Goal: Transaction & Acquisition: Purchase product/service

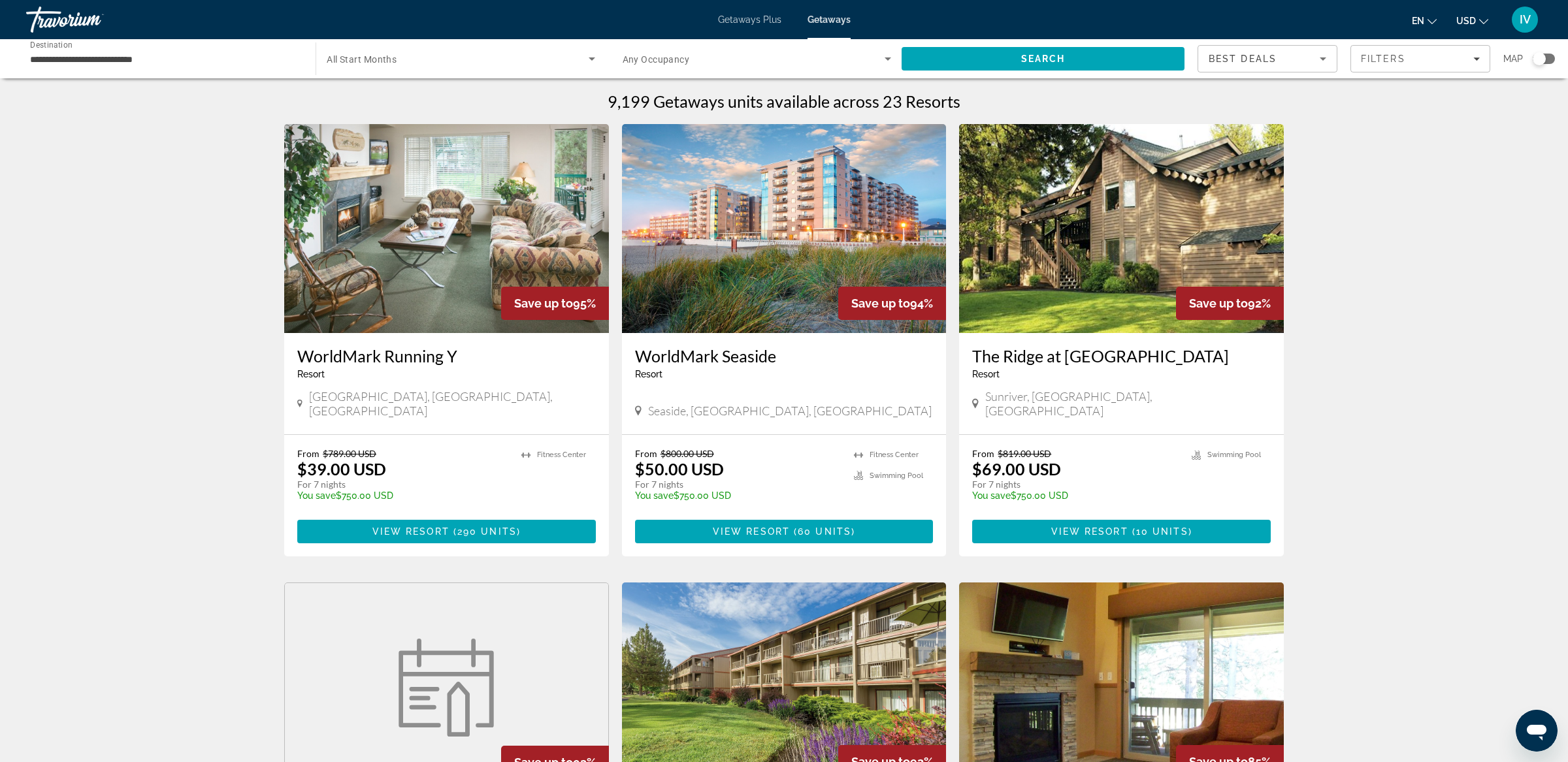
click at [839, 255] on img "Main content" at bounding box center [784, 228] width 325 height 209
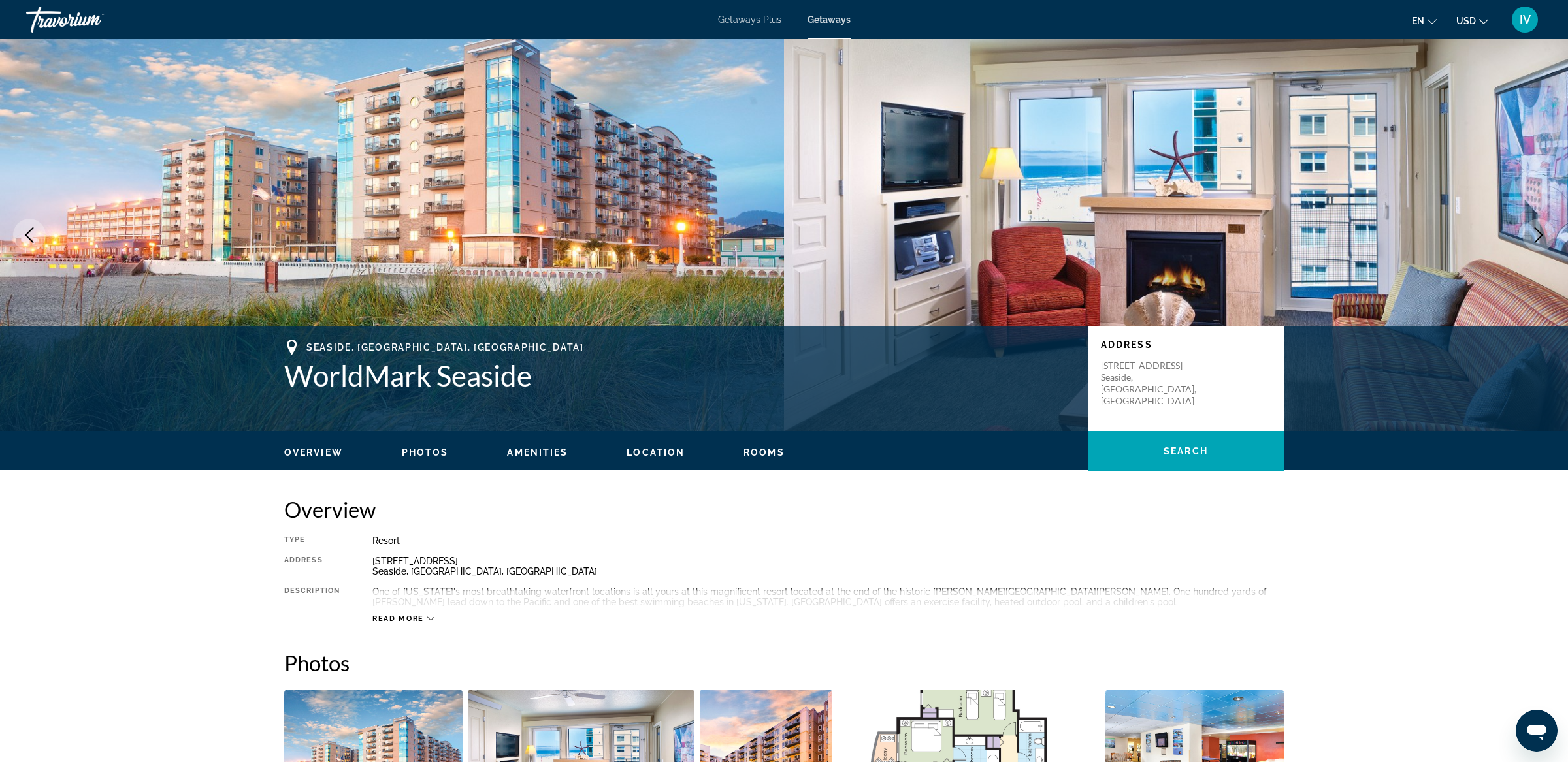
click at [1533, 232] on icon "Next image" at bounding box center [1538, 235] width 16 height 16
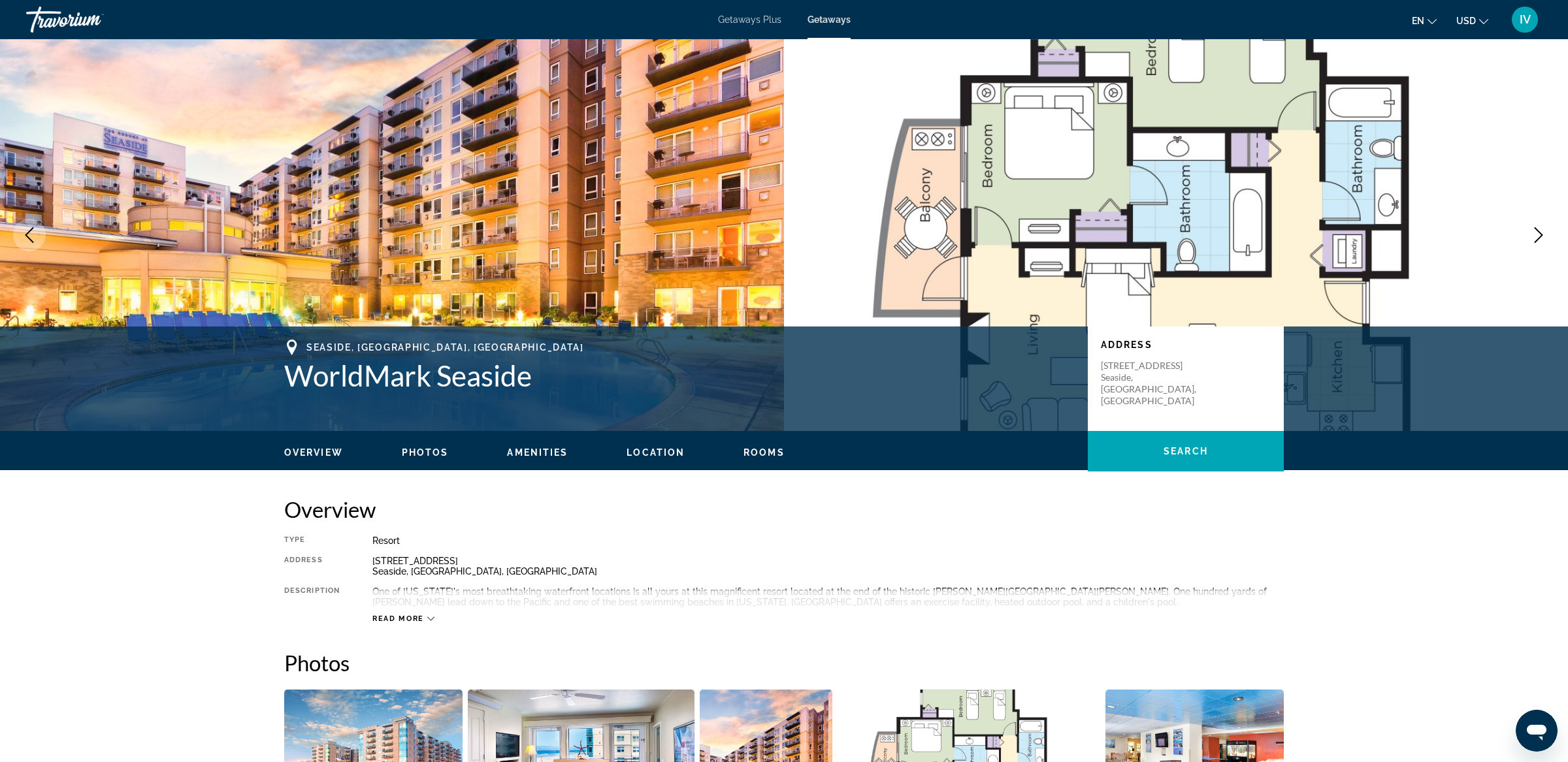
click at [1533, 232] on icon "Next image" at bounding box center [1538, 235] width 16 height 16
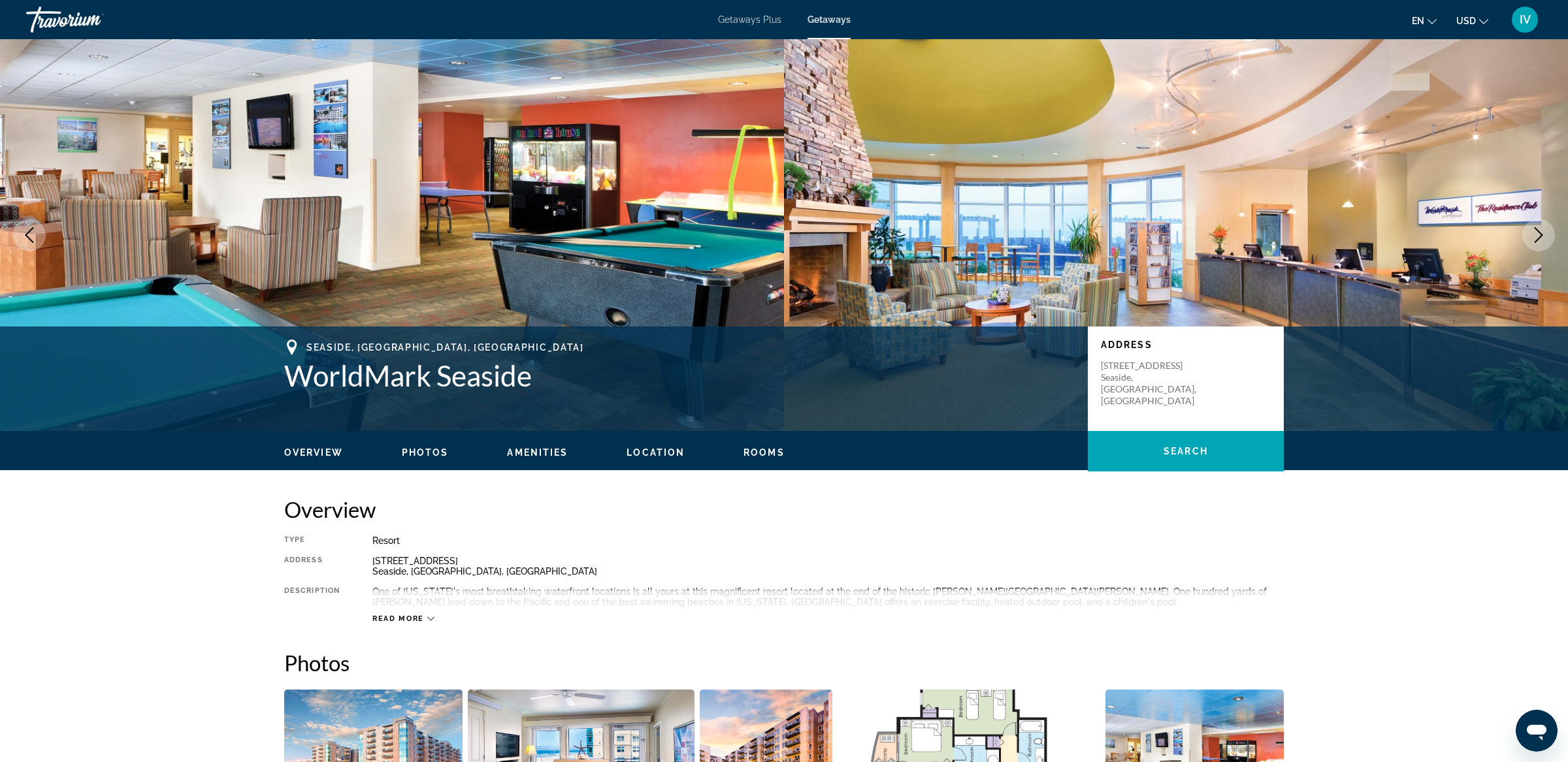
click at [1533, 232] on icon "Next image" at bounding box center [1538, 235] width 16 height 16
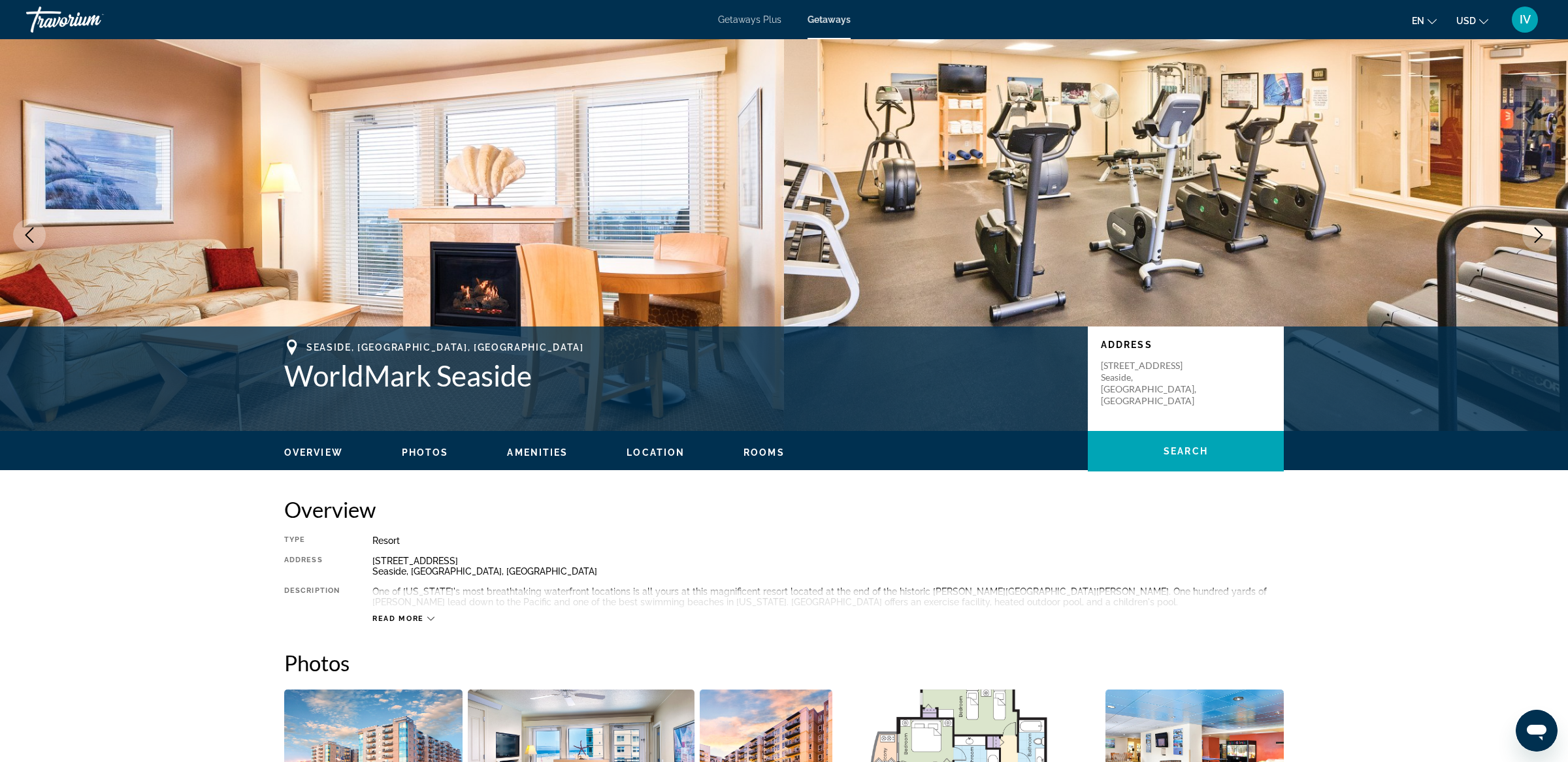
click at [1533, 232] on icon "Next image" at bounding box center [1538, 235] width 16 height 16
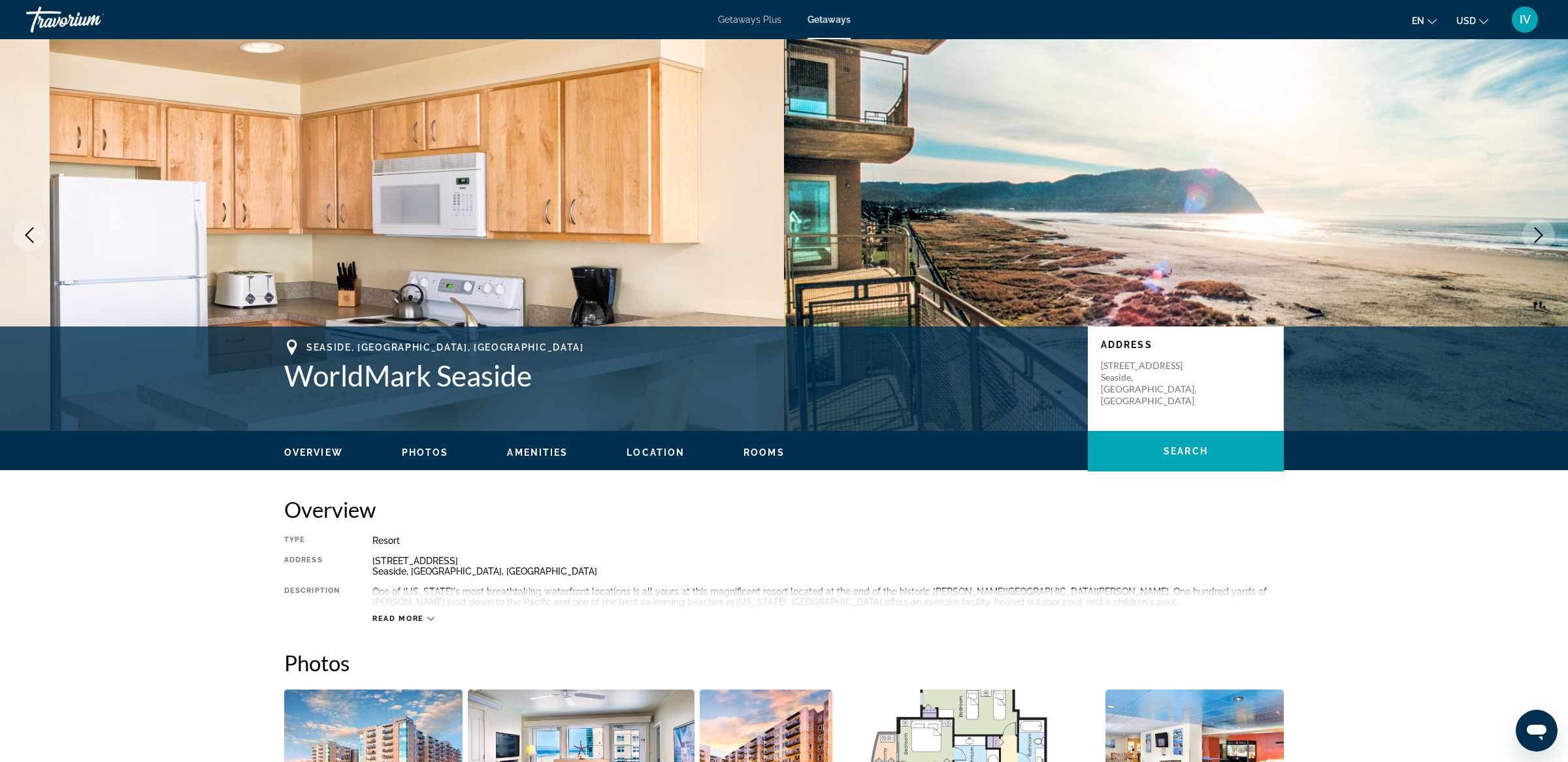
click at [1533, 232] on icon "Next image" at bounding box center [1538, 235] width 16 height 16
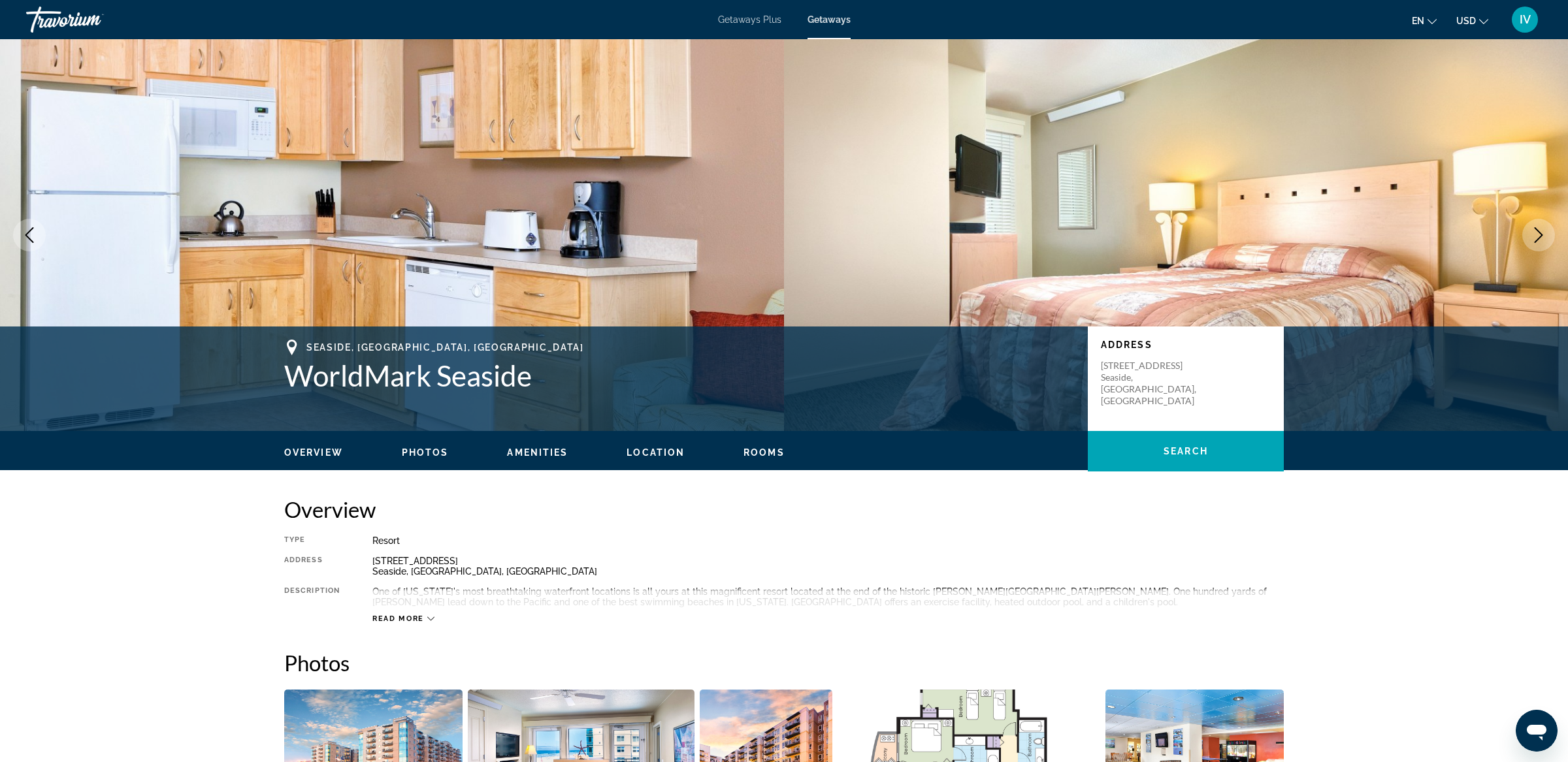
click at [1533, 232] on icon "Next image" at bounding box center [1538, 235] width 16 height 16
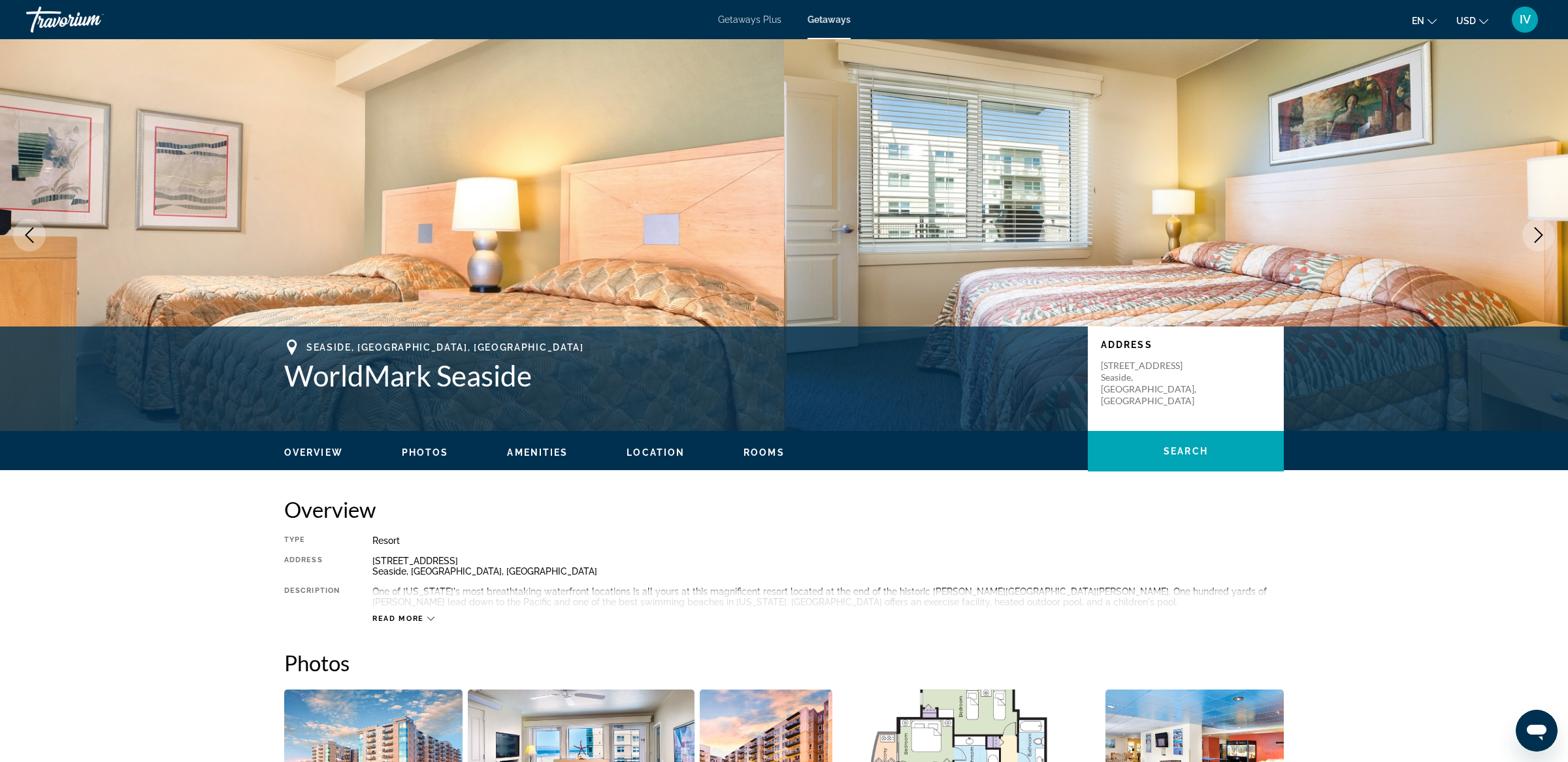
click at [1533, 232] on icon "Next image" at bounding box center [1538, 235] width 16 height 16
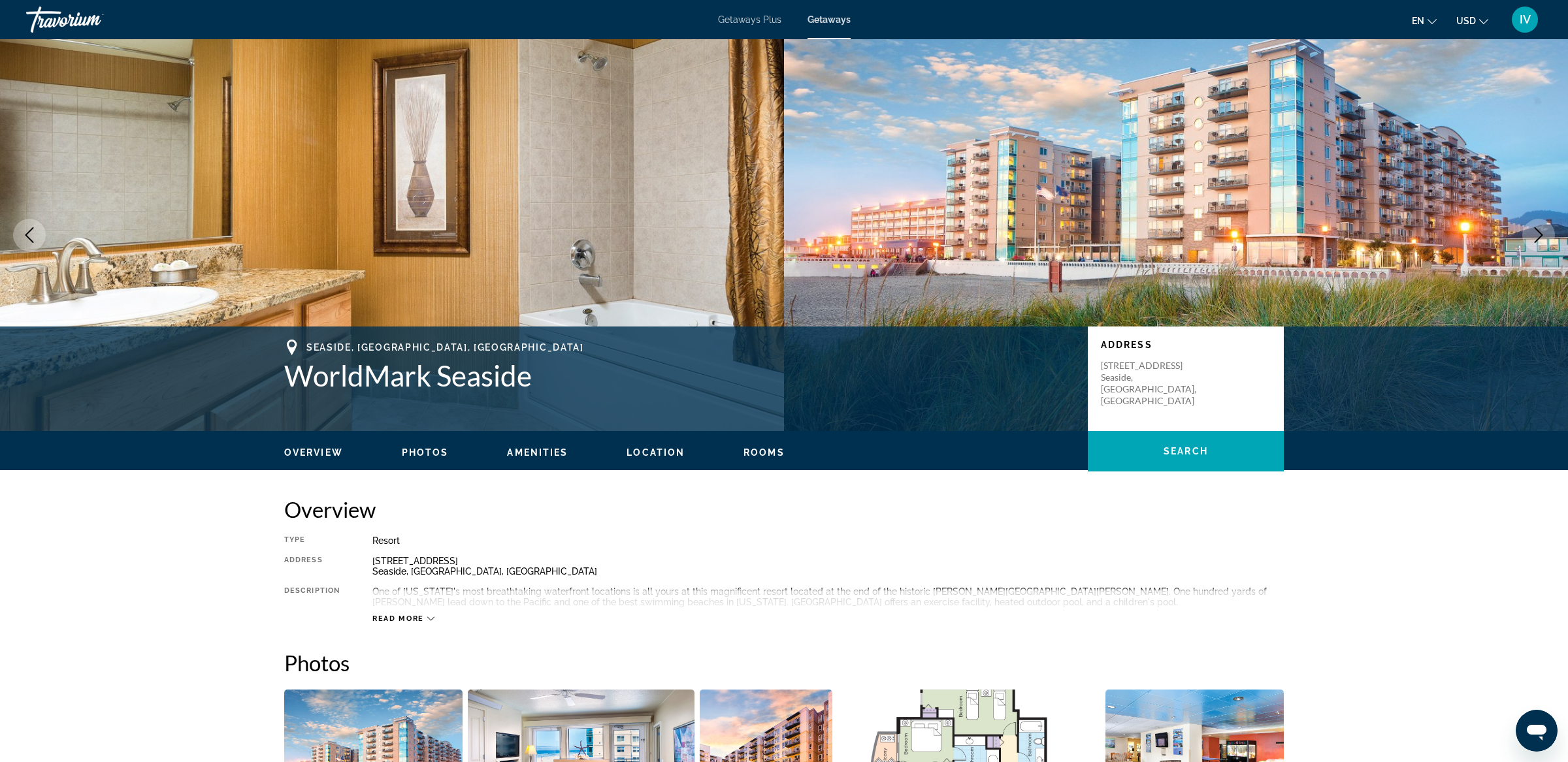
click at [1533, 232] on icon "Next image" at bounding box center [1538, 235] width 16 height 16
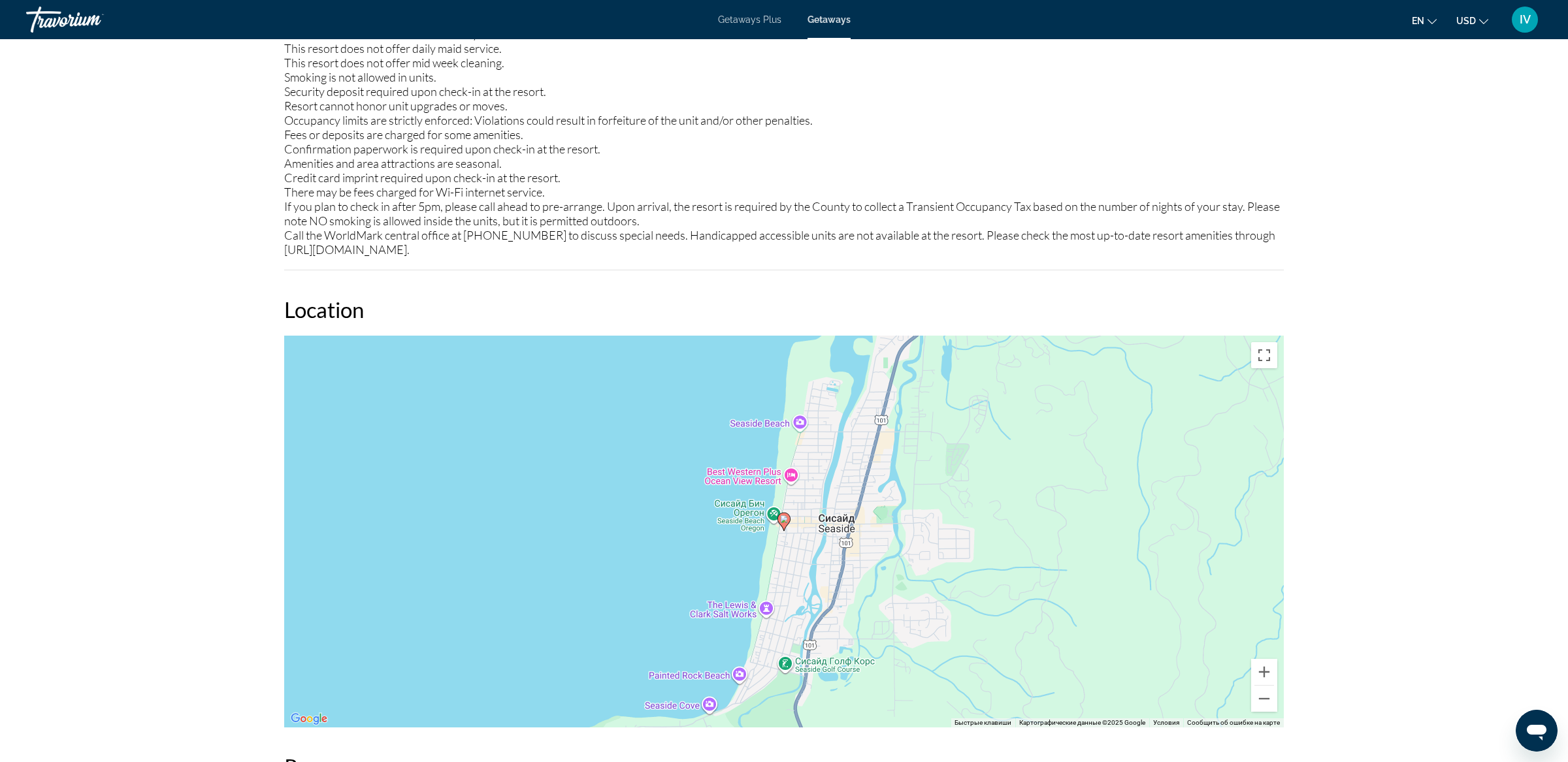
scroll to position [1909, 0]
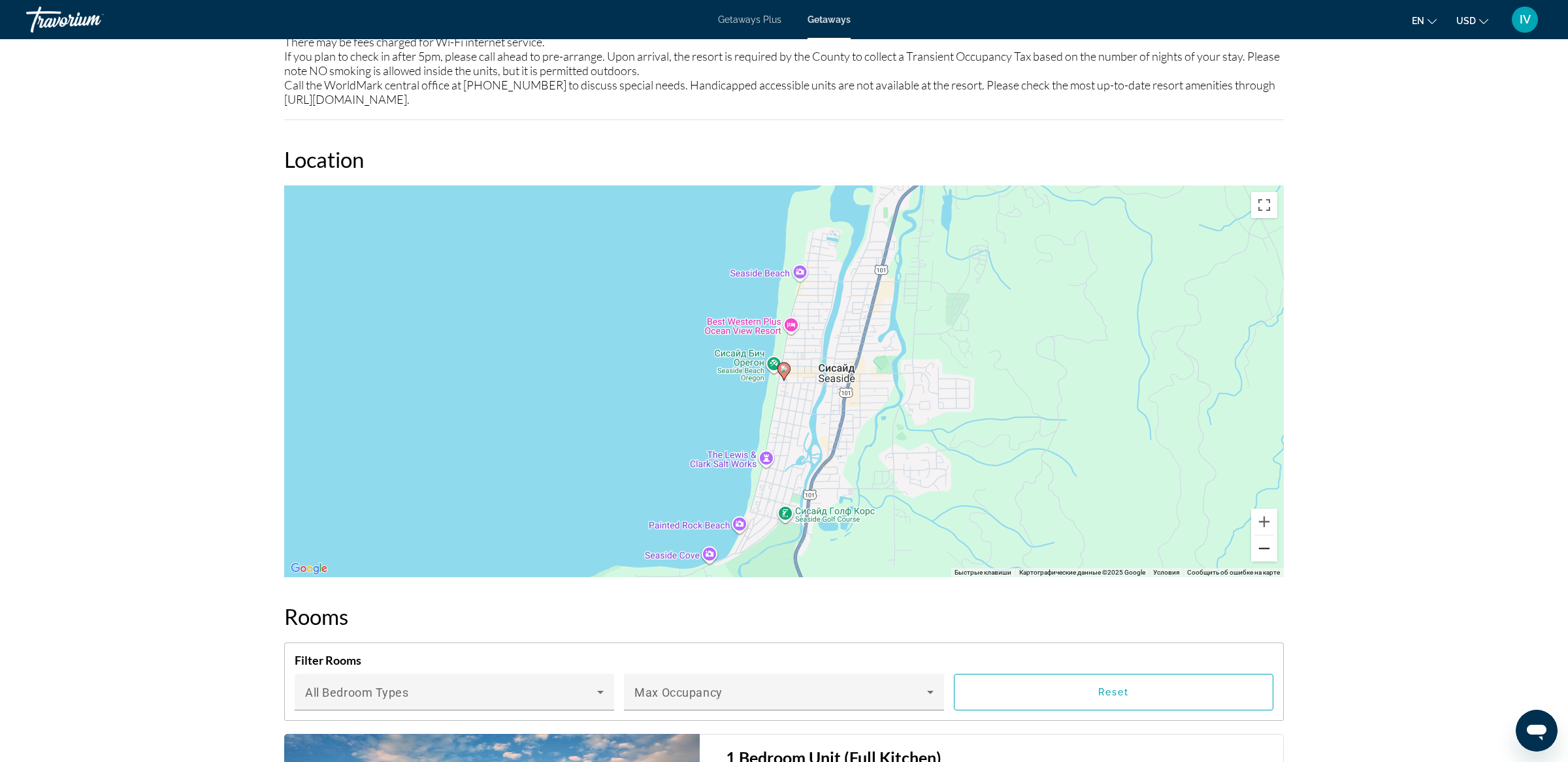
click at [1266, 535] on button "Уменьшить" at bounding box center [1264, 548] width 26 height 26
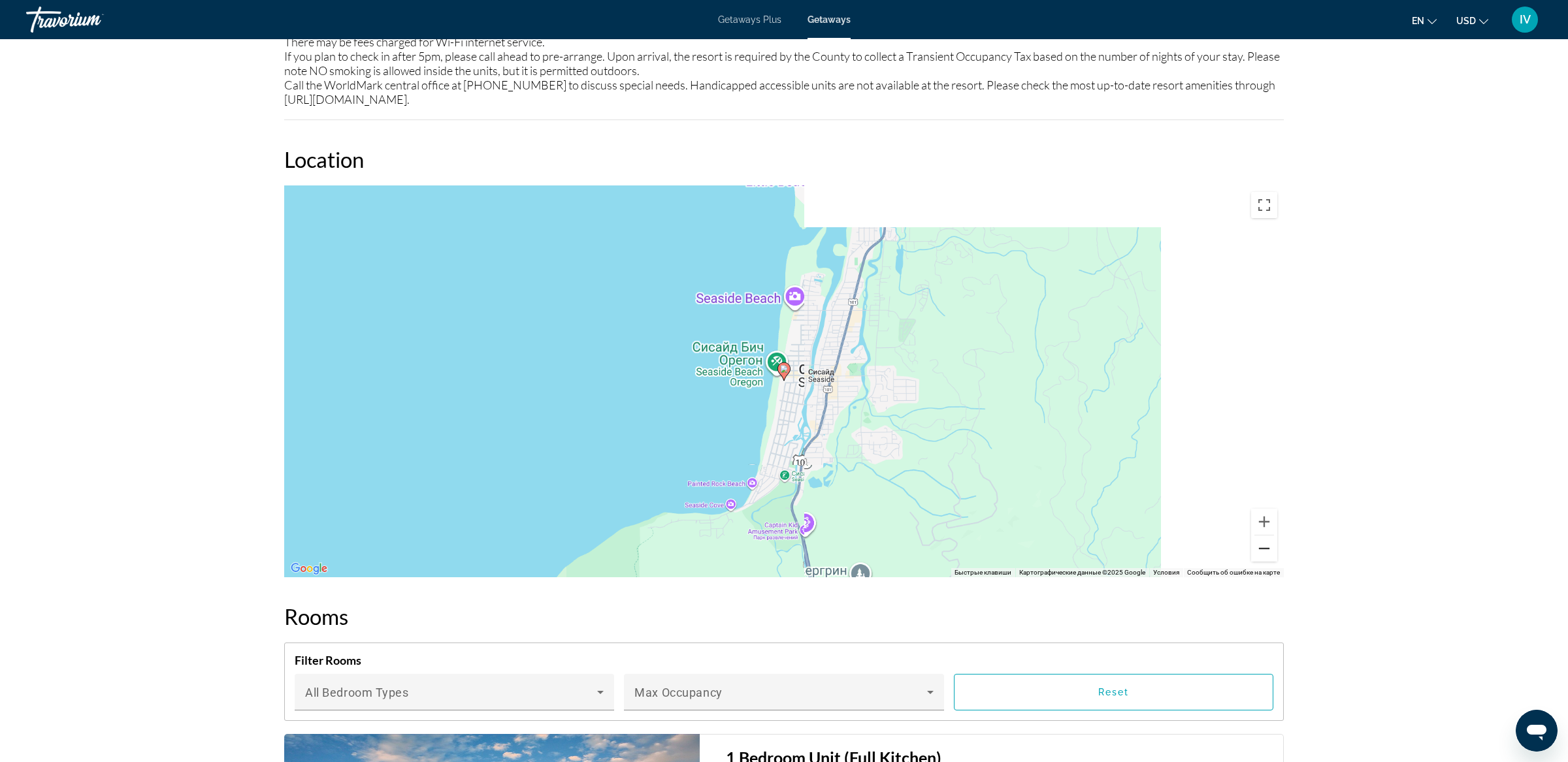
click at [1266, 535] on button "Уменьшить" at bounding box center [1264, 548] width 26 height 26
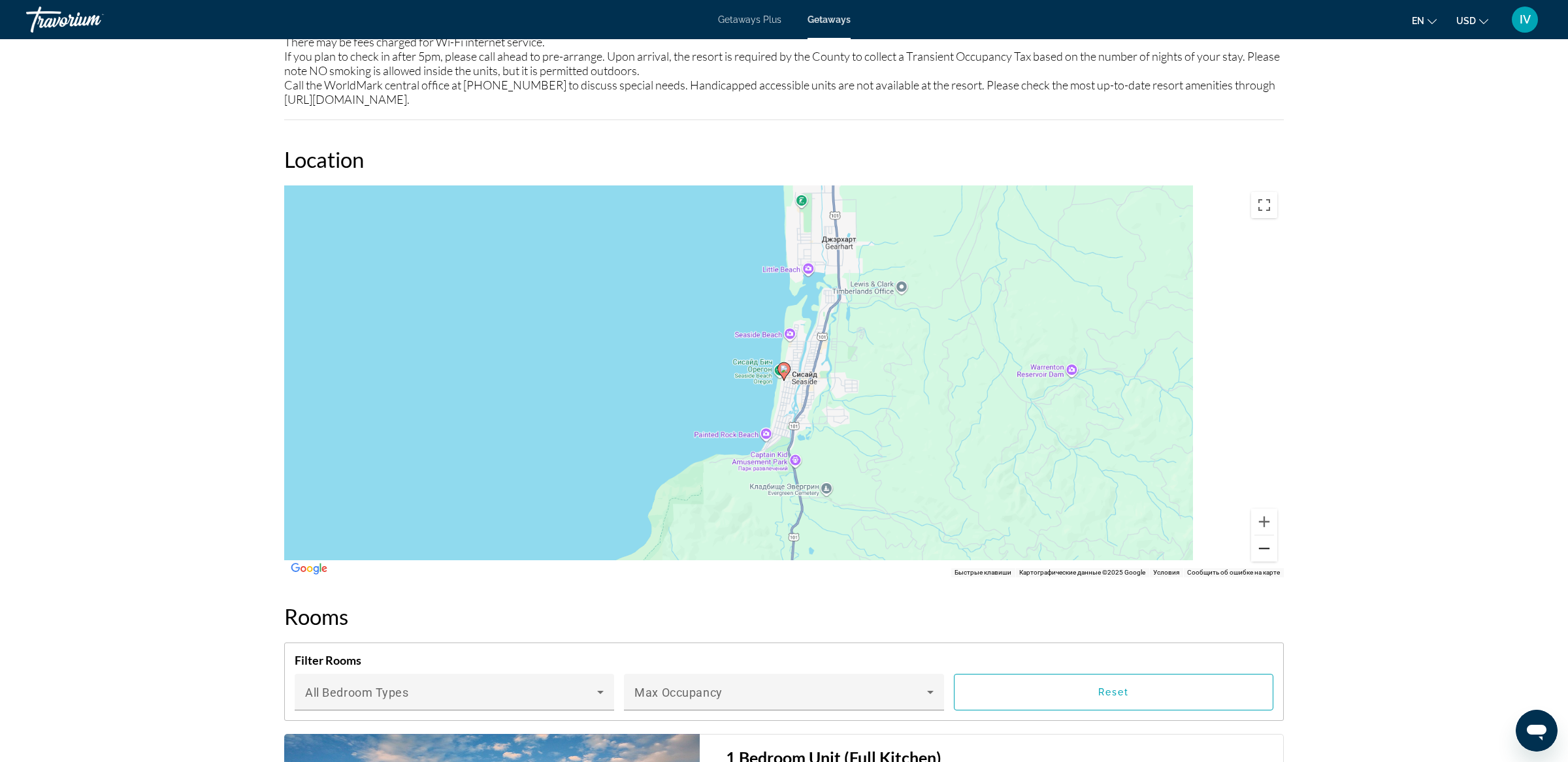
click at [1266, 535] on button "Уменьшить" at bounding box center [1264, 548] width 26 height 26
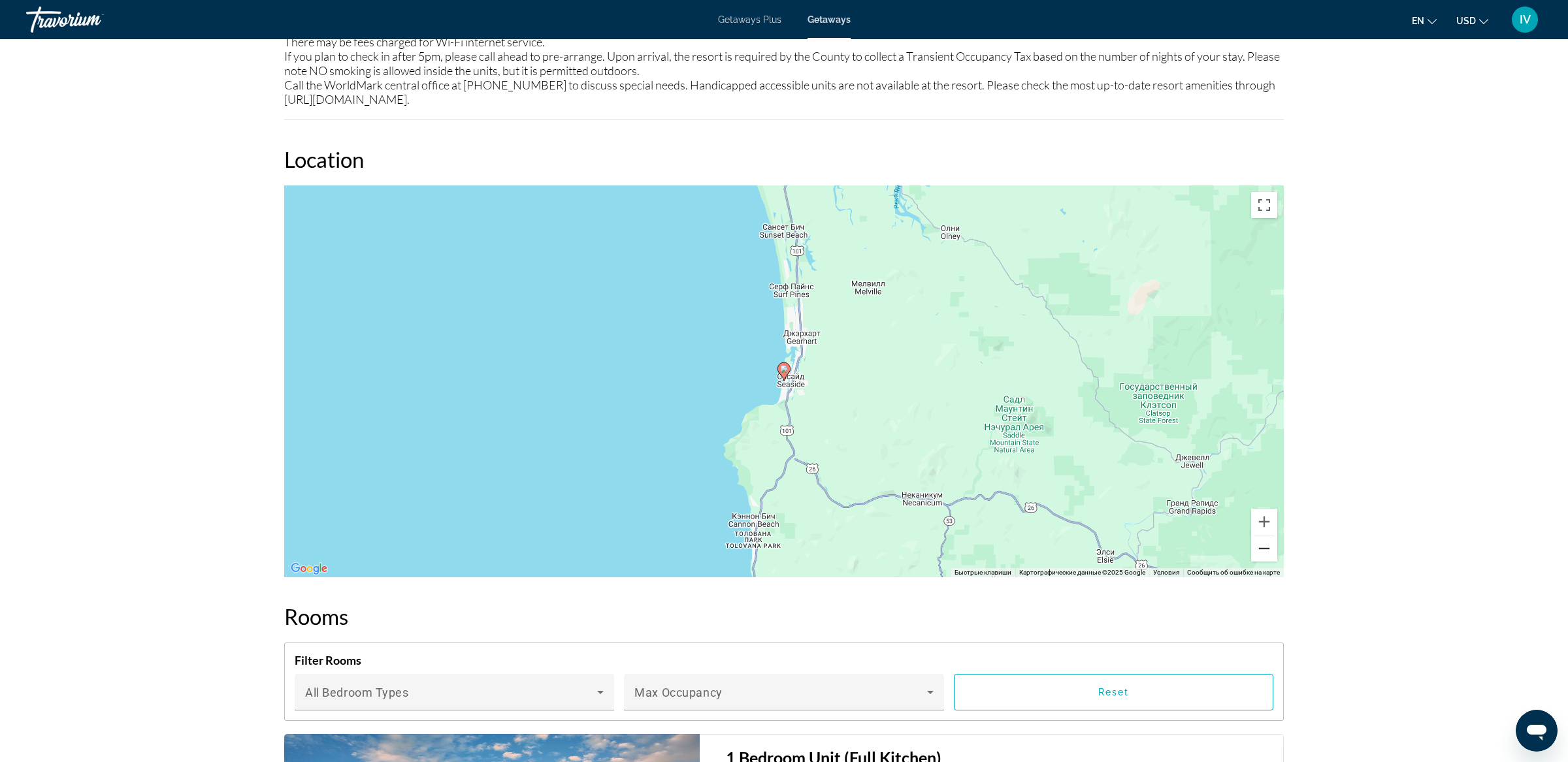
click at [1266, 535] on button "Уменьшить" at bounding box center [1264, 548] width 26 height 26
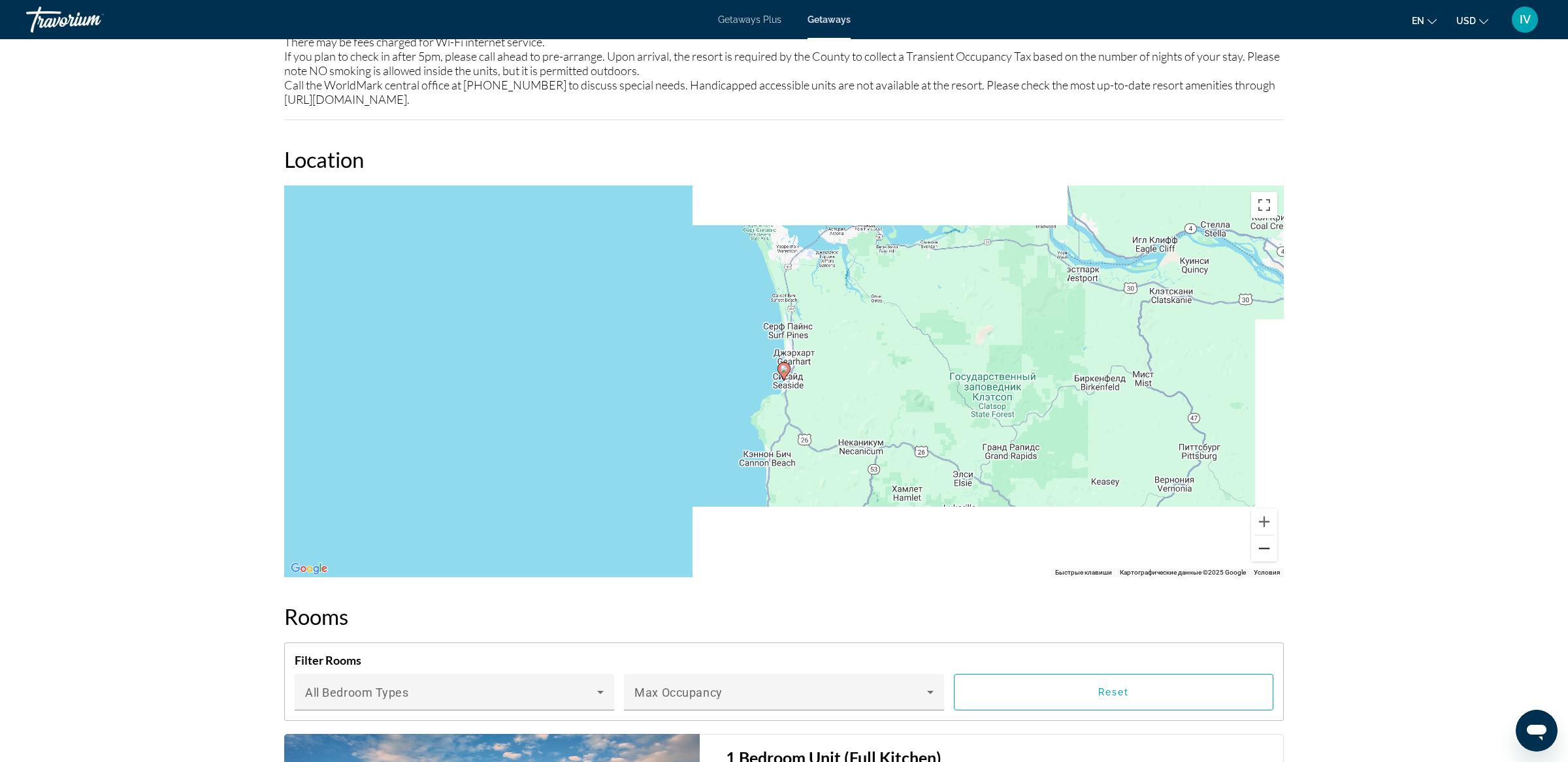
click at [1266, 535] on button "Уменьшить" at bounding box center [1264, 548] width 26 height 26
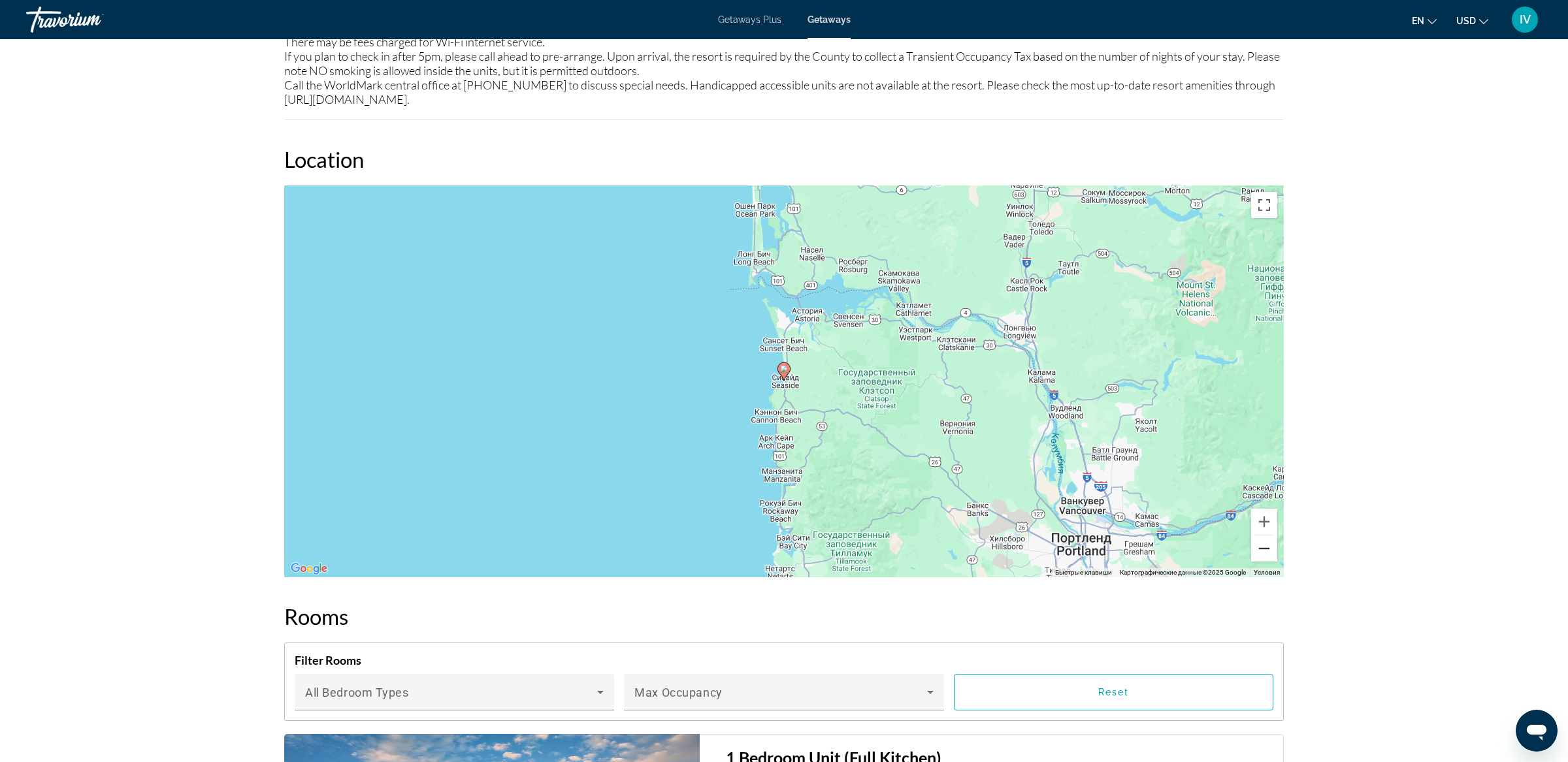
click at [1266, 535] on button "Уменьшить" at bounding box center [1264, 548] width 26 height 26
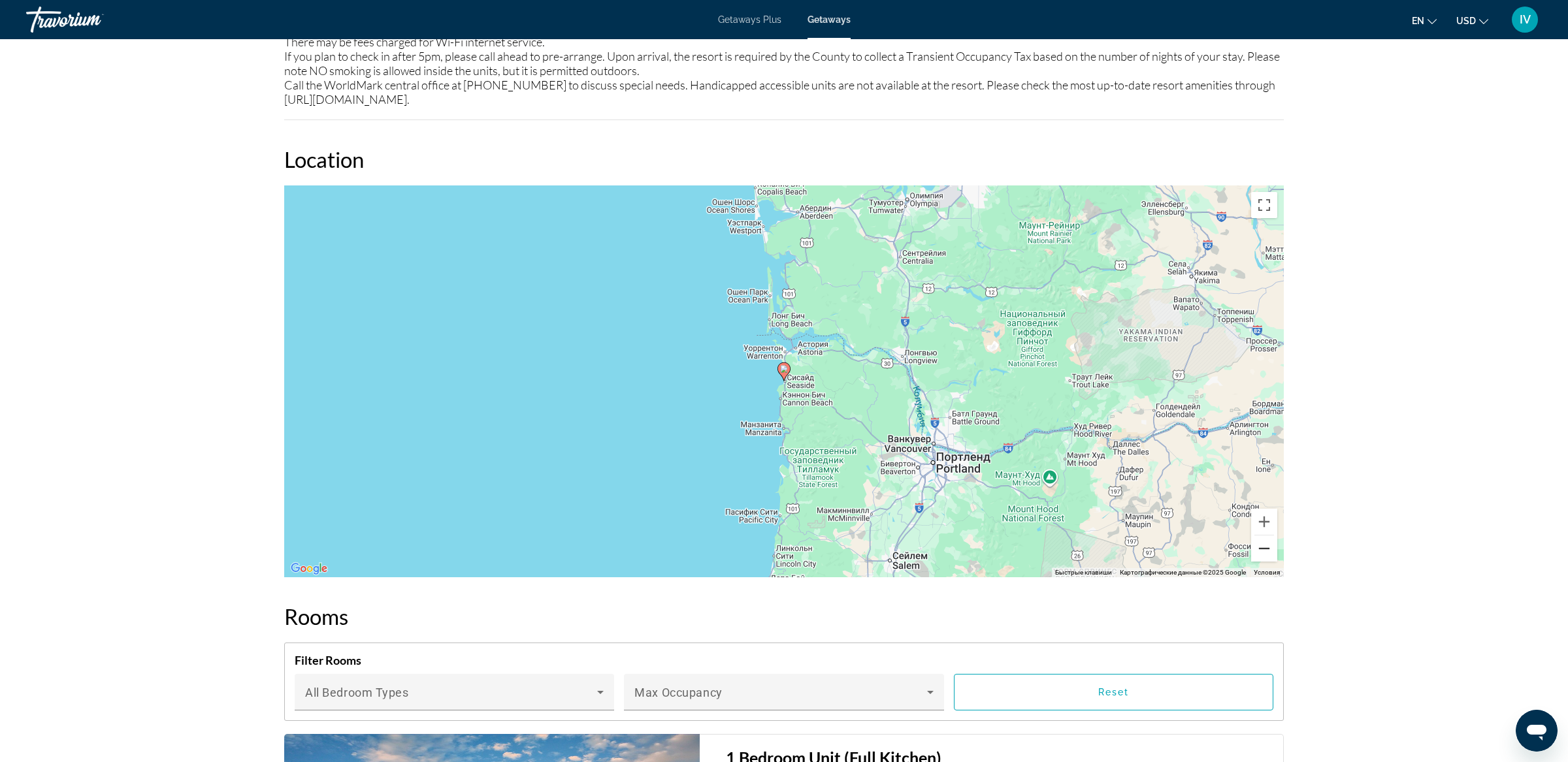
click at [1266, 535] on button "Уменьшить" at bounding box center [1264, 548] width 26 height 26
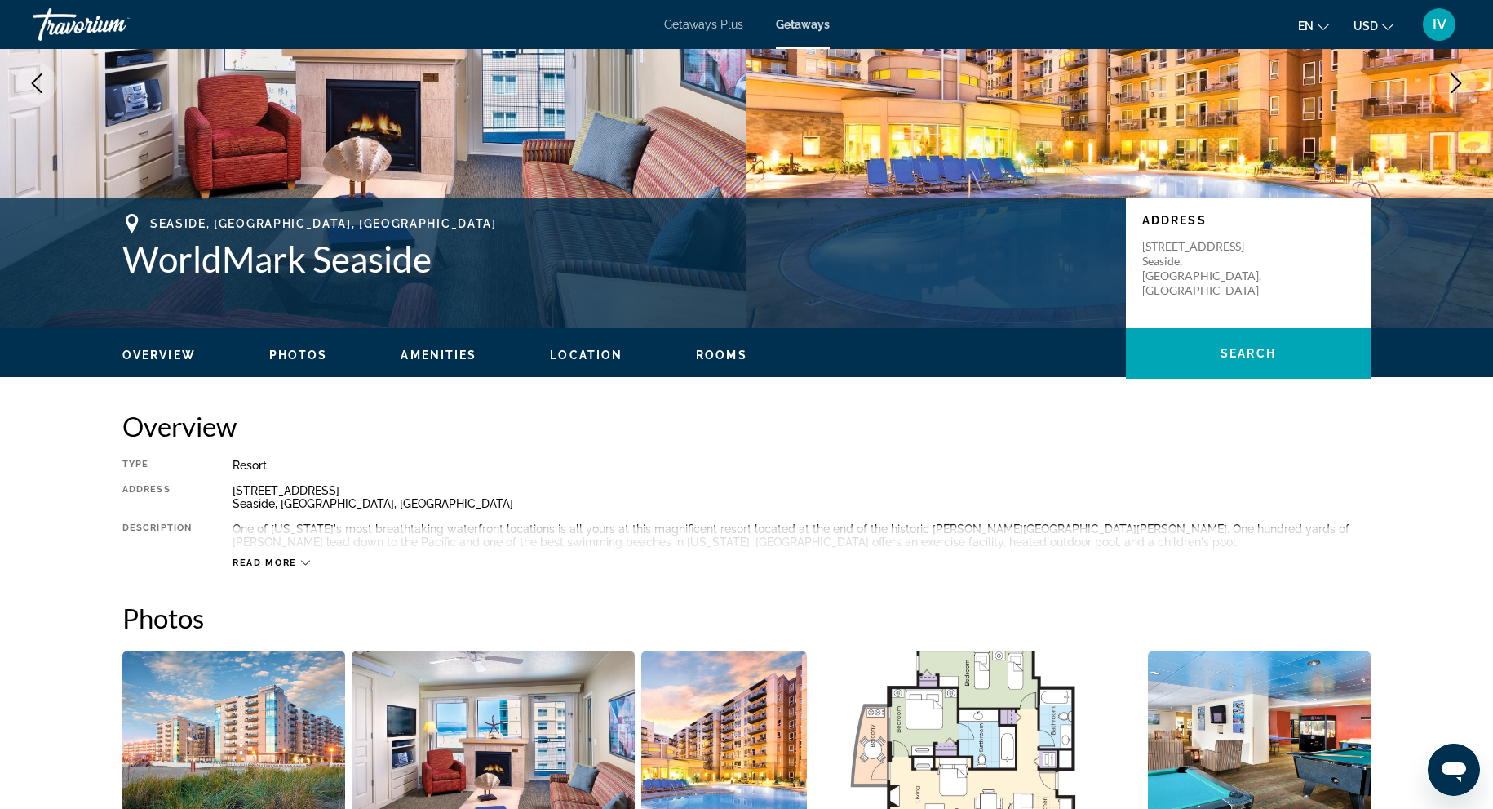
scroll to position [0, 0]
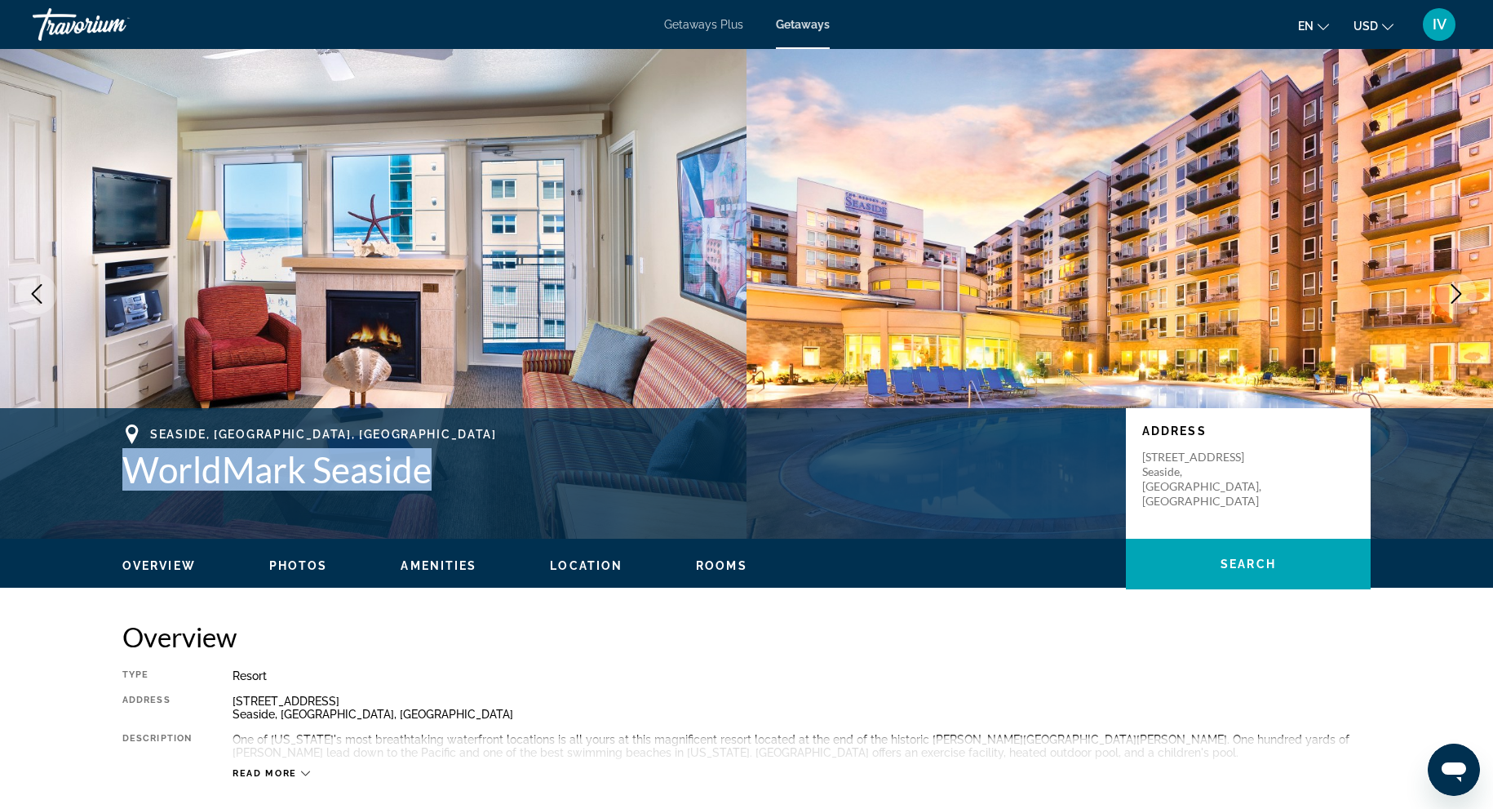
drag, startPoint x: 128, startPoint y: 472, endPoint x: 439, endPoint y: 465, distance: 311.0
click at [439, 465] on h1 "WorldMark Seaside" at bounding box center [615, 469] width 987 height 42
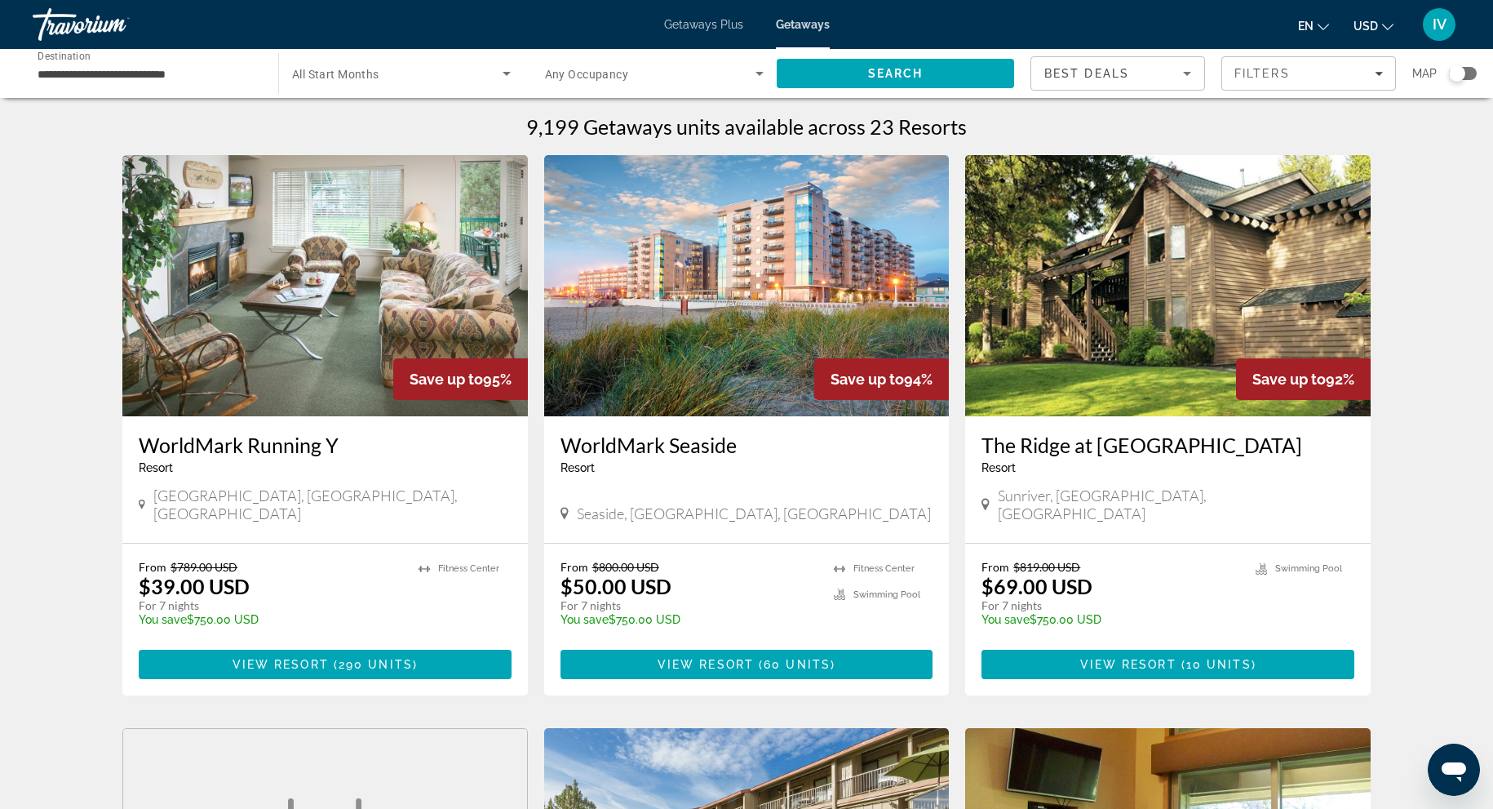
click at [193, 67] on input "**********" at bounding box center [148, 74] width 220 height 20
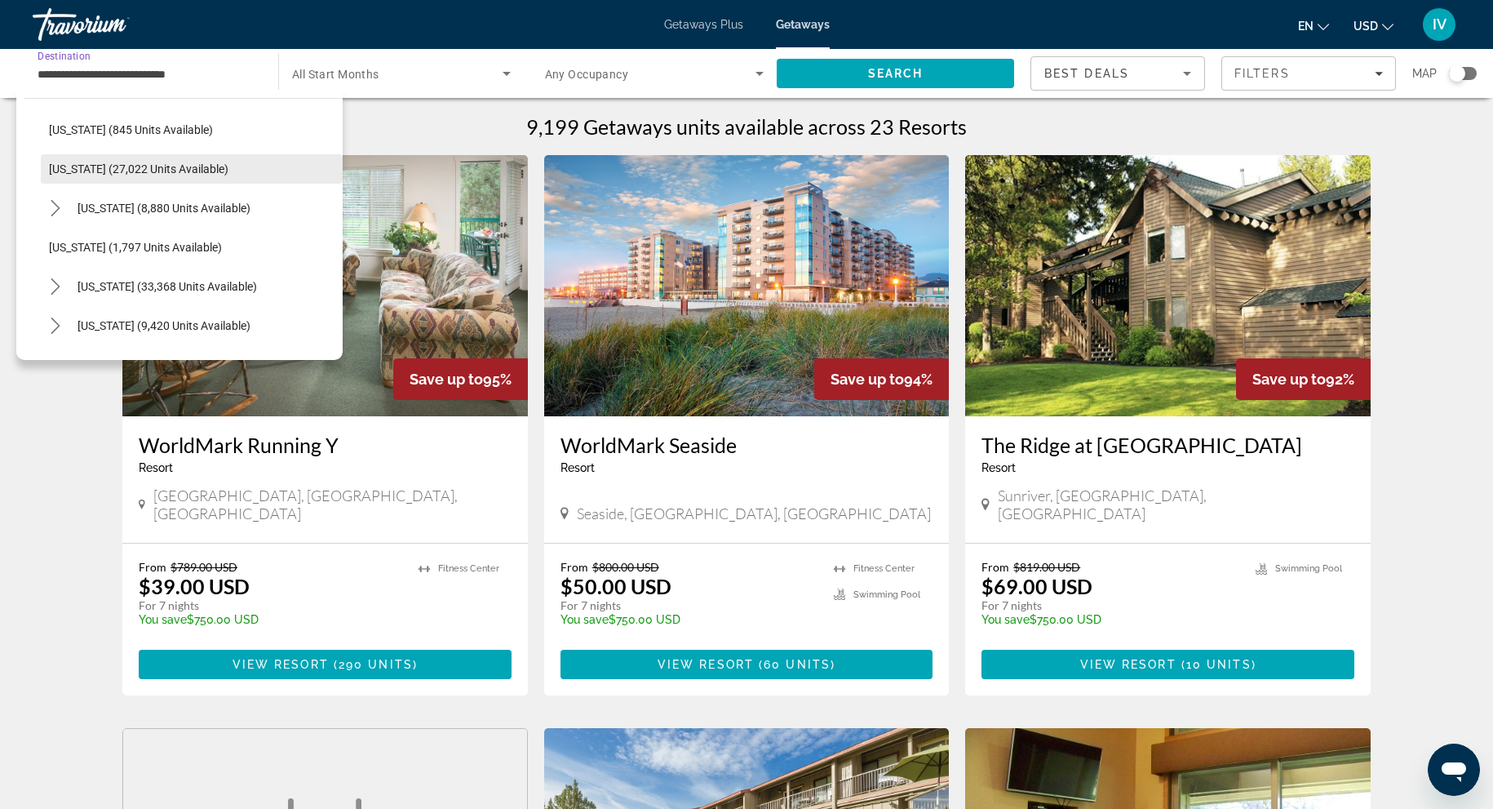
scroll to position [1263, 0]
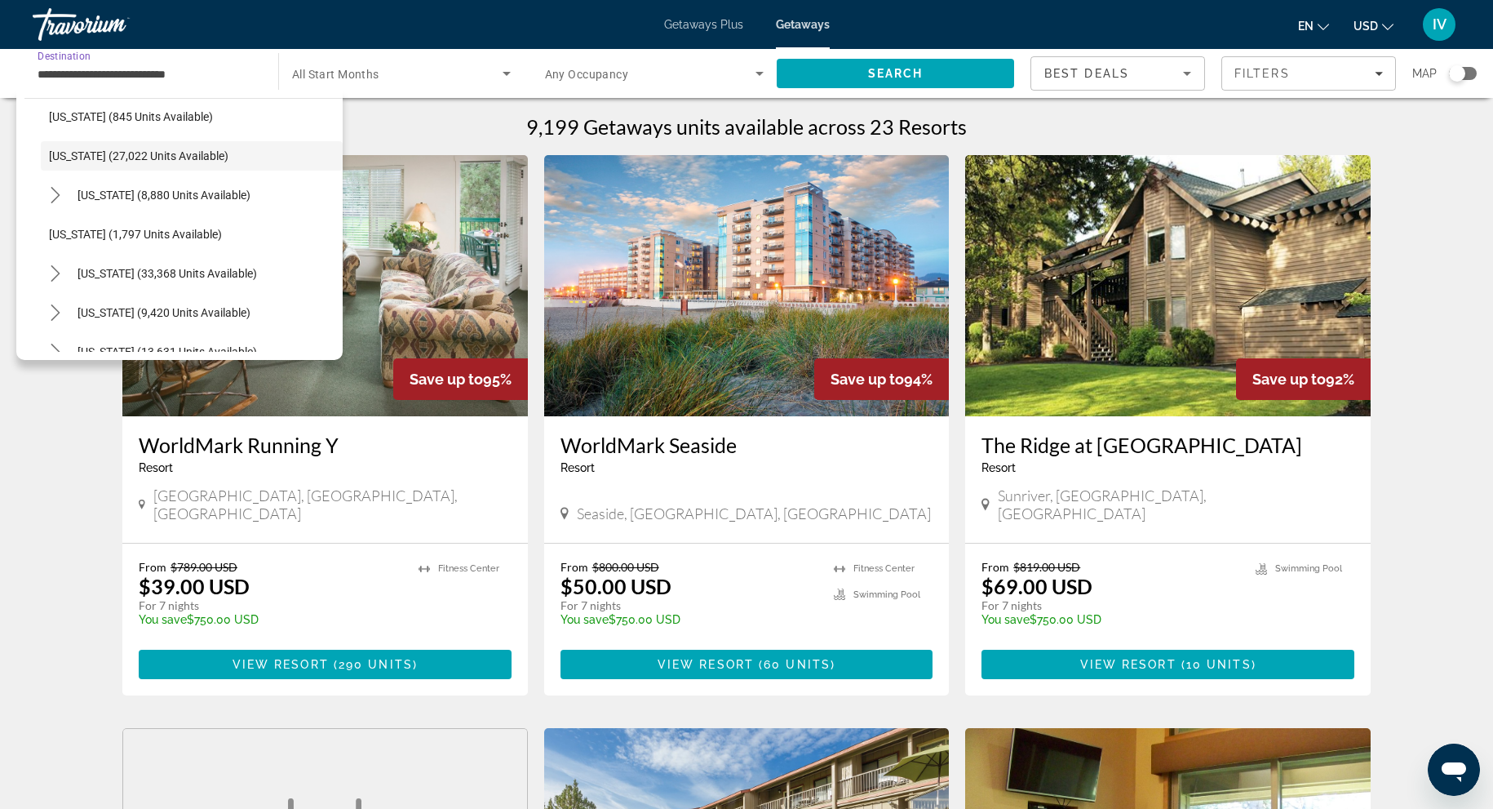
click at [180, 190] on span "[US_STATE] (8,880 units available)" at bounding box center [164, 195] width 173 height 13
type input "**********"
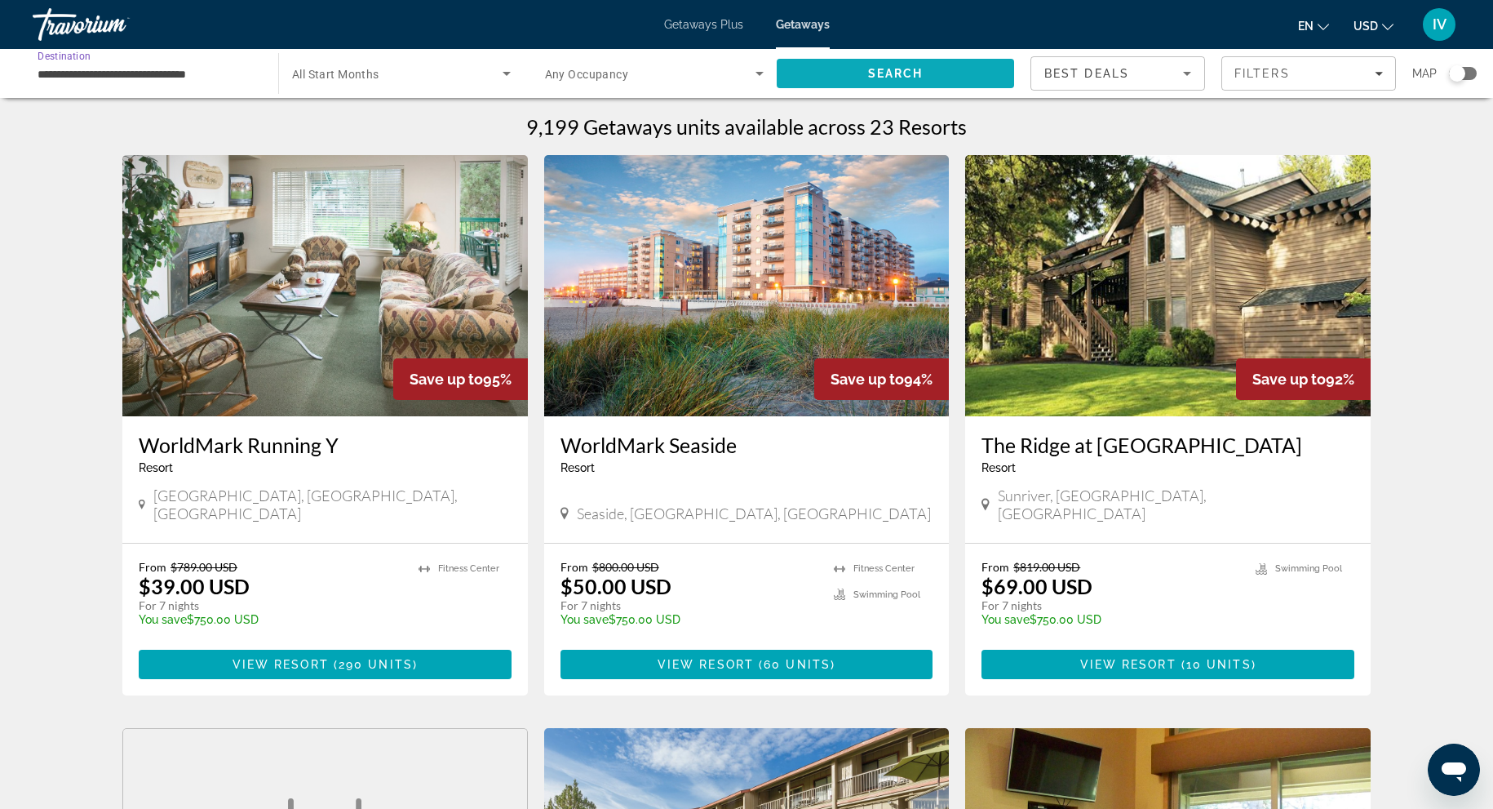
click at [854, 70] on span "Search" at bounding box center [895, 73] width 237 height 39
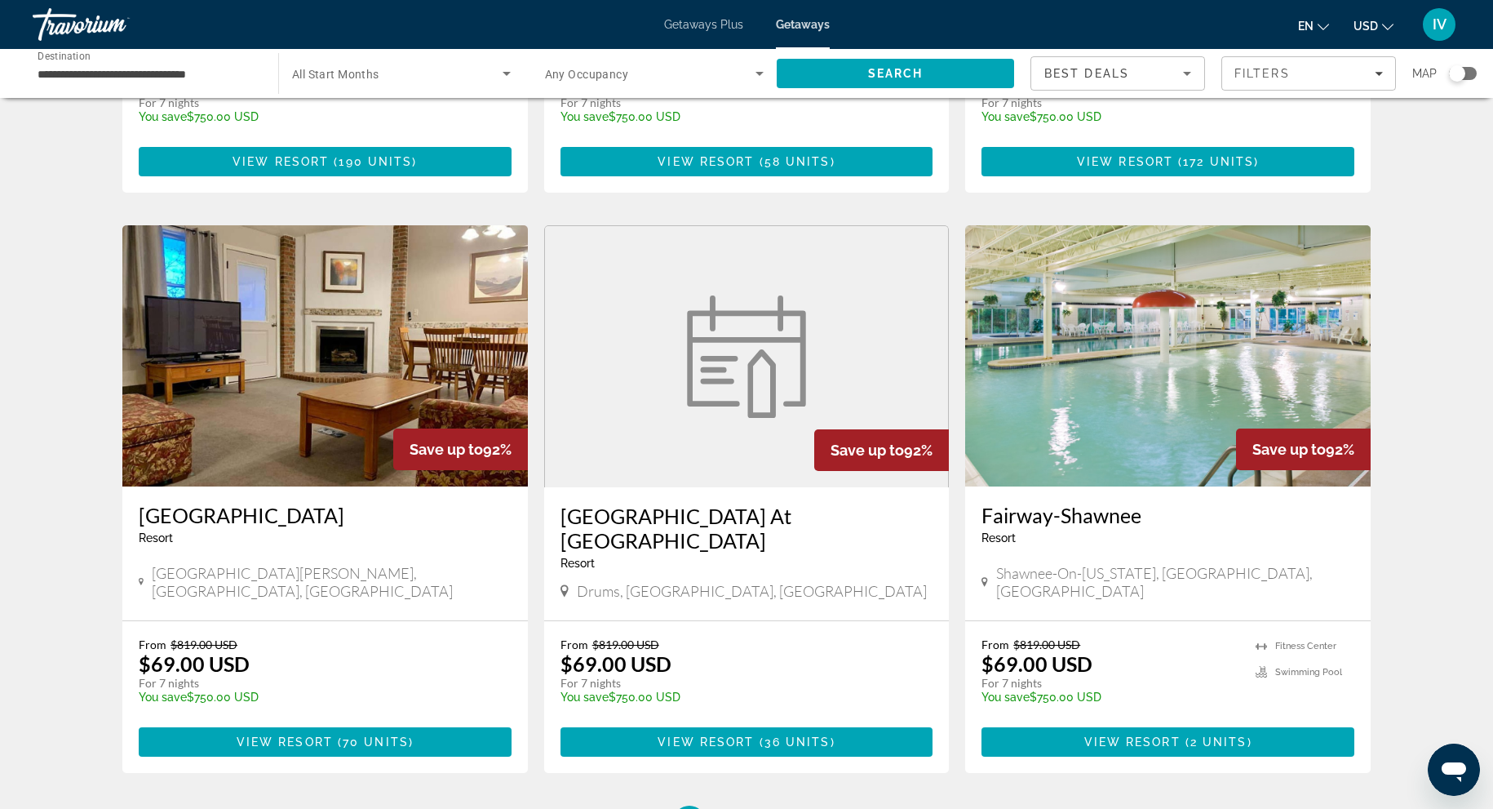
scroll to position [1682, 0]
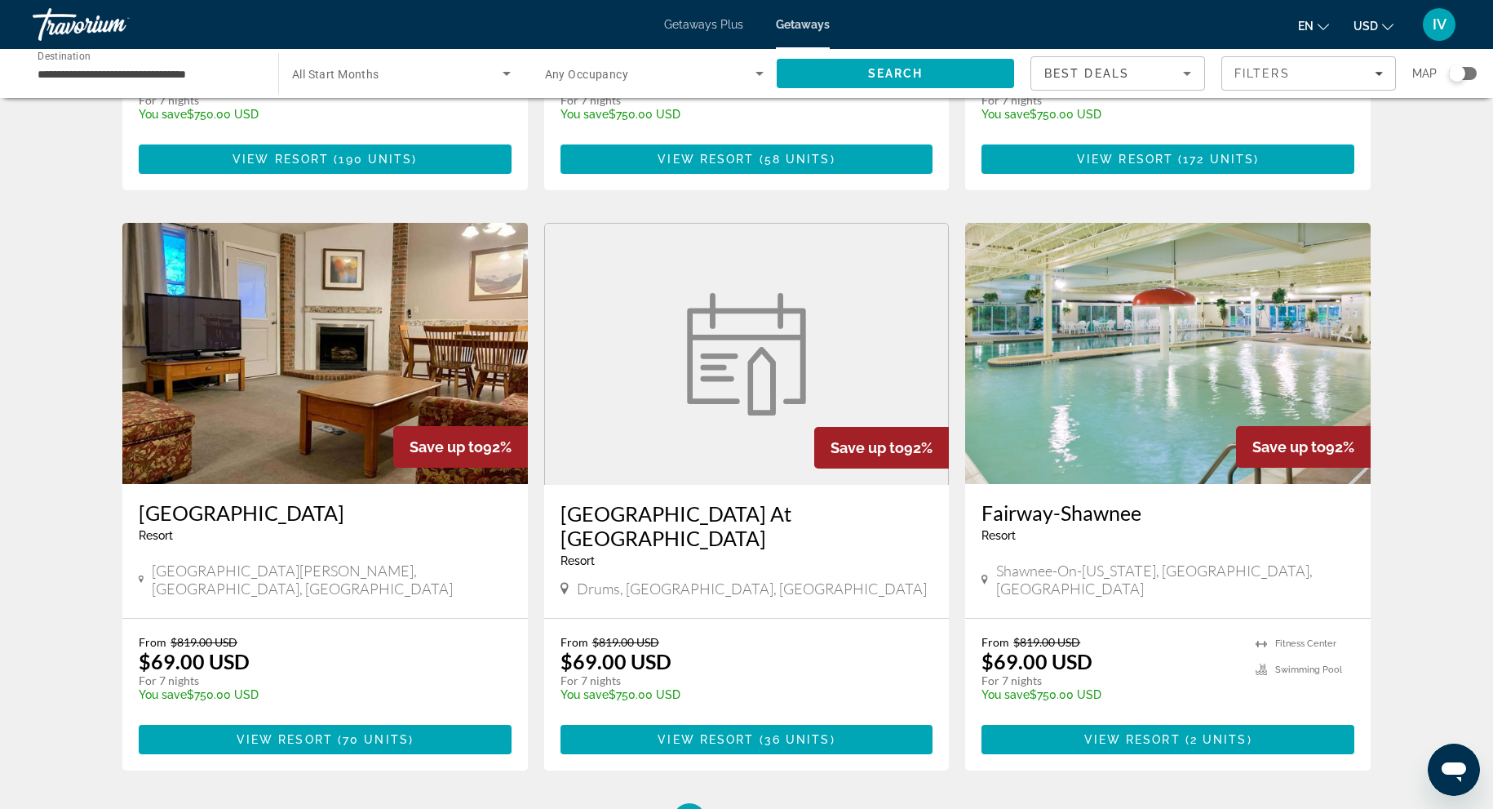
click at [1297, 357] on img "Main content" at bounding box center [1168, 353] width 406 height 261
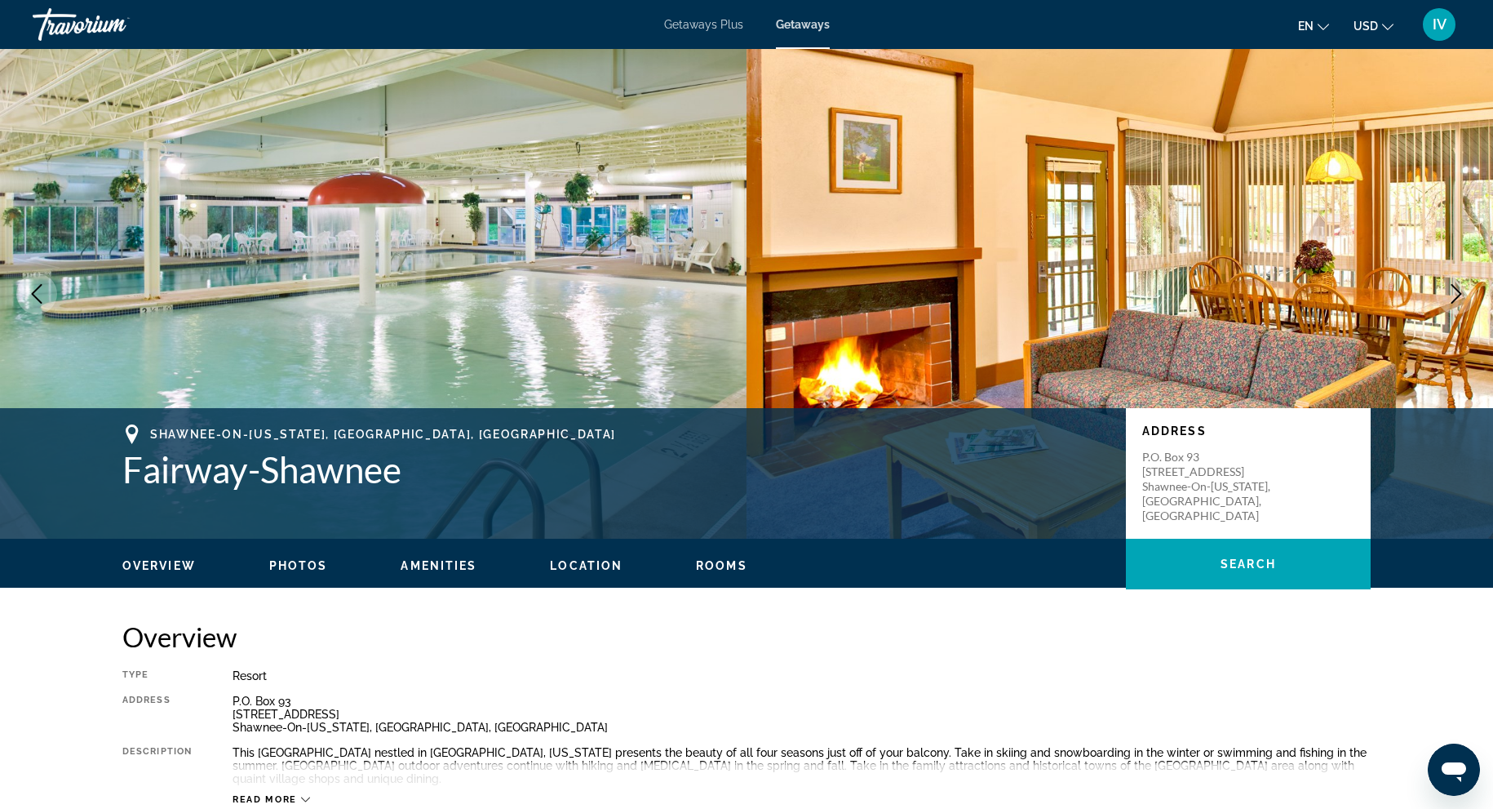
click at [1467, 299] on button "Next image" at bounding box center [1456, 293] width 41 height 41
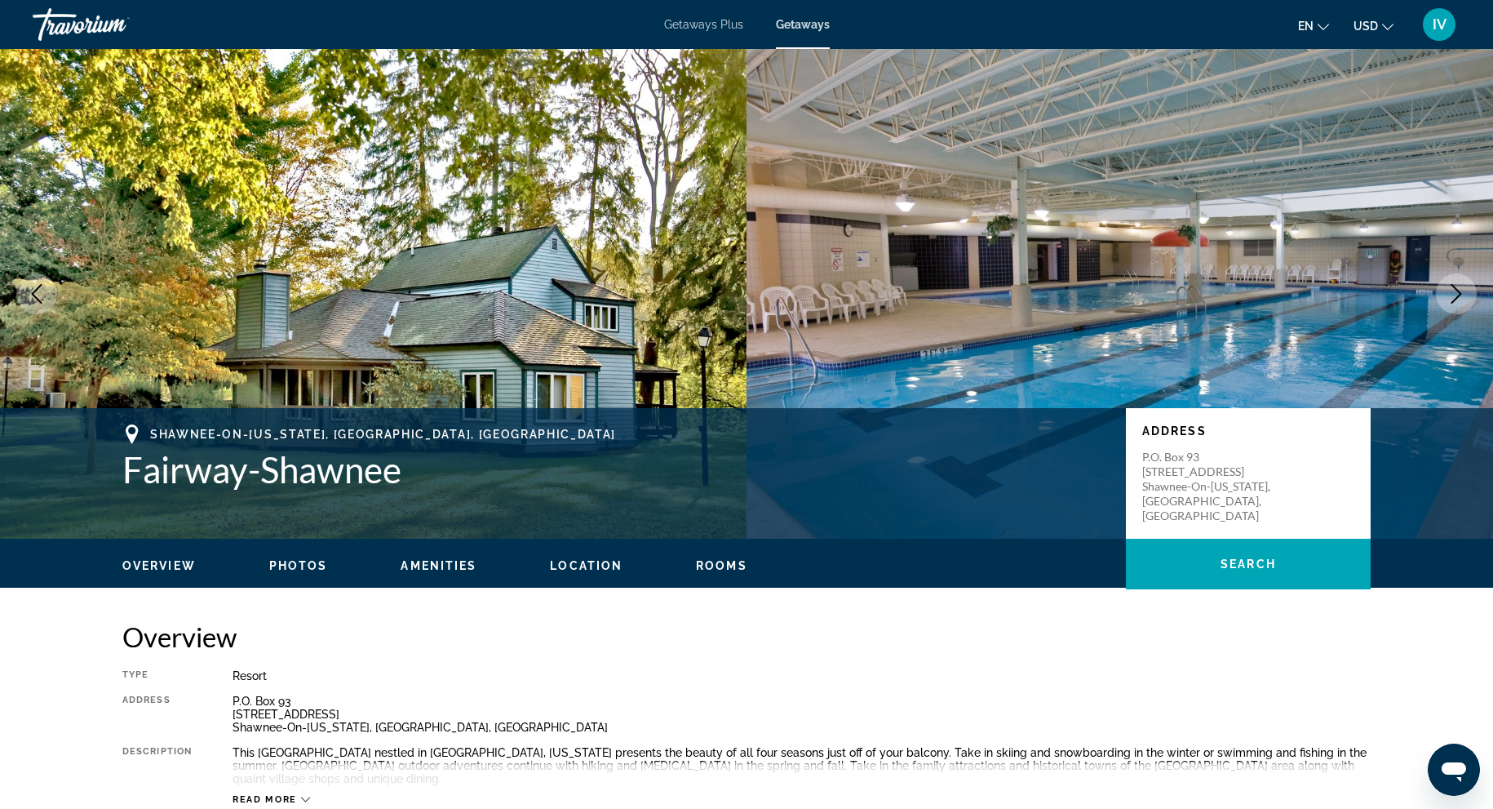
click at [1467, 299] on button "Next image" at bounding box center [1456, 293] width 41 height 41
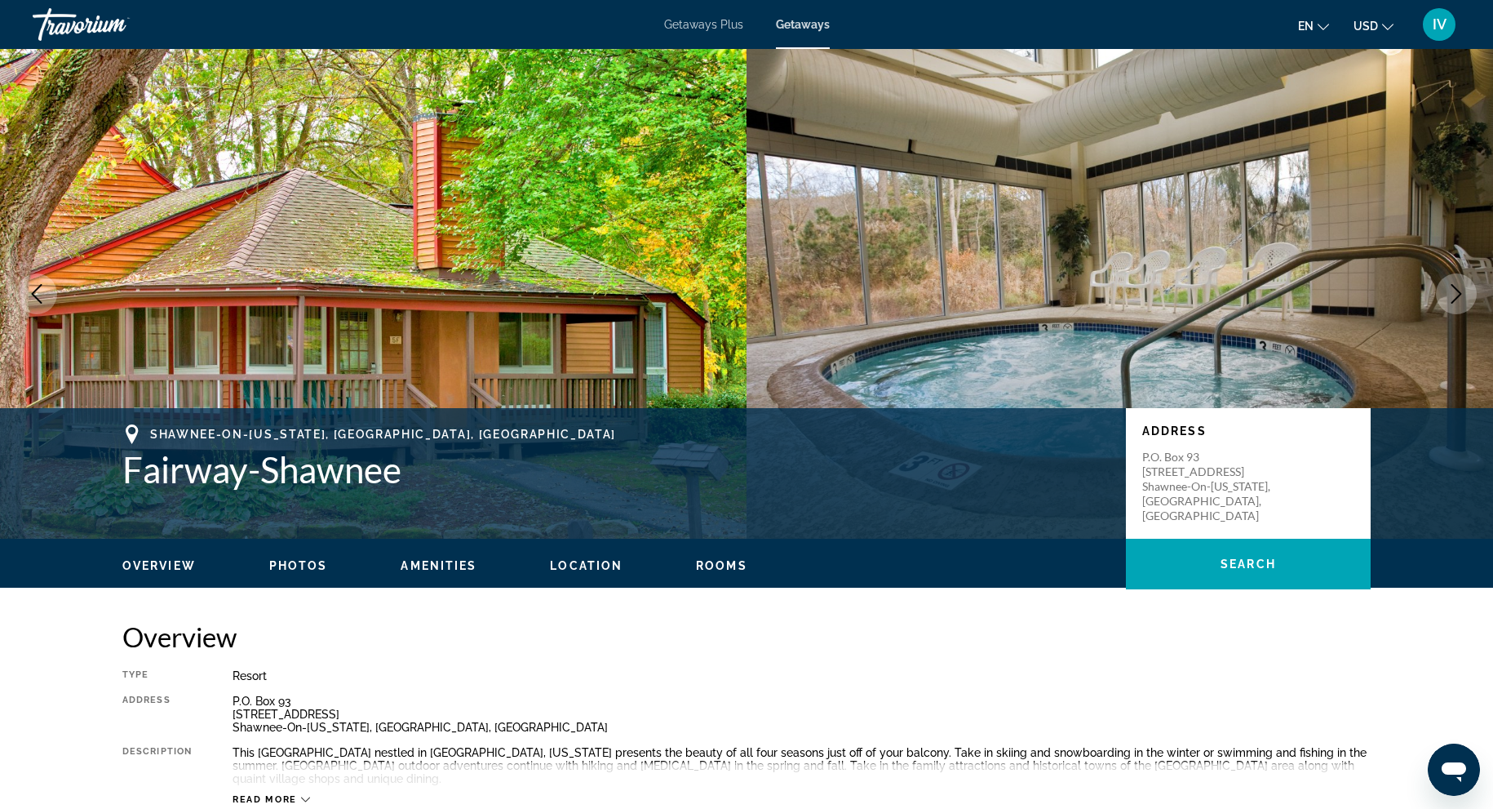
click at [1467, 299] on button "Next image" at bounding box center [1456, 293] width 41 height 41
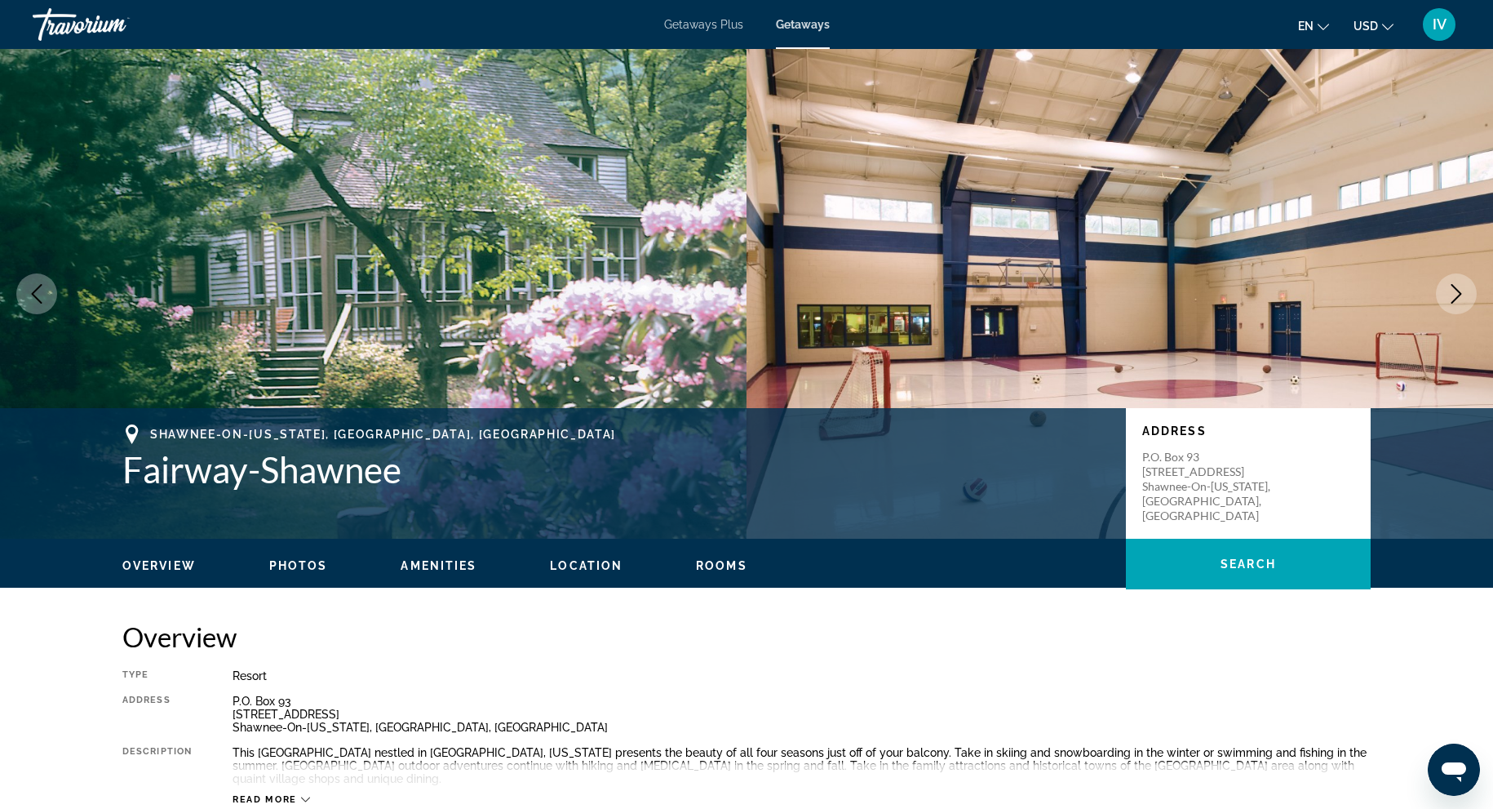
click at [1467, 299] on button "Next image" at bounding box center [1456, 293] width 41 height 41
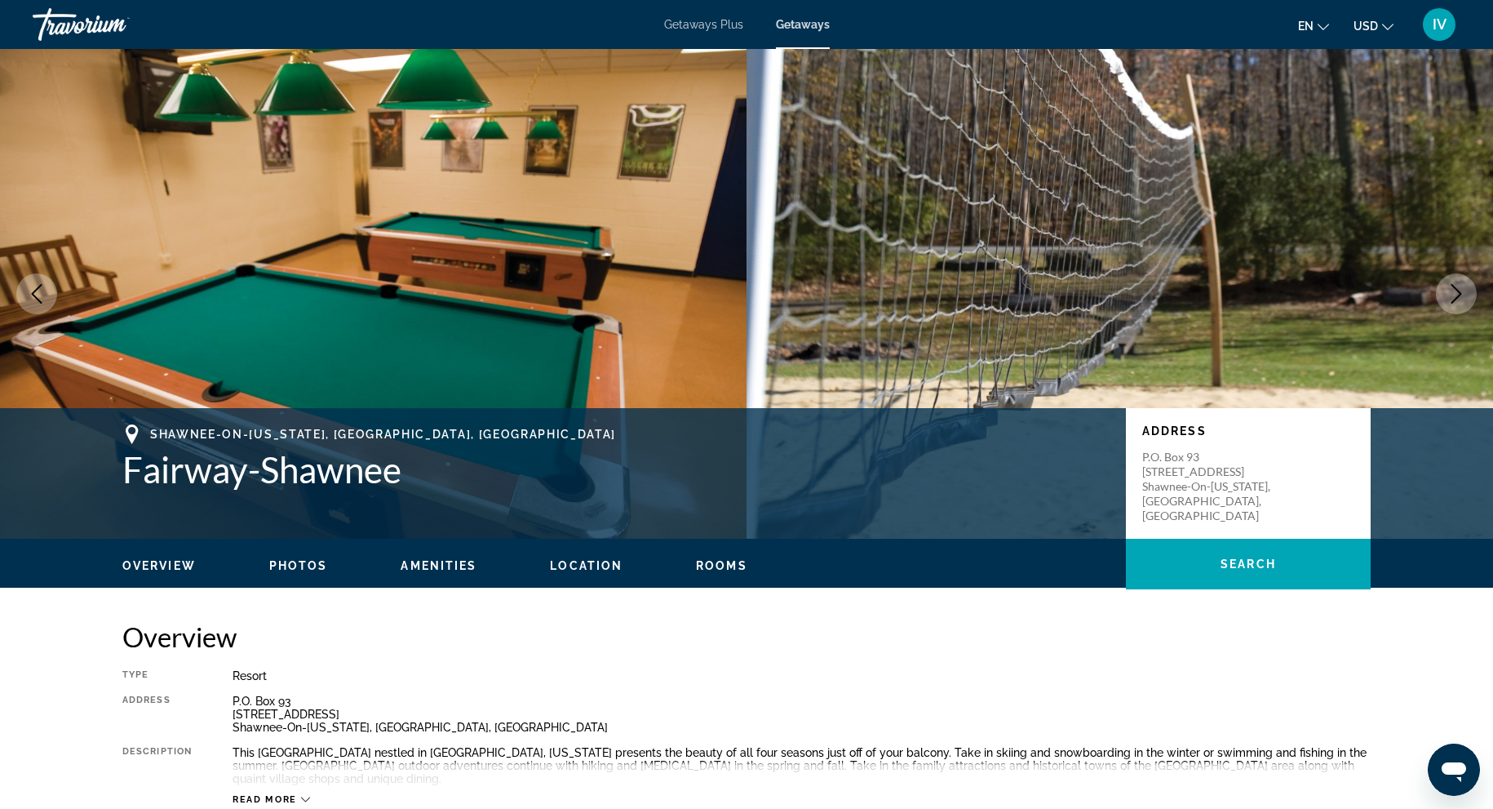
click at [1467, 299] on button "Next image" at bounding box center [1456, 293] width 41 height 41
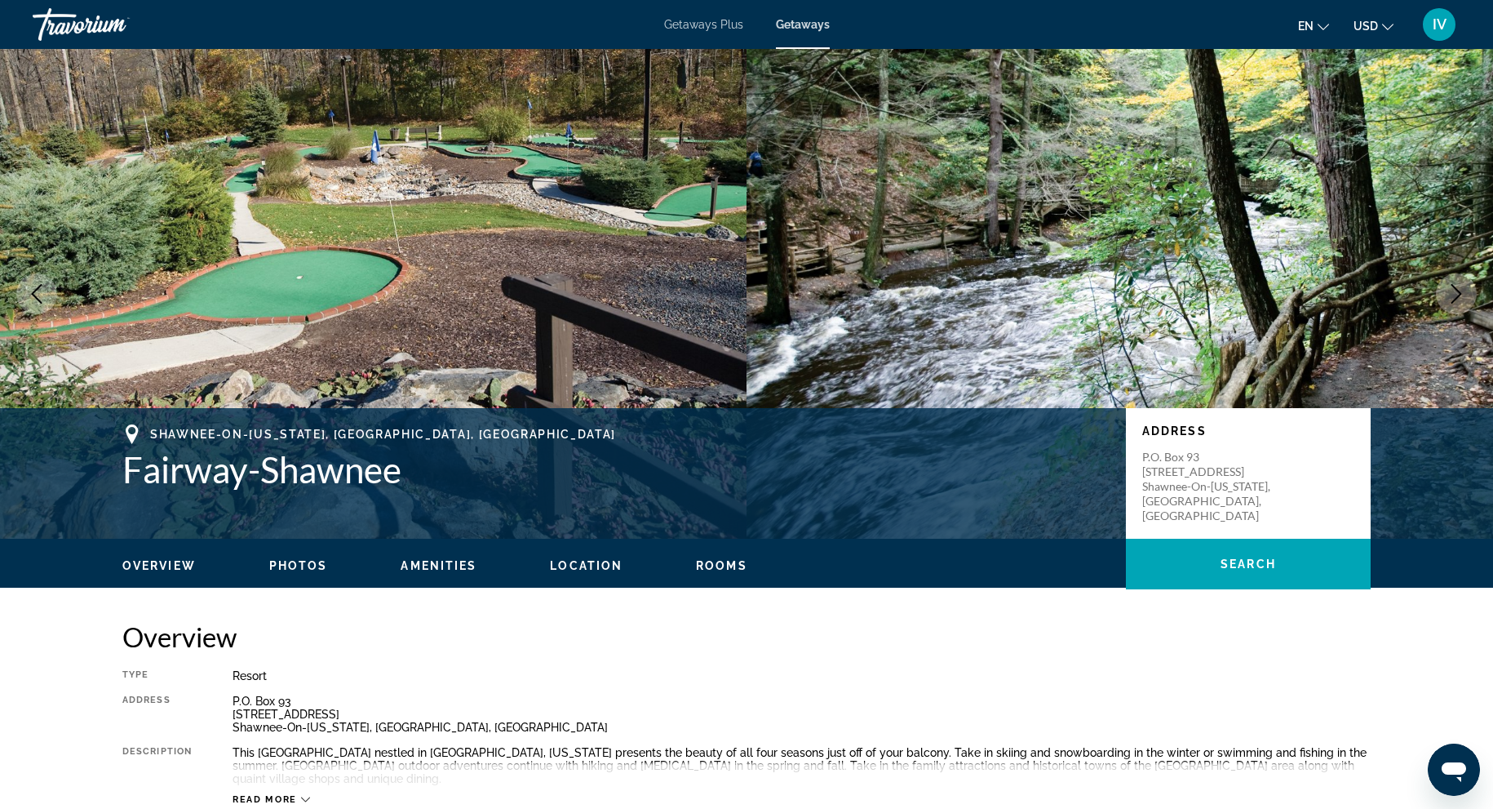
click at [1467, 299] on button "Next image" at bounding box center [1456, 293] width 41 height 41
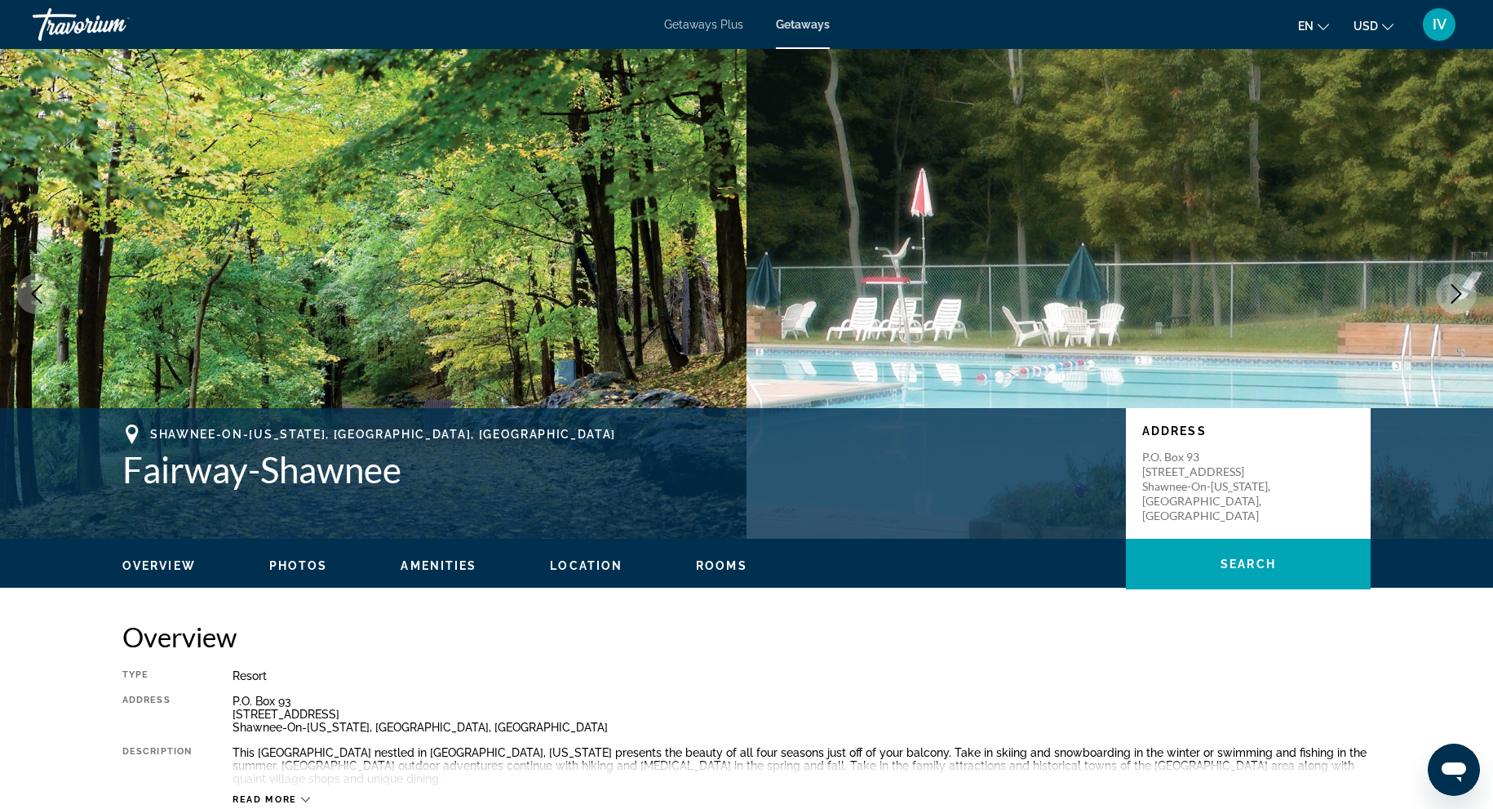
click at [1467, 299] on button "Next image" at bounding box center [1456, 293] width 41 height 41
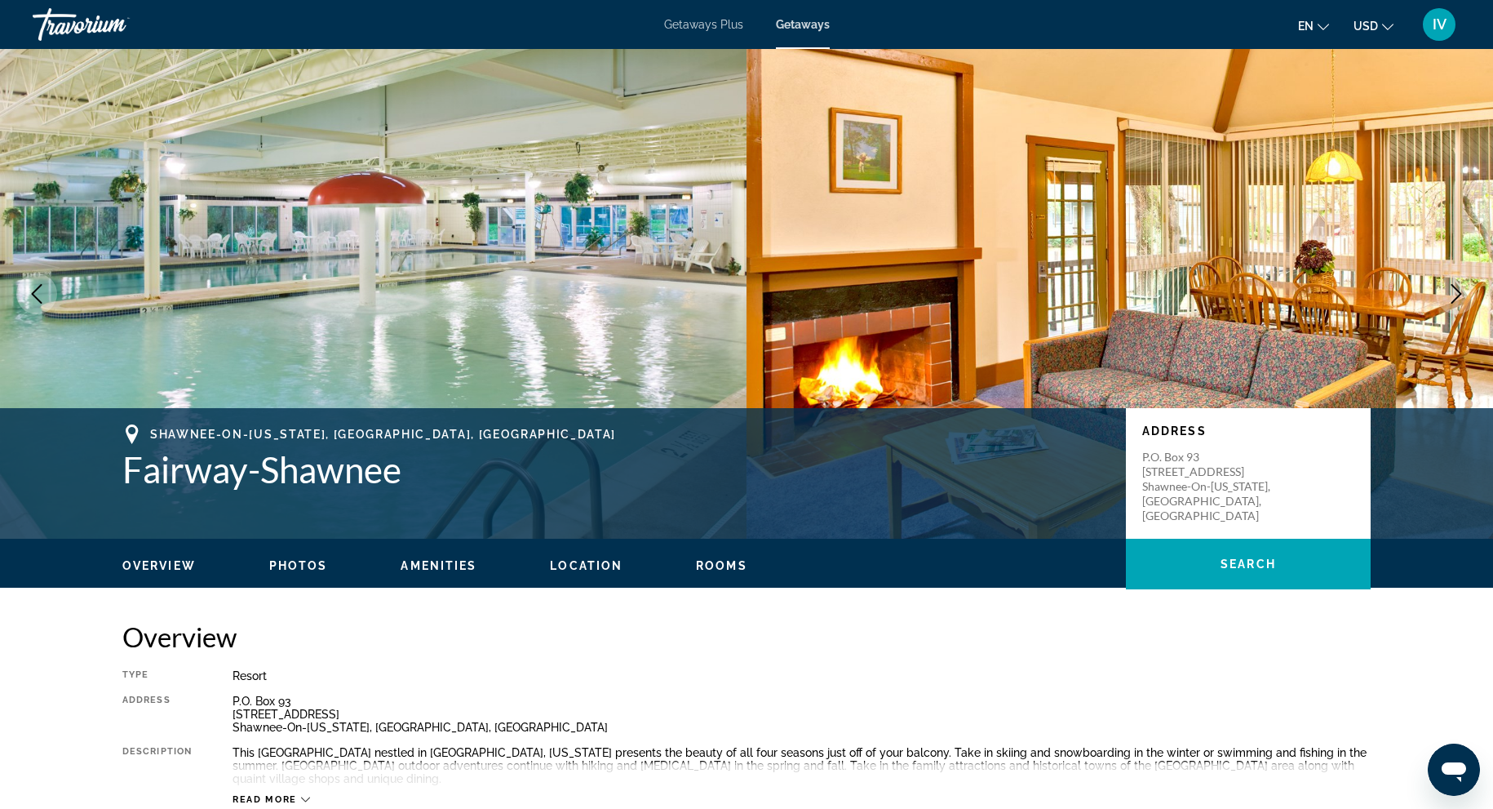
click at [795, 22] on span "Getaways" at bounding box center [803, 24] width 54 height 13
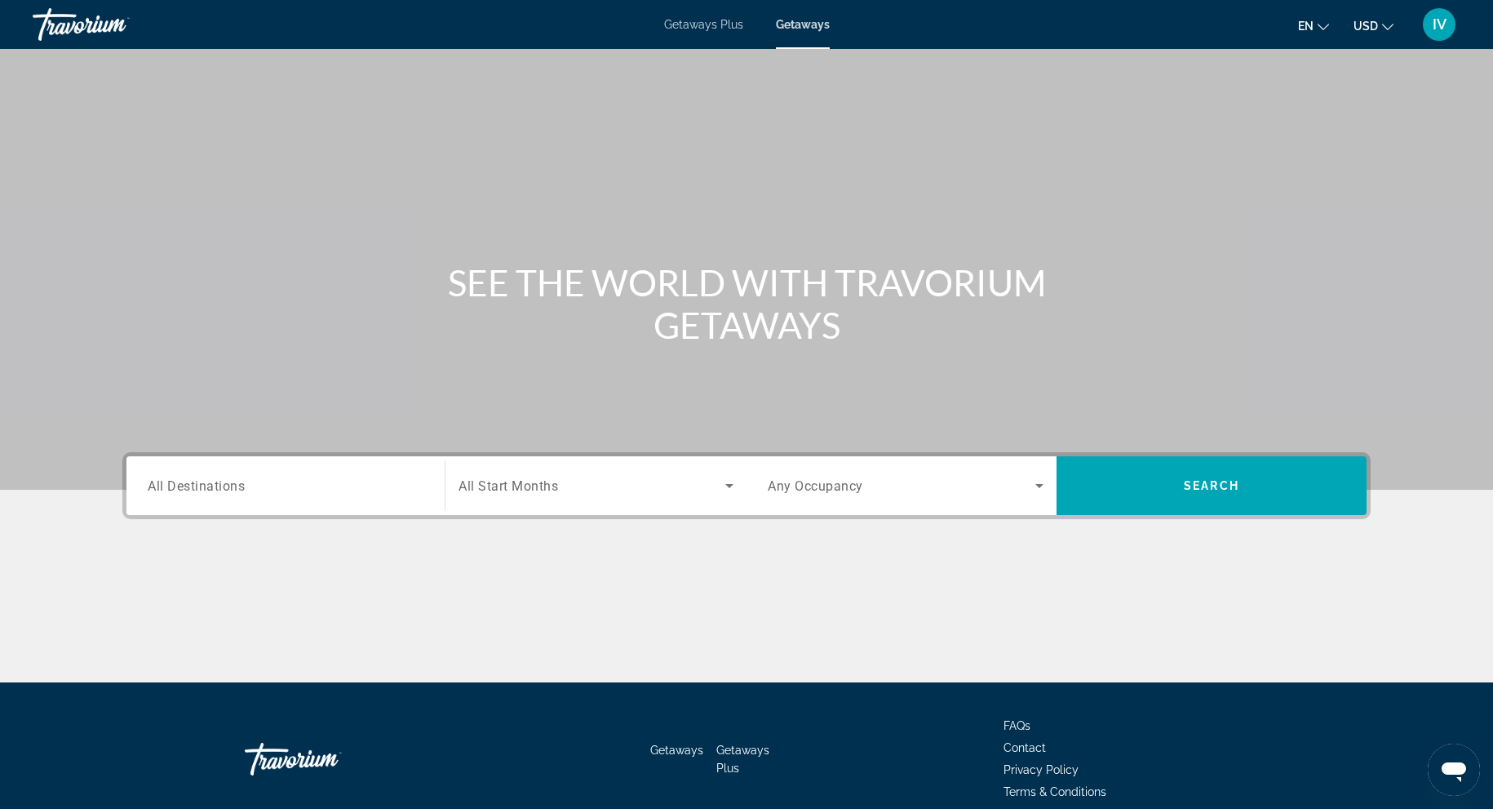
click at [331, 482] on input "Destination All Destinations" at bounding box center [286, 487] width 276 height 20
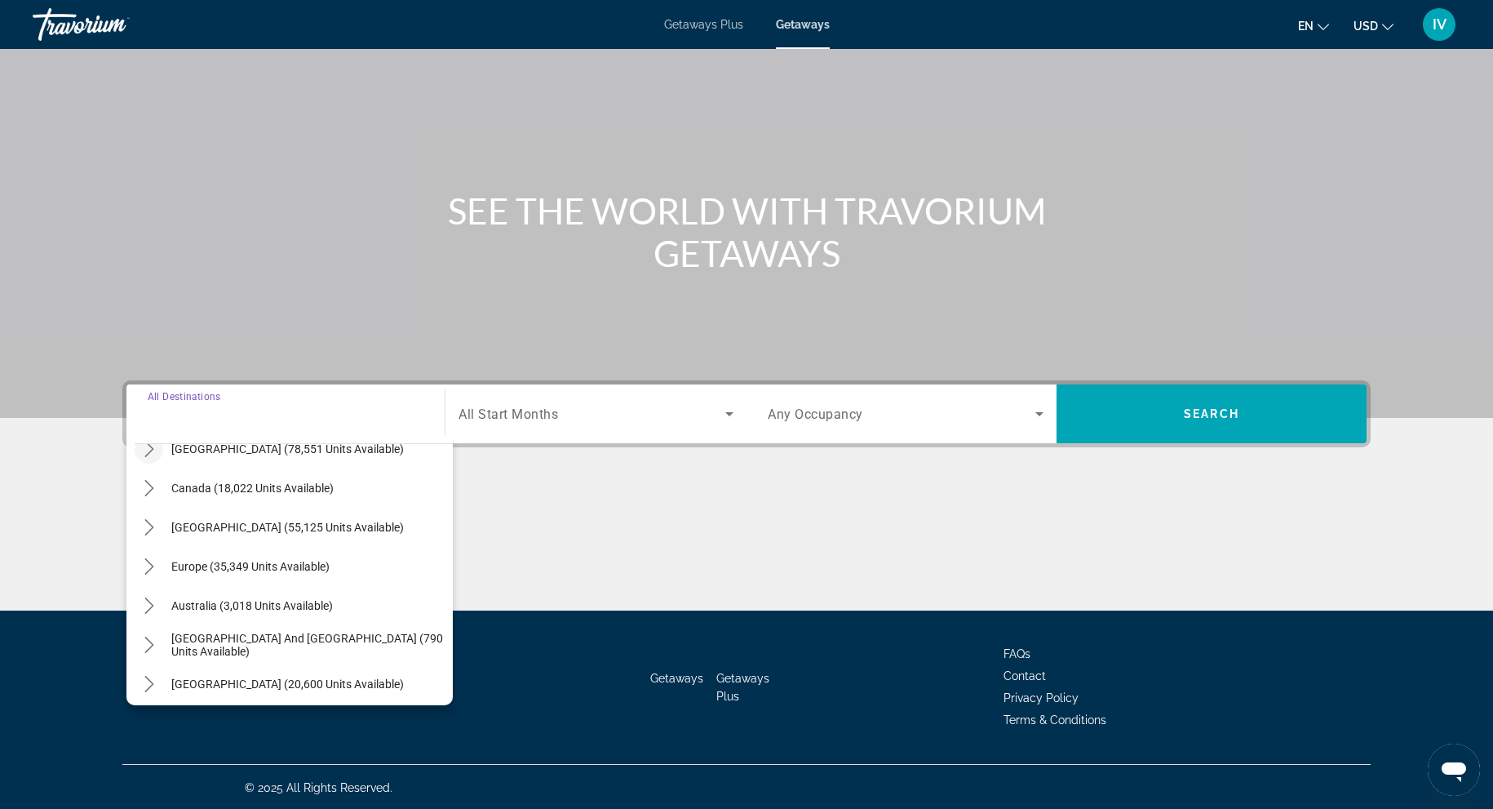
scroll to position [93, 0]
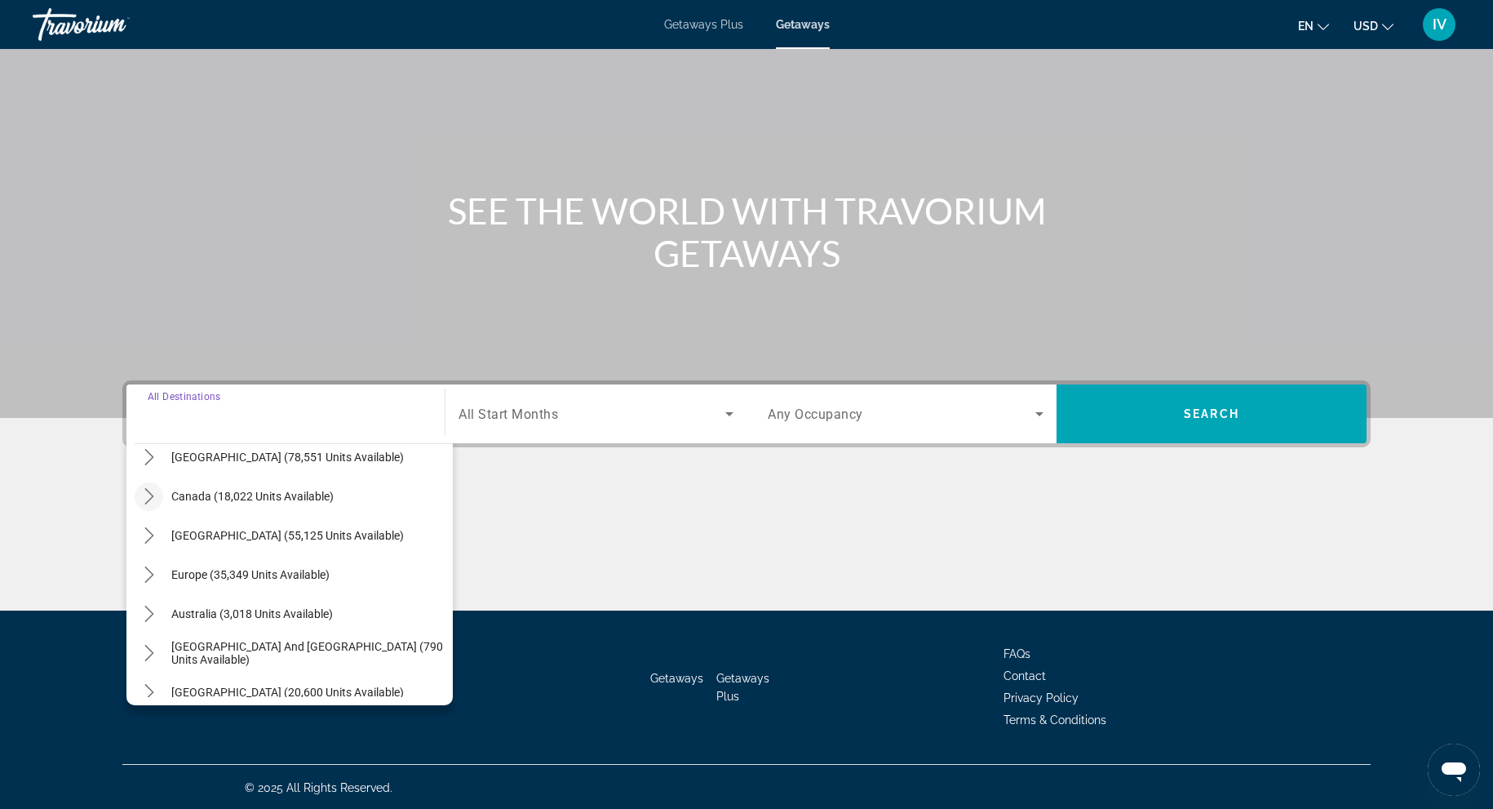
click at [148, 491] on icon "Toggle Canada (18,022 units available) submenu" at bounding box center [148, 496] width 9 height 16
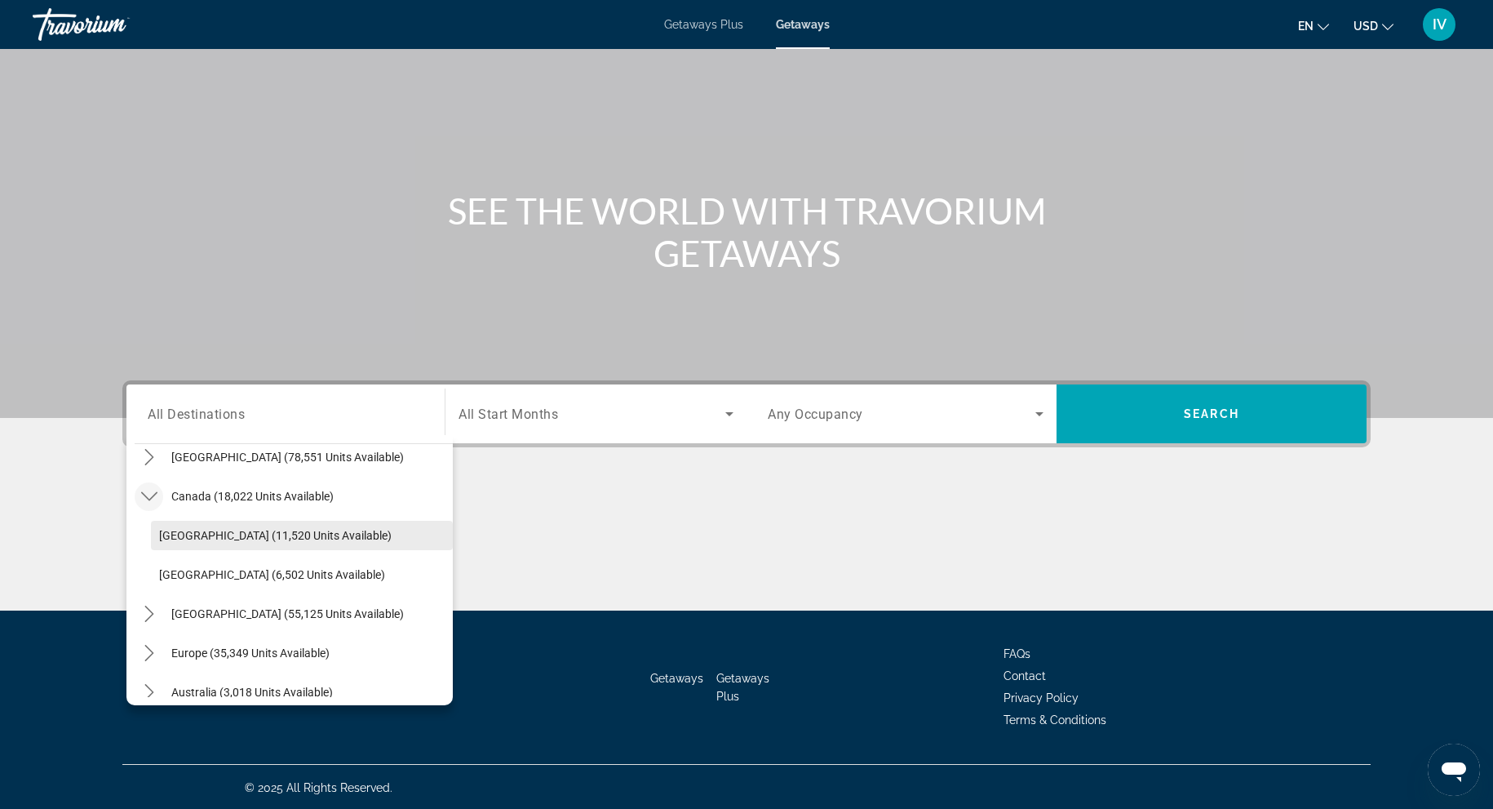
click at [267, 535] on span "Eastern Canada (11,520 units available)" at bounding box center [275, 535] width 233 height 13
type input "**********"
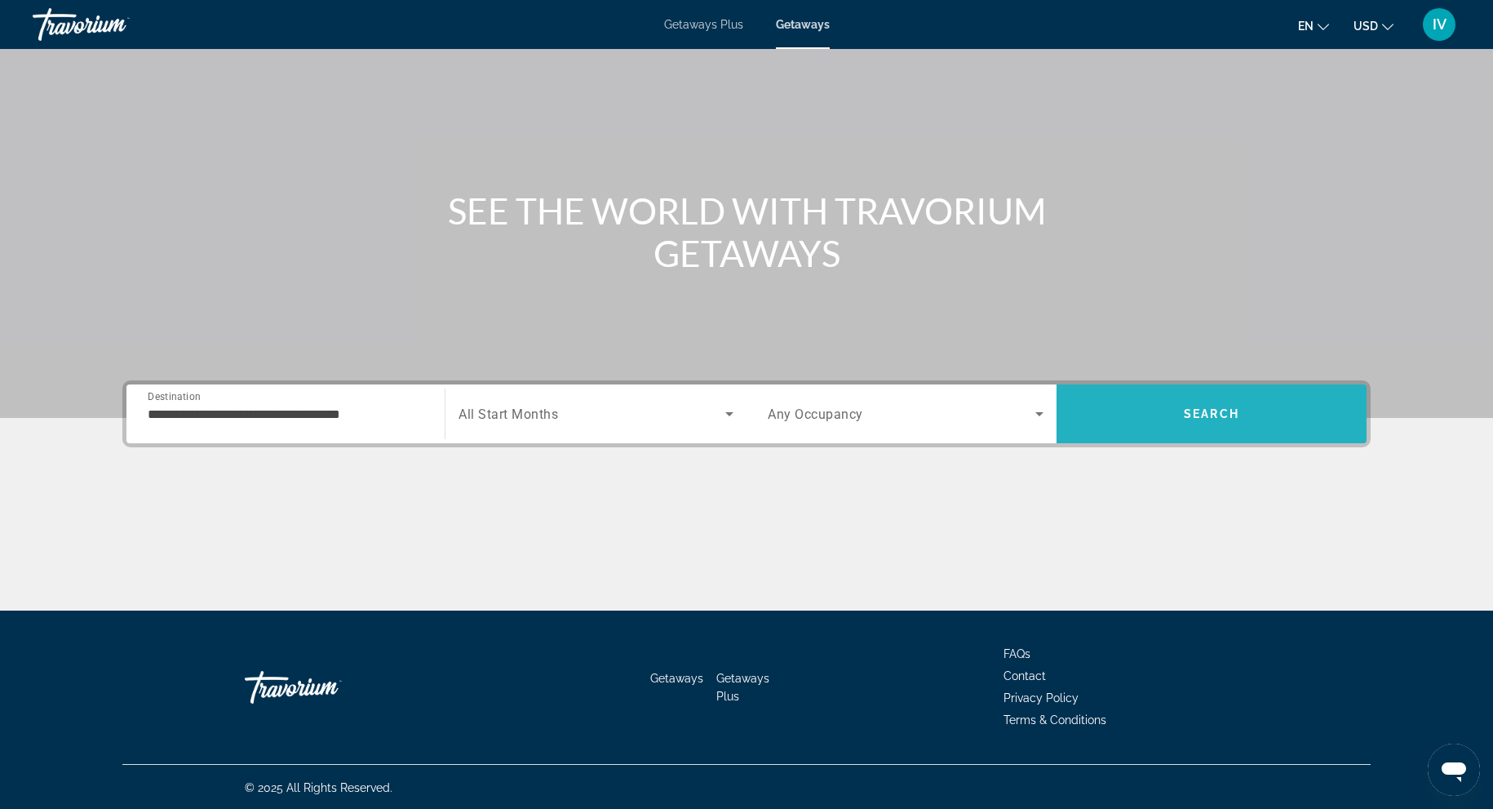
click at [1260, 433] on span "Search" at bounding box center [1212, 413] width 310 height 59
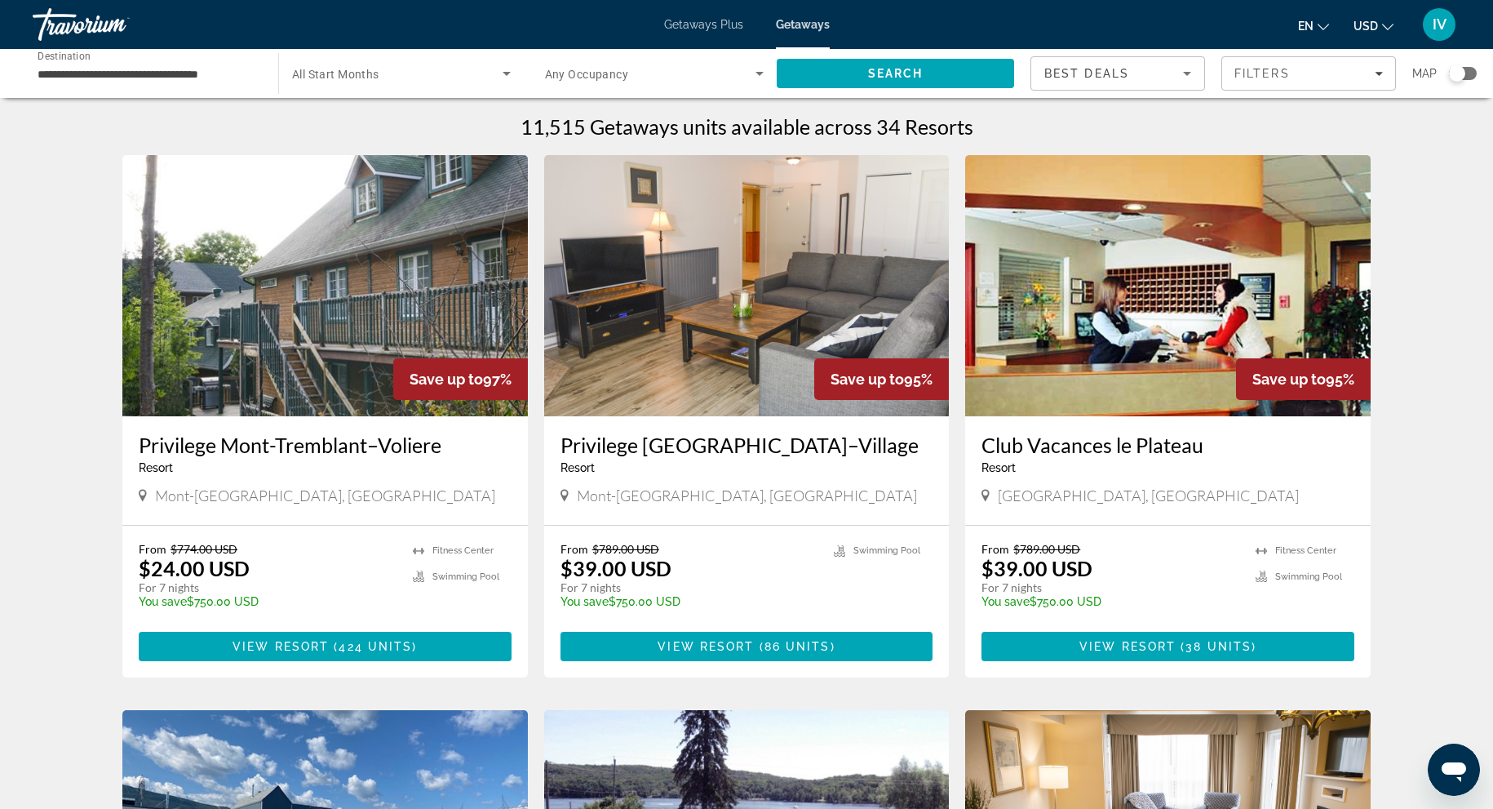
click at [1474, 76] on div "Search widget" at bounding box center [1463, 73] width 28 height 13
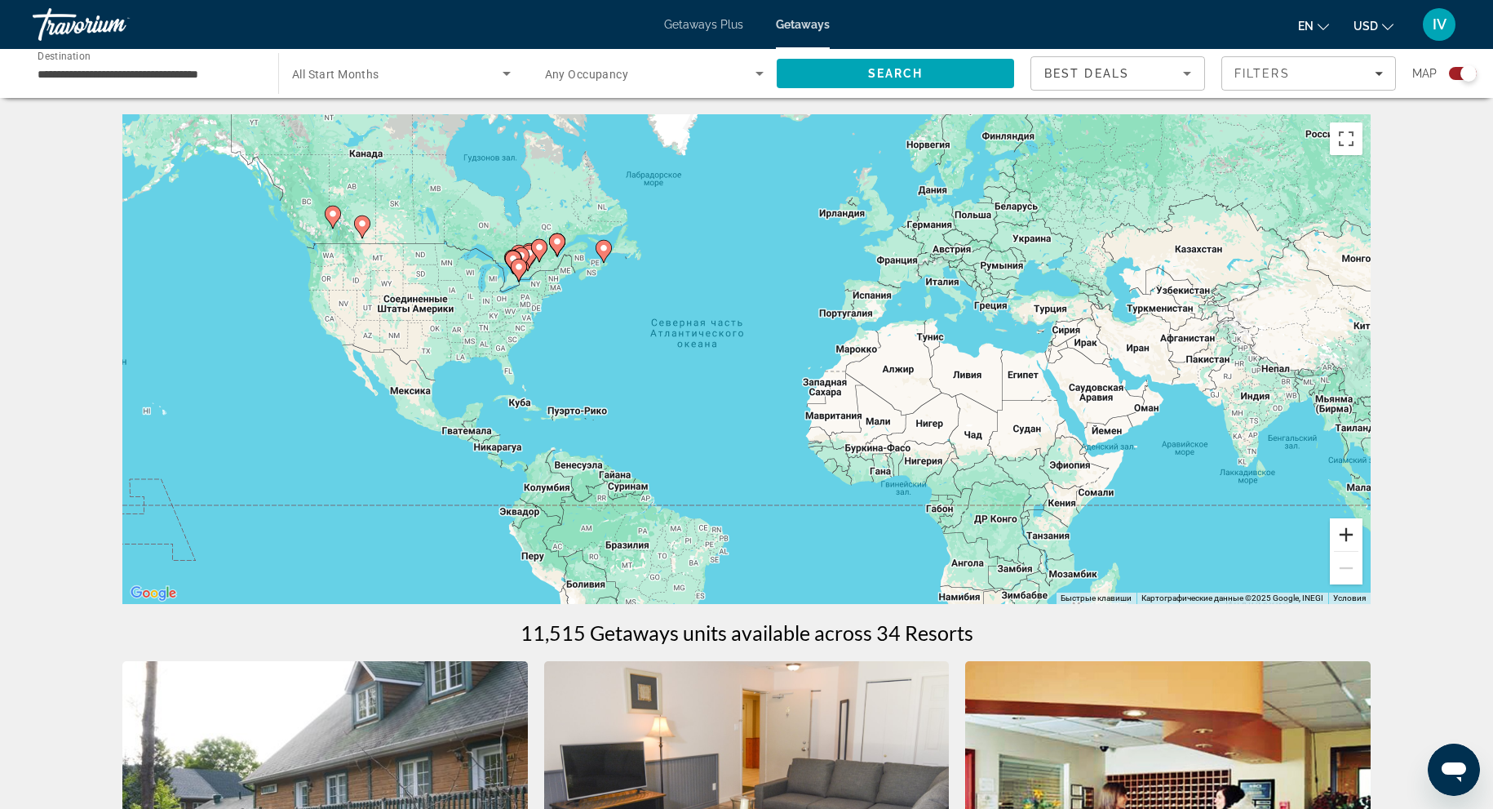
click at [1345, 530] on button "Увеличить" at bounding box center [1346, 534] width 33 height 33
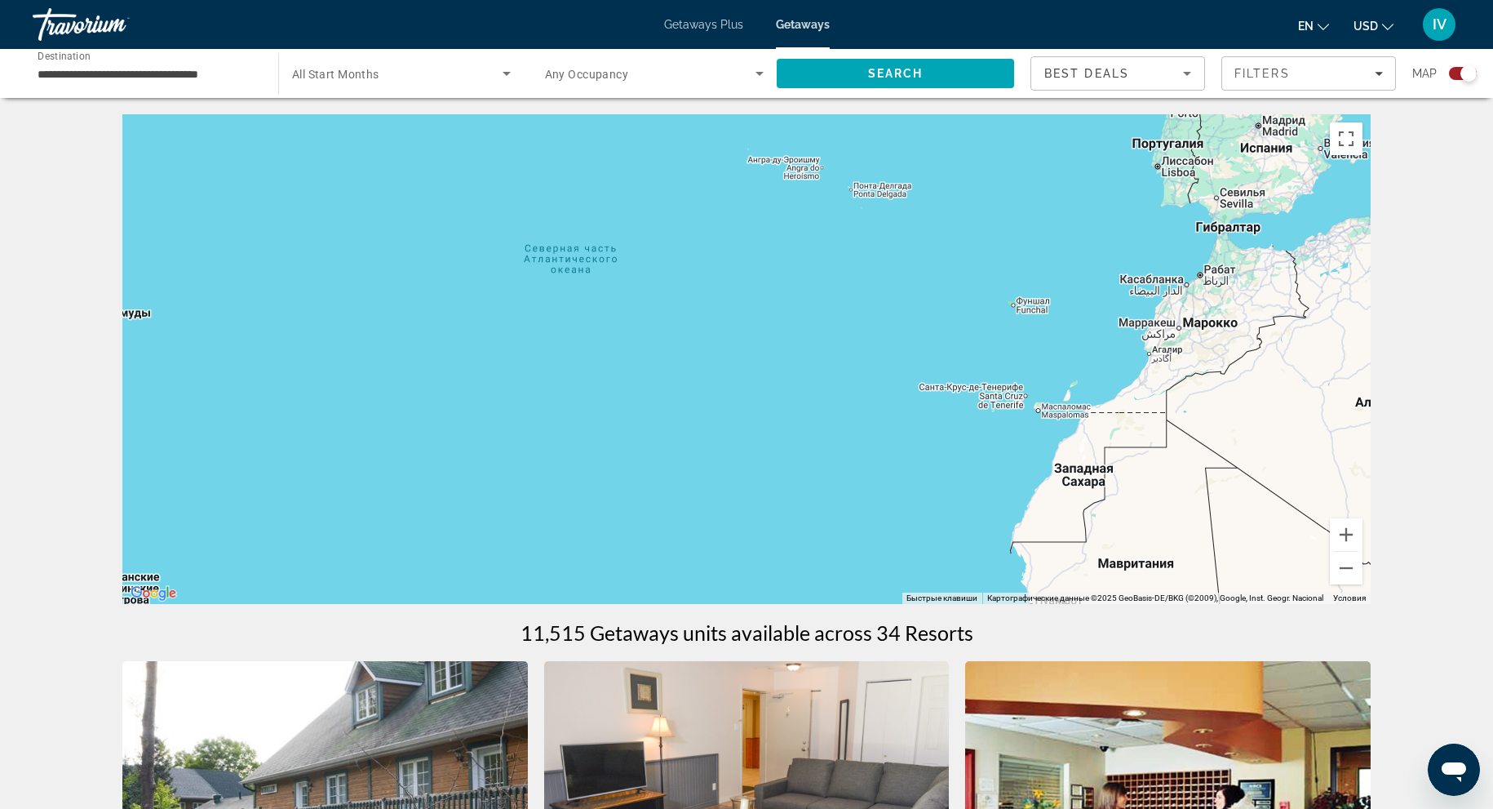
drag, startPoint x: 610, startPoint y: 379, endPoint x: 1245, endPoint y: 514, distance: 649.2
click at [1279, 533] on div "Чтобы активировать перетаскивание с помощью клавиатуры, нажмите Alt + Ввод. Пос…" at bounding box center [746, 359] width 1249 height 490
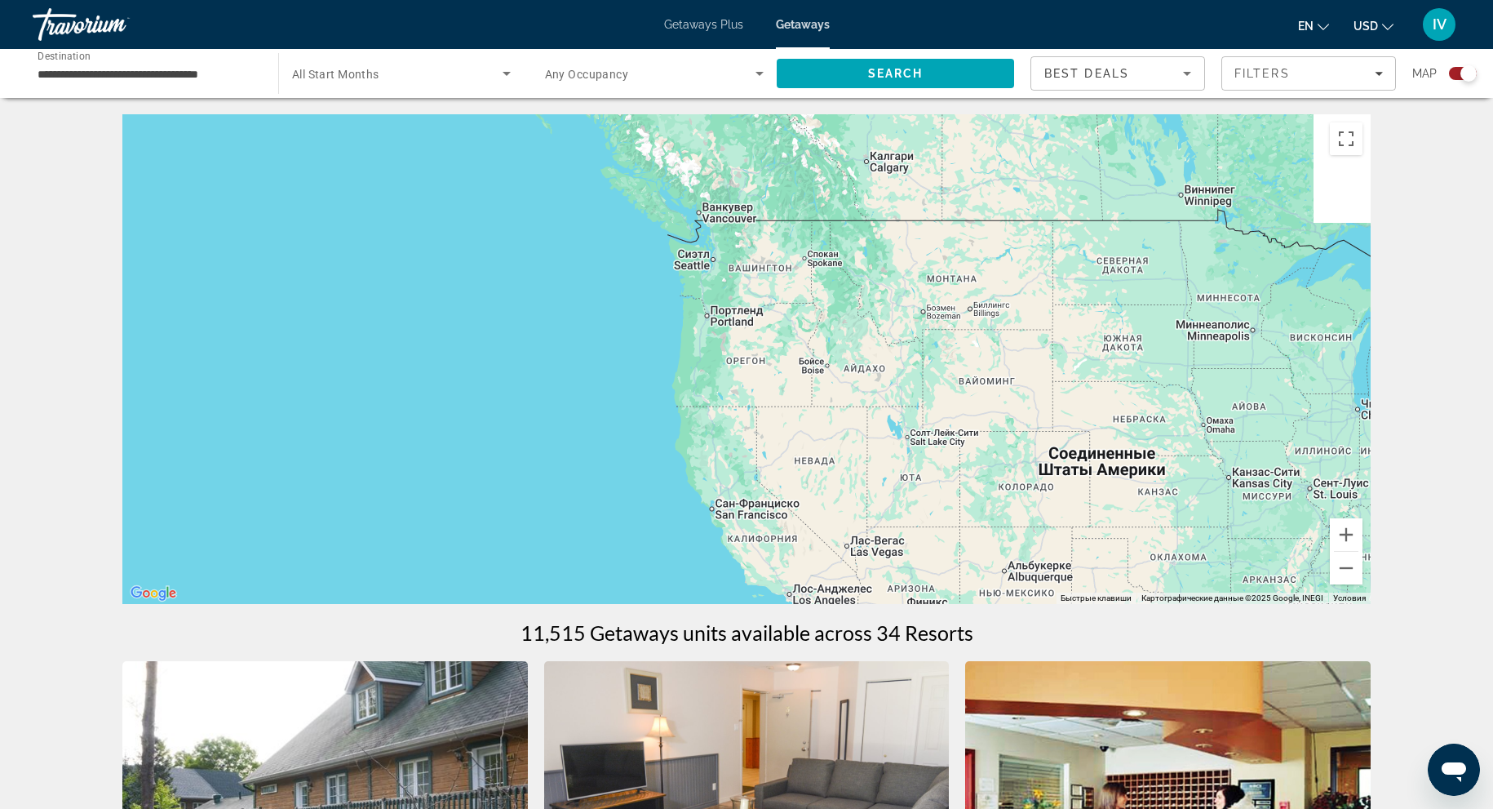
drag, startPoint x: 1019, startPoint y: 407, endPoint x: 510, endPoint y: 103, distance: 593.3
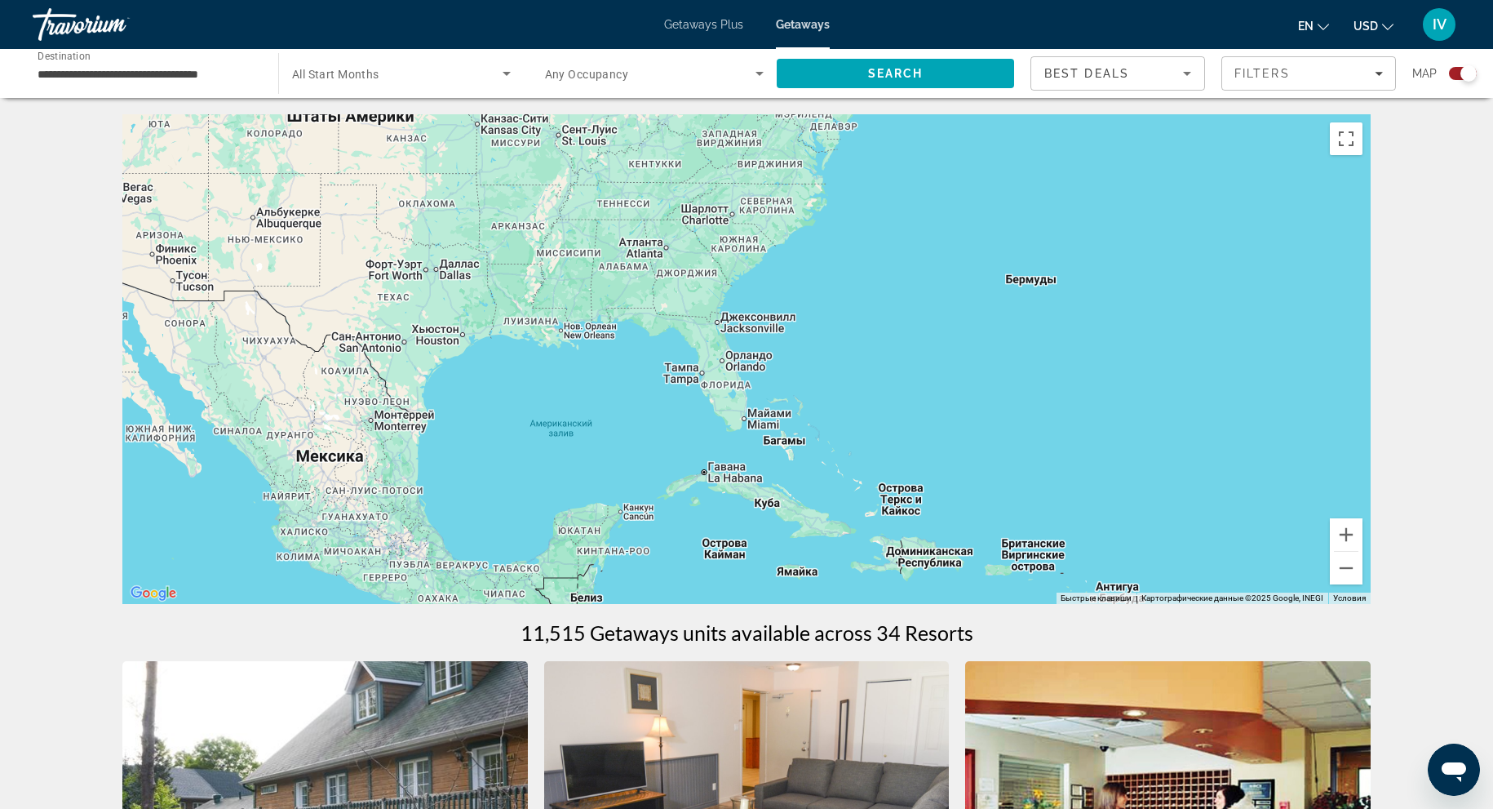
drag, startPoint x: 1071, startPoint y: 164, endPoint x: 1021, endPoint y: 397, distance: 238.7
click at [1021, 397] on div "Чтобы активировать перетаскивание с помощью клавиатуры, нажмите Alt + Ввод. Пос…" at bounding box center [746, 359] width 1249 height 490
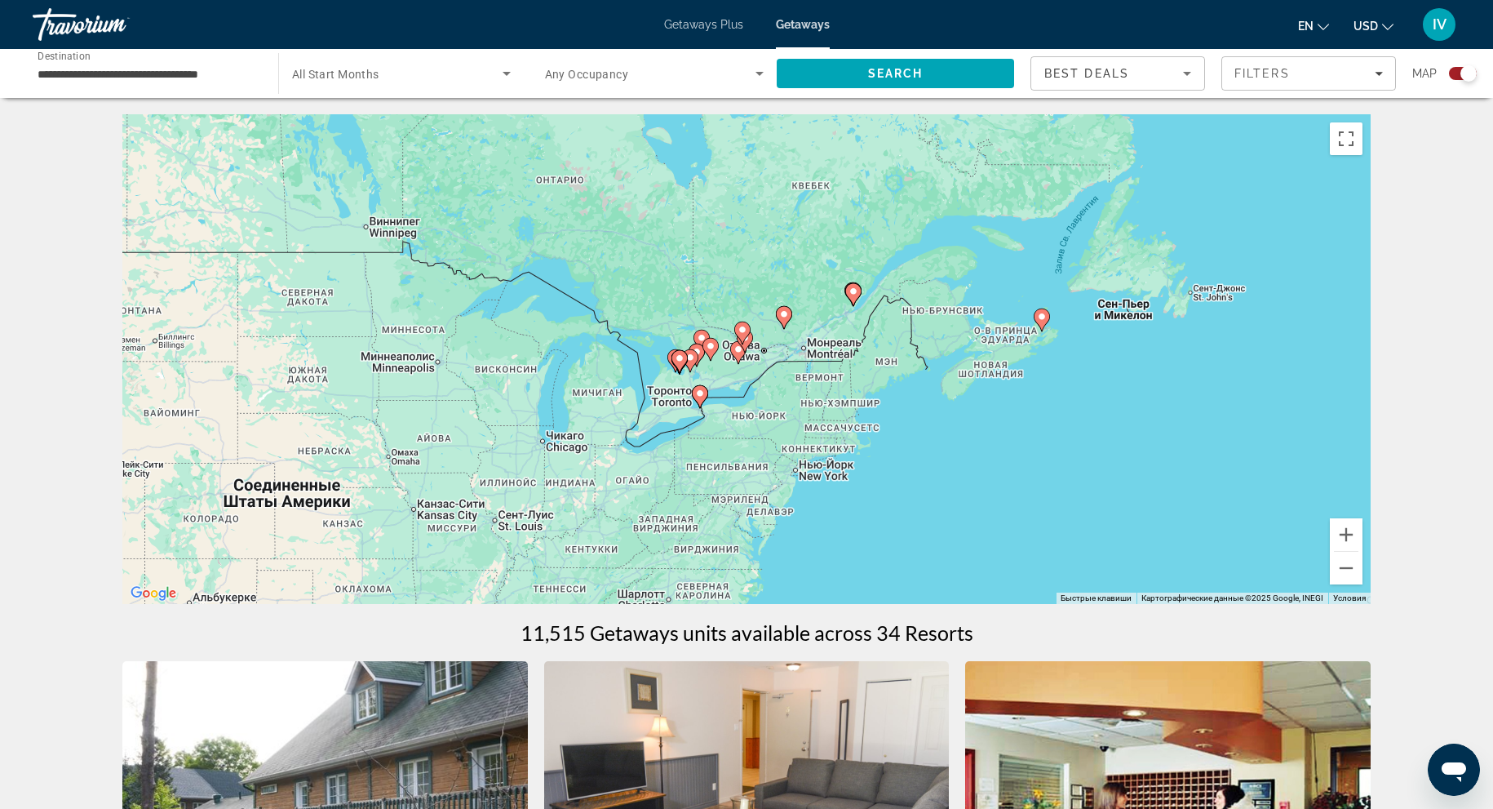
drag, startPoint x: 1014, startPoint y: 349, endPoint x: 1007, endPoint y: 382, distance: 33.5
click at [1007, 382] on div "Чтобы активировать перетаскивание с помощью клавиатуры, нажмите Alt + Ввод. Пос…" at bounding box center [746, 359] width 1249 height 490
click at [1342, 527] on button "Увеличить" at bounding box center [1346, 534] width 33 height 33
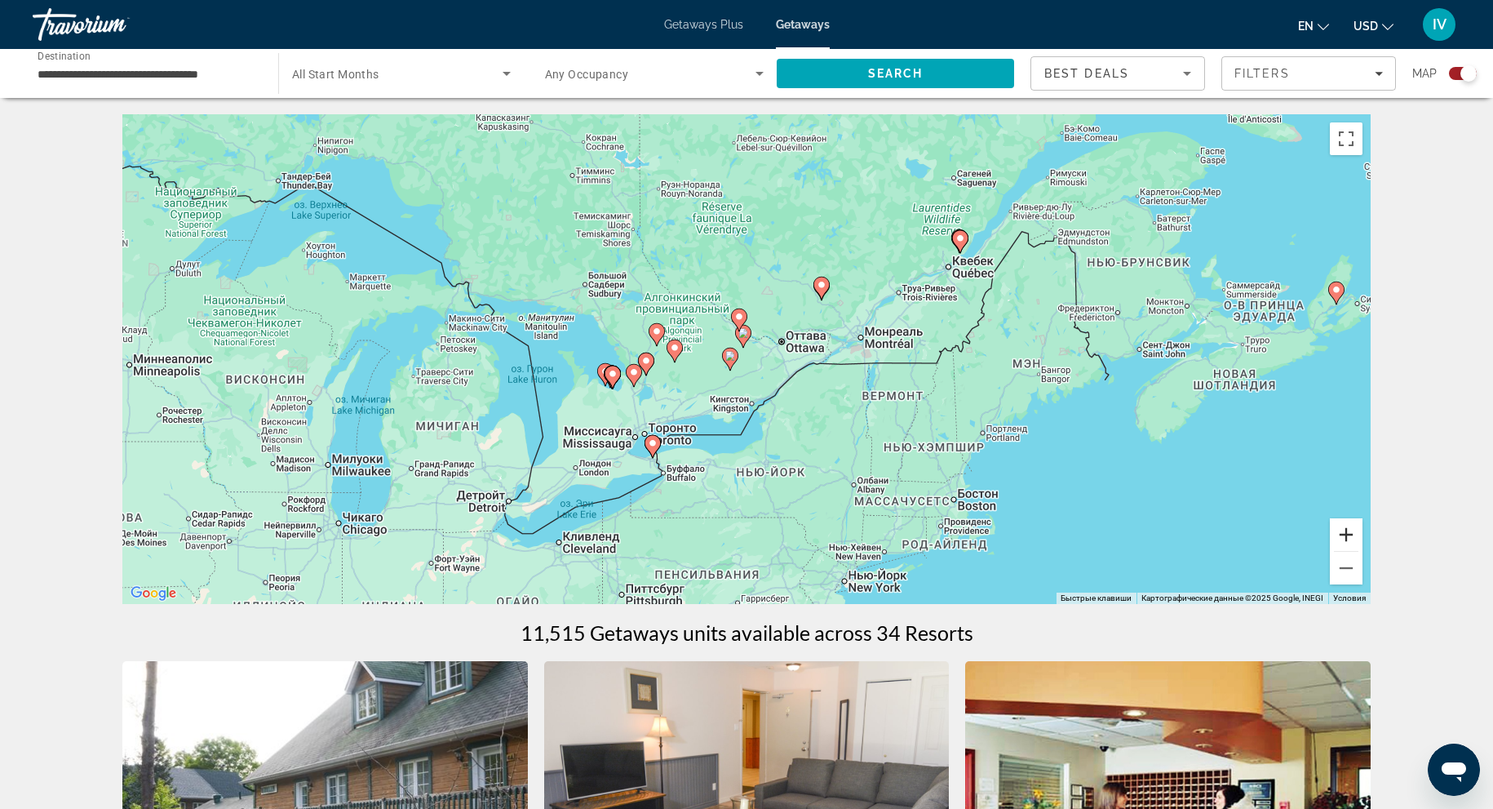
click at [1342, 527] on button "Увеличить" at bounding box center [1346, 534] width 33 height 33
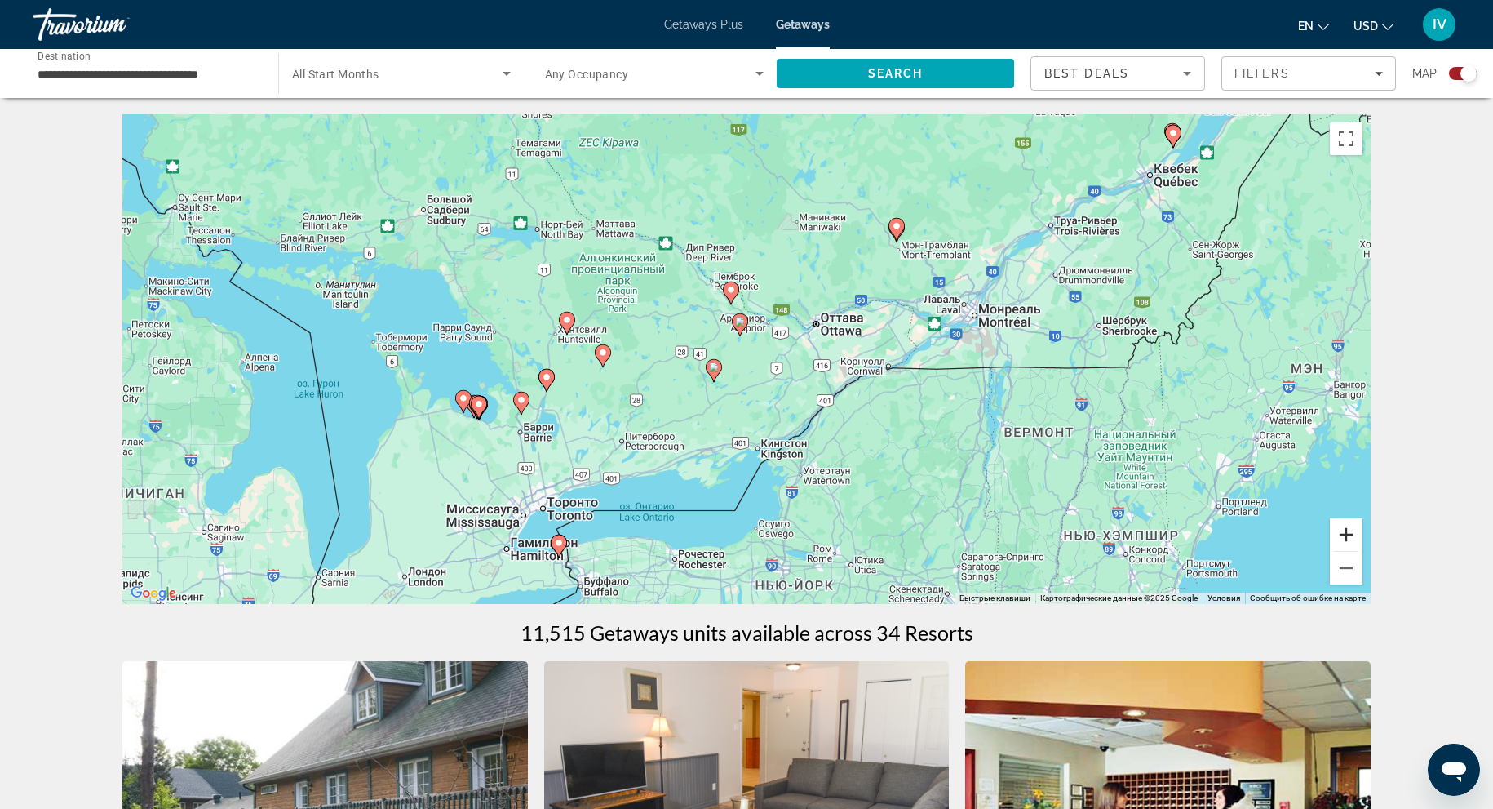
click at [1342, 527] on button "Увеличить" at bounding box center [1346, 534] width 33 height 33
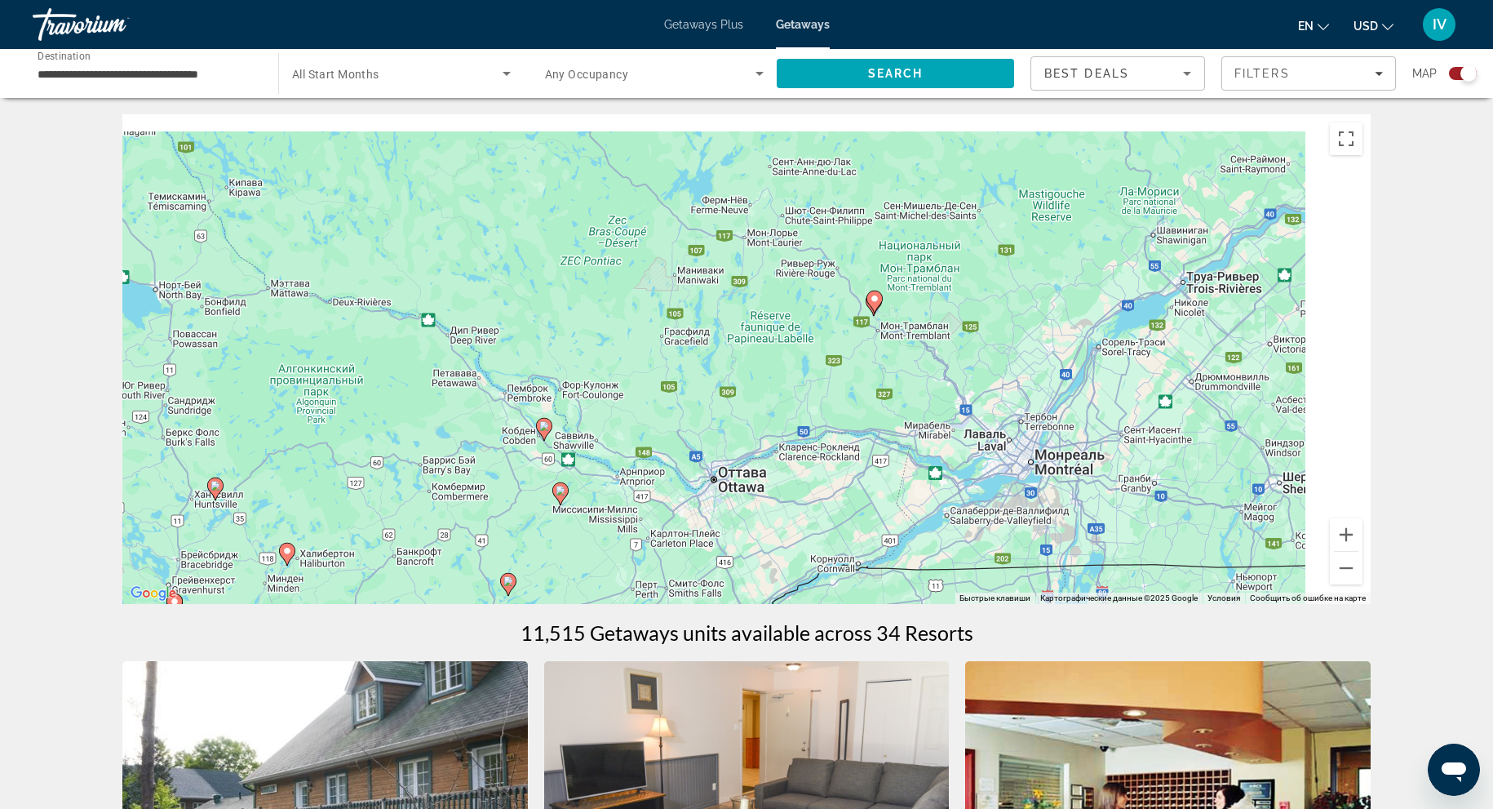
drag, startPoint x: 1210, startPoint y: 306, endPoint x: 1039, endPoint y: 501, distance: 259.6
click at [1039, 501] on div "Чтобы активировать перетаскивание с помощью клавиатуры, нажмите Alt + Ввод. Пос…" at bounding box center [746, 359] width 1249 height 490
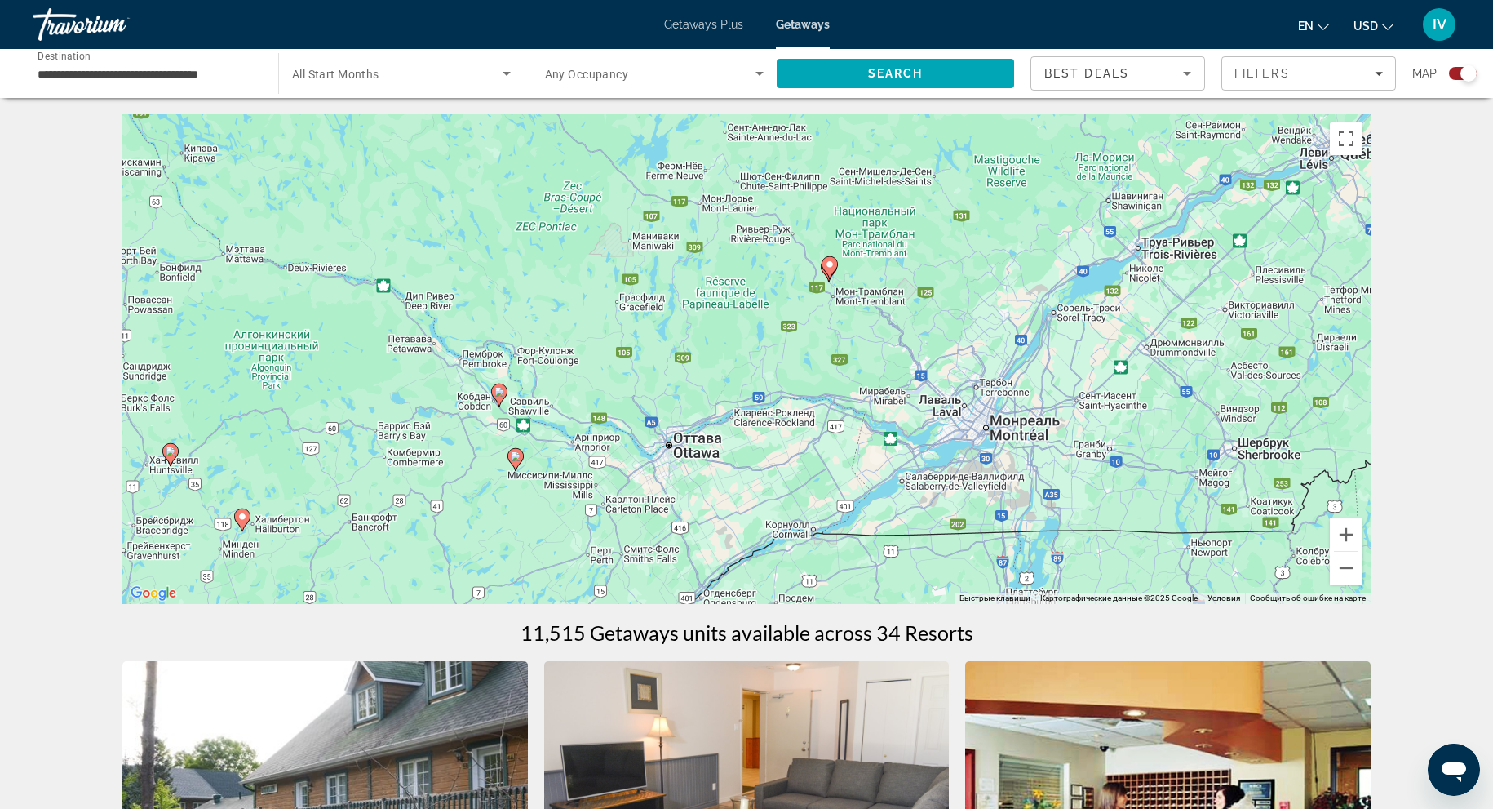
drag, startPoint x: 1074, startPoint y: 413, endPoint x: 1105, endPoint y: 319, distance: 98.8
click at [1105, 319] on div "Чтобы активировать перетаскивание с помощью клавиатуры, нажмите Alt + Ввод. Пос…" at bounding box center [746, 359] width 1249 height 490
click at [1345, 568] on button "Уменьшить" at bounding box center [1346, 568] width 33 height 33
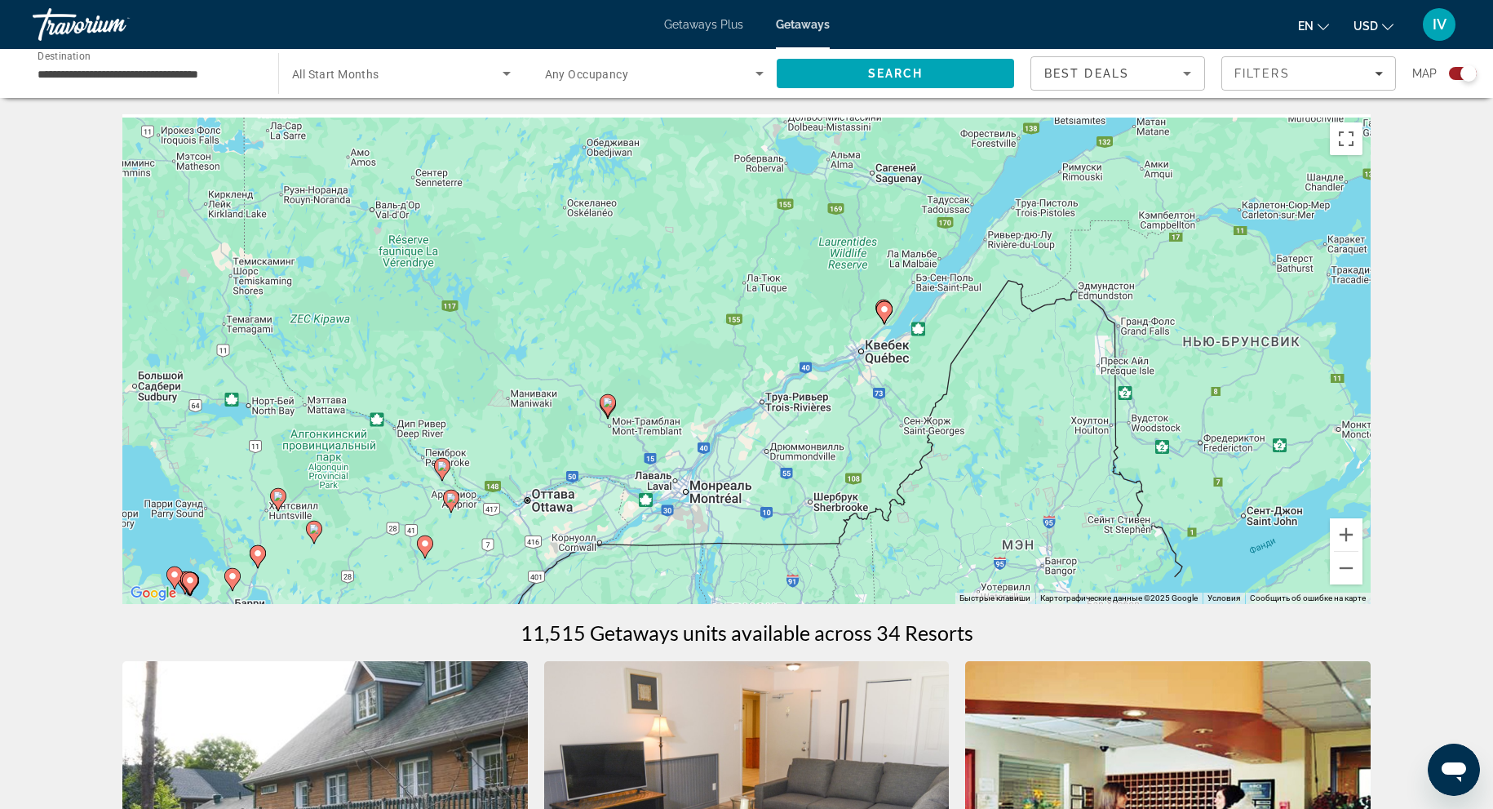
drag, startPoint x: 1050, startPoint y: 342, endPoint x: 916, endPoint y: 431, distance: 160.0
click at [916, 430] on div "Чтобы активировать перетаскивание с помощью клавиатуры, нажмите Alt + Ввод. Пос…" at bounding box center [746, 359] width 1249 height 490
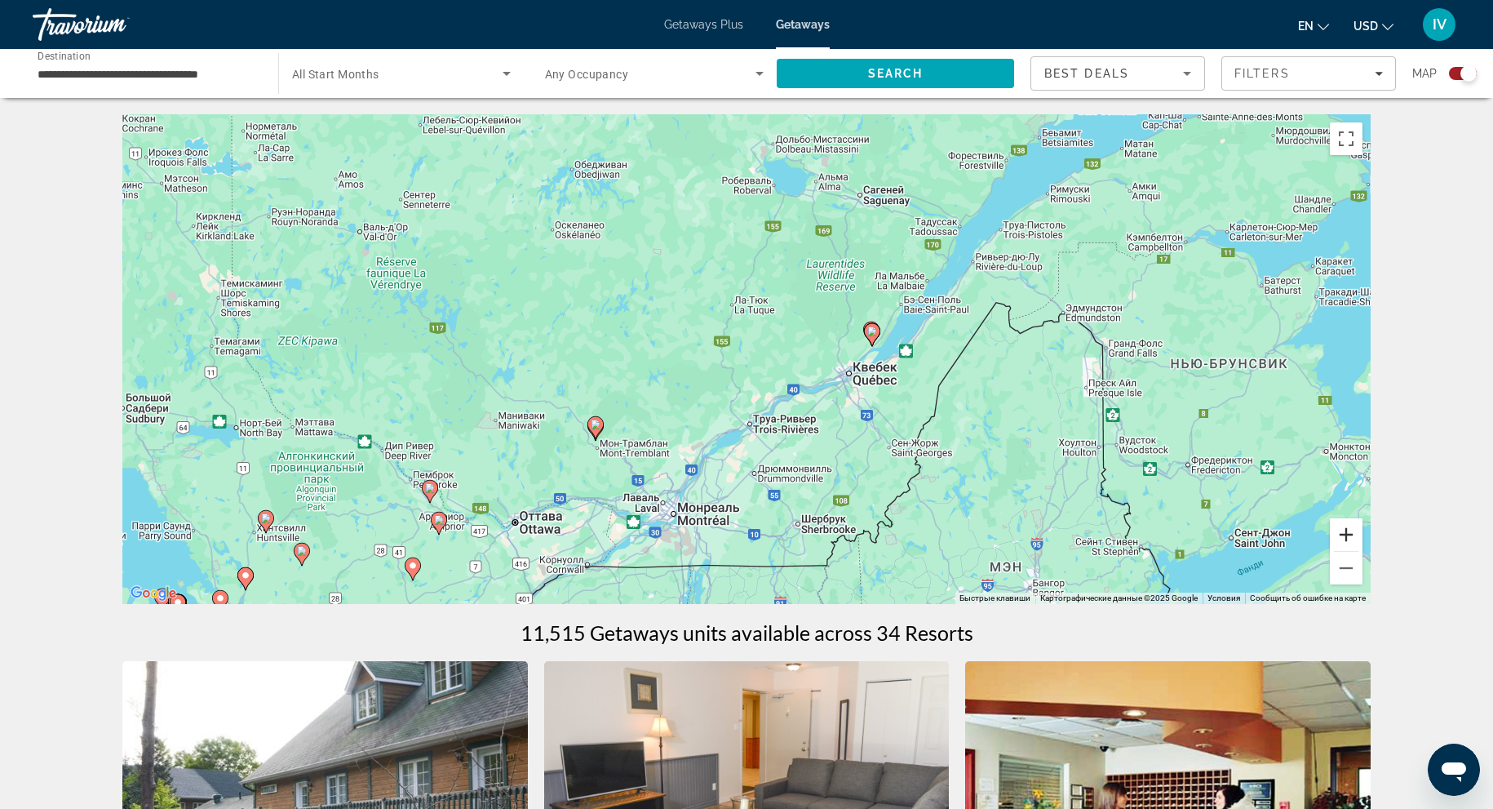
click at [1347, 518] on button "Увеличить" at bounding box center [1346, 534] width 33 height 33
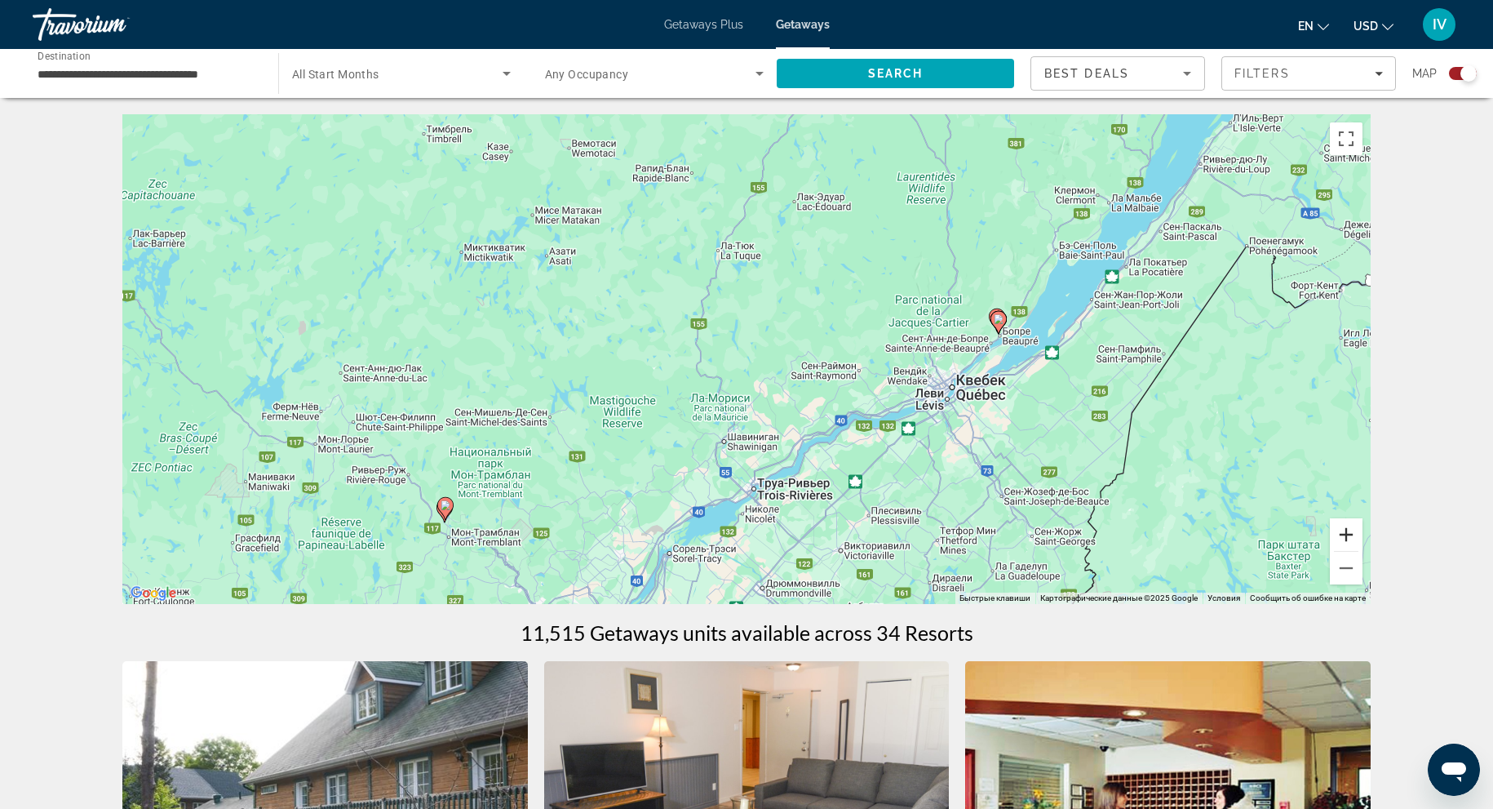
click at [1347, 518] on button "Увеличить" at bounding box center [1346, 534] width 33 height 33
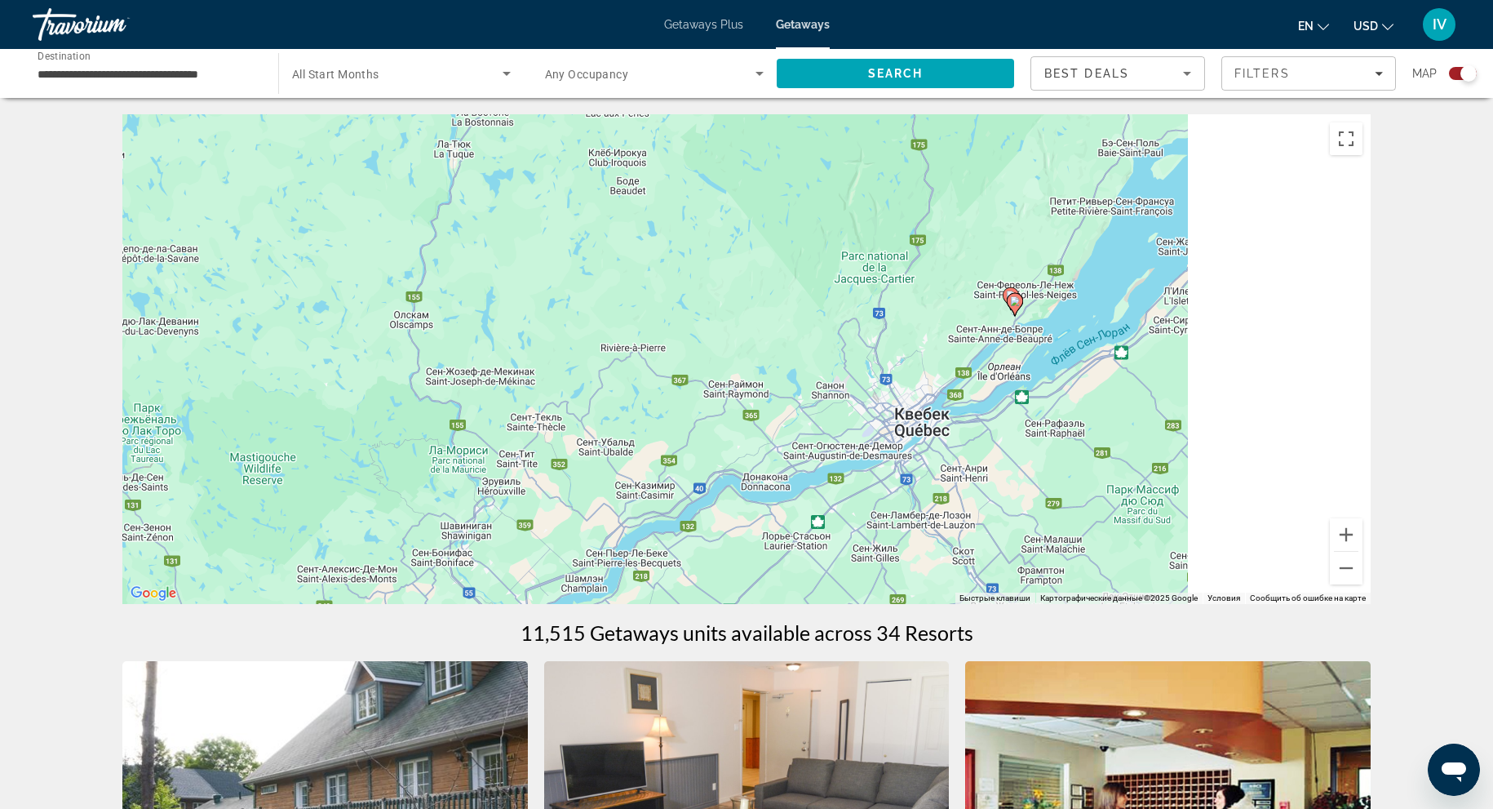
drag, startPoint x: 1112, startPoint y: 308, endPoint x: 857, endPoint y: 313, distance: 254.7
click at [855, 313] on div "Чтобы активировать перетаскивание с помощью клавиатуры, нажмите Alt + Ввод. Пос…" at bounding box center [746, 359] width 1249 height 490
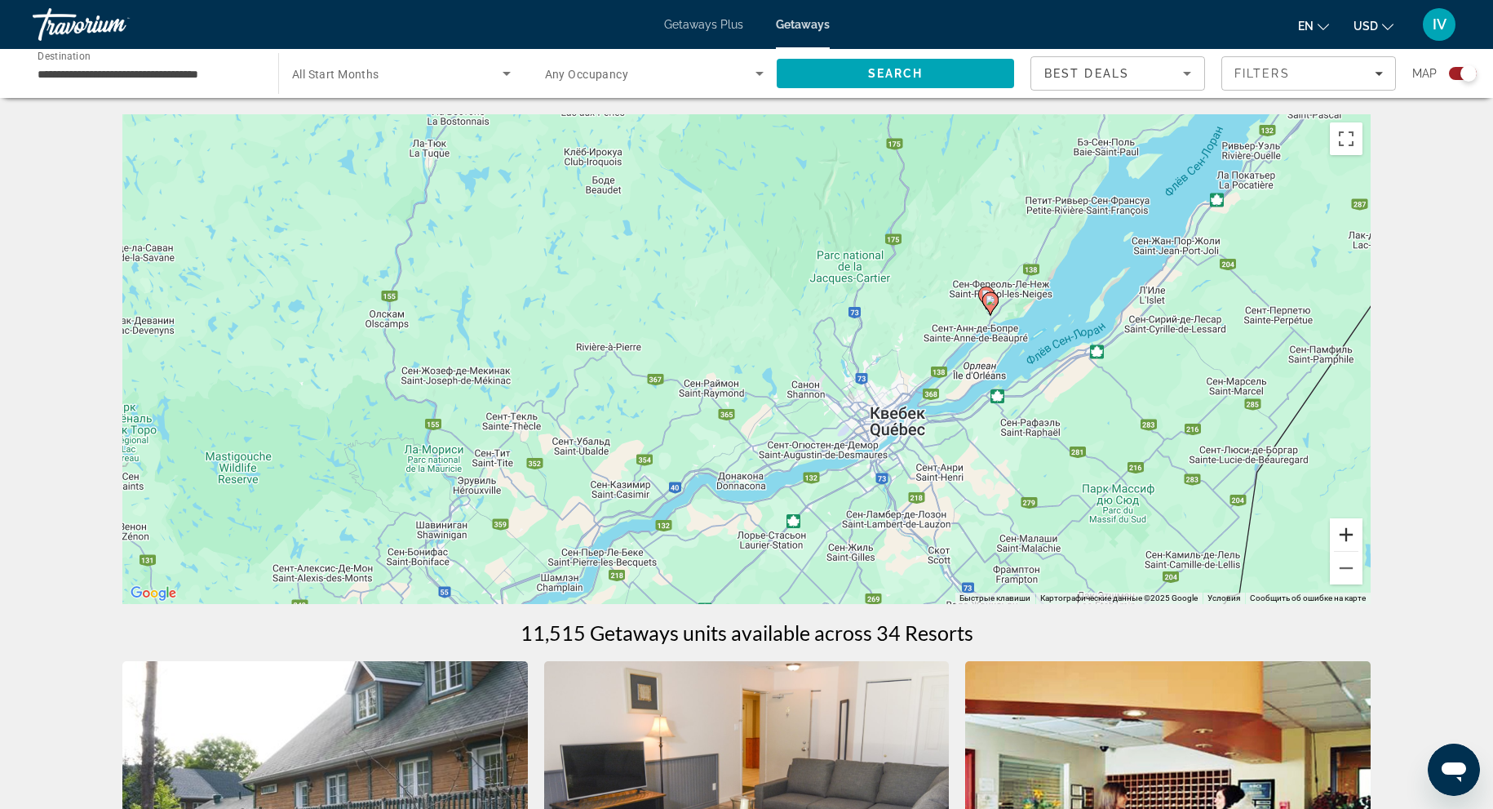
click at [1356, 525] on button "Увеличить" at bounding box center [1346, 534] width 33 height 33
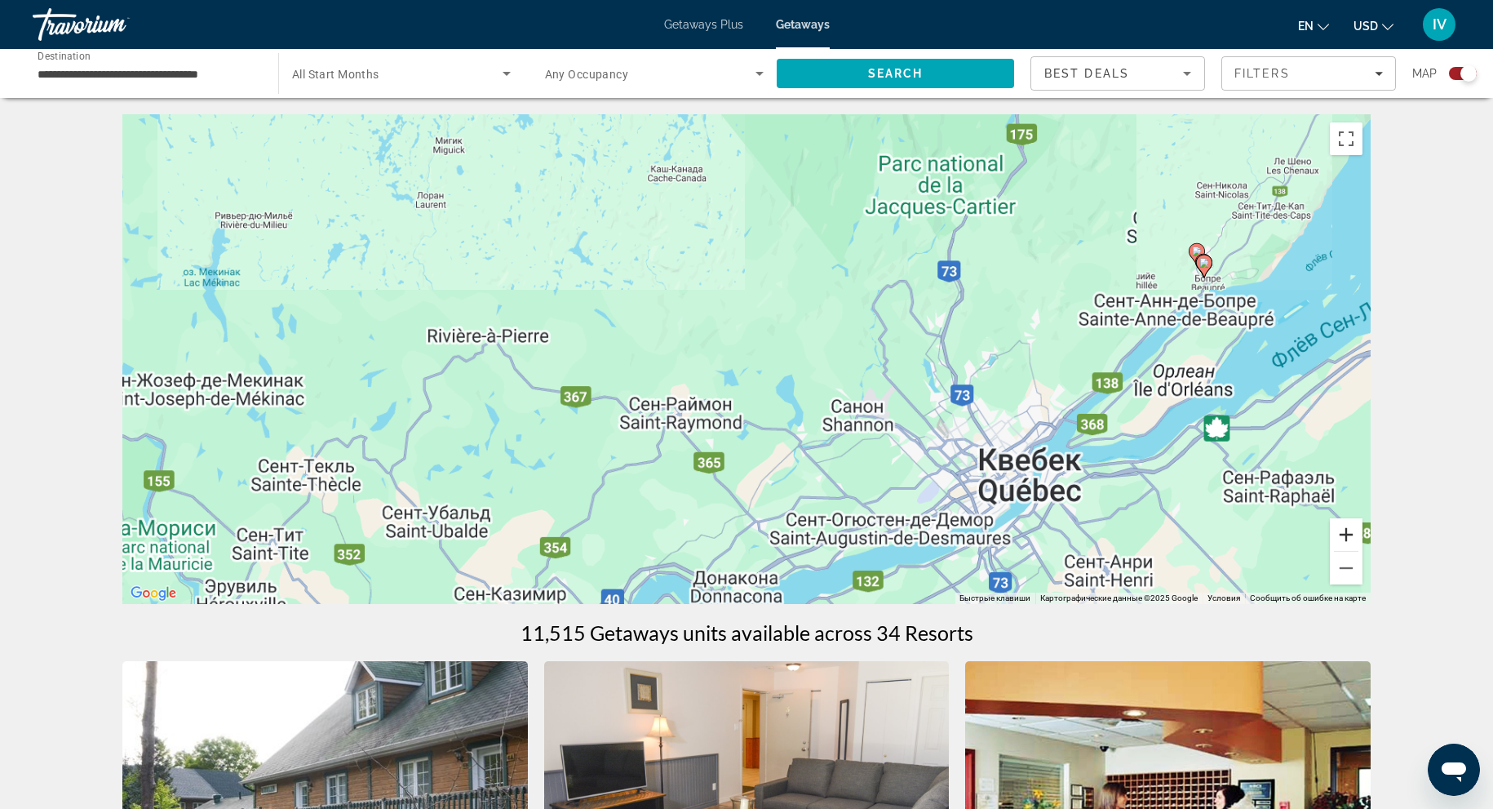
click at [1356, 525] on button "Увеличить" at bounding box center [1346, 534] width 33 height 33
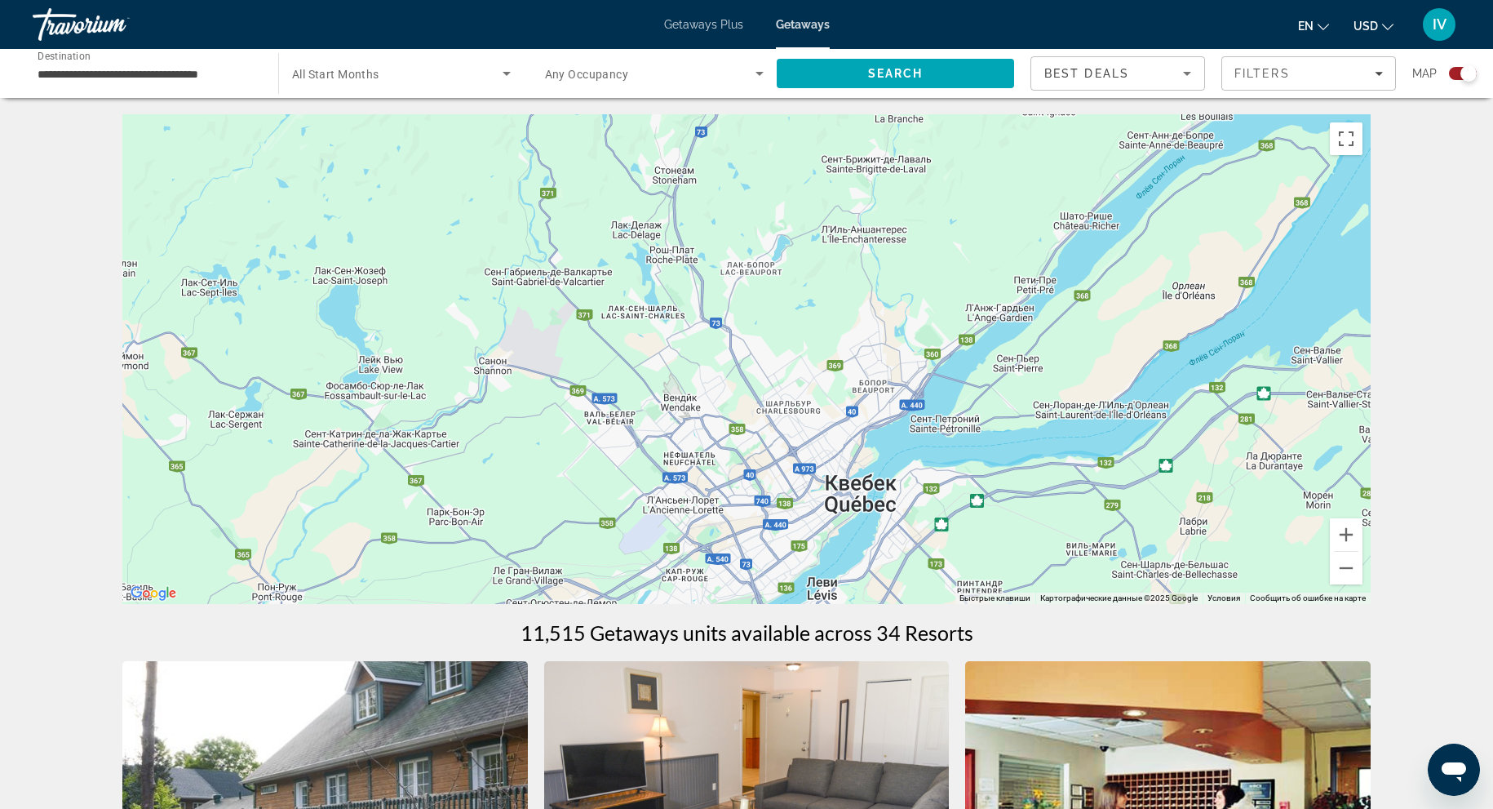
drag, startPoint x: 1262, startPoint y: 411, endPoint x: 869, endPoint y: 326, distance: 401.8
click at [788, 298] on div "Чтобы активировать перетаскивание с помощью клавиатуры, нажмите Alt + Ввод. Пос…" at bounding box center [746, 359] width 1249 height 490
drag, startPoint x: 972, startPoint y: 351, endPoint x: 759, endPoint y: 508, distance: 264.9
click at [757, 508] on div "Чтобы активировать перетаскивание с помощью клавиатуры, нажмите Alt + Ввод. Пос…" at bounding box center [746, 359] width 1249 height 490
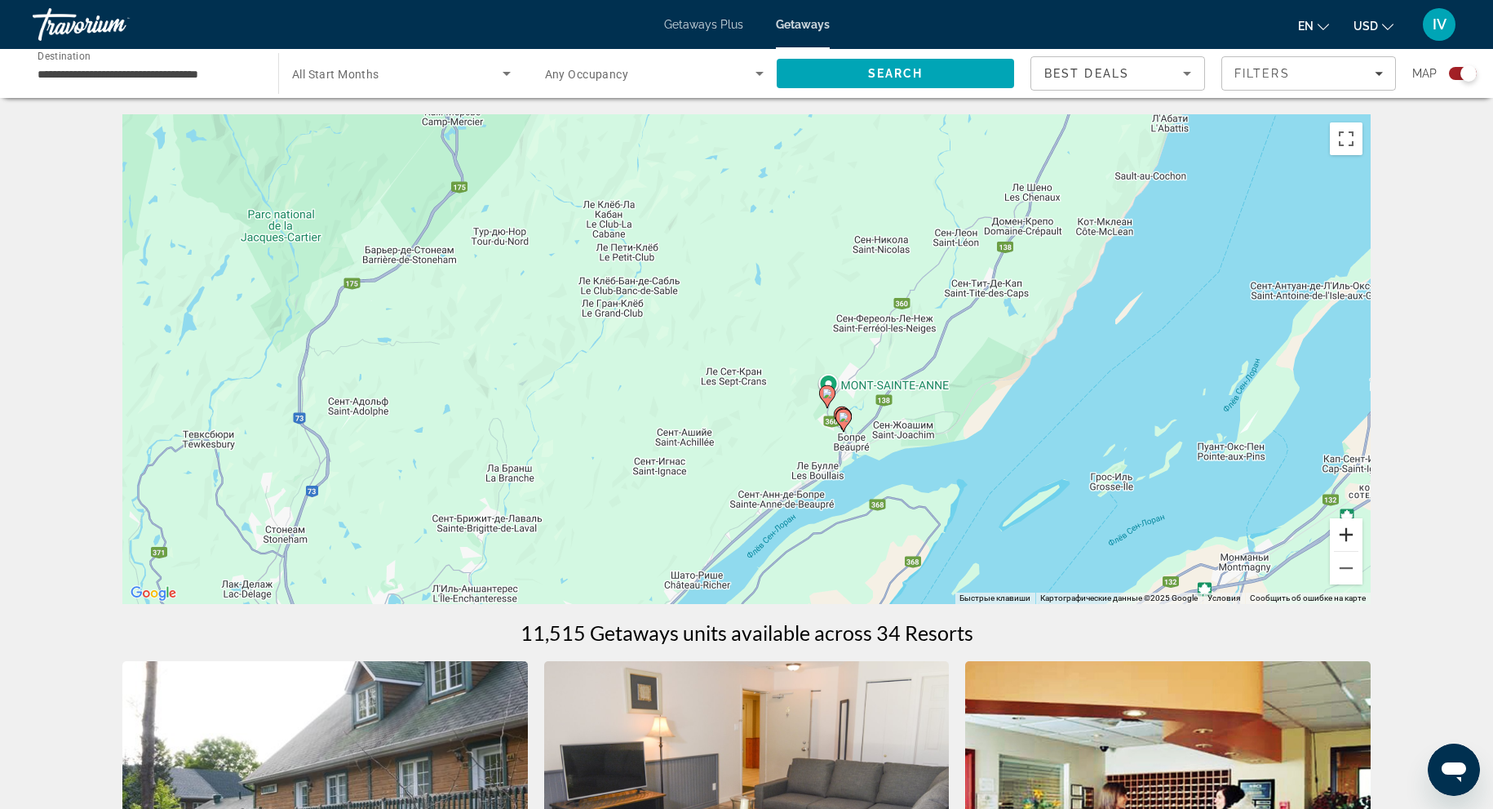
click at [1347, 532] on button "Увеличить" at bounding box center [1346, 534] width 33 height 33
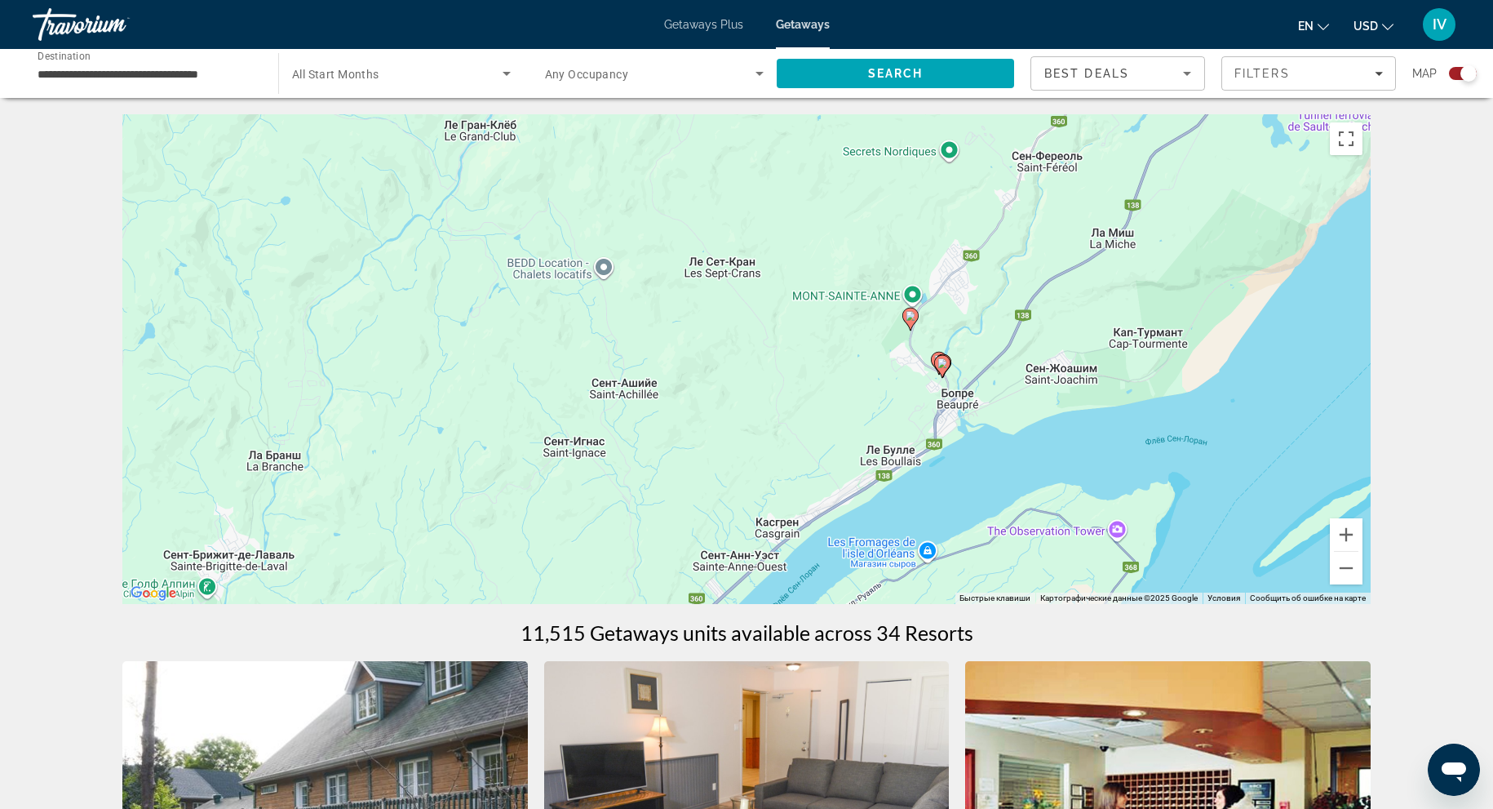
drag, startPoint x: 1216, startPoint y: 479, endPoint x: 1219, endPoint y: 356, distance: 123.3
click at [1219, 356] on div "Чтобы активировать перетаскивание с помощью клавиатуры, нажмите Alt + Ввод. Пос…" at bounding box center [746, 359] width 1249 height 490
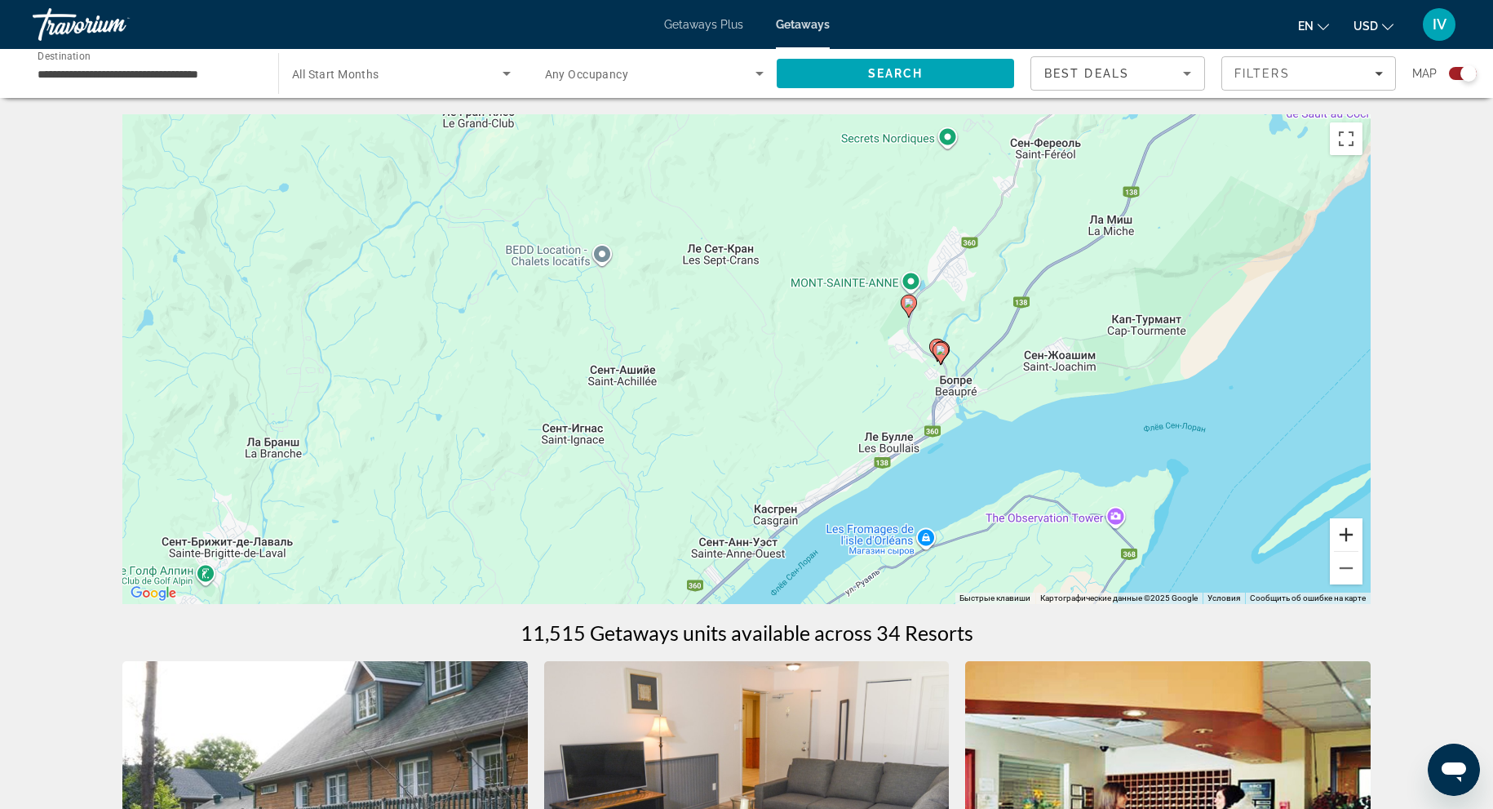
click at [1356, 532] on button "Увеличить" at bounding box center [1346, 534] width 33 height 33
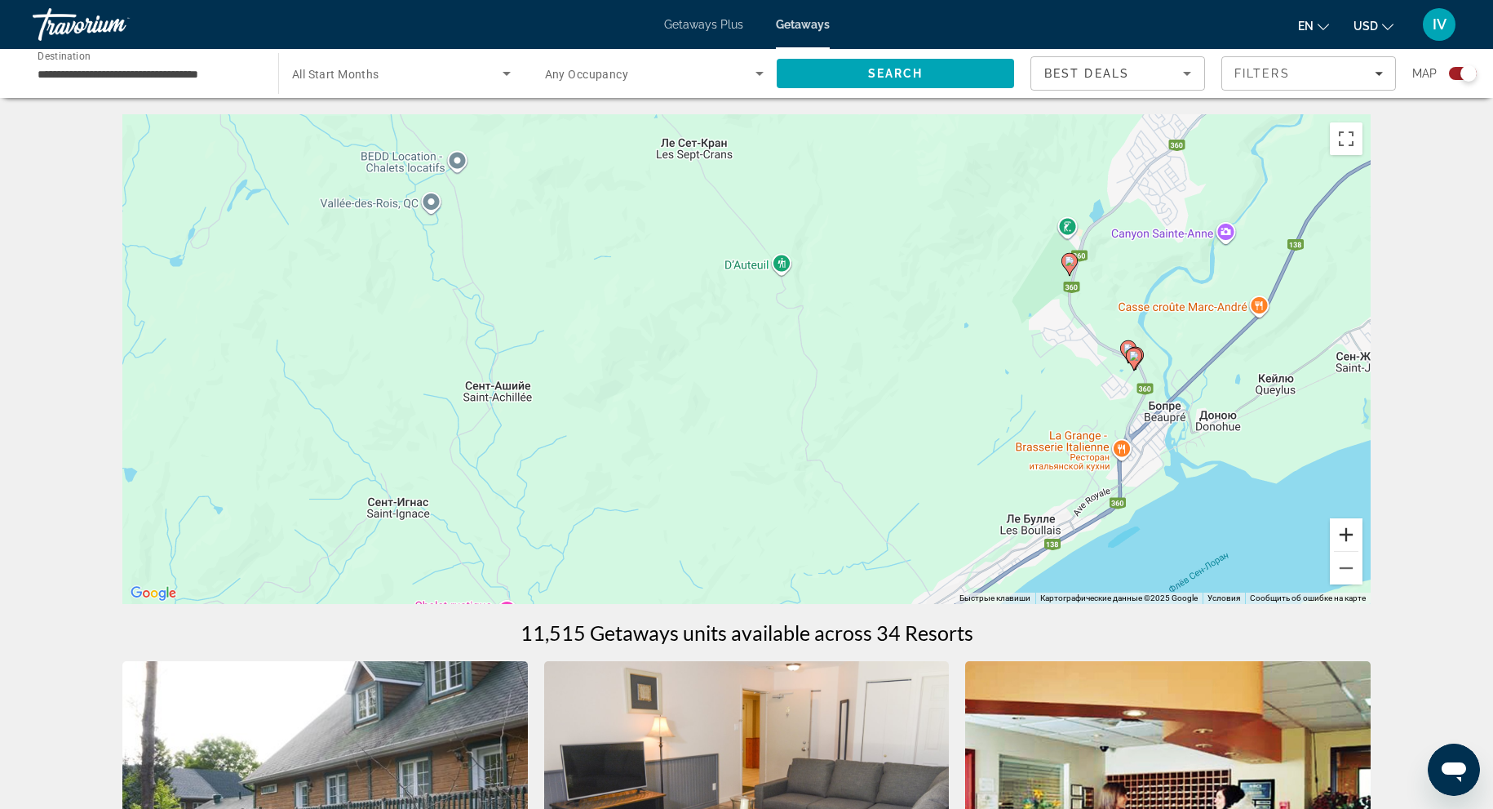
click at [1356, 532] on button "Увеличить" at bounding box center [1346, 534] width 33 height 33
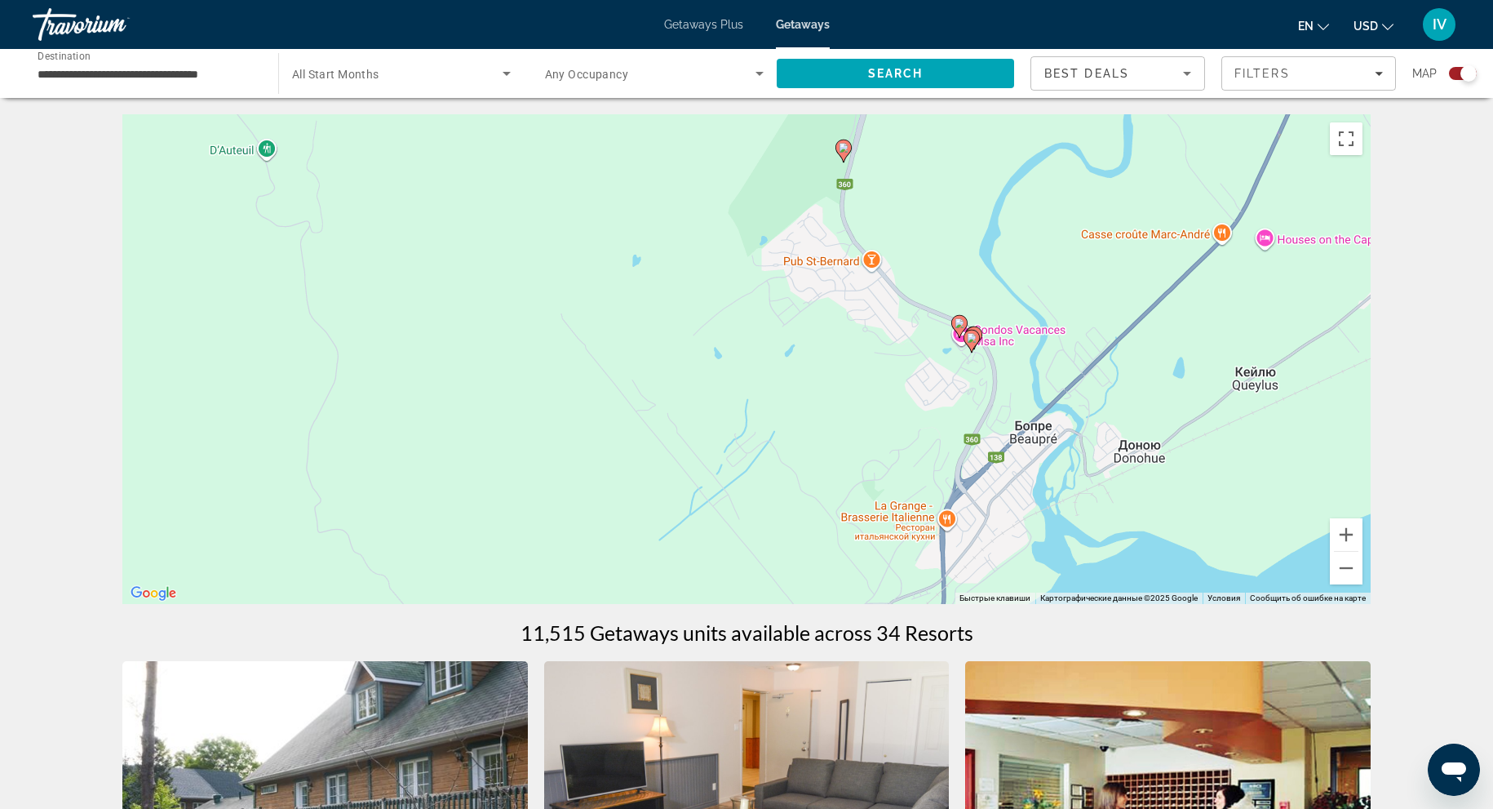
drag, startPoint x: 1293, startPoint y: 467, endPoint x: 742, endPoint y: 435, distance: 551.8
click at [742, 435] on div "Чтобы активировать перетаскивание с помощью клавиатуры, нажмите Alt + Ввод. Пос…" at bounding box center [746, 359] width 1249 height 490
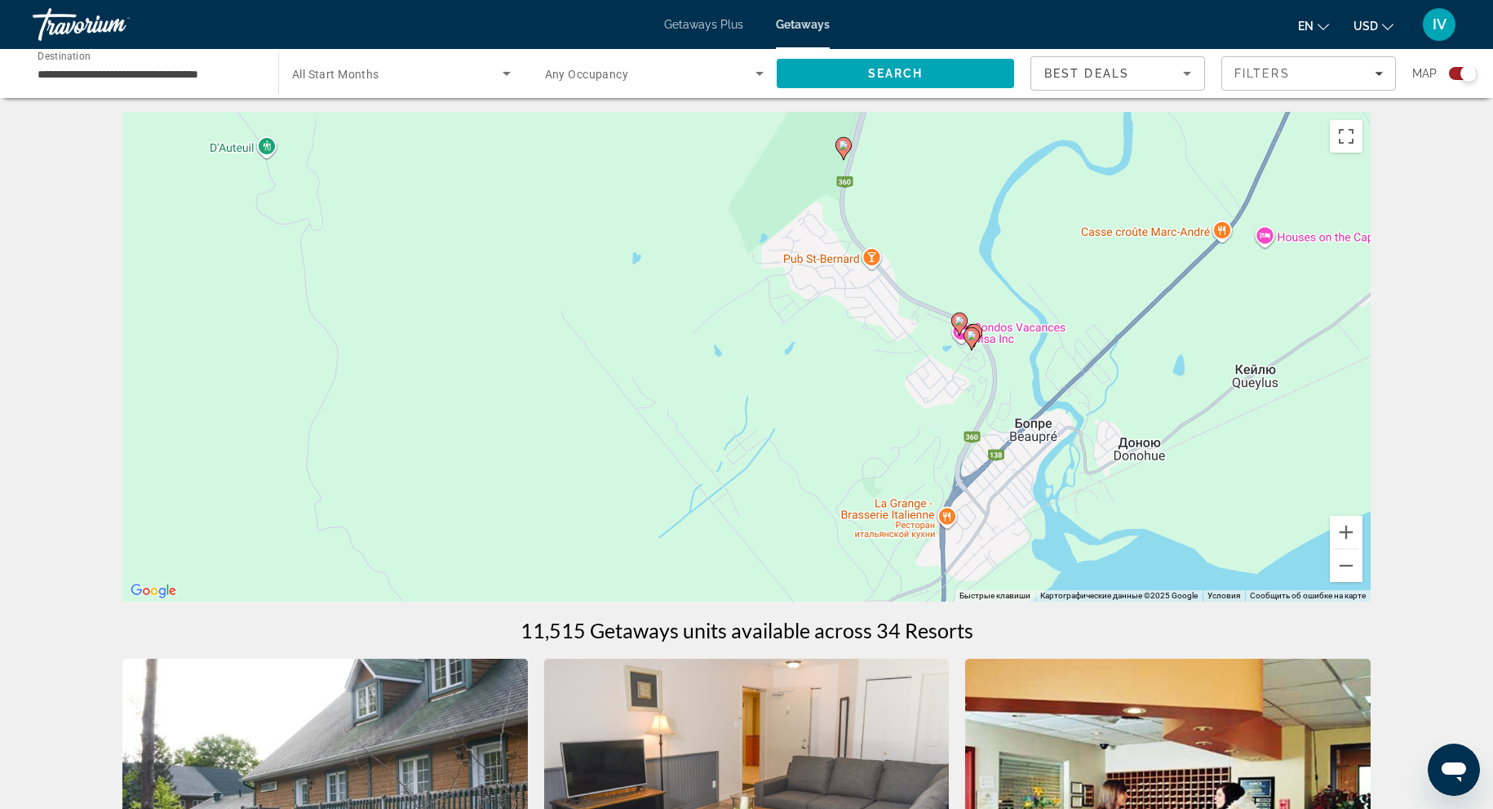
click at [958, 320] on image "Main content" at bounding box center [960, 321] width 10 height 10
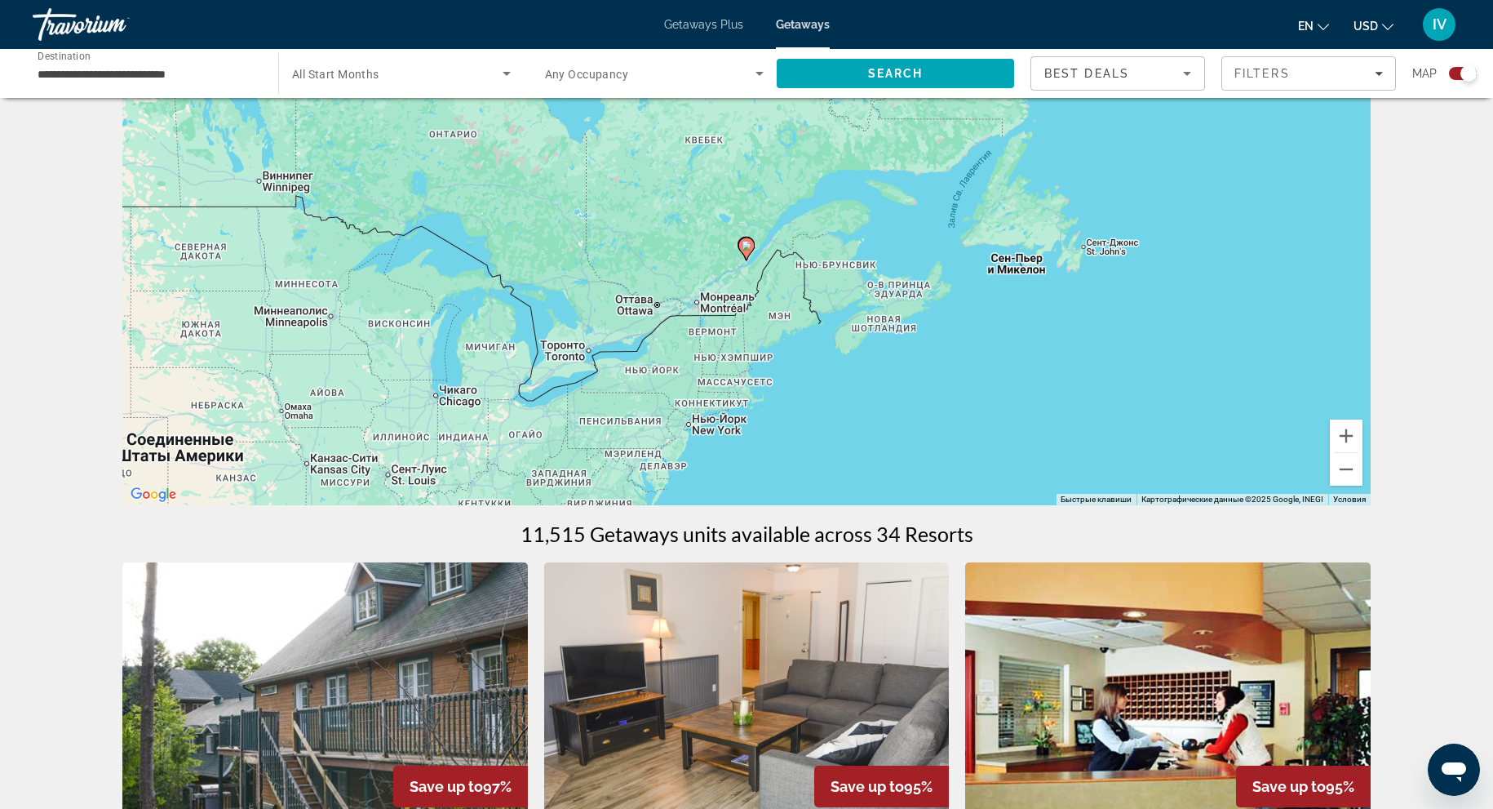
scroll to position [0, 0]
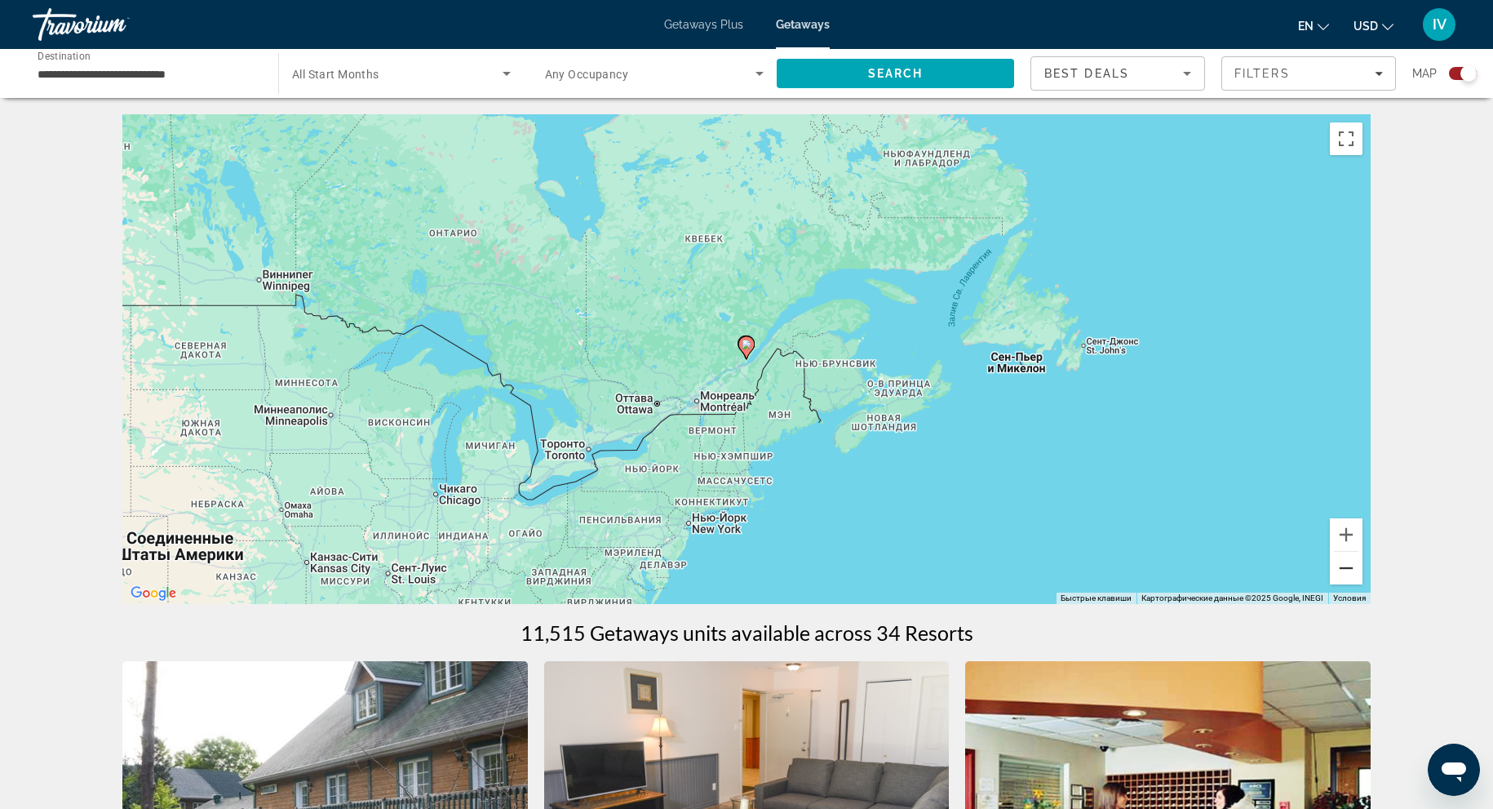
click at [1342, 558] on button "Уменьшить" at bounding box center [1346, 568] width 33 height 33
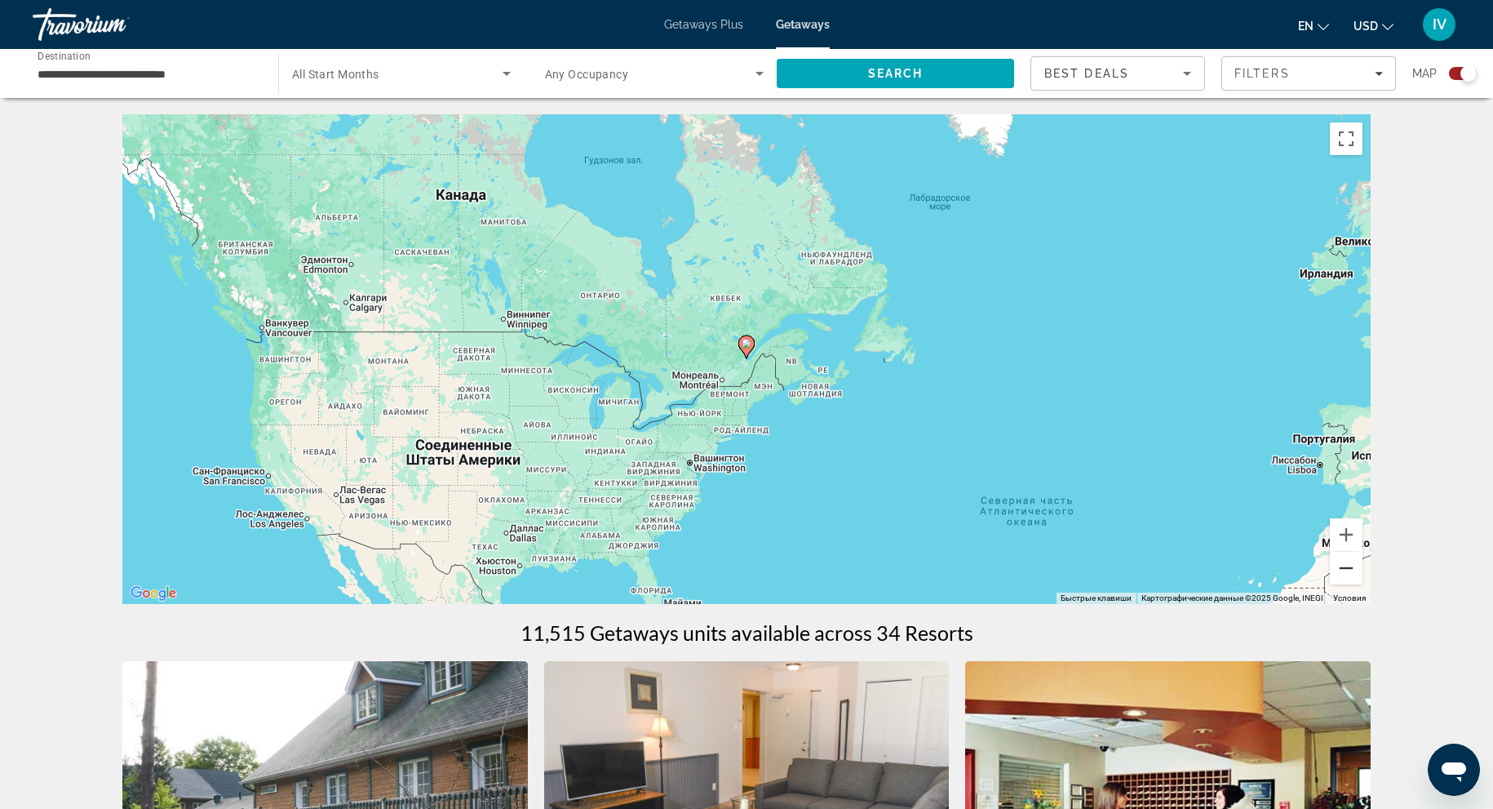
click at [1342, 558] on button "Уменьшить" at bounding box center [1346, 568] width 33 height 33
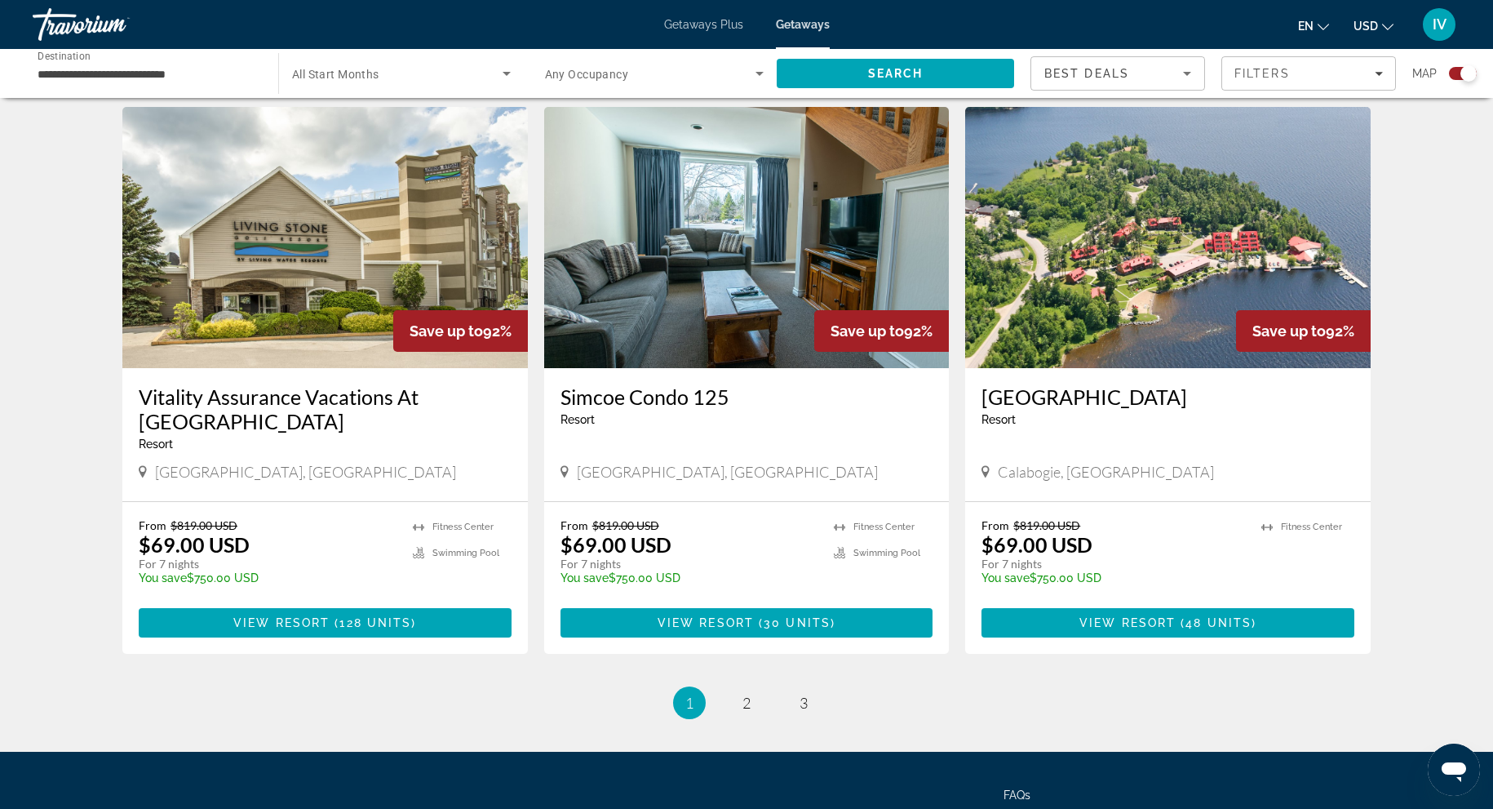
scroll to position [2360, 0]
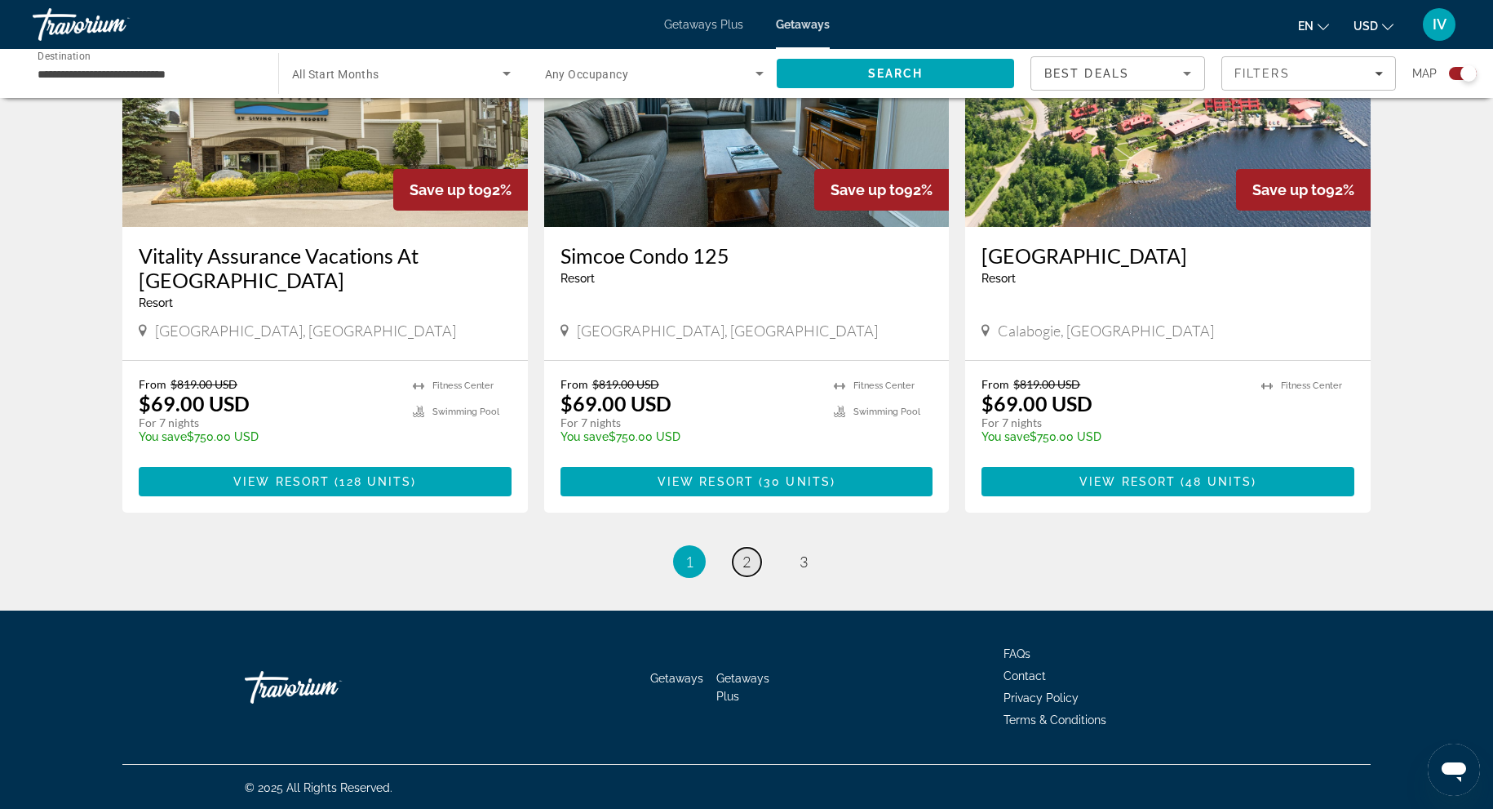
click at [739, 557] on link "page 2" at bounding box center [747, 562] width 29 height 29
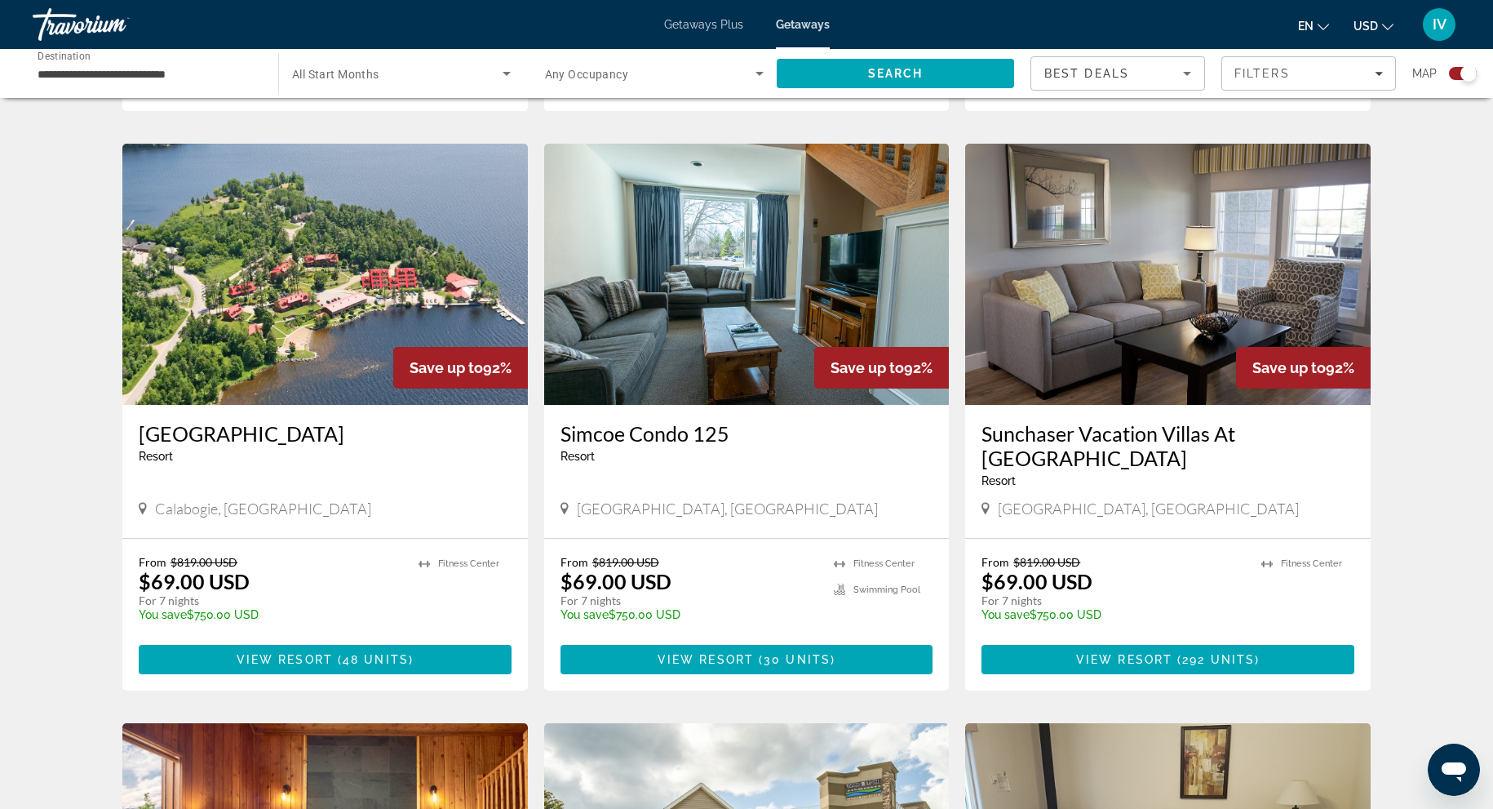
scroll to position [1010, 0]
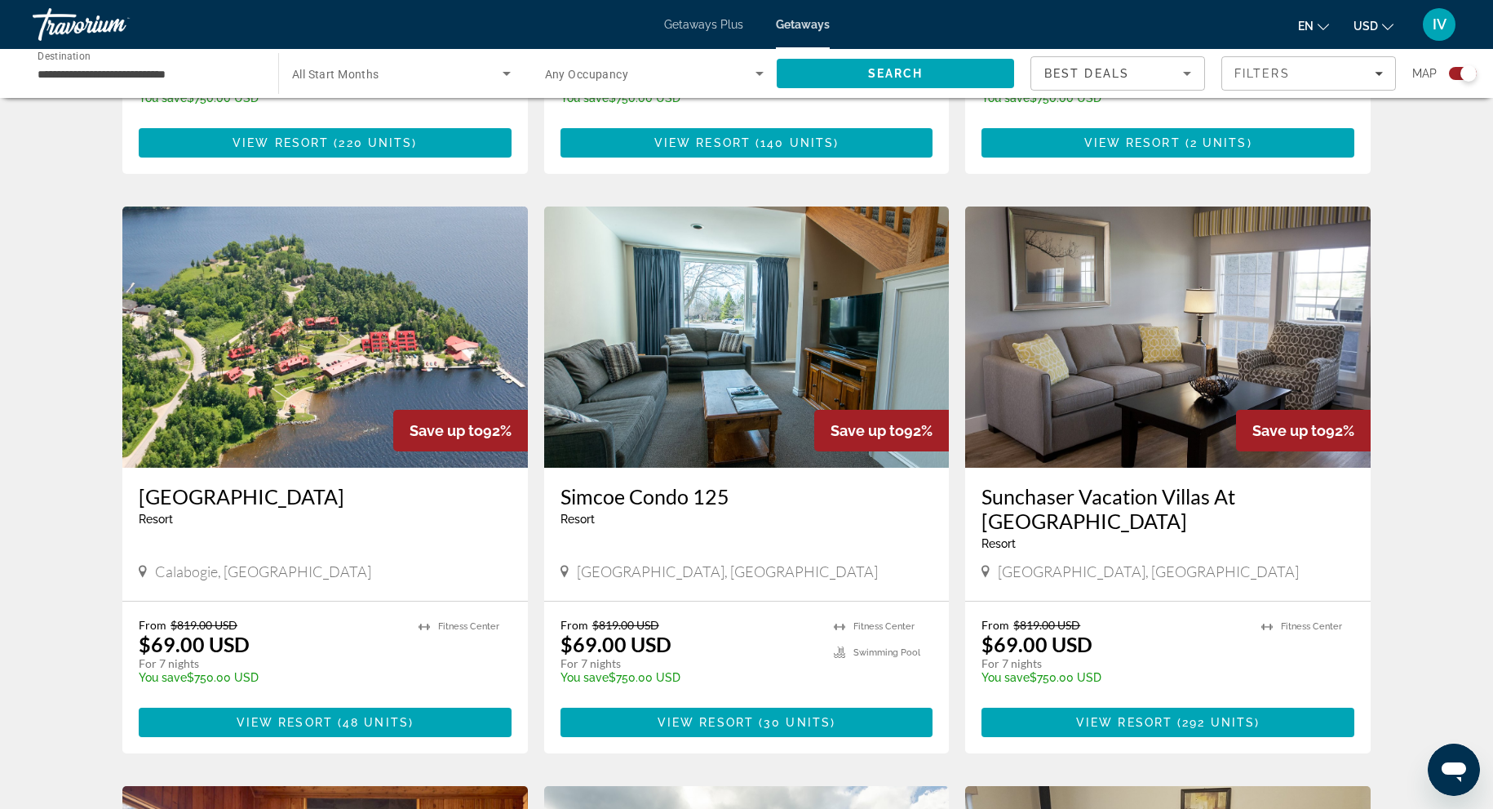
click at [471, 71] on span "Search widget" at bounding box center [397, 74] width 211 height 20
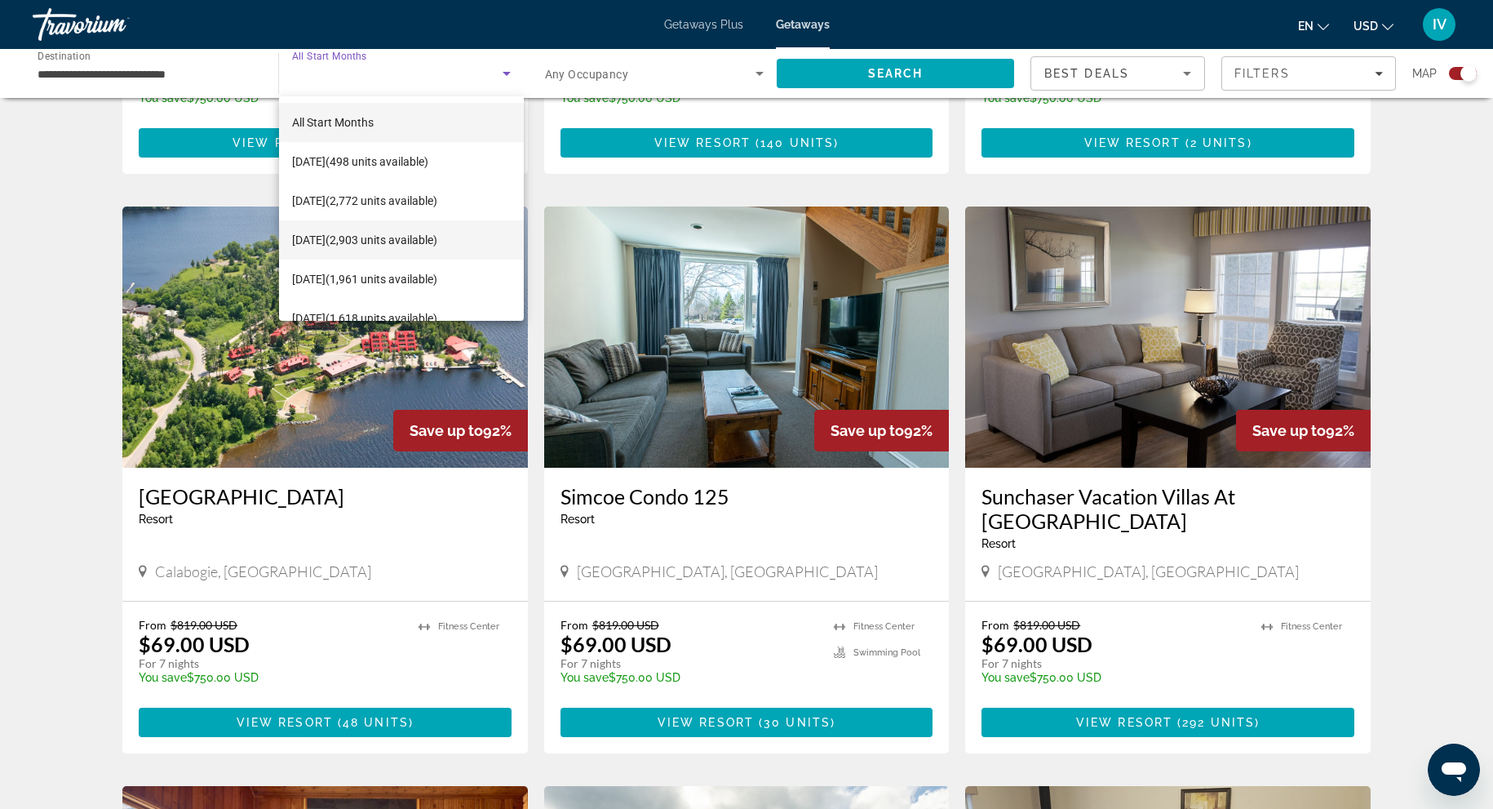
click at [362, 243] on span "December 2025 (2,903 units available)" at bounding box center [364, 240] width 145 height 20
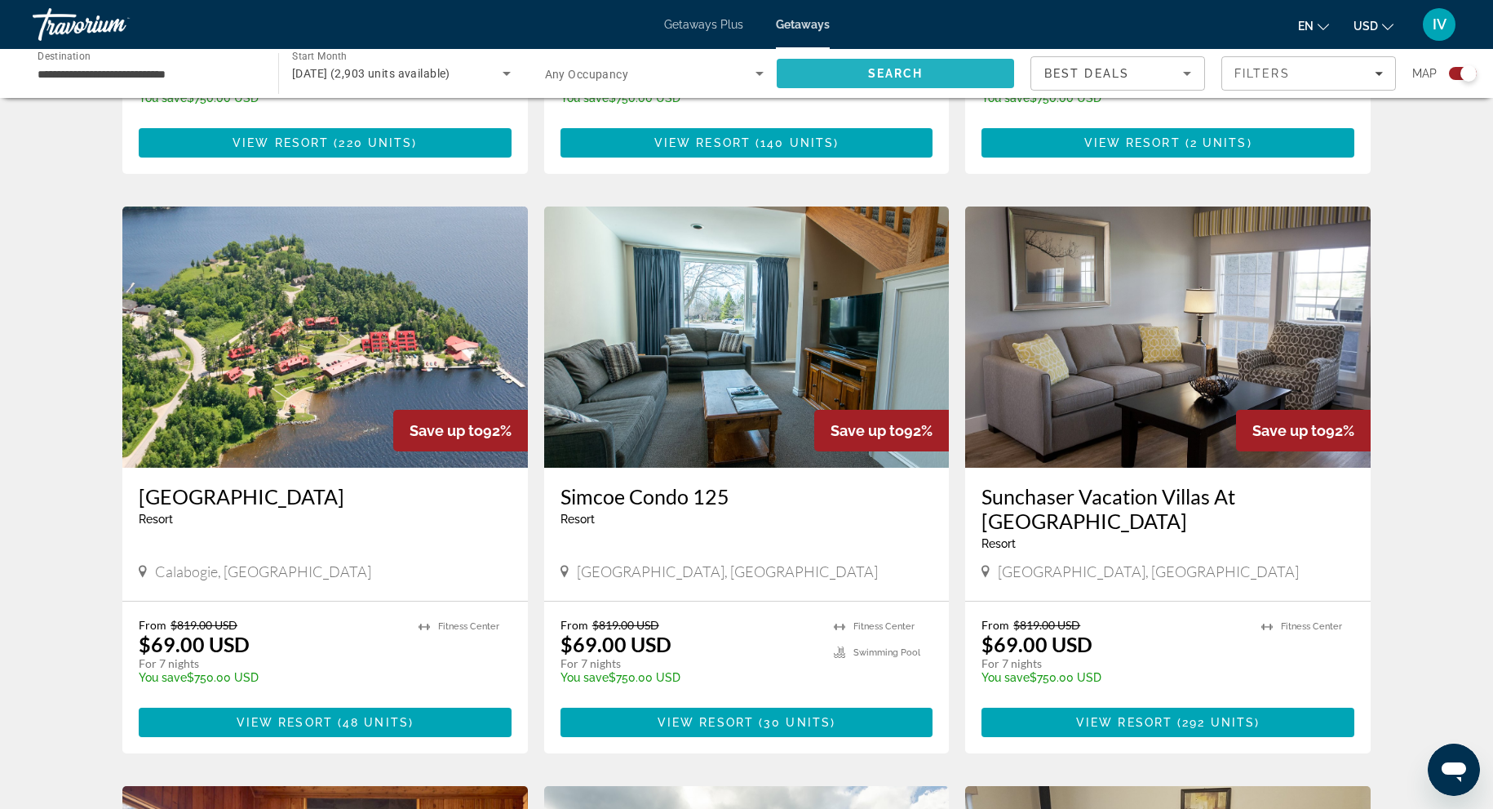
click at [921, 69] on span "Search" at bounding box center [895, 73] width 55 height 13
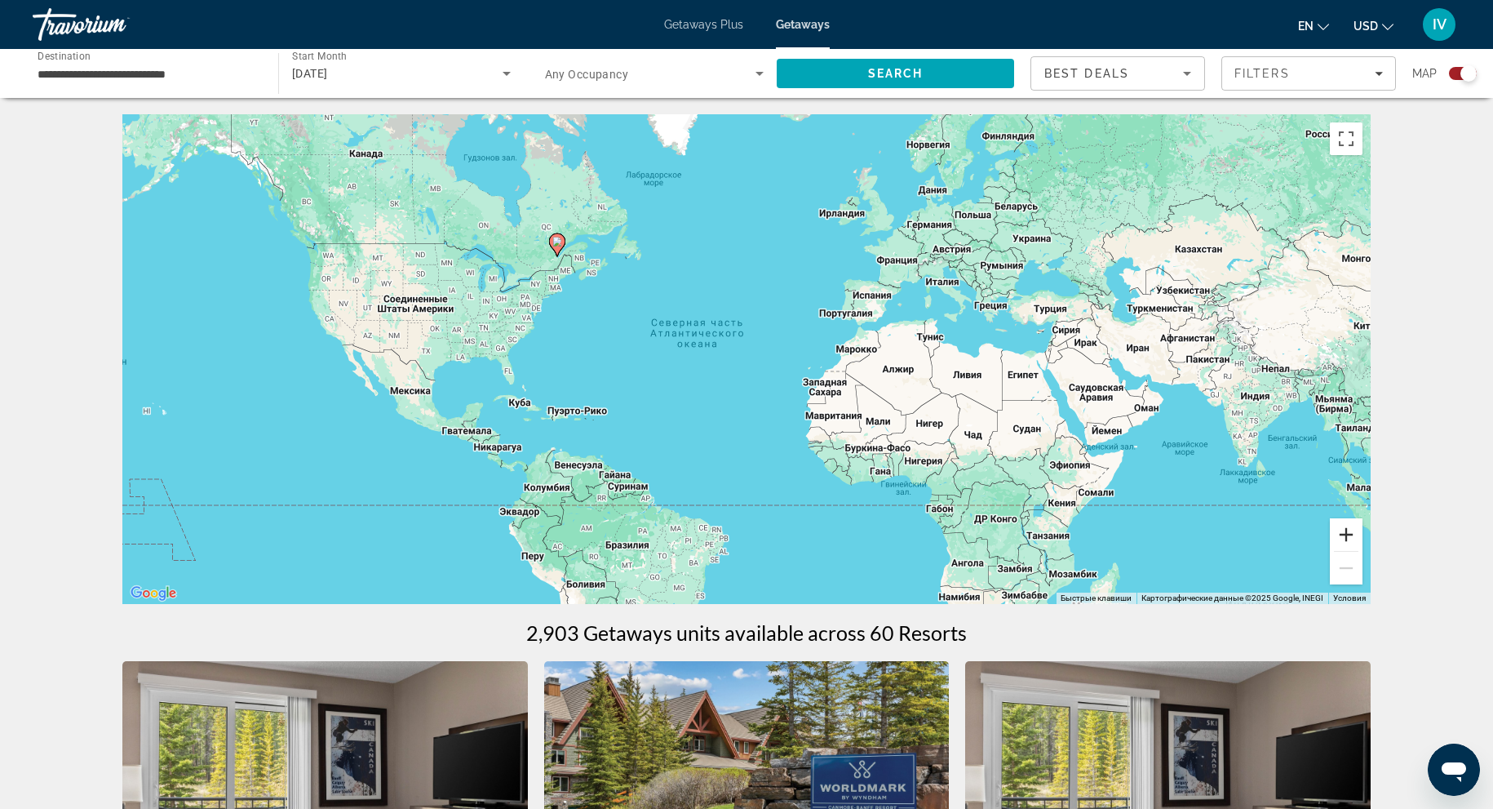
click at [1351, 539] on button "Увеличить" at bounding box center [1346, 534] width 33 height 33
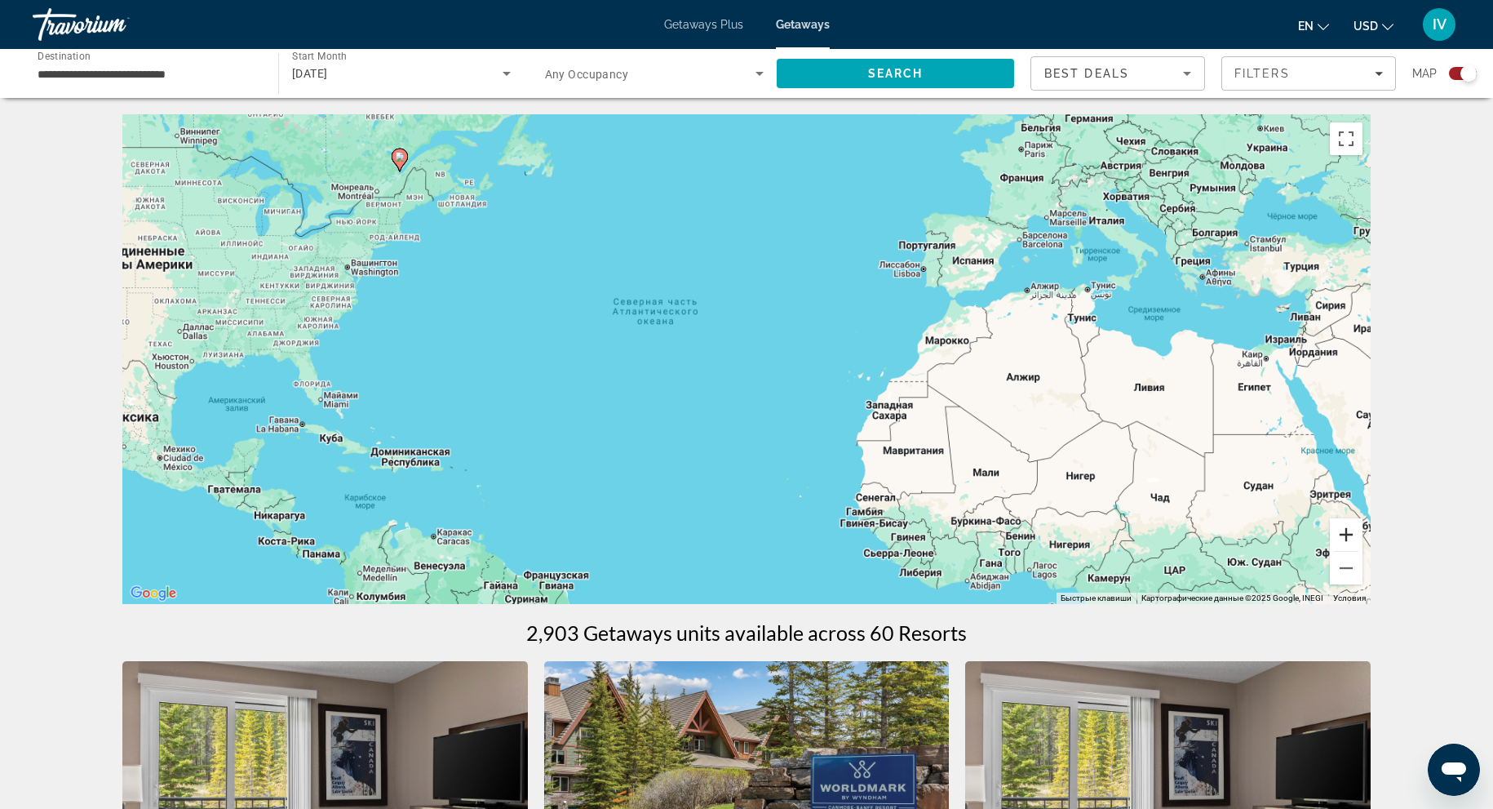
click at [1351, 539] on button "Увеличить" at bounding box center [1346, 534] width 33 height 33
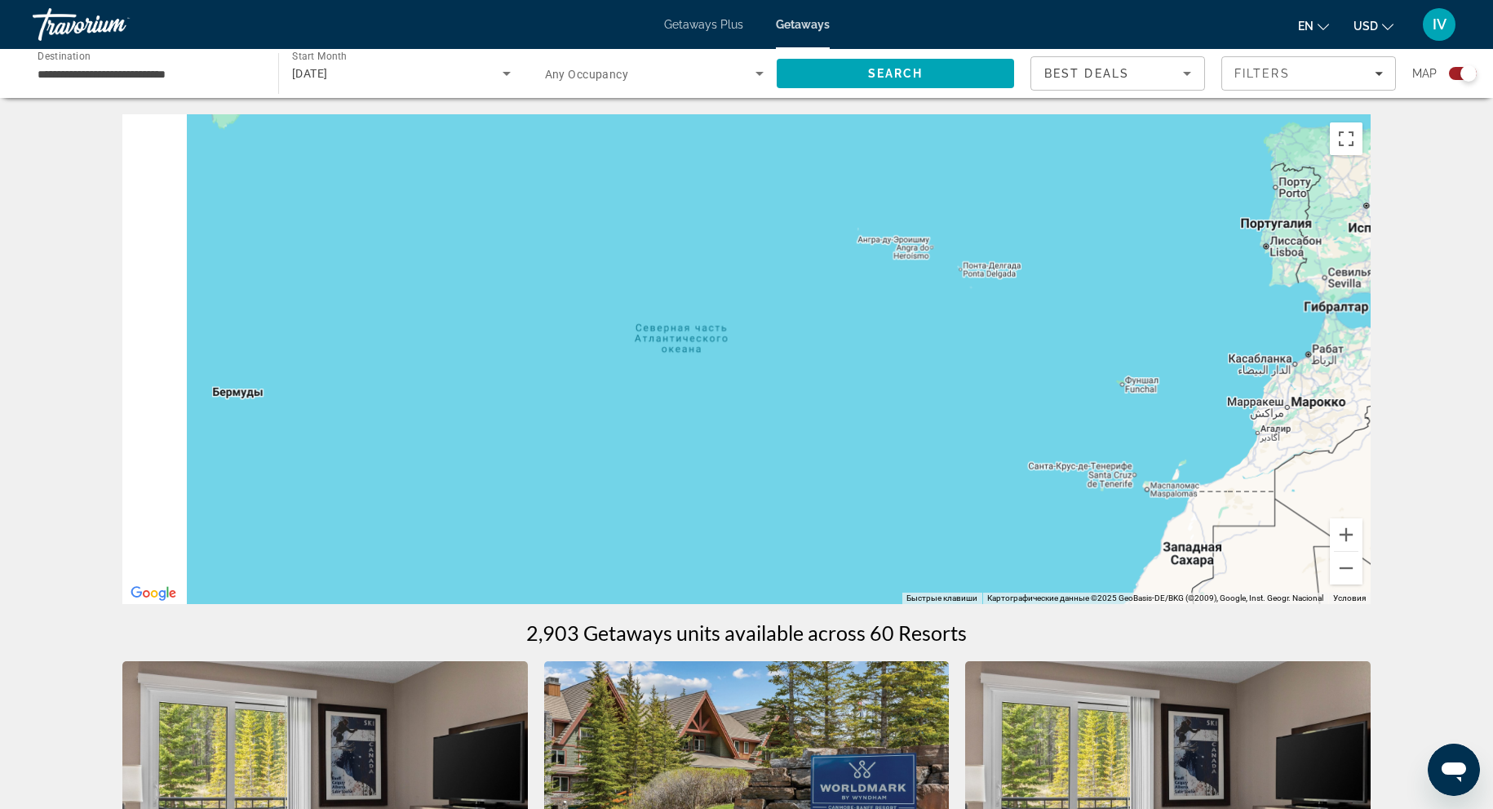
drag, startPoint x: 858, startPoint y: 426, endPoint x: 1088, endPoint y: 518, distance: 247.9
click at [1092, 521] on div "Чтобы активировать перетаскивание с помощью клавиатуры, нажмите Alt + Ввод. Пос…" at bounding box center [746, 359] width 1249 height 490
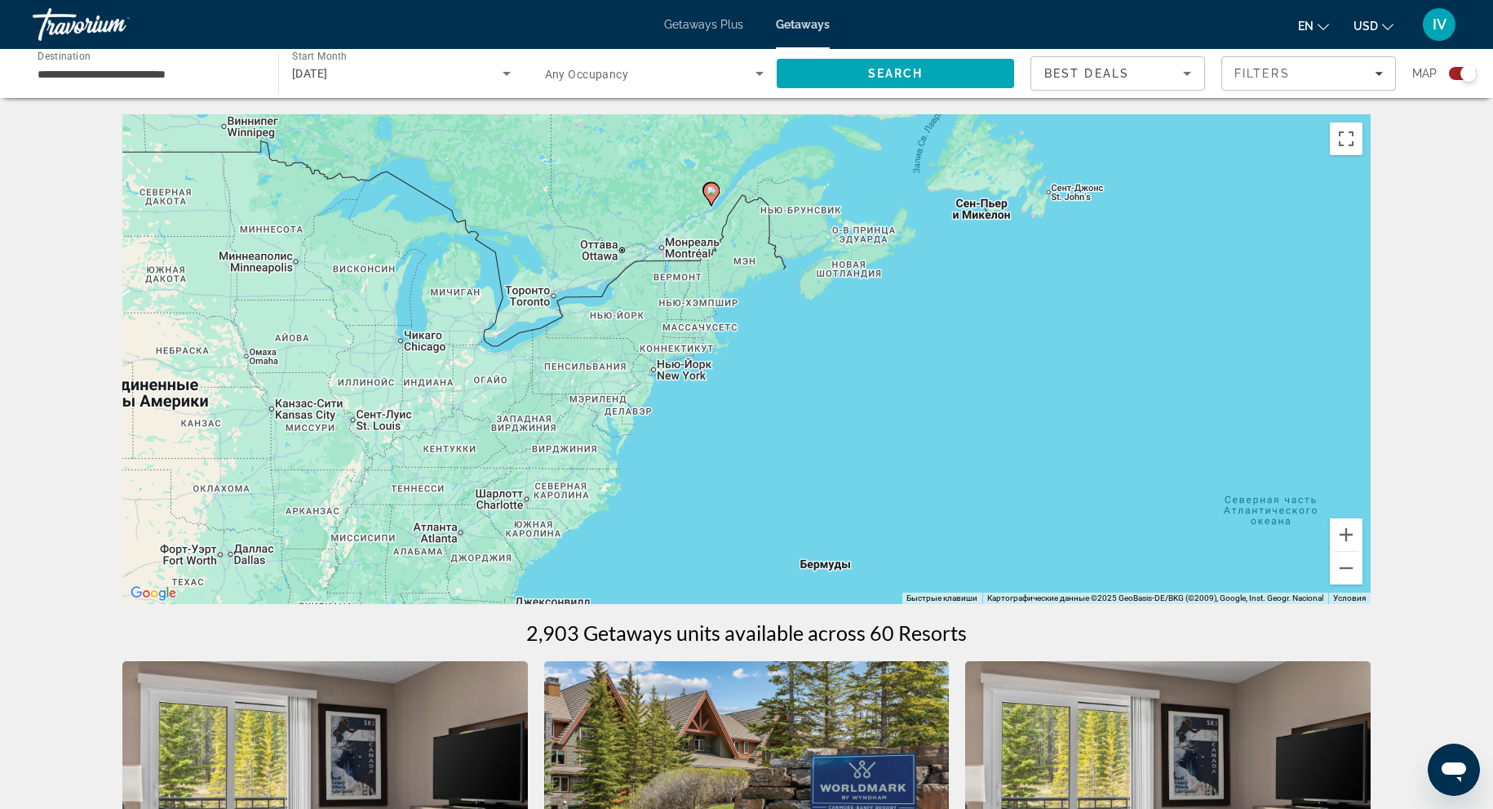
drag, startPoint x: 872, startPoint y: 471, endPoint x: 1094, endPoint y: 526, distance: 228.6
click at [1094, 526] on div "Чтобы активировать перетаскивание с помощью клавиатуры, нажмите Alt + Ввод. Пос…" at bounding box center [746, 359] width 1249 height 490
click at [1353, 539] on button "Увеличить" at bounding box center [1346, 534] width 33 height 33
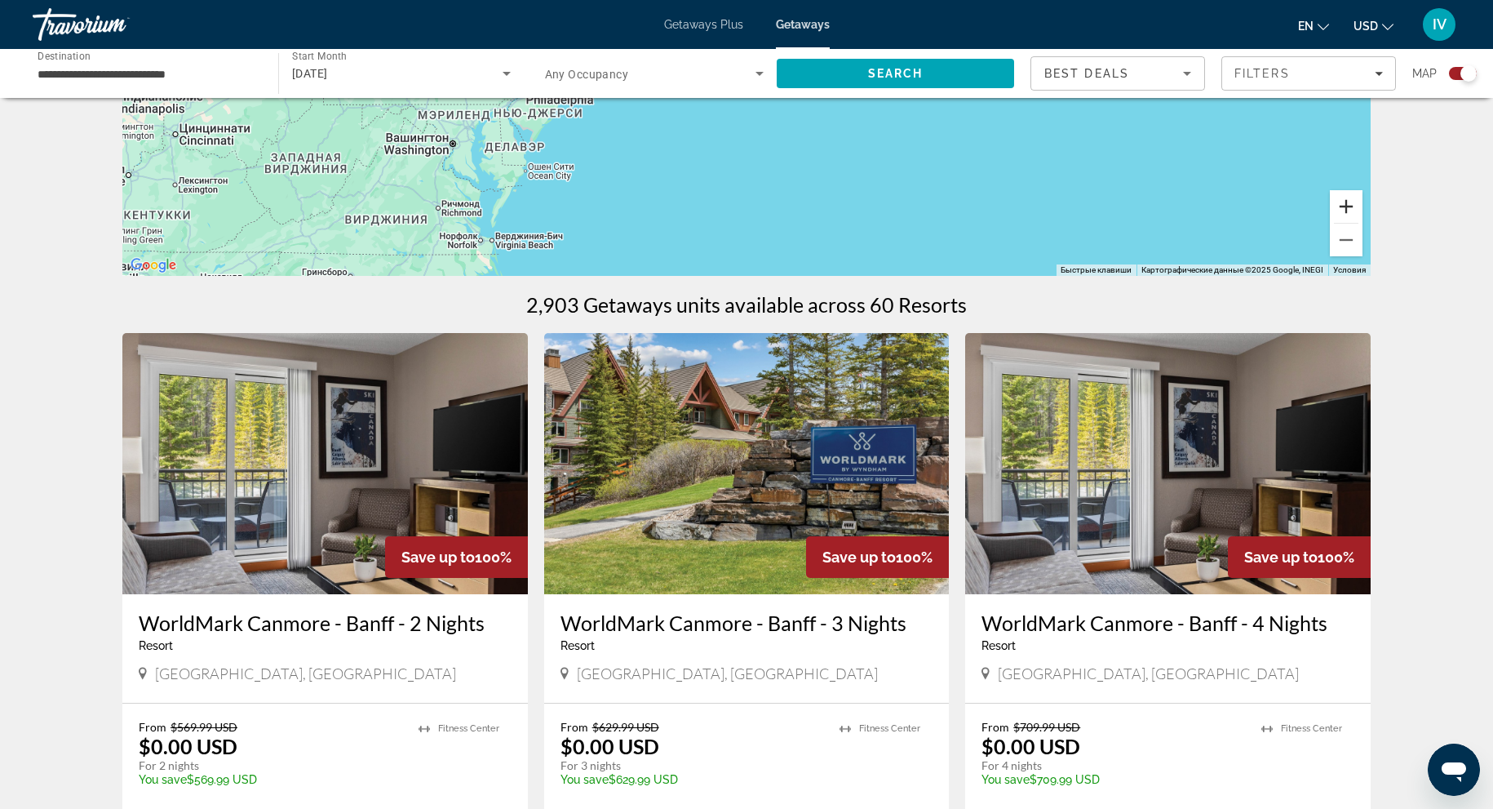
scroll to position [331, 0]
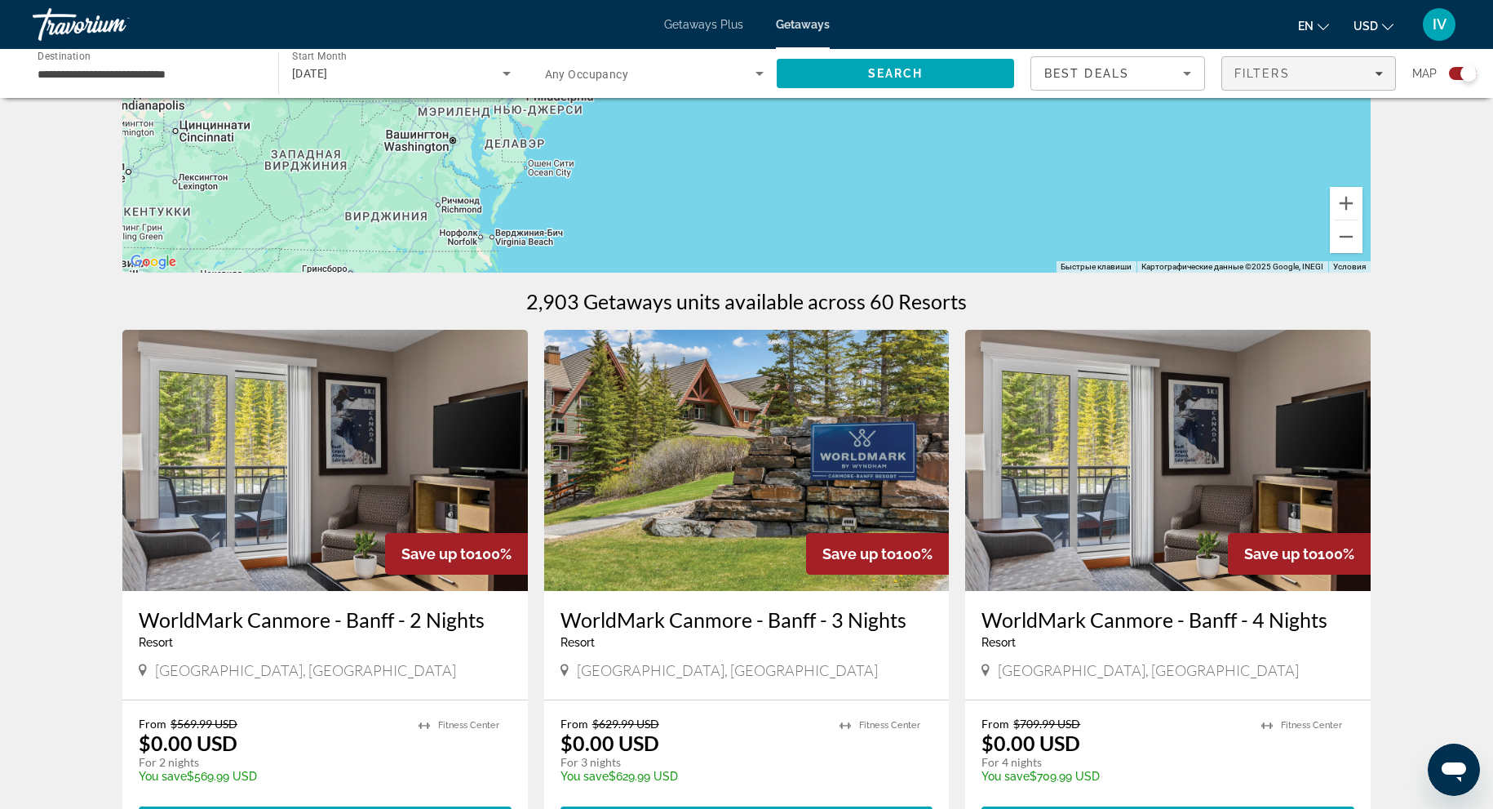
click at [1350, 69] on div "Filters" at bounding box center [1309, 73] width 149 height 13
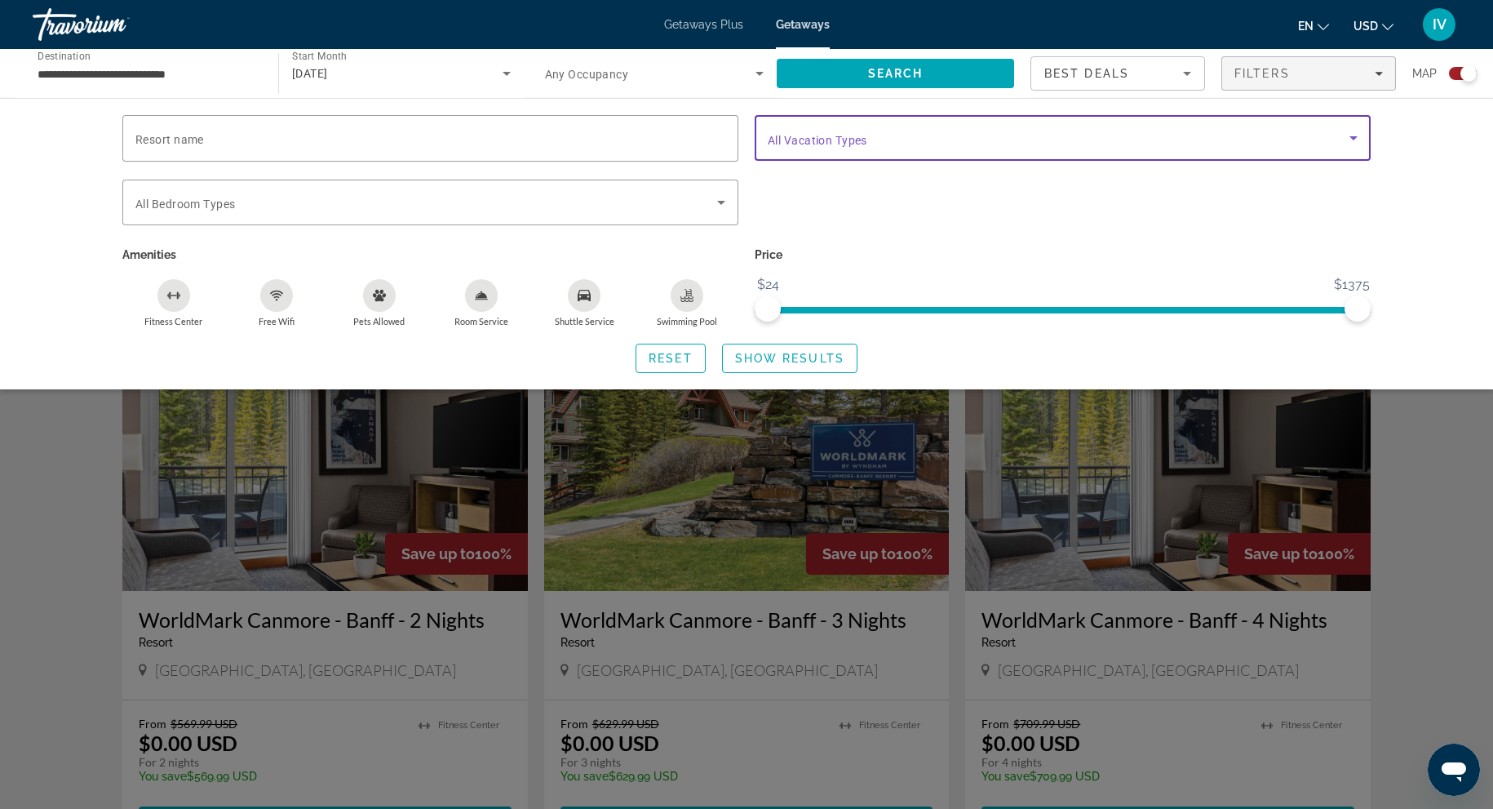
click at [1172, 140] on span "Search widget" at bounding box center [1059, 138] width 582 height 20
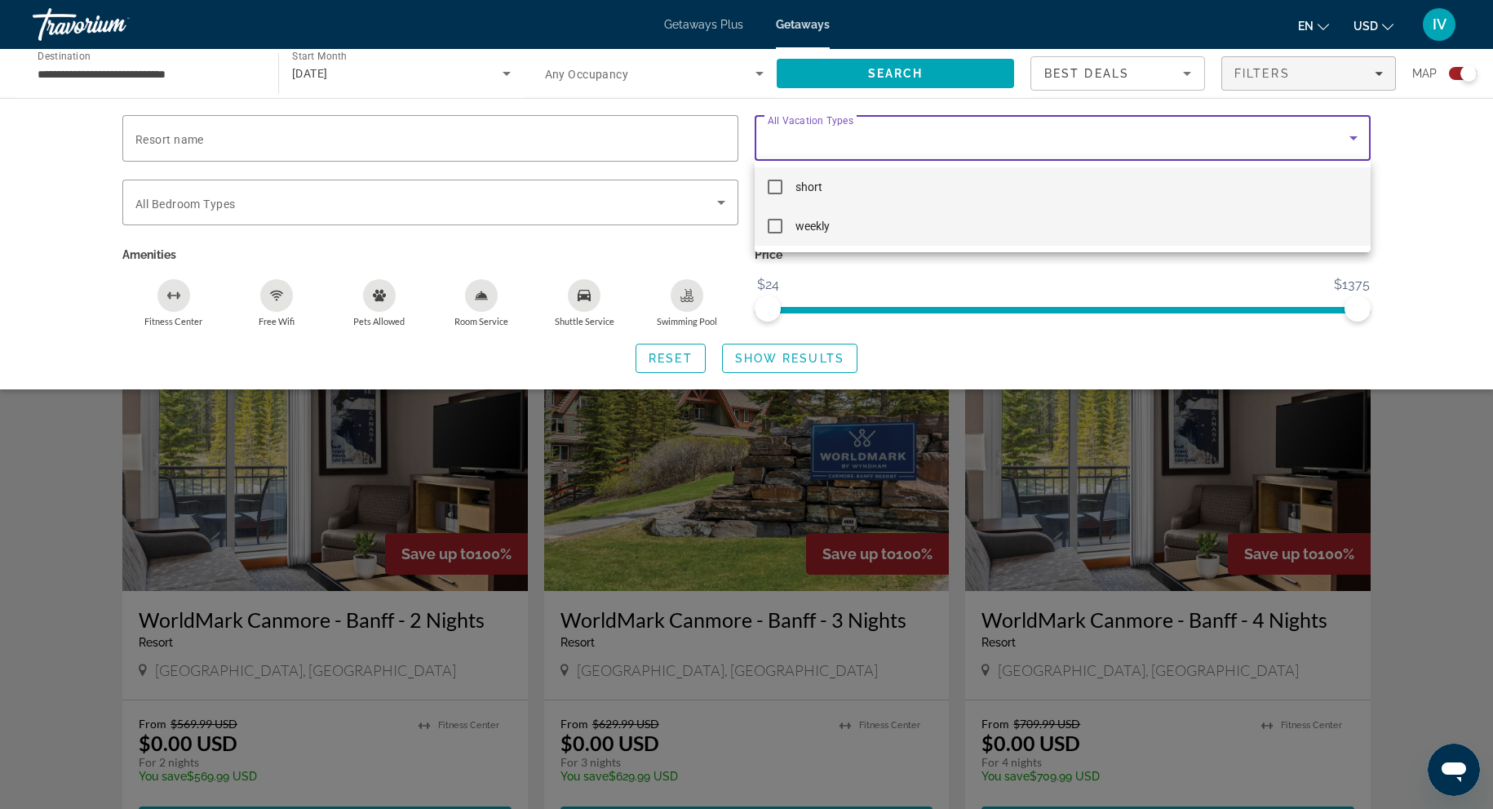
click at [770, 220] on mat-pseudo-checkbox at bounding box center [775, 226] width 15 height 15
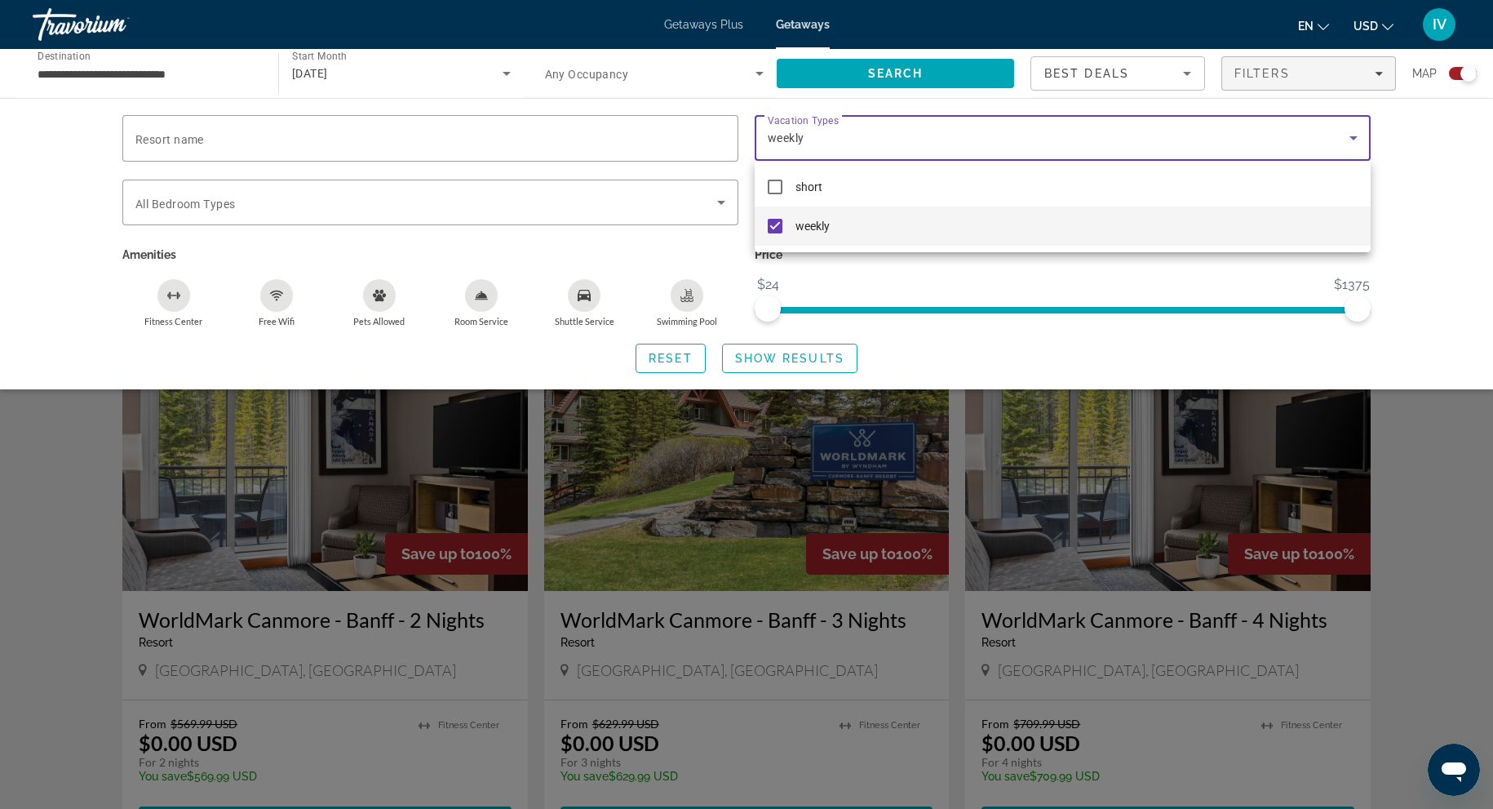
click at [792, 358] on div at bounding box center [746, 404] width 1493 height 809
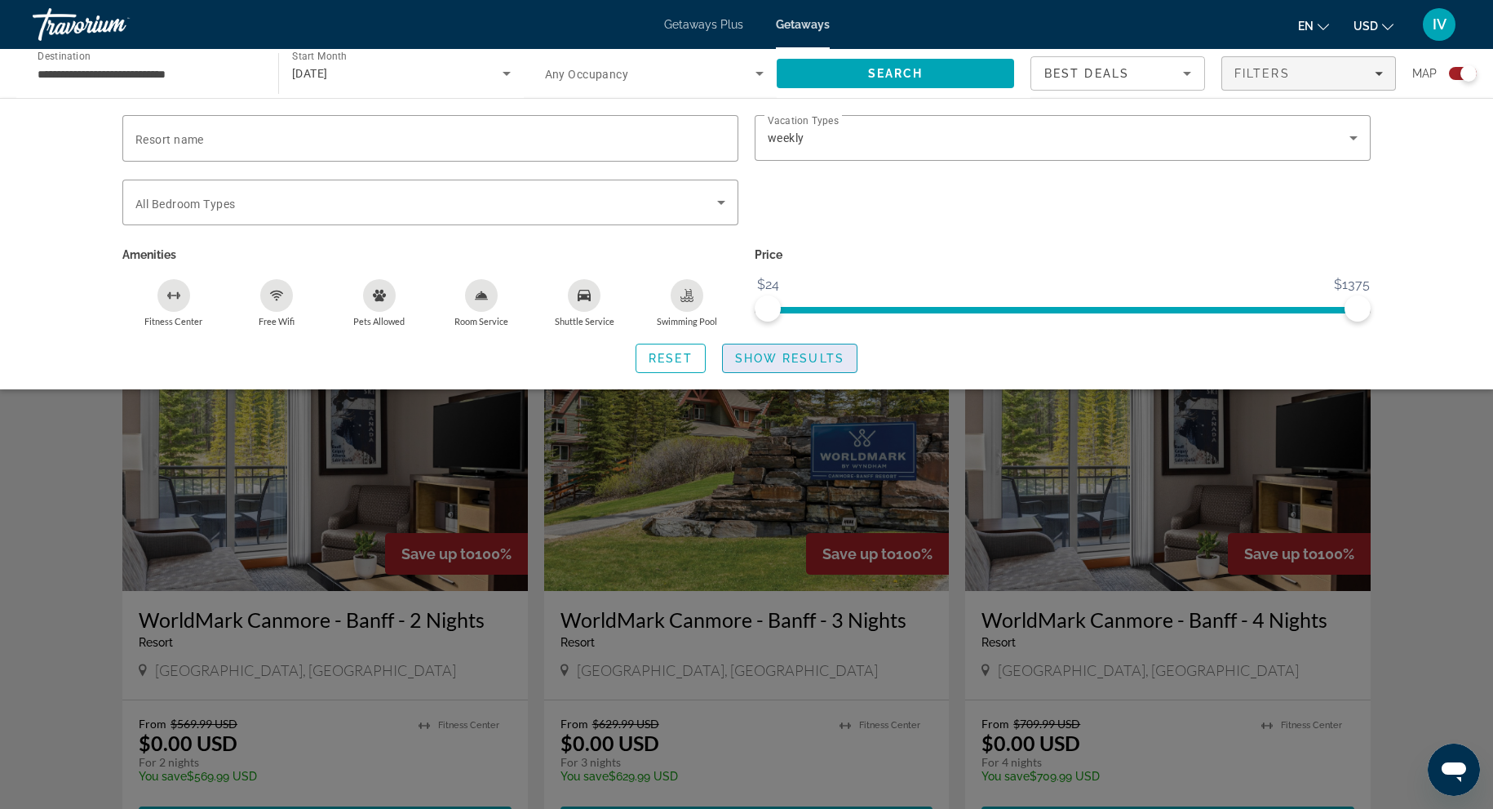
click at [796, 357] on span "Show Results" at bounding box center [789, 358] width 109 height 13
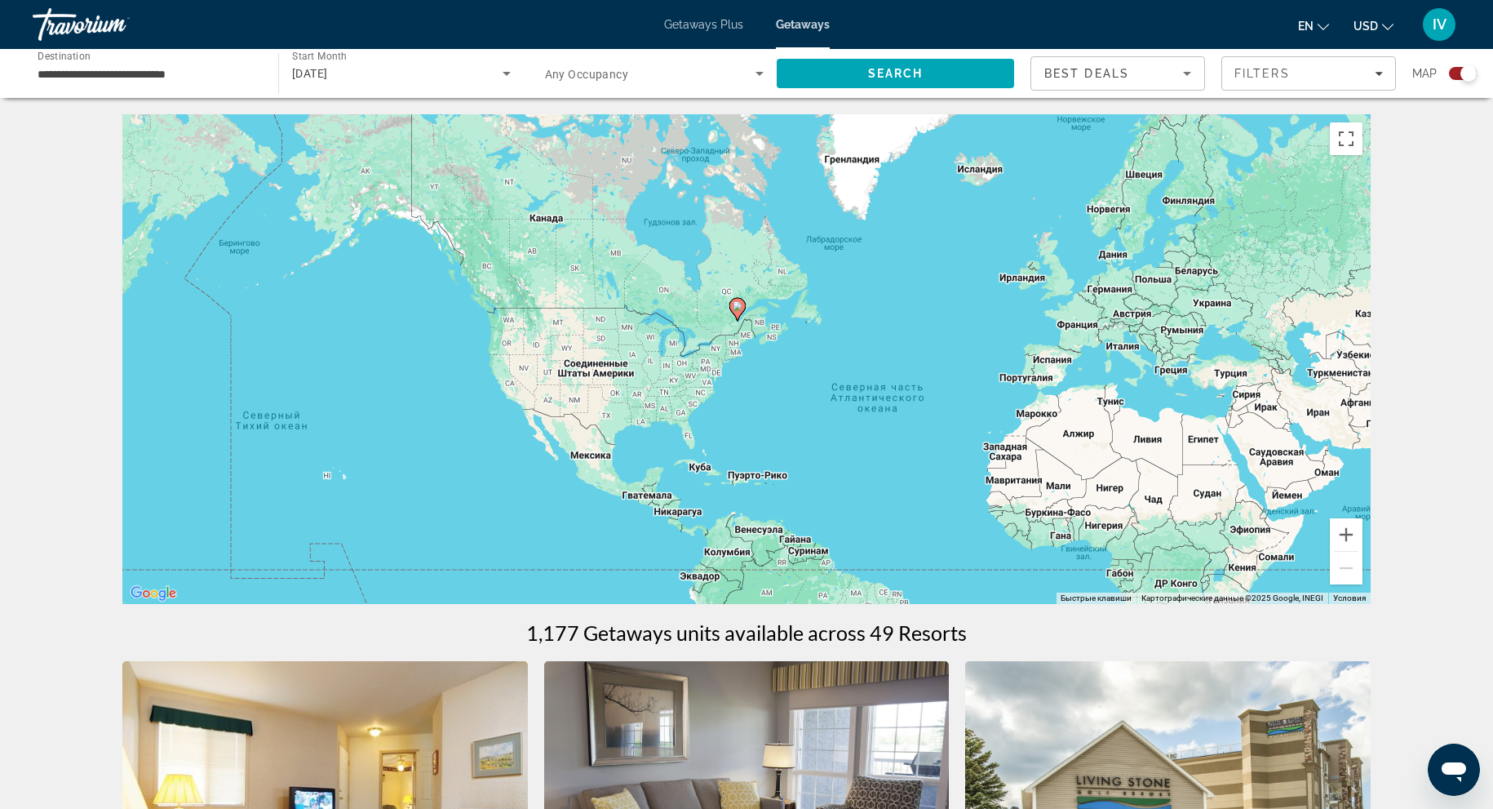
drag, startPoint x: 783, startPoint y: 397, endPoint x: 788, endPoint y: 388, distance: 9.5
click at [788, 388] on div "Чтобы активировать перетаскивание с помощью клавиатуры, нажмите Alt + Ввод. Пос…" at bounding box center [746, 359] width 1249 height 490
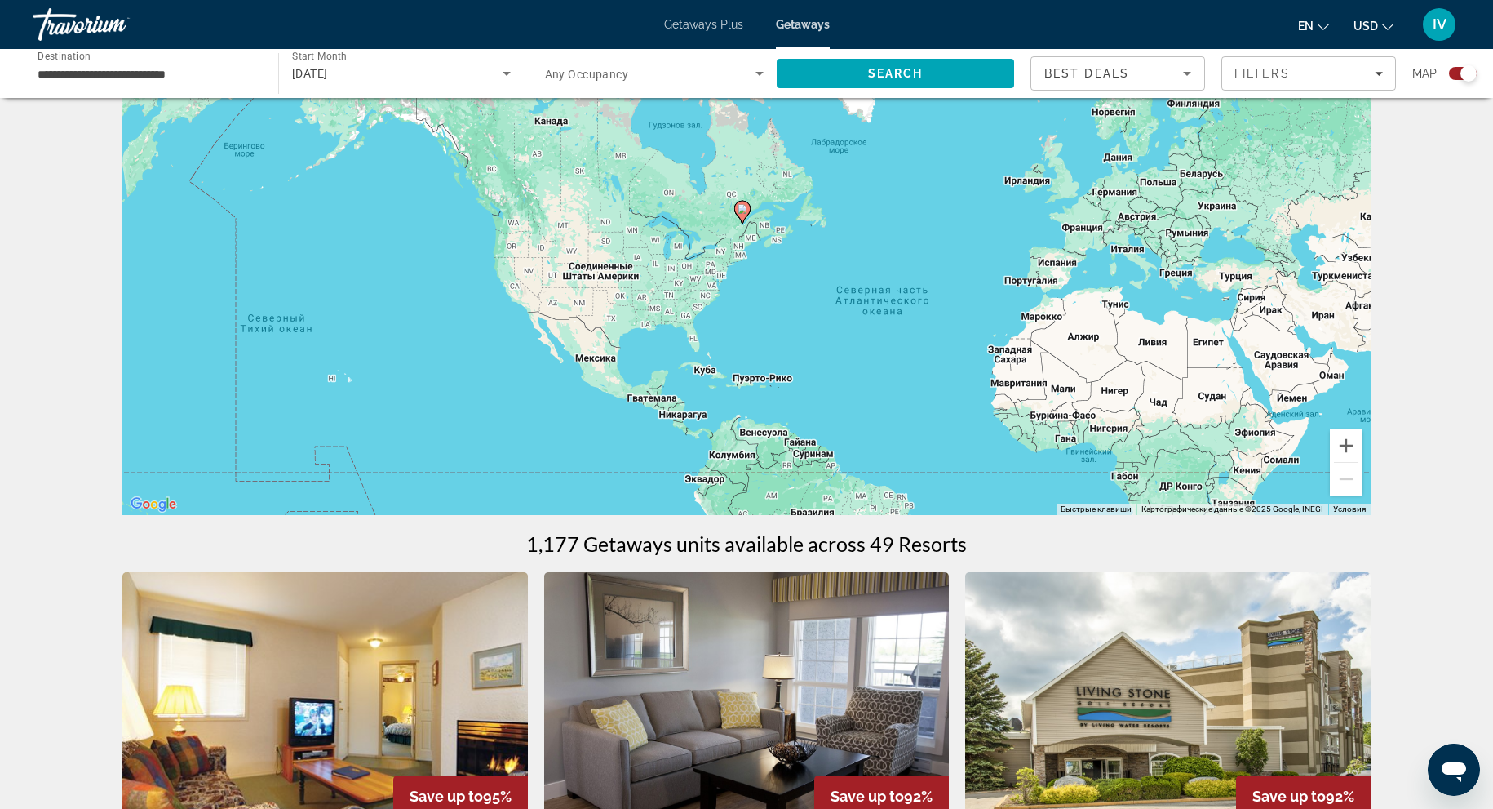
scroll to position [95, 0]
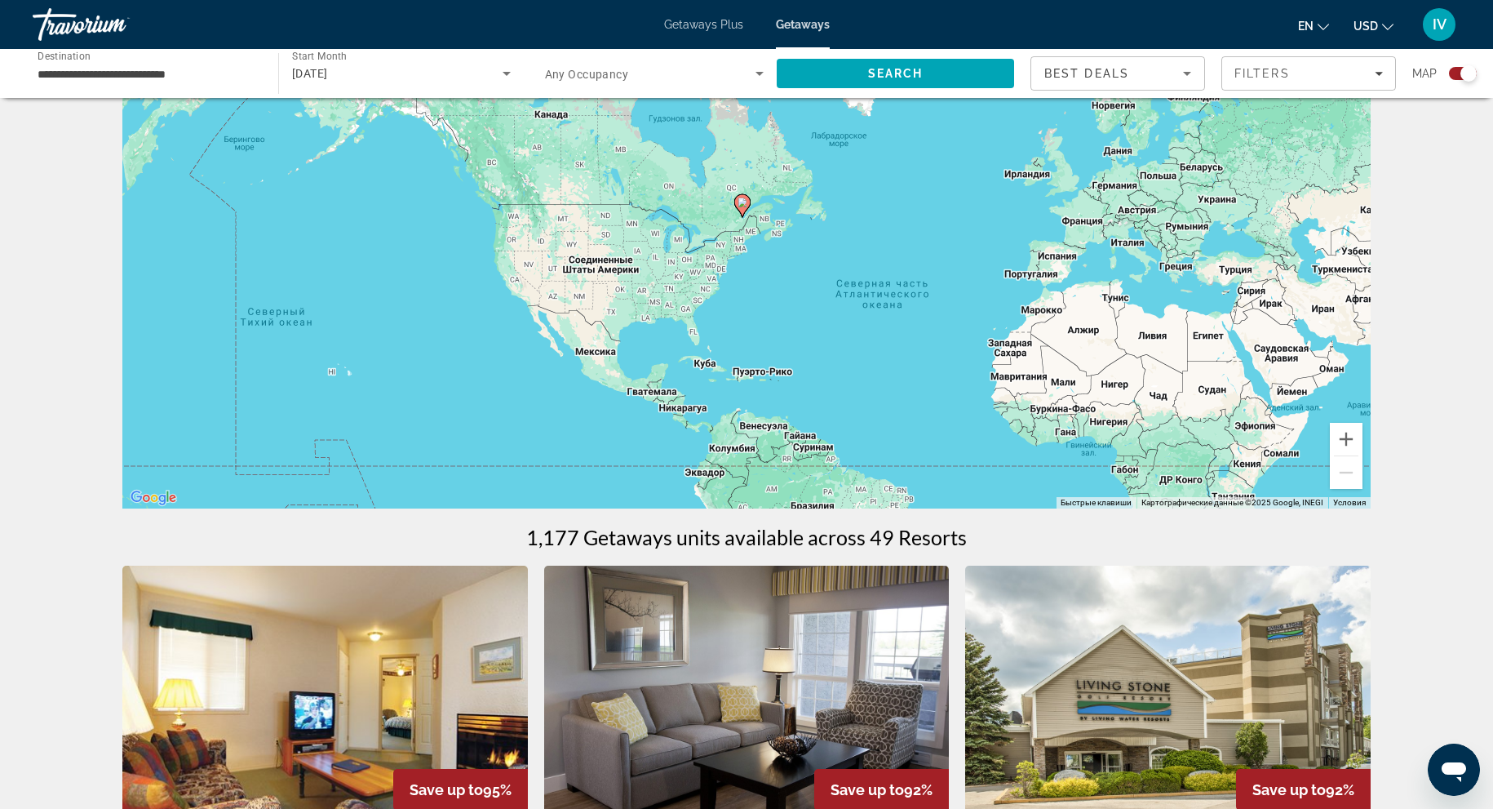
click at [192, 55] on div "**********" at bounding box center [148, 74] width 220 height 47
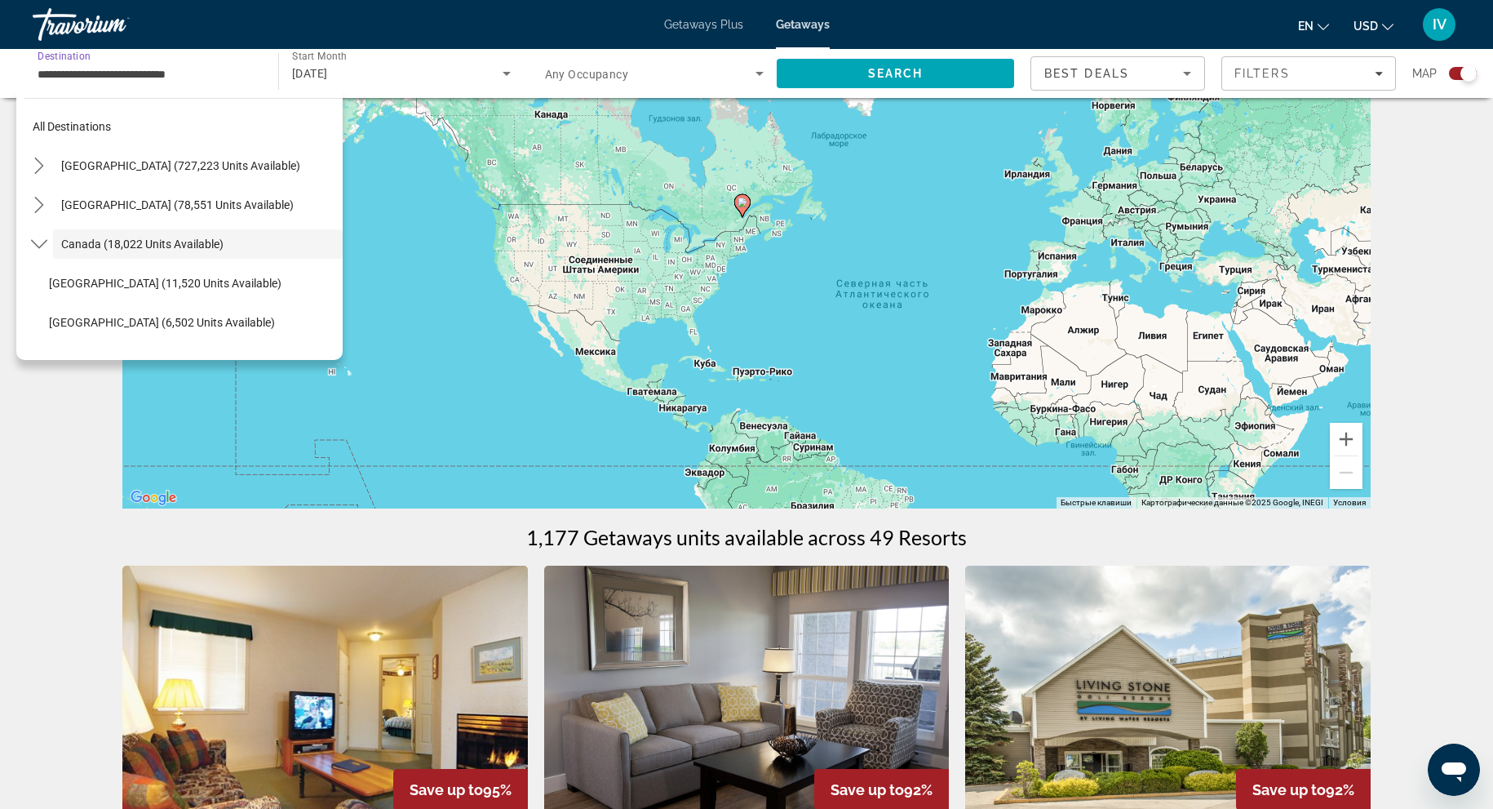
scroll to position [19, 0]
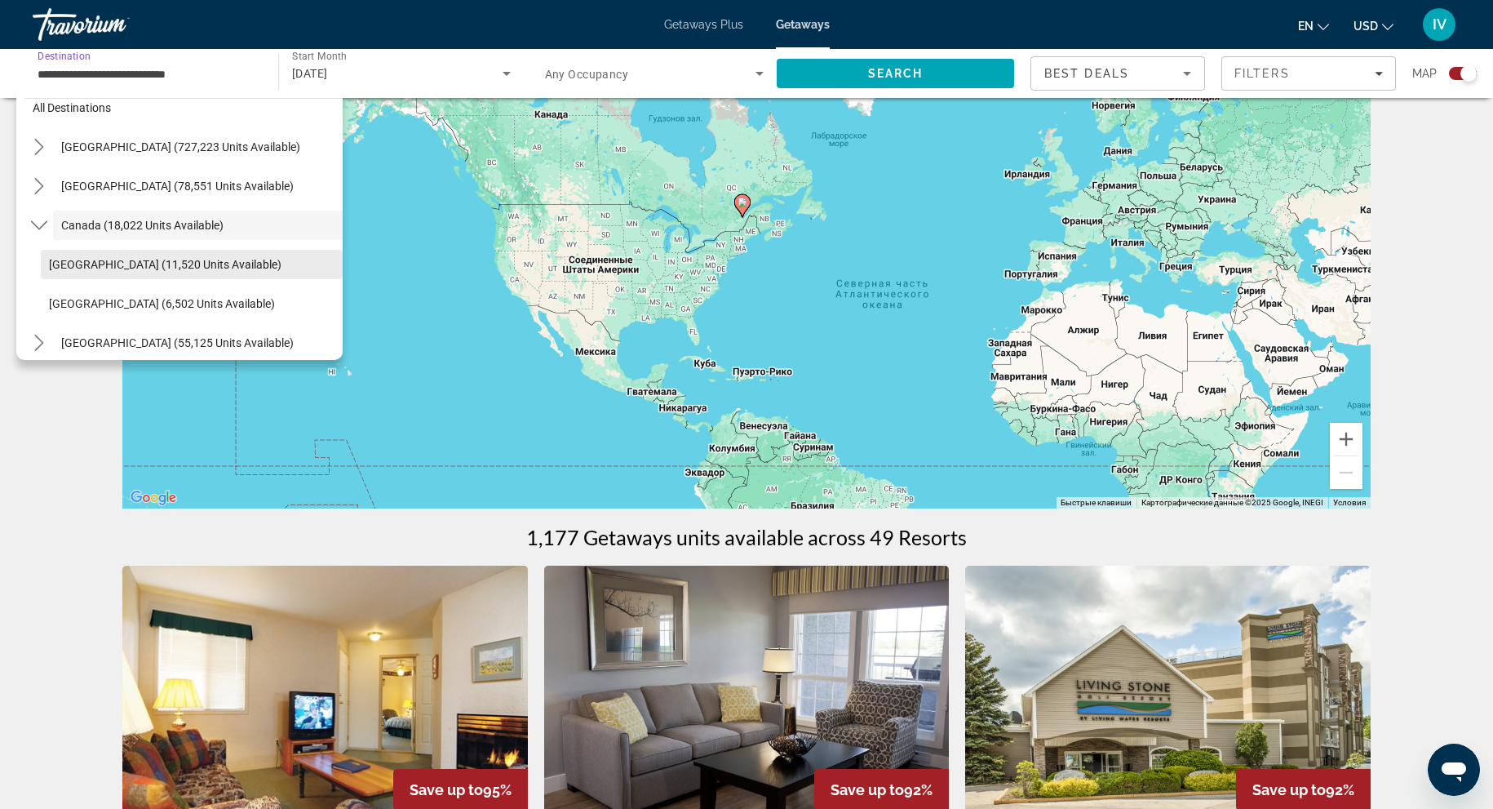
click at [92, 274] on span "Select destination: Eastern Canada (11,520 units available)" at bounding box center [192, 264] width 302 height 39
type input "**********"
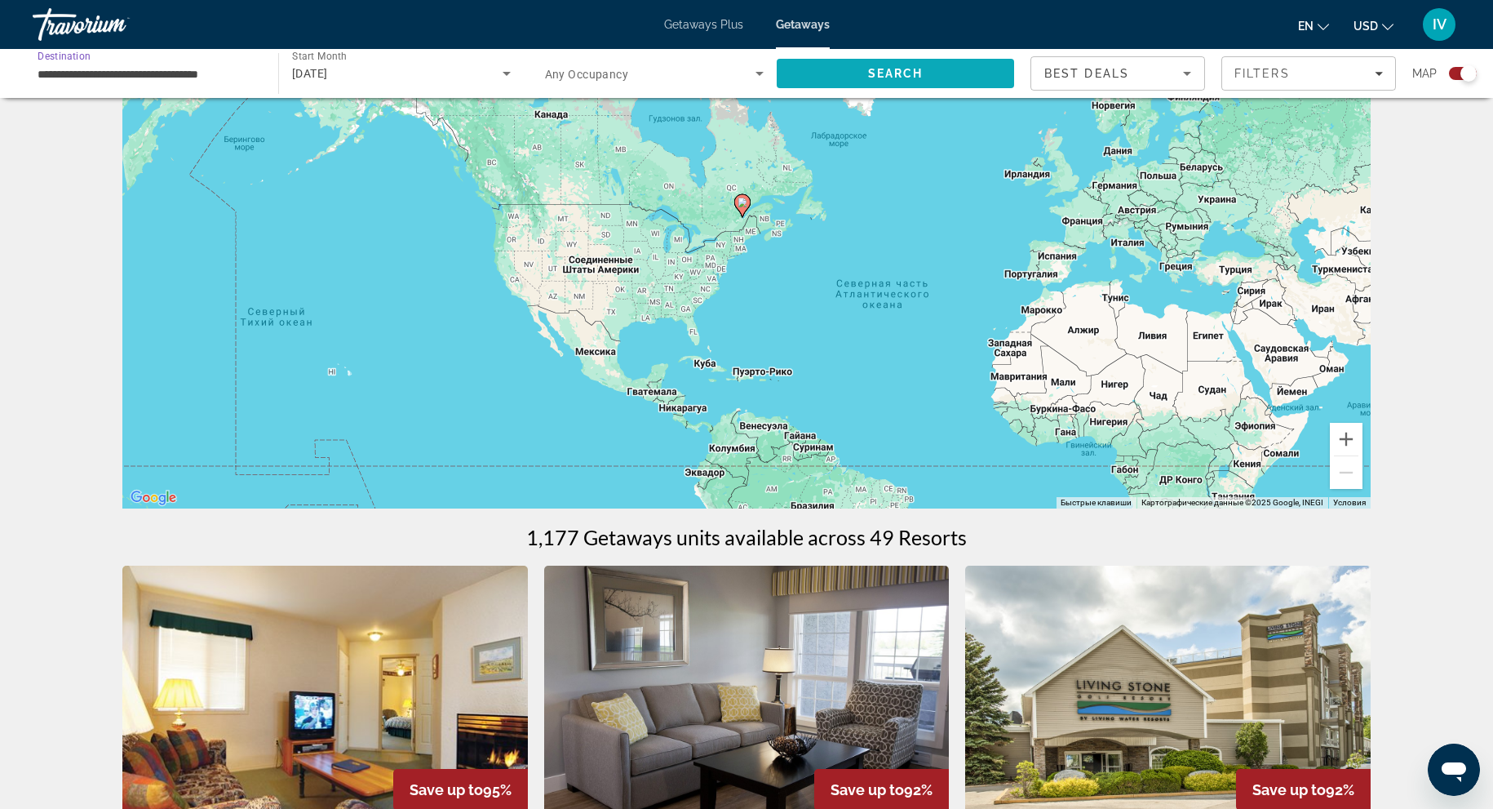
click at [805, 87] on span "Search" at bounding box center [895, 73] width 237 height 39
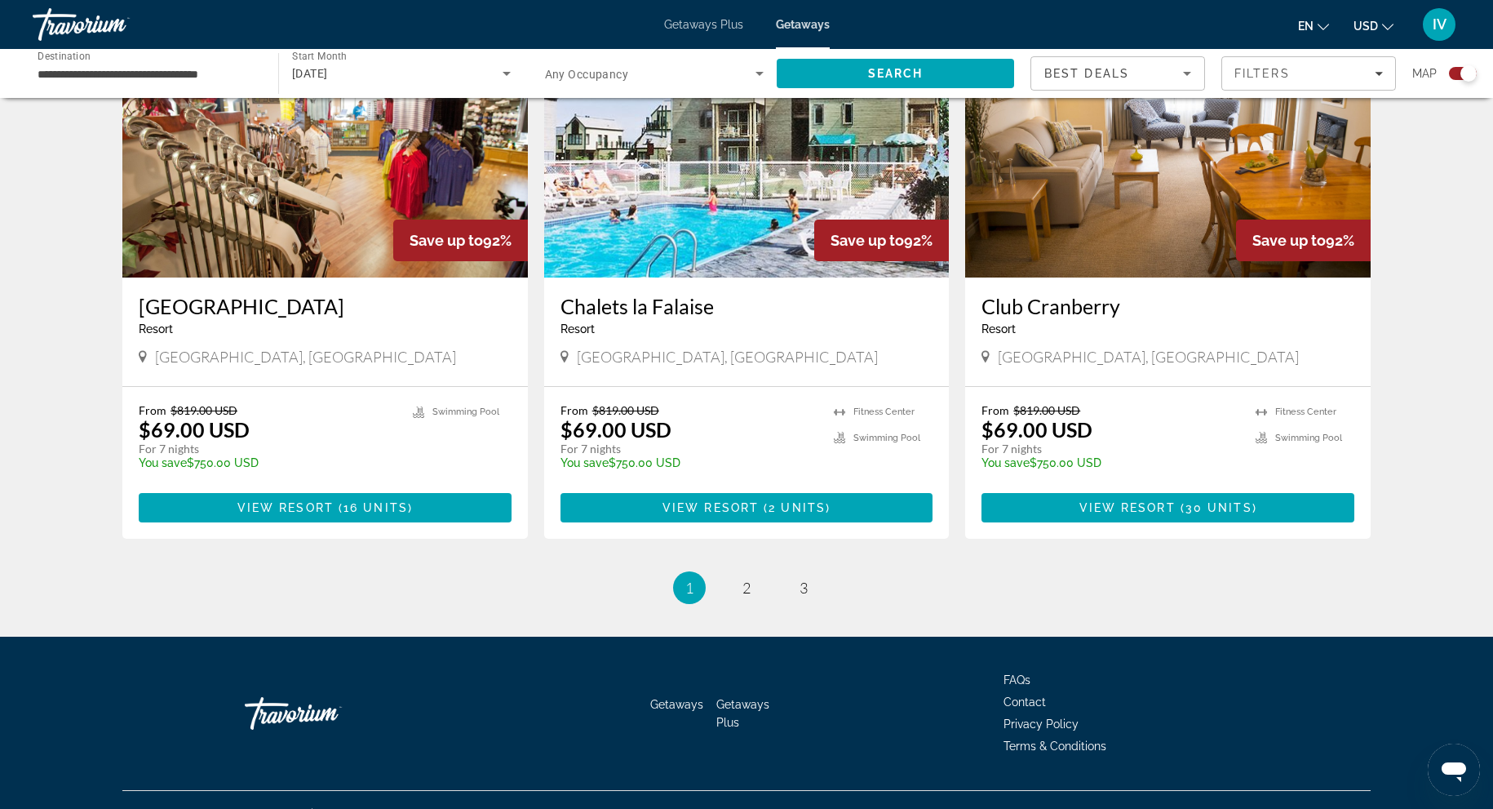
scroll to position [2360, 0]
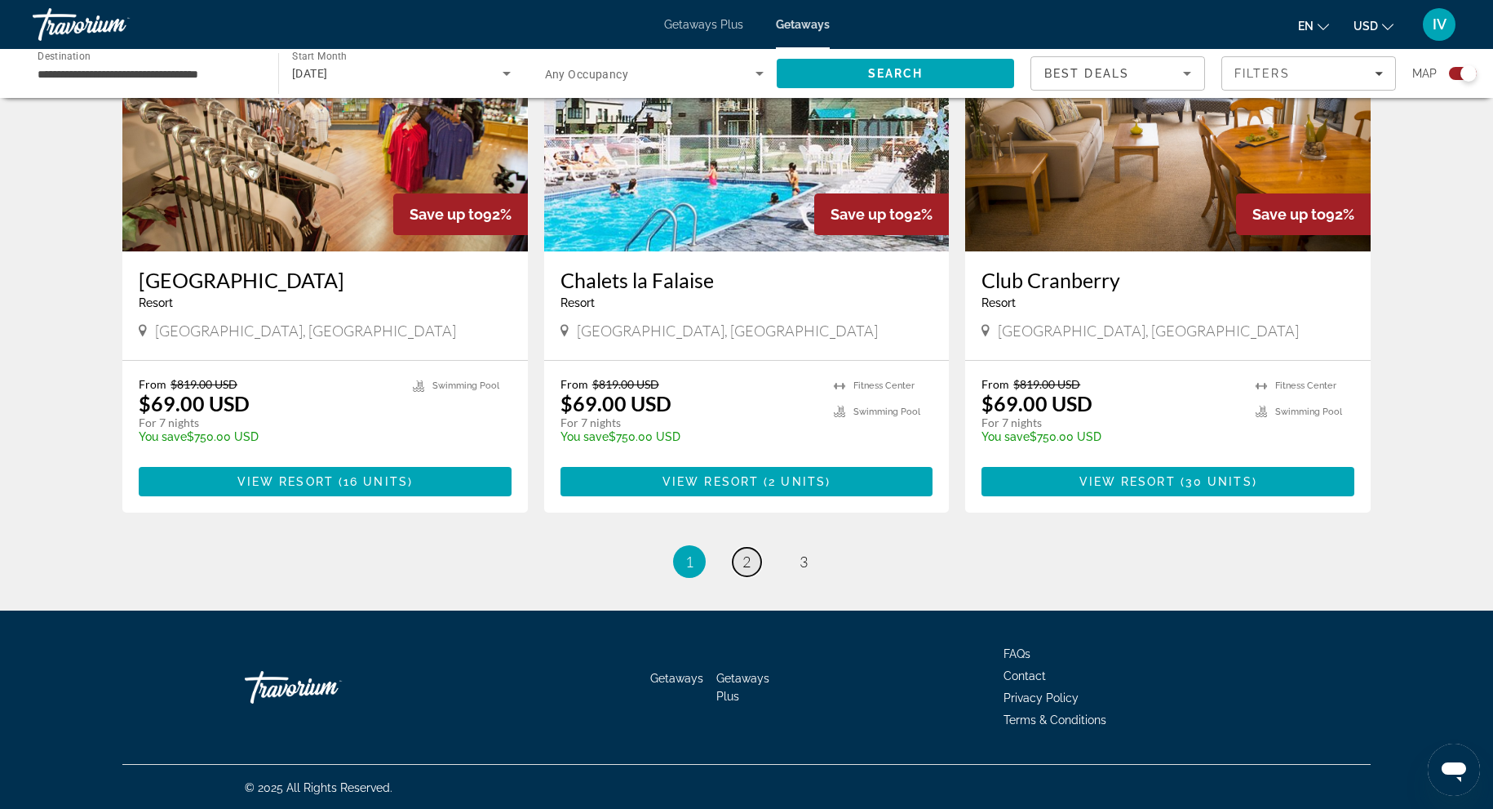
click at [750, 562] on span "2" at bounding box center [747, 562] width 8 height 18
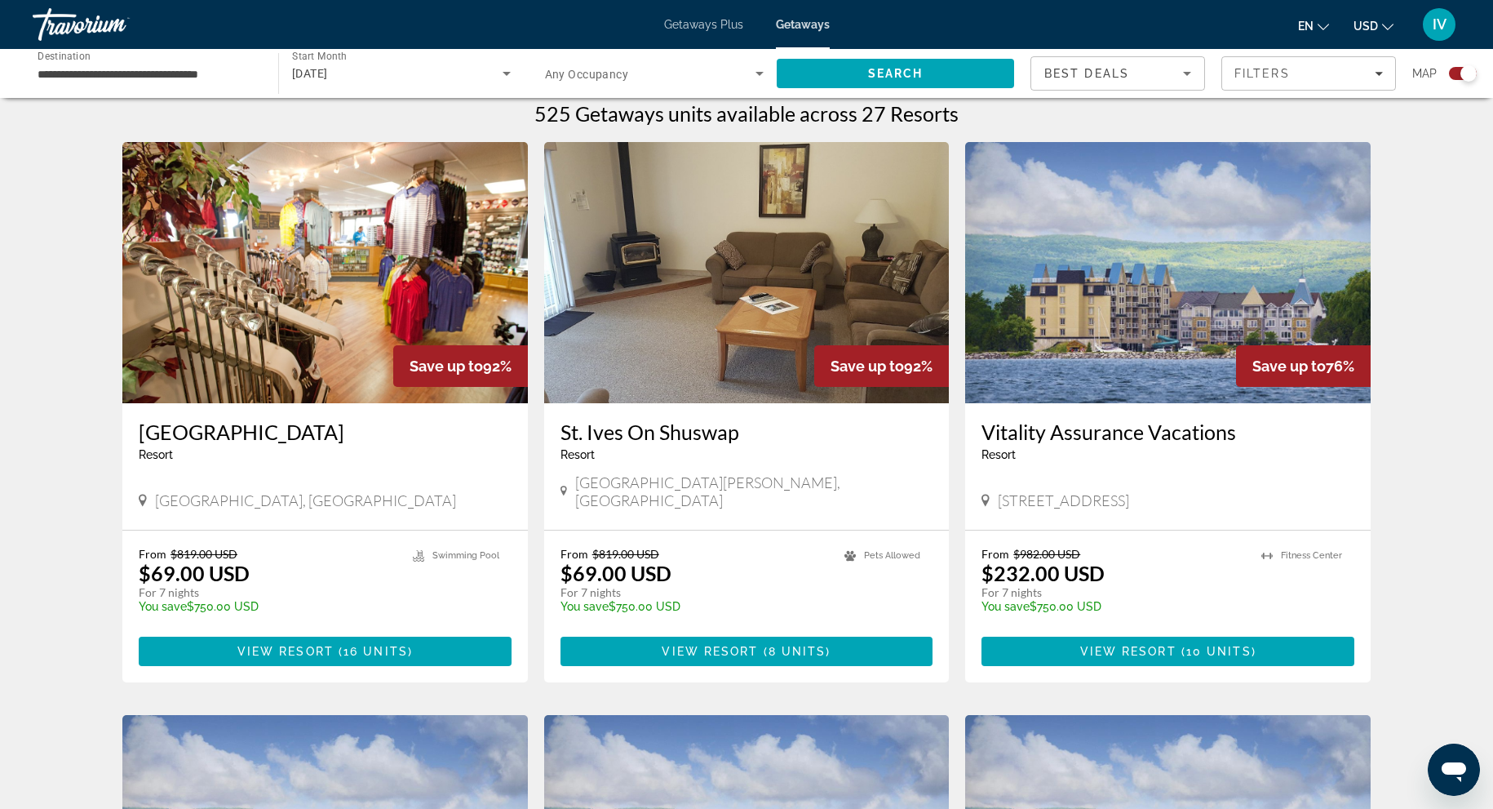
scroll to position [517, 0]
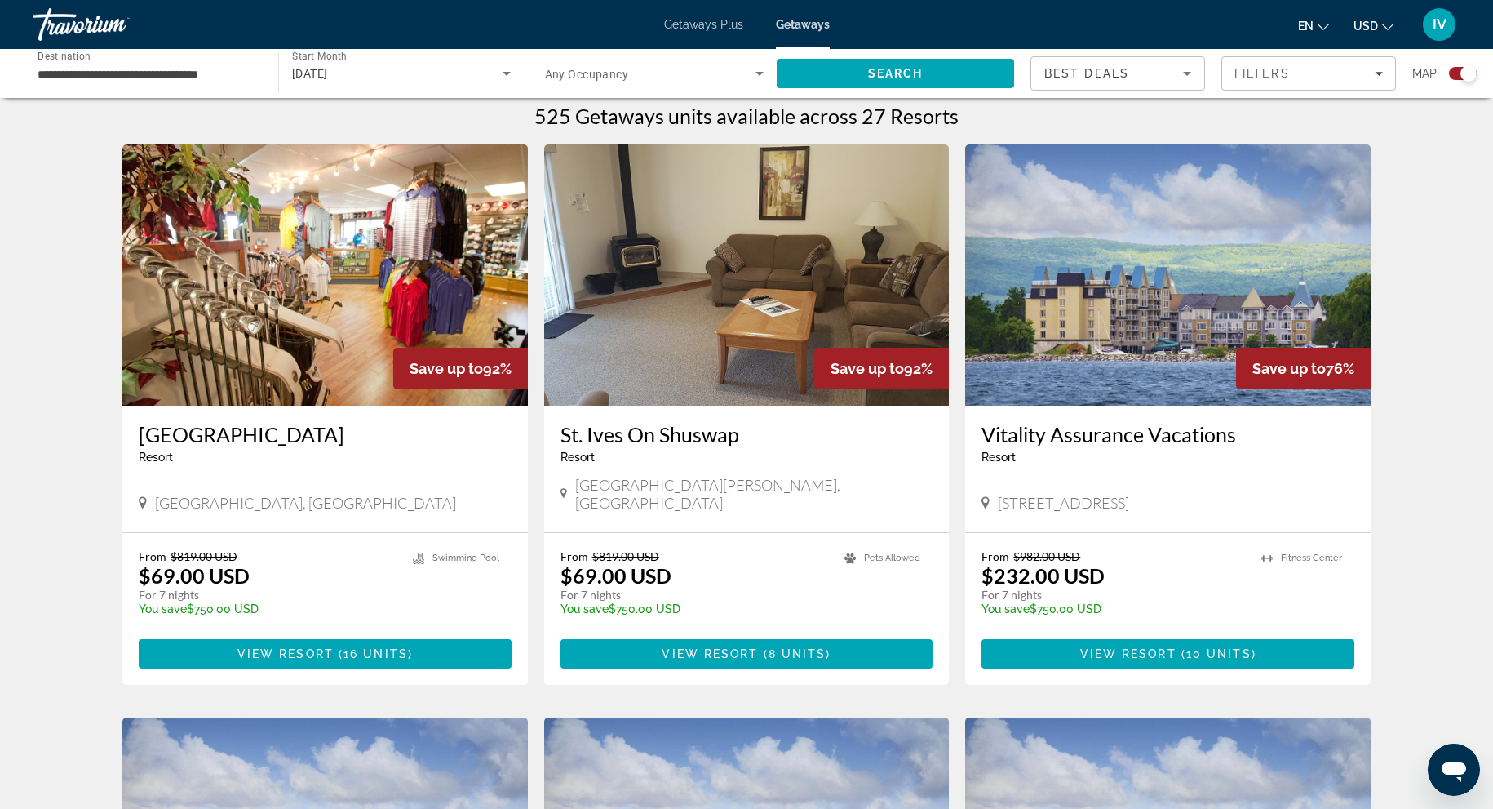
click at [1051, 373] on img "Main content" at bounding box center [1168, 274] width 406 height 261
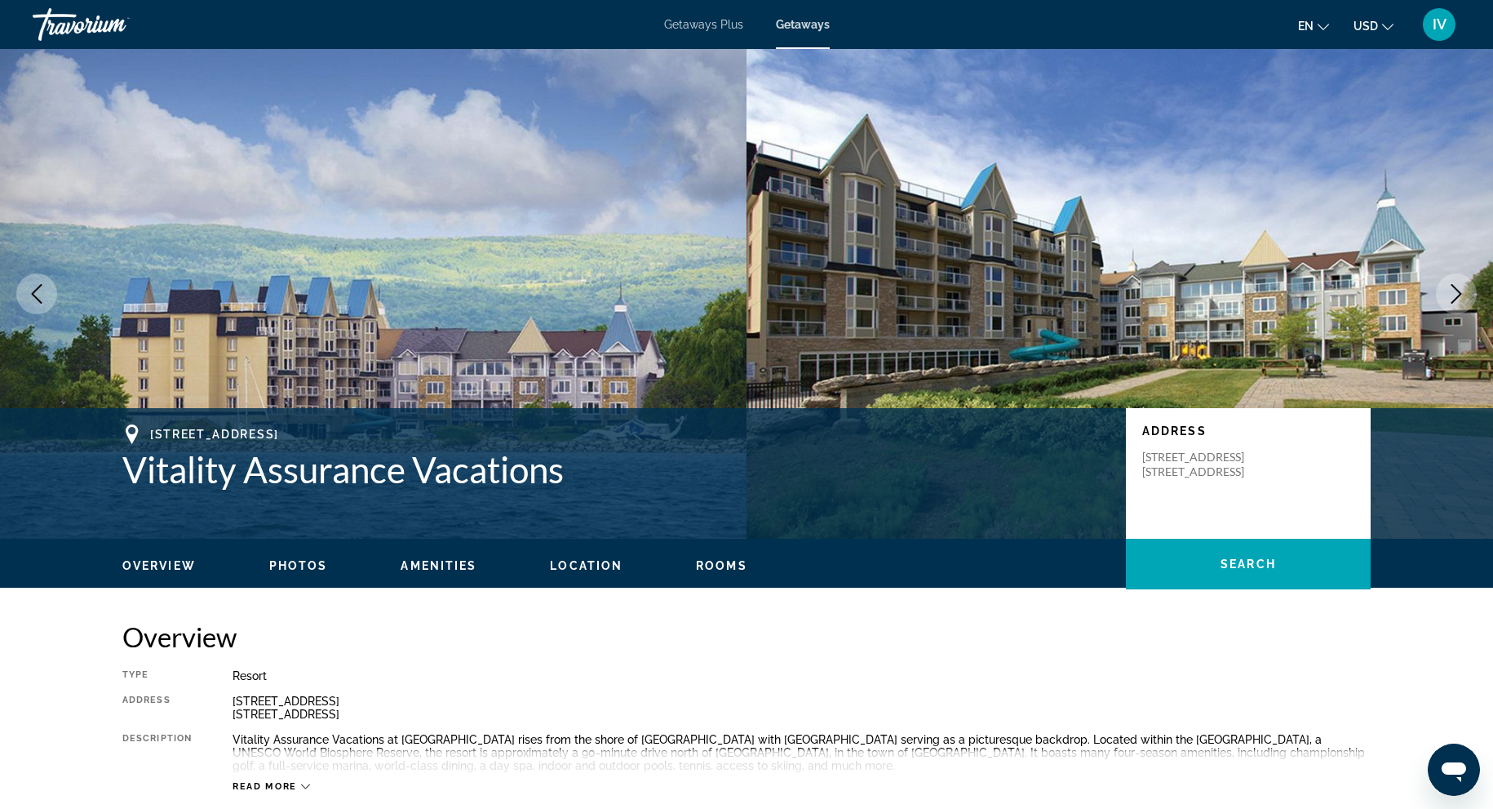
click at [1461, 287] on icon "Next image" at bounding box center [1457, 294] width 20 height 20
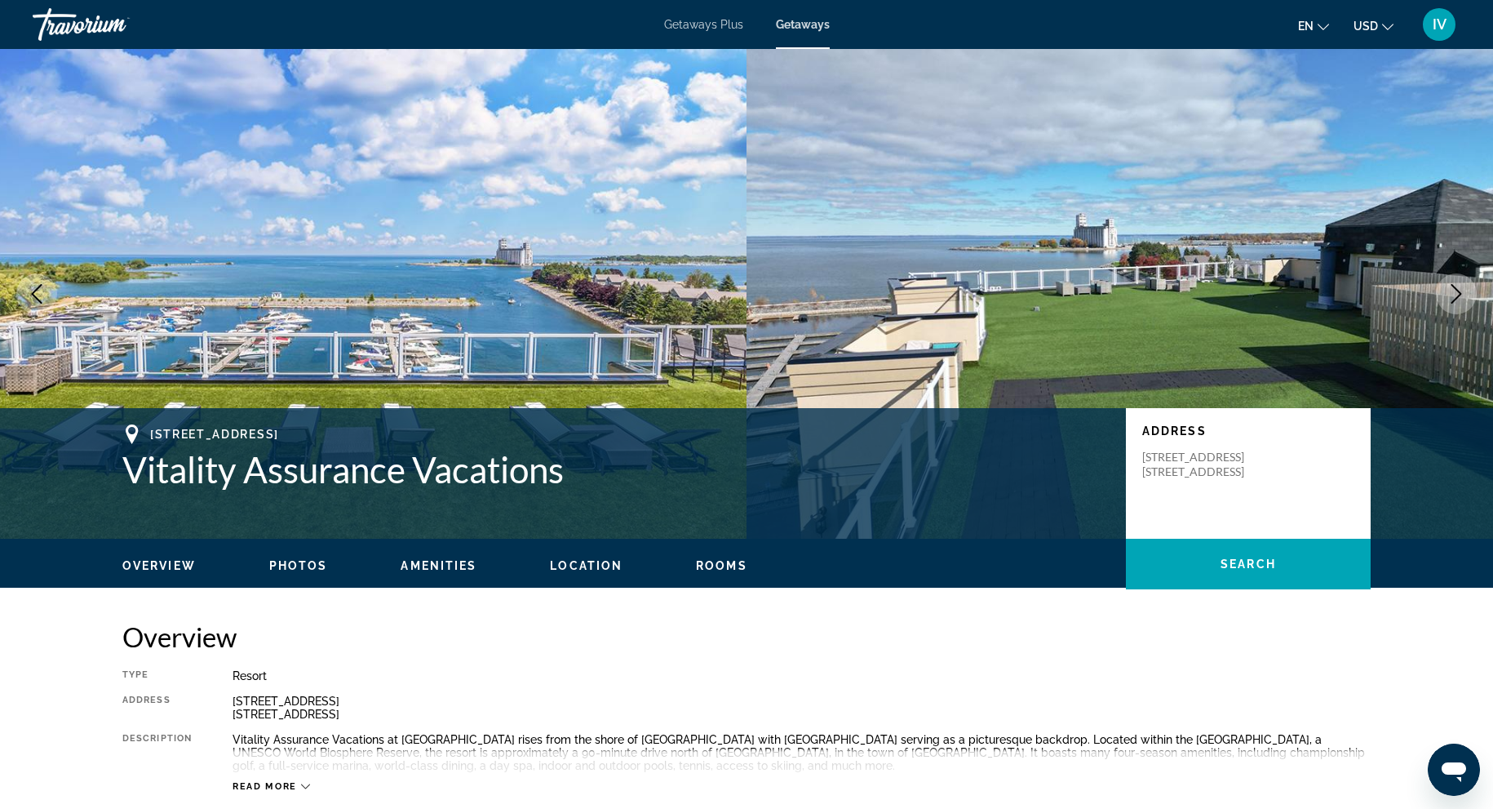
click at [1461, 287] on icon "Next image" at bounding box center [1457, 294] width 20 height 20
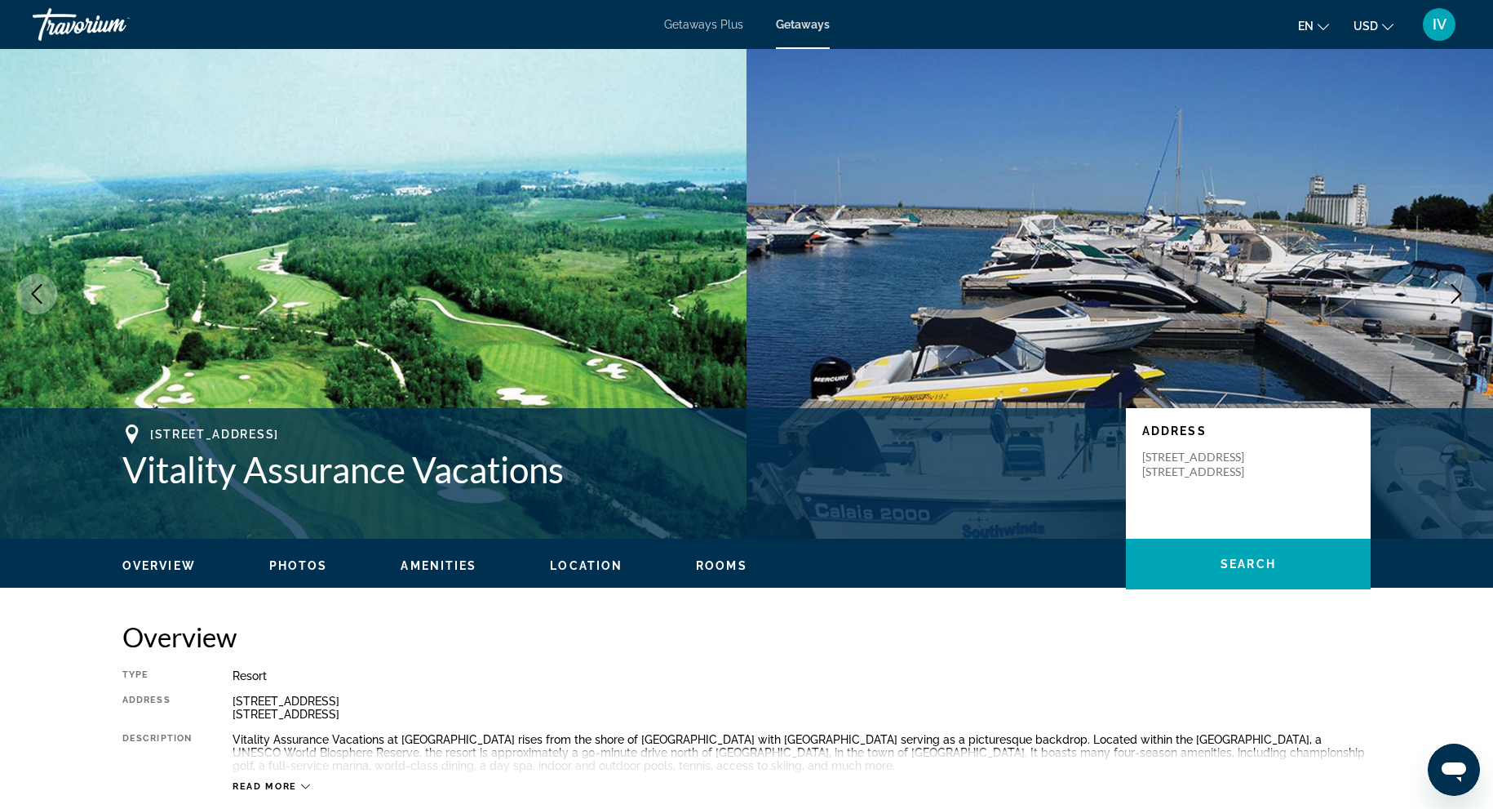
click at [1461, 287] on icon "Next image" at bounding box center [1457, 294] width 20 height 20
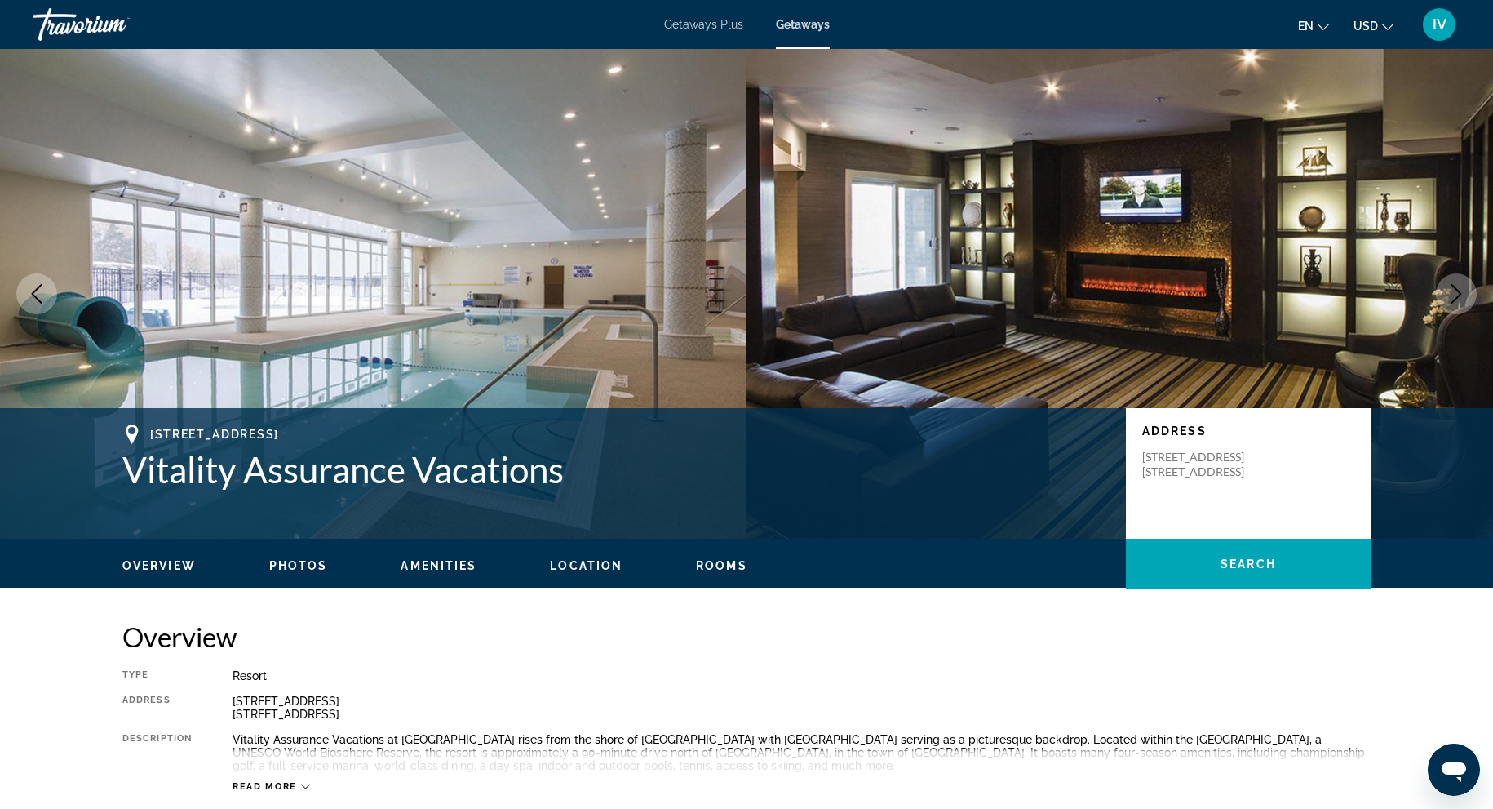
click at [1461, 287] on icon "Next image" at bounding box center [1457, 294] width 20 height 20
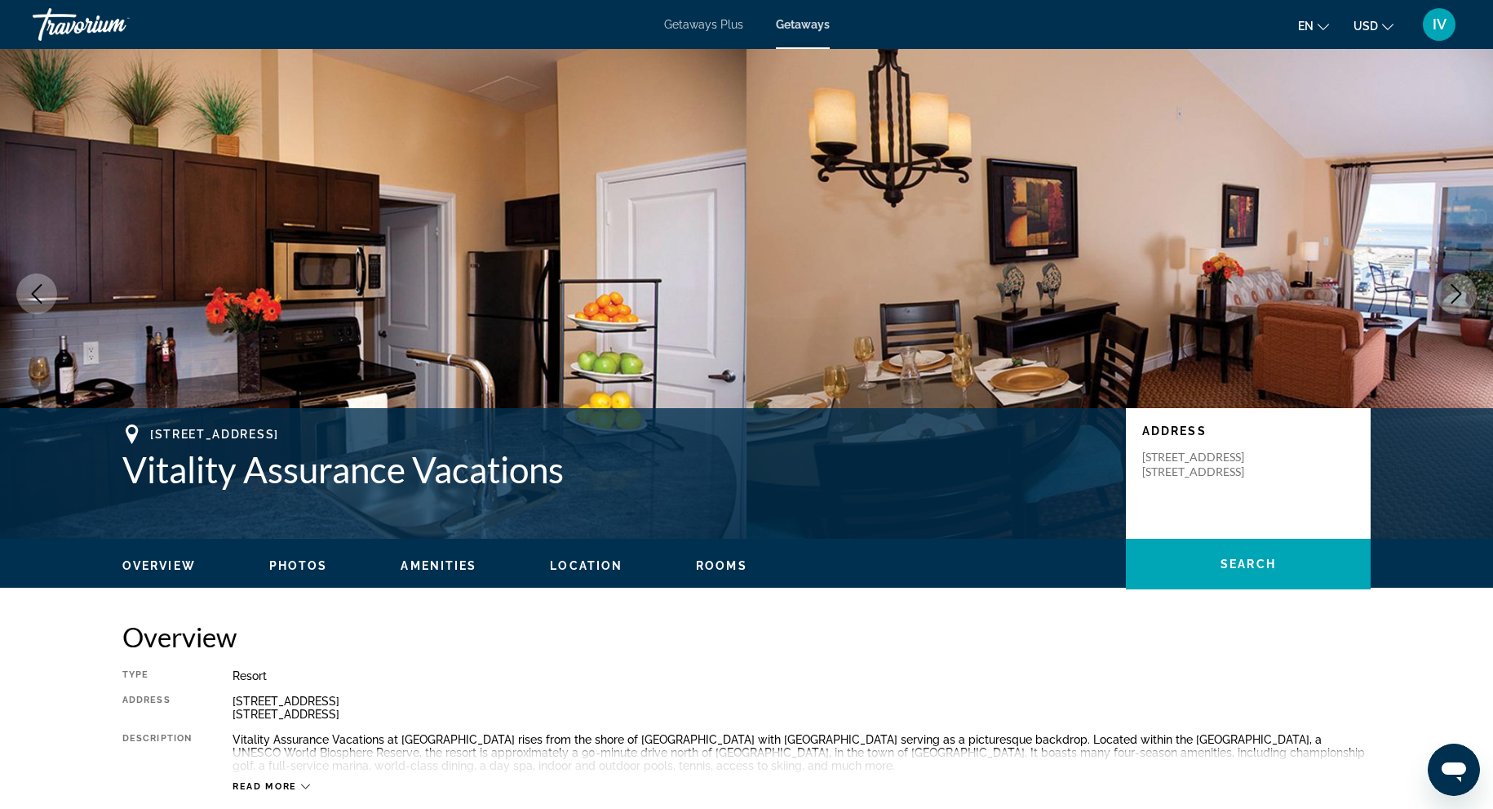
click at [1461, 287] on icon "Next image" at bounding box center [1457, 294] width 20 height 20
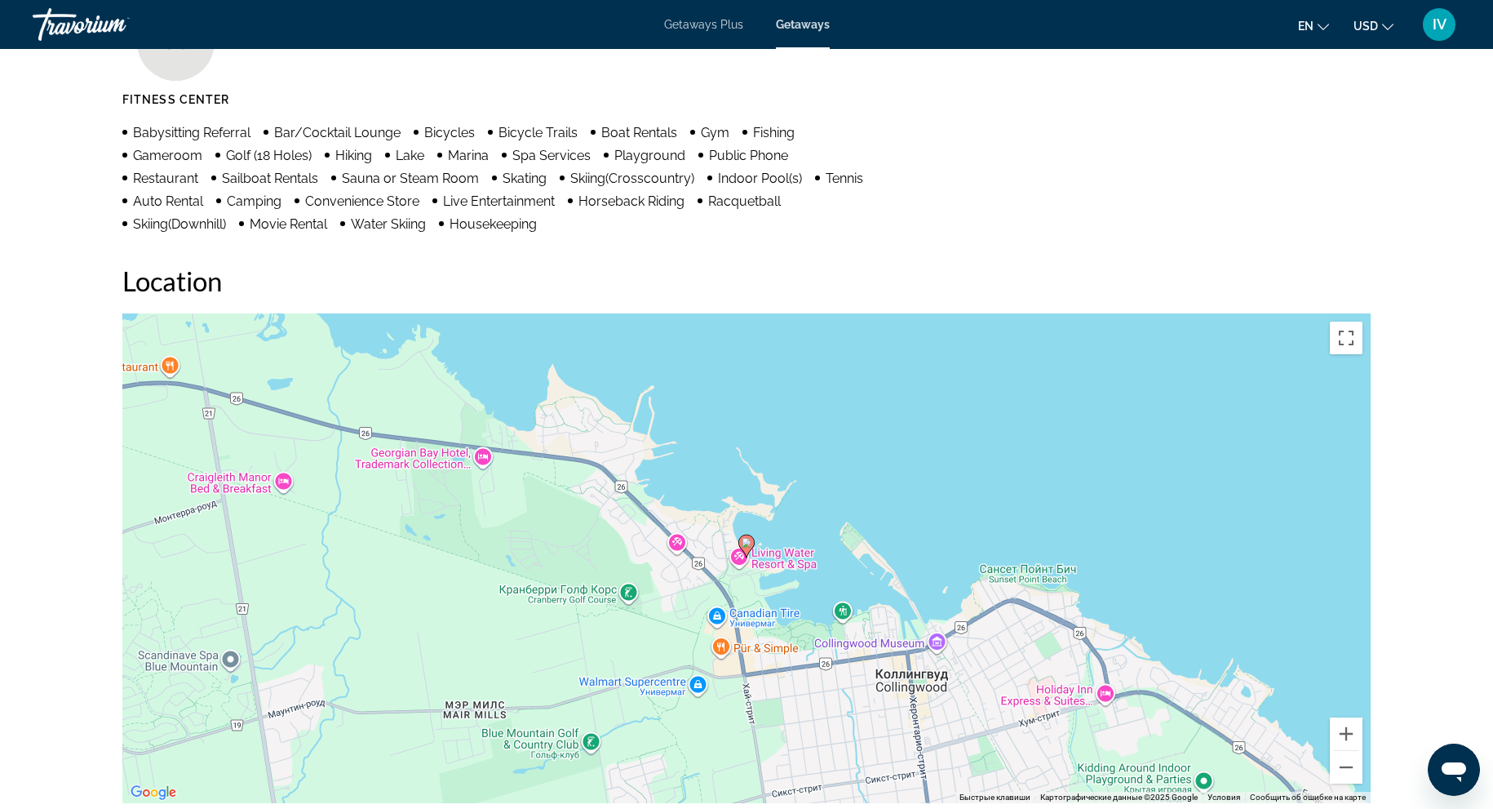
scroll to position [1582, 0]
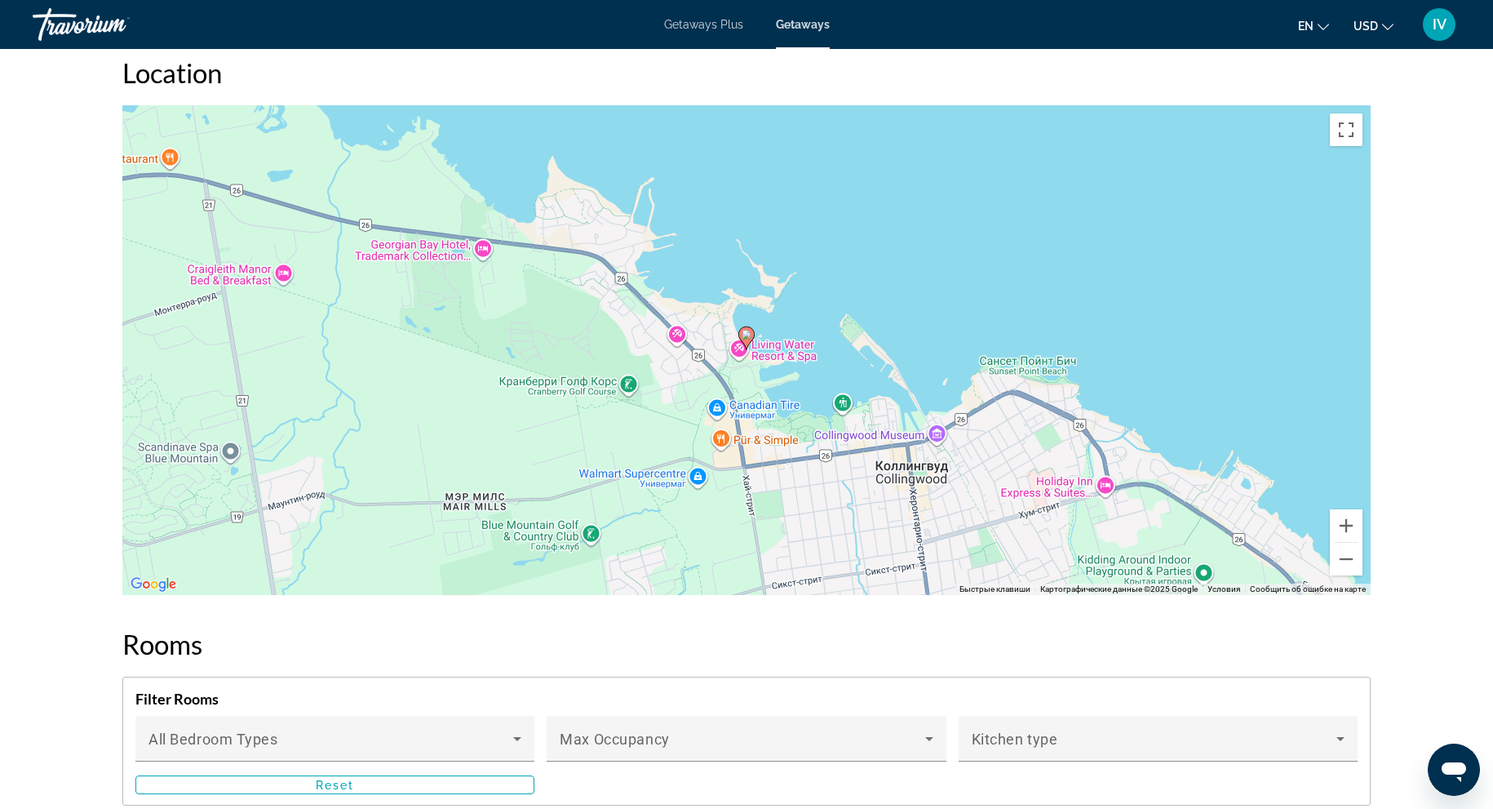
click at [1363, 568] on div "Чтобы активировать перетаскивание с помощью клавиатуры, нажмите Alt + Ввод. Пос…" at bounding box center [746, 350] width 1249 height 490
click at [1352, 562] on button "Уменьшить" at bounding box center [1346, 559] width 33 height 33
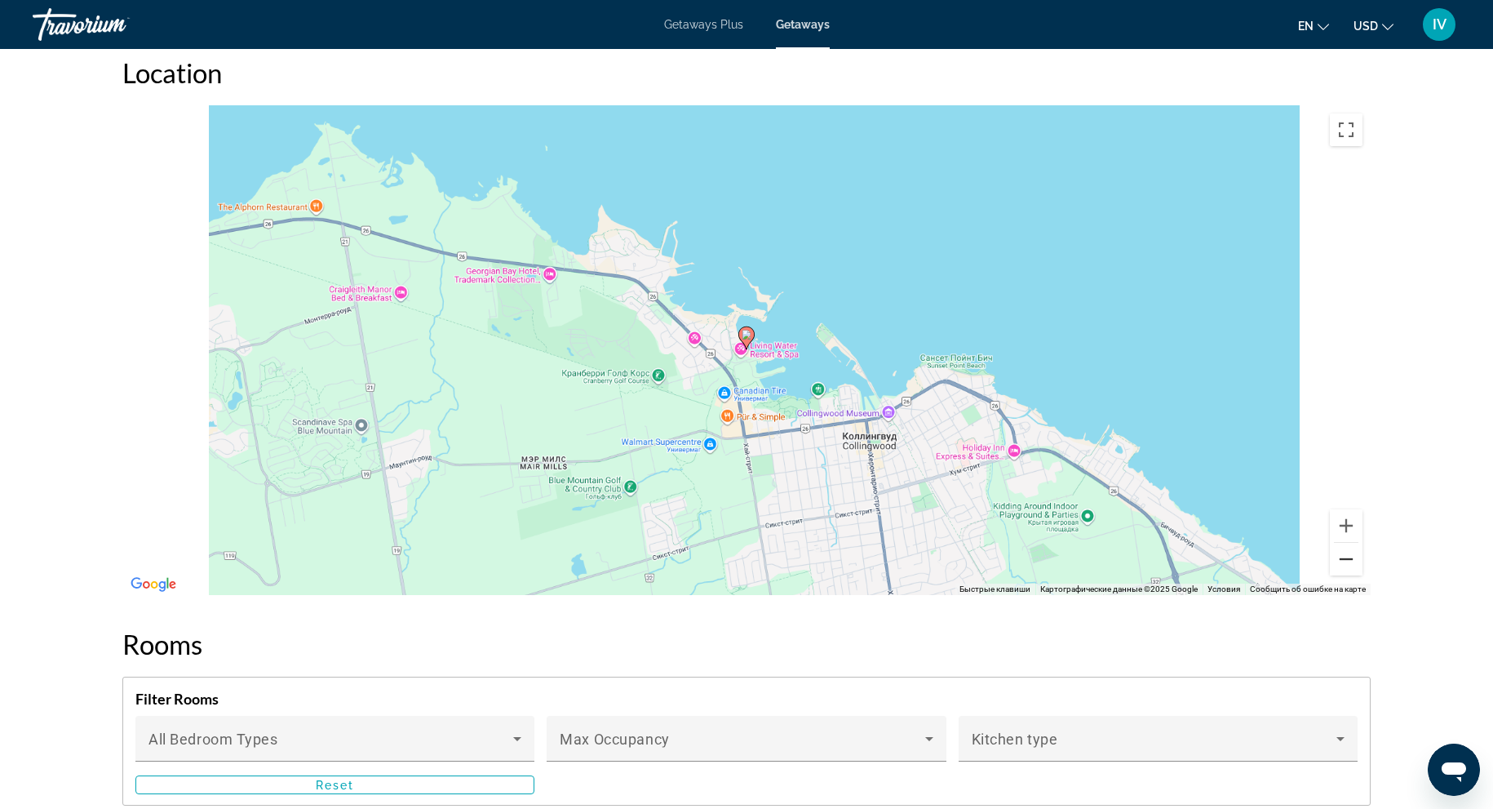
click at [1352, 562] on button "Уменьшить" at bounding box center [1346, 559] width 33 height 33
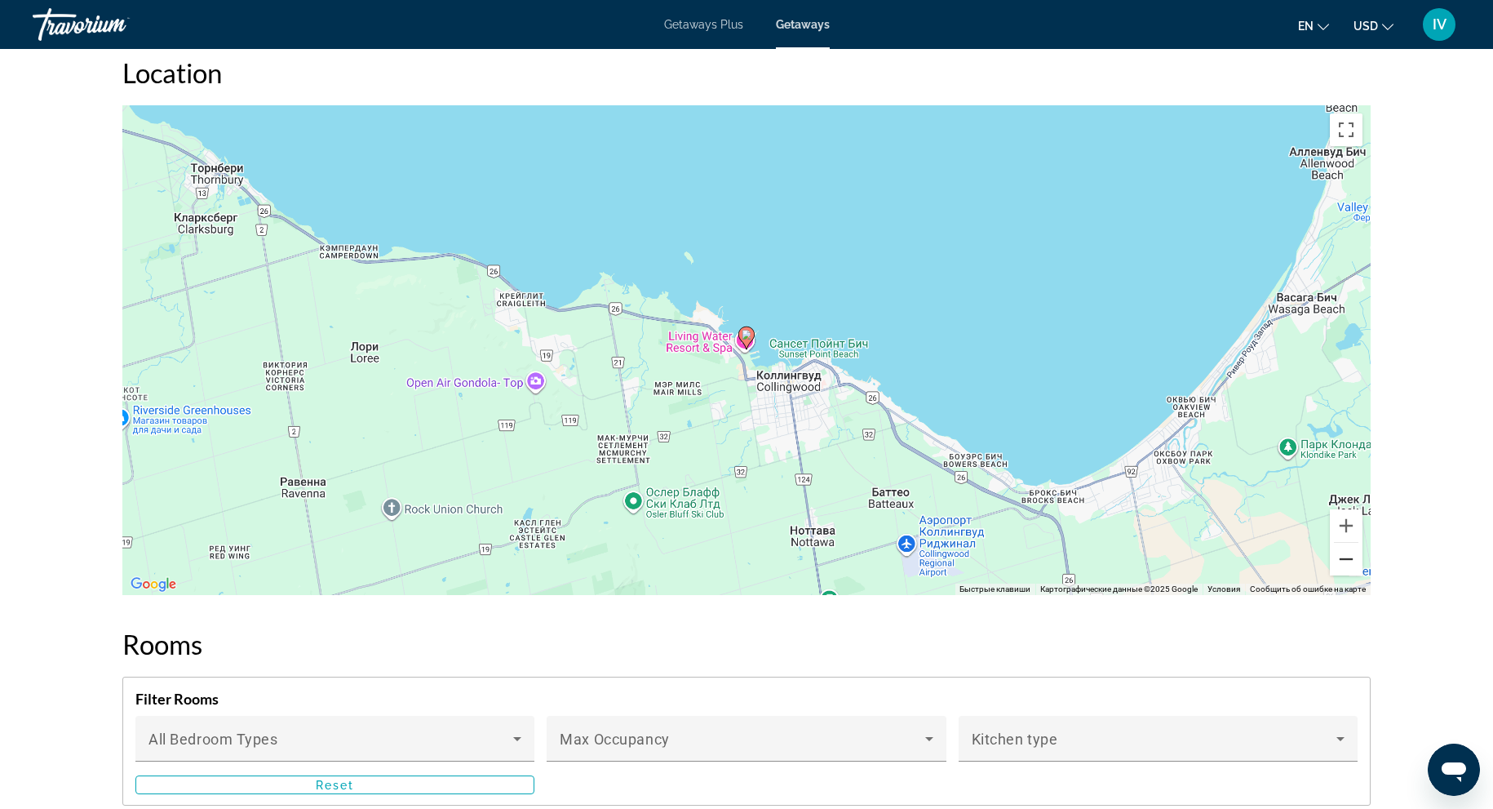
click at [1352, 562] on button "Уменьшить" at bounding box center [1346, 559] width 33 height 33
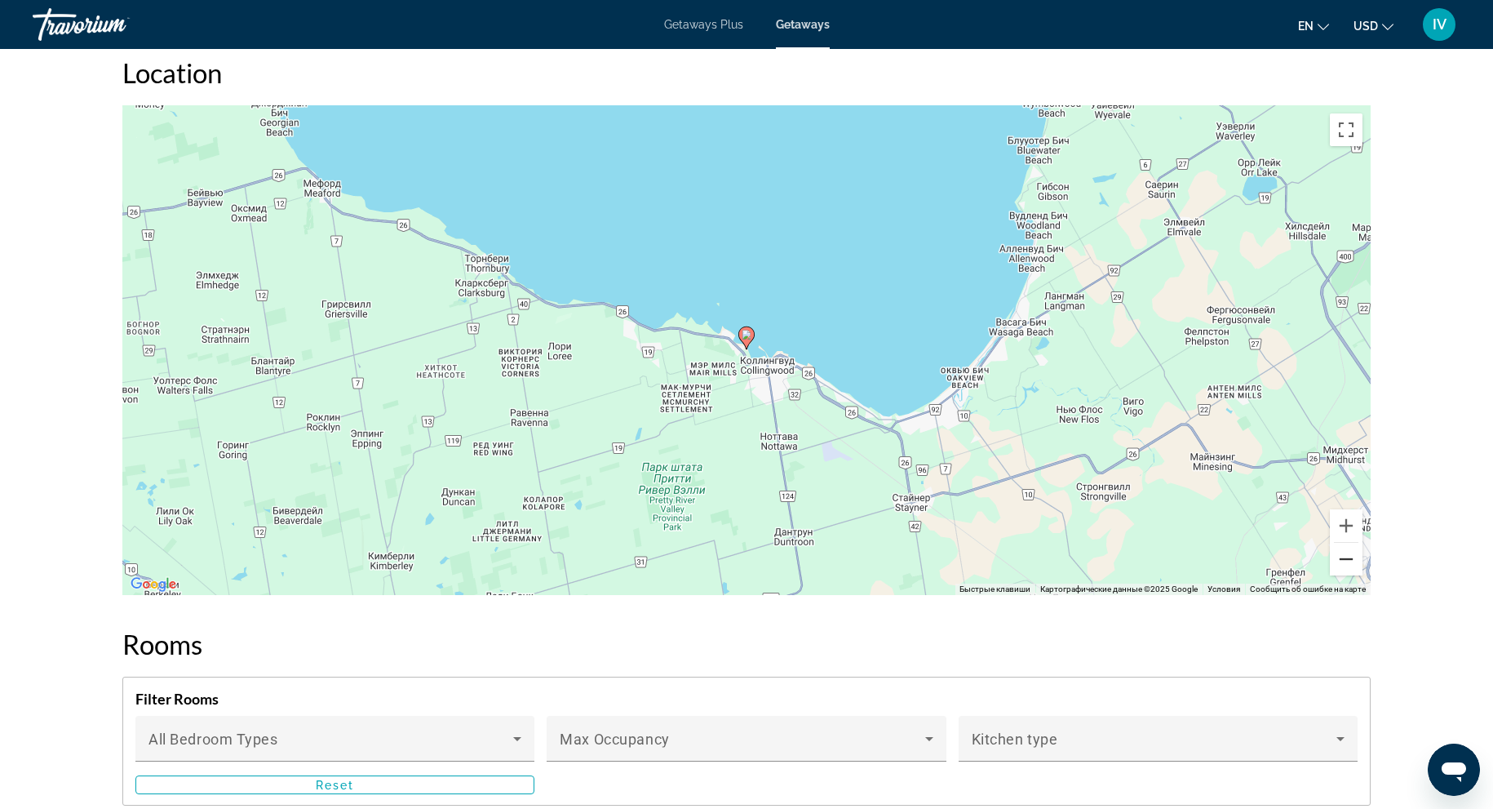
click at [1352, 562] on button "Уменьшить" at bounding box center [1346, 559] width 33 height 33
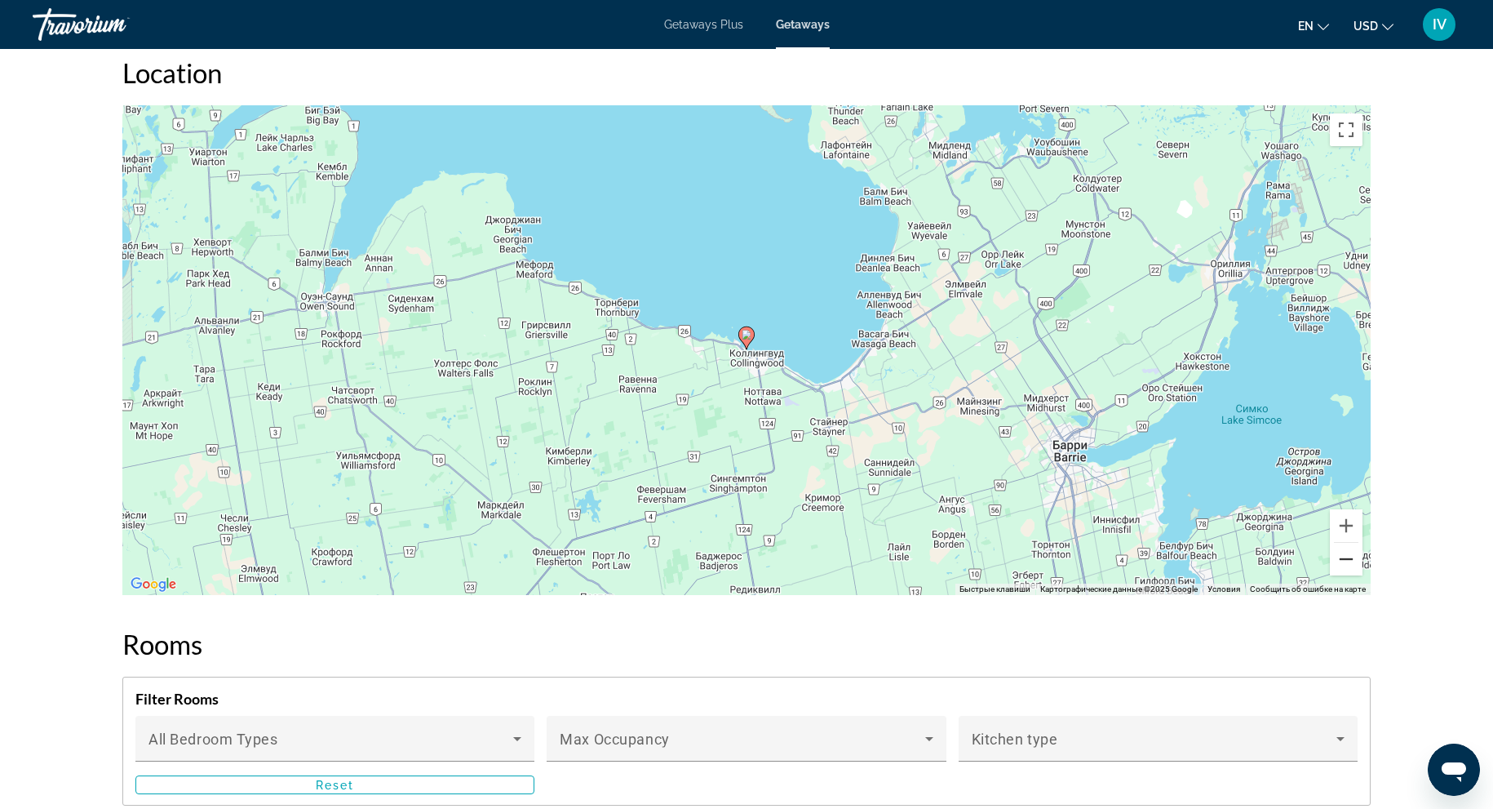
click at [1352, 562] on button "Уменьшить" at bounding box center [1346, 559] width 33 height 33
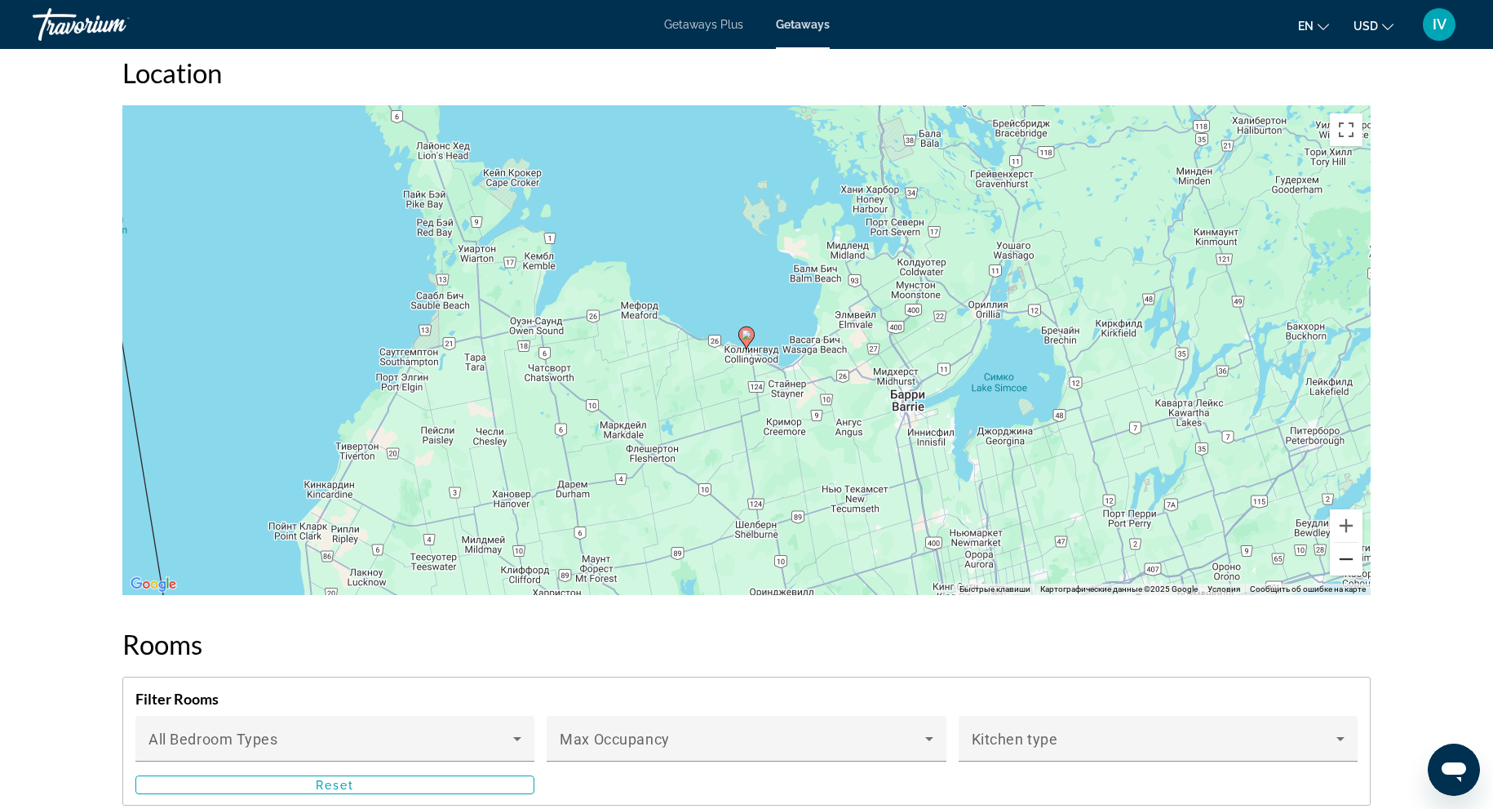
click at [1352, 562] on button "Уменьшить" at bounding box center [1346, 559] width 33 height 33
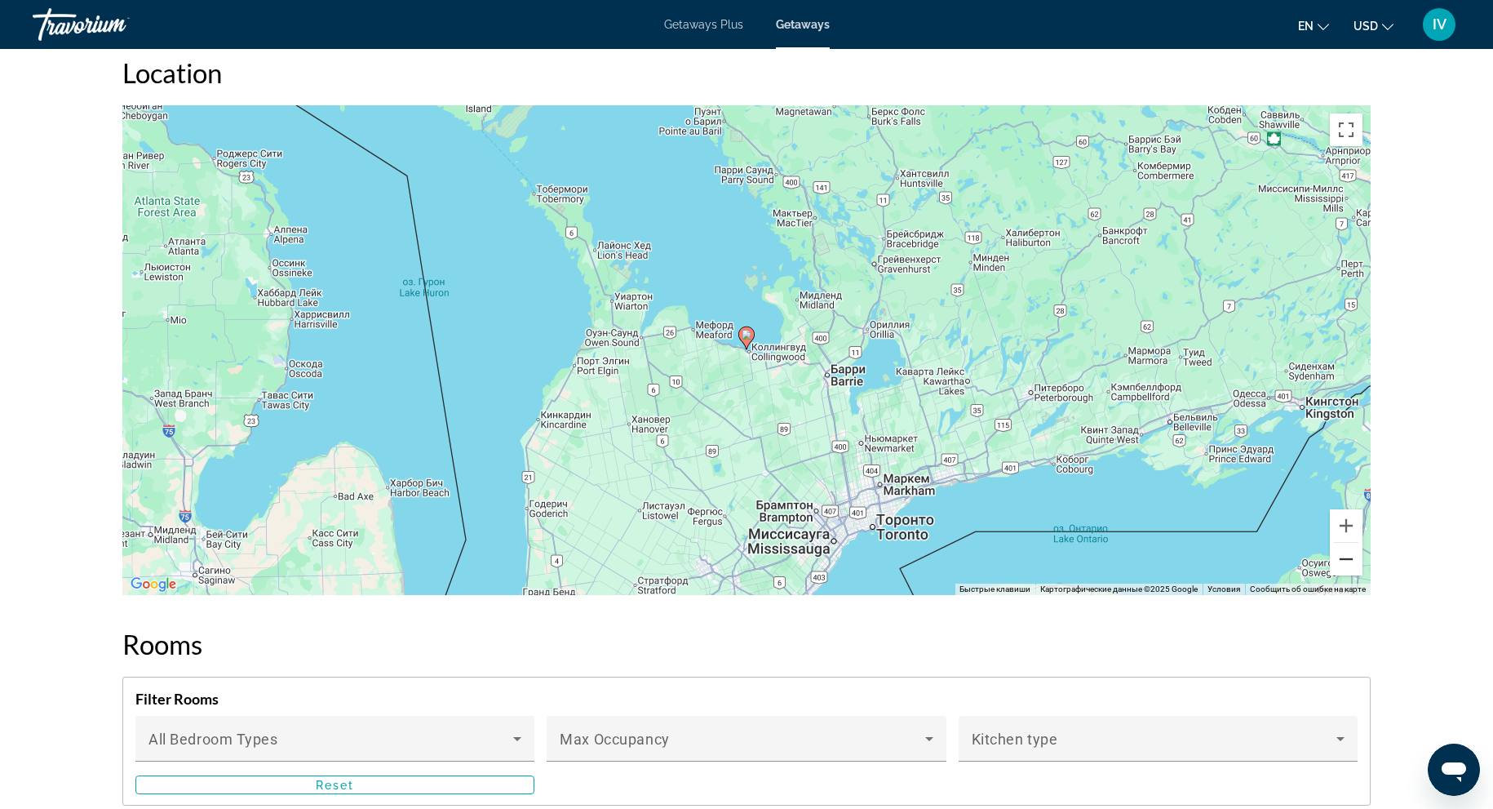
click at [1352, 562] on button "Уменьшить" at bounding box center [1346, 559] width 33 height 33
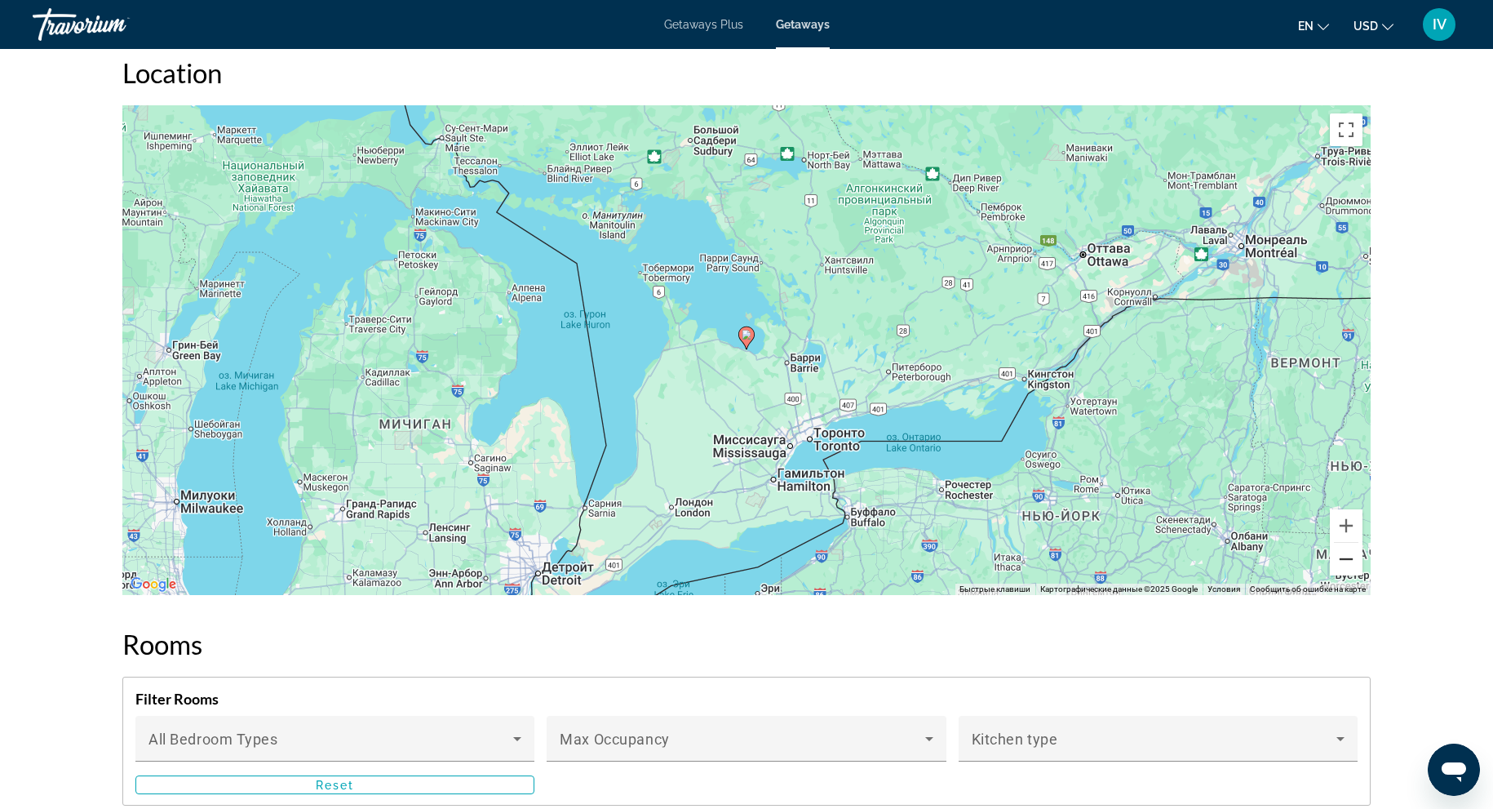
click at [1352, 562] on button "Уменьшить" at bounding box center [1346, 559] width 33 height 33
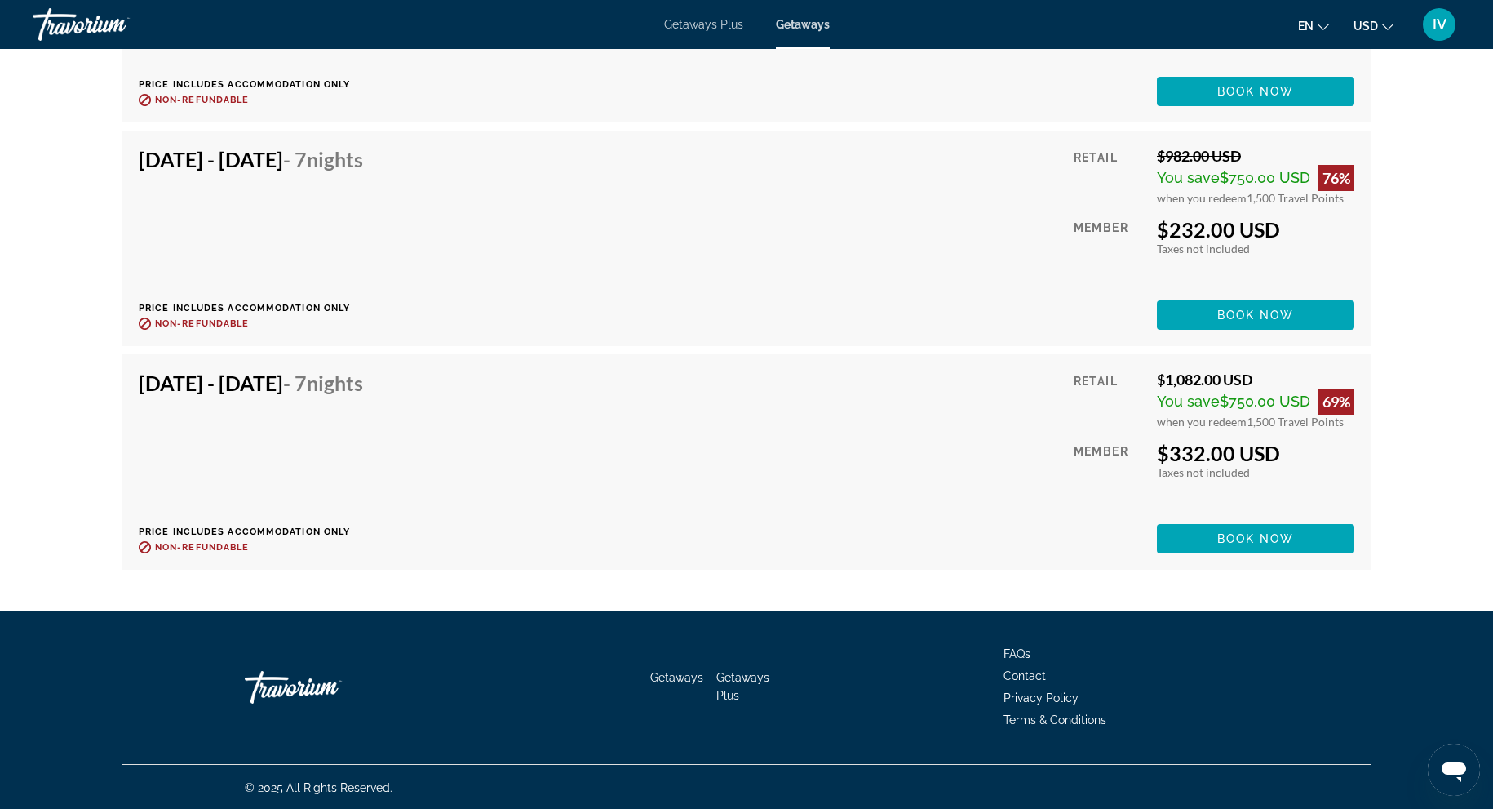
scroll to position [0, 0]
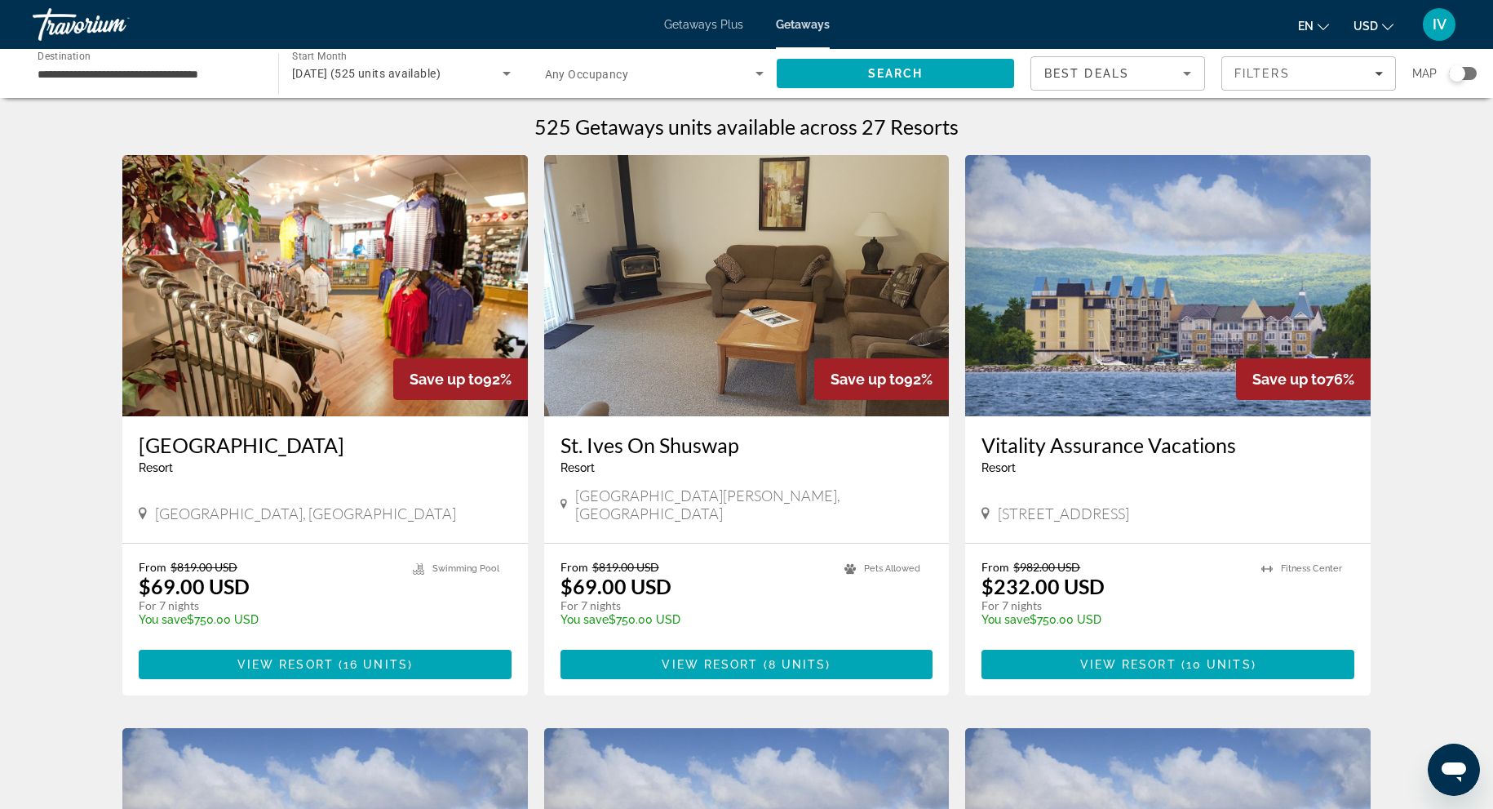
click at [1473, 72] on div "Search widget" at bounding box center [1463, 73] width 28 height 13
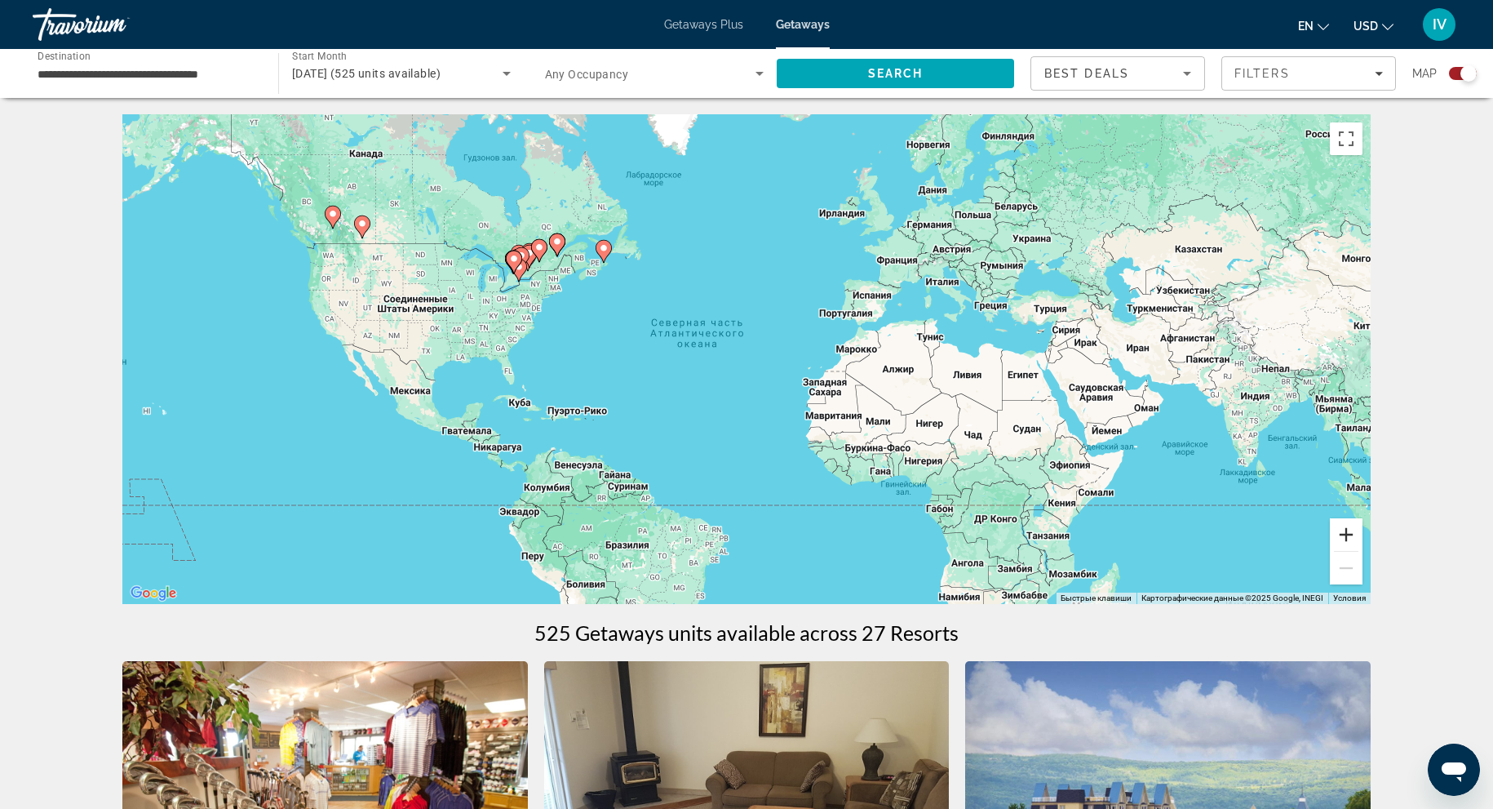
click at [1342, 538] on button "Увеличить" at bounding box center [1346, 534] width 33 height 33
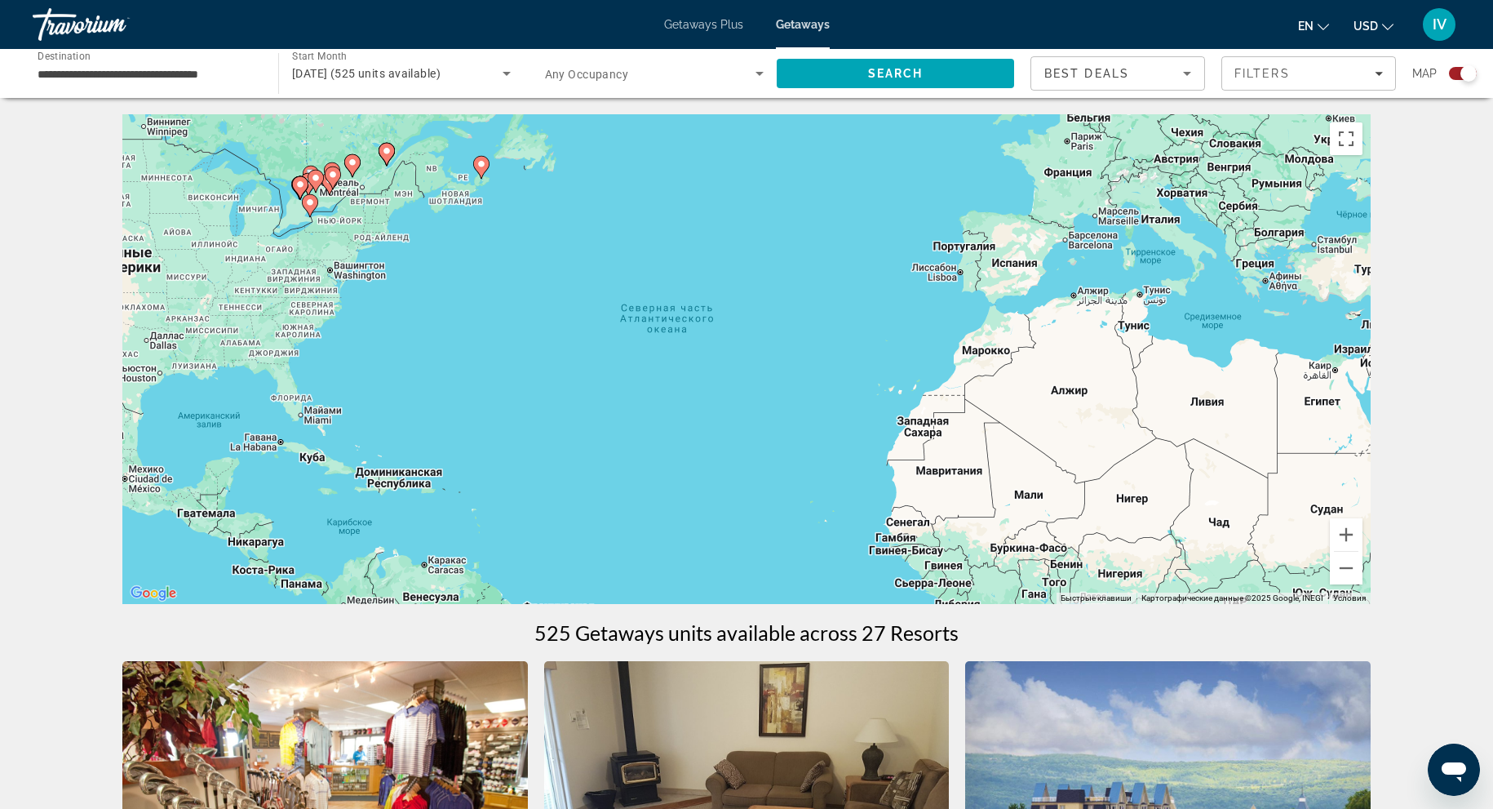
drag, startPoint x: 883, startPoint y: 333, endPoint x: 1218, endPoint y: 563, distance: 406.1
click at [1218, 563] on div "Чтобы активировать перетаскивание с помощью клавиатуры, нажмите Alt + Ввод. Пос…" at bounding box center [746, 359] width 1249 height 490
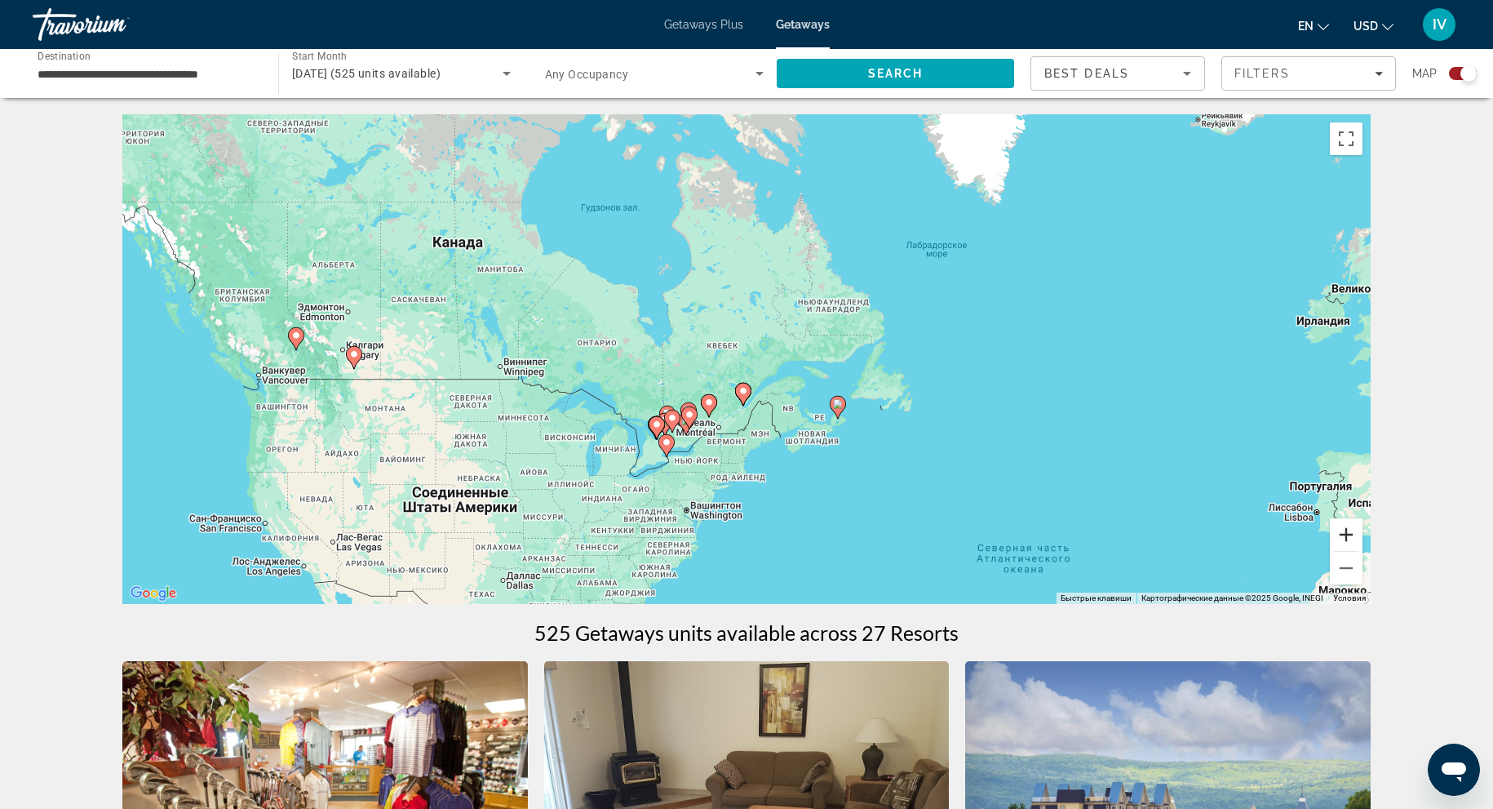
click at [1348, 533] on button "Увеличить" at bounding box center [1346, 534] width 33 height 33
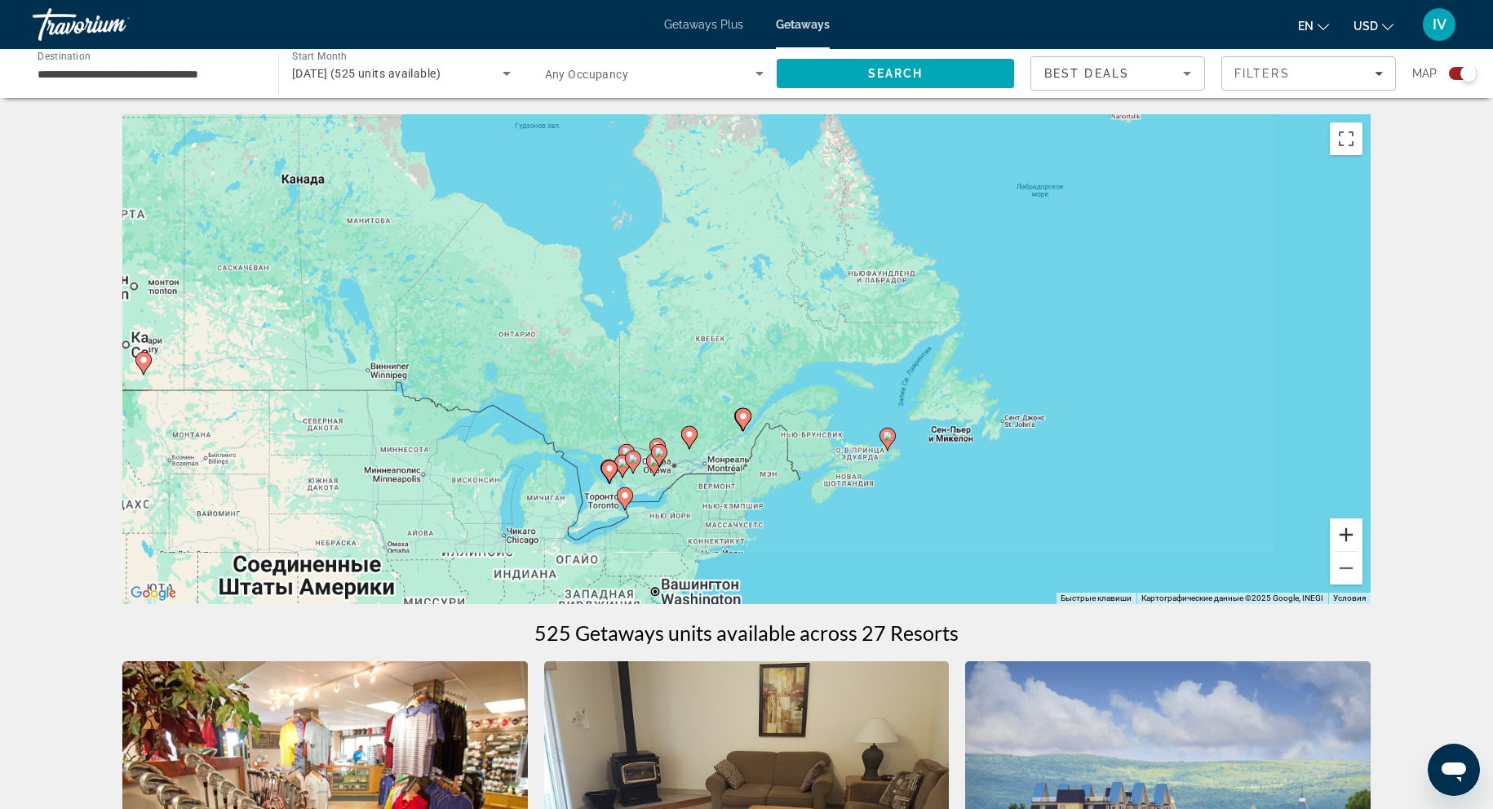
click at [1348, 533] on button "Увеличить" at bounding box center [1346, 534] width 33 height 33
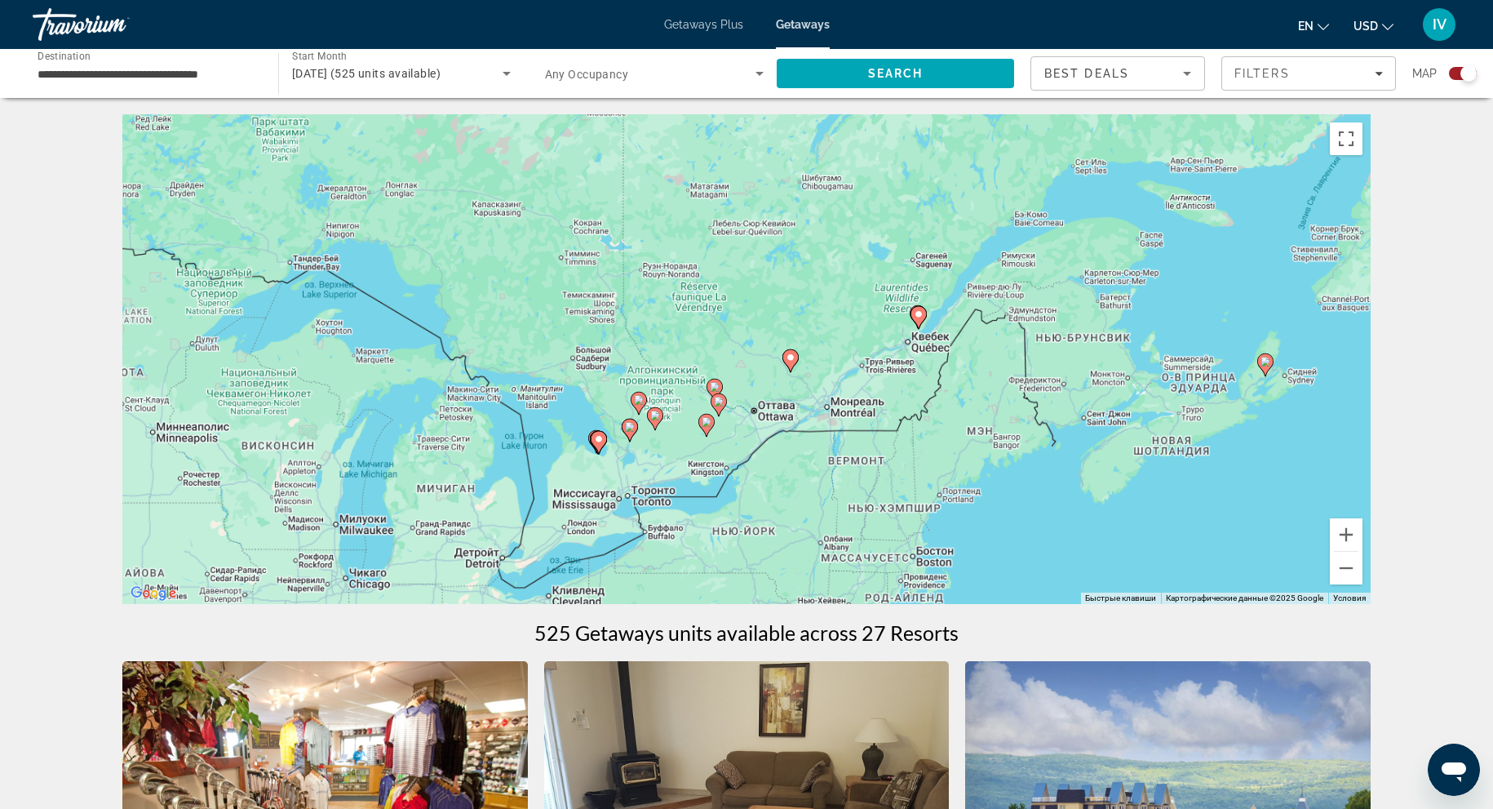
drag, startPoint x: 1015, startPoint y: 477, endPoint x: 1178, endPoint y: 299, distance: 241.5
click at [1178, 299] on div "Чтобы активировать перетаскивание с помощью клавиатуры, нажмите Alt + Ввод. Пос…" at bounding box center [746, 359] width 1249 height 490
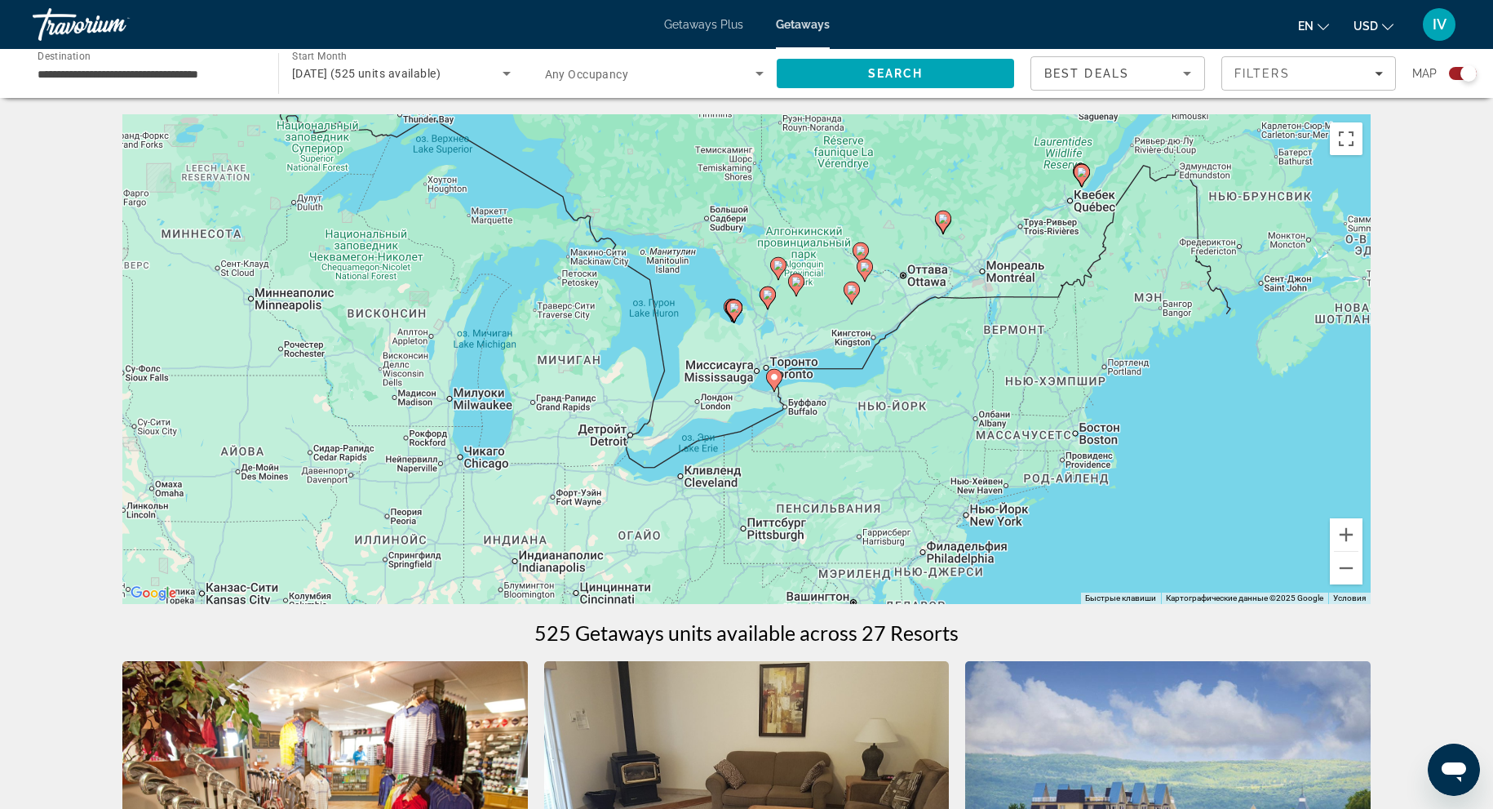
drag, startPoint x: 901, startPoint y: 458, endPoint x: 1044, endPoint y: 326, distance: 194.6
click at [1044, 326] on div "Чтобы активировать перетаскивание с помощью клавиатуры, нажмите Alt + Ввод. Пос…" at bounding box center [746, 359] width 1249 height 490
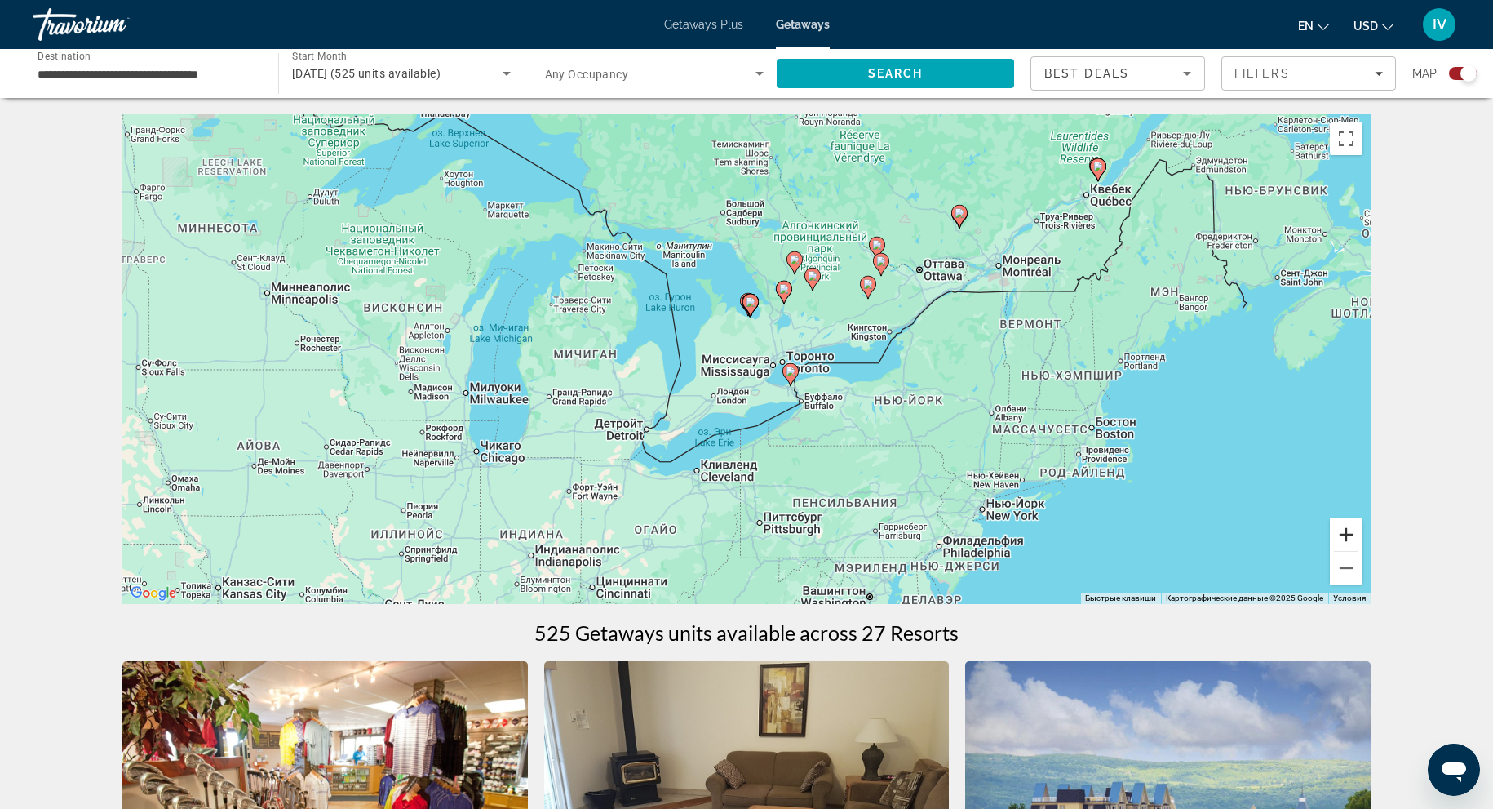
click at [1345, 535] on button "Увеличить" at bounding box center [1346, 534] width 33 height 33
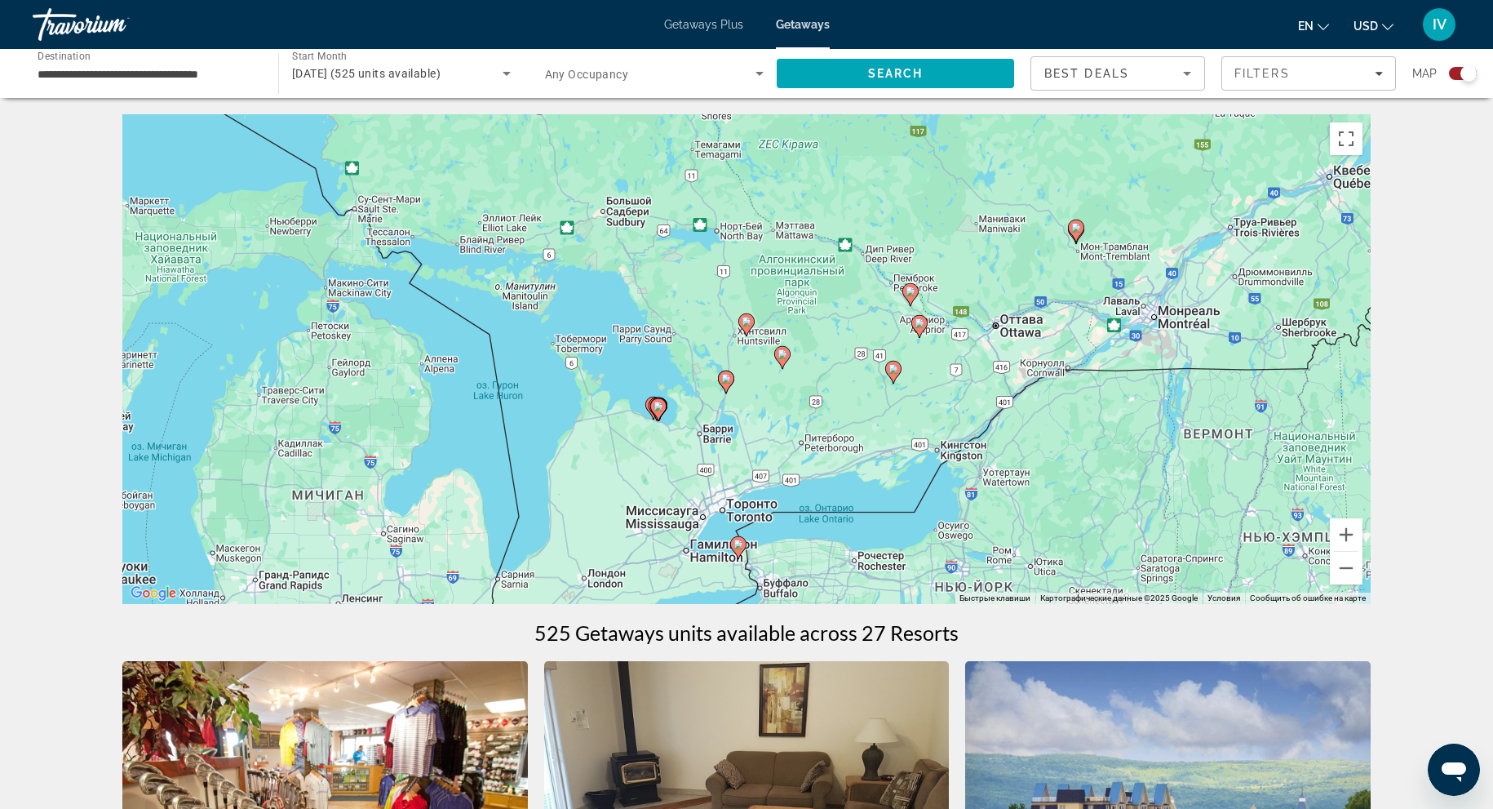
drag, startPoint x: 1189, startPoint y: 366, endPoint x: 1103, endPoint y: 500, distance: 158.9
click at [1097, 506] on div "Чтобы активировать перетаскивание с помощью клавиатуры, нажмите Alt + Ввод. Пос…" at bounding box center [746, 359] width 1249 height 490
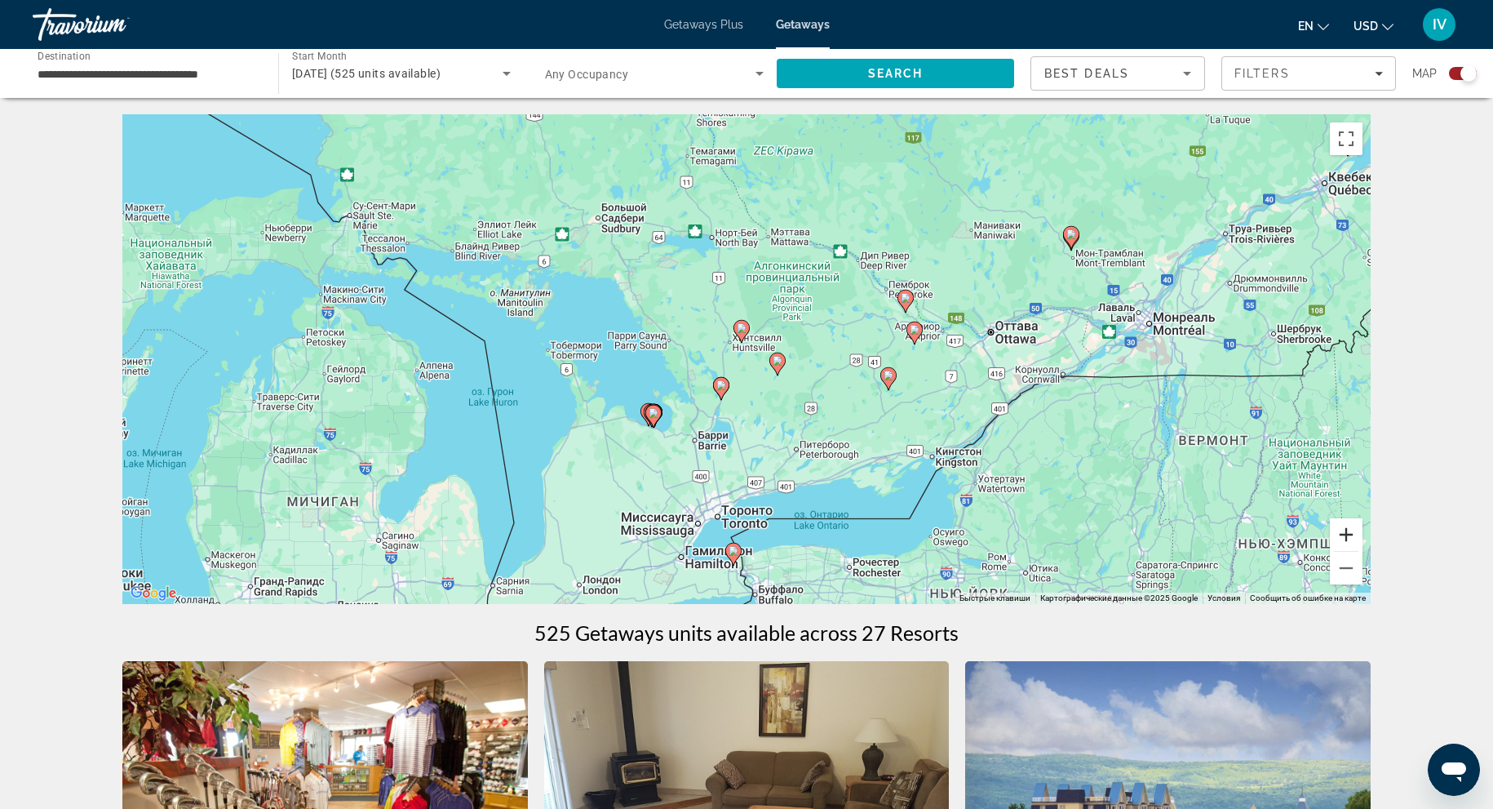
click at [1356, 545] on button "Увеличить" at bounding box center [1346, 534] width 33 height 33
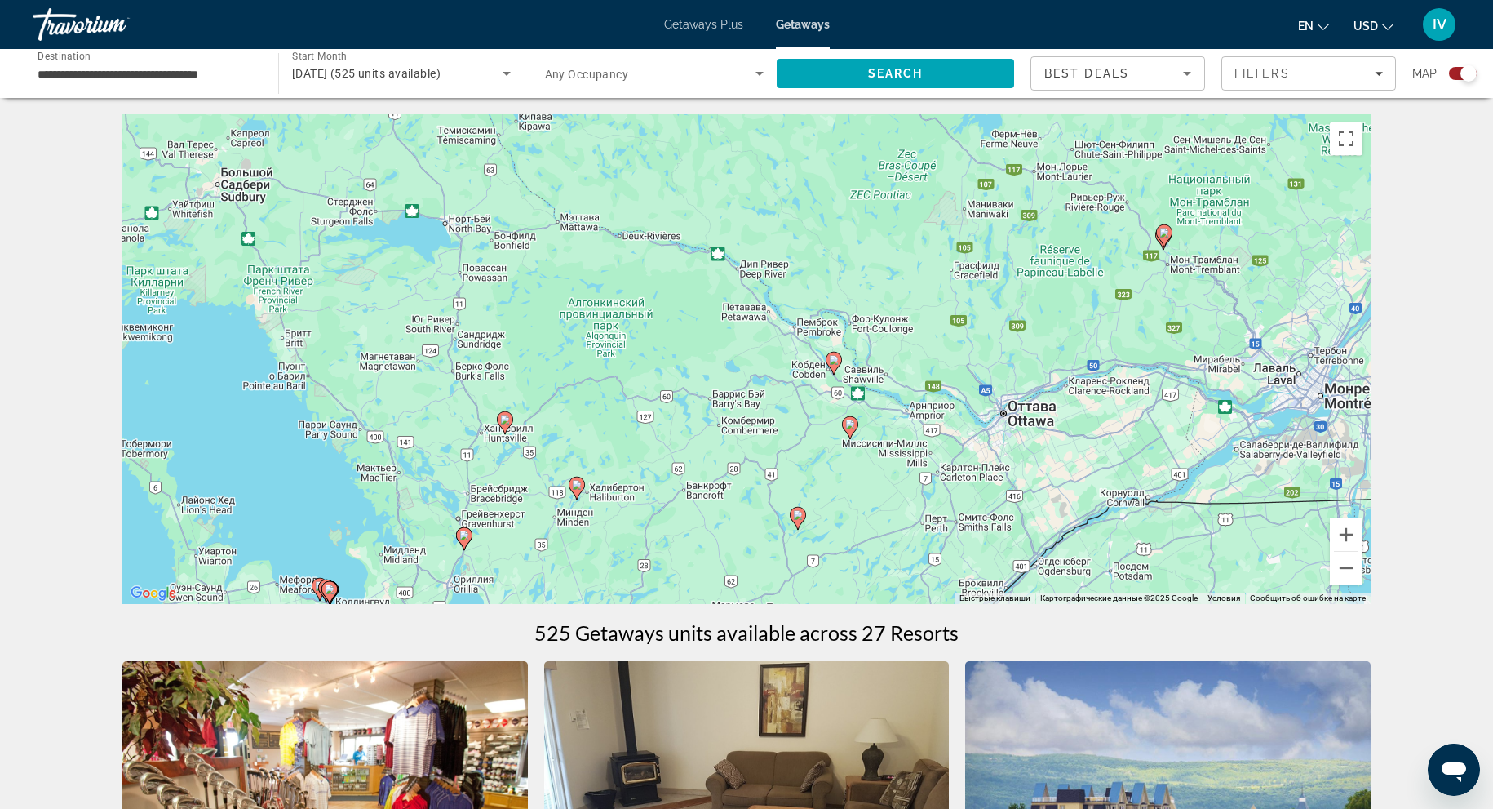
drag, startPoint x: 1251, startPoint y: 357, endPoint x: 1014, endPoint y: 468, distance: 262.1
click at [1012, 469] on div "Чтобы активировать перетаскивание с помощью клавиатуры, нажмите Alt + Ввод. Пос…" at bounding box center [746, 359] width 1249 height 490
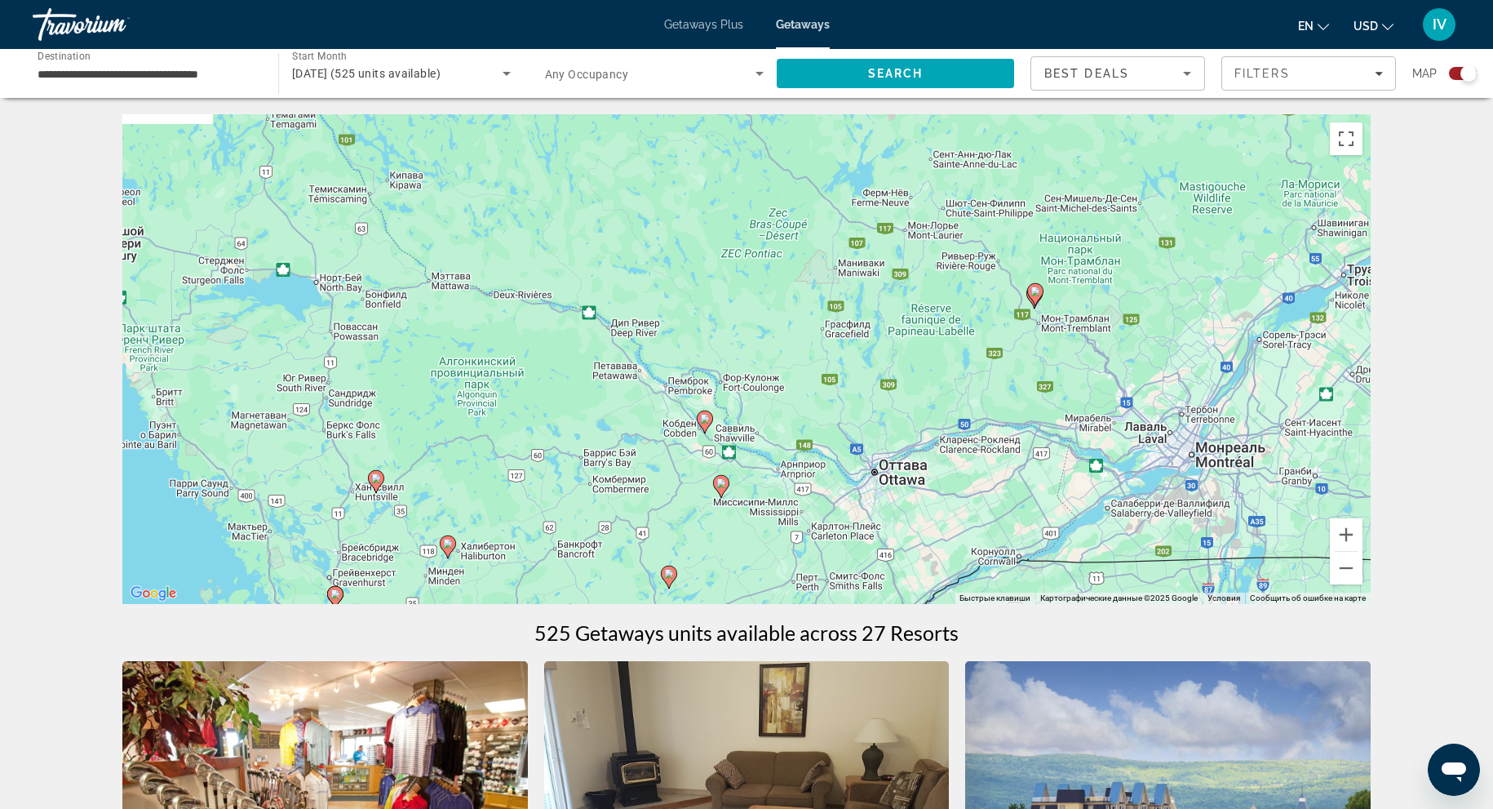
drag, startPoint x: 1175, startPoint y: 392, endPoint x: 1045, endPoint y: 450, distance: 143.2
click at [1045, 450] on div "Чтобы активировать перетаскивание с помощью клавиатуры, нажмите Alt + Ввод. Пос…" at bounding box center [746, 359] width 1249 height 490
click at [1347, 528] on button "Увеличить" at bounding box center [1346, 534] width 33 height 33
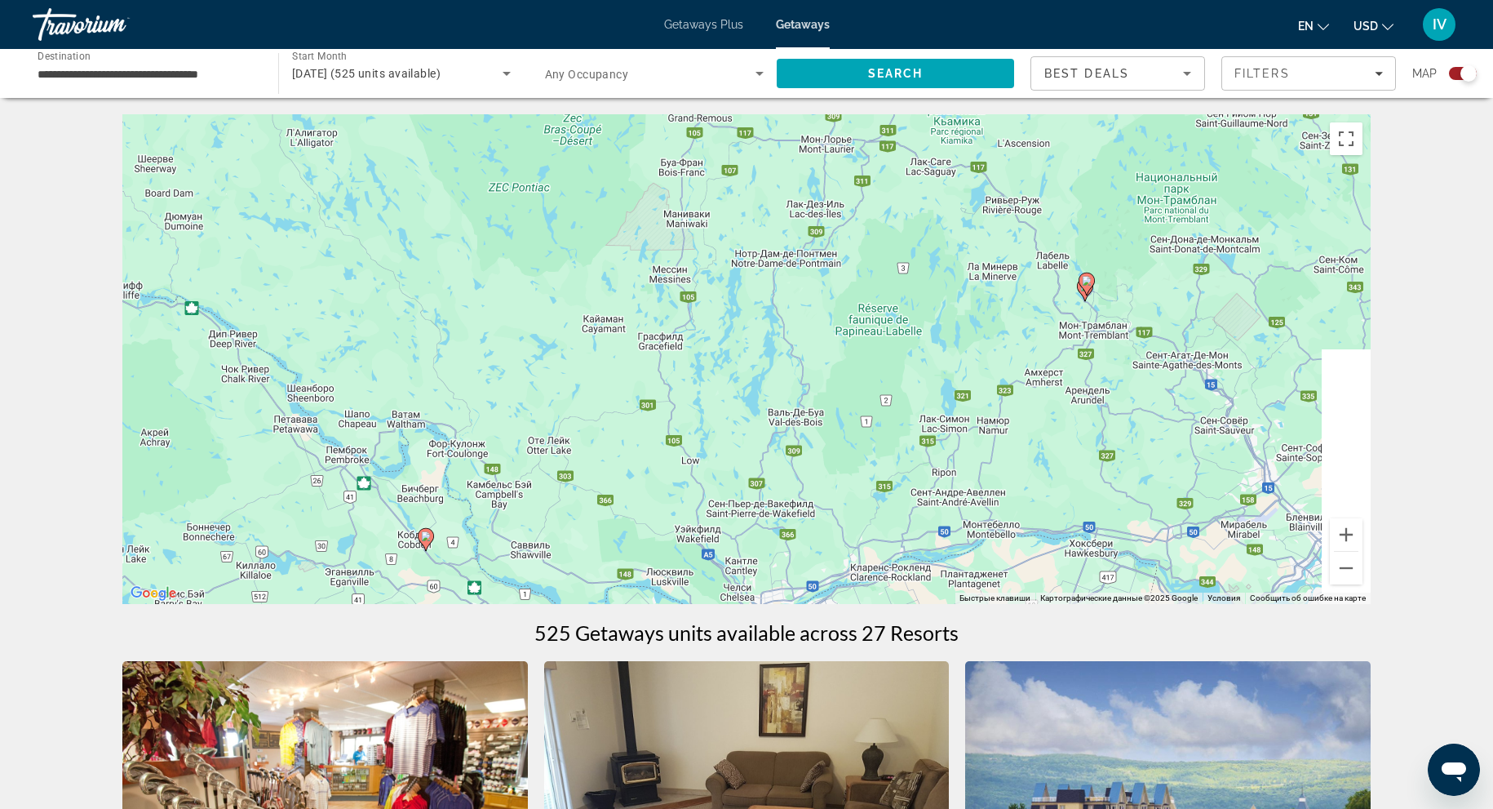
drag, startPoint x: 1023, startPoint y: 464, endPoint x: 1055, endPoint y: 476, distance: 34.6
click at [983, 468] on div "Чтобы активировать перетаскивание с помощью клавиатуры, нажмите Alt + Ввод. Пос…" at bounding box center [746, 359] width 1249 height 490
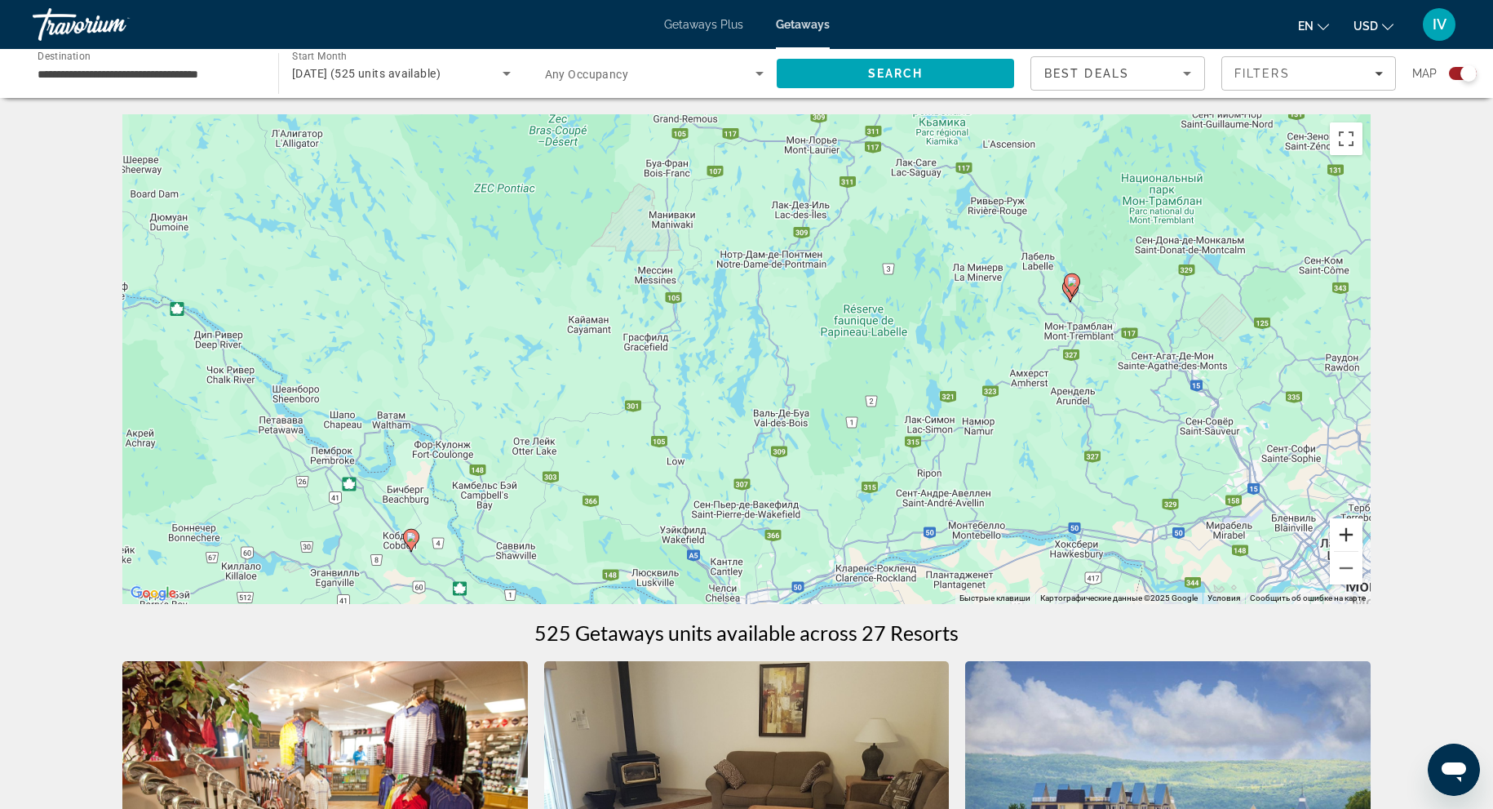
click at [1349, 527] on button "Увеличить" at bounding box center [1346, 534] width 33 height 33
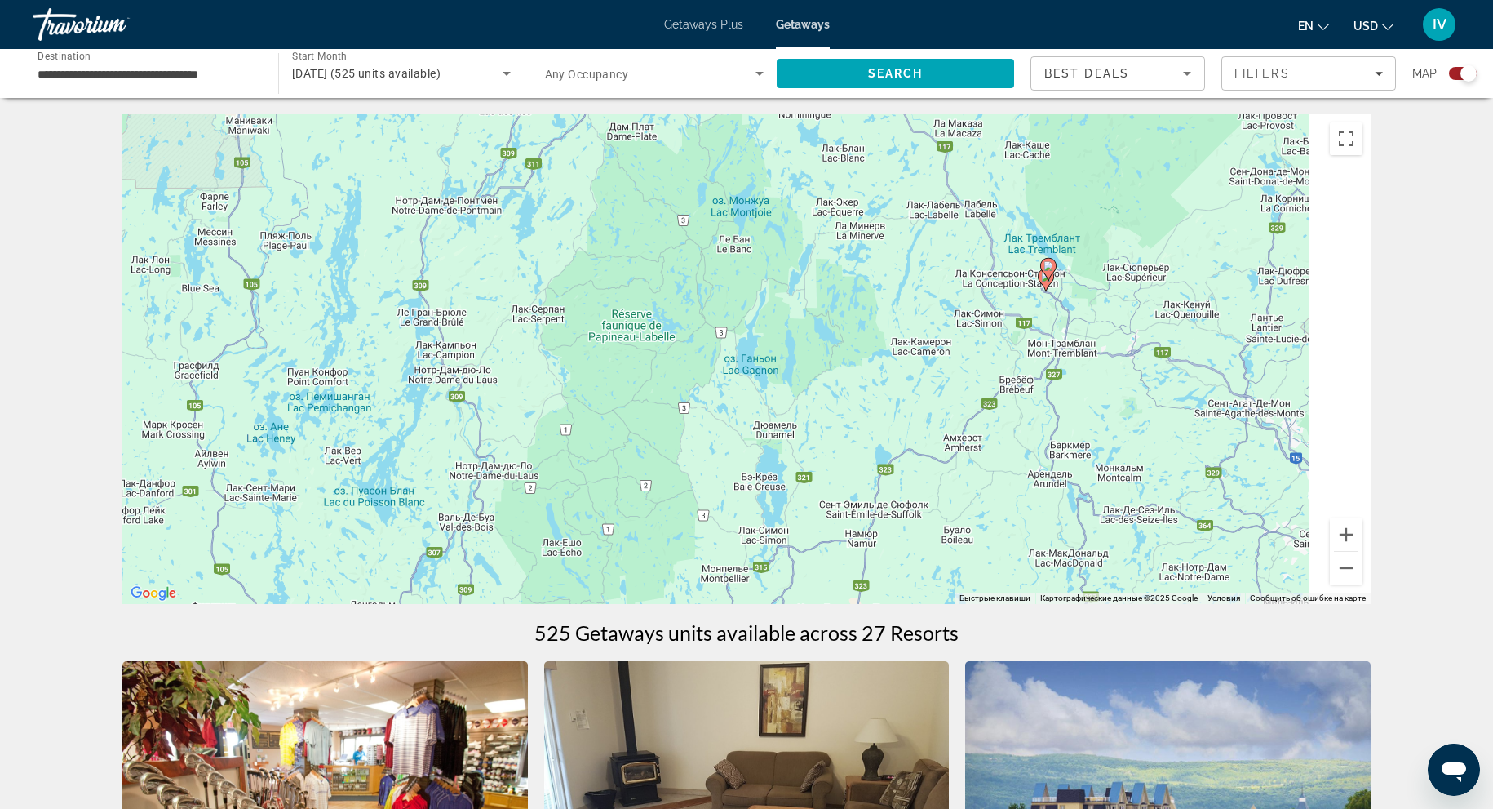
drag, startPoint x: 810, startPoint y: 364, endPoint x: 845, endPoint y: 341, distance: 42.6
click at [734, 387] on div "Чтобы активировать перетаскивание с помощью клавиатуры, нажмите Alt + Ввод. Пос…" at bounding box center [746, 359] width 1249 height 490
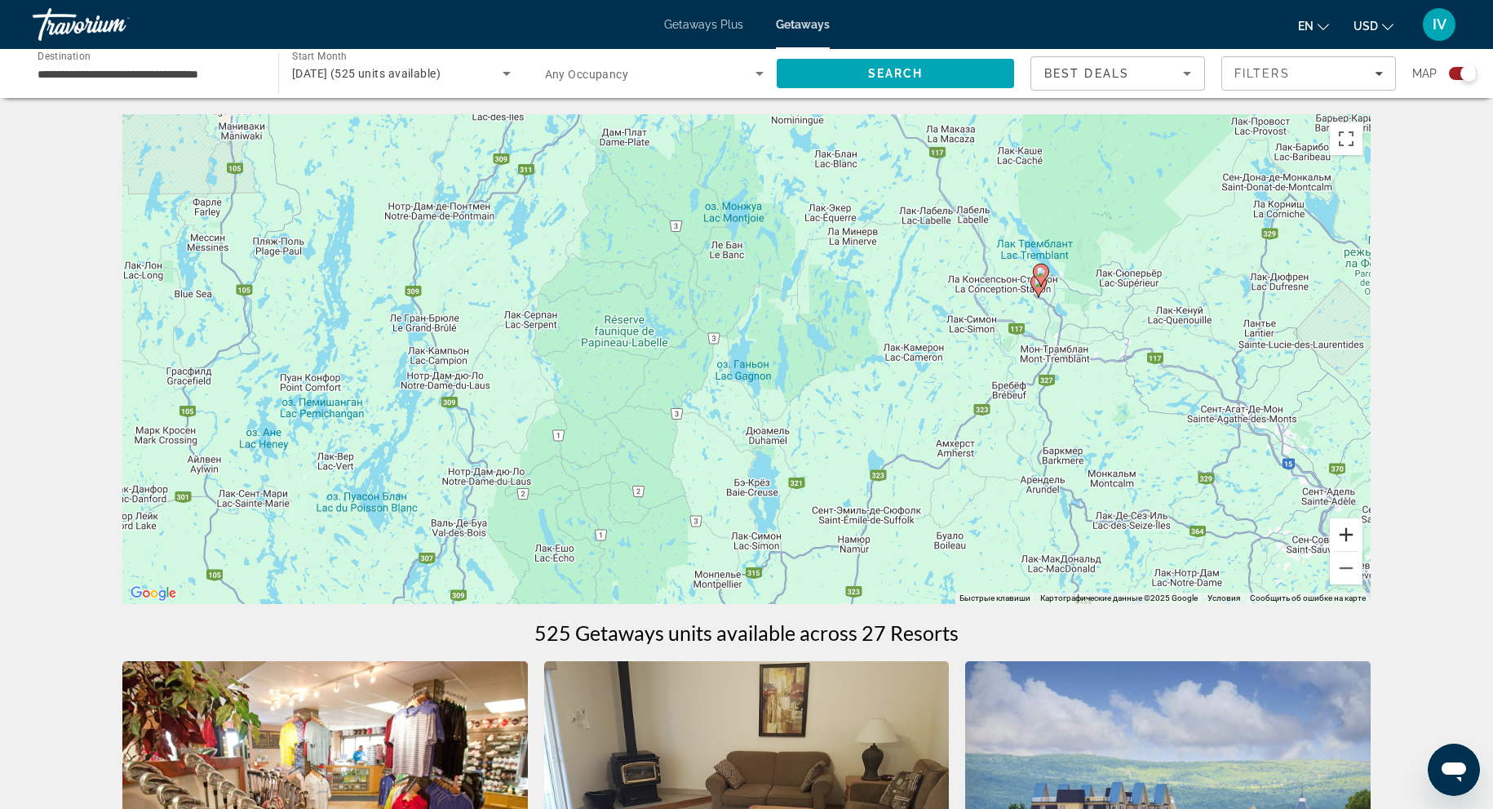
click at [1343, 536] on button "Увеличить" at bounding box center [1346, 534] width 33 height 33
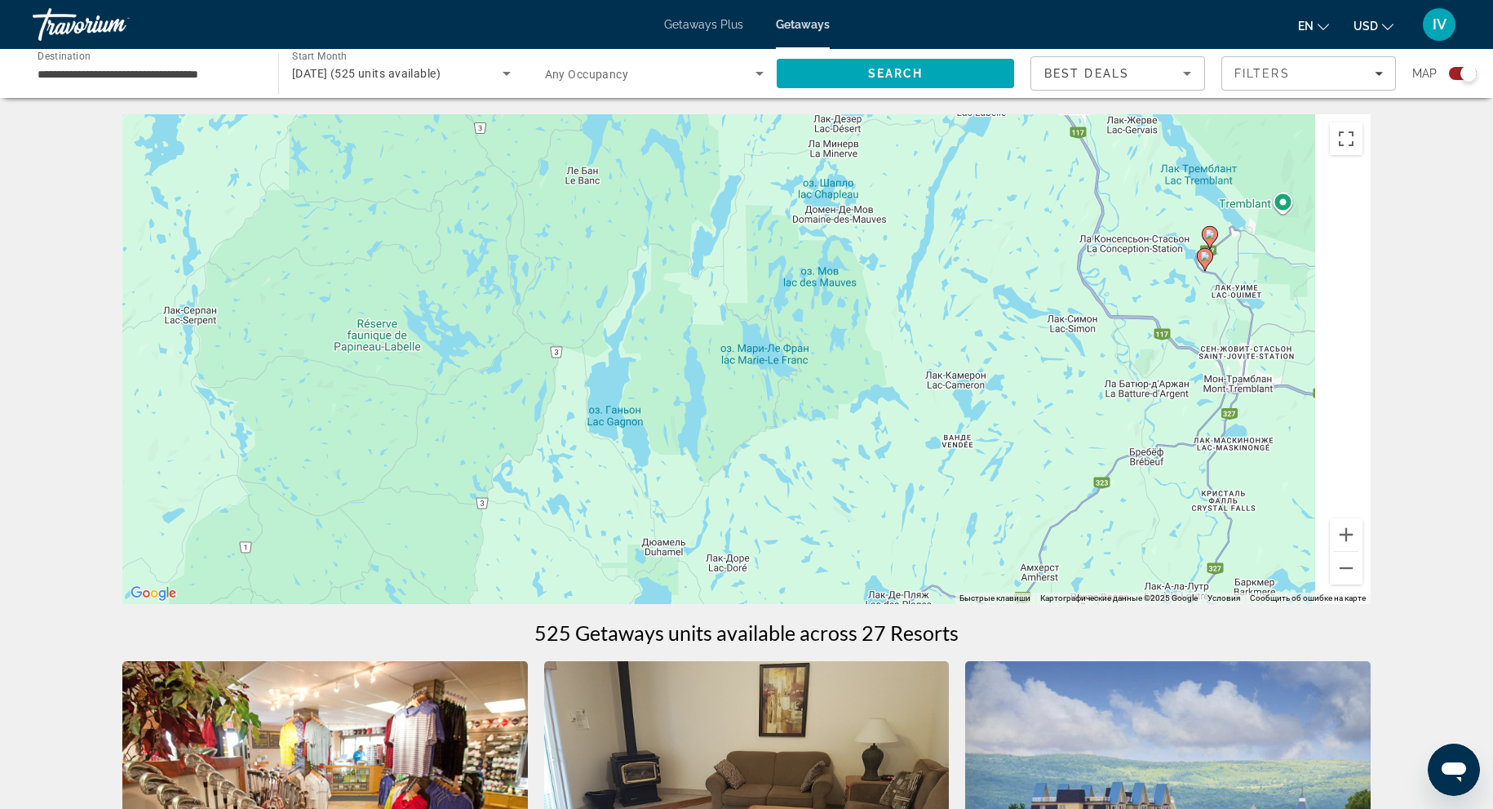
drag, startPoint x: 1274, startPoint y: 388, endPoint x: 865, endPoint y: 484, distance: 419.9
click at [865, 484] on div "Чтобы активировать перетаскивание с помощью клавиатуры, нажмите Alt + Ввод. Пос…" at bounding box center [746, 359] width 1249 height 490
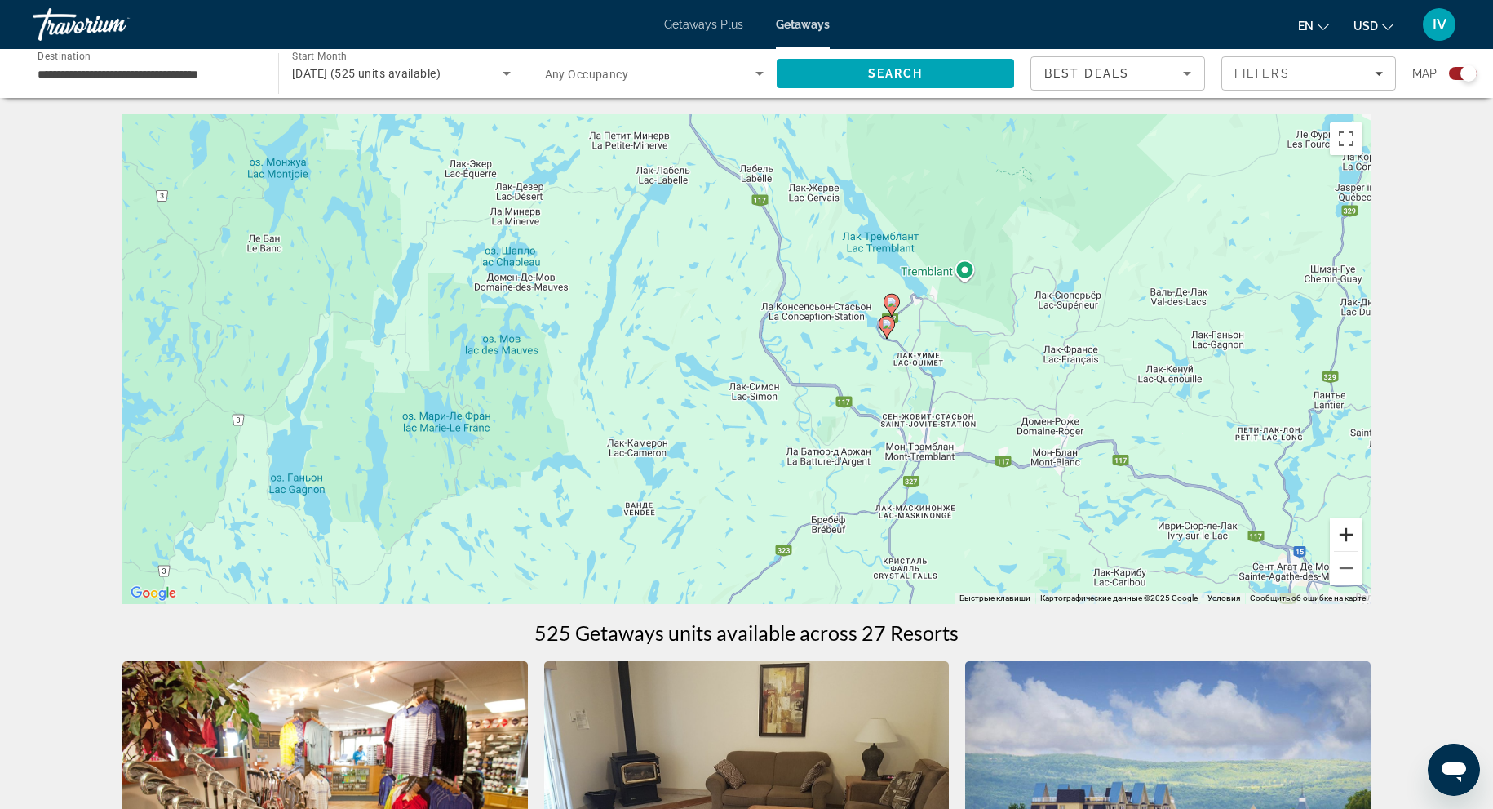
click at [1345, 531] on button "Увеличить" at bounding box center [1346, 534] width 33 height 33
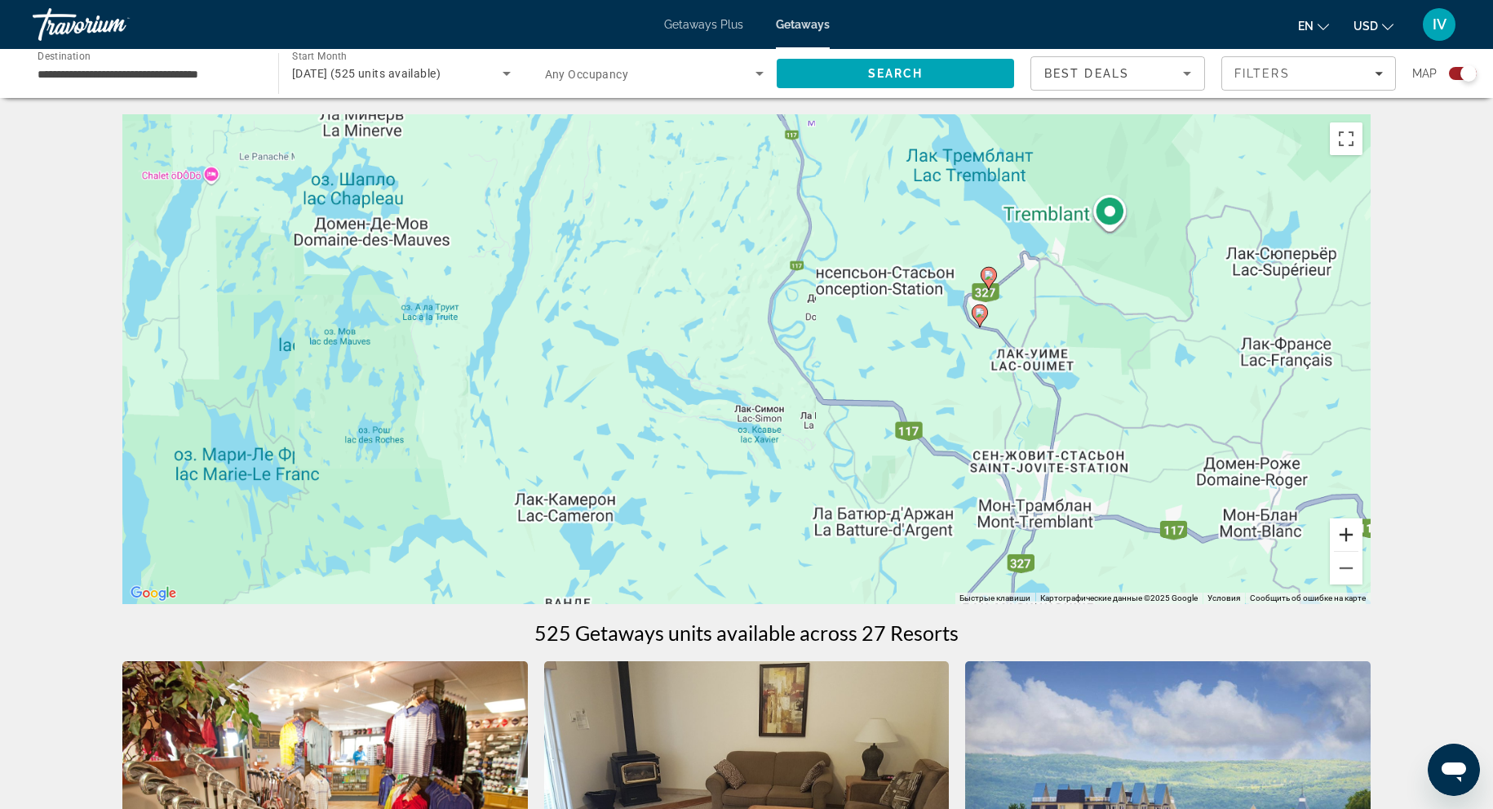
click at [1345, 531] on button "Увеличить" at bounding box center [1346, 534] width 33 height 33
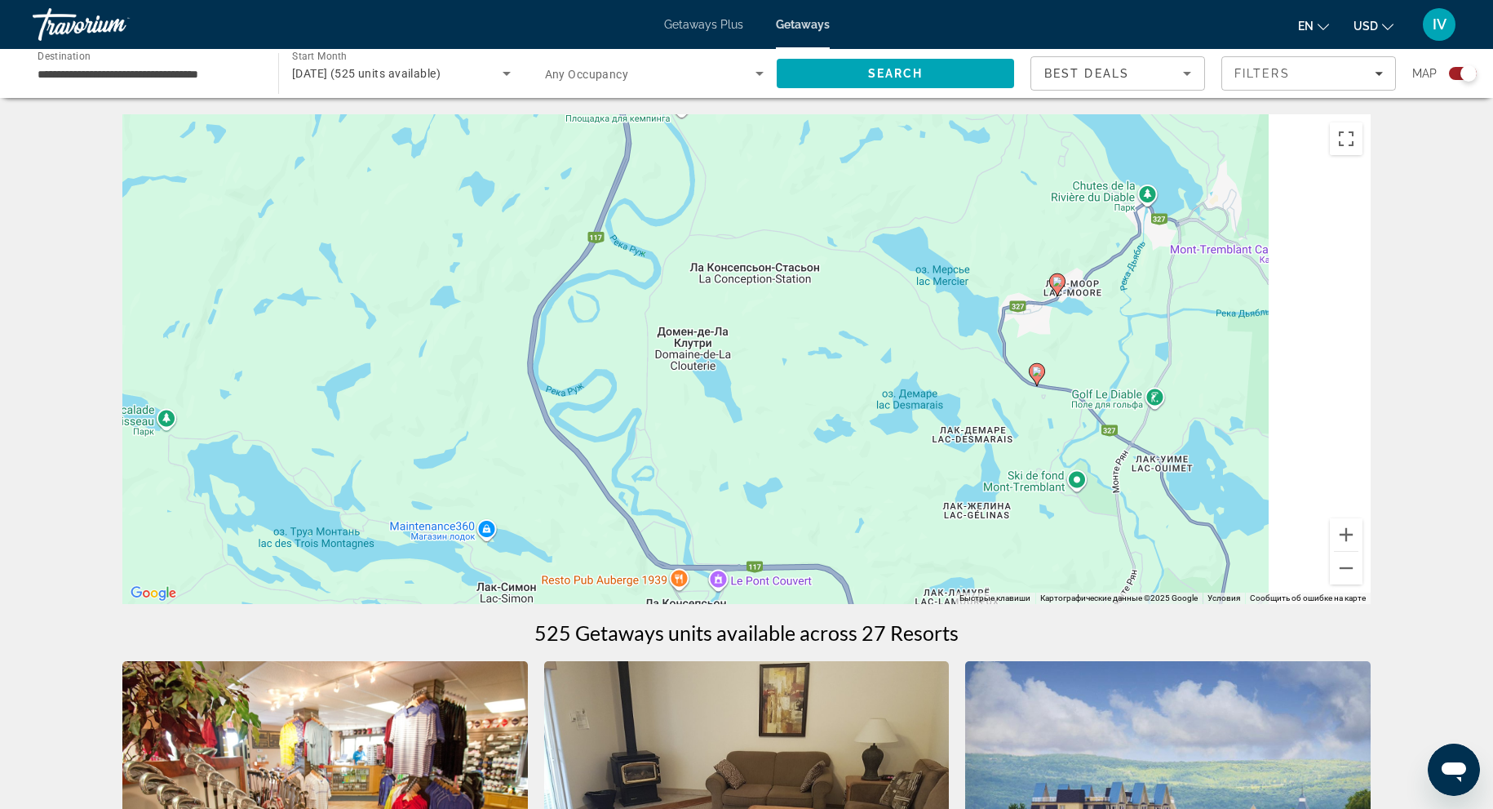
drag, startPoint x: 1168, startPoint y: 531, endPoint x: 966, endPoint y: 596, distance: 211.6
click at [966, 596] on div "Чтобы активировать перетаскивание с помощью клавиатуры, нажмите Alt + Ввод. Пос…" at bounding box center [746, 359] width 1249 height 490
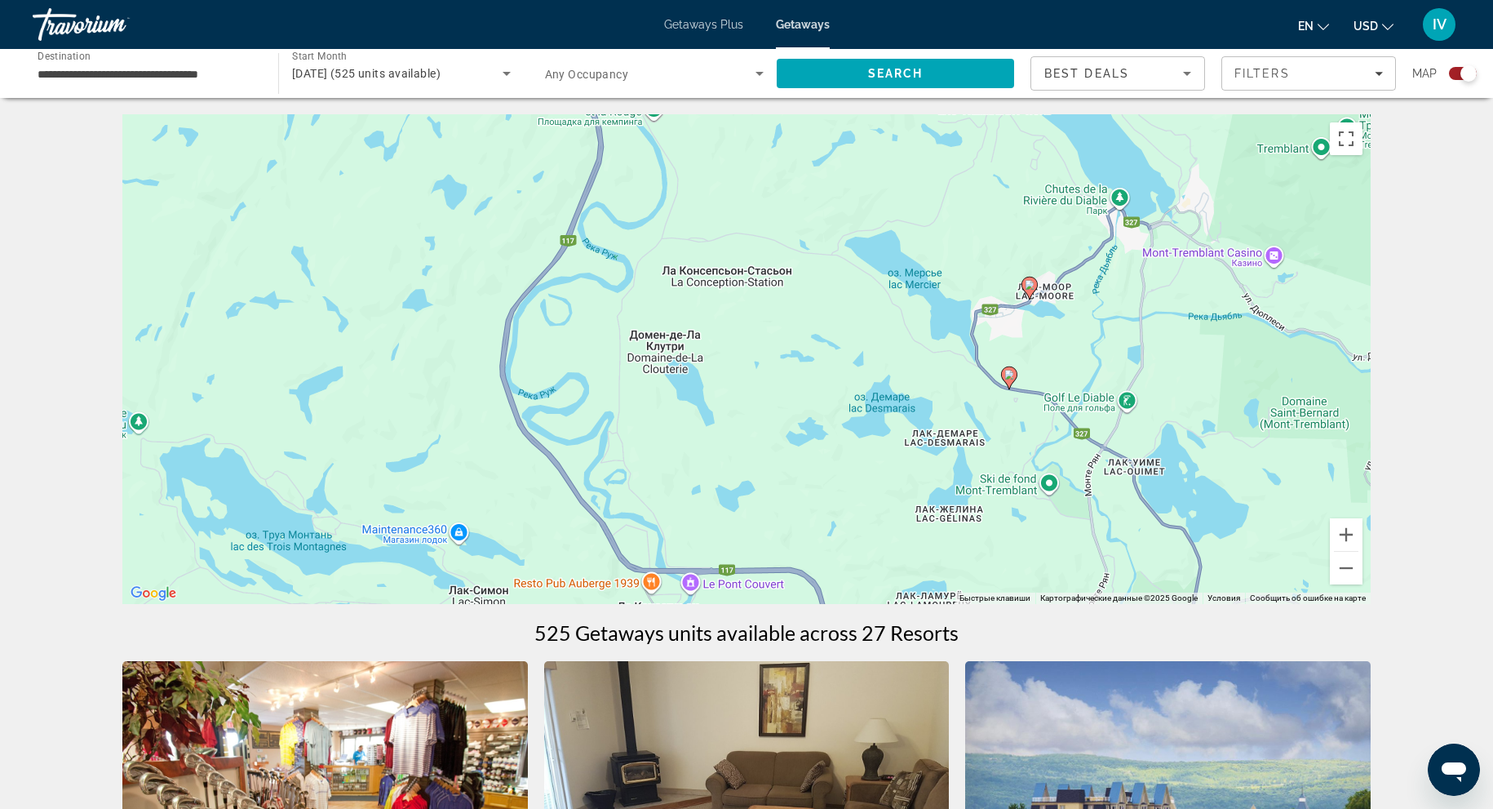
click at [1027, 282] on image "Main content" at bounding box center [1030, 285] width 10 height 10
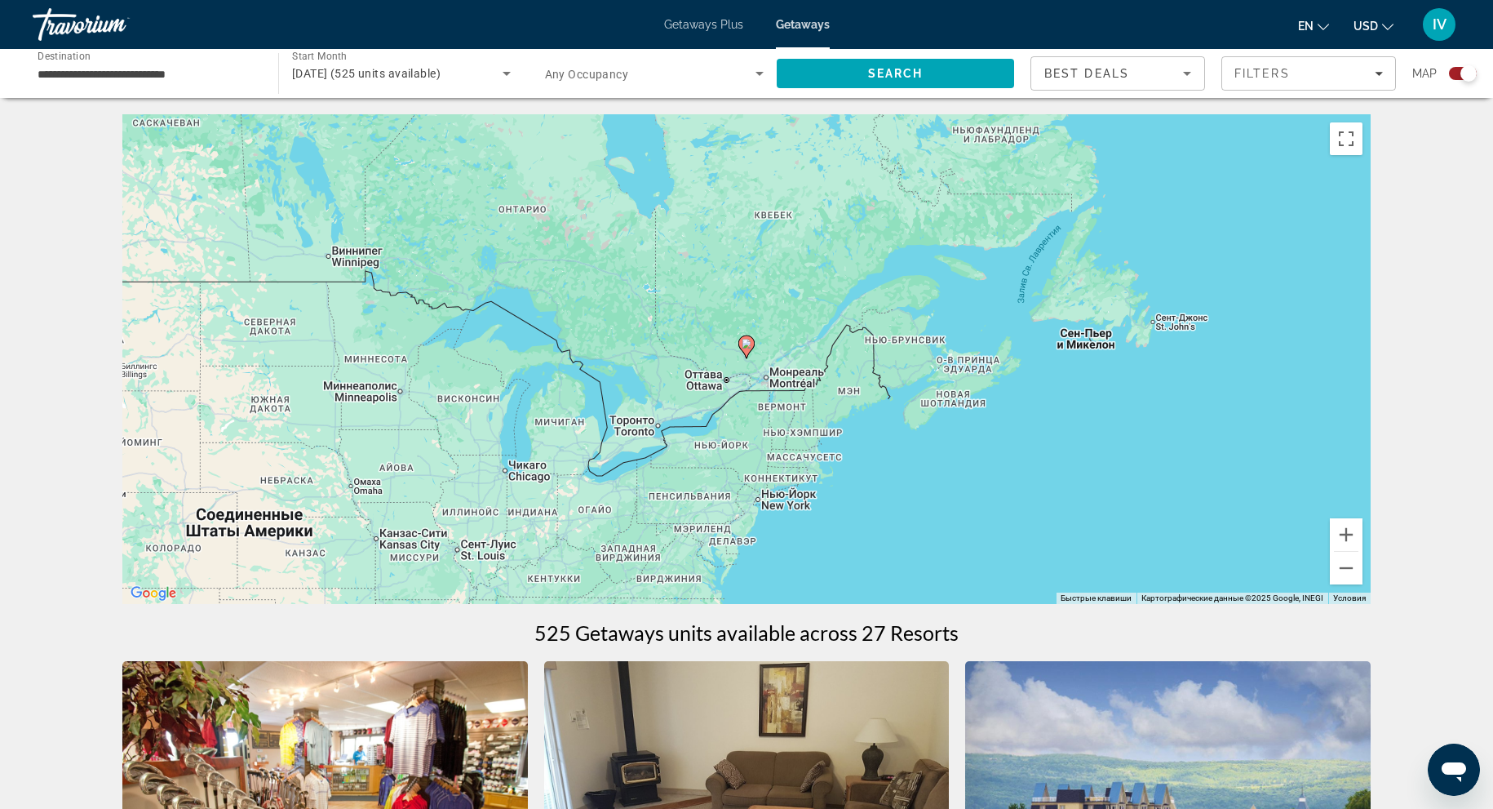
click at [747, 352] on icon "Main content" at bounding box center [746, 346] width 15 height 21
type input "**********"
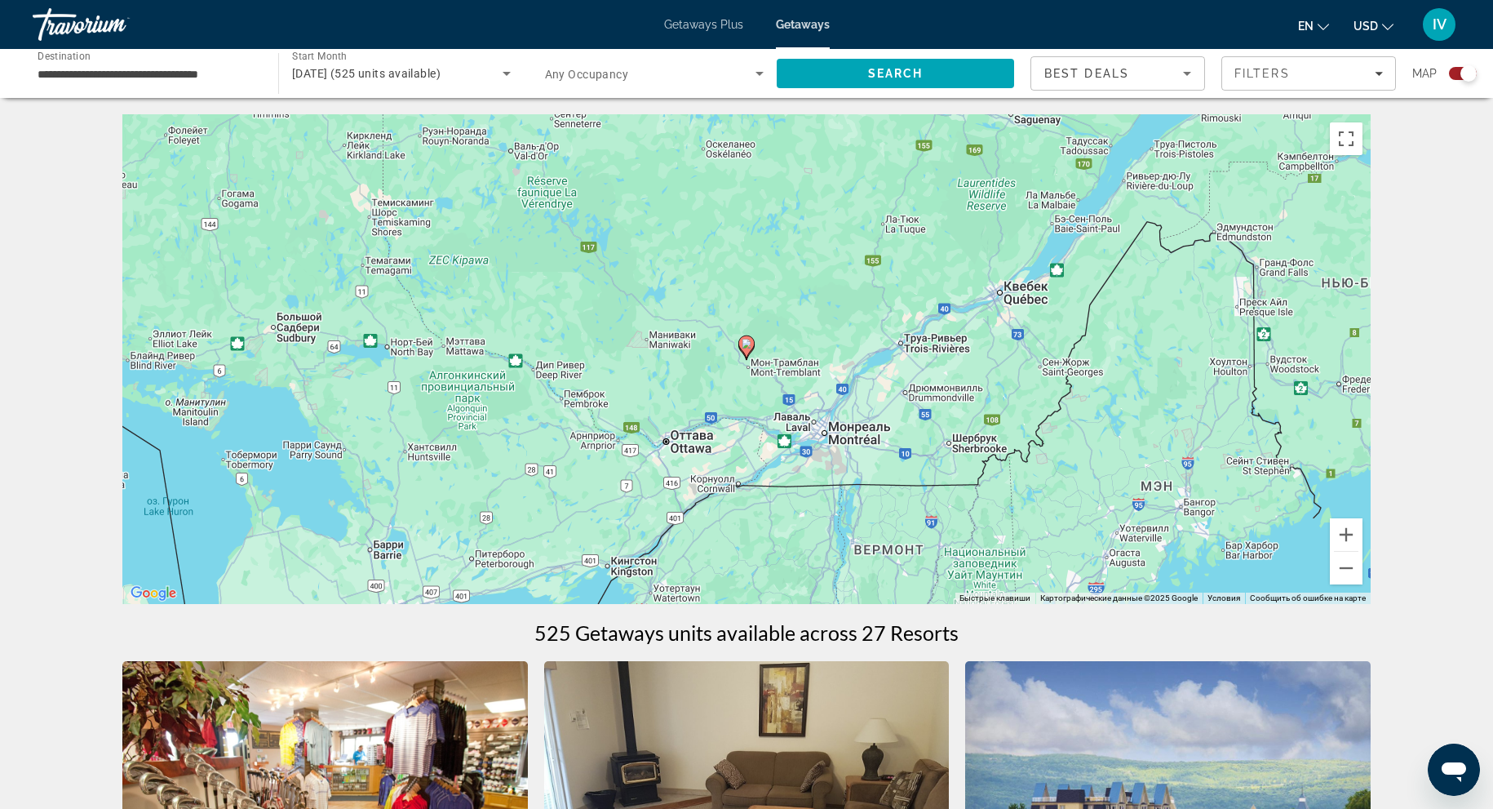
click at [748, 352] on icon "Main content" at bounding box center [746, 346] width 15 height 21
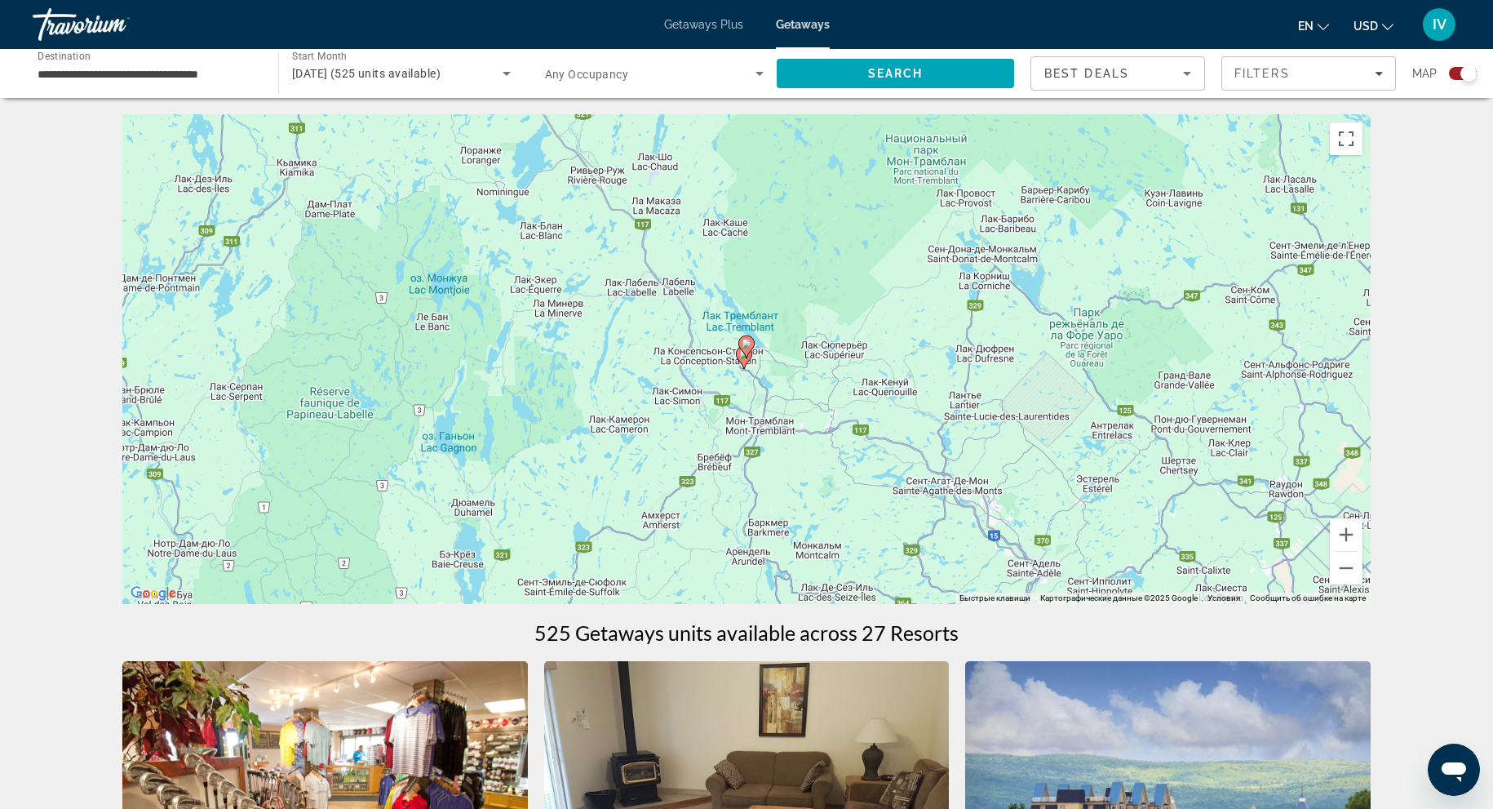
click at [748, 352] on icon "Main content" at bounding box center [746, 346] width 15 height 21
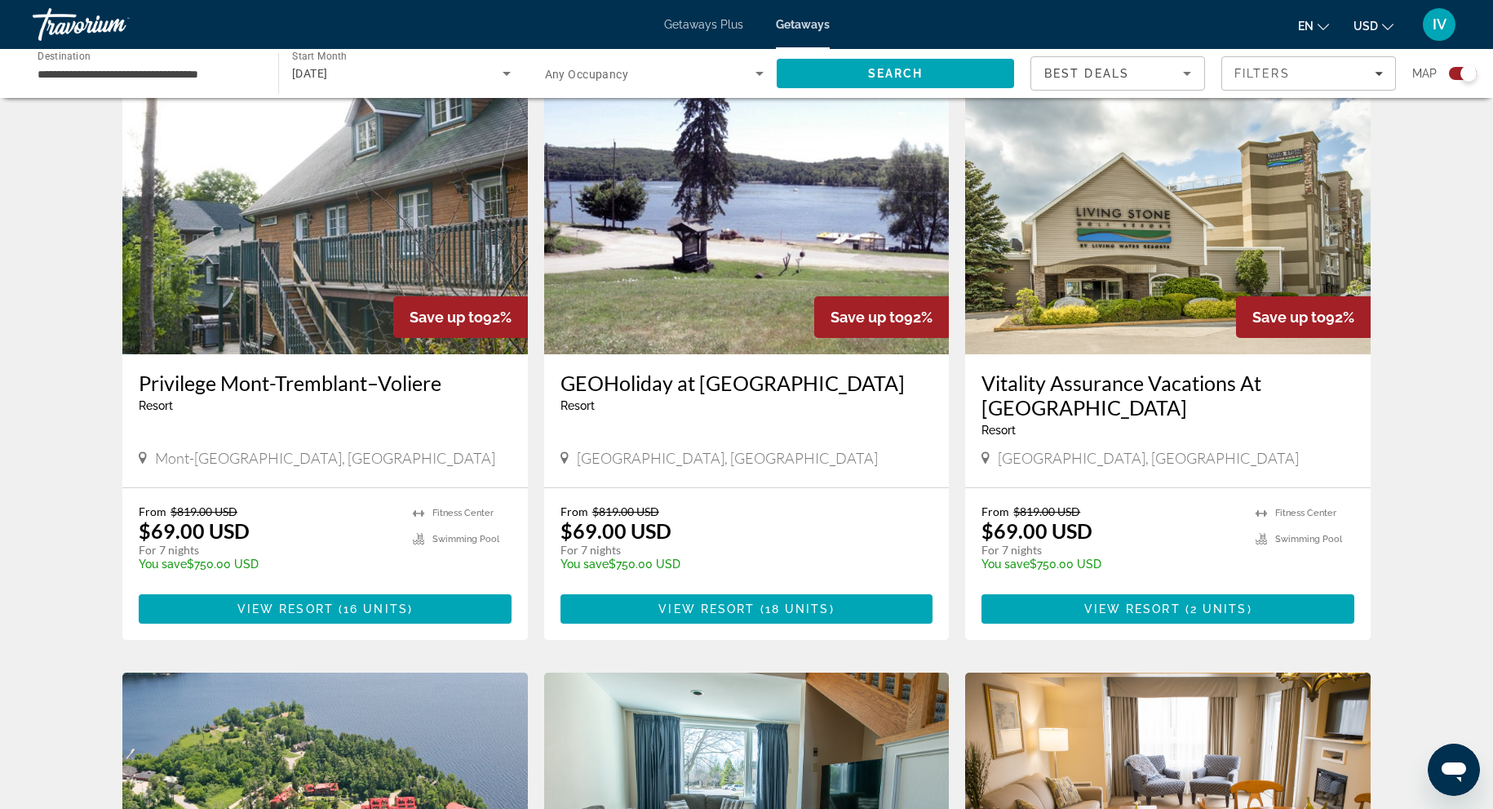
scroll to position [676, 0]
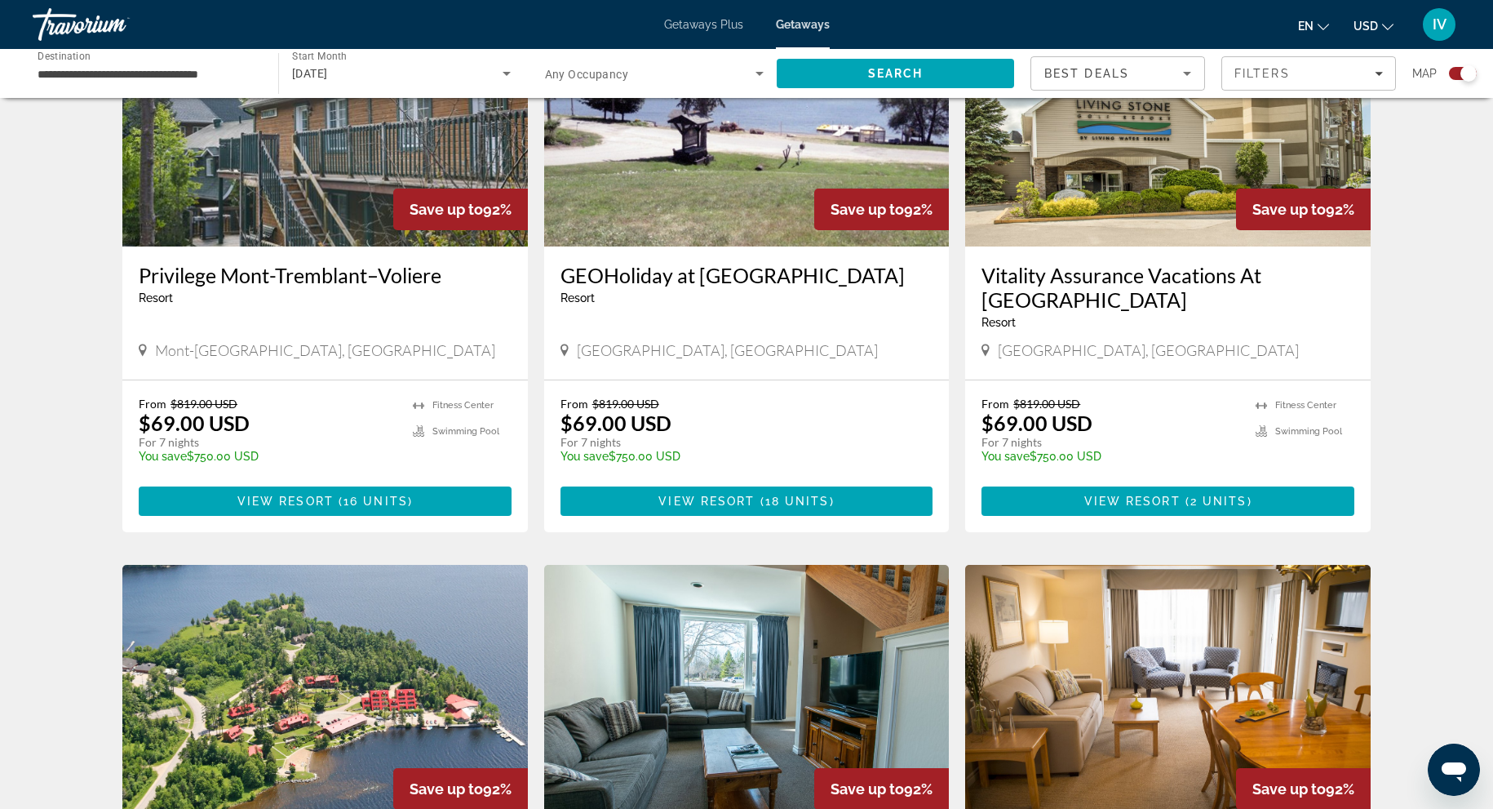
click at [423, 144] on img "Main content" at bounding box center [325, 115] width 406 height 261
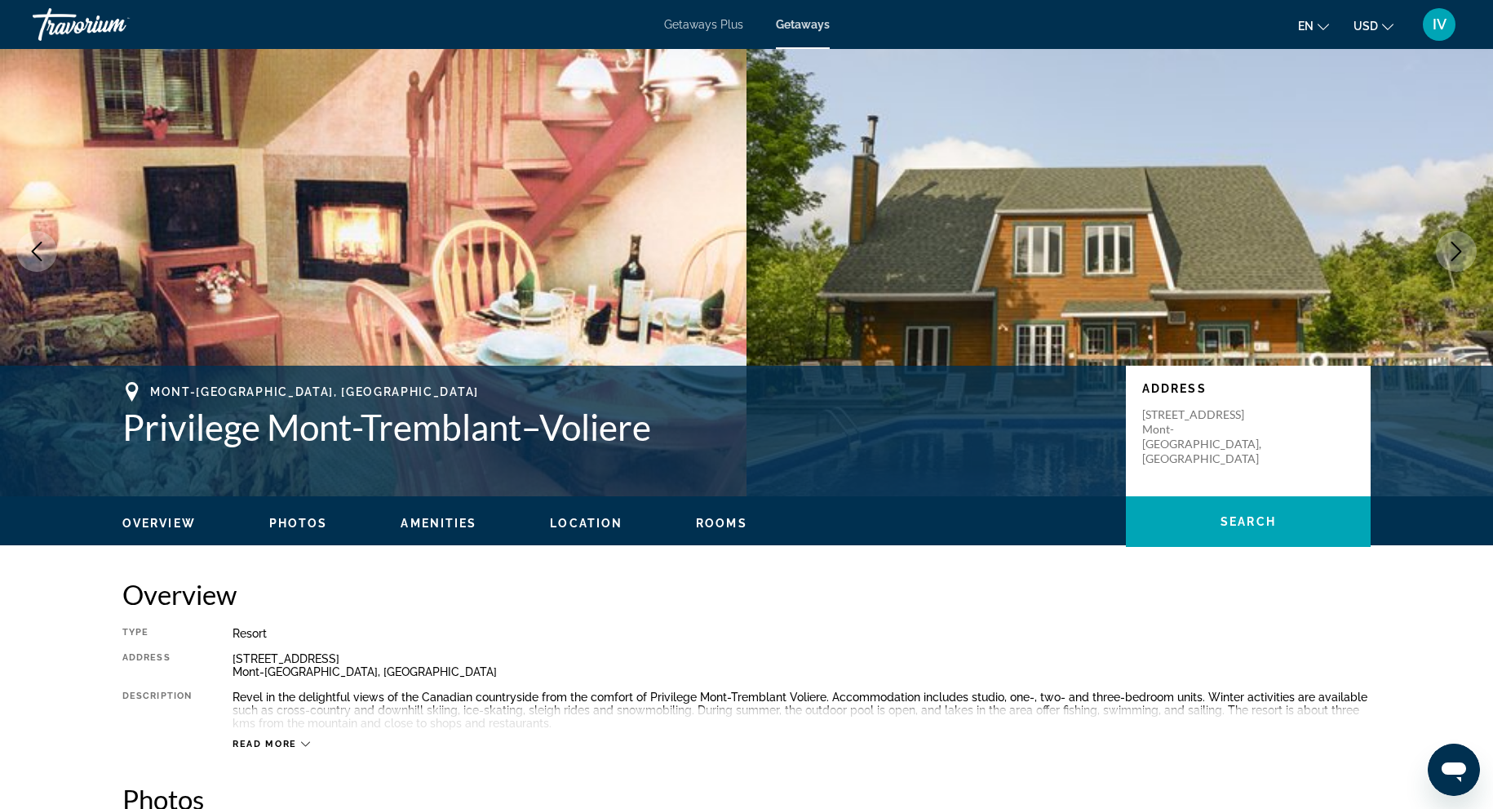
scroll to position [113, 0]
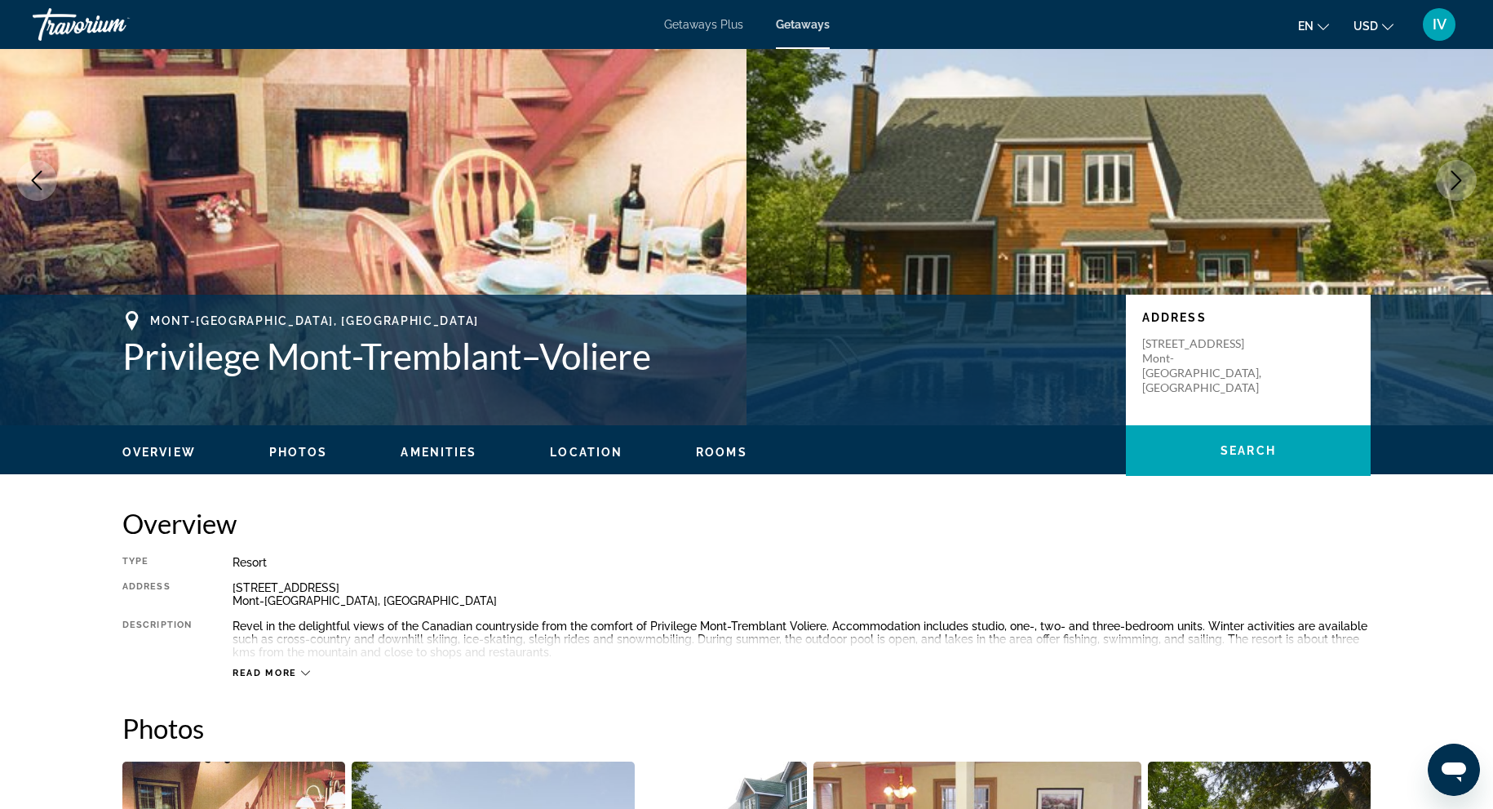
click at [1448, 187] on icon "Next image" at bounding box center [1457, 181] width 20 height 20
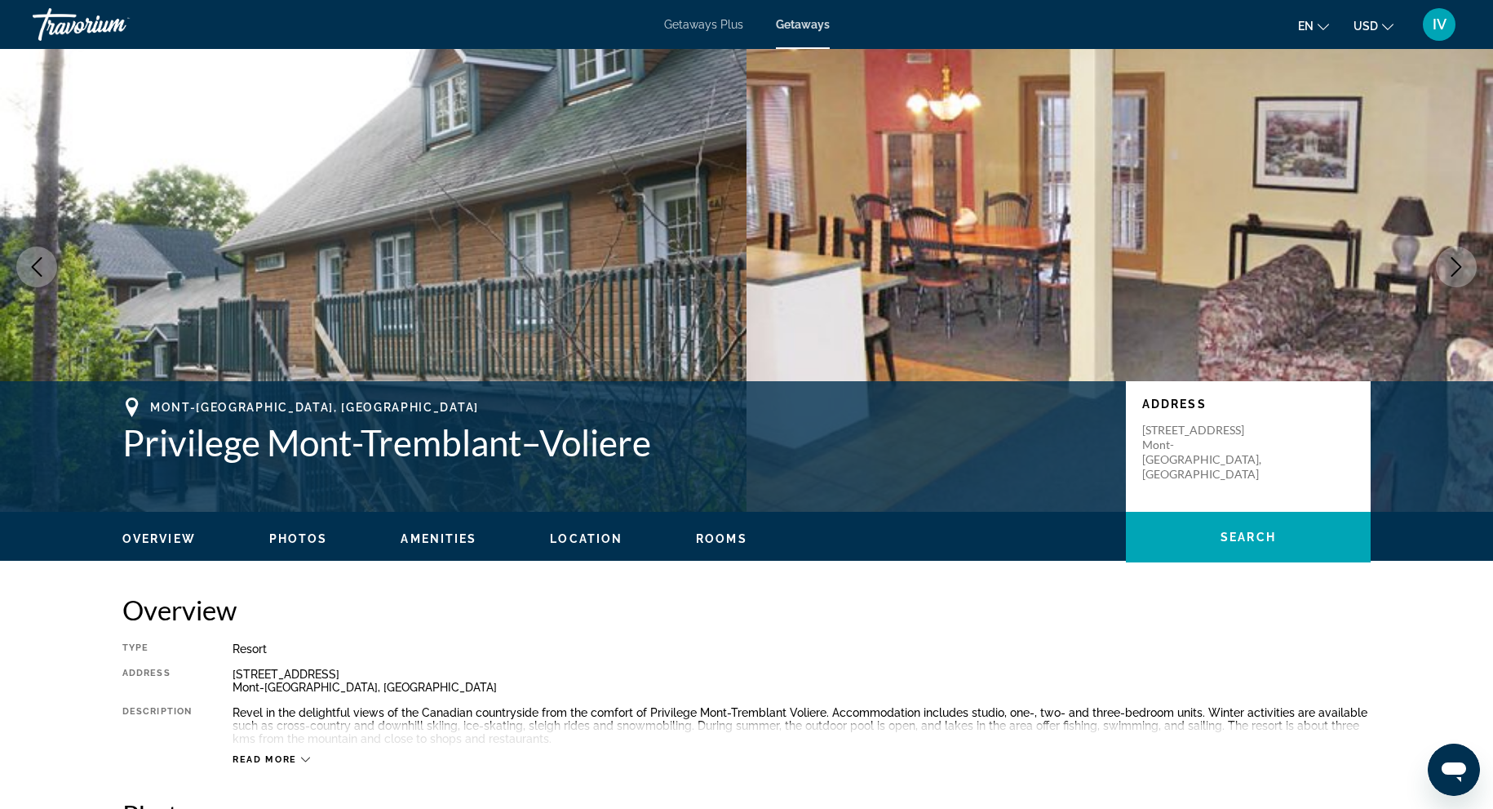
scroll to position [0, 0]
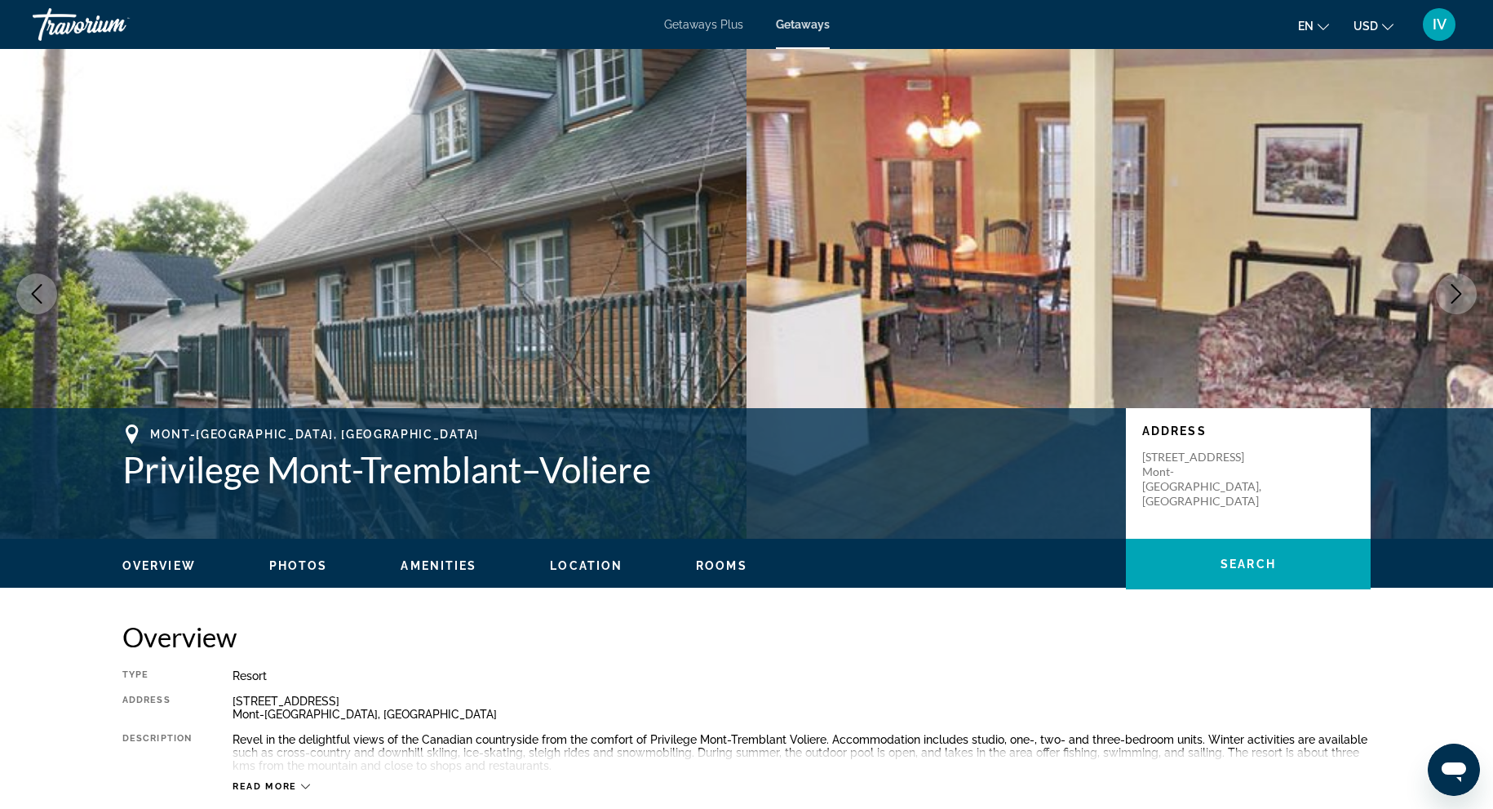
click at [1450, 284] on icon "Next image" at bounding box center [1457, 294] width 20 height 20
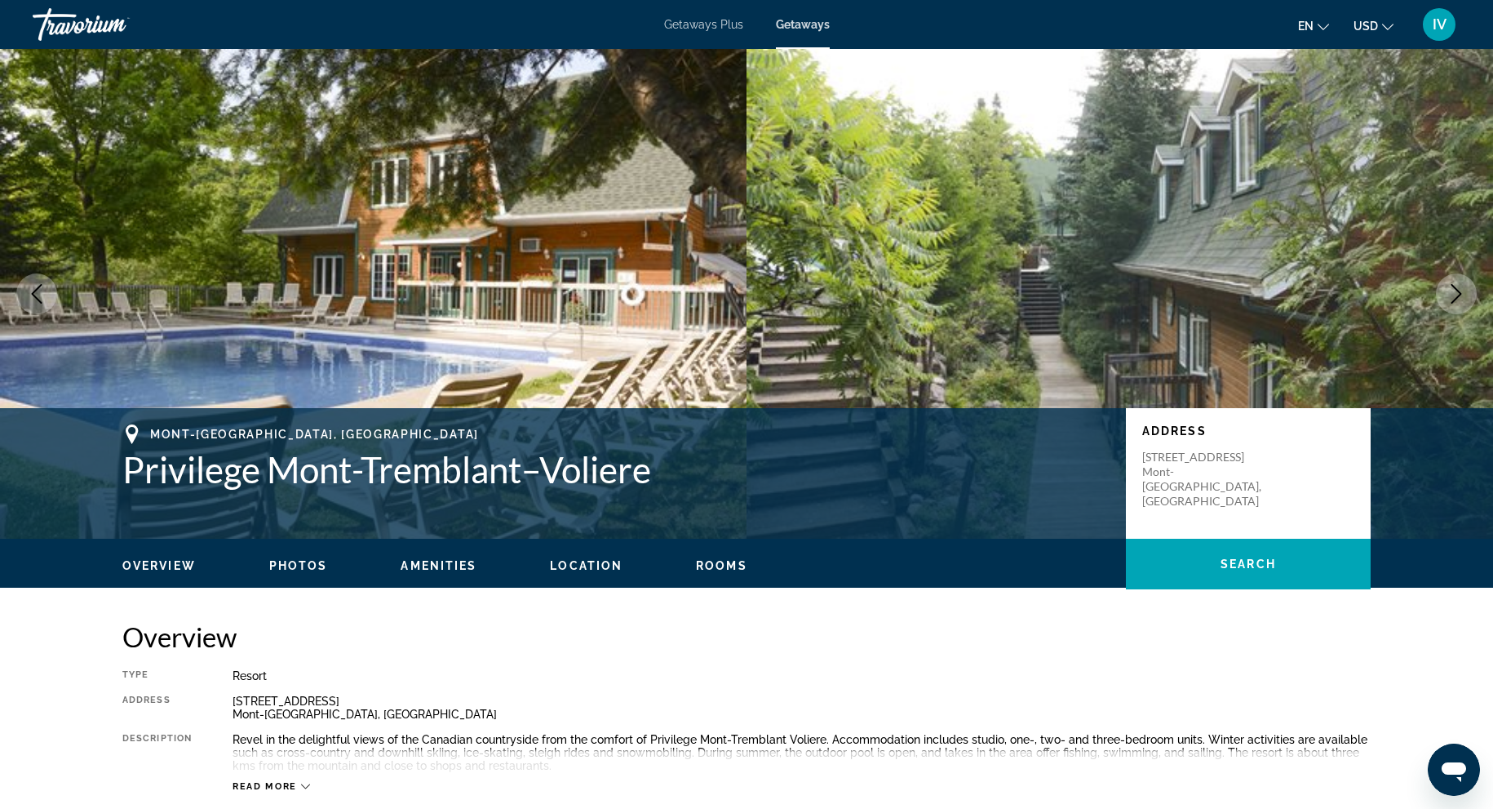
click at [1450, 284] on icon "Next image" at bounding box center [1457, 294] width 20 height 20
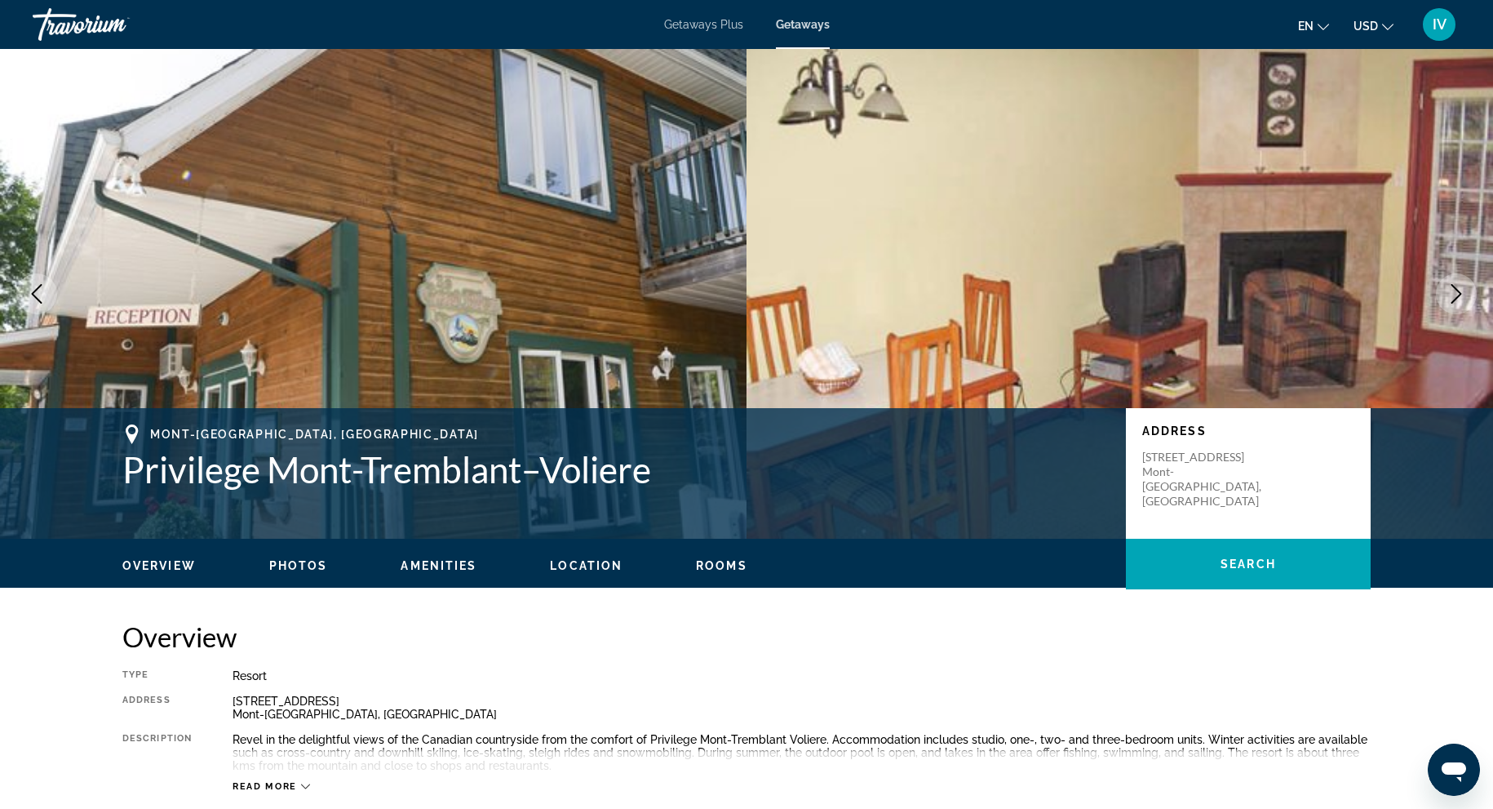
click at [1450, 284] on icon "Next image" at bounding box center [1457, 294] width 20 height 20
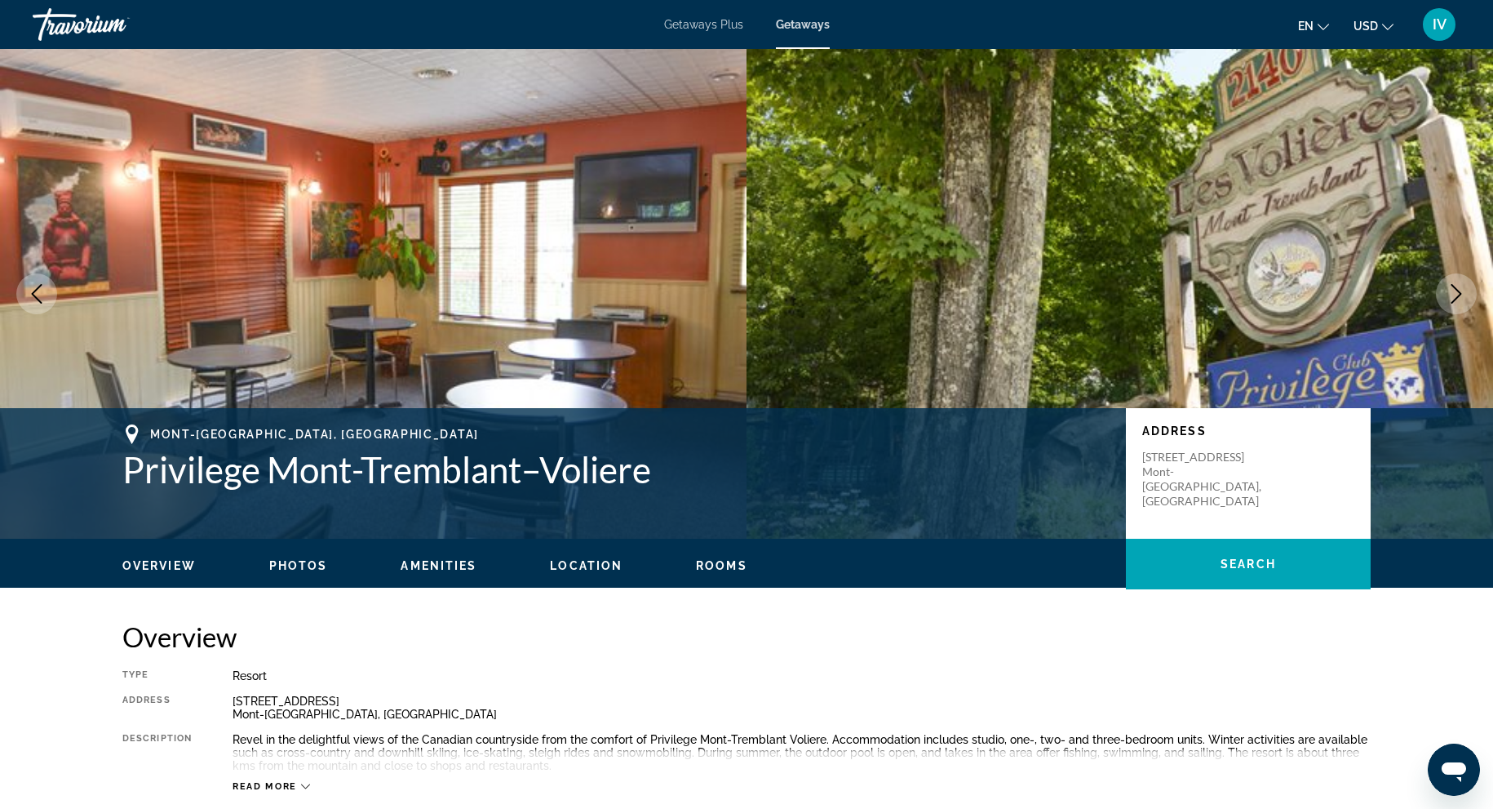
click at [1450, 284] on icon "Next image" at bounding box center [1457, 294] width 20 height 20
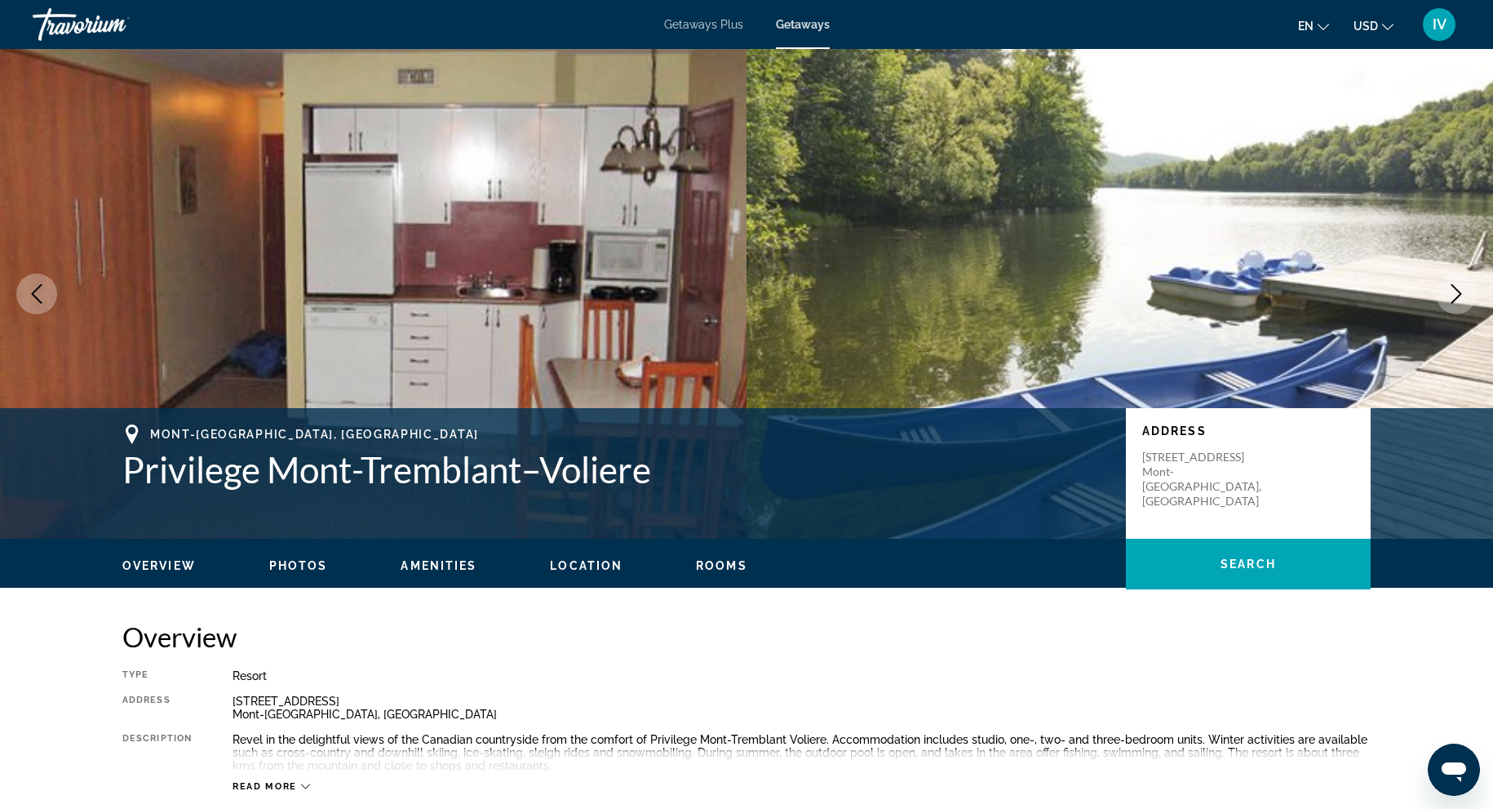
click at [1450, 284] on icon "Next image" at bounding box center [1457, 294] width 20 height 20
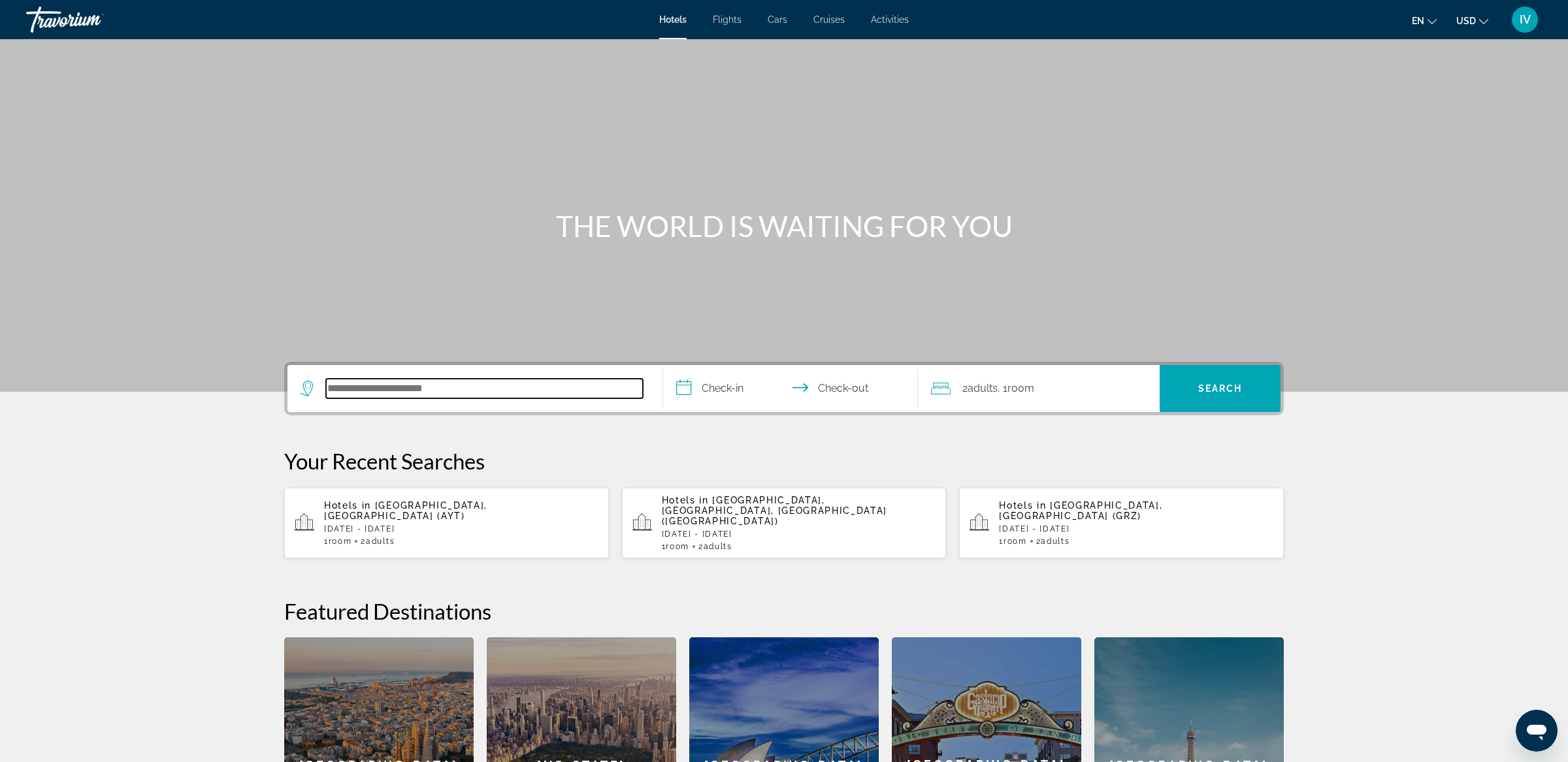
click at [406, 383] on input "Search hotel destination" at bounding box center [484, 388] width 317 height 19
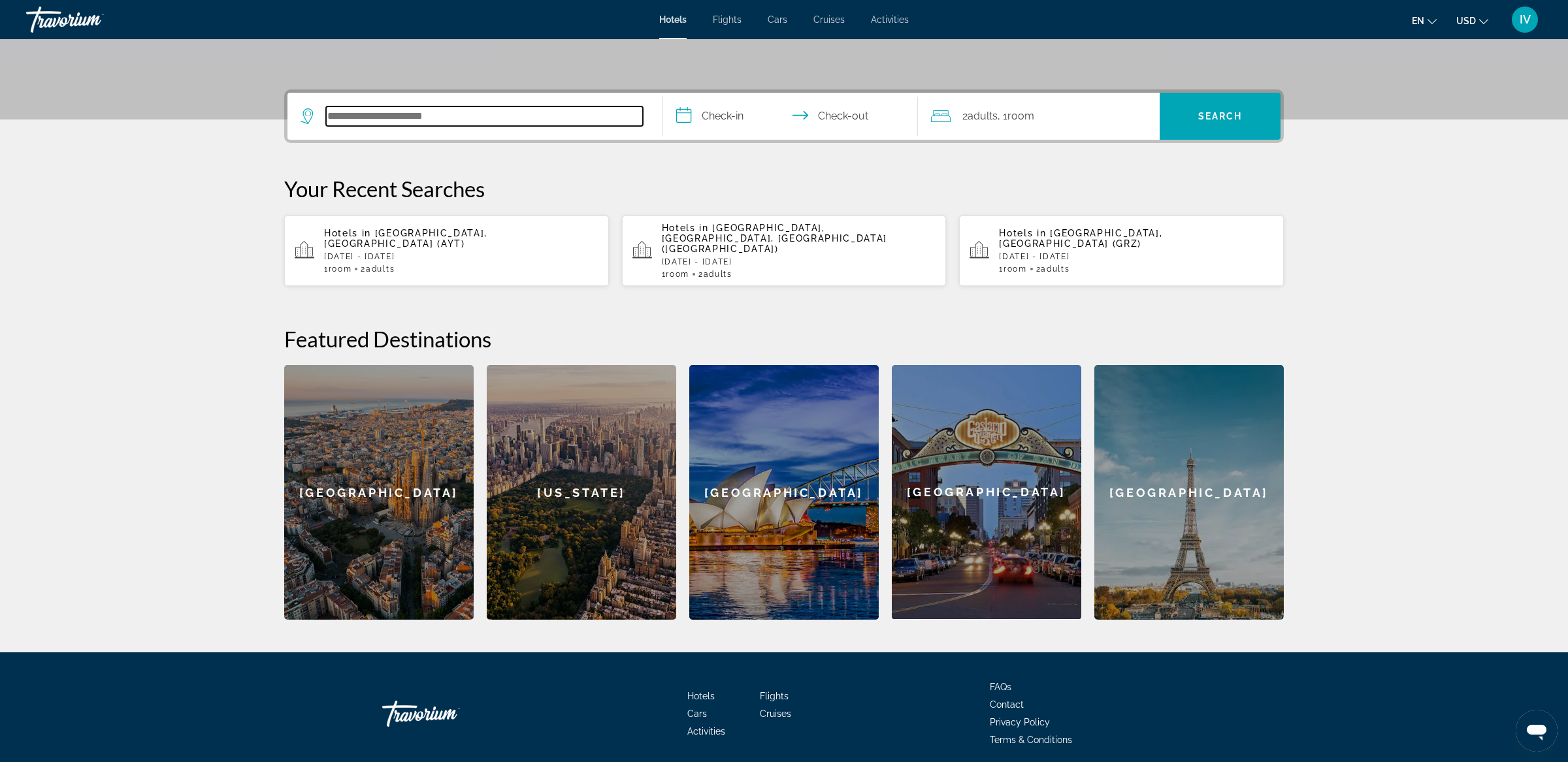
scroll to position [311, 0]
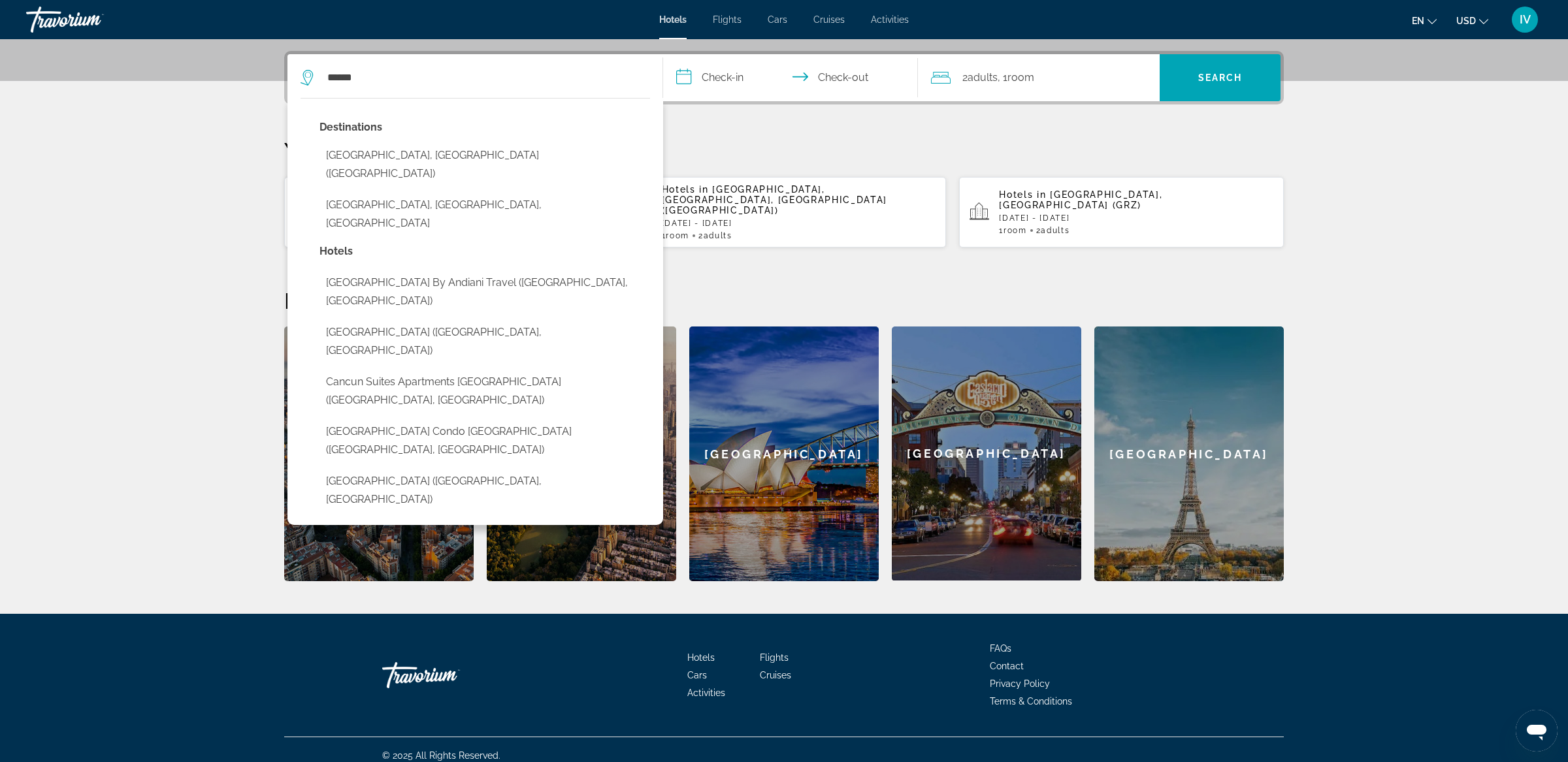
click at [435, 147] on button "Cancun, Mexico (CUN)" at bounding box center [484, 165] width 331 height 43
type input "**********"
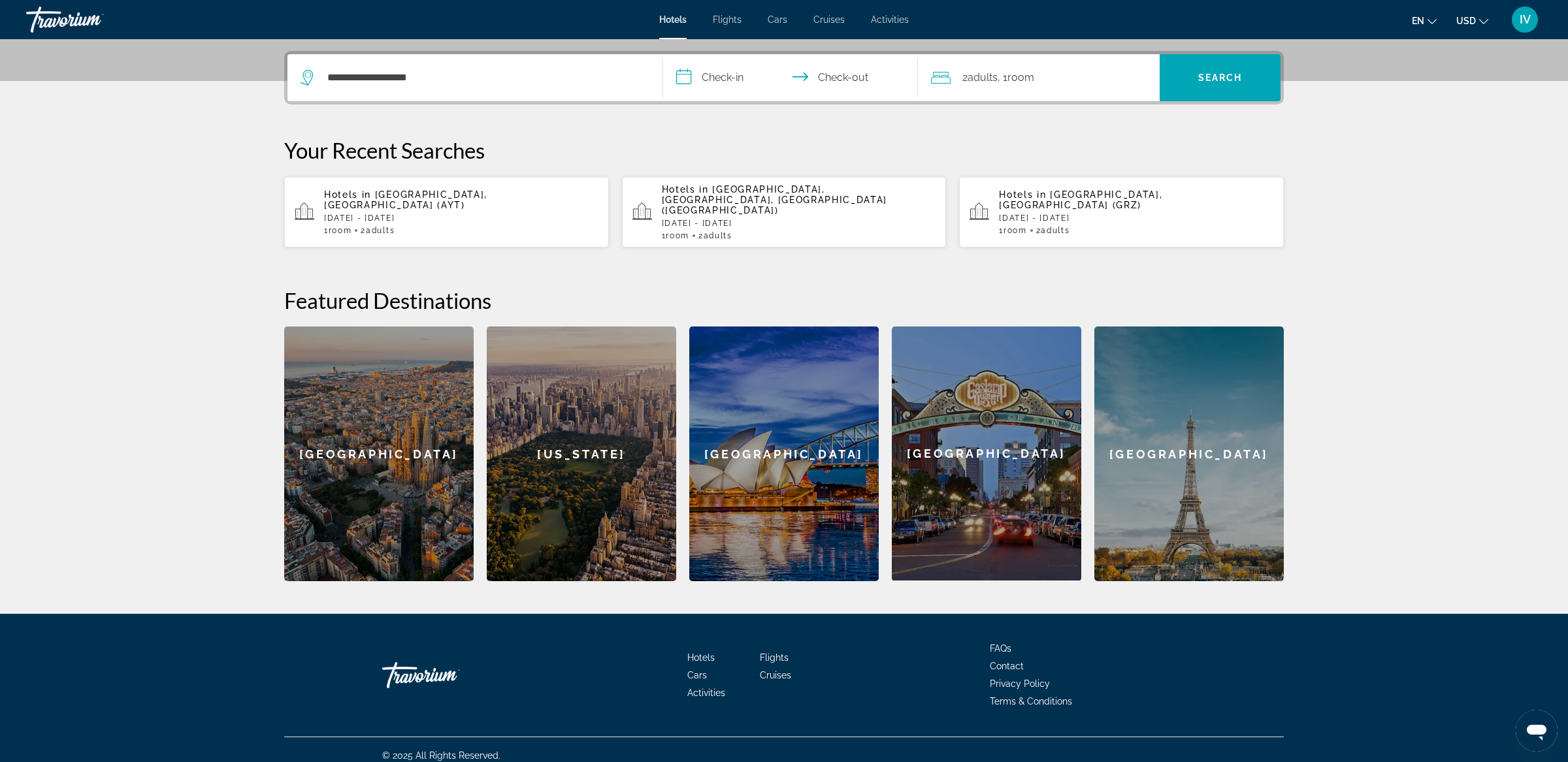
click at [720, 82] on input "**********" at bounding box center [792, 80] width 260 height 51
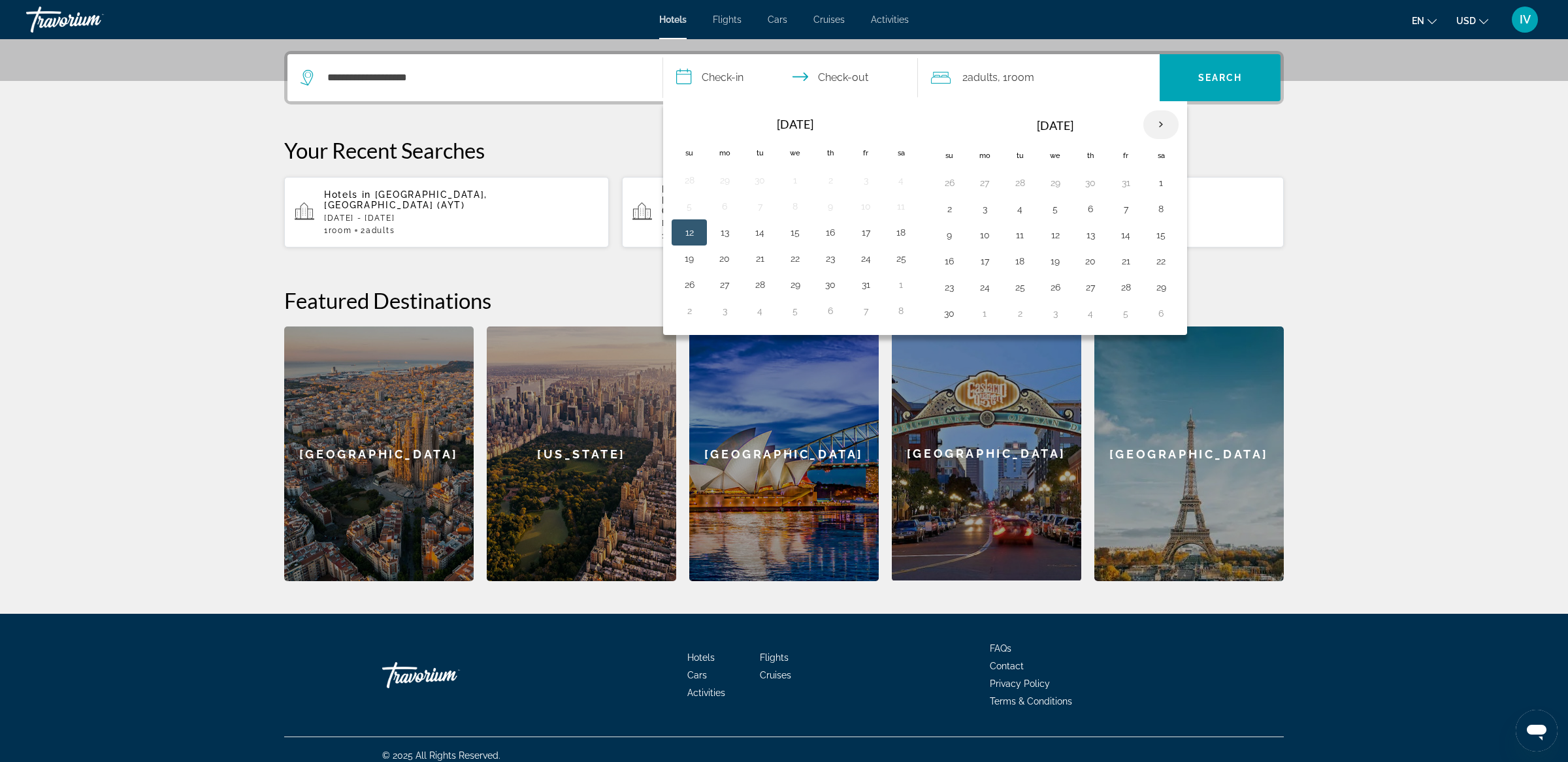
click at [1151, 130] on th "Next month" at bounding box center [1161, 125] width 35 height 29
click at [982, 252] on button "16" at bounding box center [985, 261] width 21 height 18
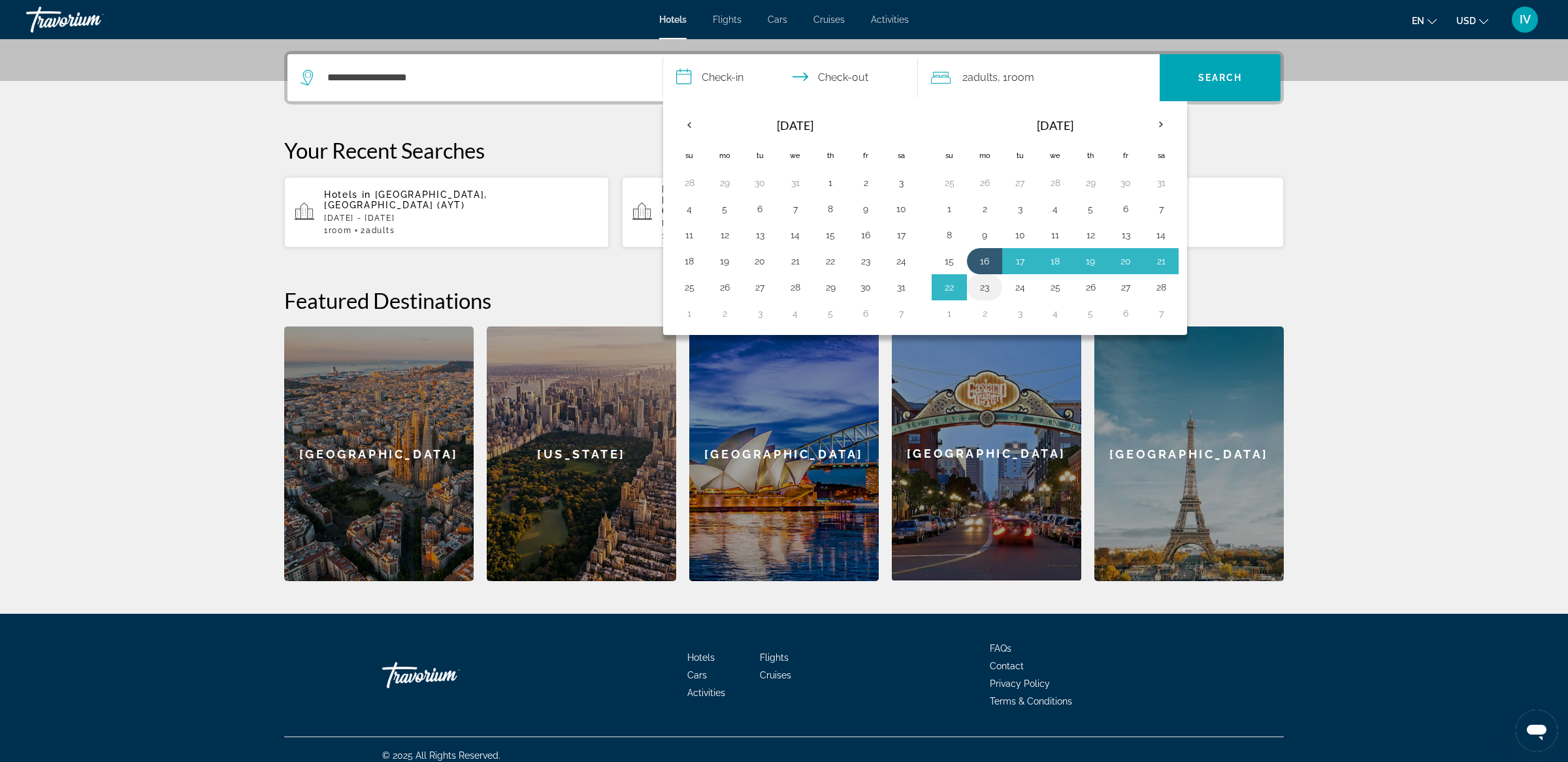
click at [982, 286] on button "23" at bounding box center [985, 287] width 21 height 18
type input "**********"
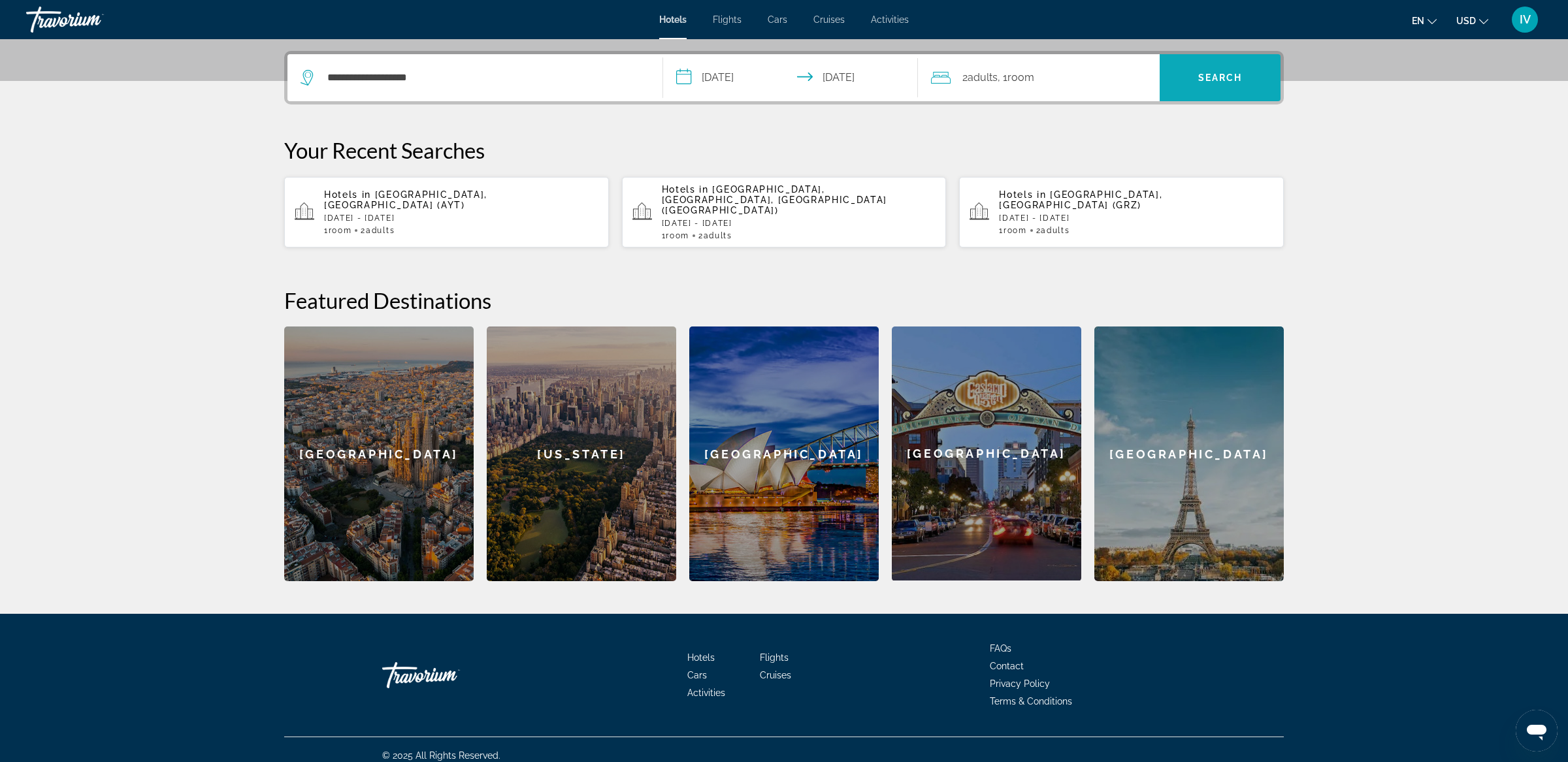
click at [1257, 85] on span "Search" at bounding box center [1220, 78] width 121 height 31
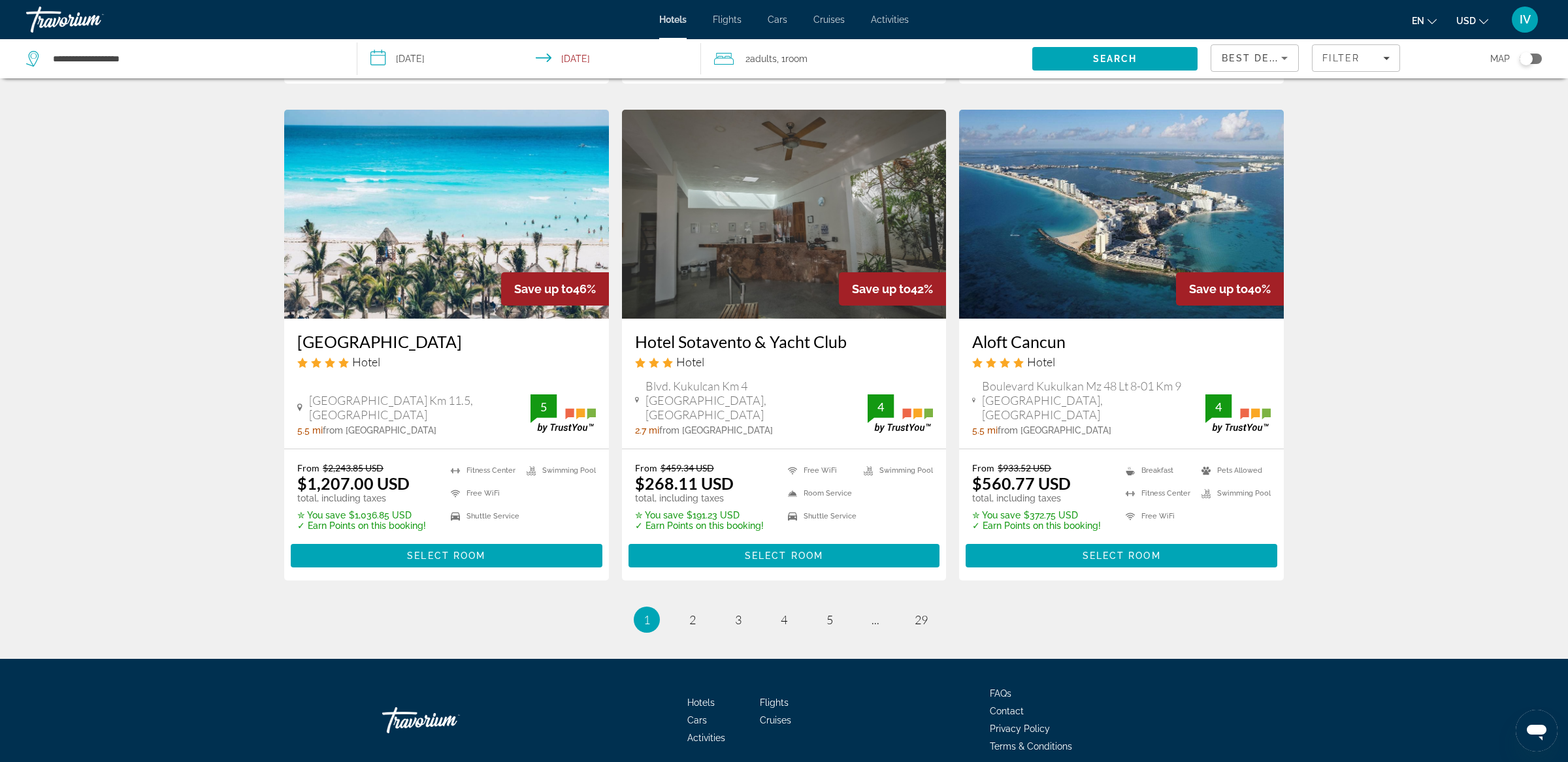
scroll to position [1518, 0]
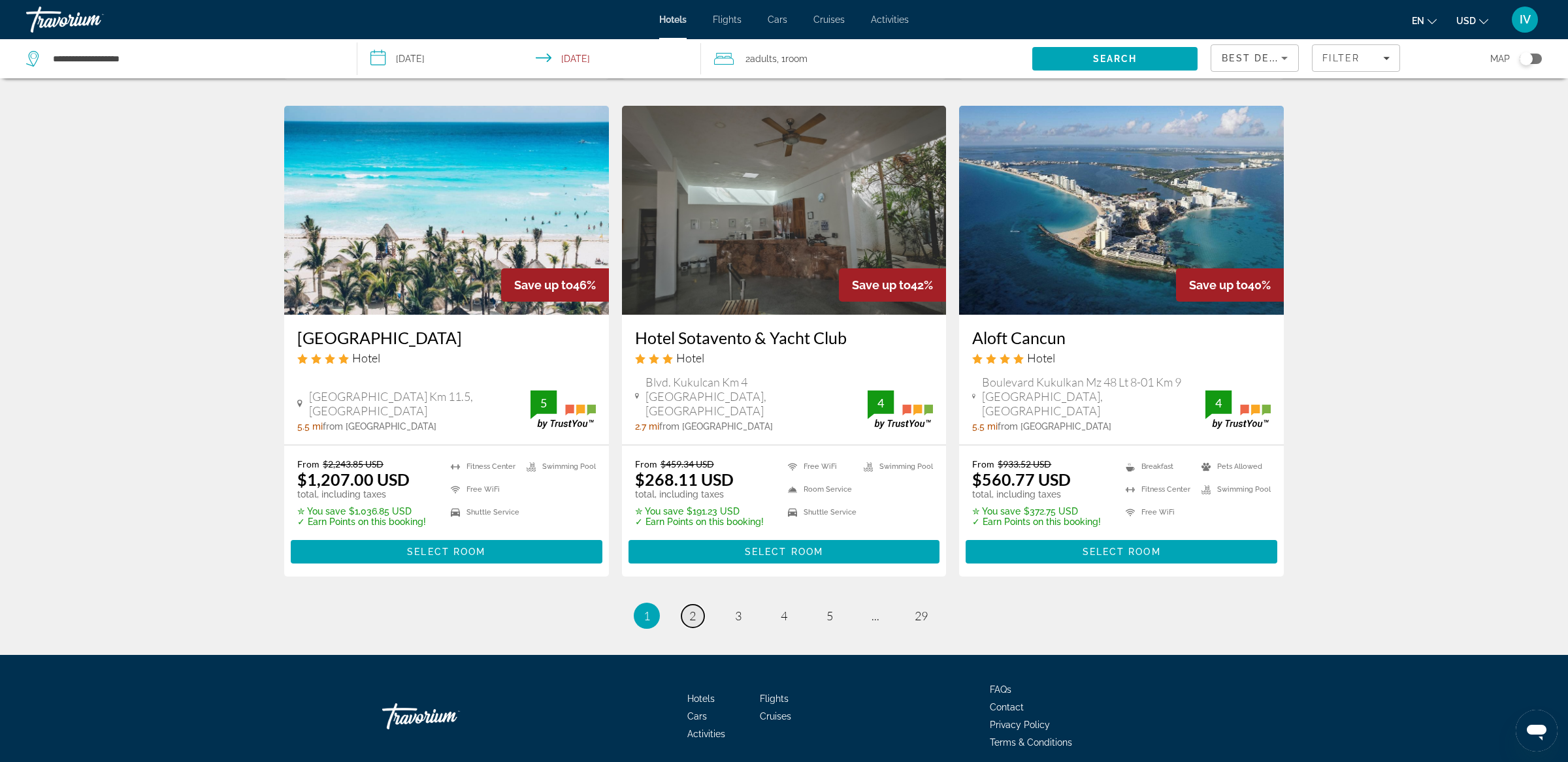
click at [696, 611] on link "page 2" at bounding box center [692, 616] width 23 height 23
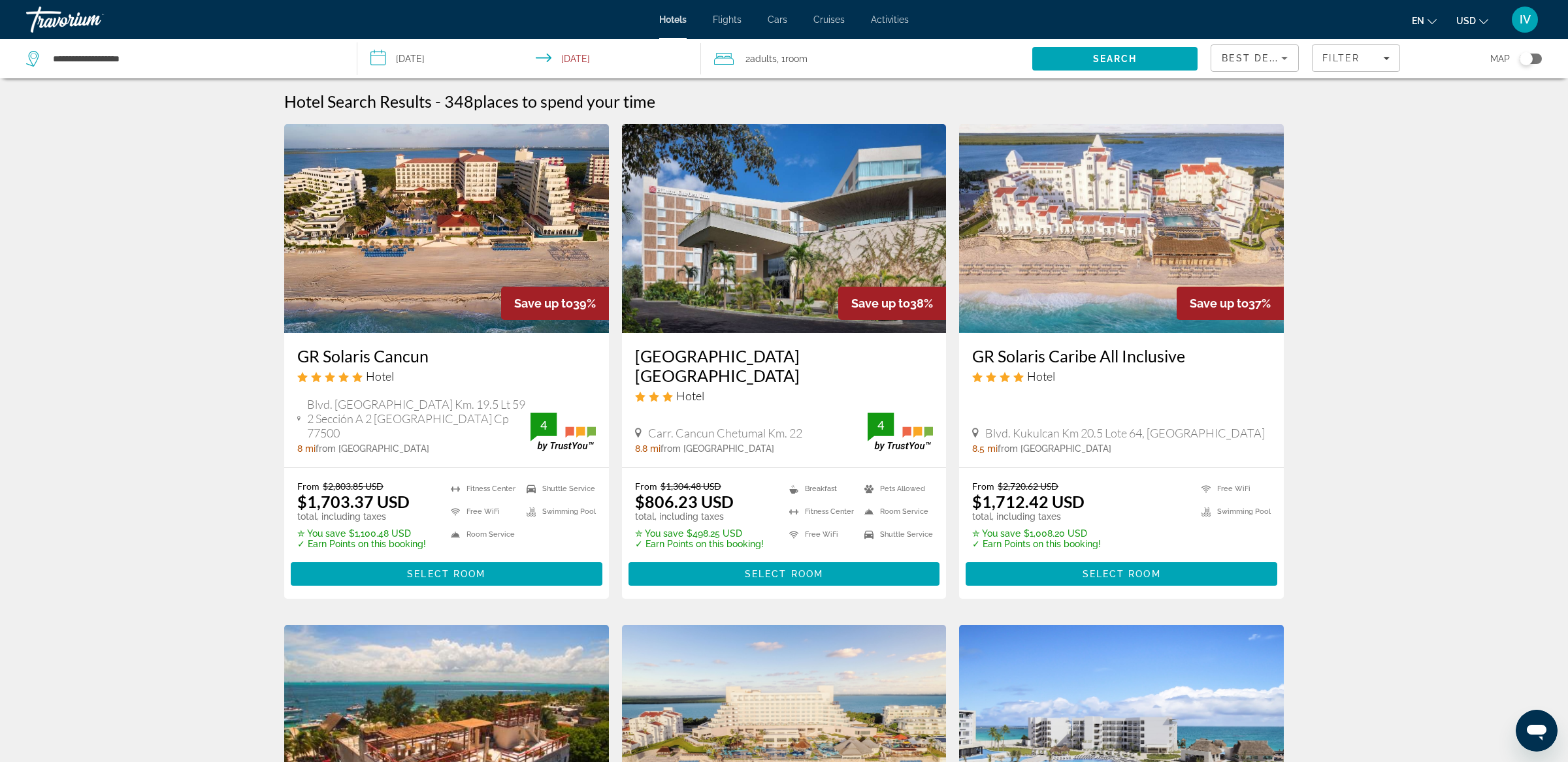
click at [472, 56] on input "**********" at bounding box center [531, 61] width 350 height 43
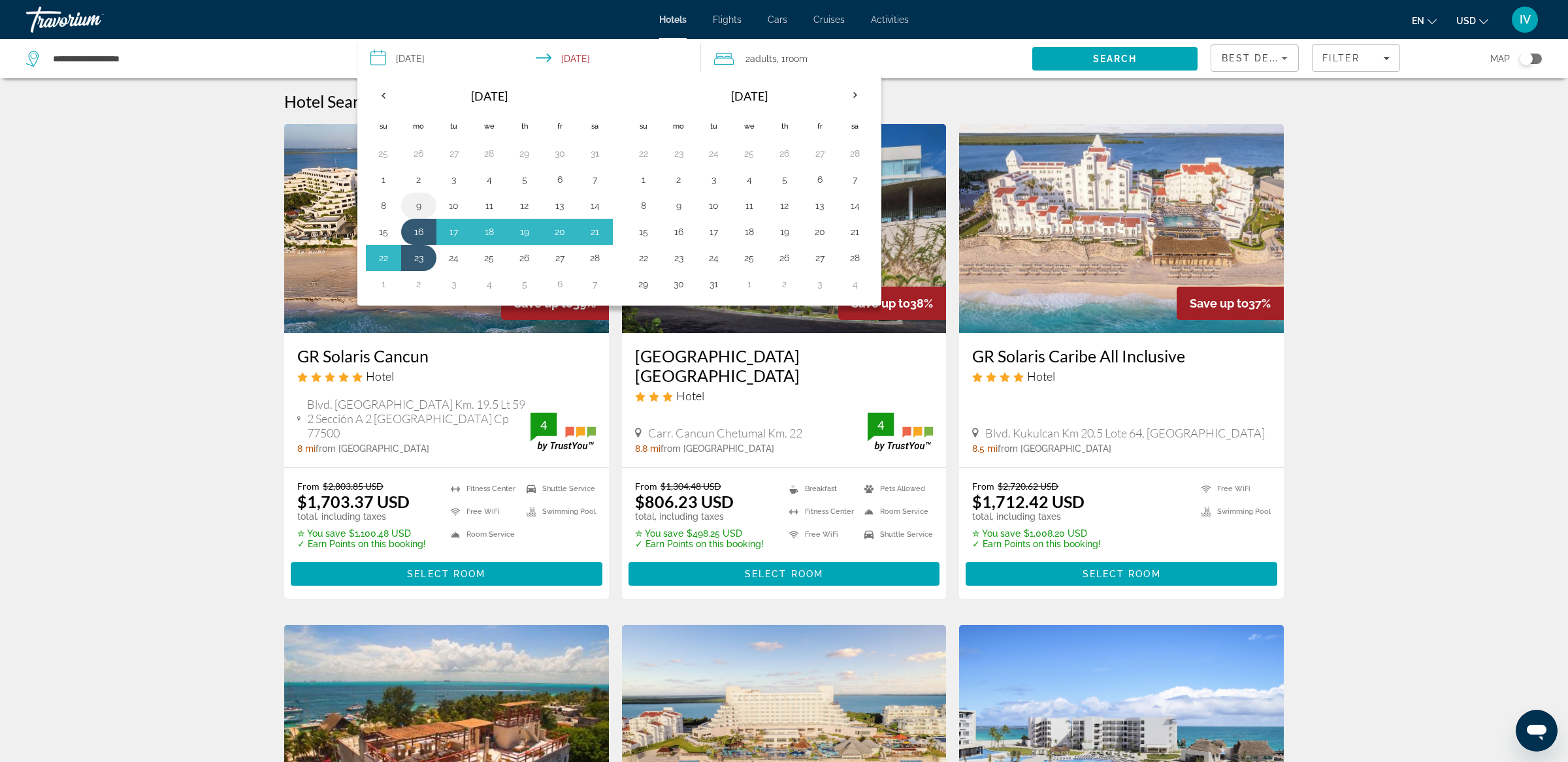
click at [415, 194] on td "9" at bounding box center [419, 206] width 35 height 26
click at [417, 207] on button "9" at bounding box center [419, 206] width 21 height 18
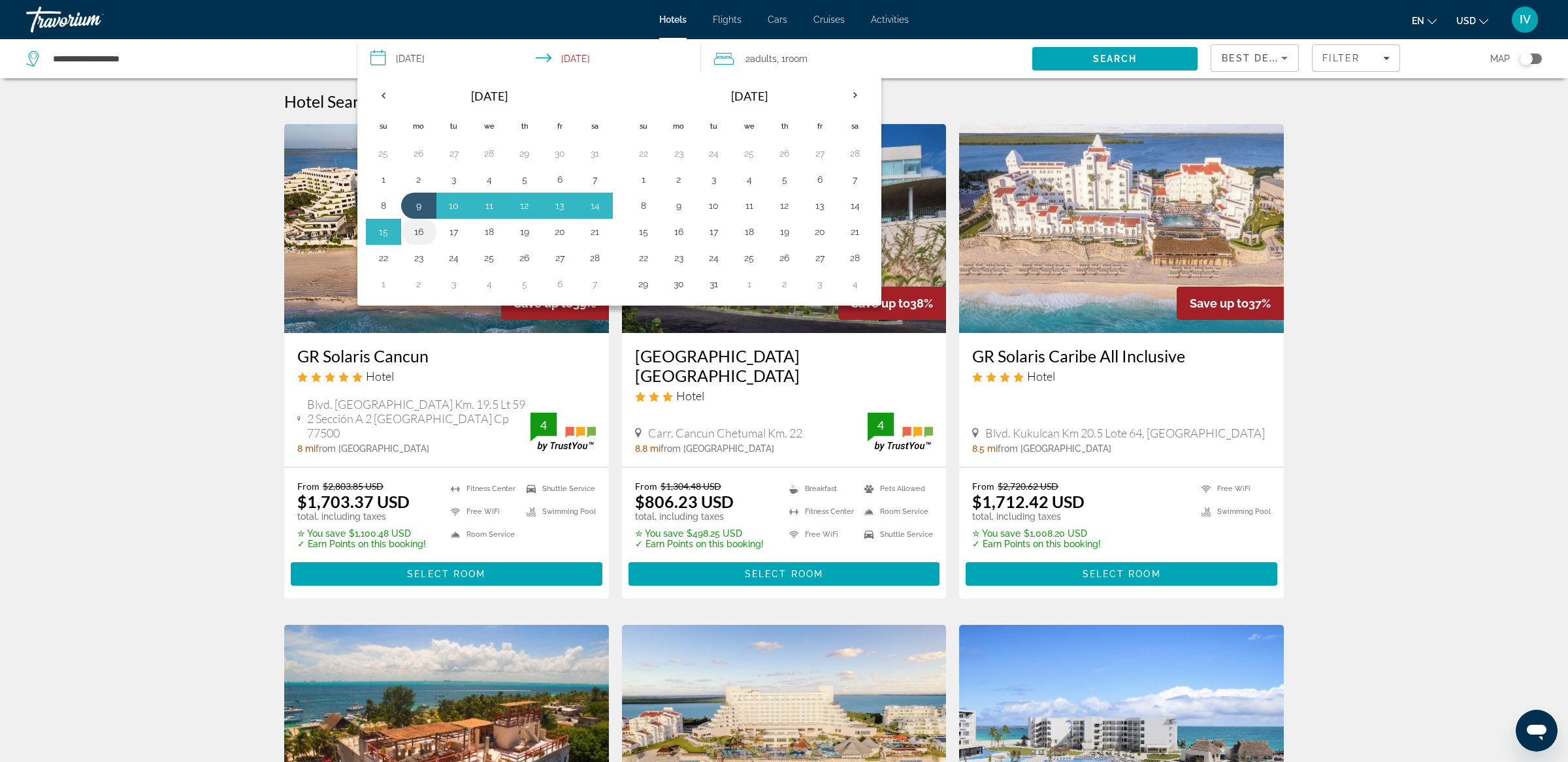
click at [420, 229] on button "16" at bounding box center [419, 231] width 21 height 18
type input "**********"
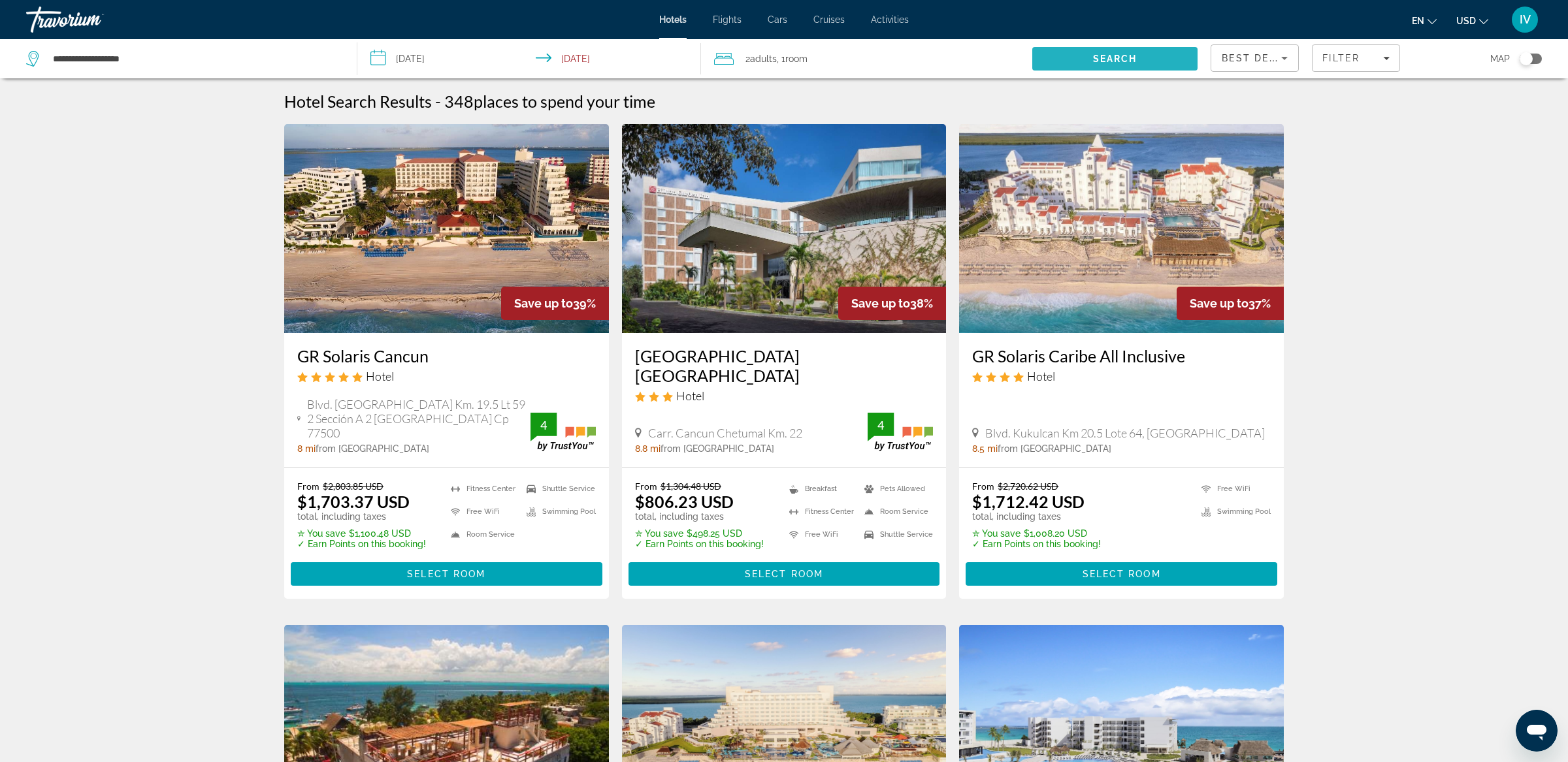
click at [1146, 58] on span "Search" at bounding box center [1114, 58] width 165 height 31
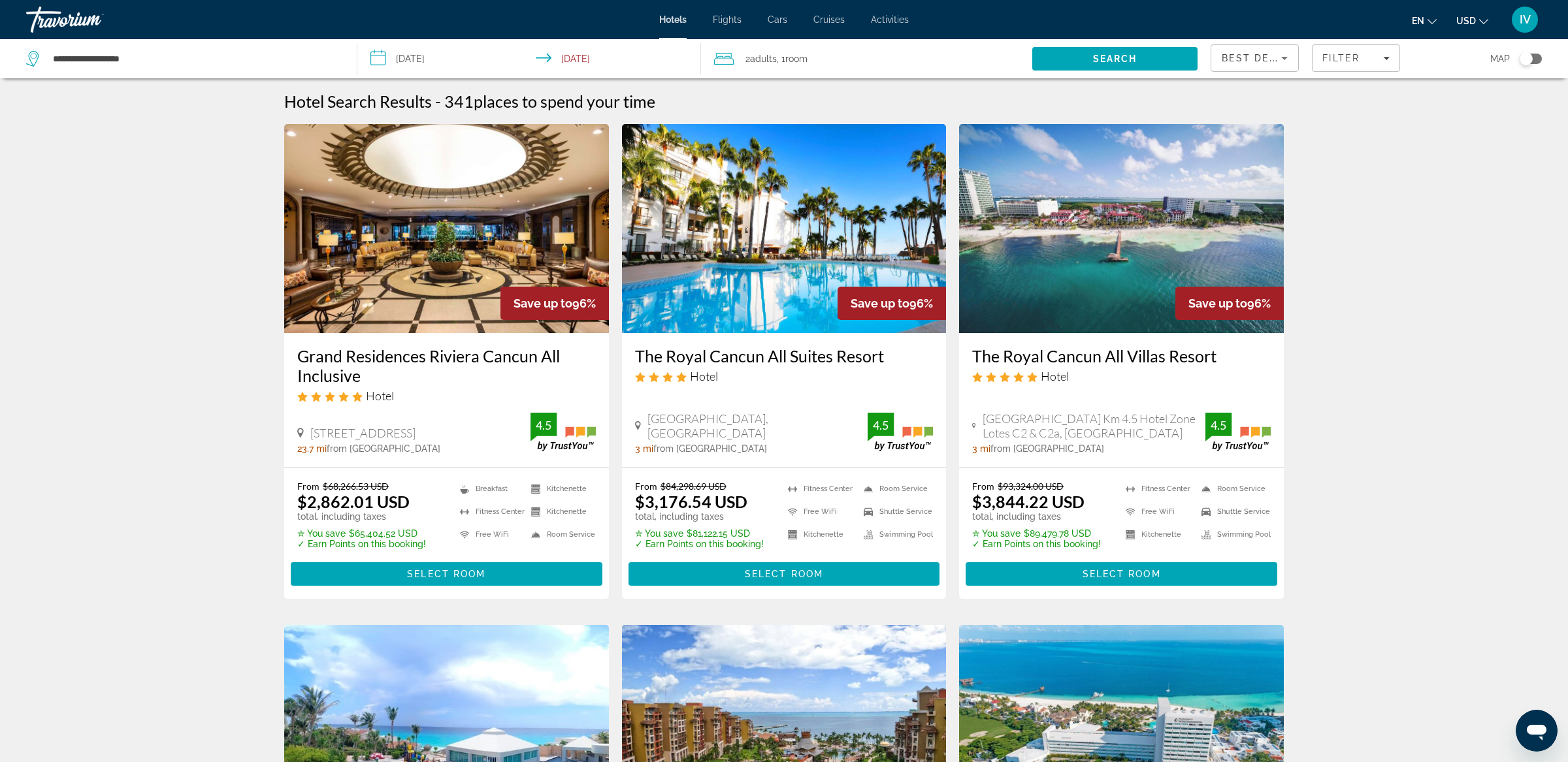
scroll to position [24, 0]
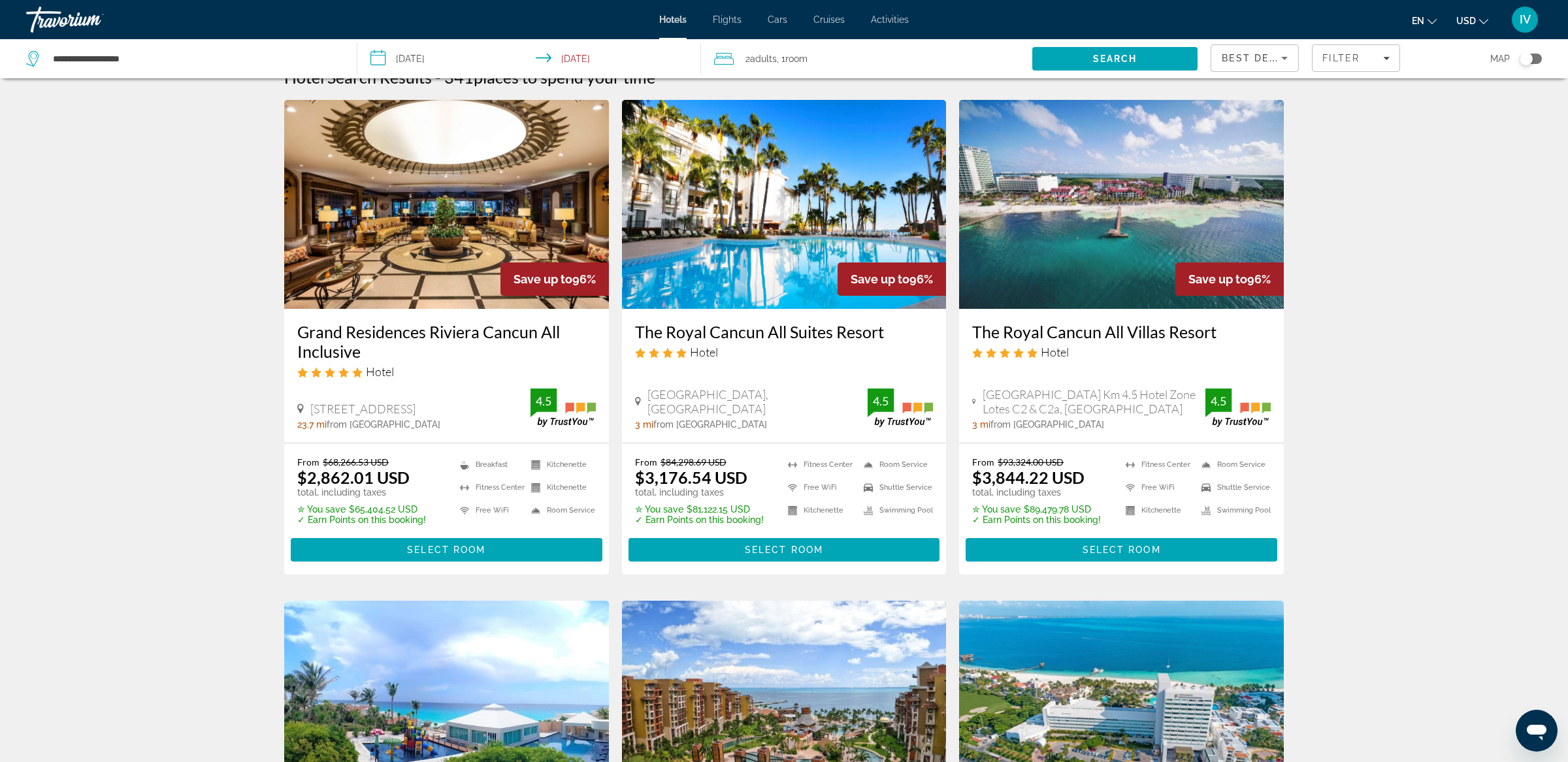
click at [842, 240] on img "Main content" at bounding box center [784, 204] width 325 height 209
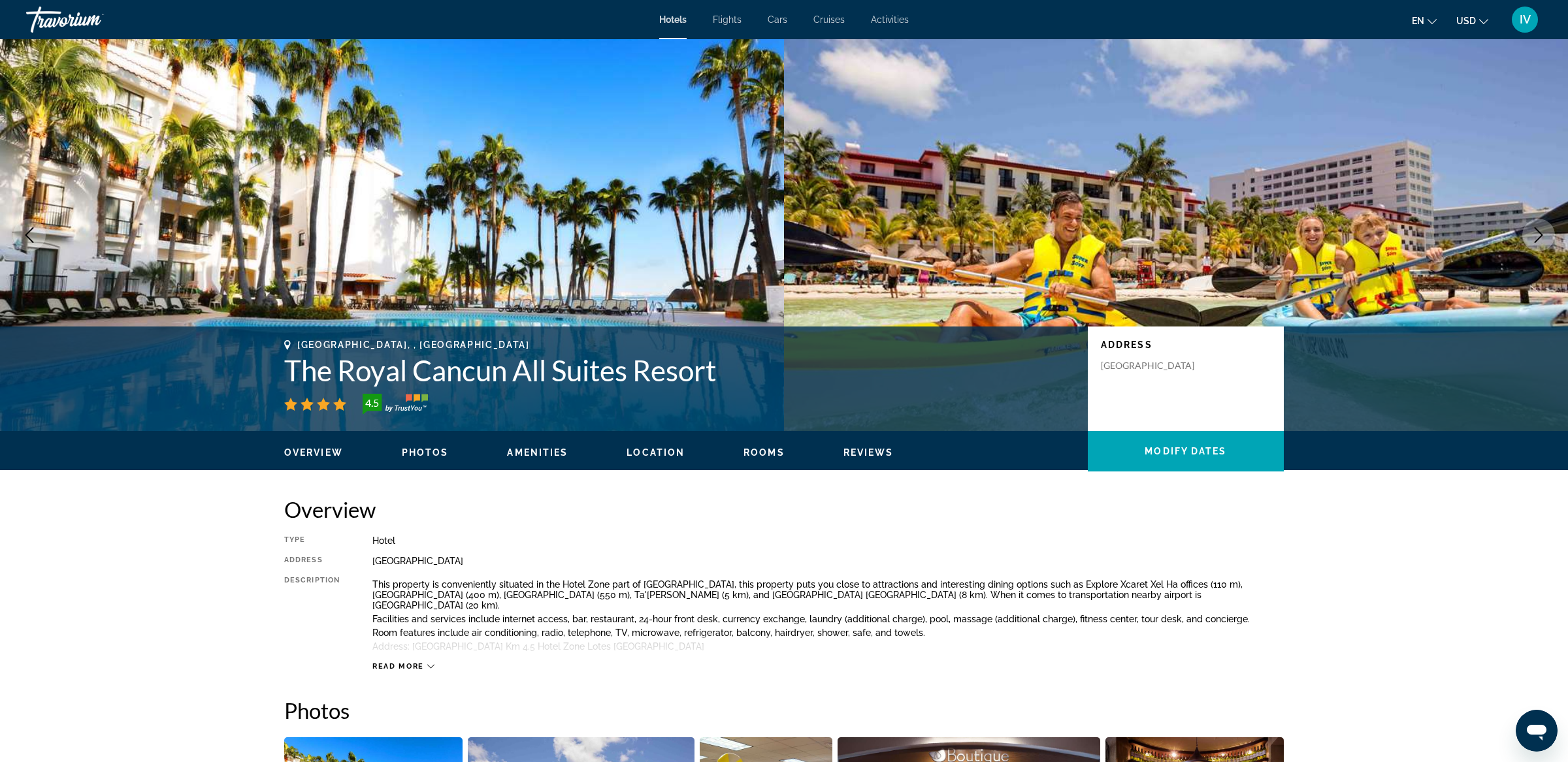
click at [1541, 237] on icon "Next image" at bounding box center [1538, 235] width 16 height 16
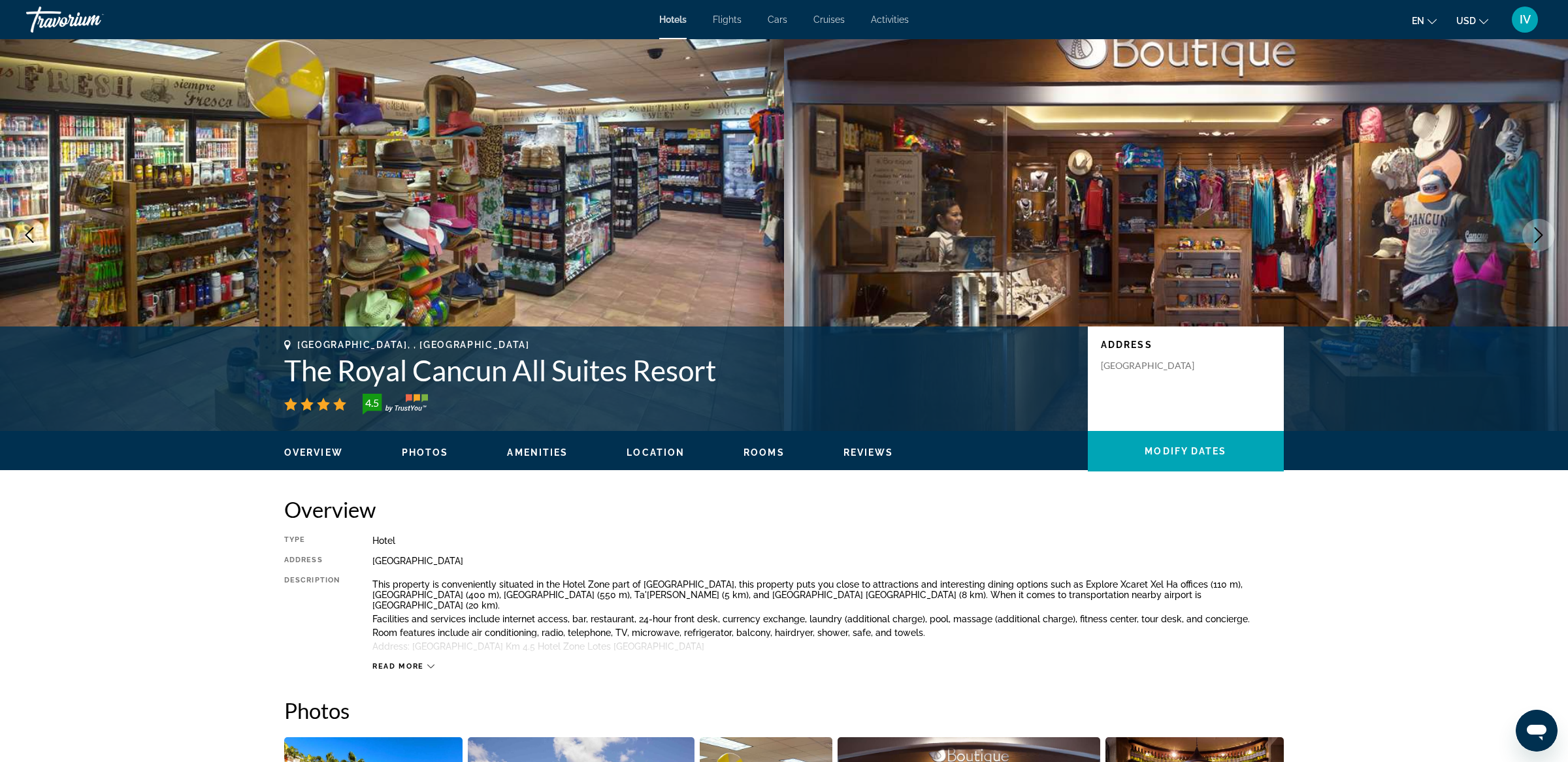
click at [1541, 237] on icon "Next image" at bounding box center [1538, 235] width 16 height 16
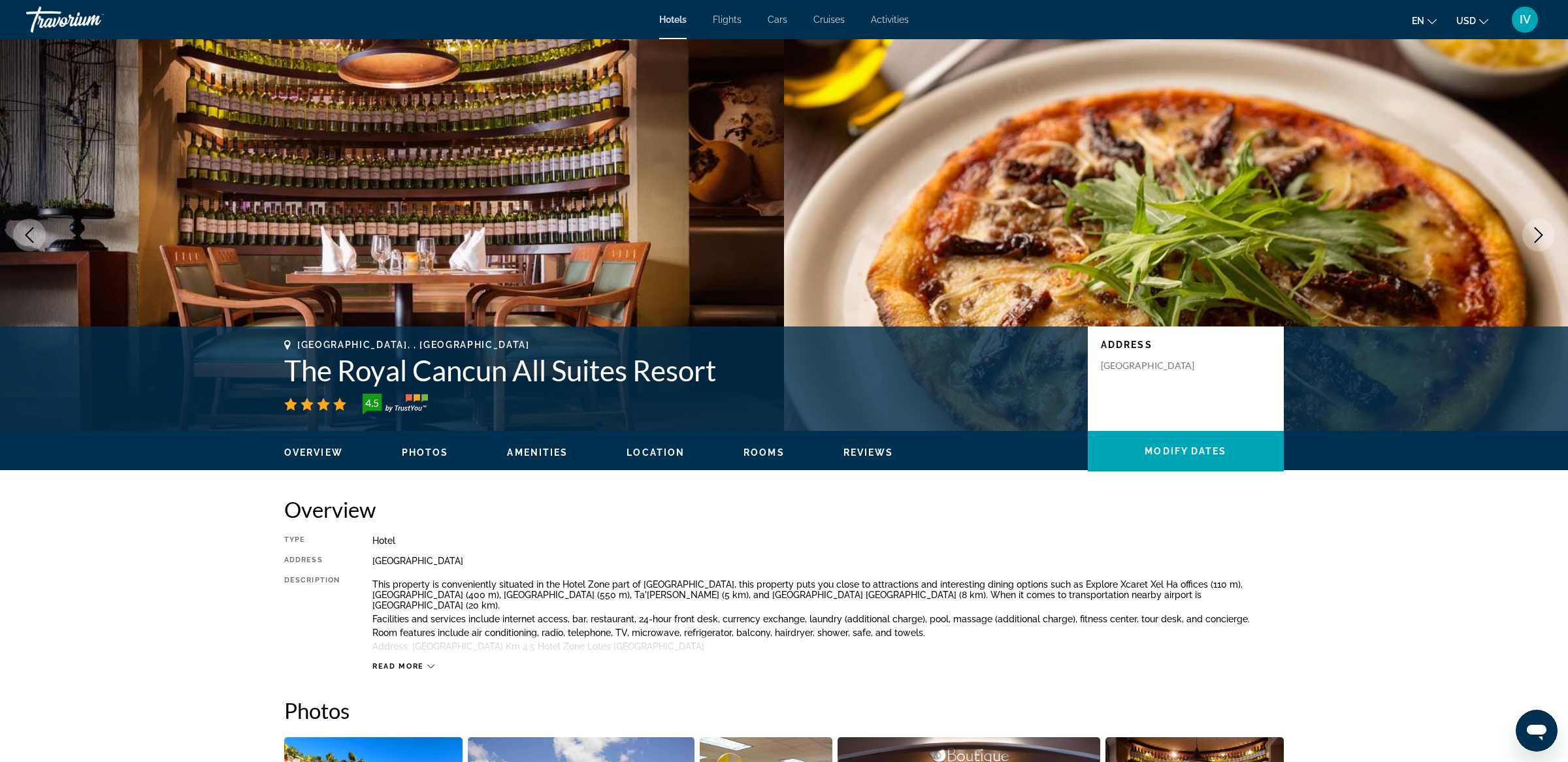
click at [1541, 237] on icon "Next image" at bounding box center [1538, 235] width 16 height 16
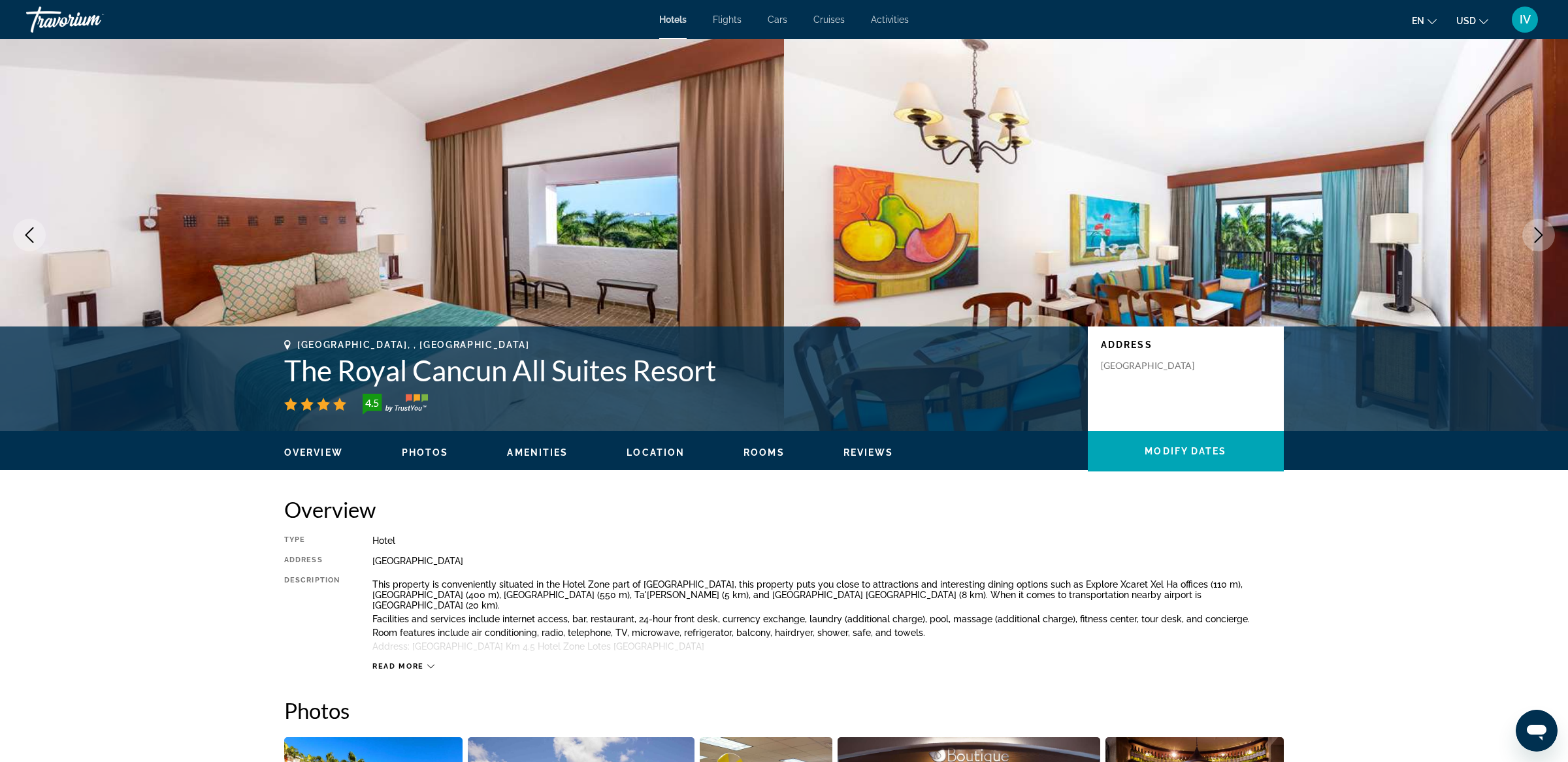
click at [1541, 237] on icon "Next image" at bounding box center [1538, 235] width 16 height 16
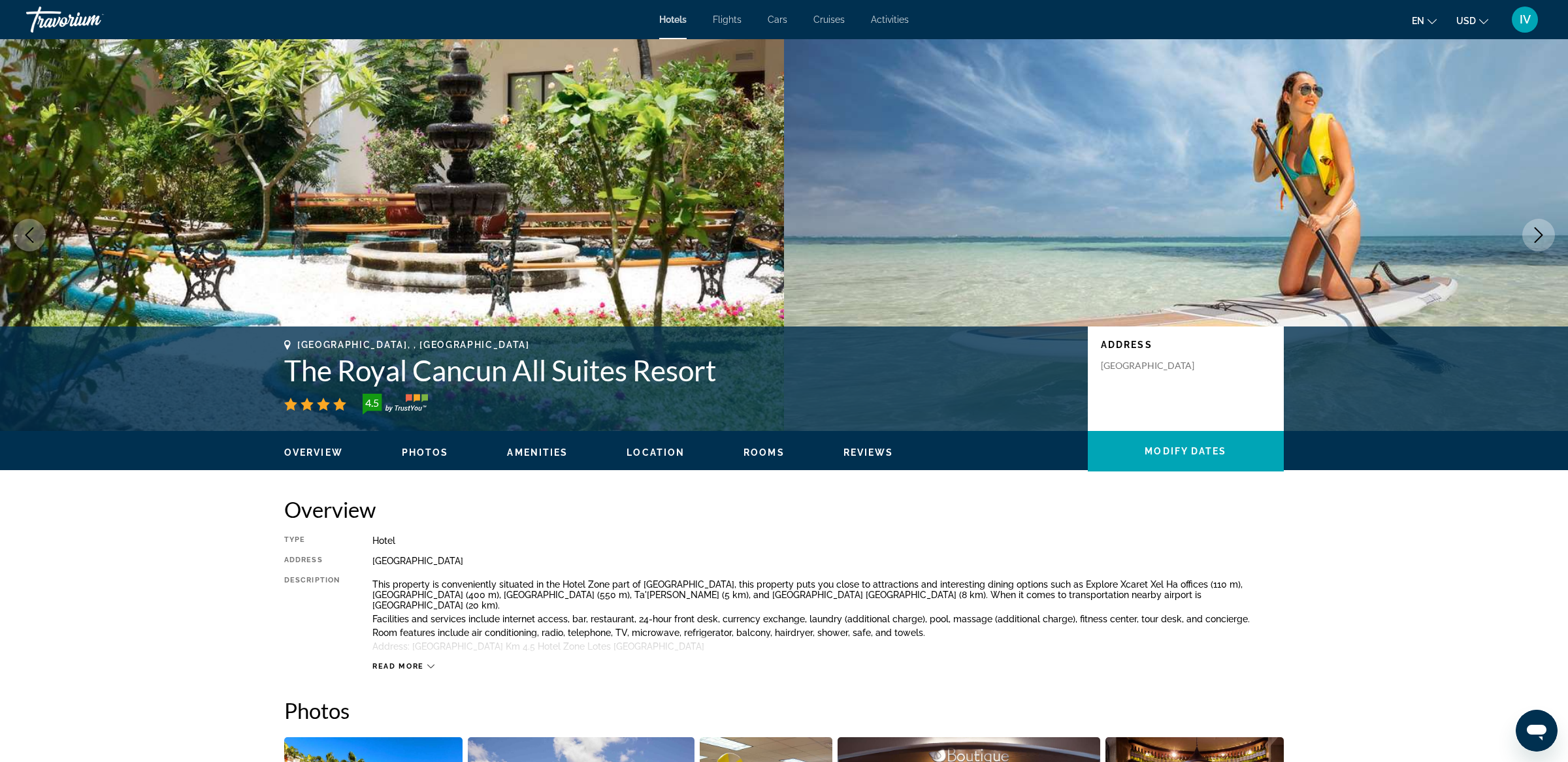
click at [1541, 237] on icon "Next image" at bounding box center [1538, 235] width 16 height 16
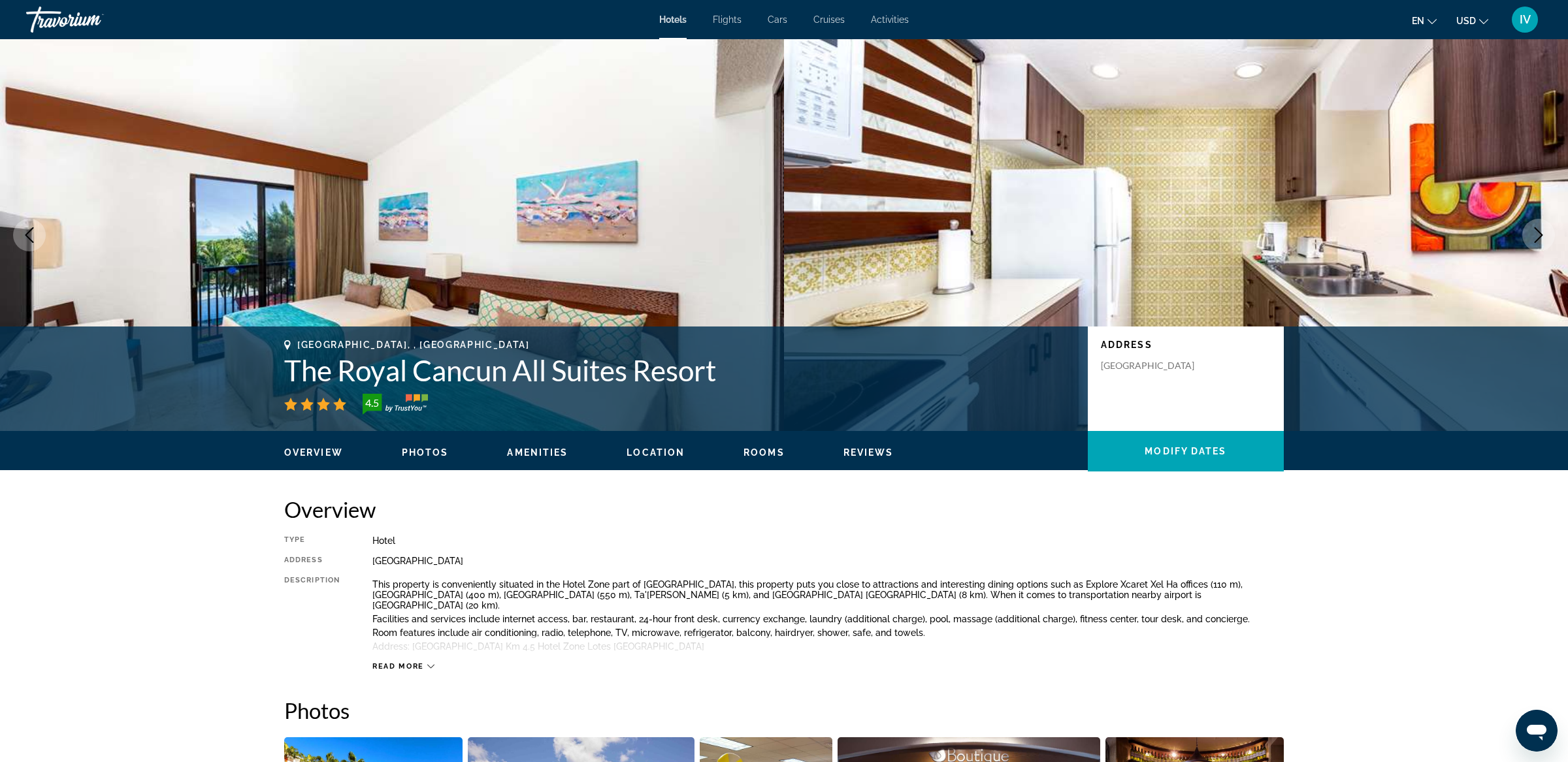
click at [1541, 237] on icon "Next image" at bounding box center [1538, 235] width 16 height 16
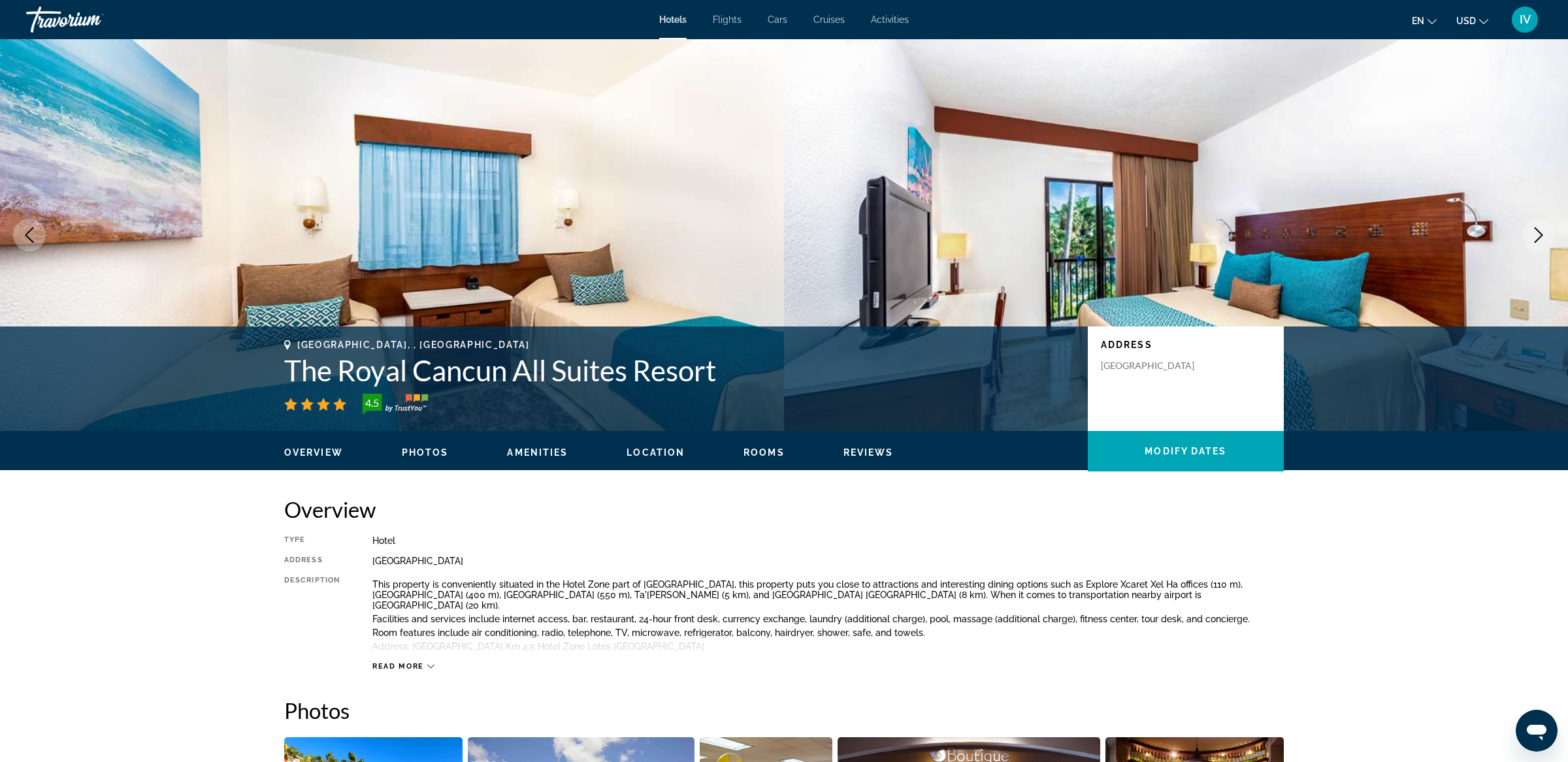
click at [1541, 237] on icon "Next image" at bounding box center [1538, 235] width 16 height 16
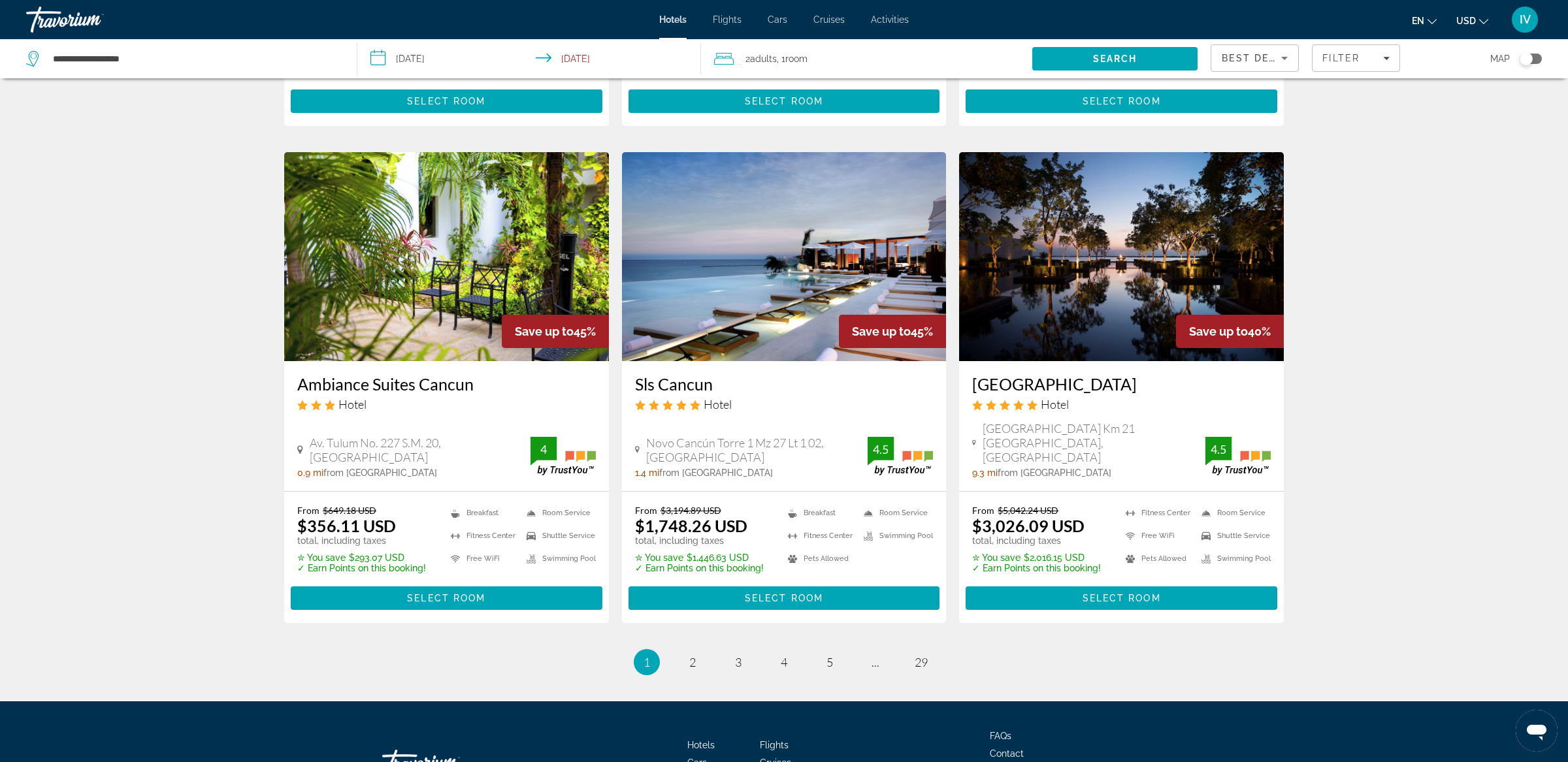
scroll to position [1562, 0]
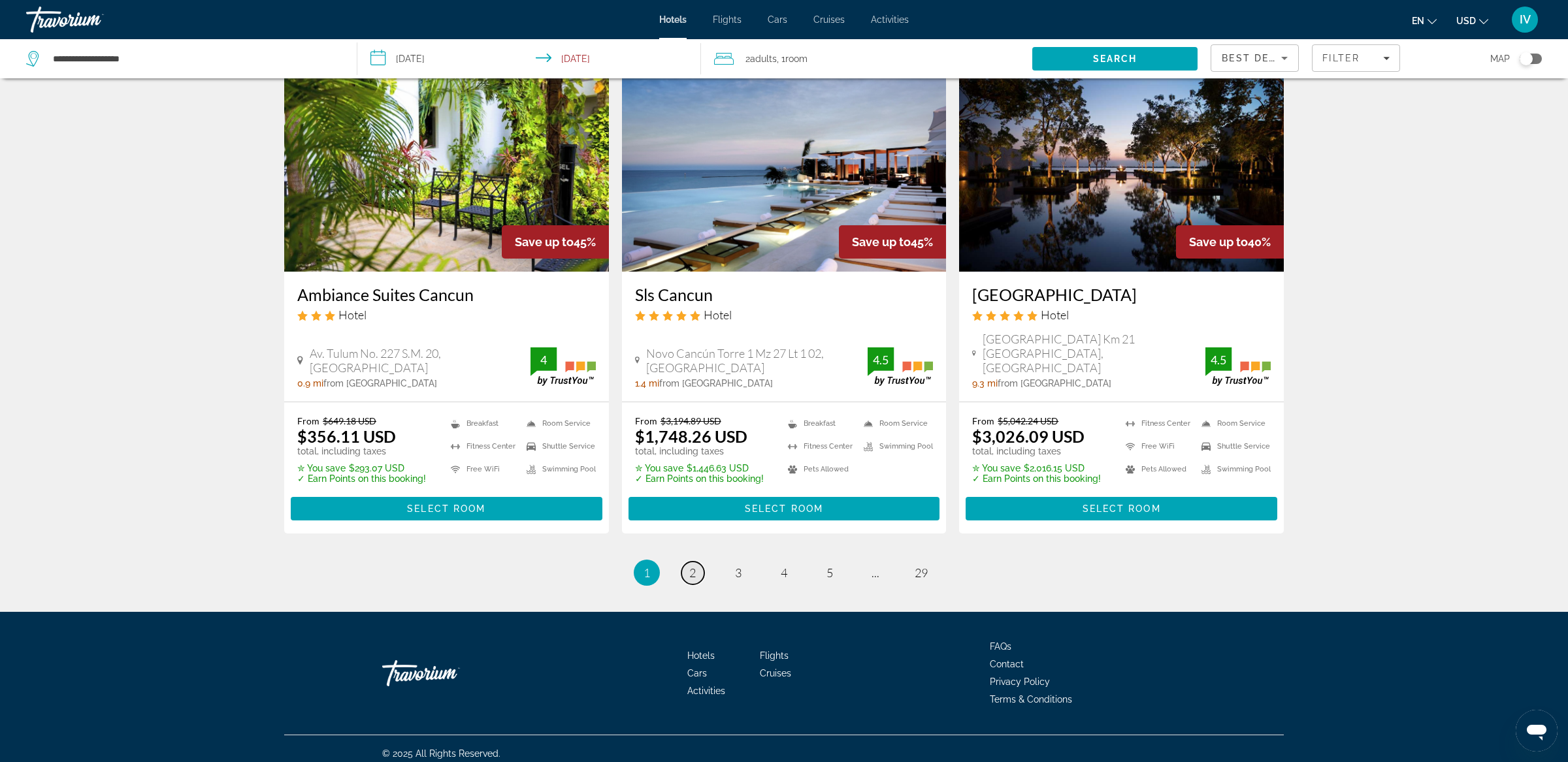
click at [696, 571] on link "page 2" at bounding box center [692, 573] width 23 height 23
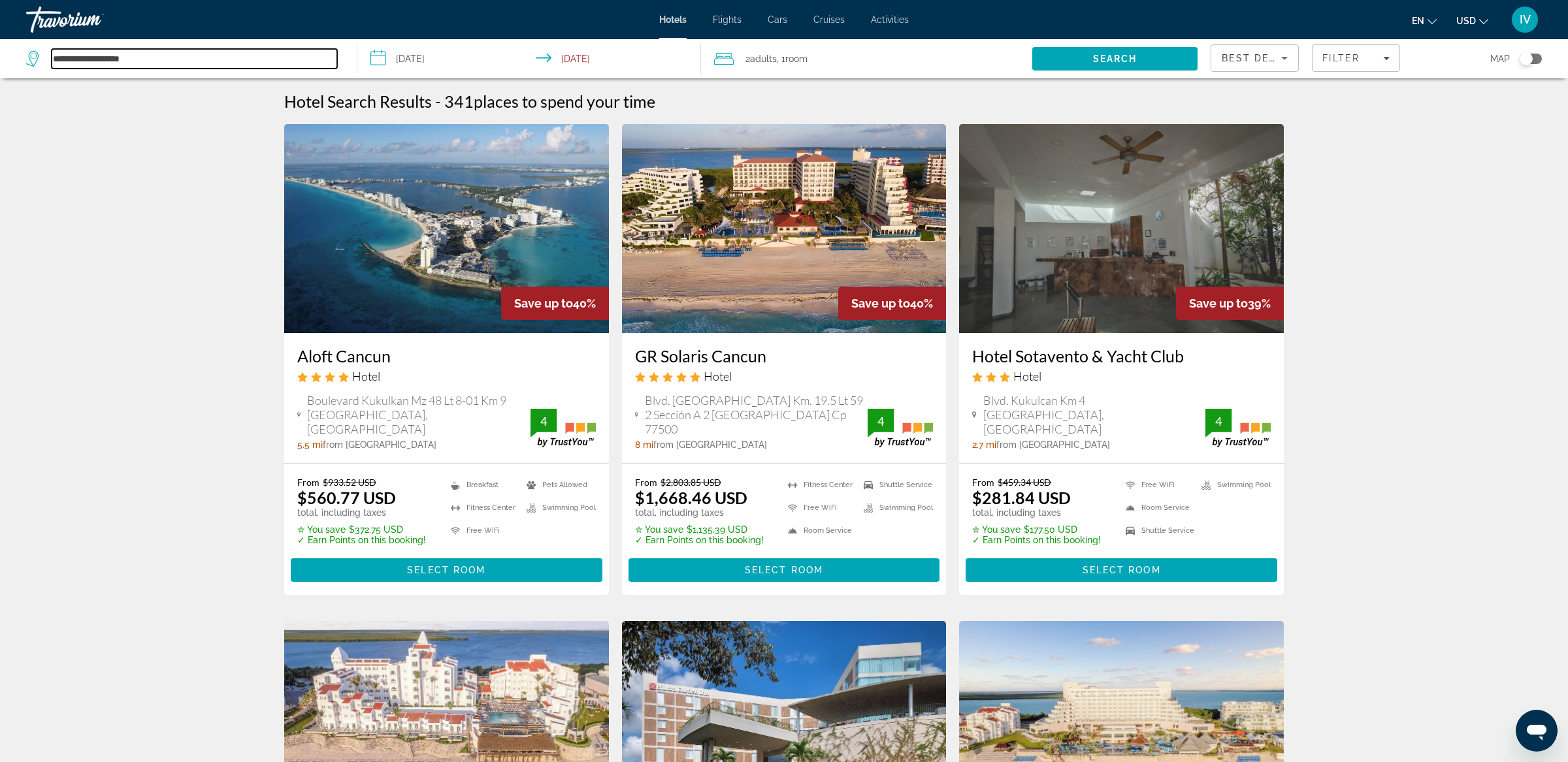
click at [243, 58] on input "**********" at bounding box center [194, 58] width 286 height 19
type input "*"
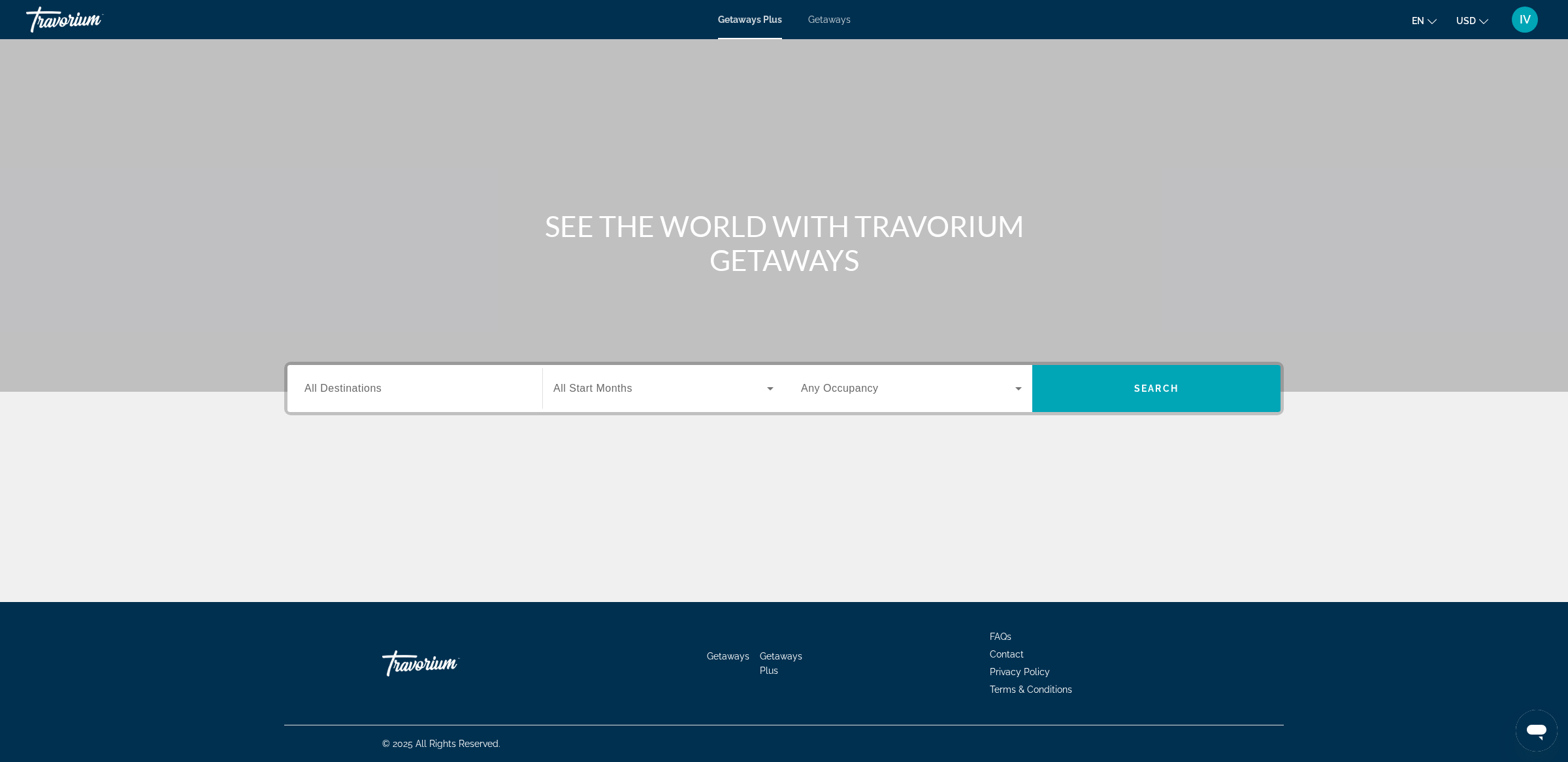
click at [375, 397] on div "Search widget" at bounding box center [415, 389] width 221 height 38
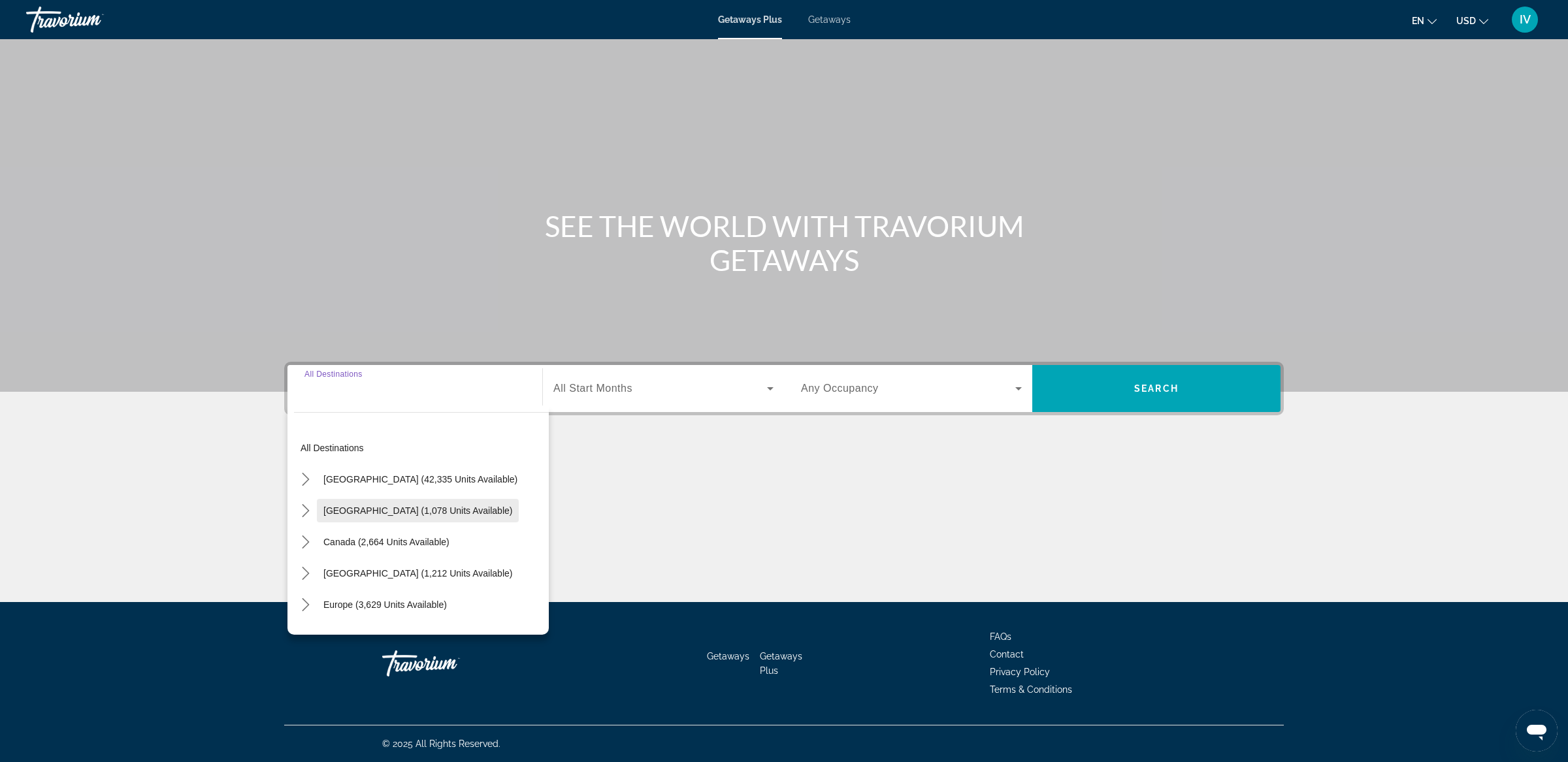
click at [360, 506] on span "[GEOGRAPHIC_DATA] (1,078 units available)" at bounding box center [418, 511] width 189 height 10
type input "**********"
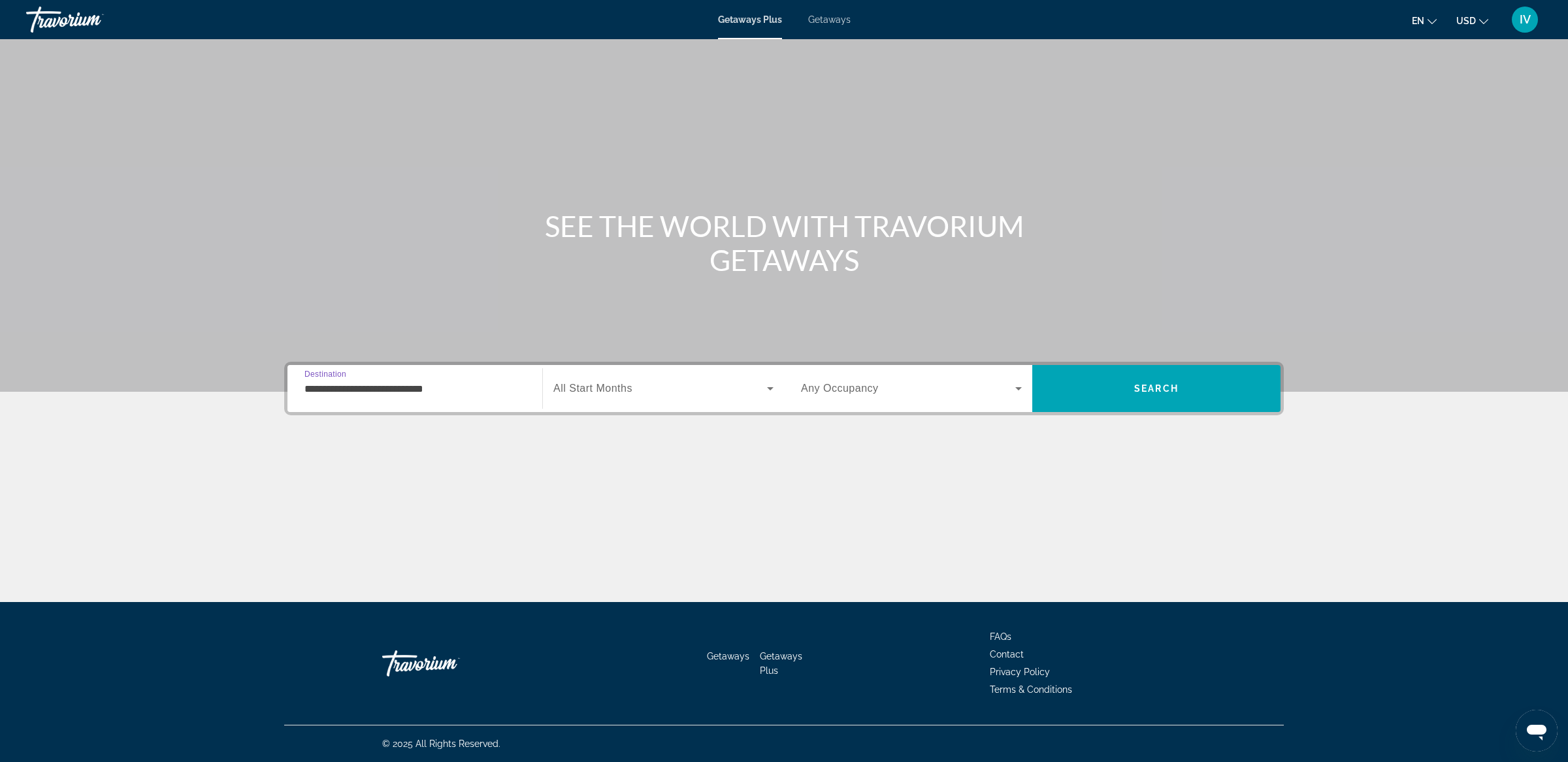
click at [625, 392] on span "All Start Months" at bounding box center [592, 388] width 79 height 11
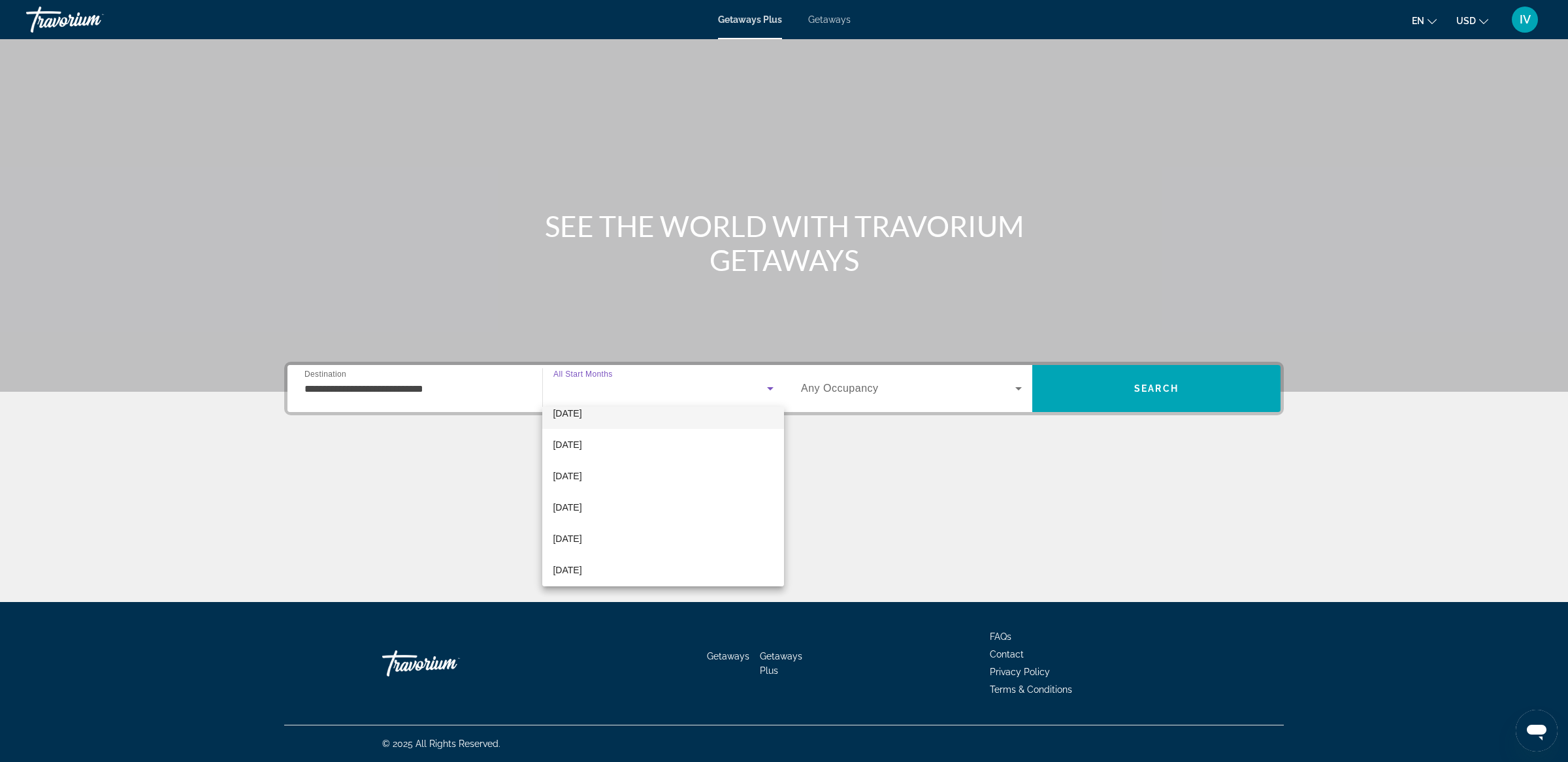
scroll to position [110, 0]
click at [615, 463] on mat-option "[DATE]" at bounding box center [663, 474] width 242 height 31
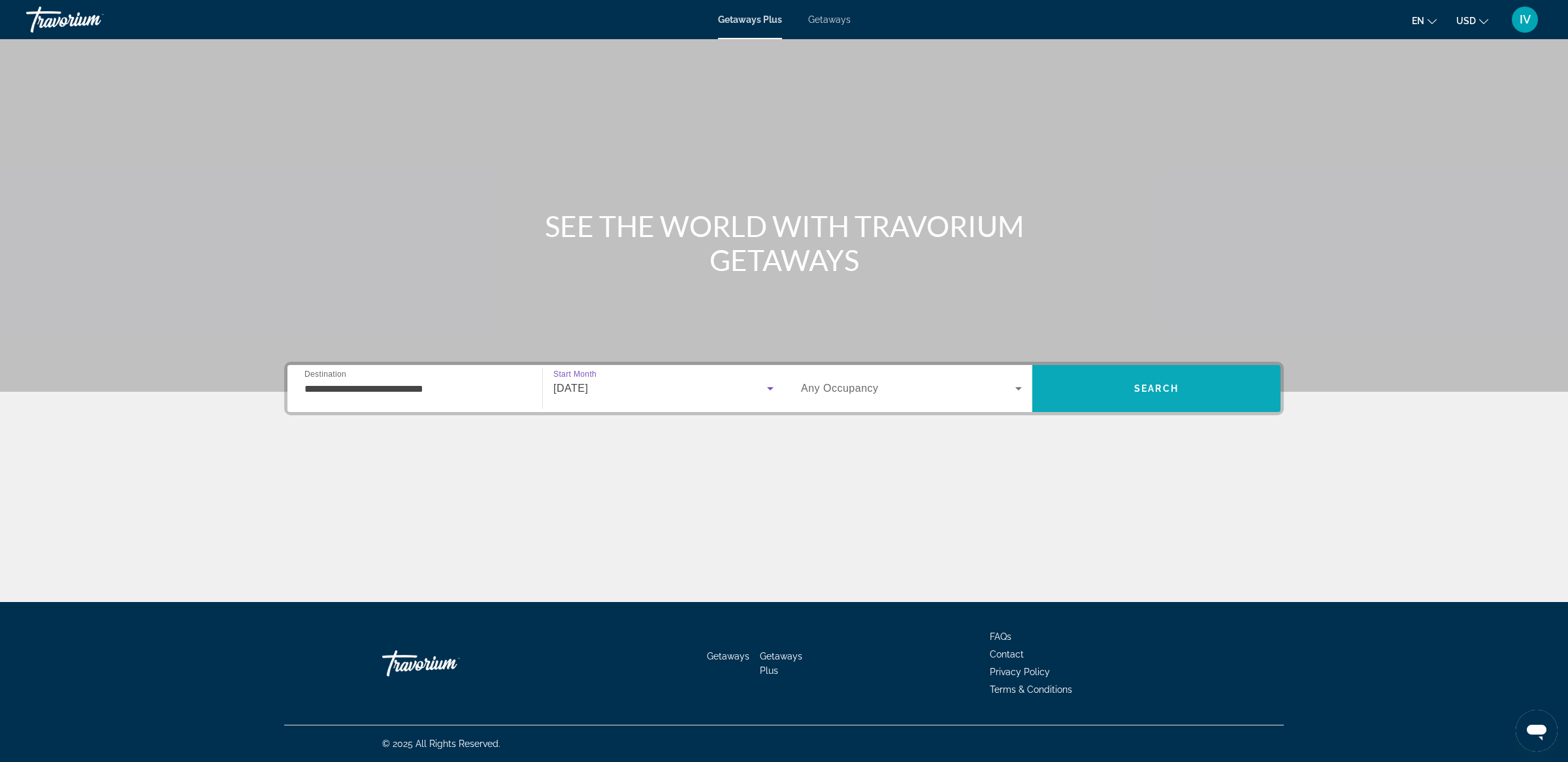
click at [1121, 388] on span "Search" at bounding box center [1156, 388] width 248 height 31
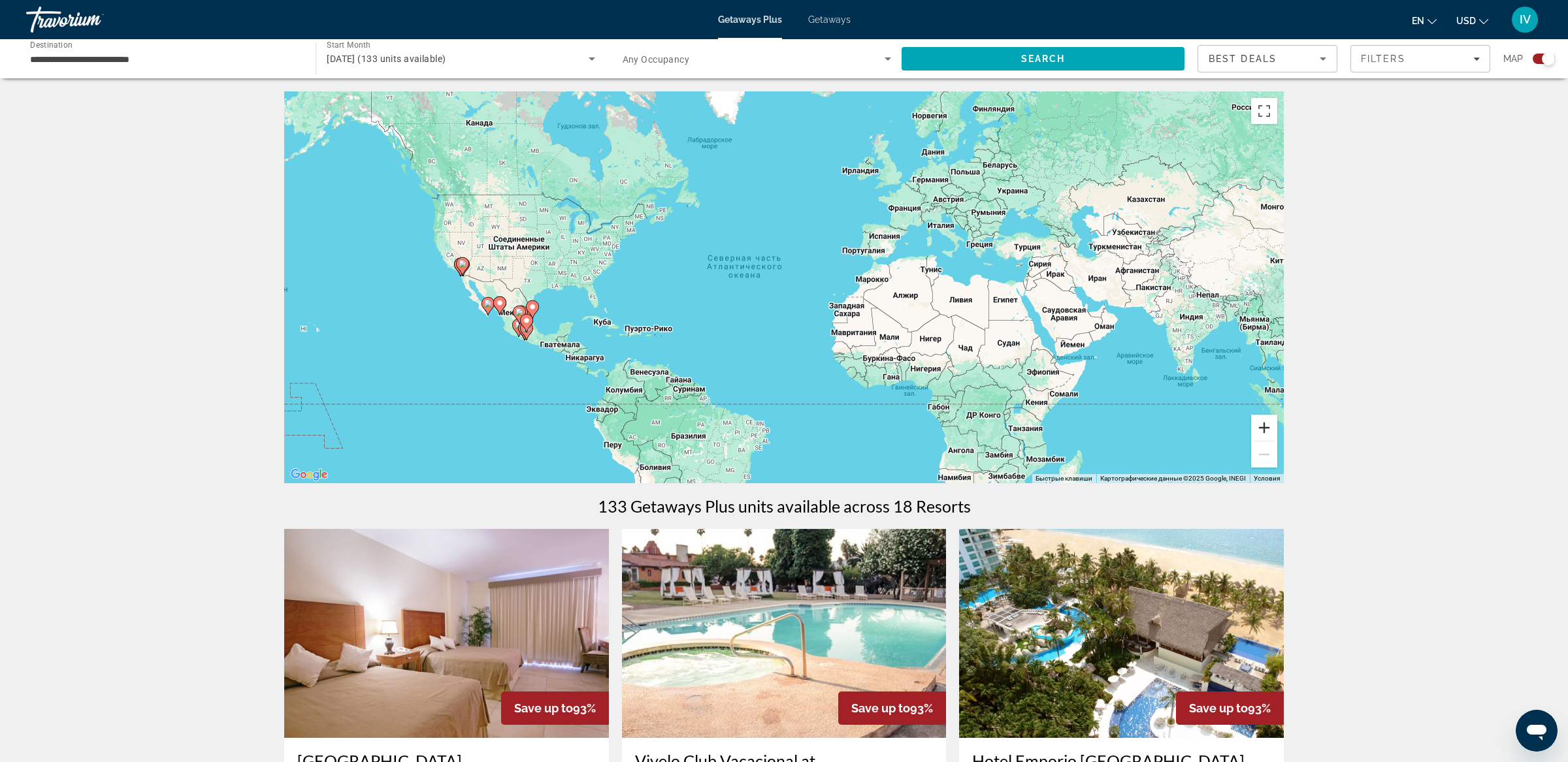
click at [1263, 428] on button "Увеличить" at bounding box center [1264, 427] width 26 height 26
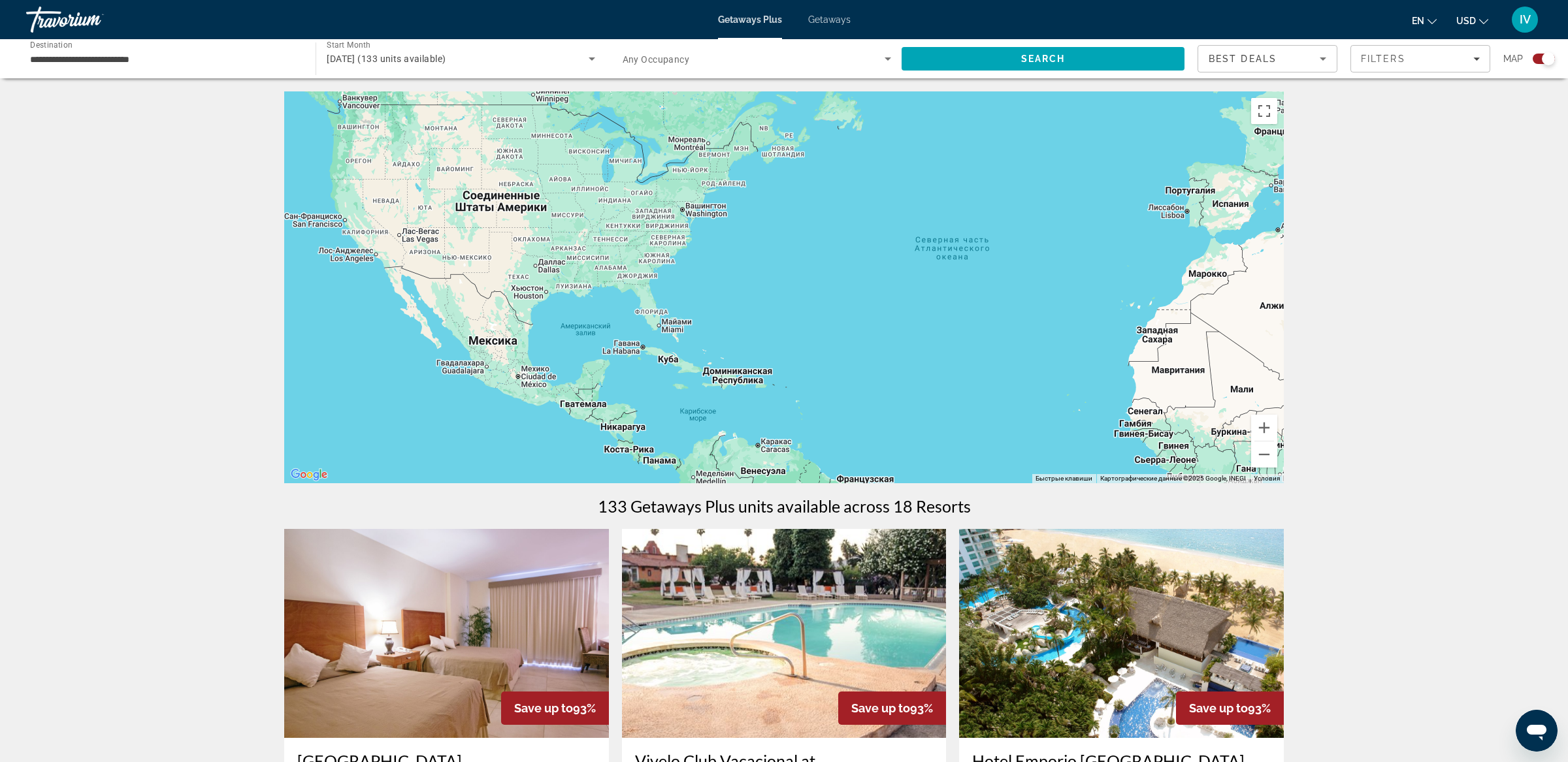
drag, startPoint x: 519, startPoint y: 331, endPoint x: 774, endPoint y: 331, distance: 255.0
click at [800, 335] on div "Main content" at bounding box center [784, 287] width 1000 height 392
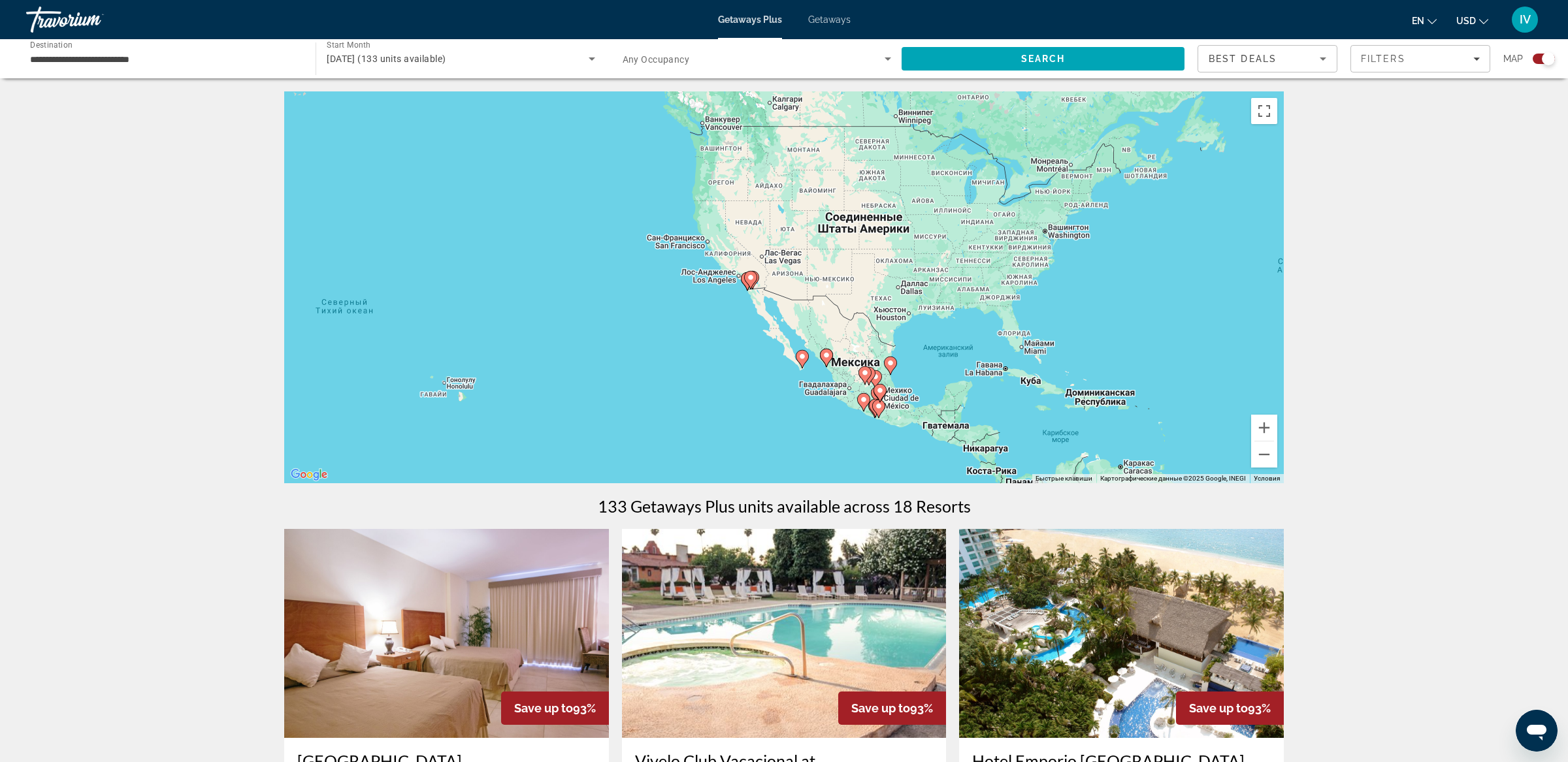
drag, startPoint x: 719, startPoint y: 294, endPoint x: 748, endPoint y: 295, distance: 29.0
click at [748, 295] on div "Чтобы активировать перетаскивание с помощью клавиатуры, нажмите Alt + Ввод. Пос…" at bounding box center [784, 287] width 1000 height 392
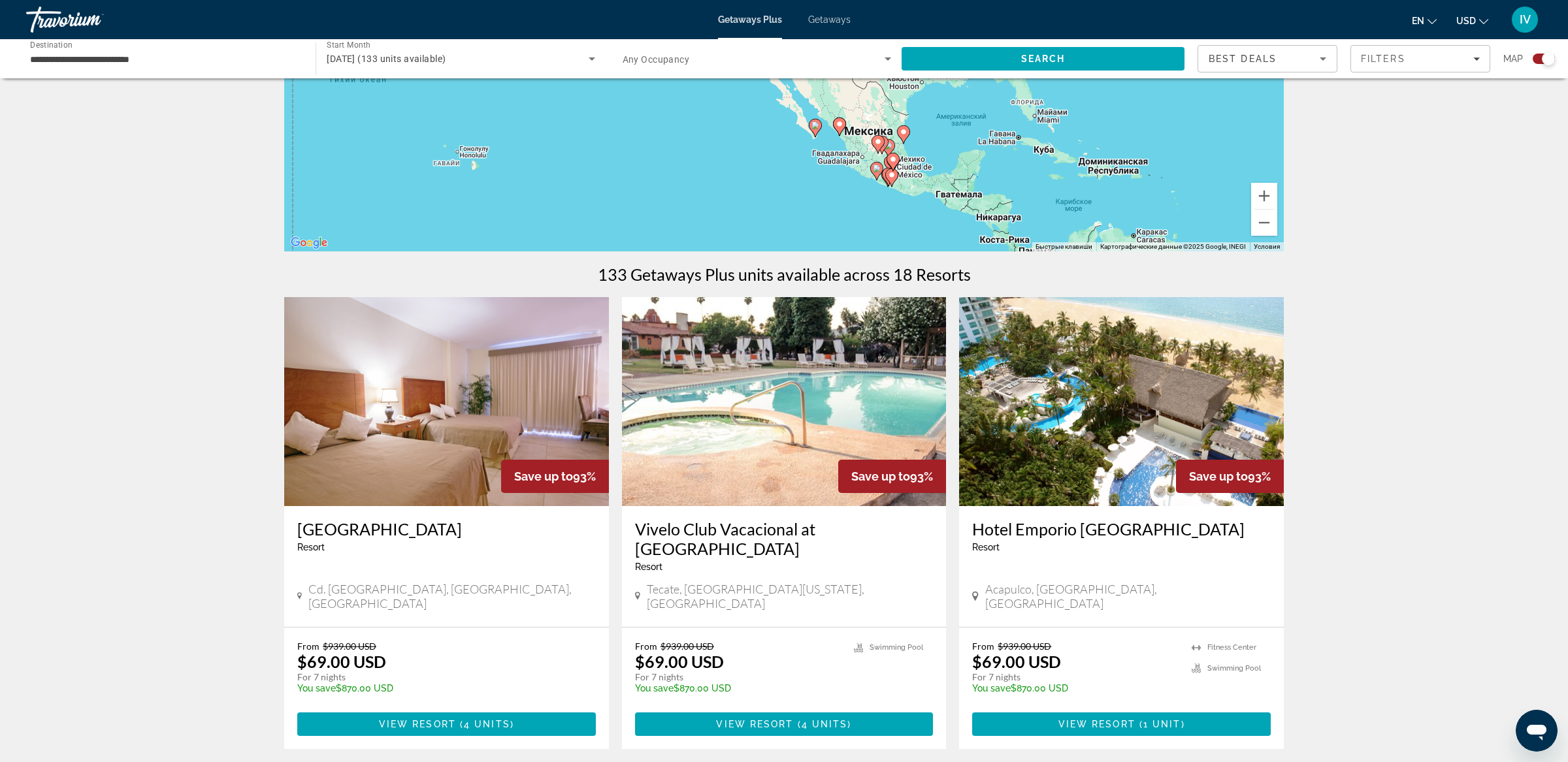
scroll to position [235, 0]
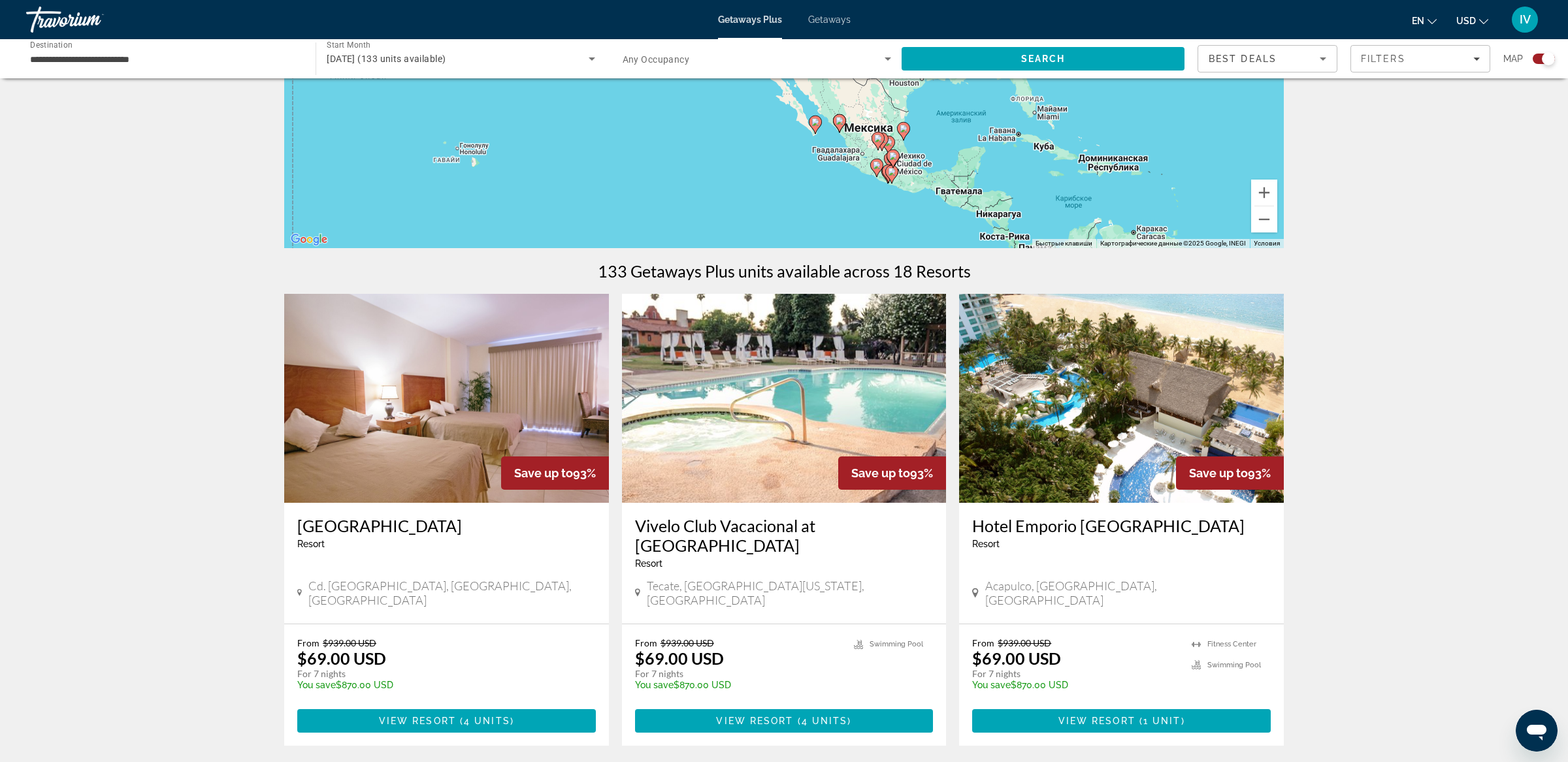
click at [1103, 447] on img "Main content" at bounding box center [1121, 398] width 325 height 209
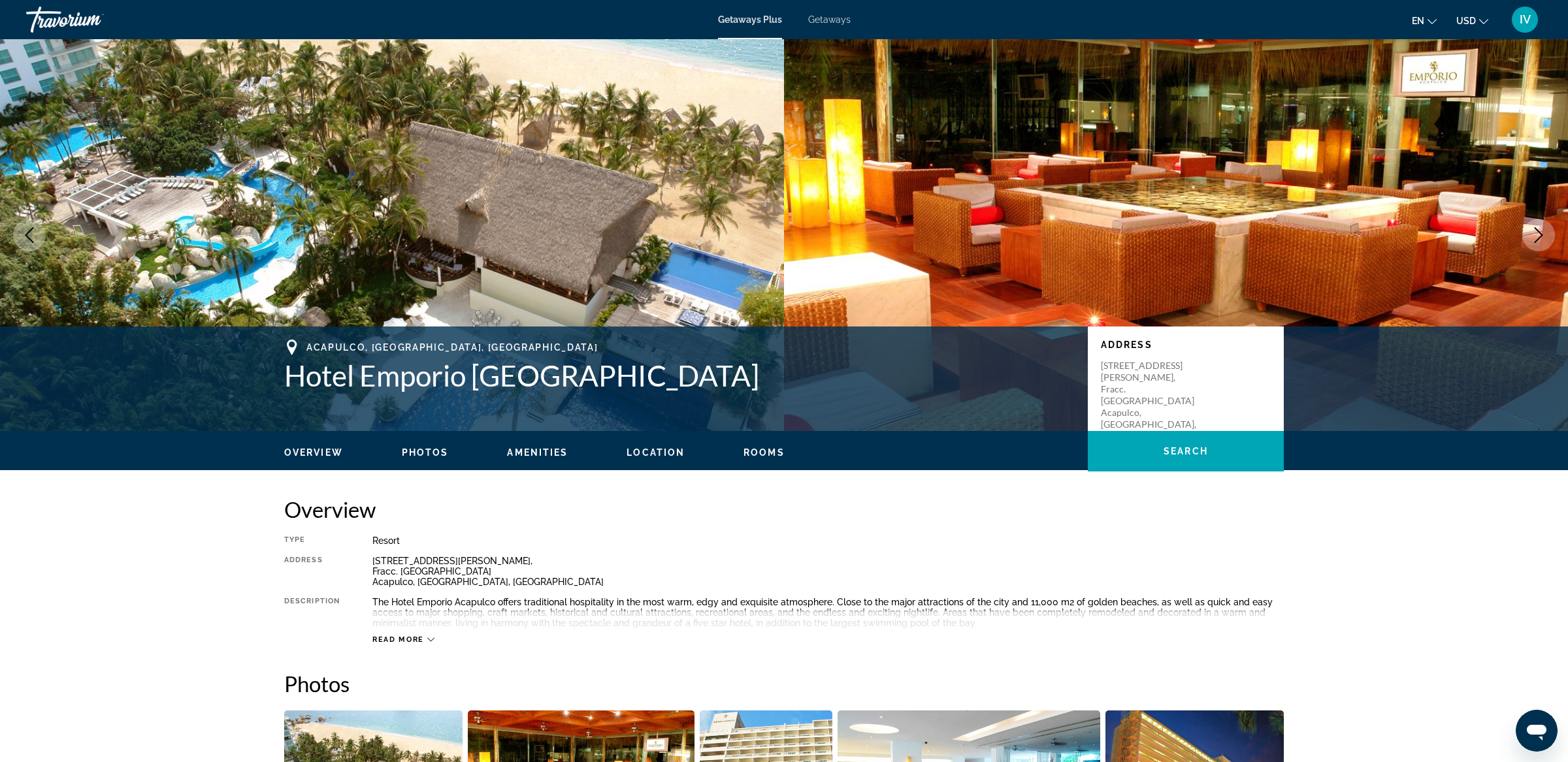
click at [1535, 229] on icon "Next image" at bounding box center [1538, 235] width 9 height 16
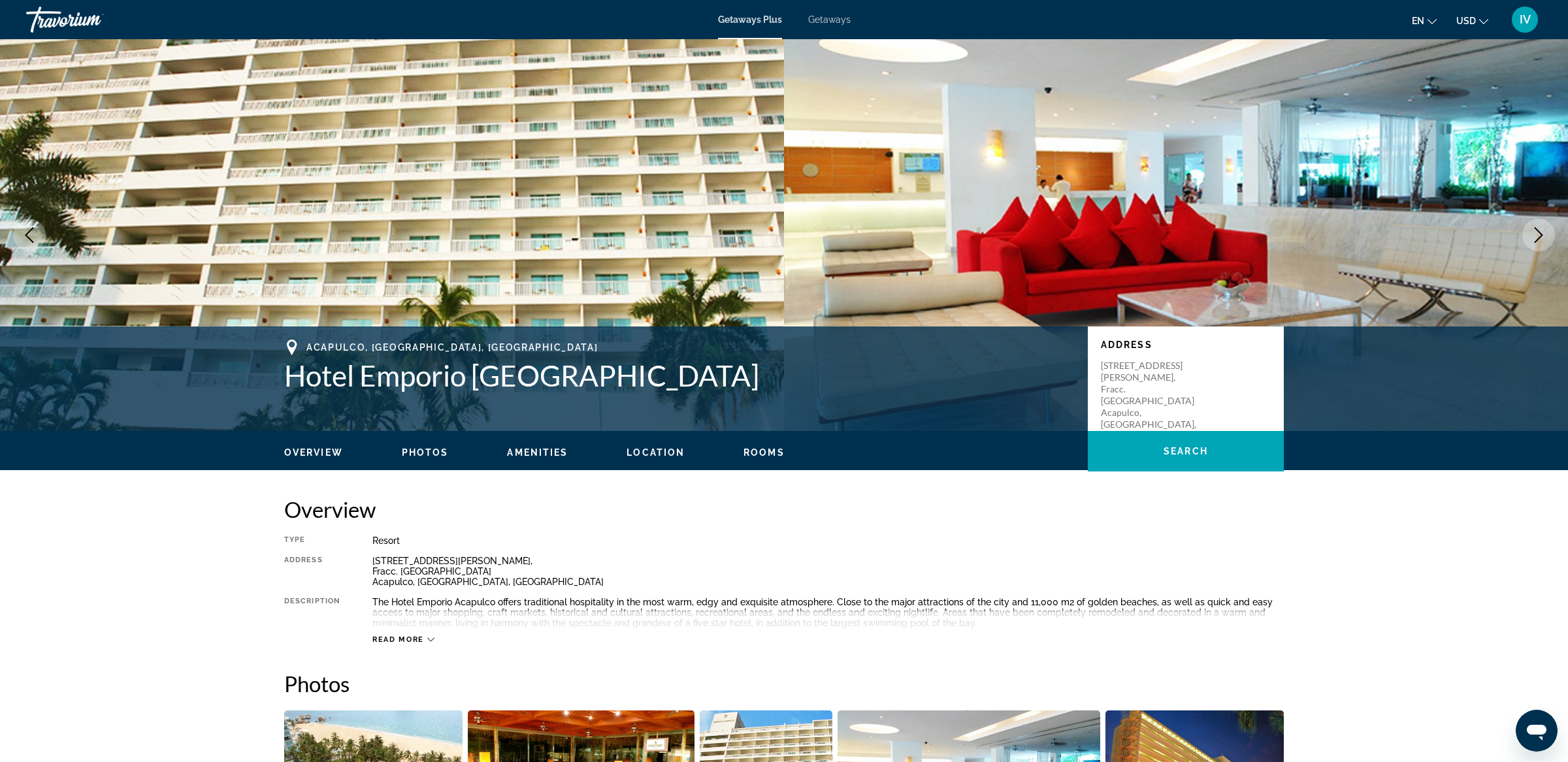
click at [1535, 229] on icon "Next image" at bounding box center [1538, 235] width 16 height 16
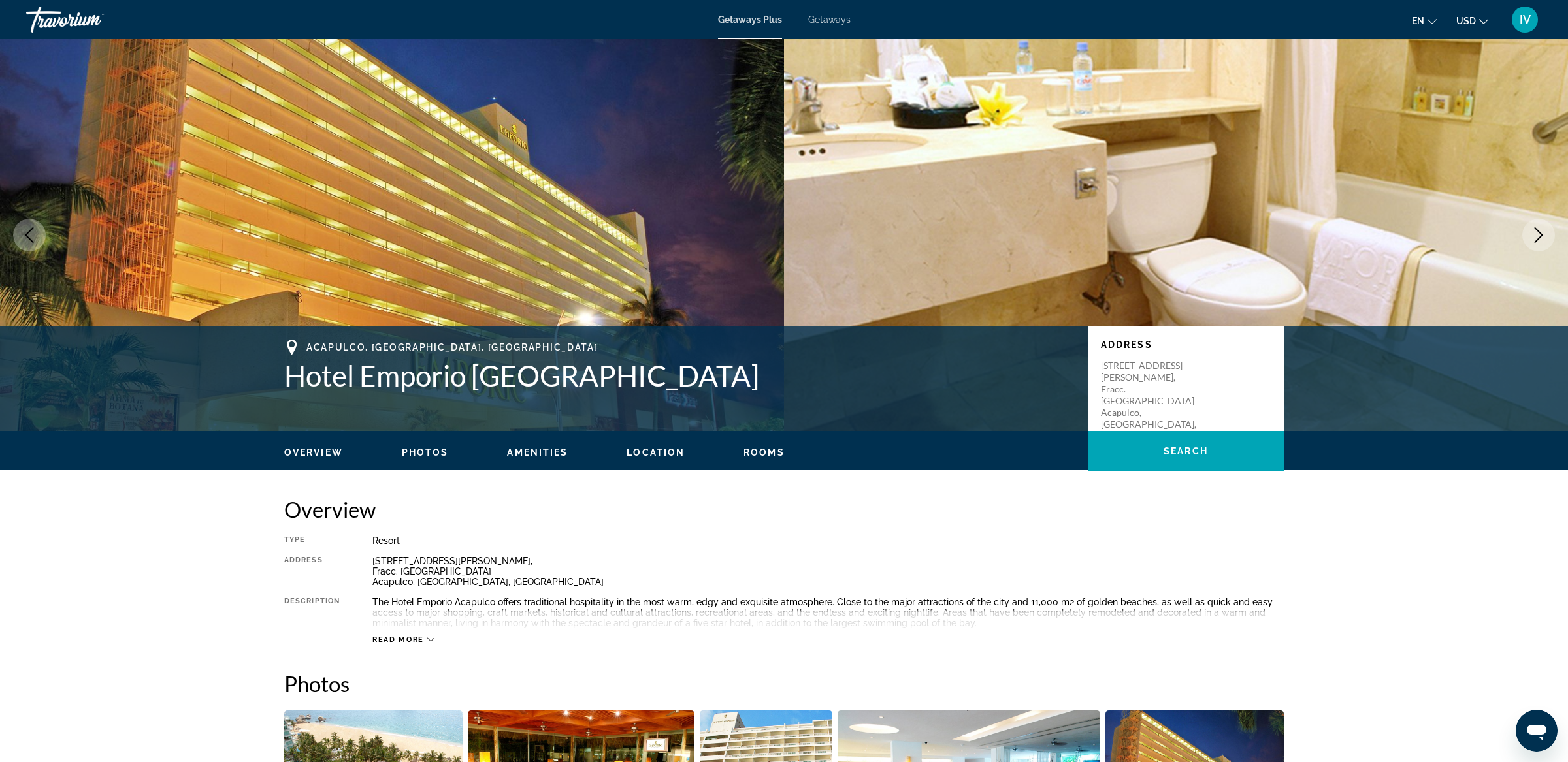
click at [1536, 229] on icon "Next image" at bounding box center [1538, 235] width 9 height 16
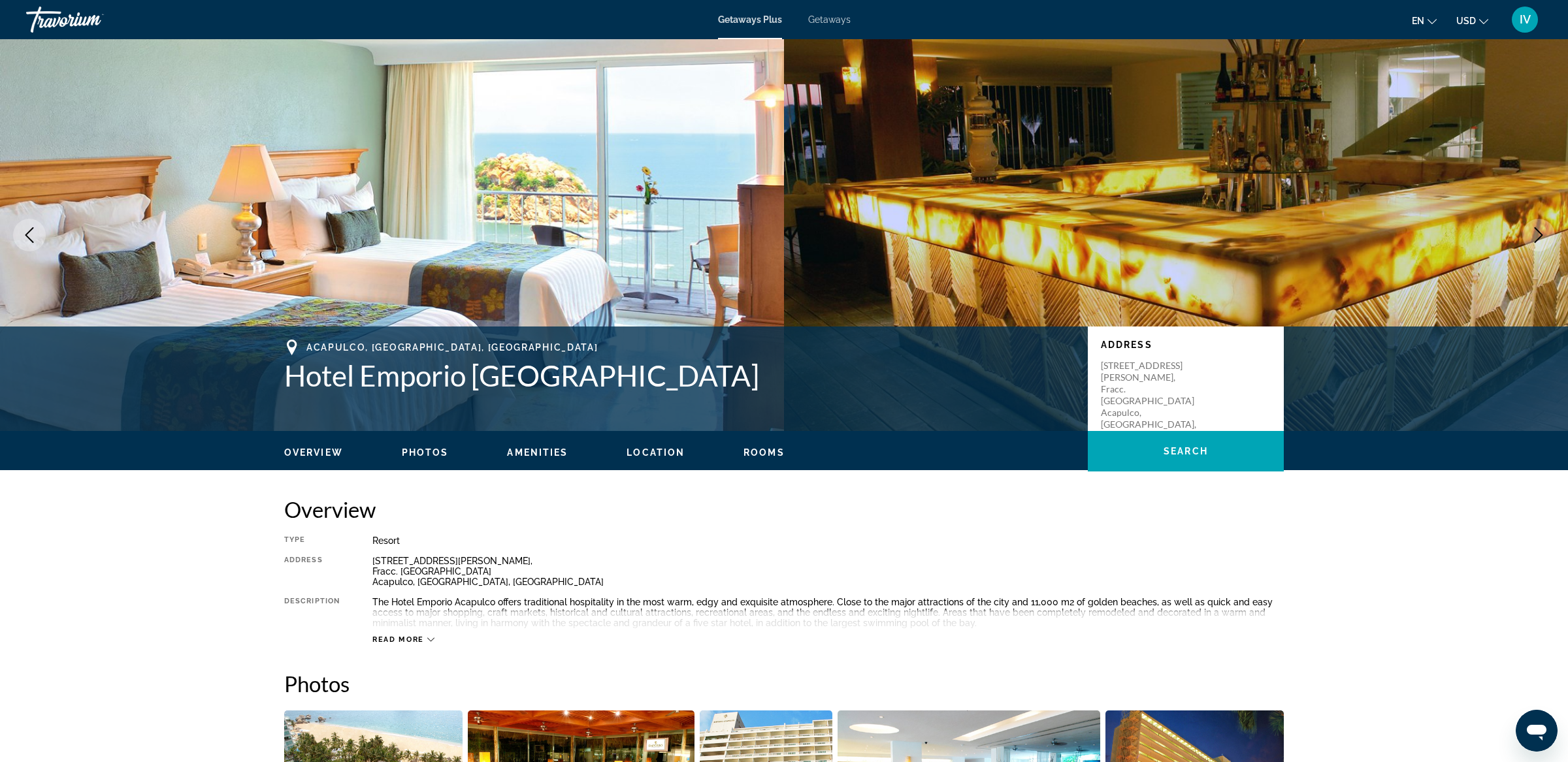
scroll to position [9, 0]
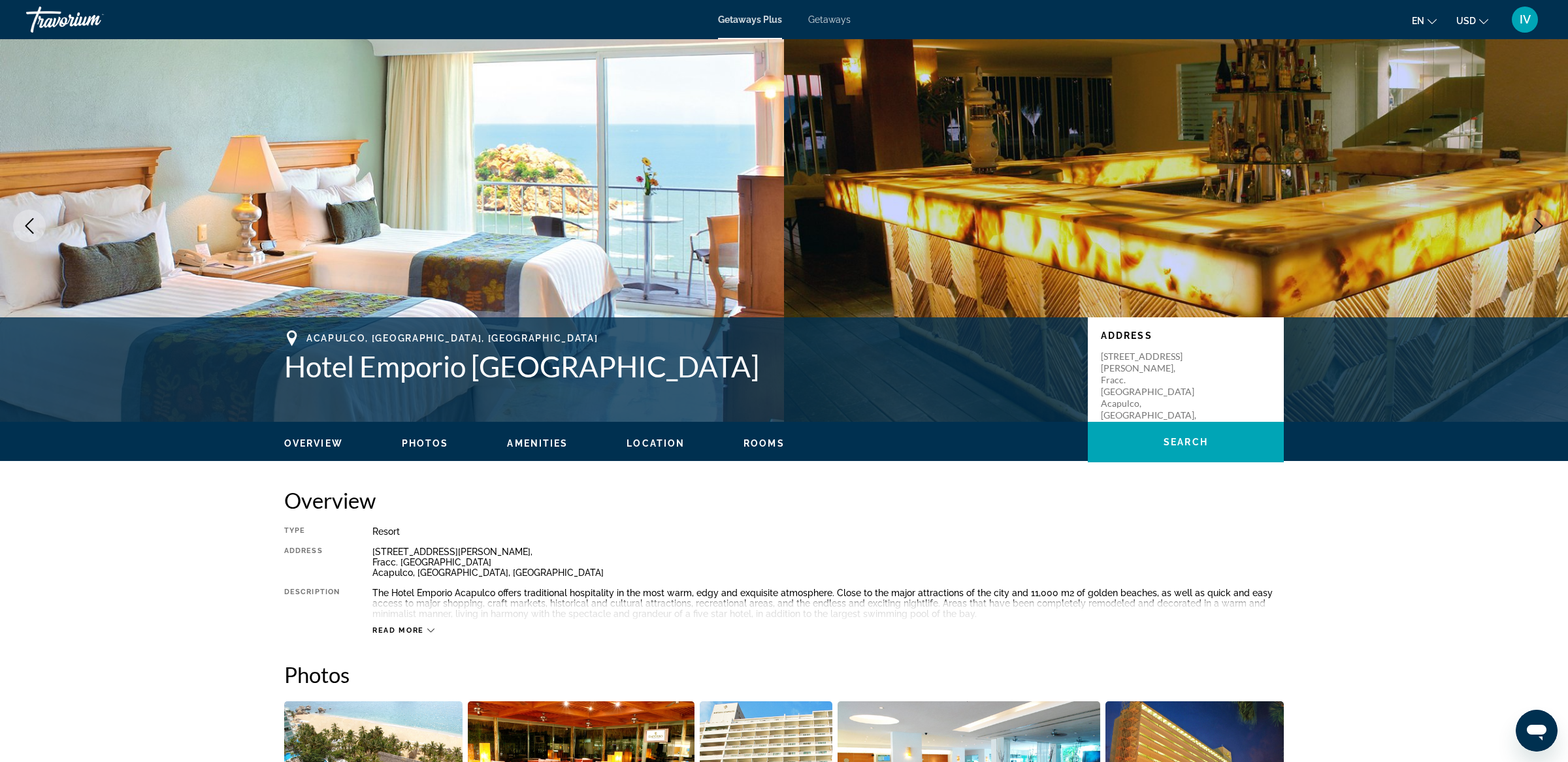
click at [1536, 229] on icon "Next image" at bounding box center [1538, 227] width 16 height 16
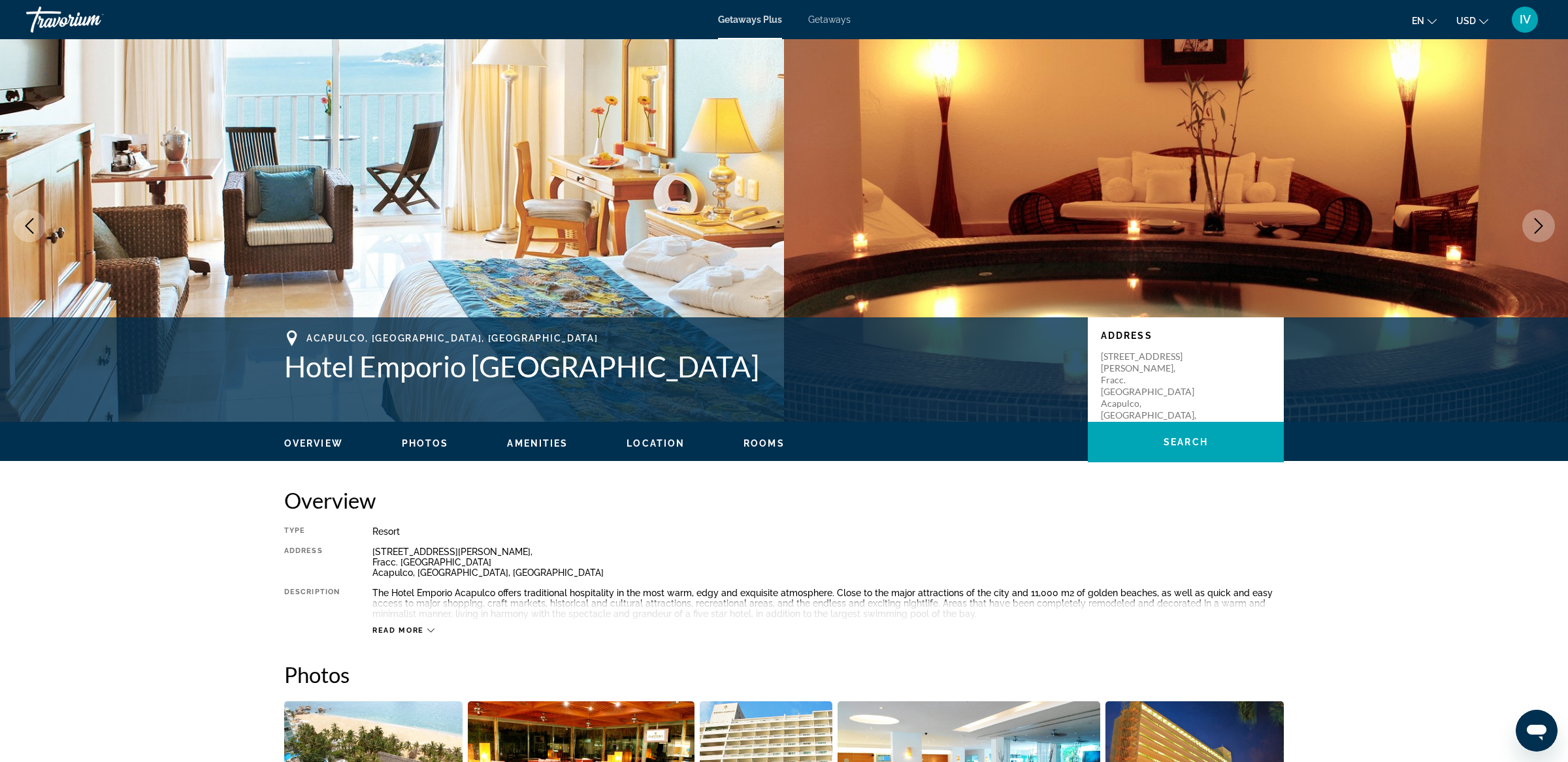
click at [1536, 229] on icon "Next image" at bounding box center [1538, 227] width 16 height 16
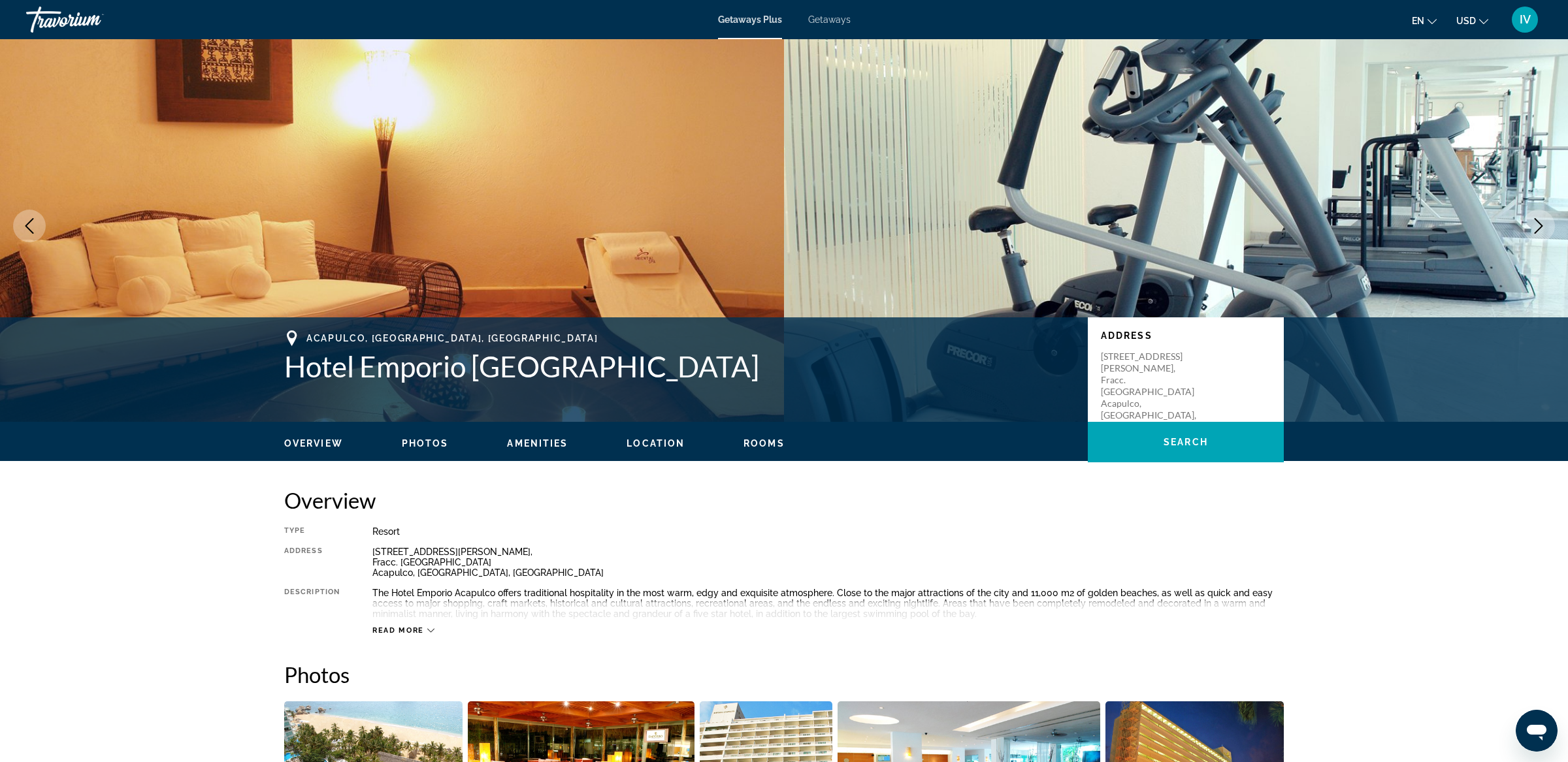
click at [1535, 229] on icon "Next image" at bounding box center [1538, 227] width 16 height 16
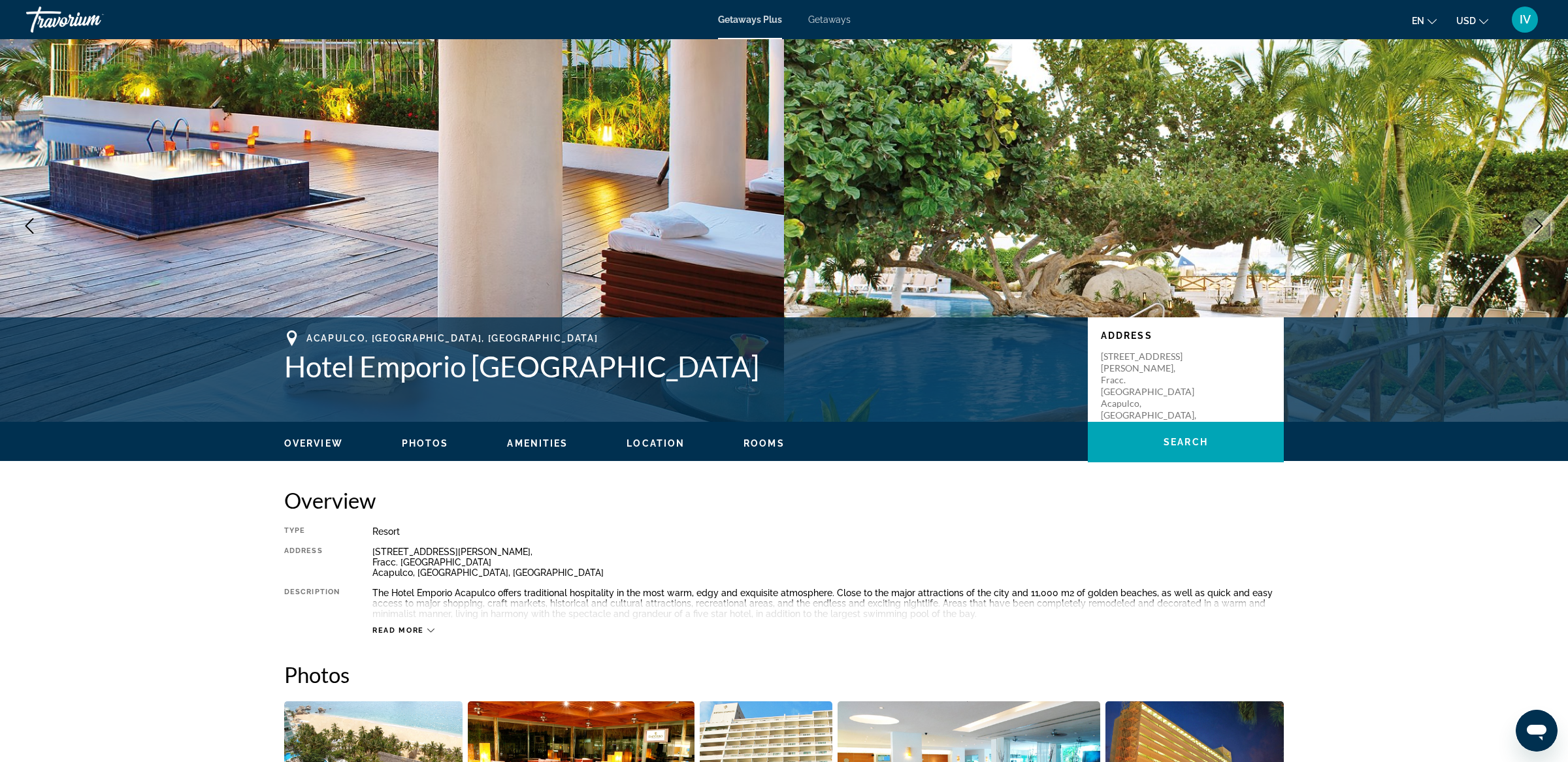
click at [1529, 228] on button "Next image" at bounding box center [1538, 226] width 33 height 33
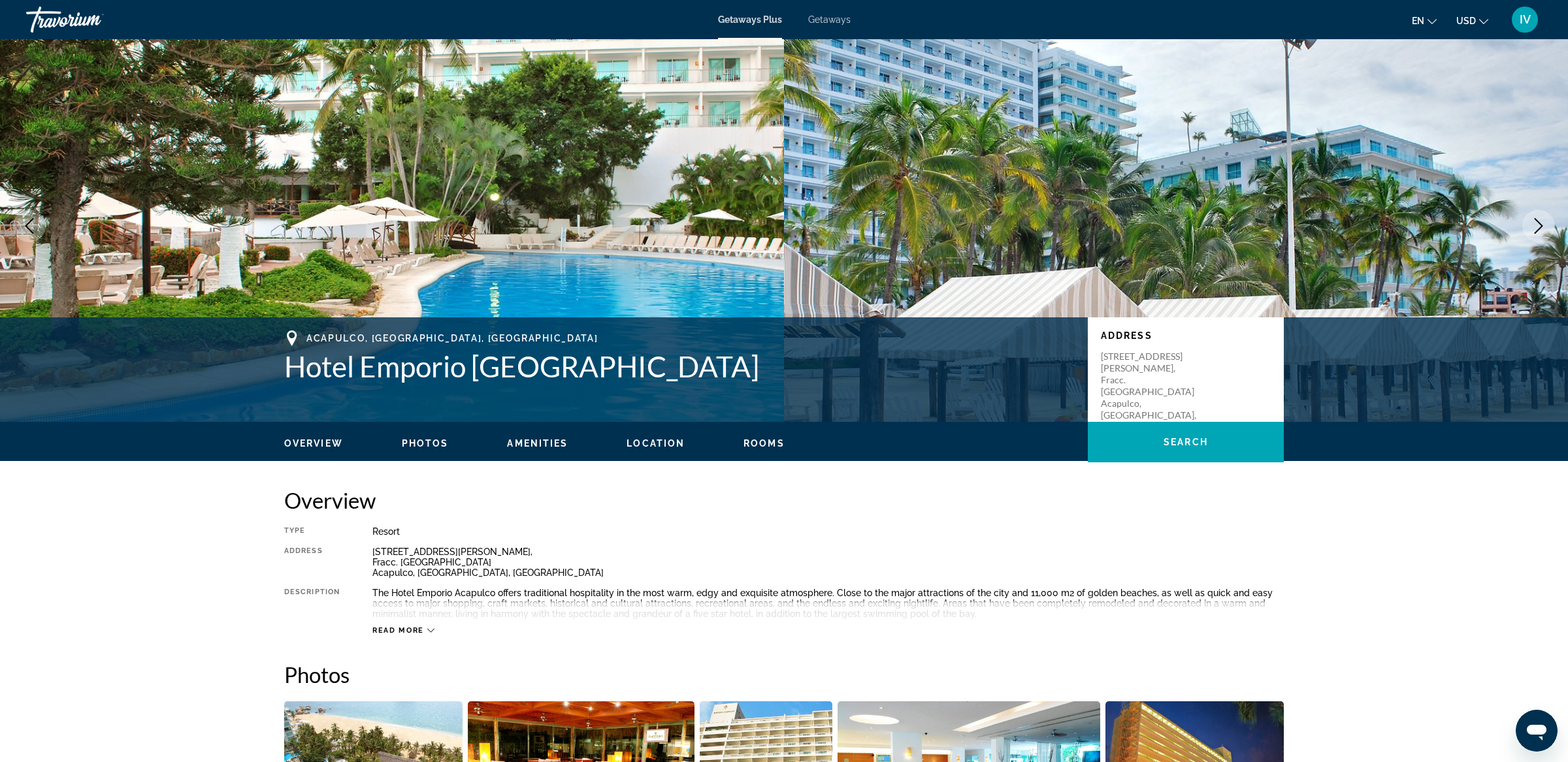
scroll to position [10, 0]
click at [1525, 229] on button "Next image" at bounding box center [1538, 225] width 33 height 33
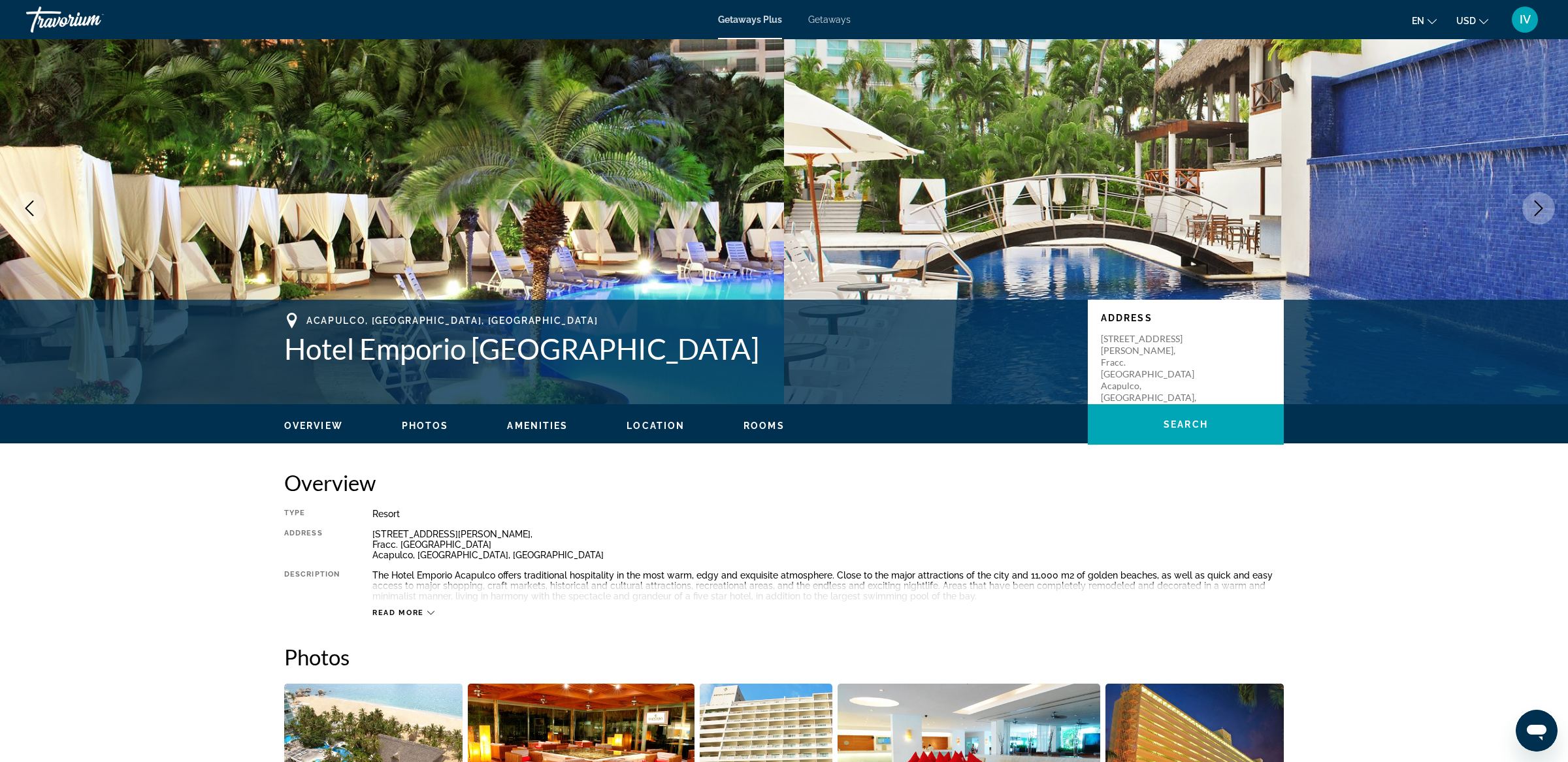
scroll to position [27, 0]
click at [1525, 229] on img "Main content" at bounding box center [1175, 208] width 784 height 392
click at [1542, 208] on icon "Next image" at bounding box center [1538, 208] width 16 height 16
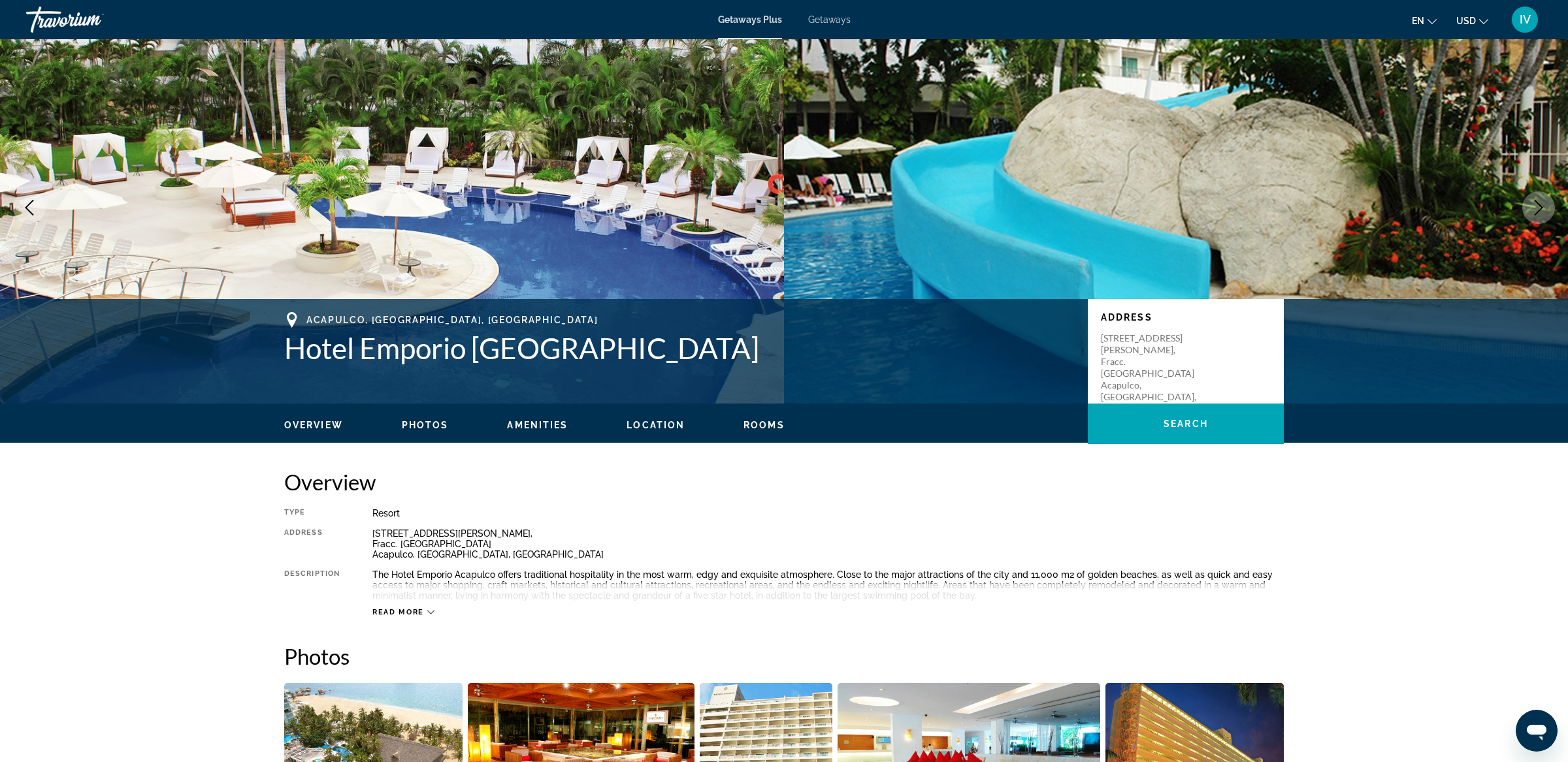
click at [1542, 208] on icon "Next image" at bounding box center [1538, 208] width 16 height 16
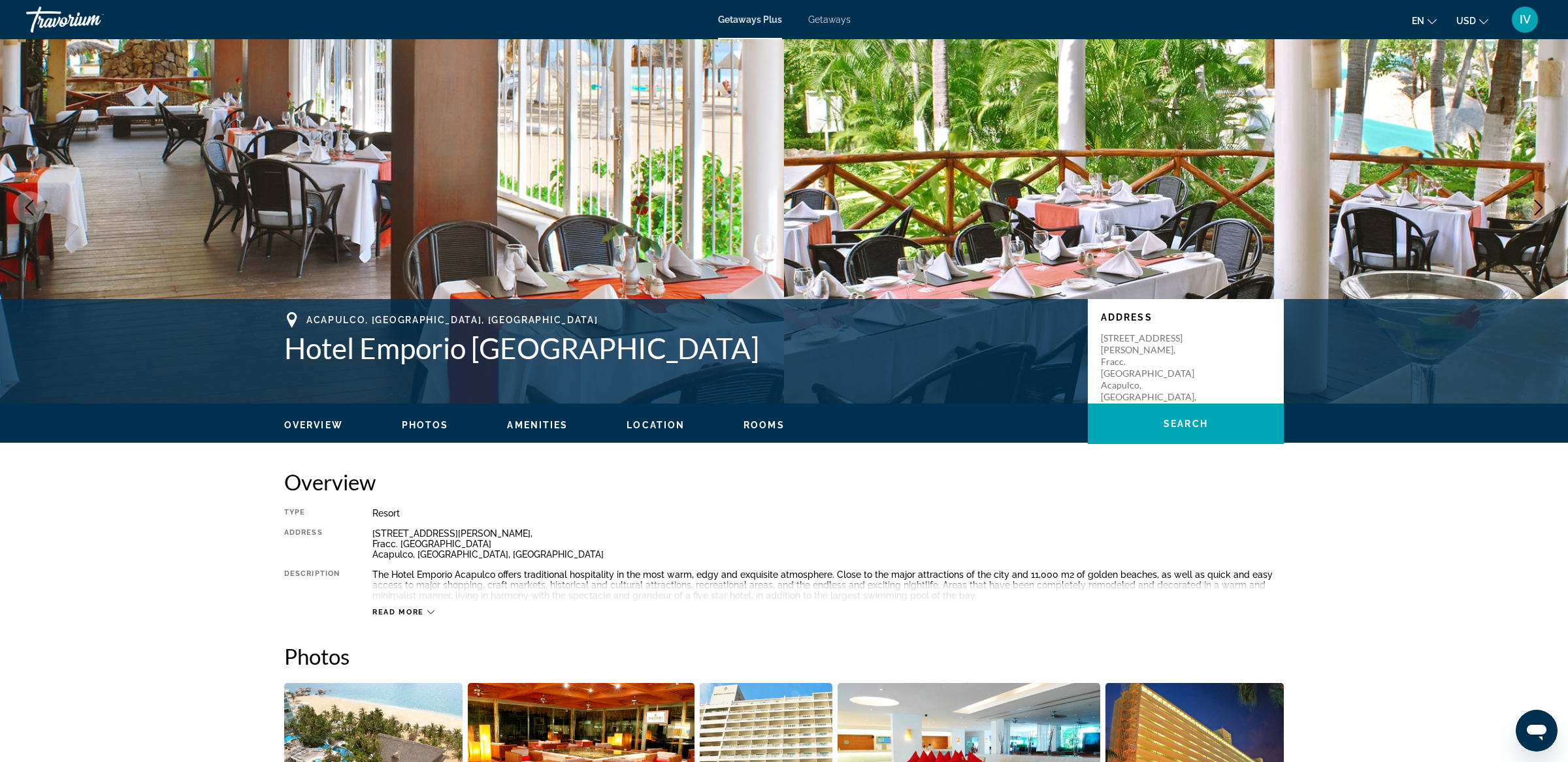
click at [1542, 208] on icon "Next image" at bounding box center [1538, 208] width 16 height 16
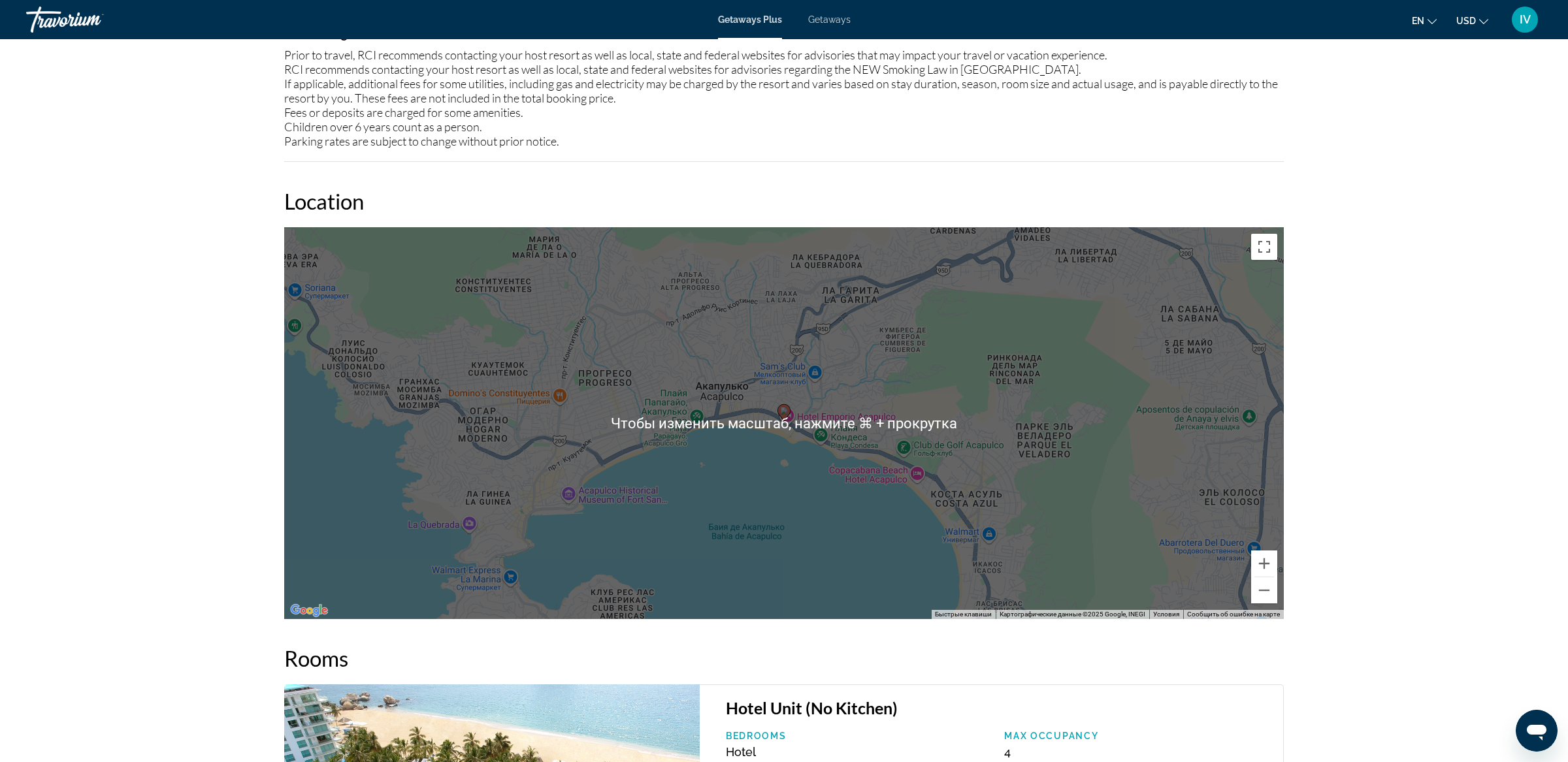
scroll to position [1730, 0]
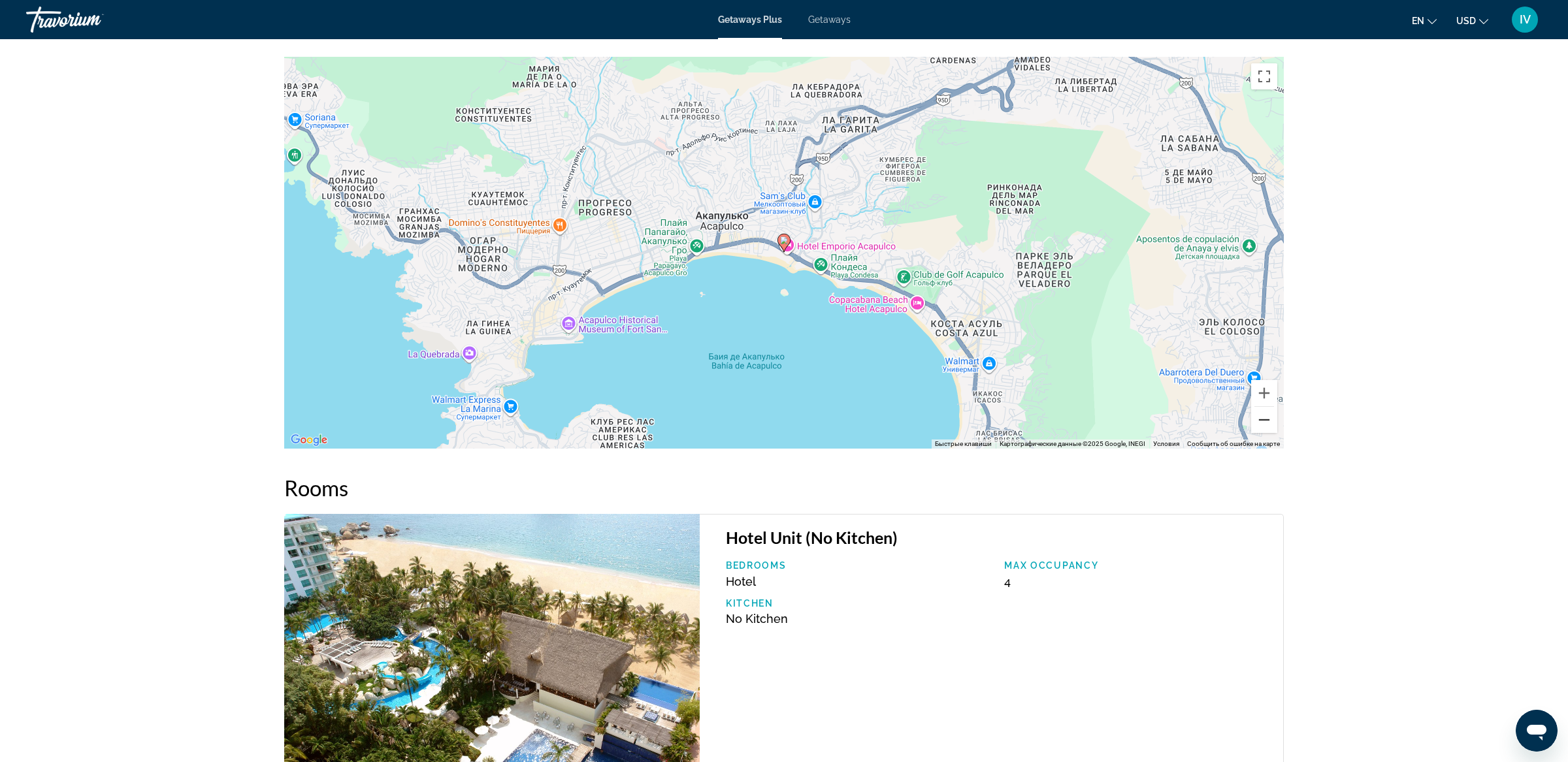
click at [1259, 415] on button "Уменьшить" at bounding box center [1264, 419] width 26 height 26
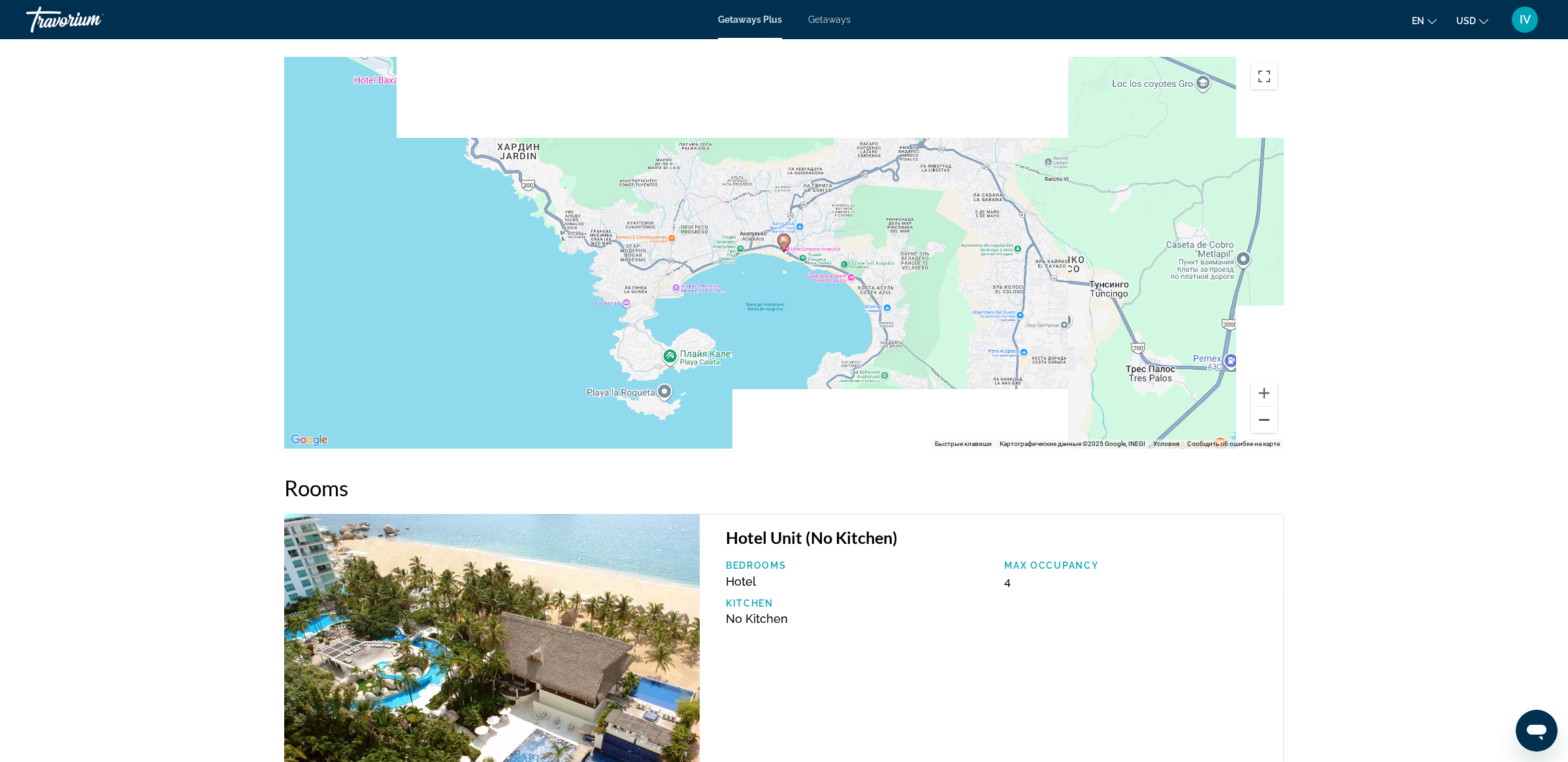
click at [1259, 415] on button "Уменьшить" at bounding box center [1264, 419] width 26 height 26
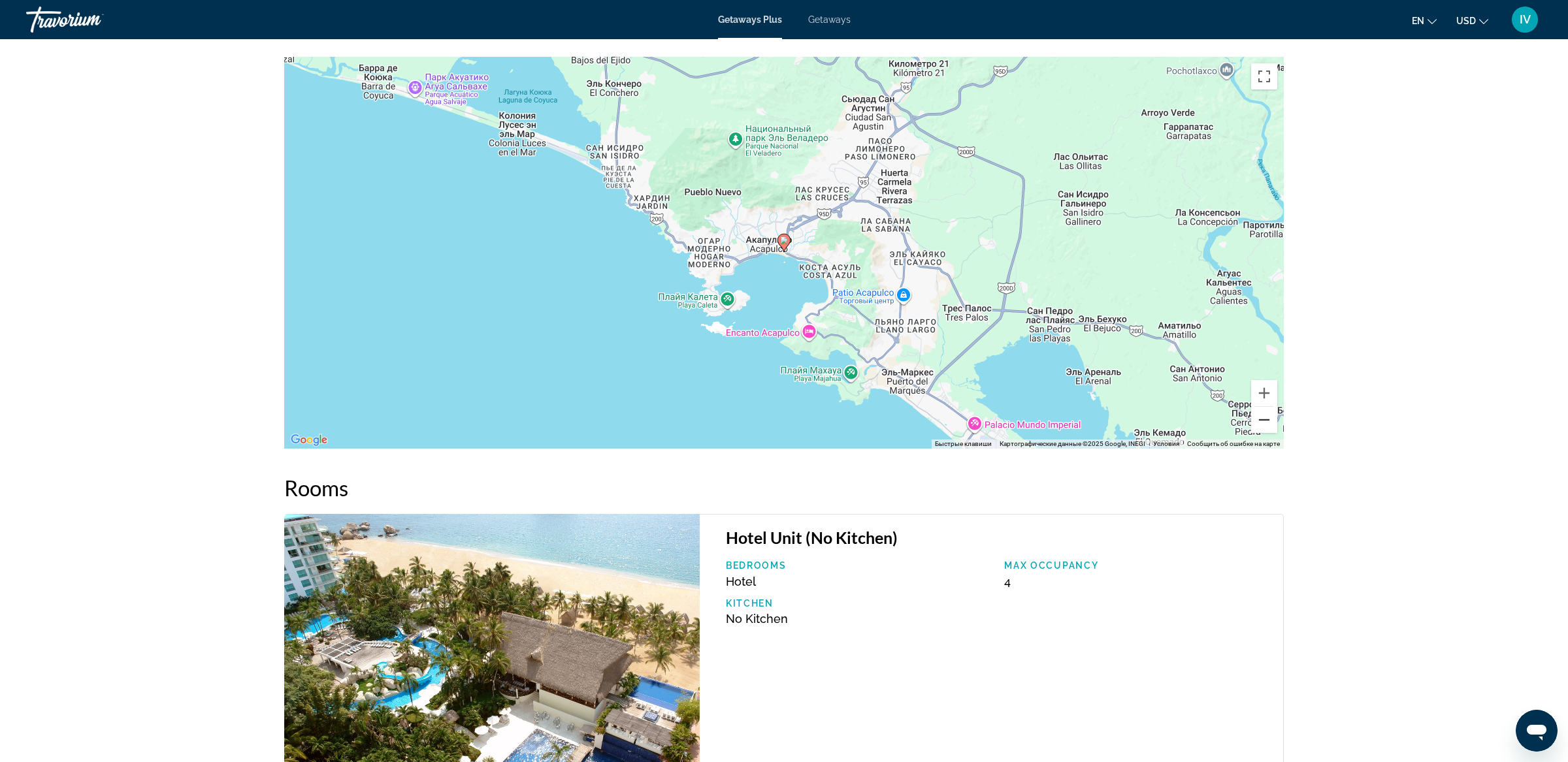
click at [1259, 415] on button "Уменьшить" at bounding box center [1264, 419] width 26 height 26
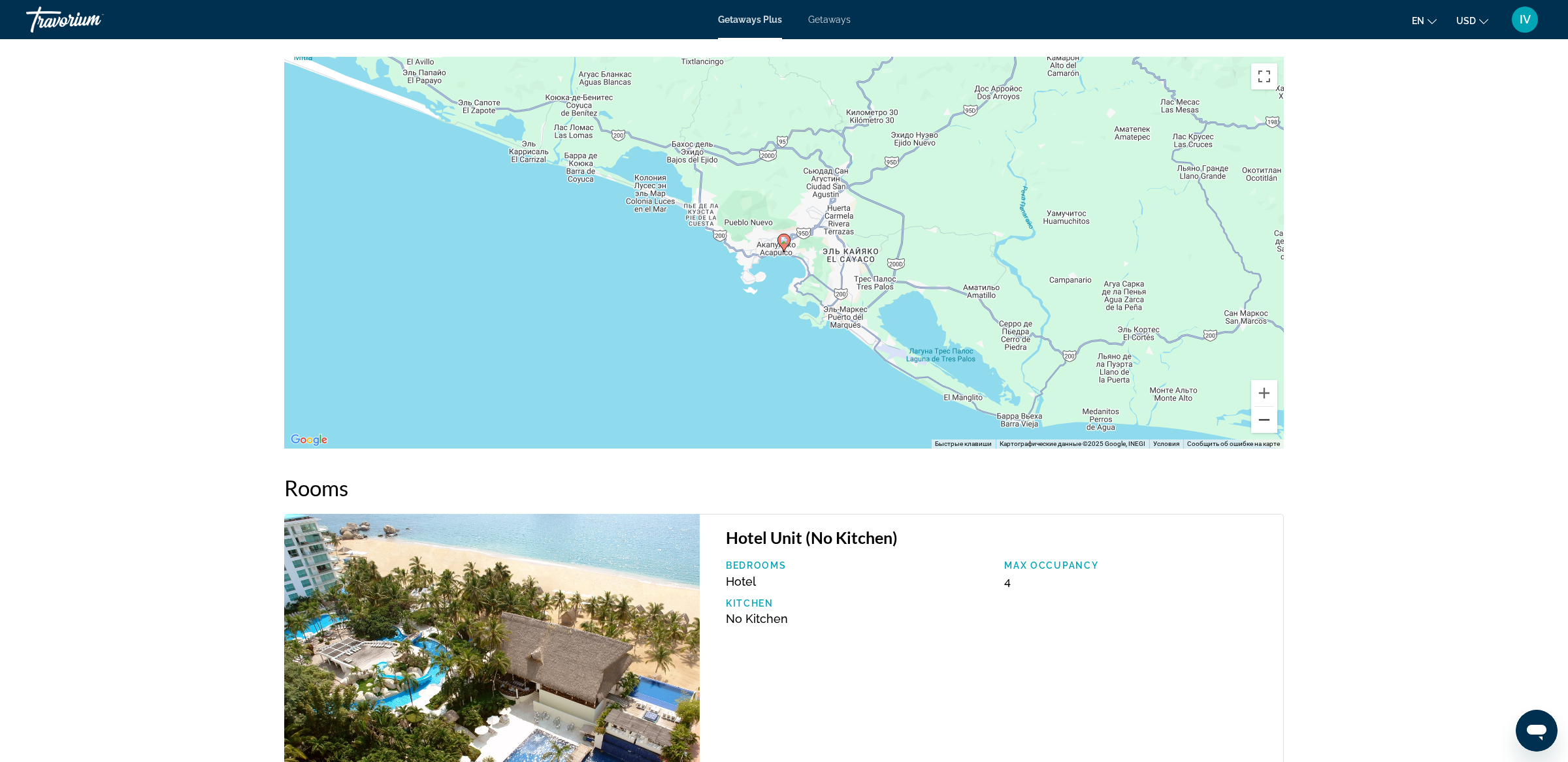
click at [1259, 415] on button "Уменьшить" at bounding box center [1264, 419] width 26 height 26
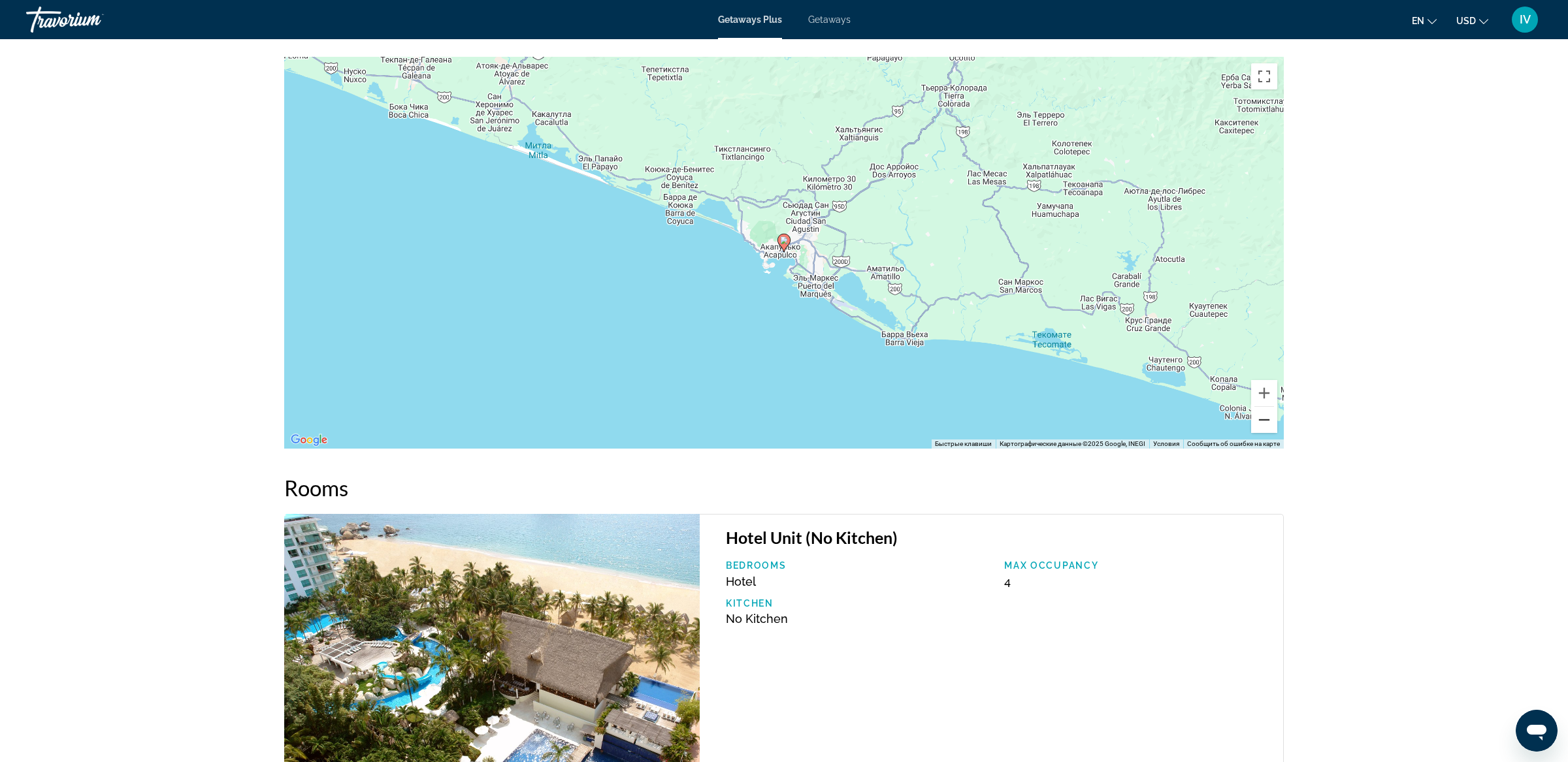
click at [1259, 415] on button "Уменьшить" at bounding box center [1264, 419] width 26 height 26
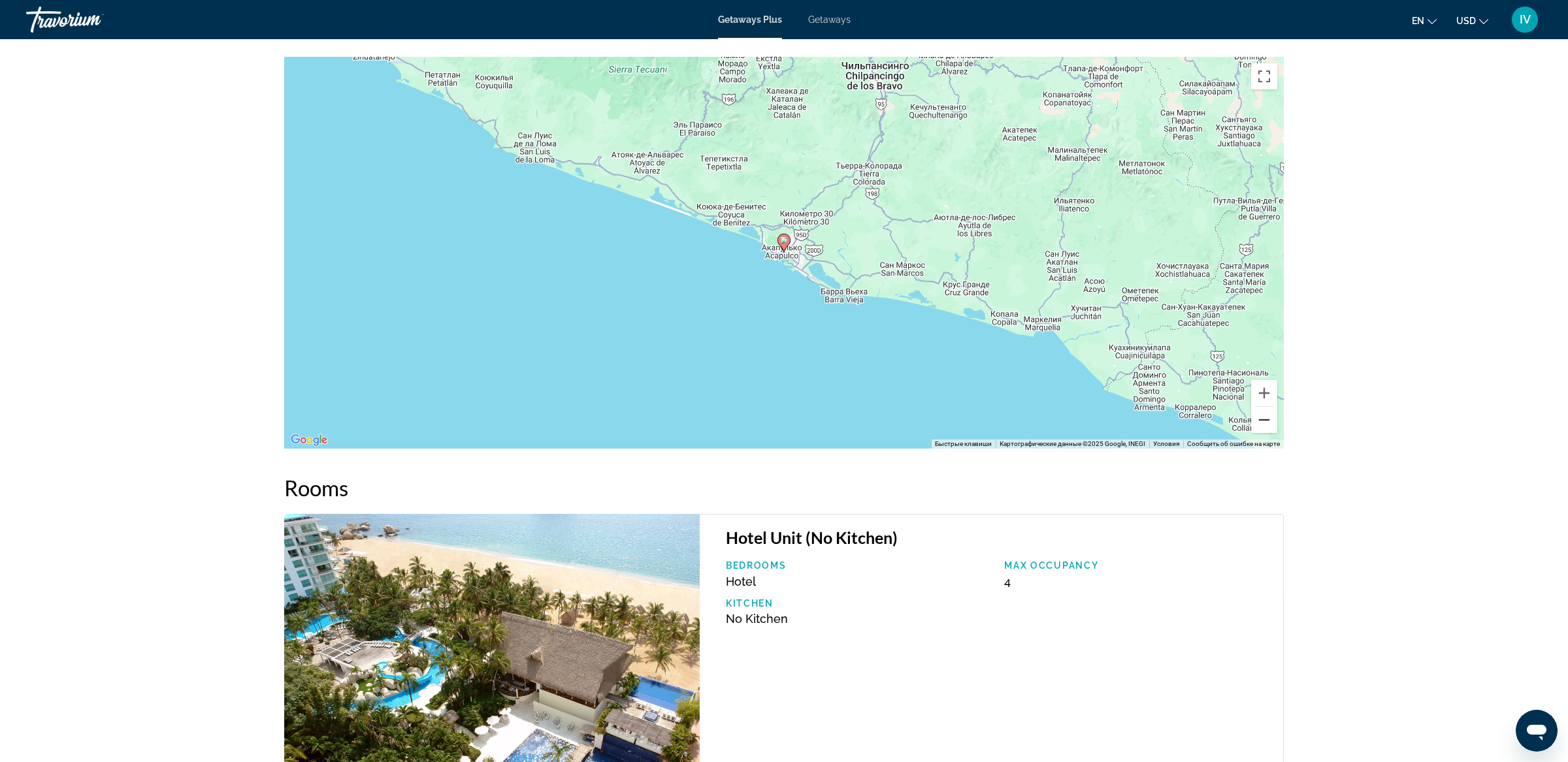
click at [1259, 415] on button "Уменьшить" at bounding box center [1264, 419] width 26 height 26
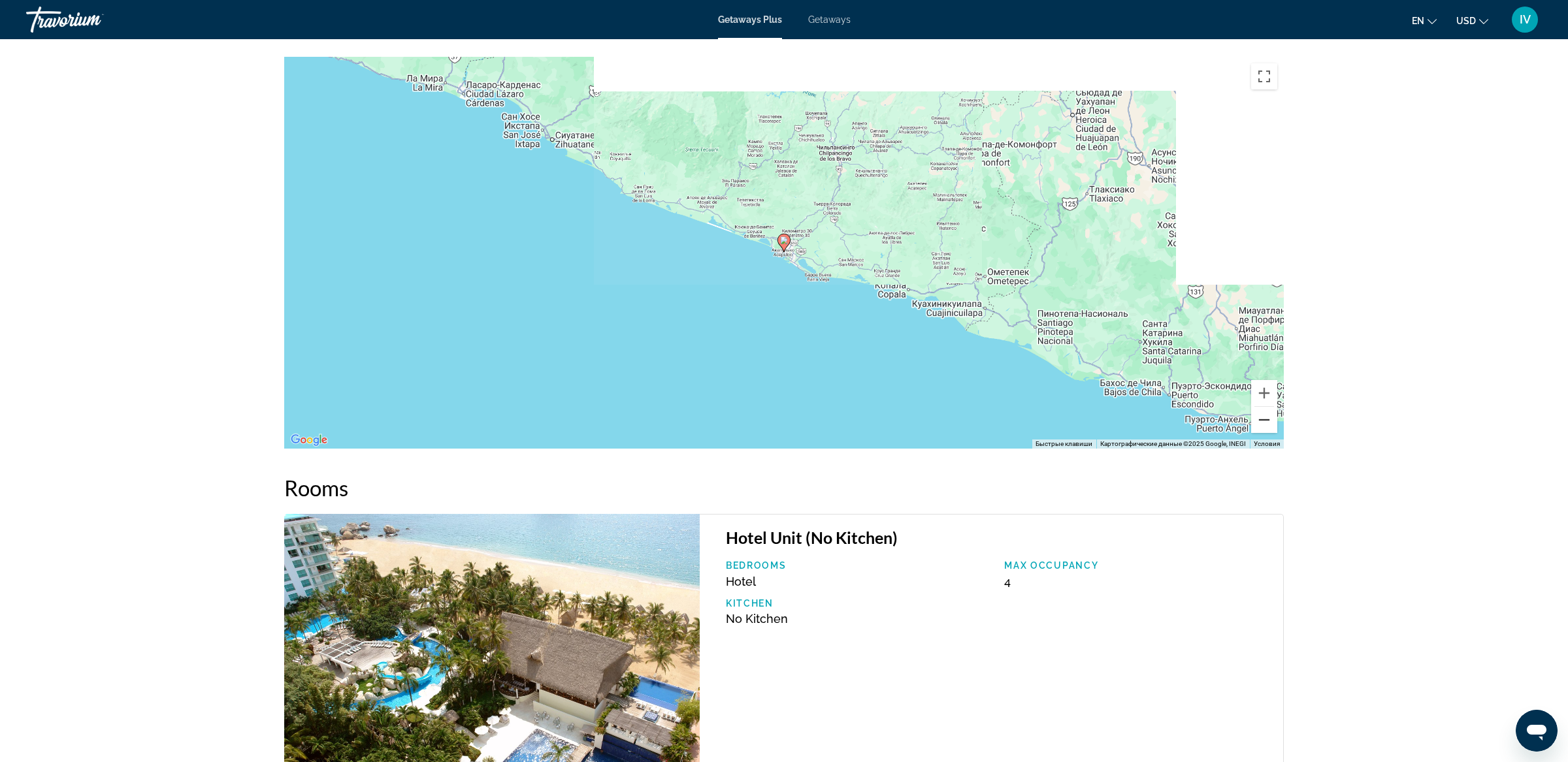
click at [1259, 415] on button "Уменьшить" at bounding box center [1264, 419] width 26 height 26
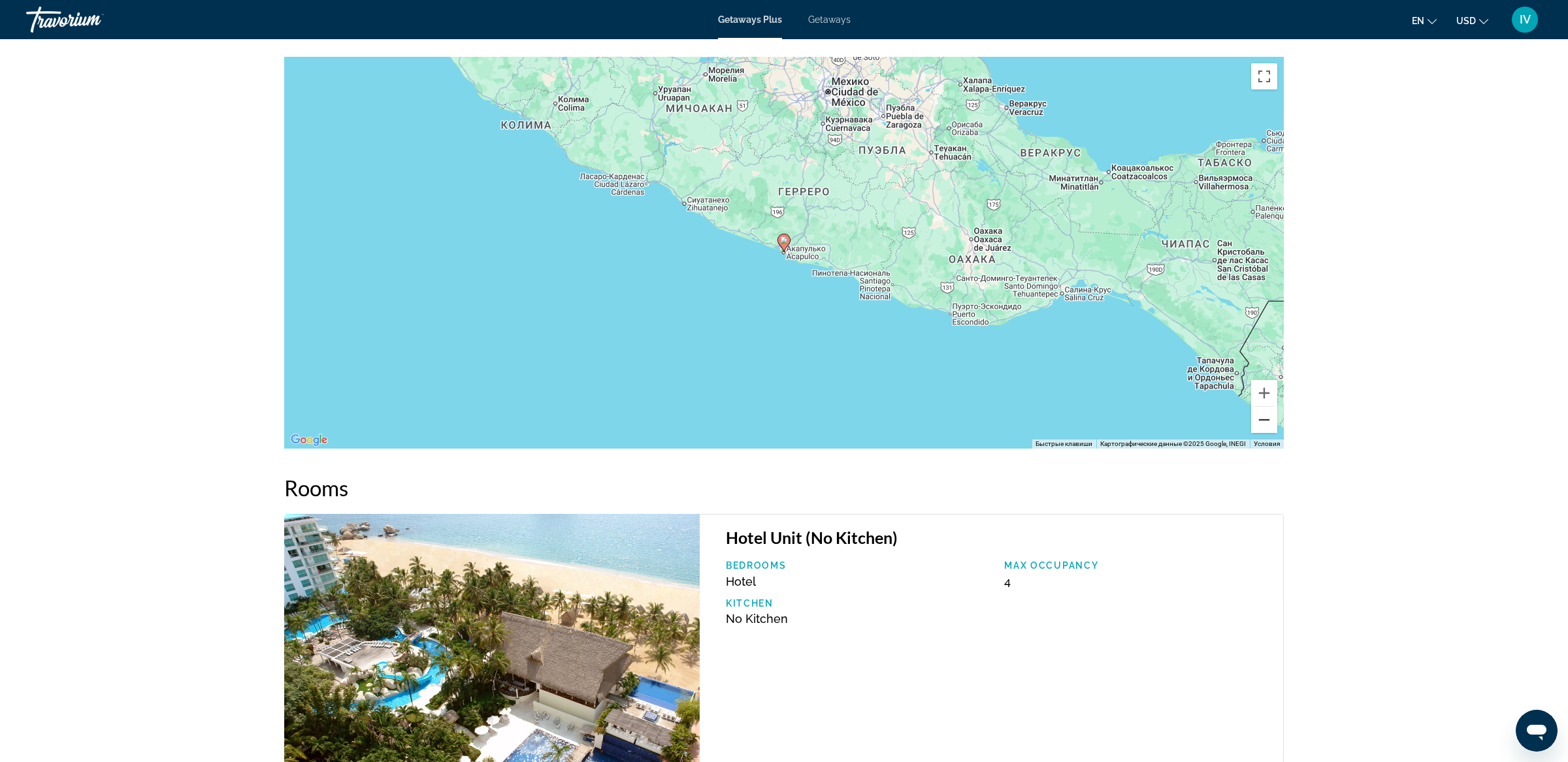
click at [1259, 415] on button "Уменьшить" at bounding box center [1264, 419] width 26 height 26
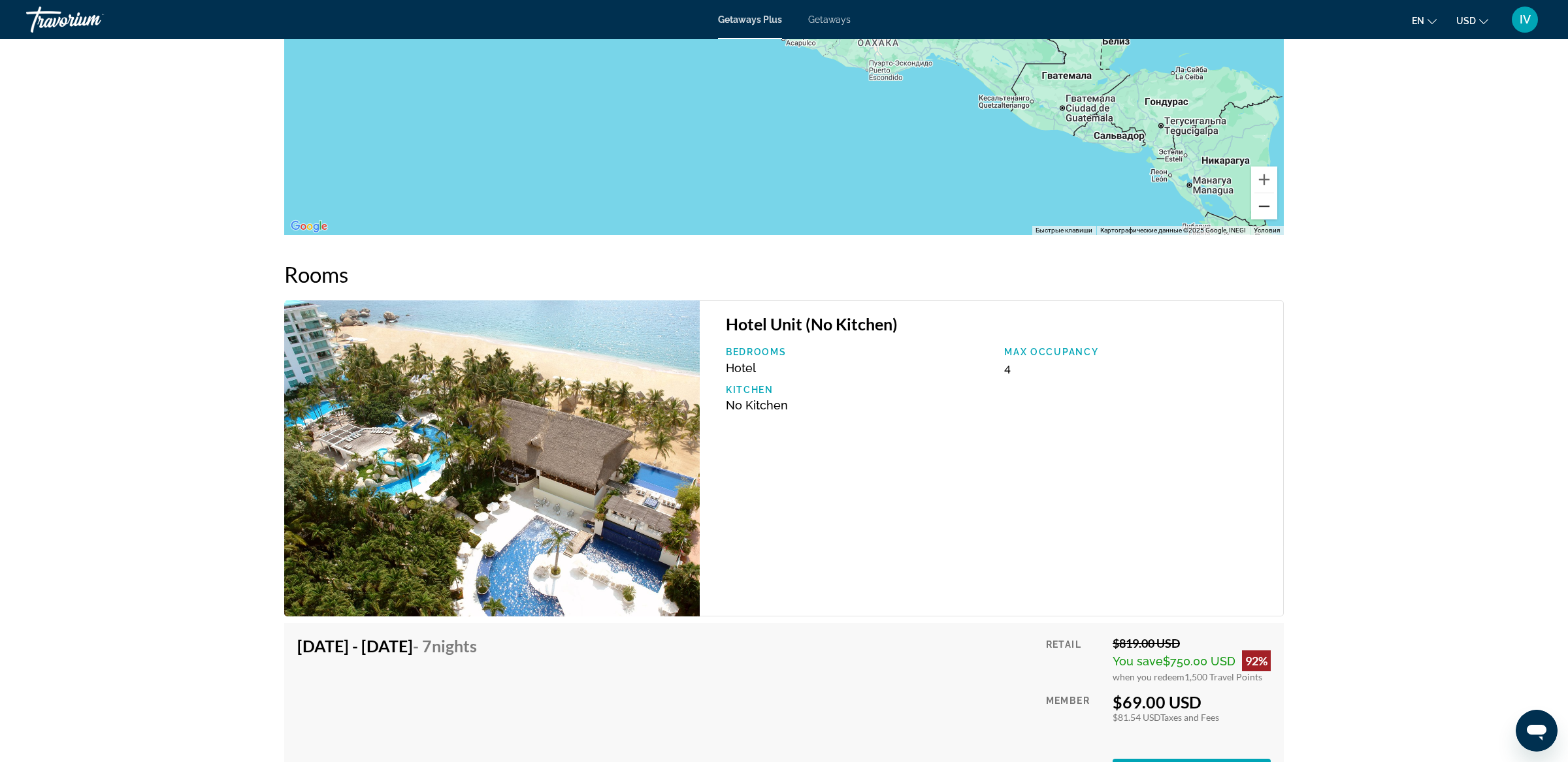
scroll to position [2168, 0]
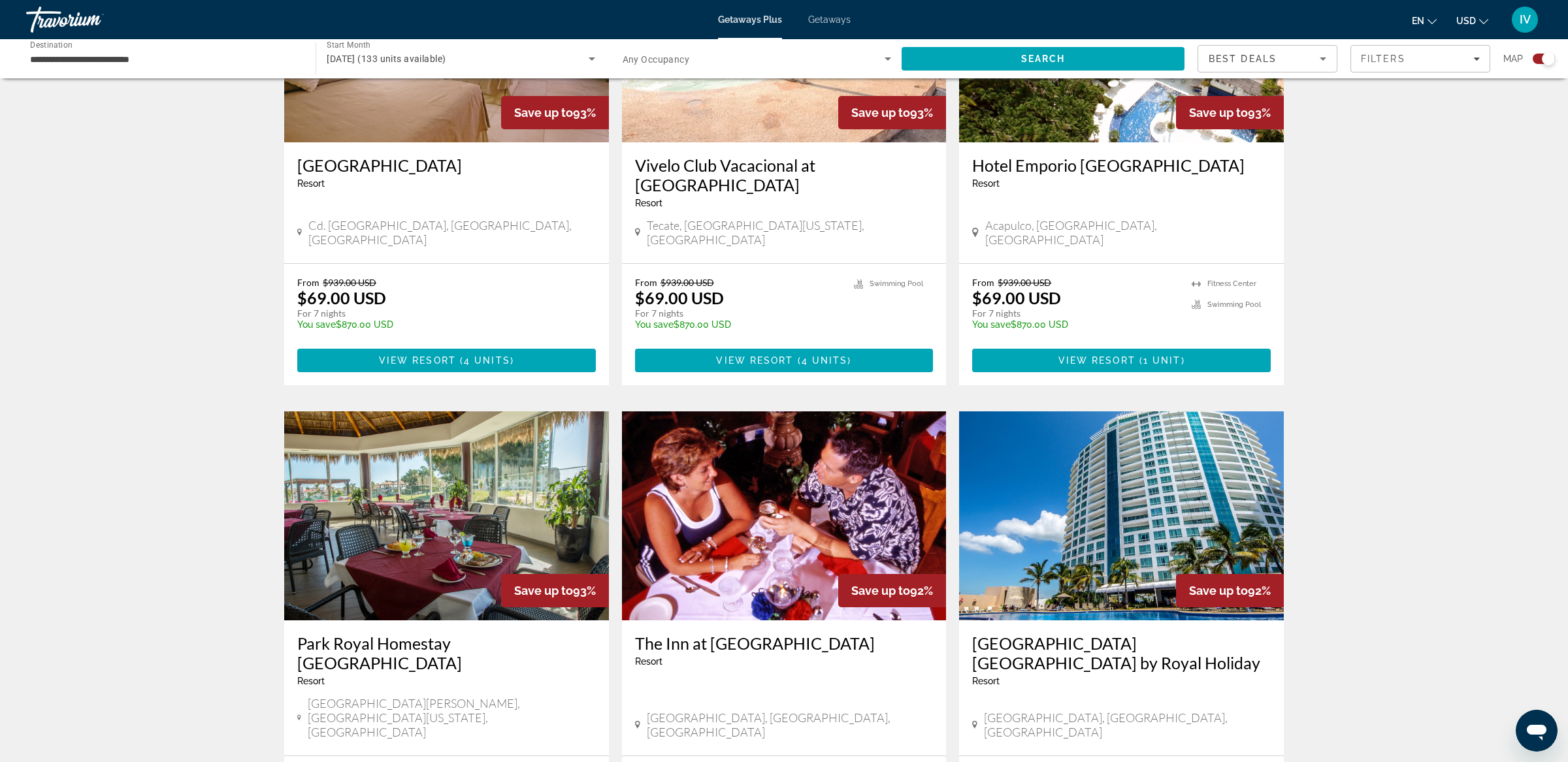
scroll to position [656, 0]
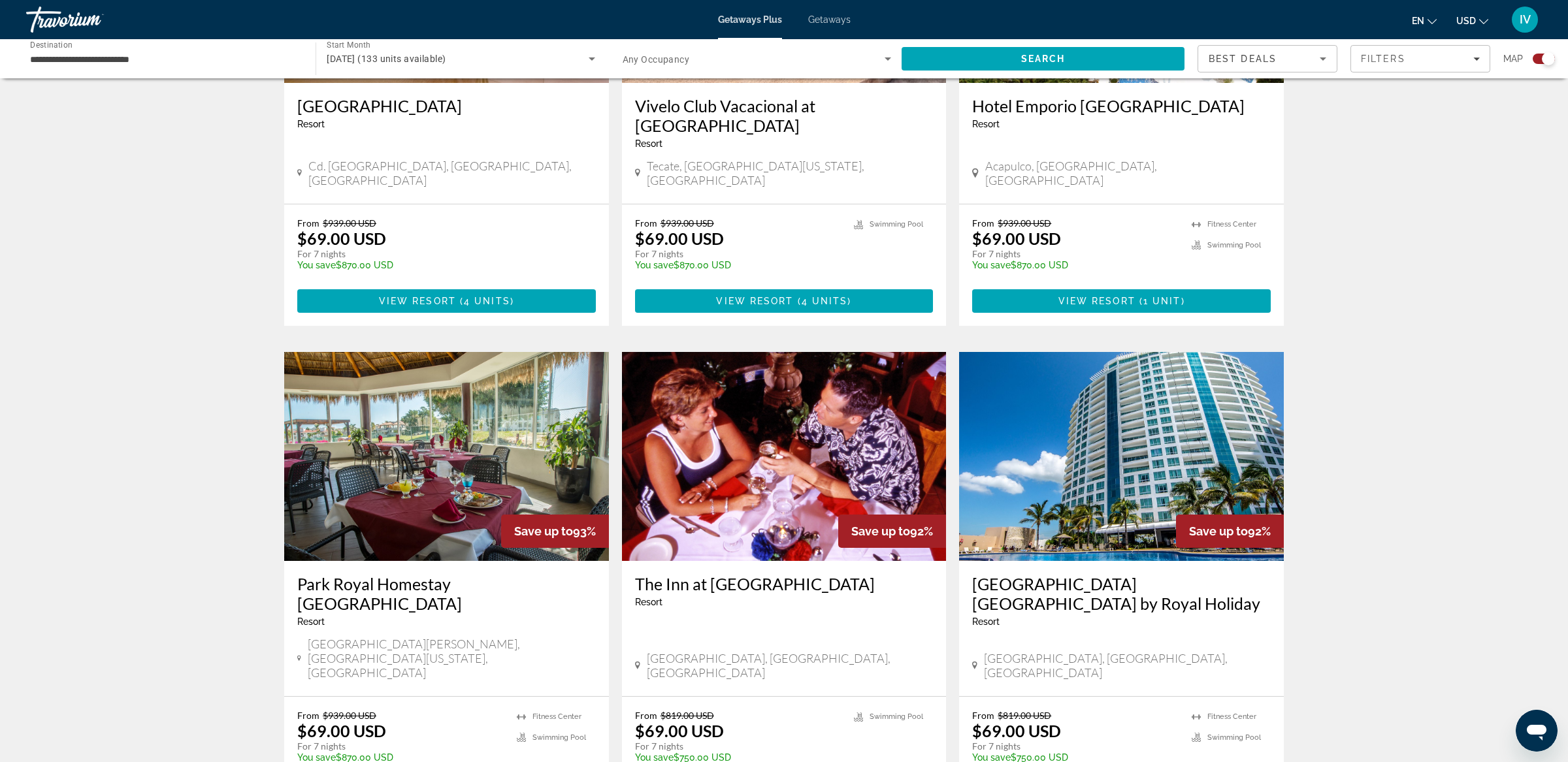
click at [483, 461] on img "Main content" at bounding box center [447, 456] width 325 height 209
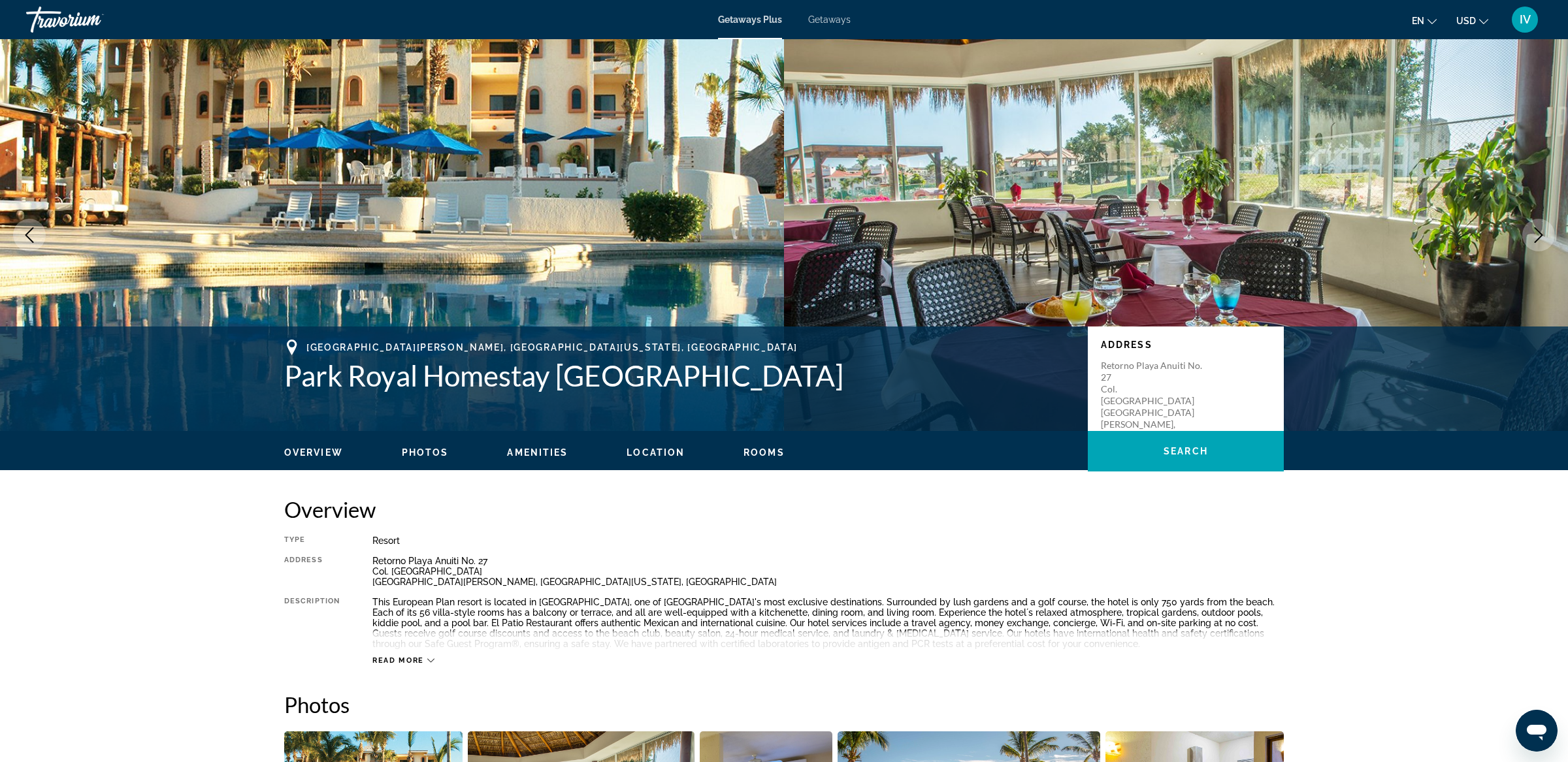
click at [1538, 230] on icon "Next image" at bounding box center [1538, 235] width 16 height 16
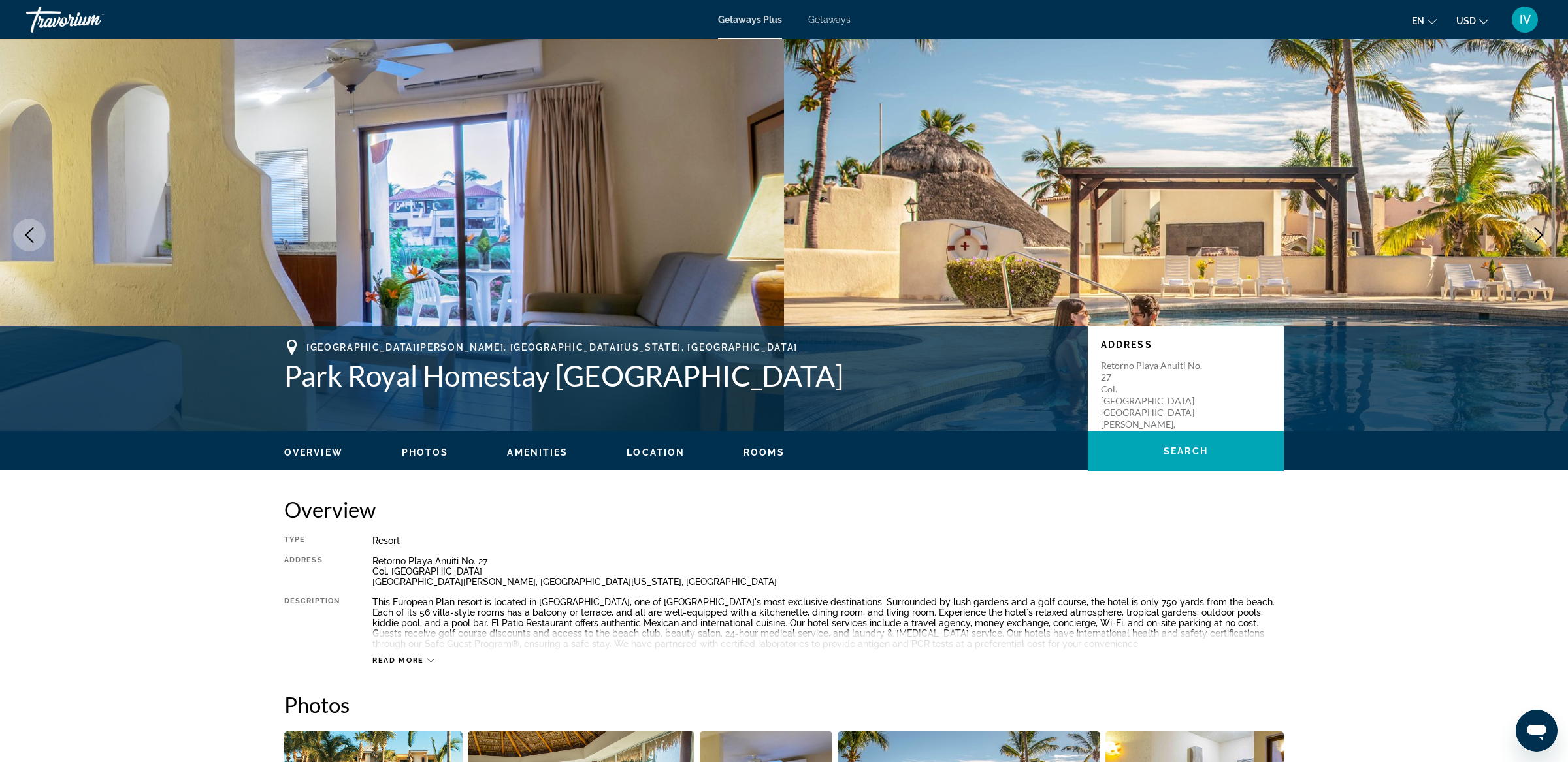
click at [1538, 230] on icon "Next image" at bounding box center [1538, 235] width 16 height 16
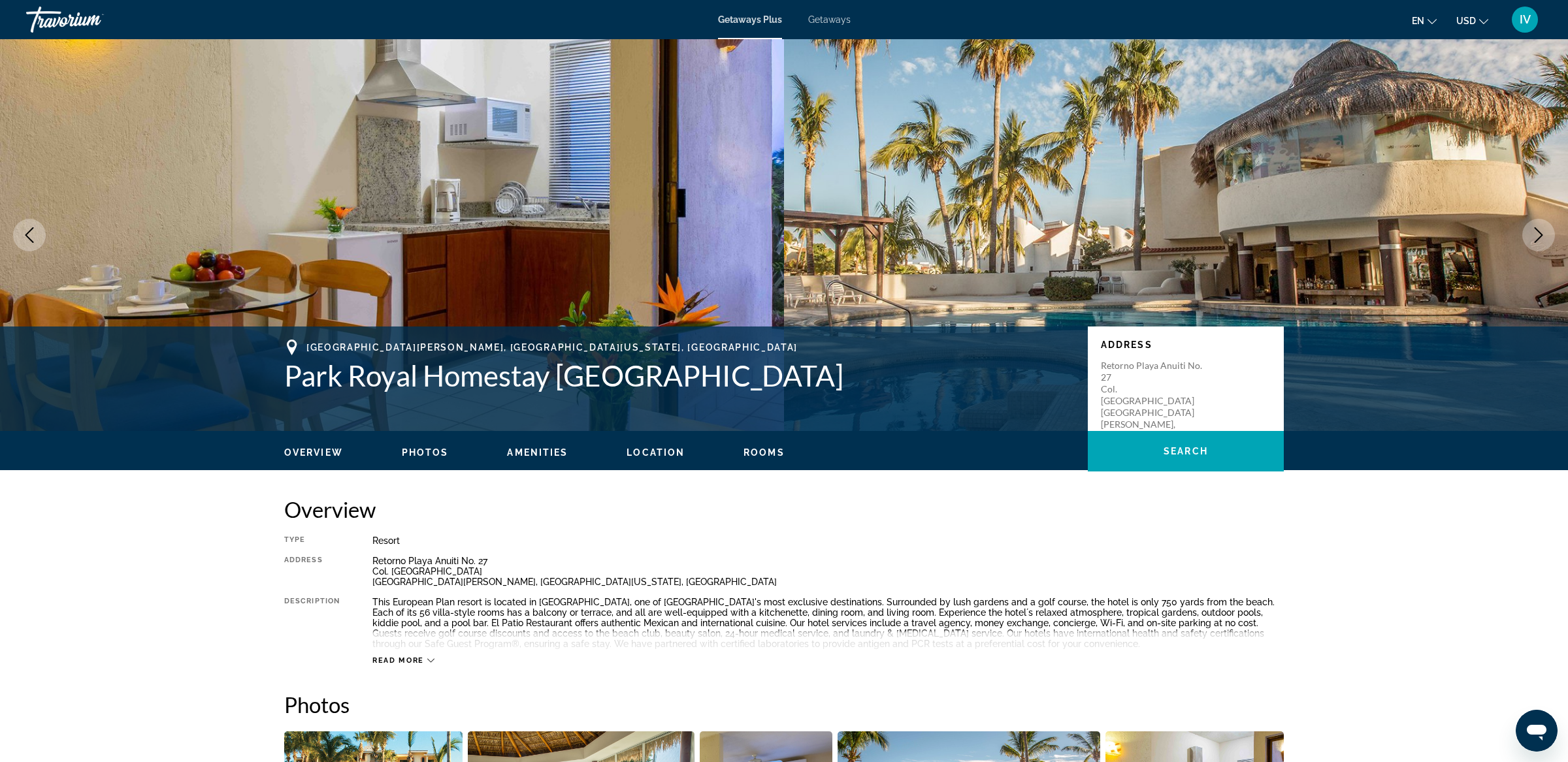
click at [1538, 230] on icon "Next image" at bounding box center [1538, 235] width 16 height 16
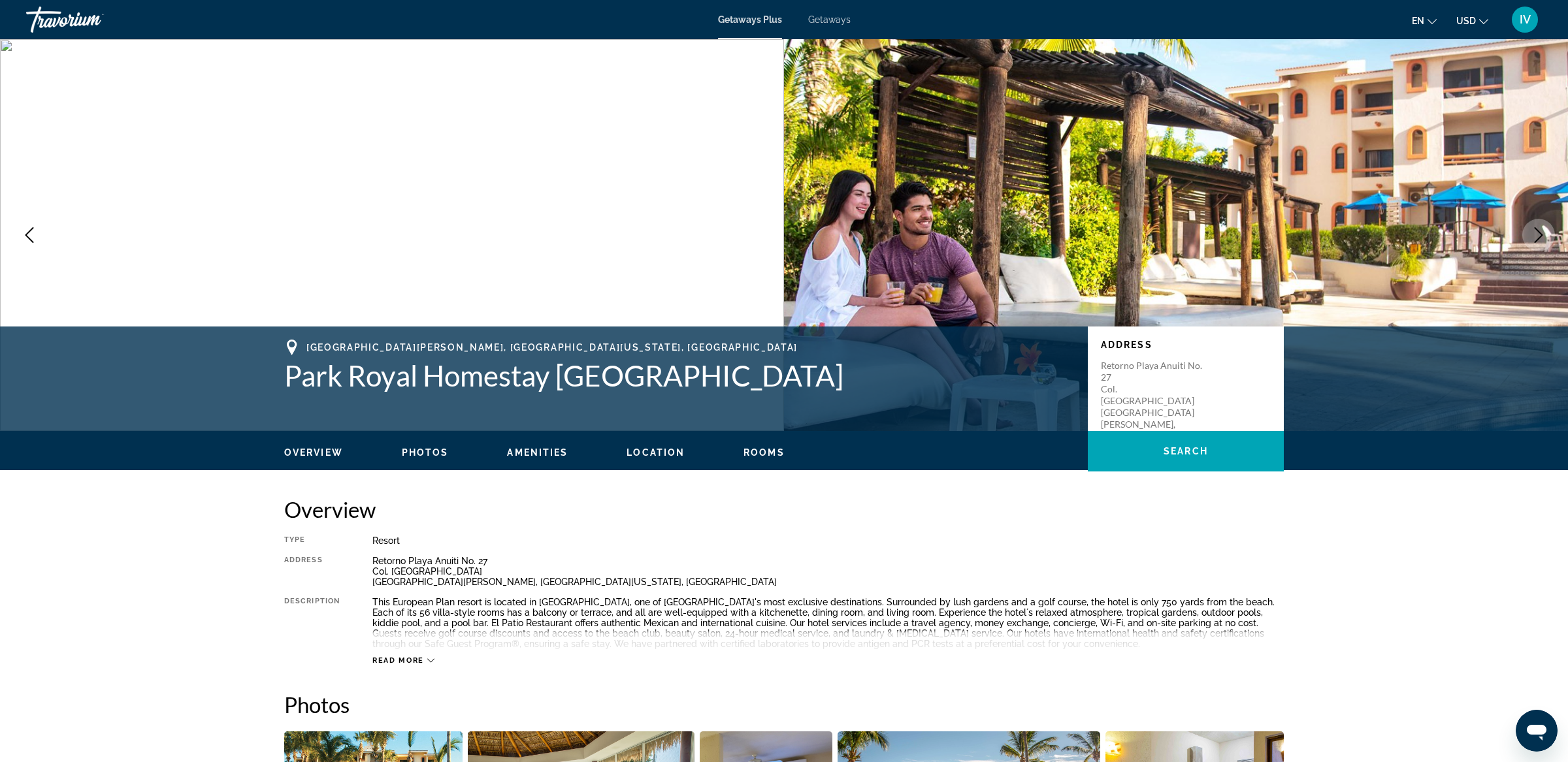
click at [1537, 230] on icon "Next image" at bounding box center [1538, 235] width 16 height 16
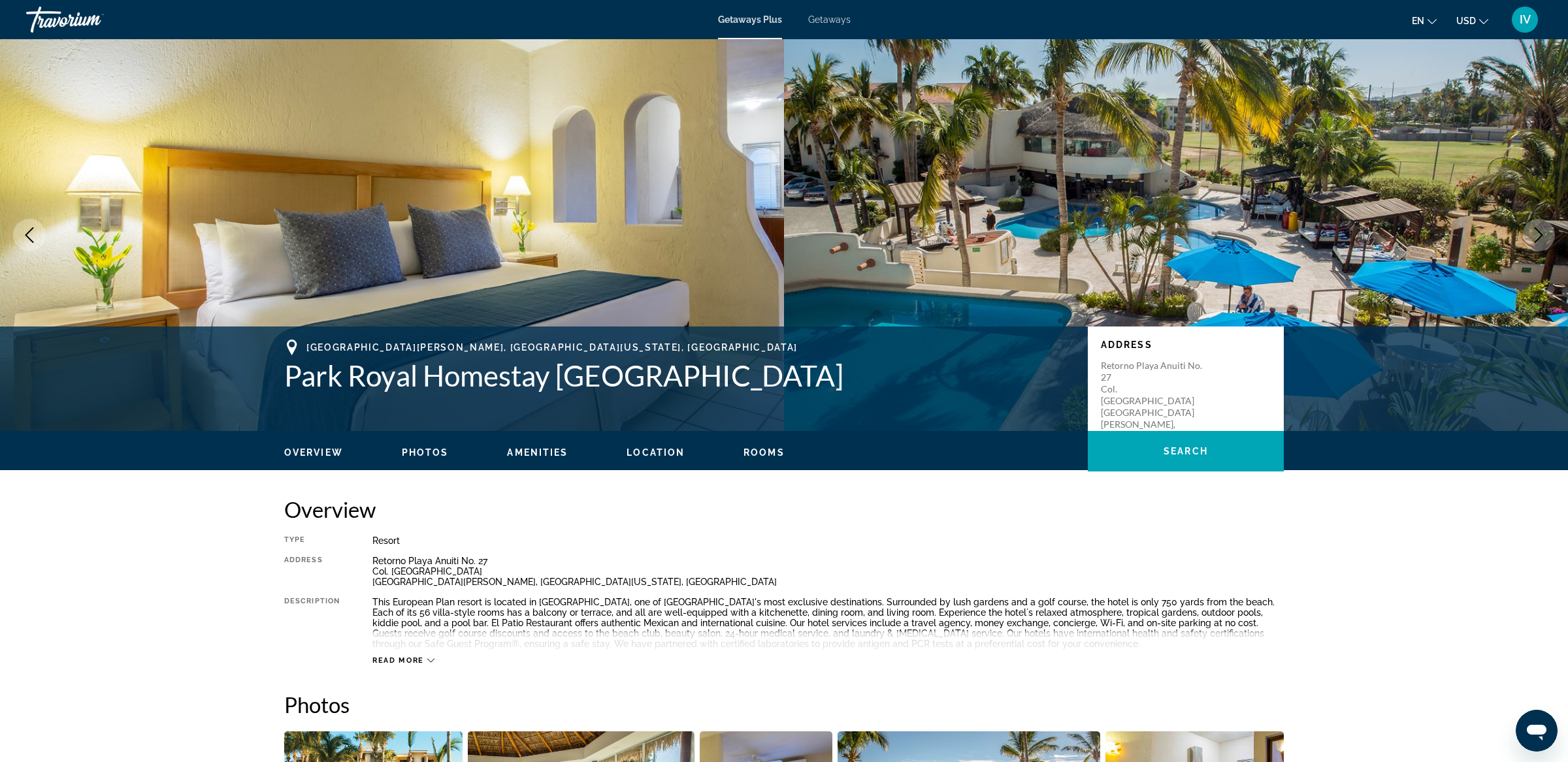
click at [1537, 230] on icon "Next image" at bounding box center [1538, 235] width 9 height 16
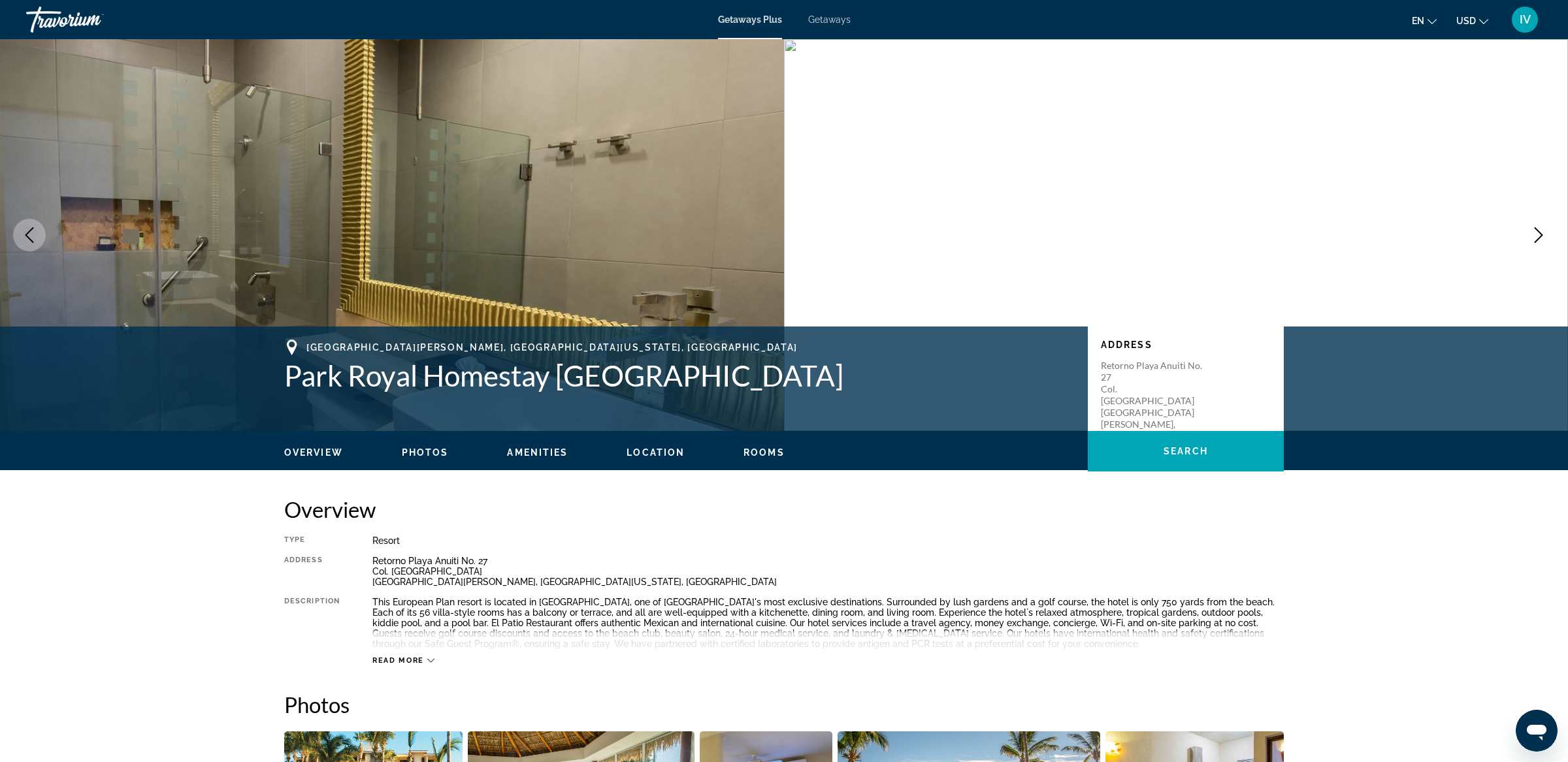
click at [1537, 230] on icon "Next image" at bounding box center [1538, 235] width 9 height 16
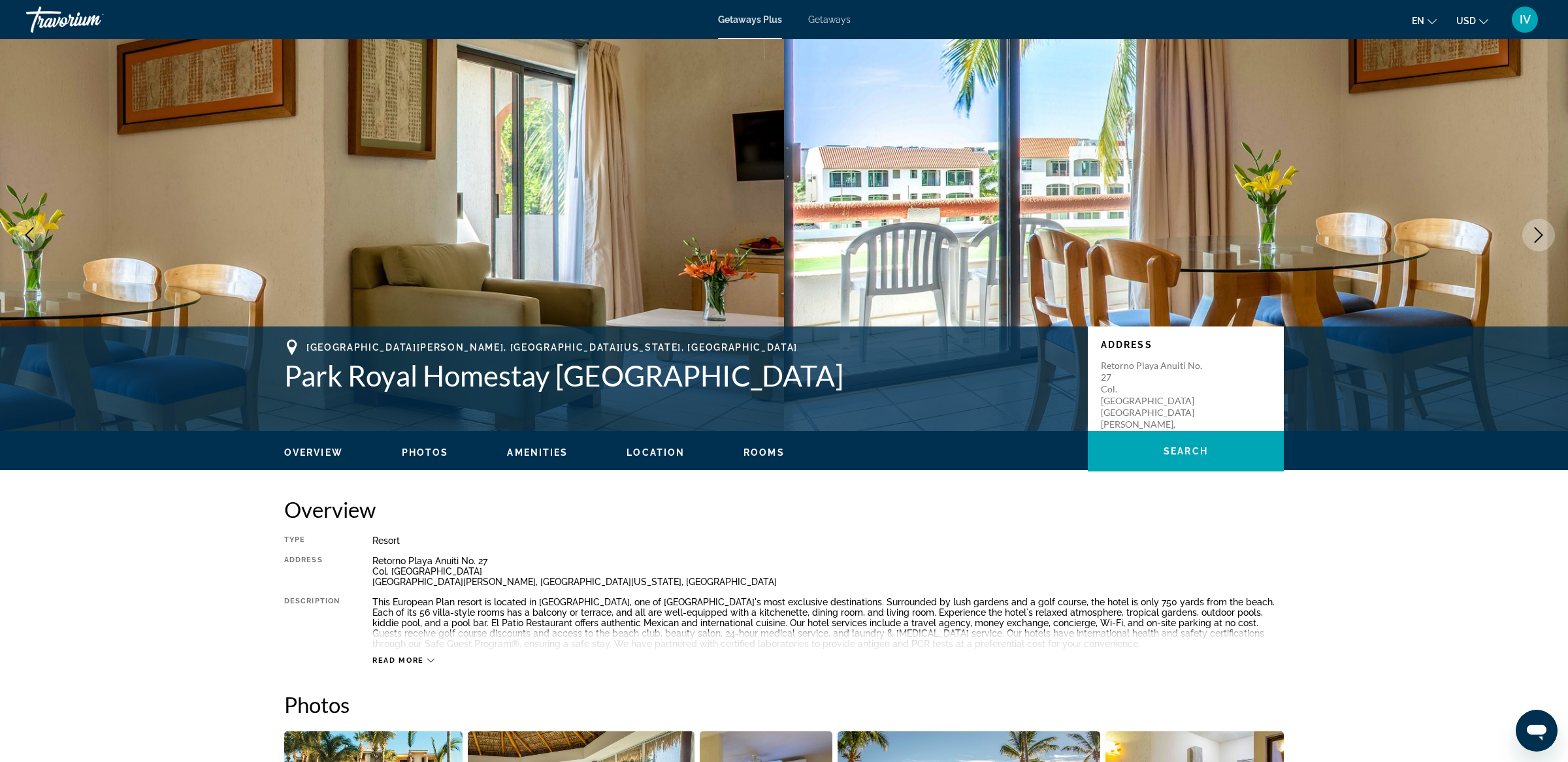
click at [1545, 241] on icon "Next image" at bounding box center [1538, 235] width 16 height 16
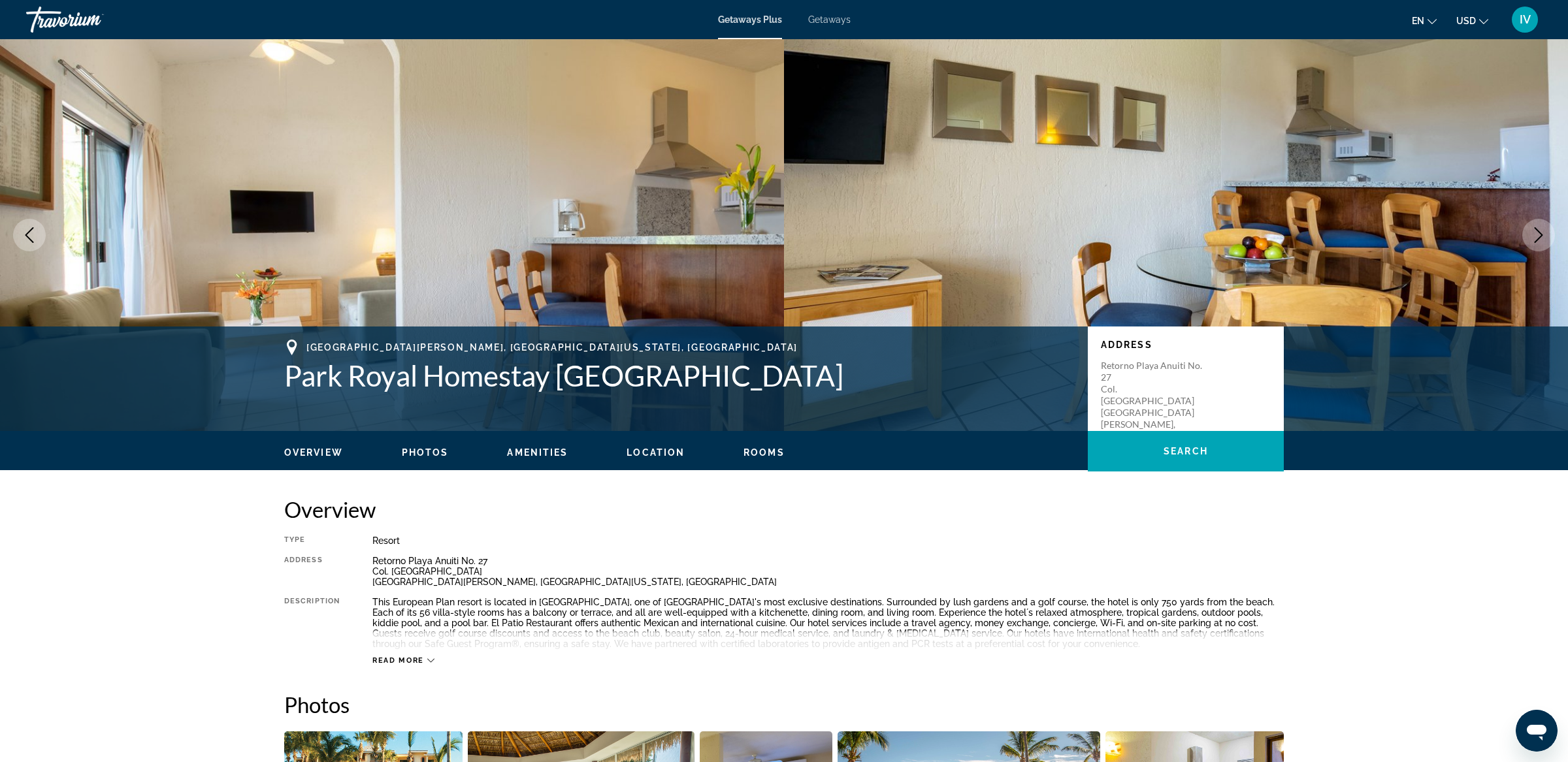
click at [1545, 241] on icon "Next image" at bounding box center [1538, 235] width 16 height 16
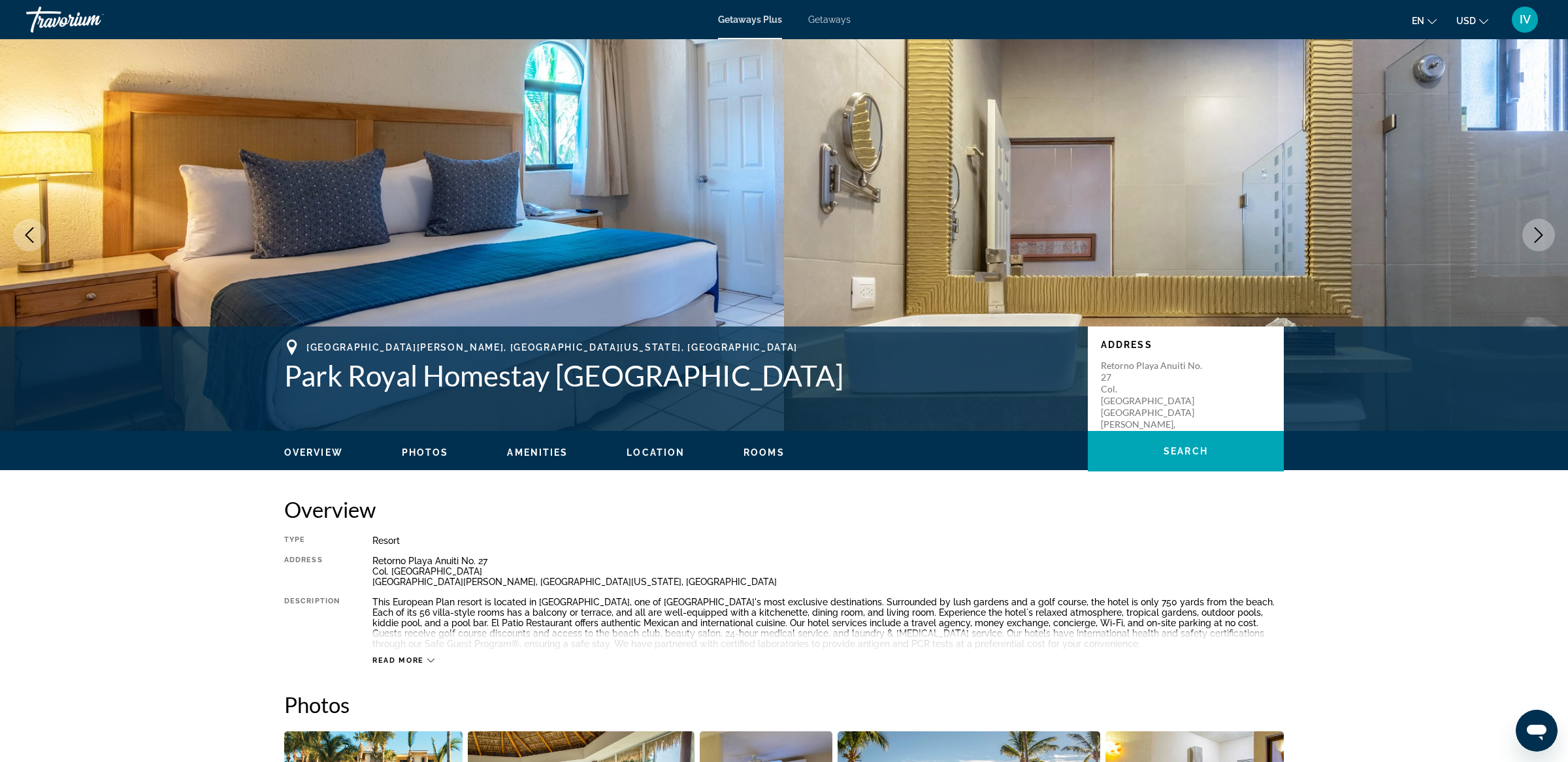
click at [1545, 241] on icon "Next image" at bounding box center [1538, 235] width 16 height 16
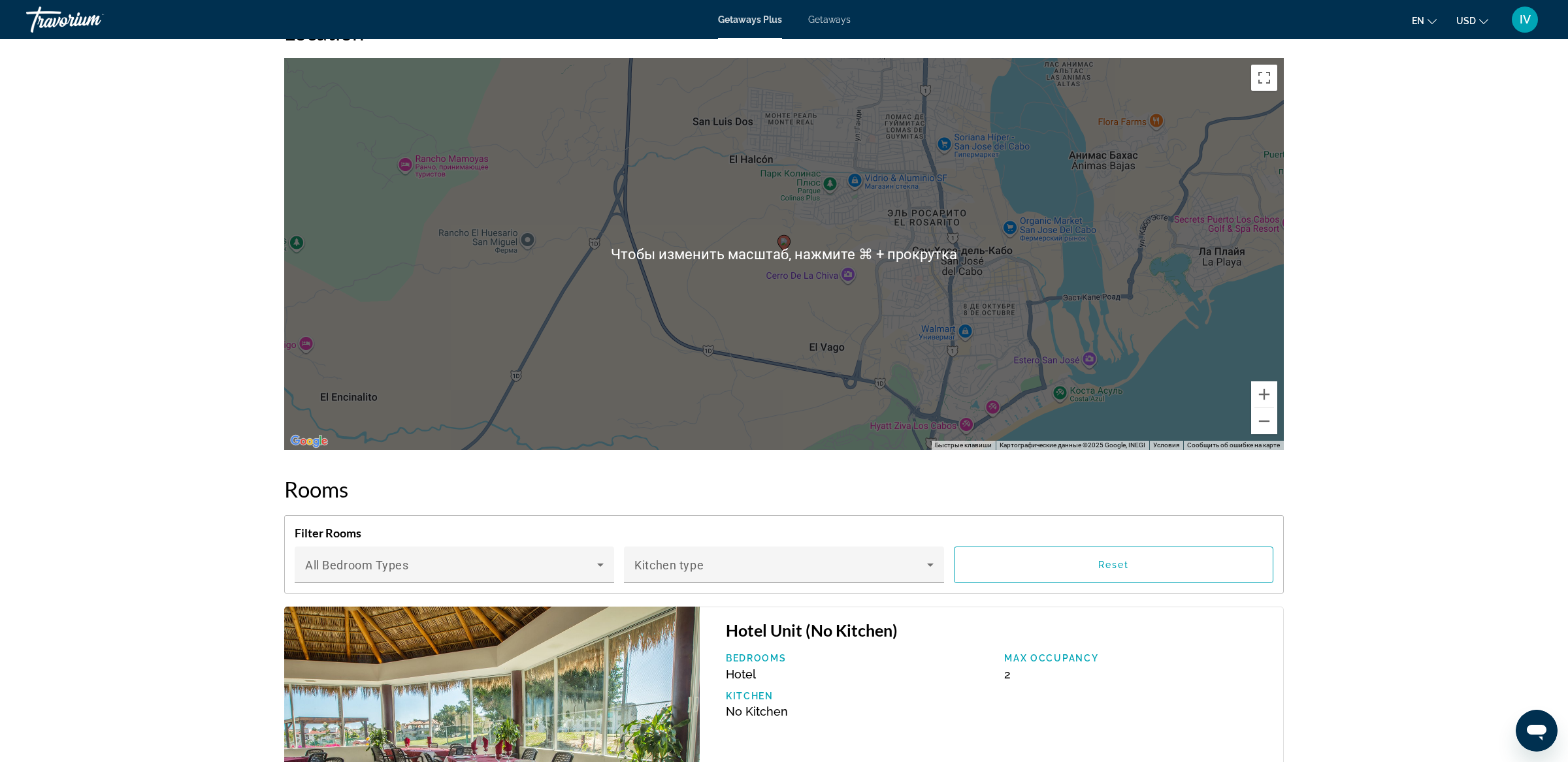
scroll to position [1714, 0]
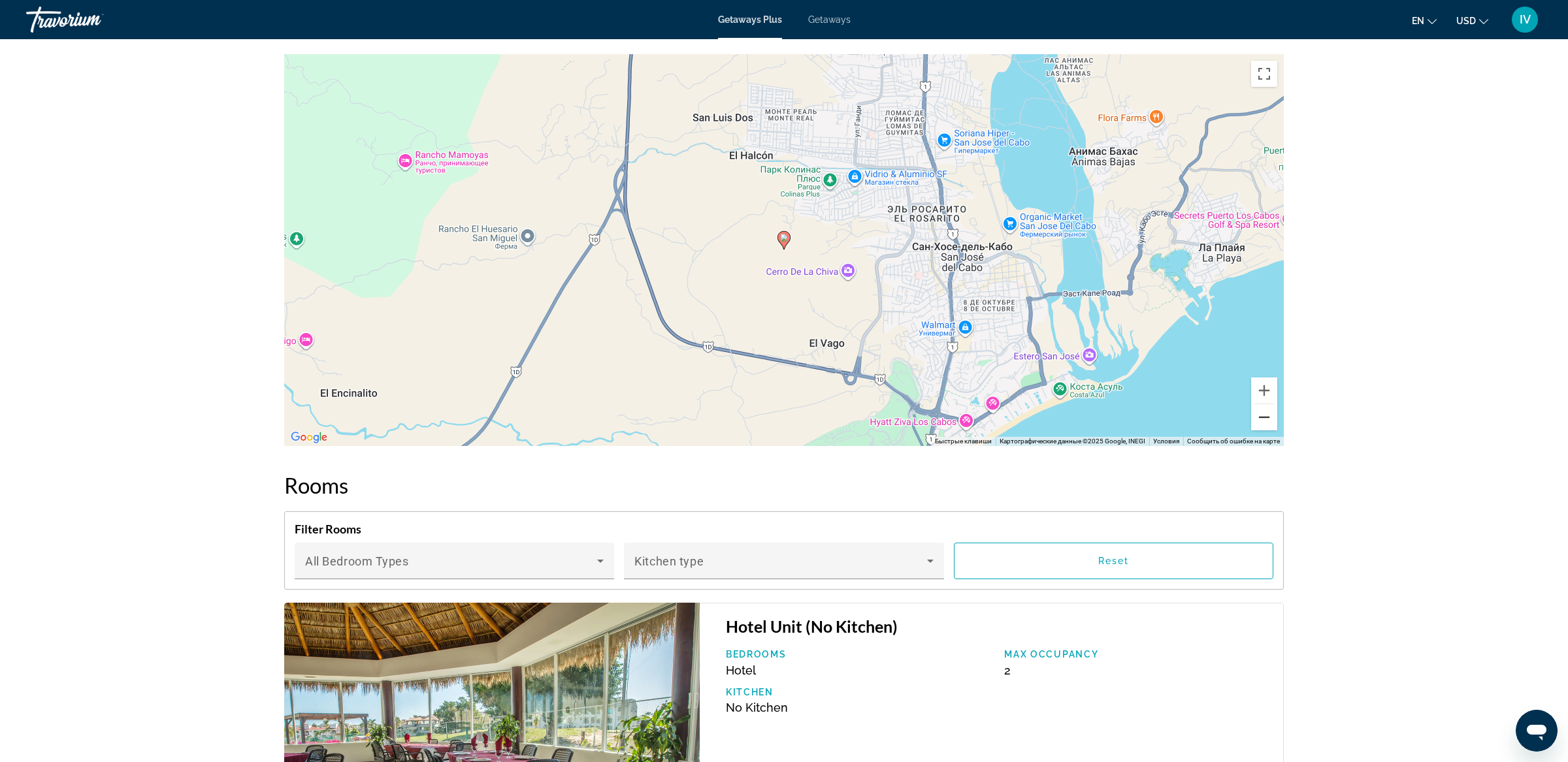
click at [1260, 415] on button "Уменьшить" at bounding box center [1264, 417] width 26 height 26
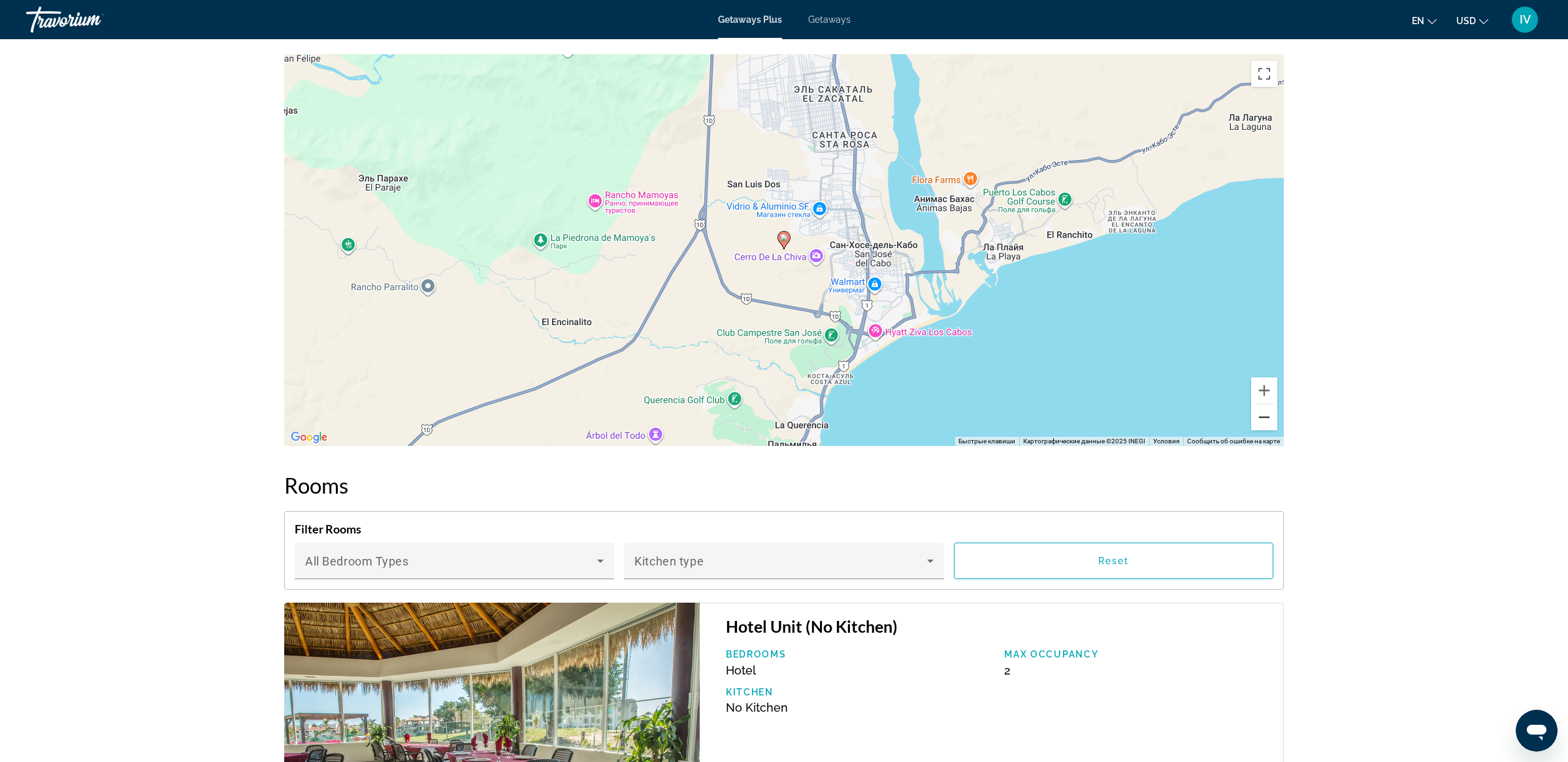
click at [1260, 415] on button "Уменьшить" at bounding box center [1264, 417] width 26 height 26
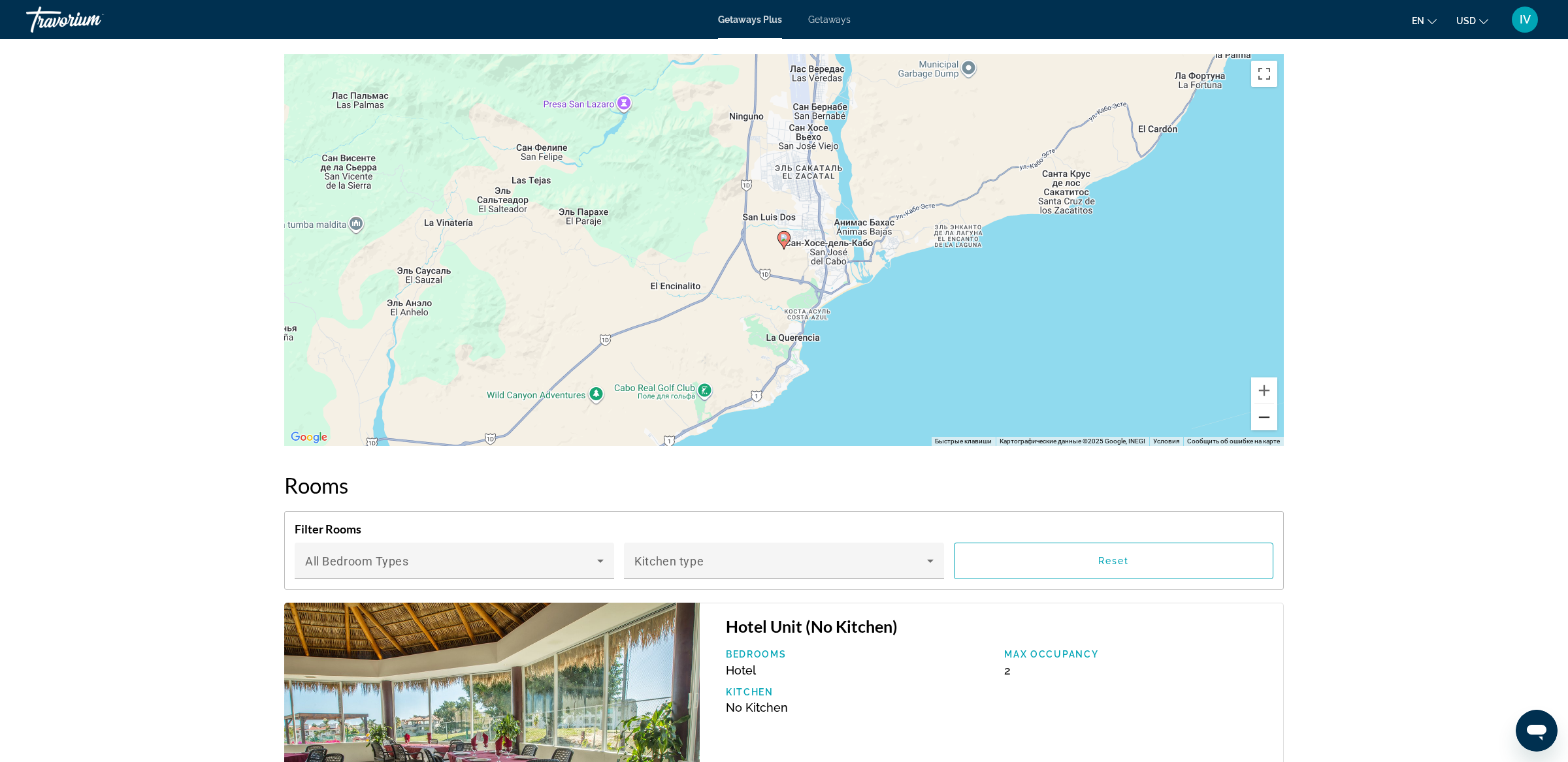
click at [1260, 415] on button "Уменьшить" at bounding box center [1264, 417] width 26 height 26
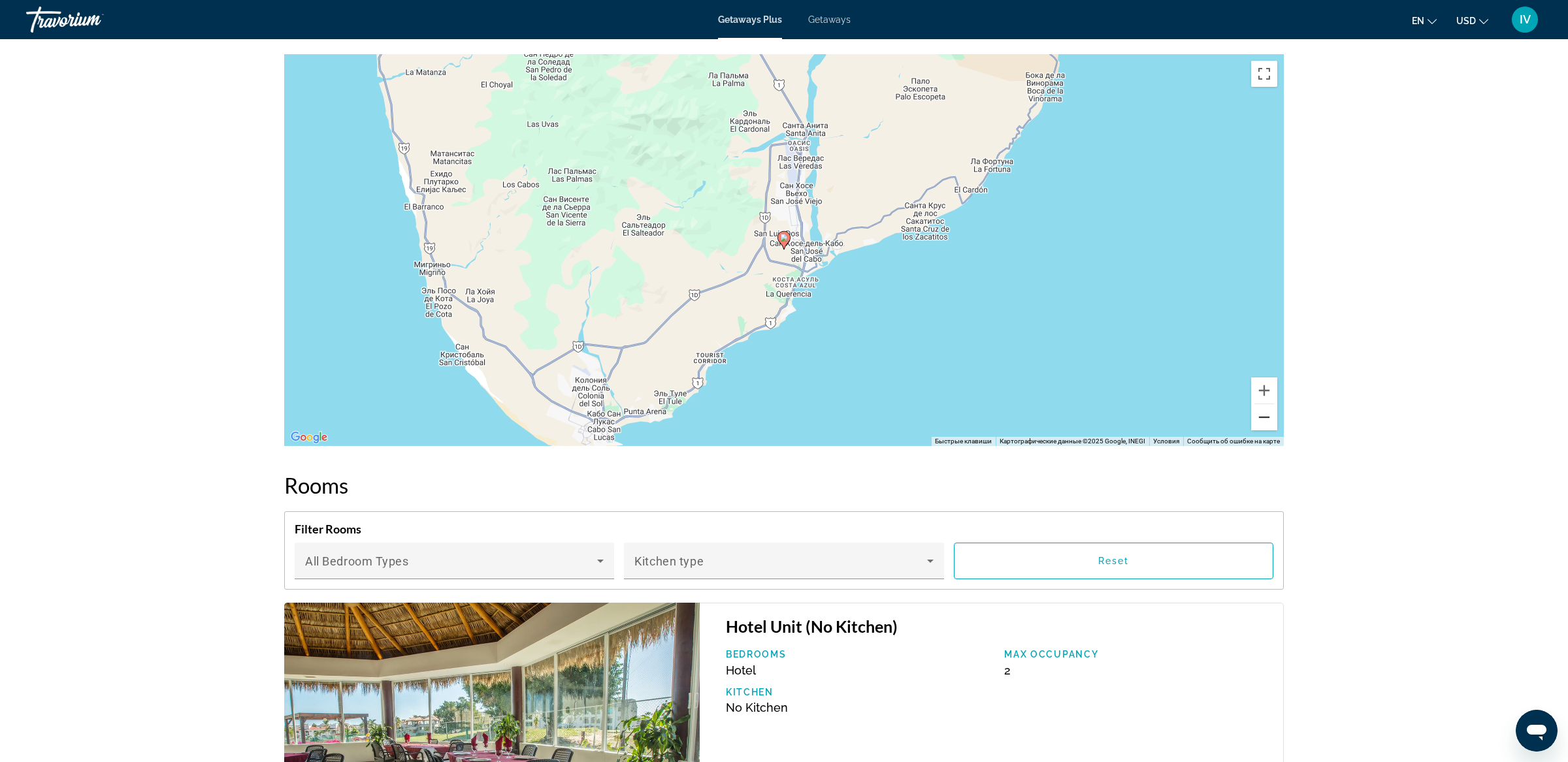
click at [1260, 415] on button "Уменьшить" at bounding box center [1264, 417] width 26 height 26
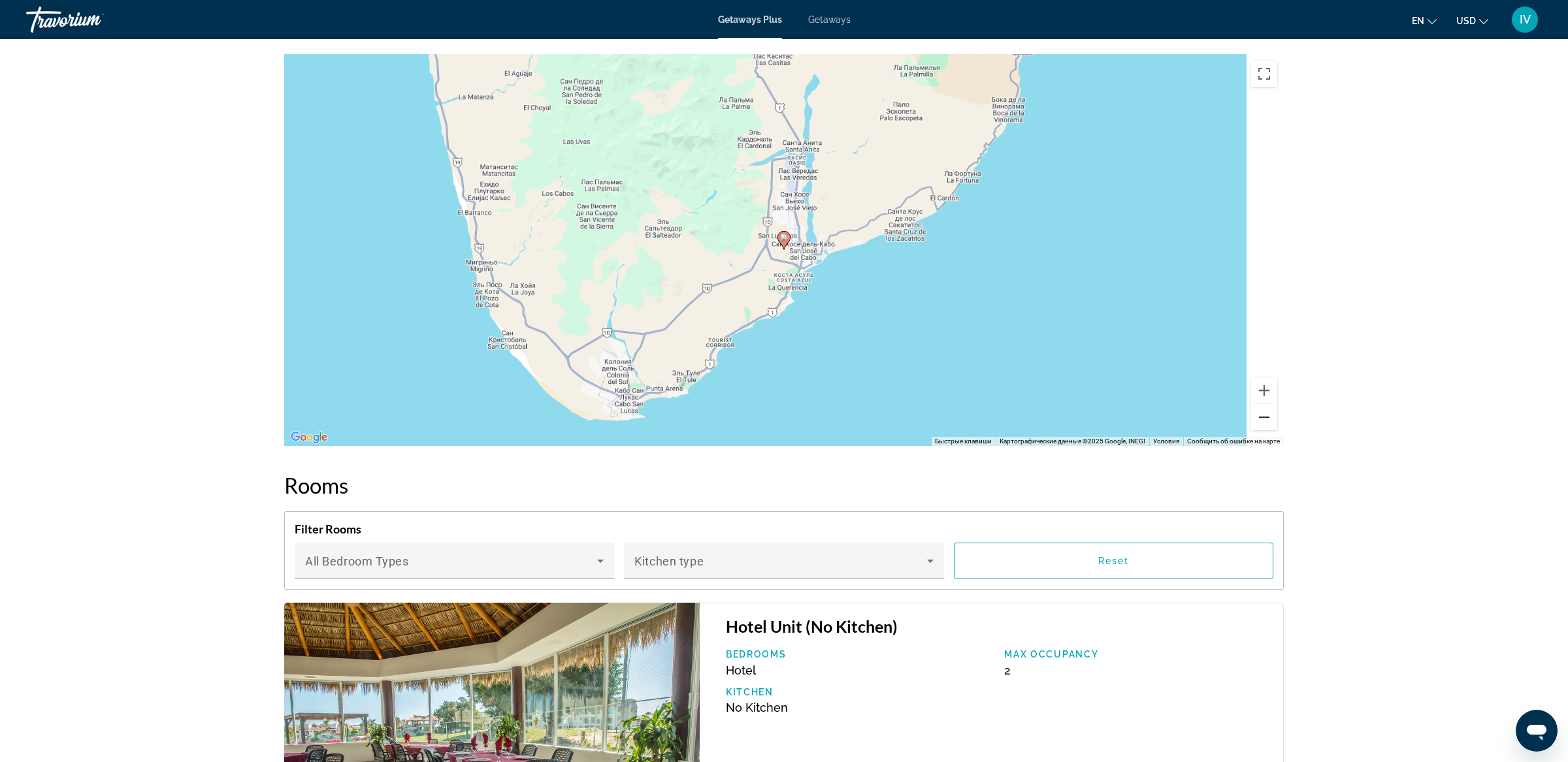
click at [1260, 415] on button "Уменьшить" at bounding box center [1264, 417] width 26 height 26
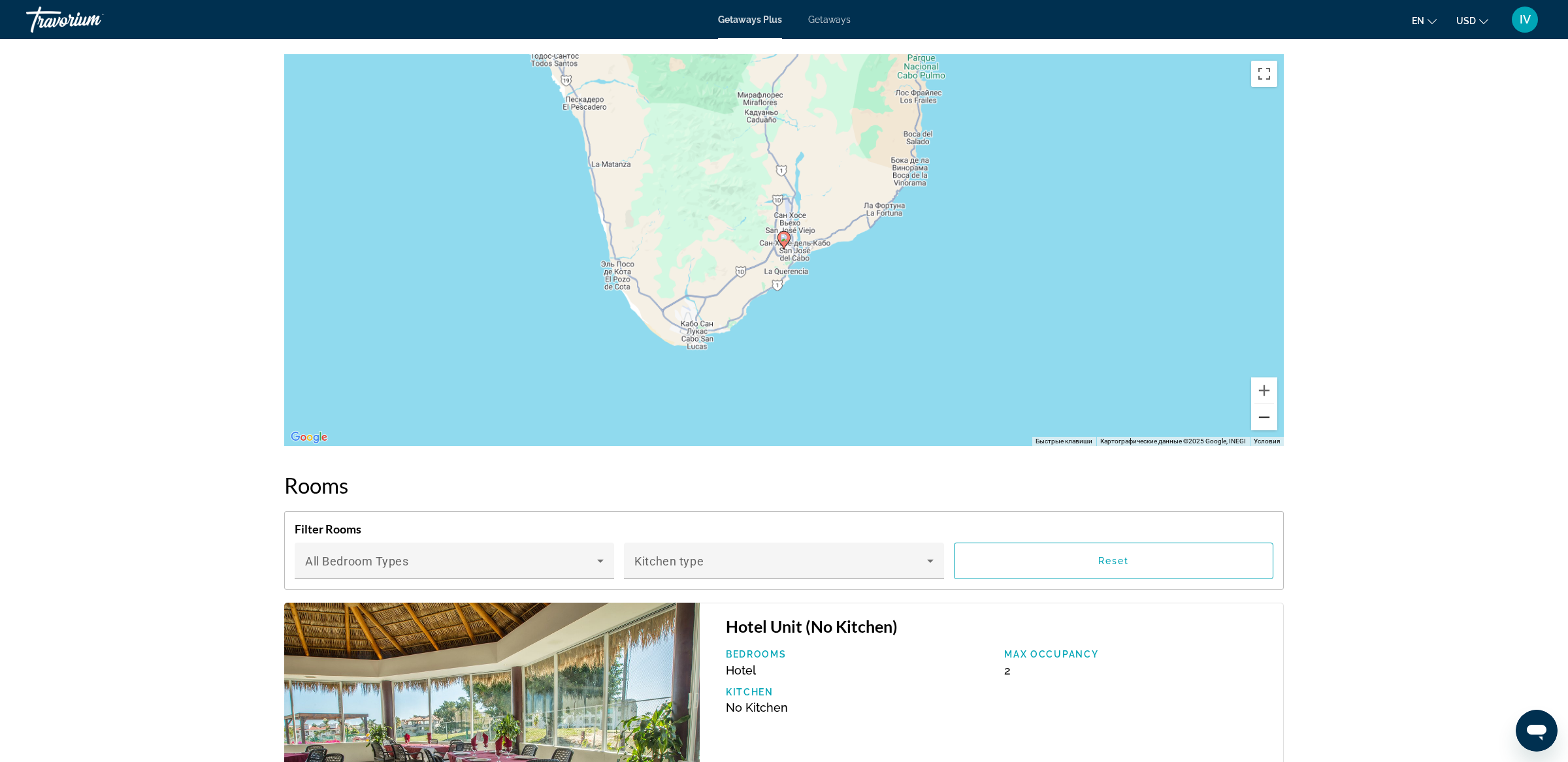
click at [1260, 415] on button "Уменьшить" at bounding box center [1264, 417] width 26 height 26
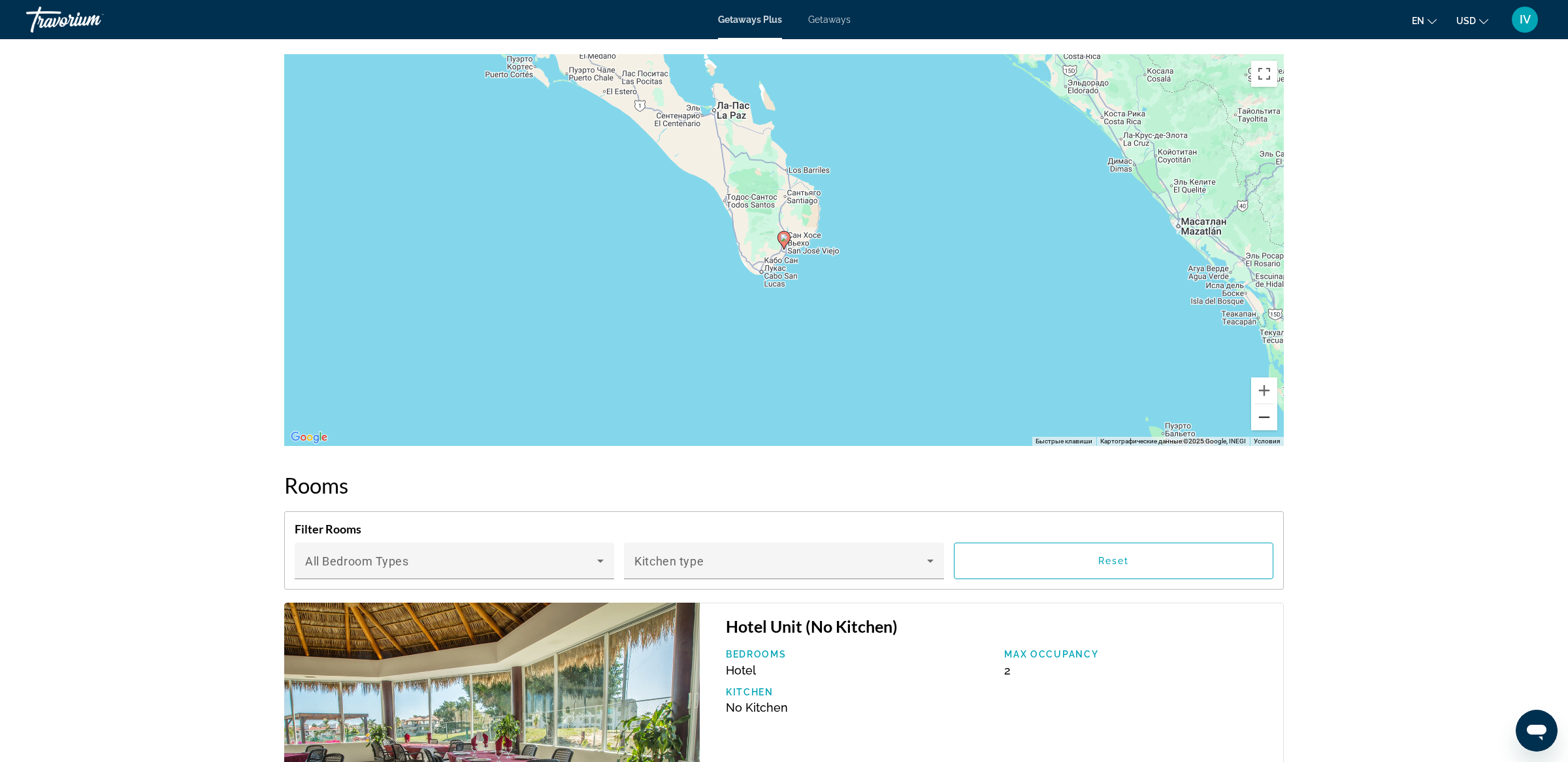
click at [1260, 415] on button "Уменьшить" at bounding box center [1264, 417] width 26 height 26
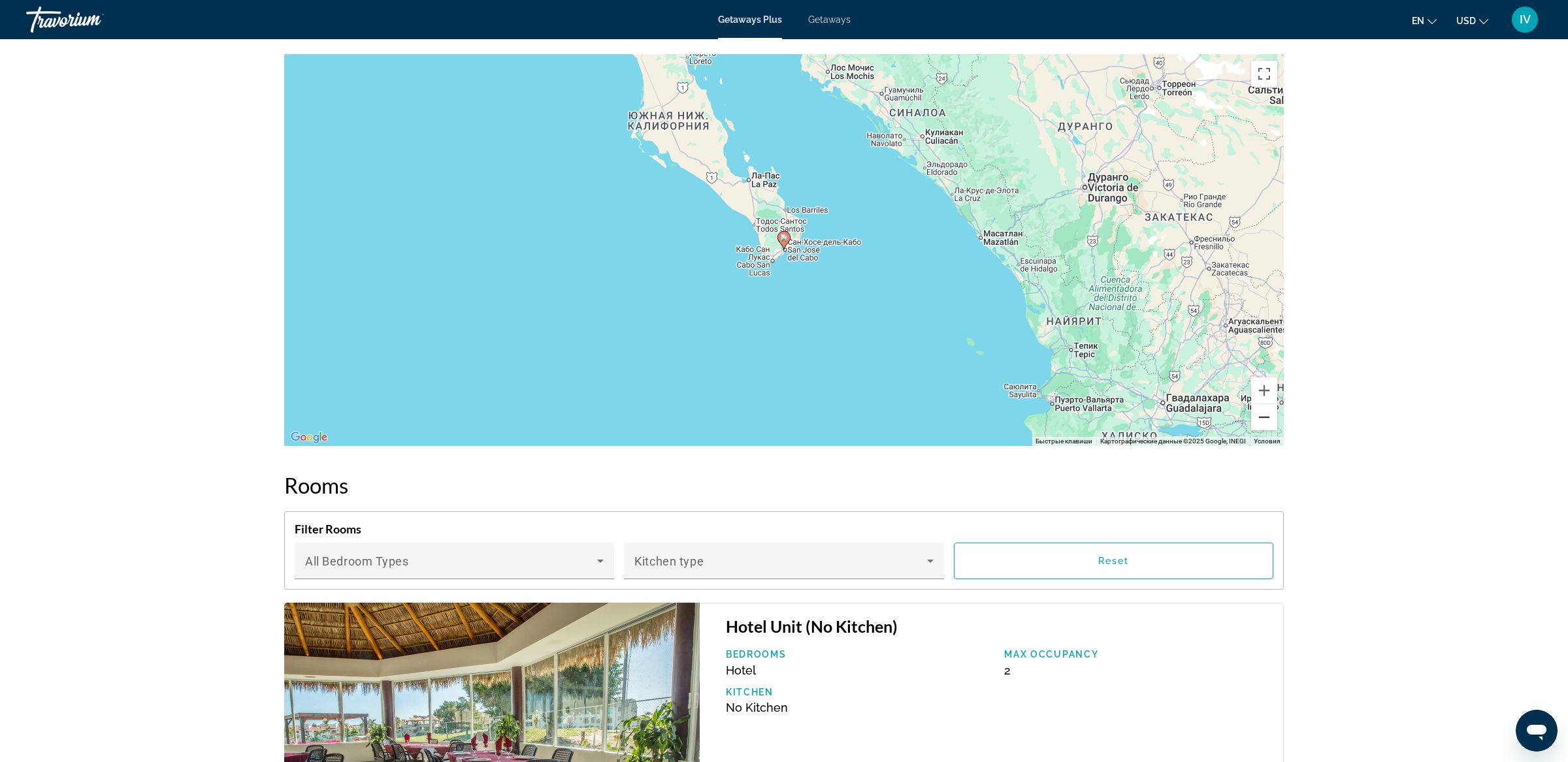
click at [1260, 415] on button "Уменьшить" at bounding box center [1264, 417] width 26 height 26
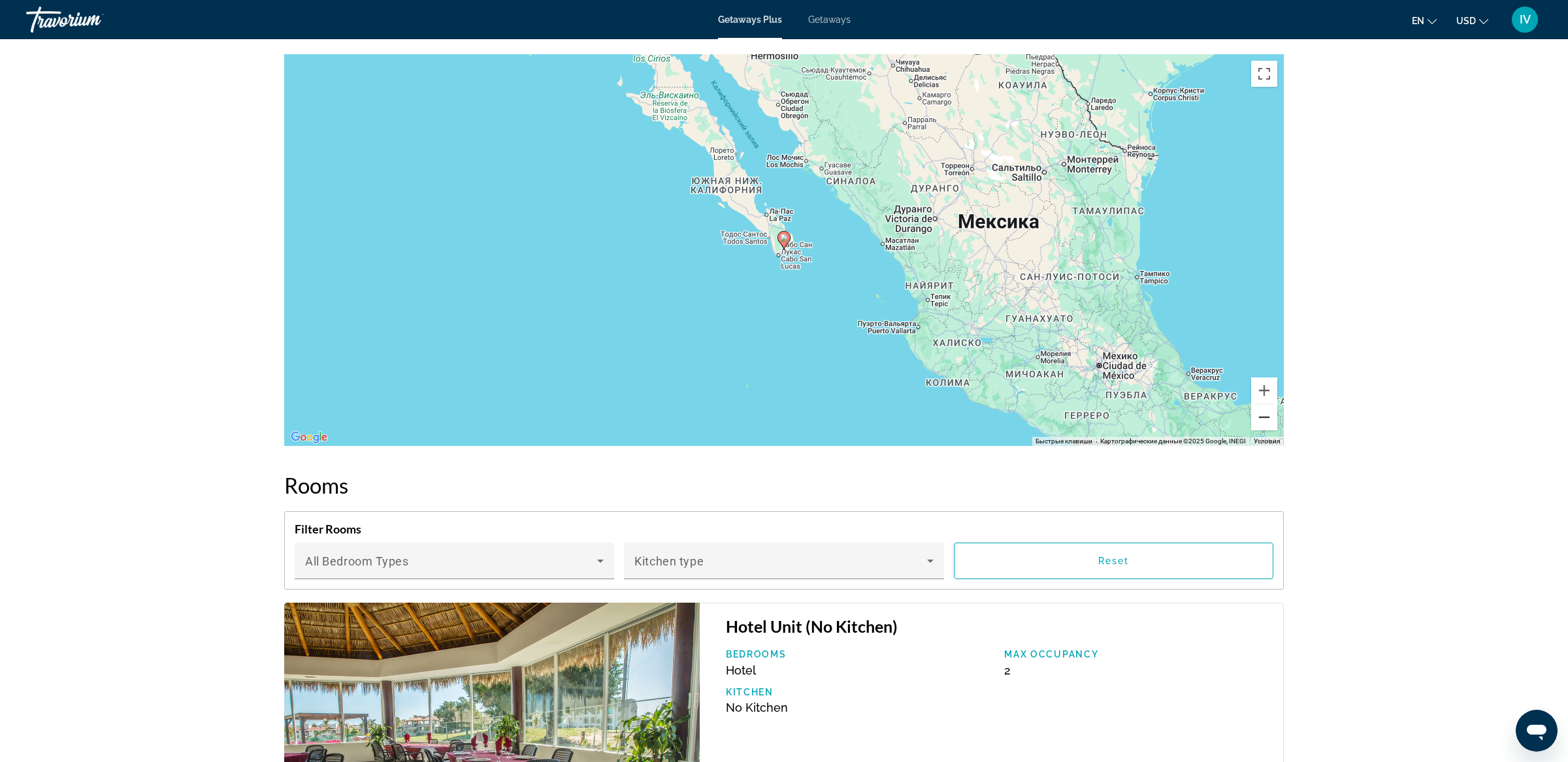
click at [1260, 415] on button "Уменьшить" at bounding box center [1264, 417] width 26 height 26
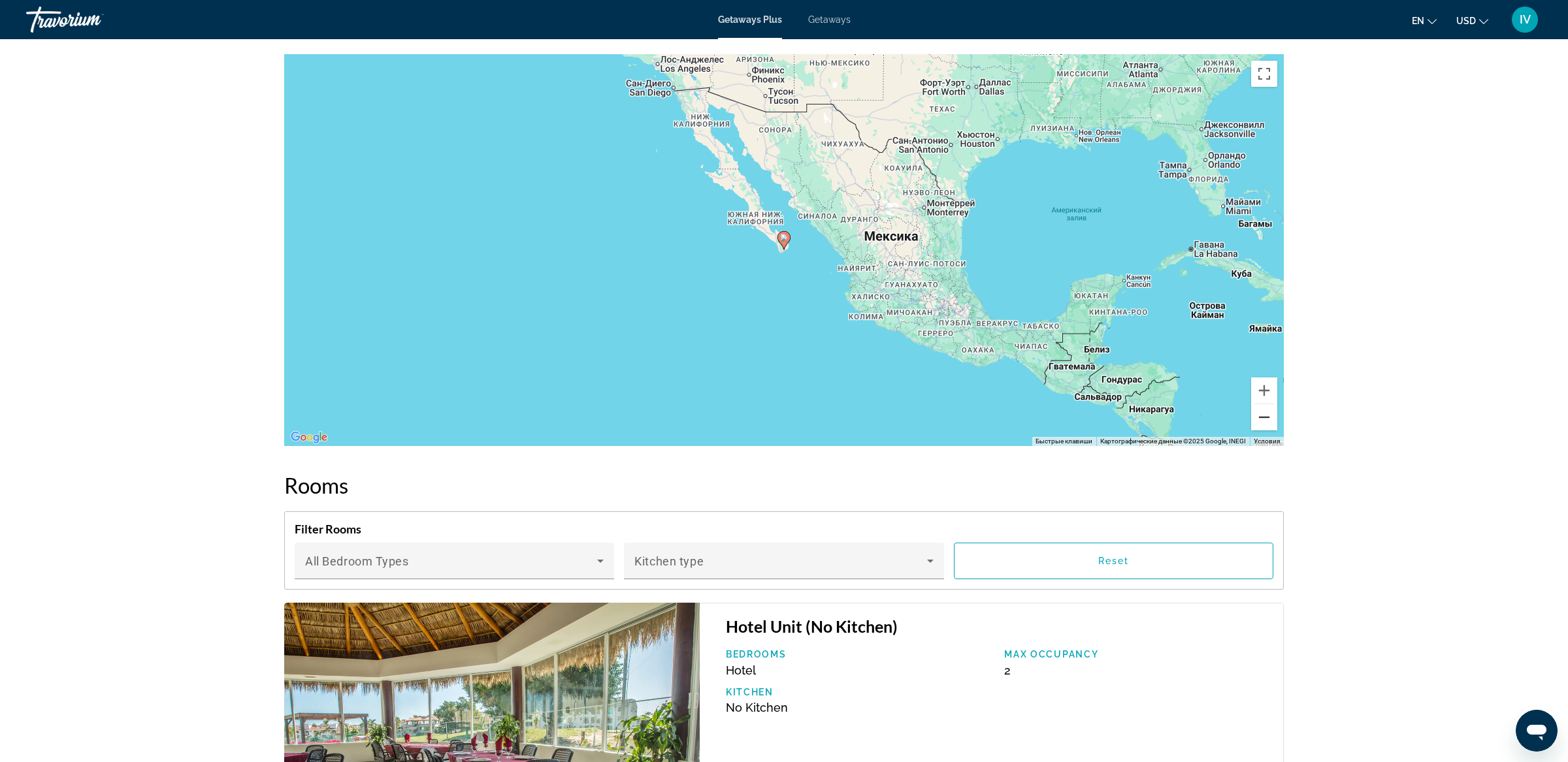
click at [1260, 415] on button "Уменьшить" at bounding box center [1264, 417] width 26 height 26
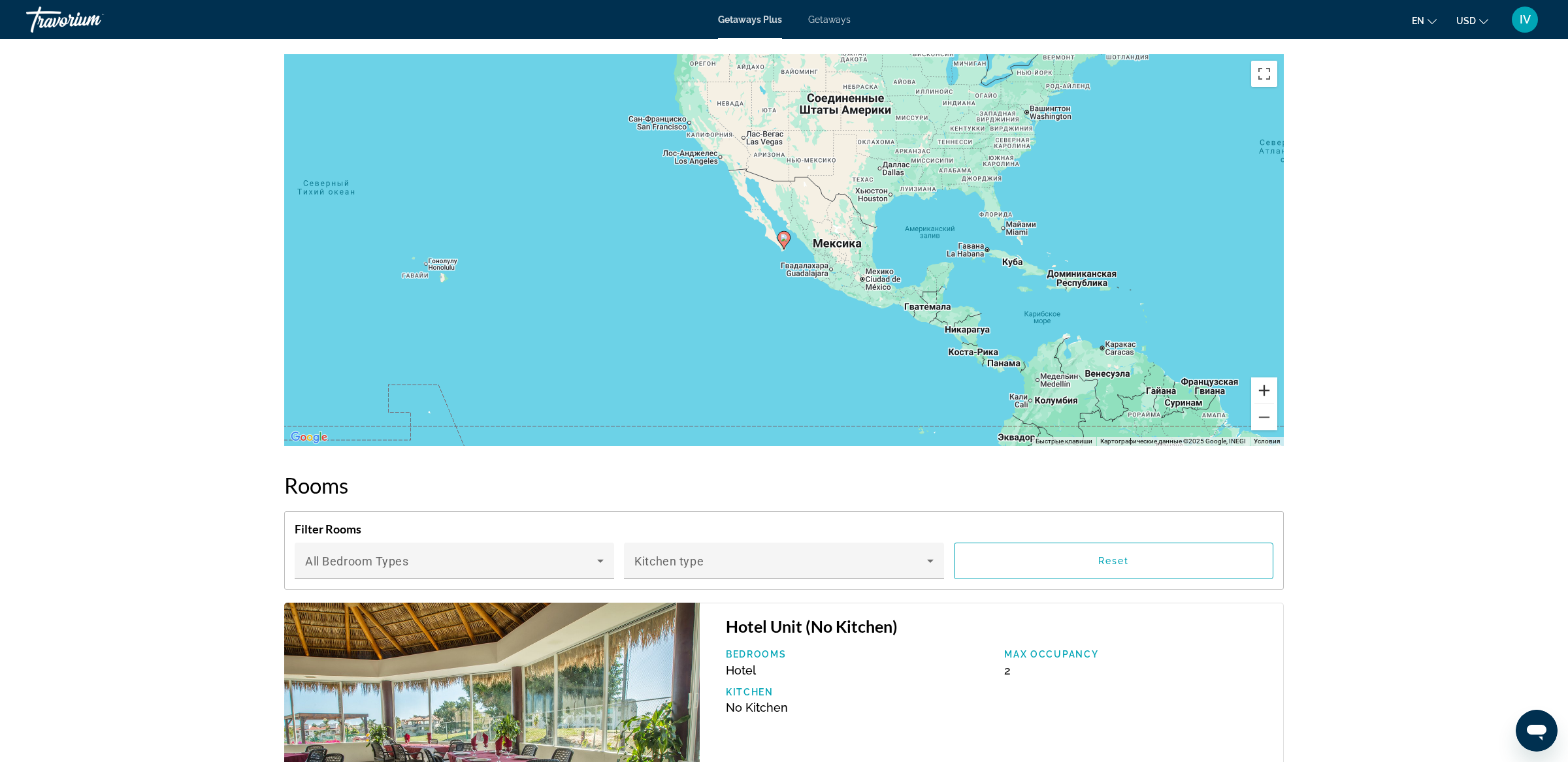
click at [1264, 383] on button "Увеличить" at bounding box center [1264, 391] width 26 height 26
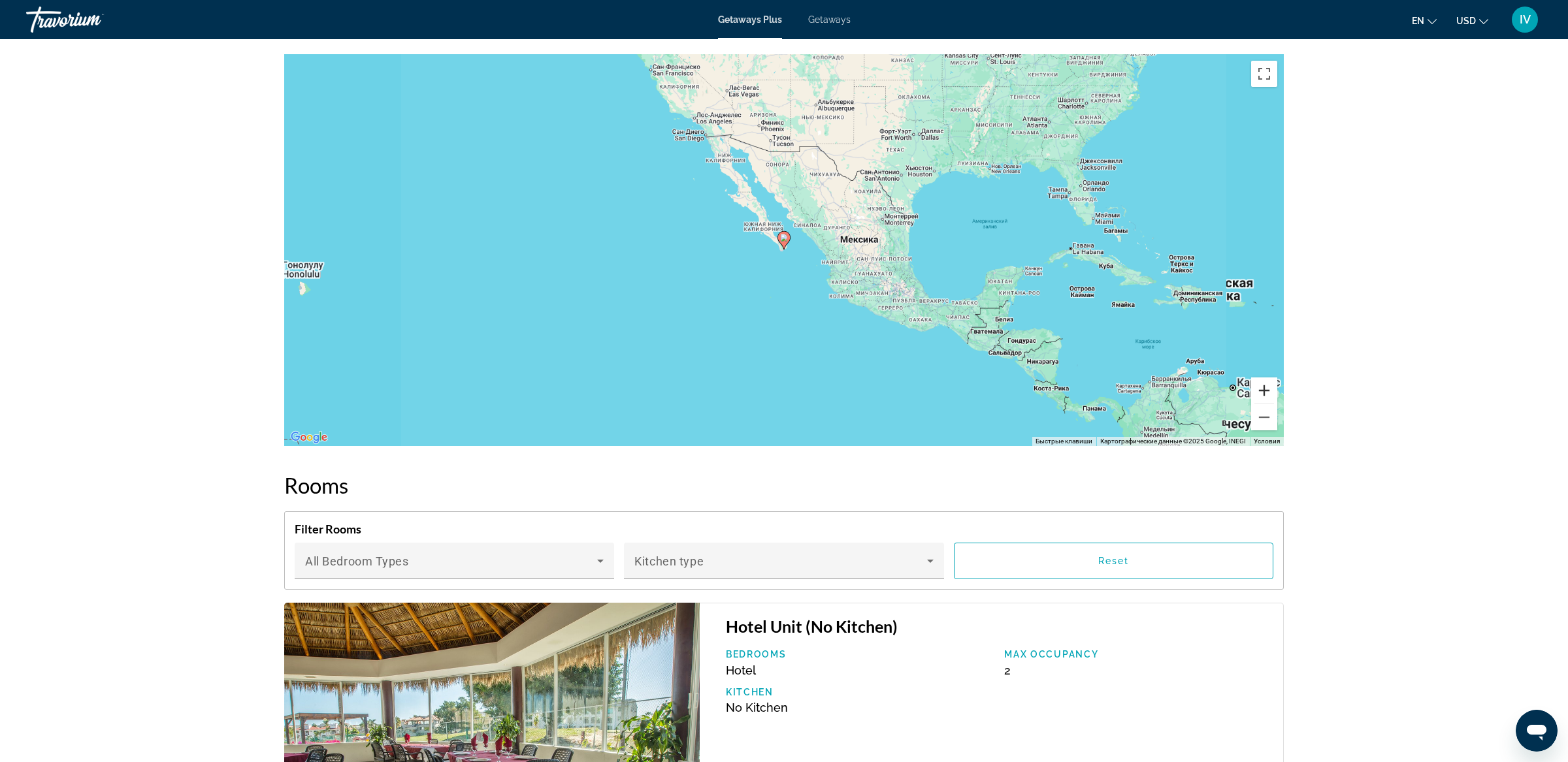
click at [1264, 383] on button "Увеличить" at bounding box center [1264, 391] width 26 height 26
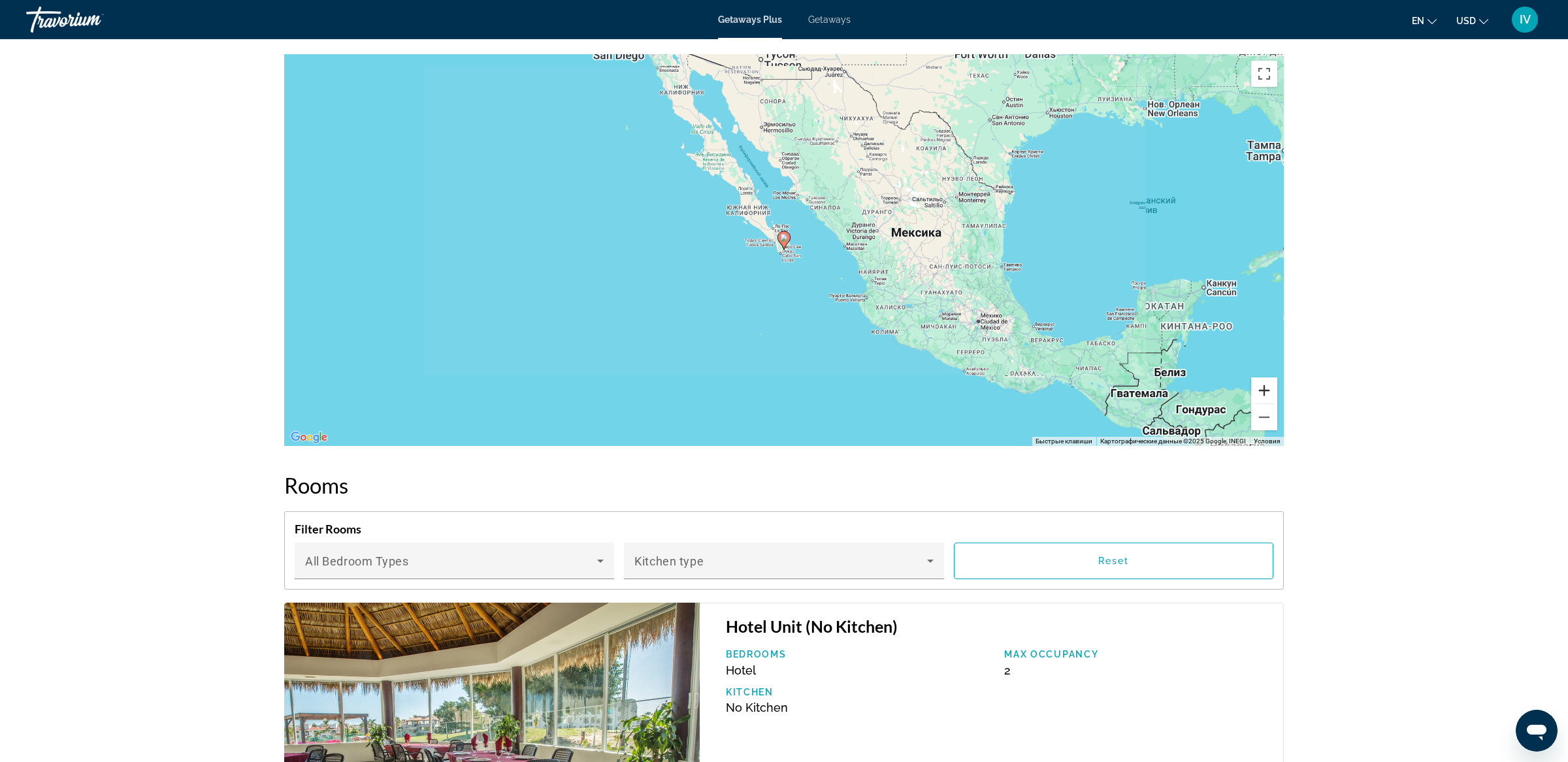
click at [1264, 383] on button "Увеличить" at bounding box center [1264, 391] width 26 height 26
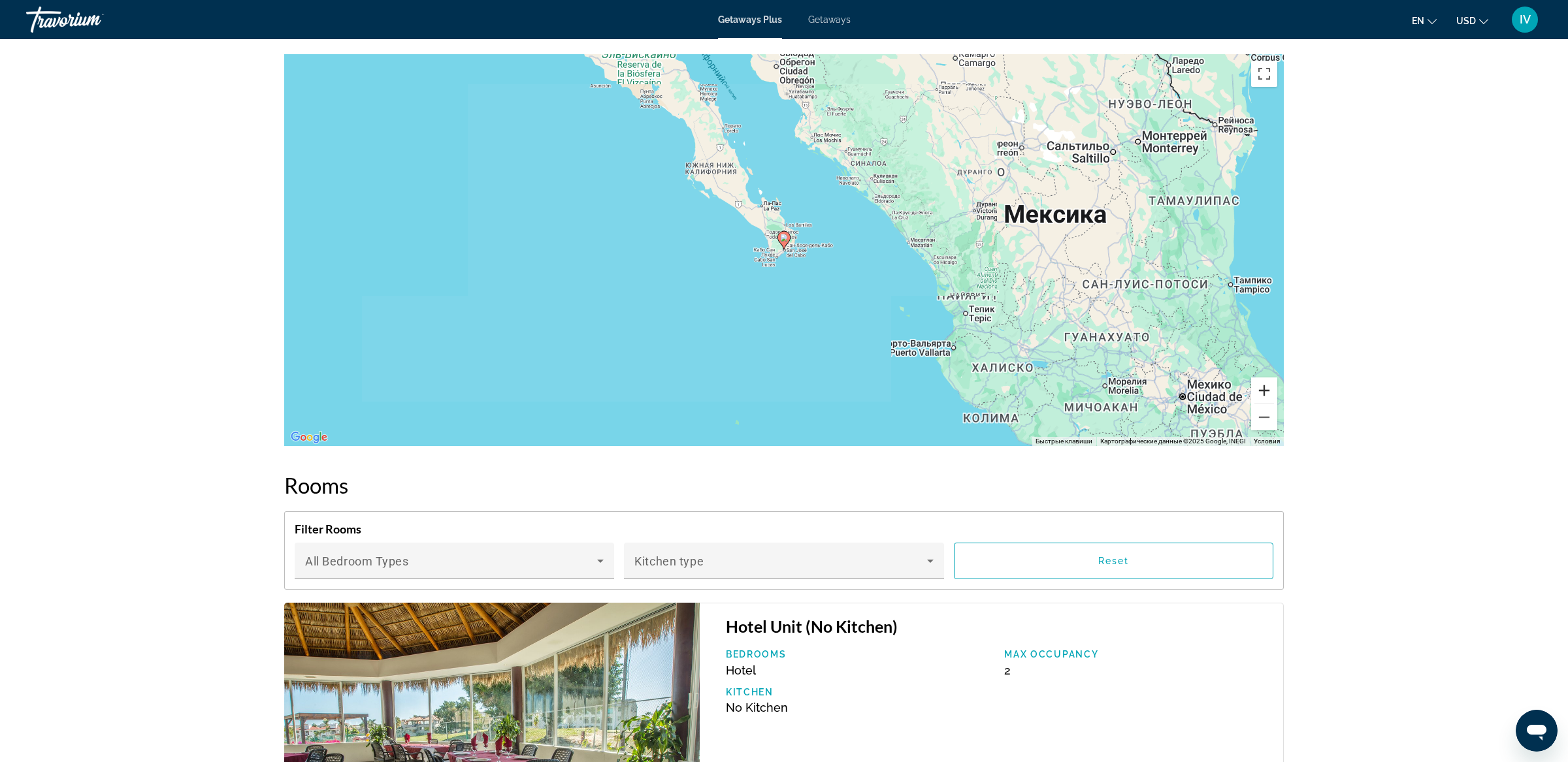
click at [1264, 383] on button "Увеличить" at bounding box center [1264, 391] width 26 height 26
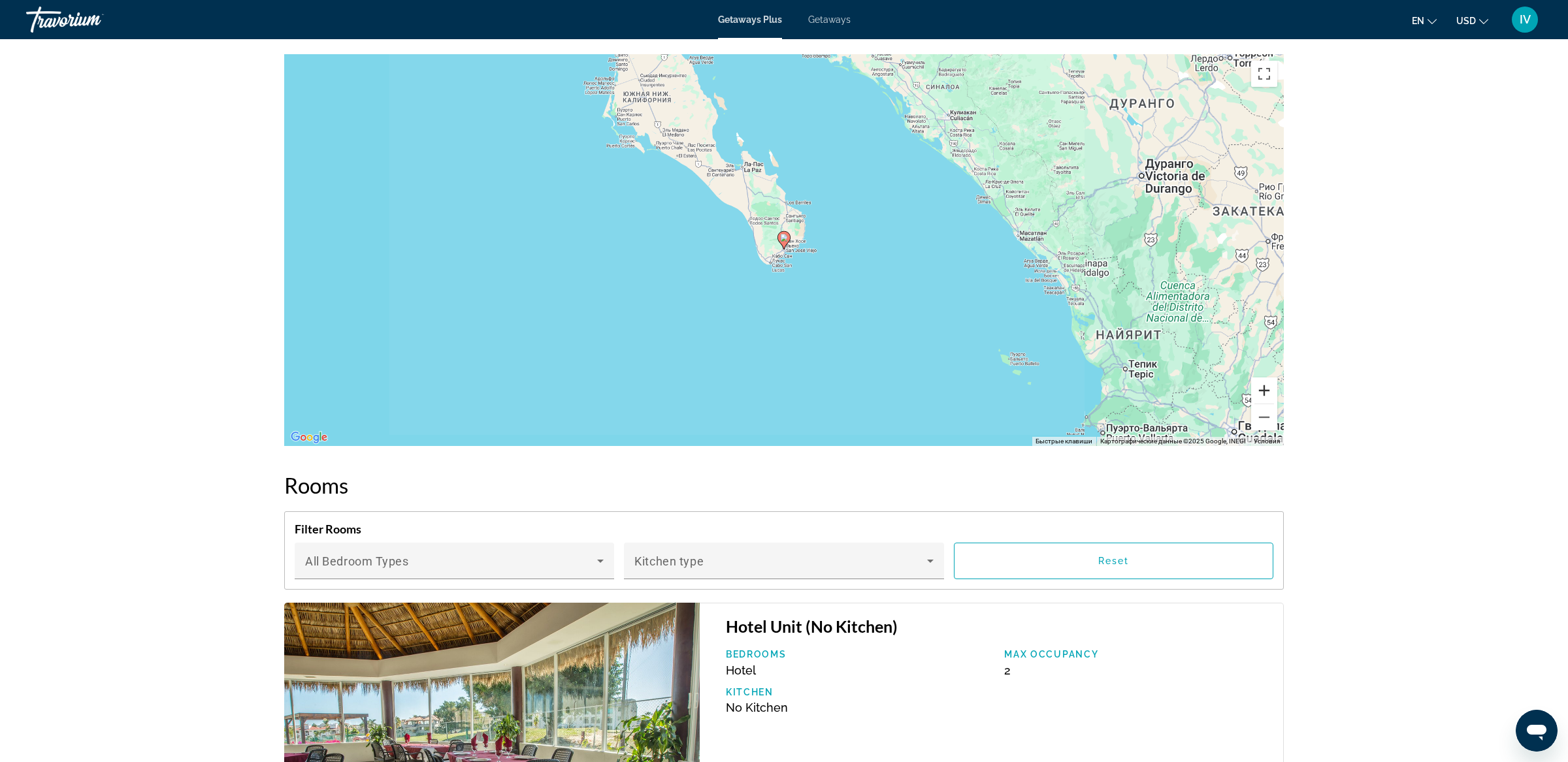
click at [1264, 383] on button "Увеличить" at bounding box center [1264, 391] width 26 height 26
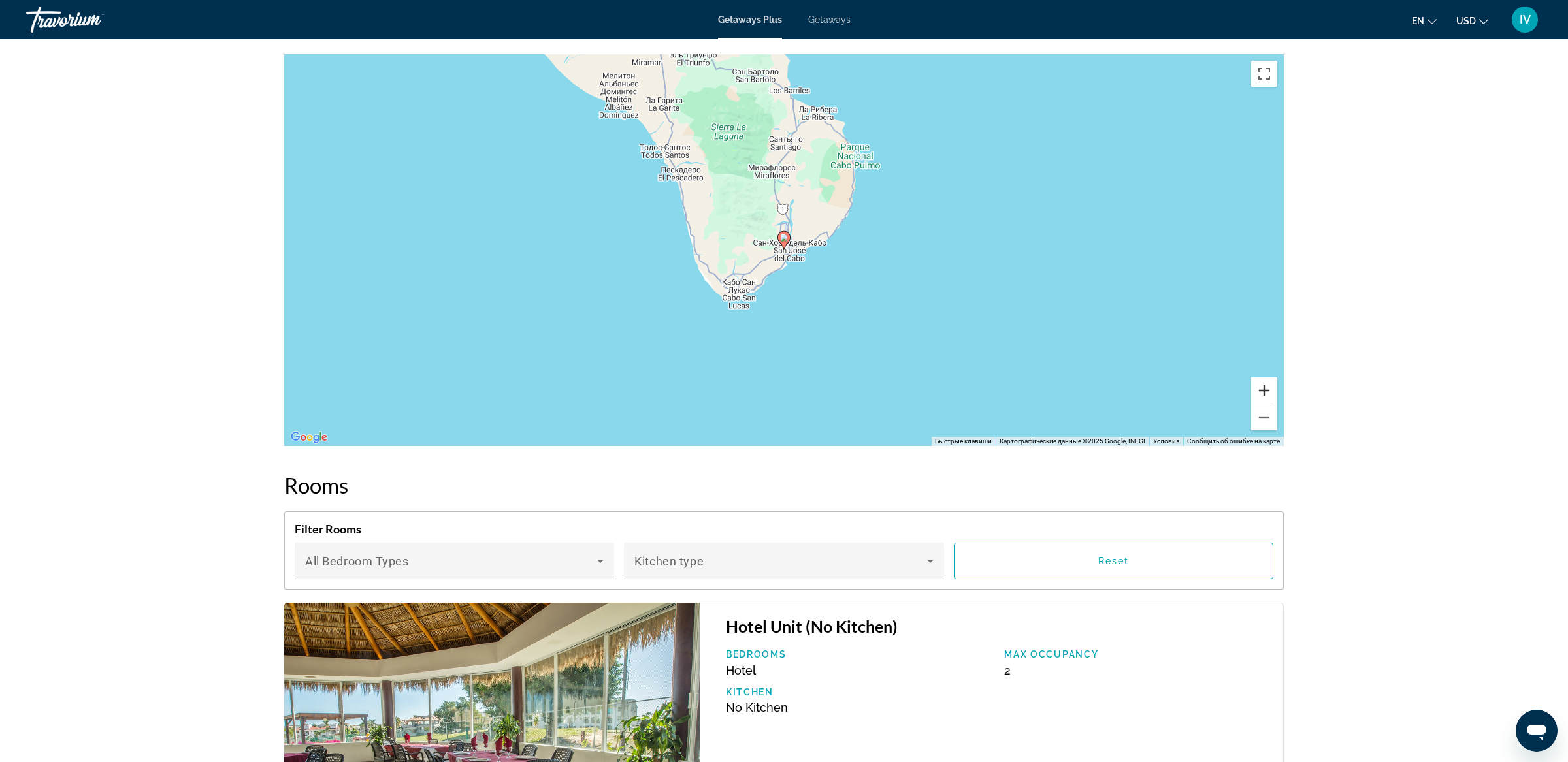
click at [1264, 383] on button "Увеличить" at bounding box center [1264, 391] width 26 height 26
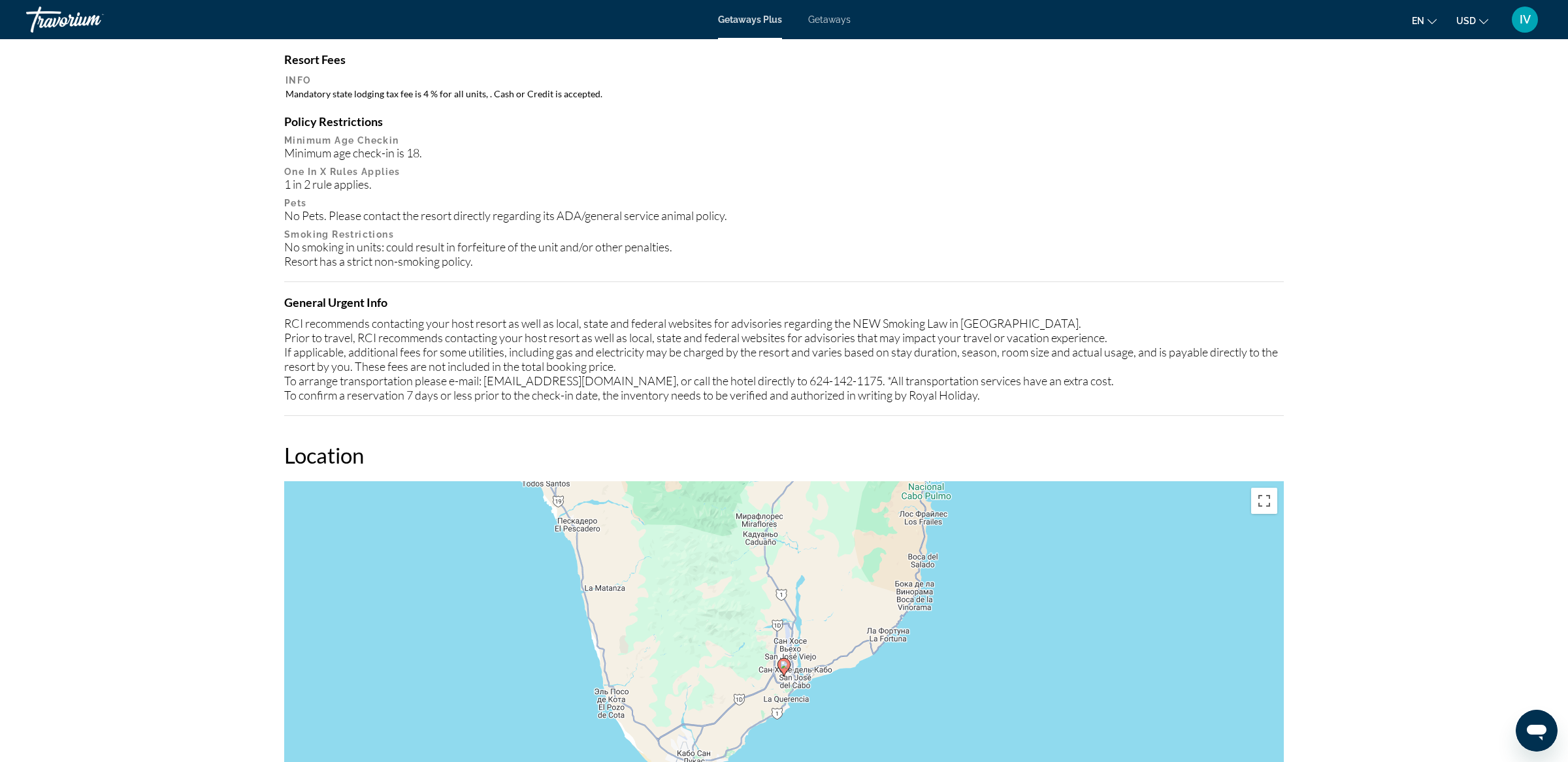
scroll to position [1096, 0]
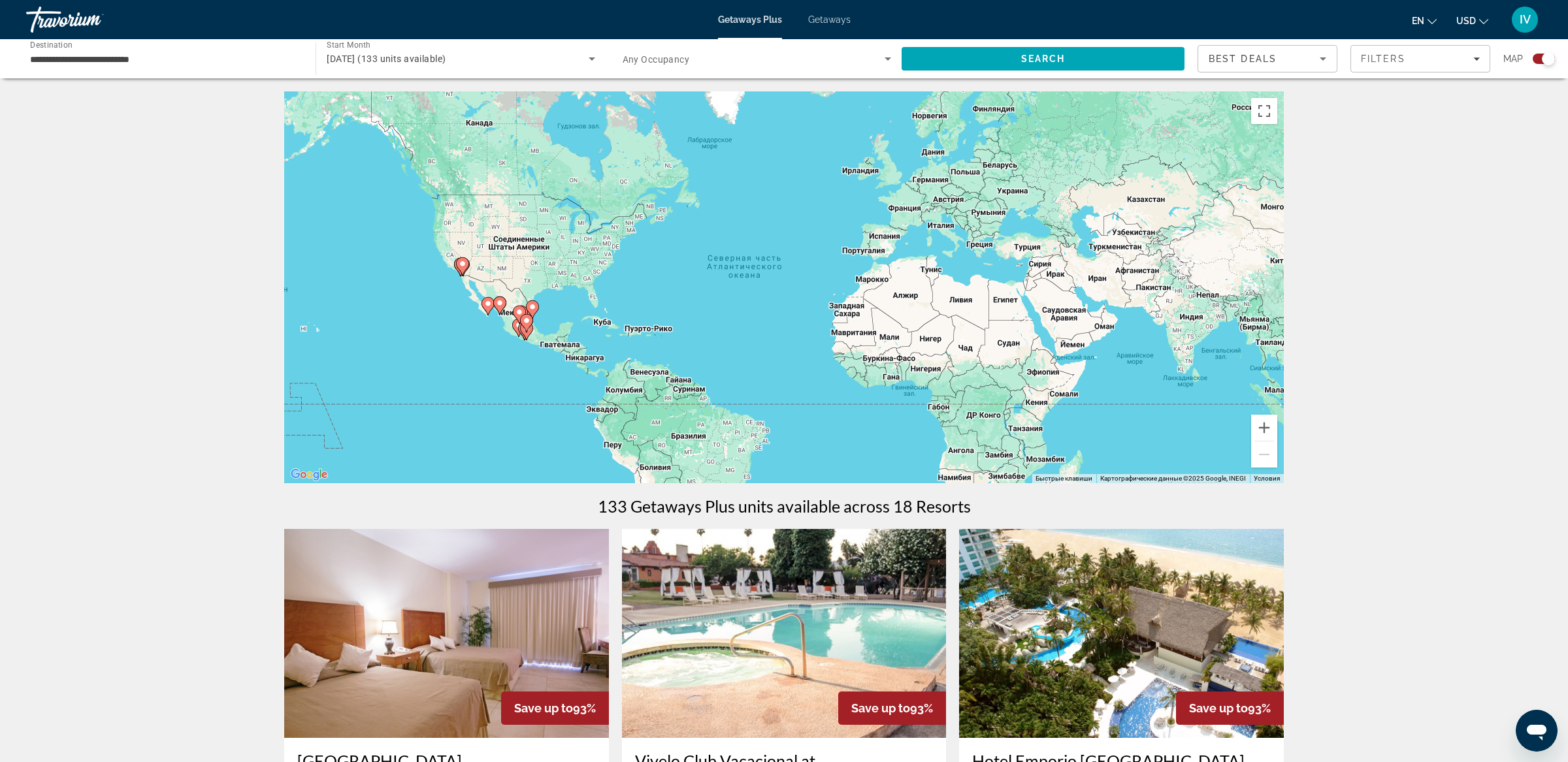
scroll to position [4, 0]
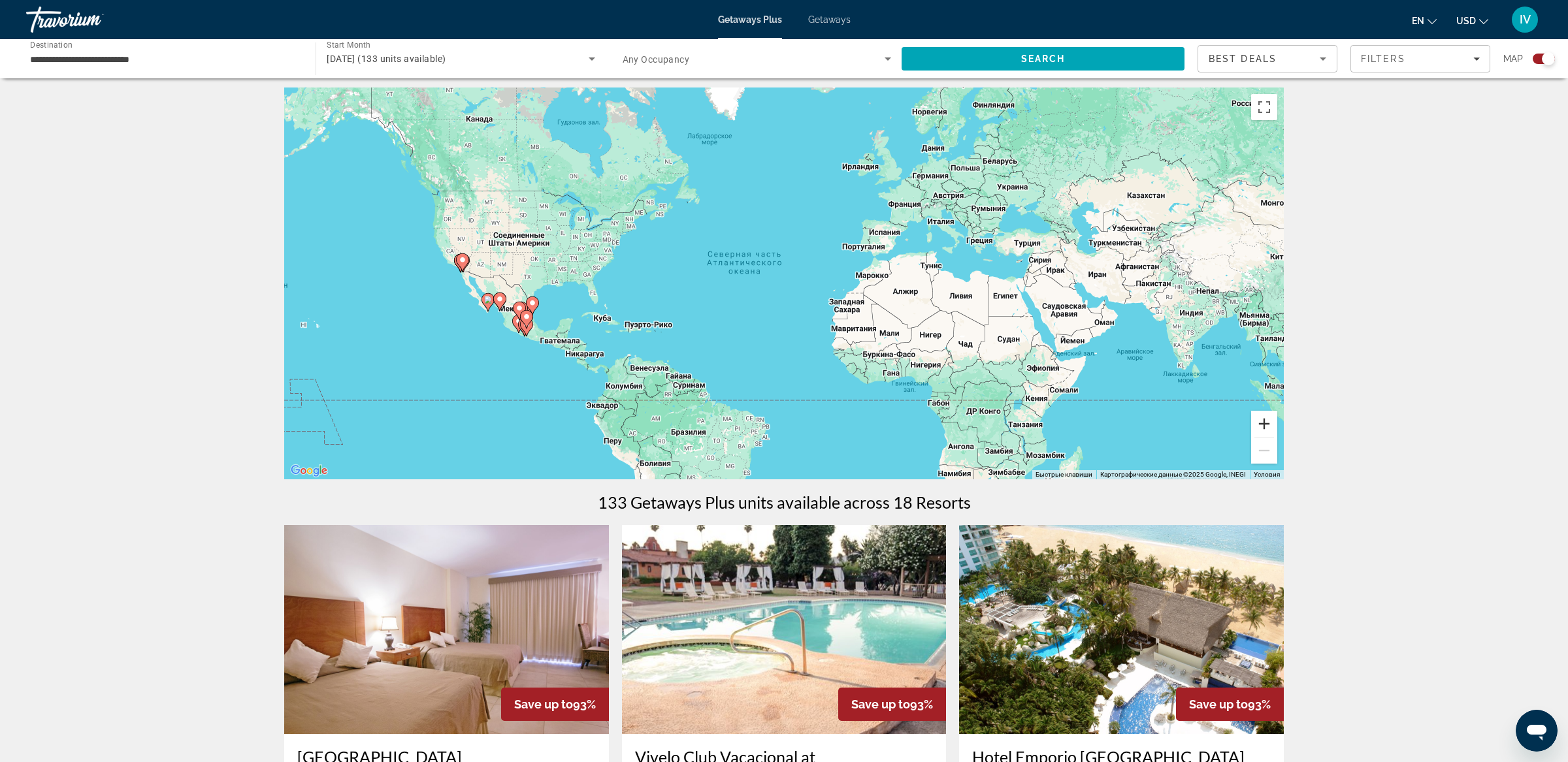
click at [1263, 418] on button "Увеличить" at bounding box center [1264, 423] width 26 height 26
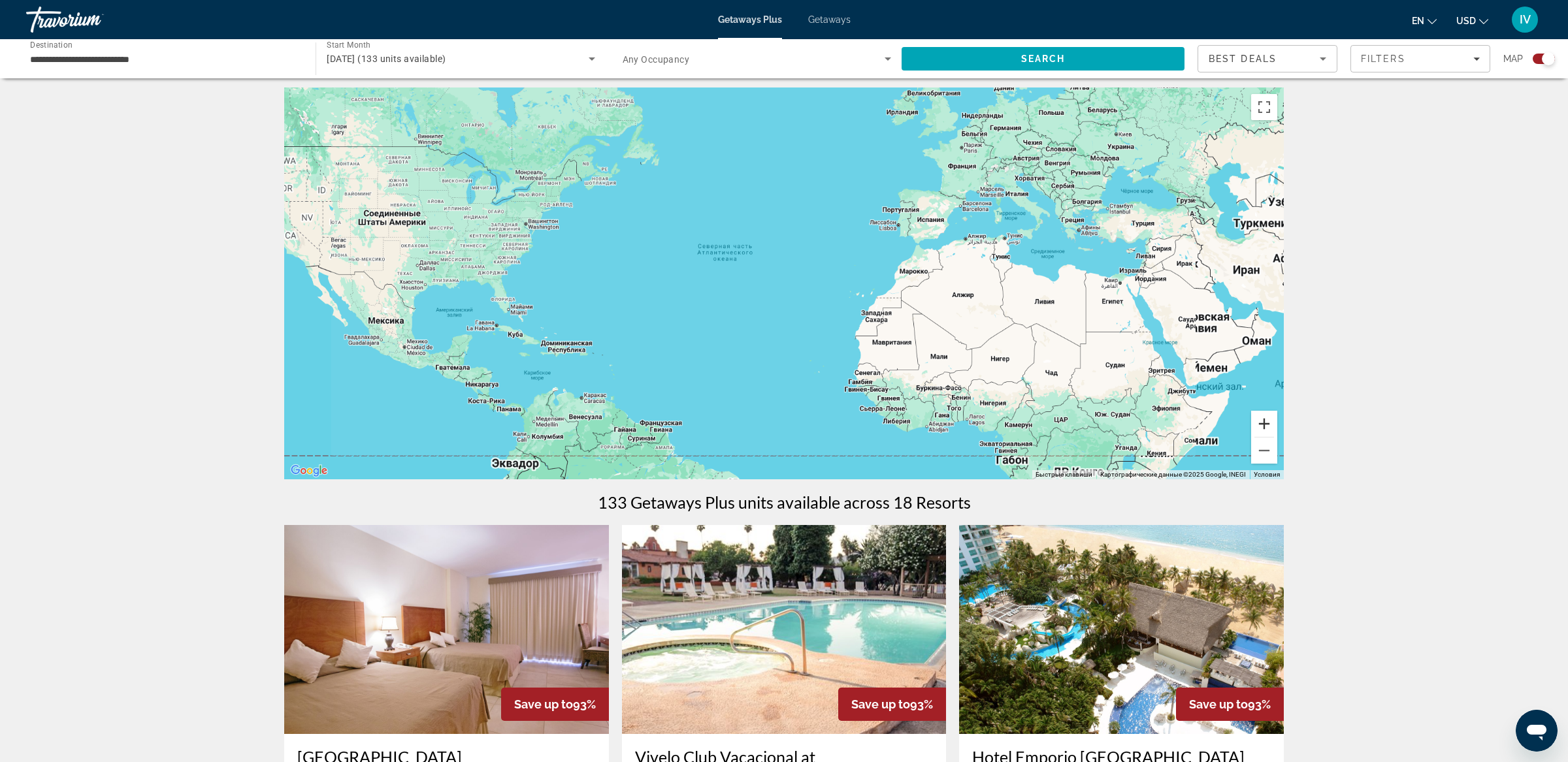
click at [1263, 418] on button "Увеличить" at bounding box center [1264, 423] width 26 height 26
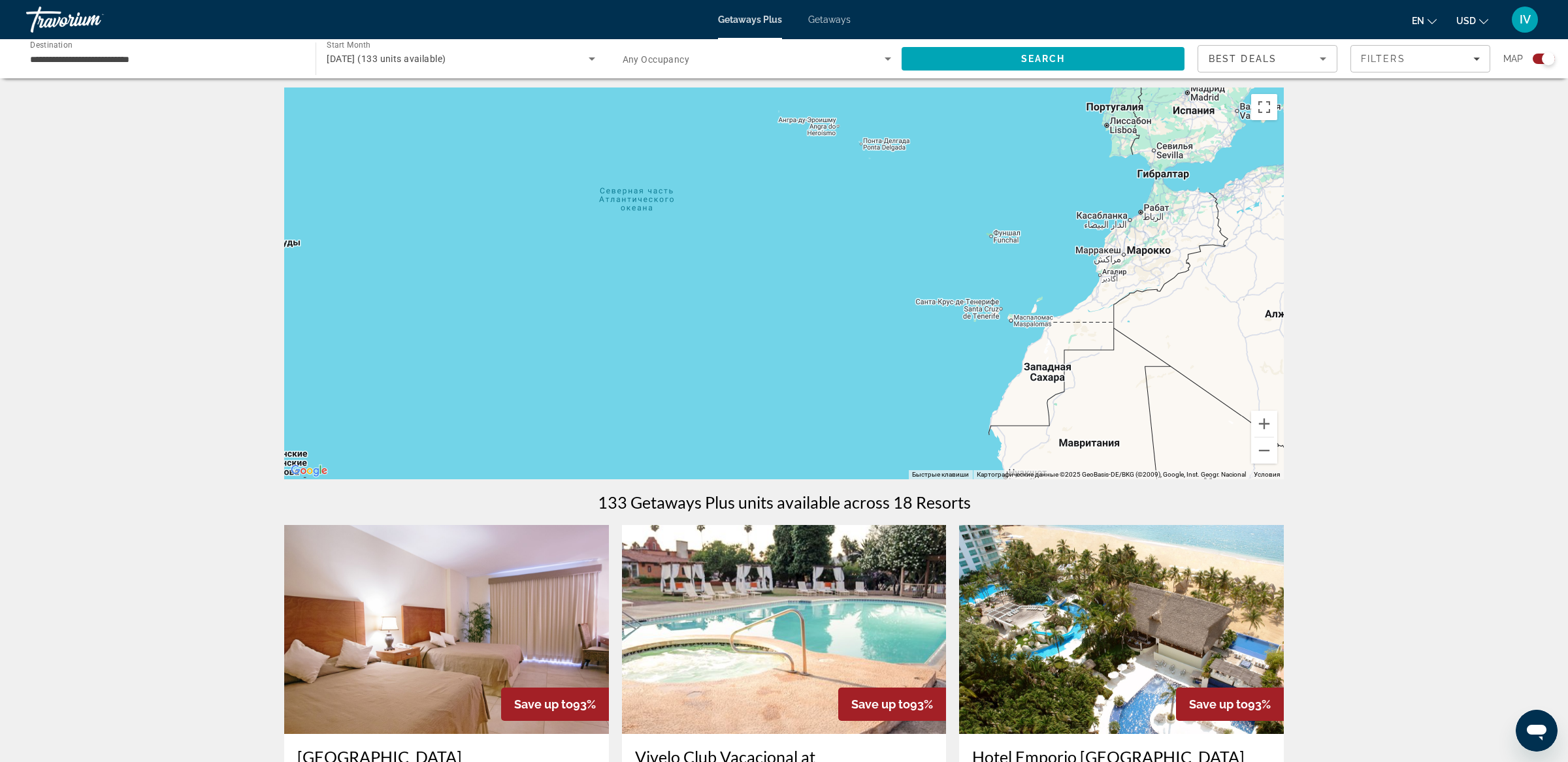
drag, startPoint x: 596, startPoint y: 328, endPoint x: 988, endPoint y: 354, distance: 392.9
click at [1001, 353] on div "Main content" at bounding box center [784, 283] width 1000 height 392
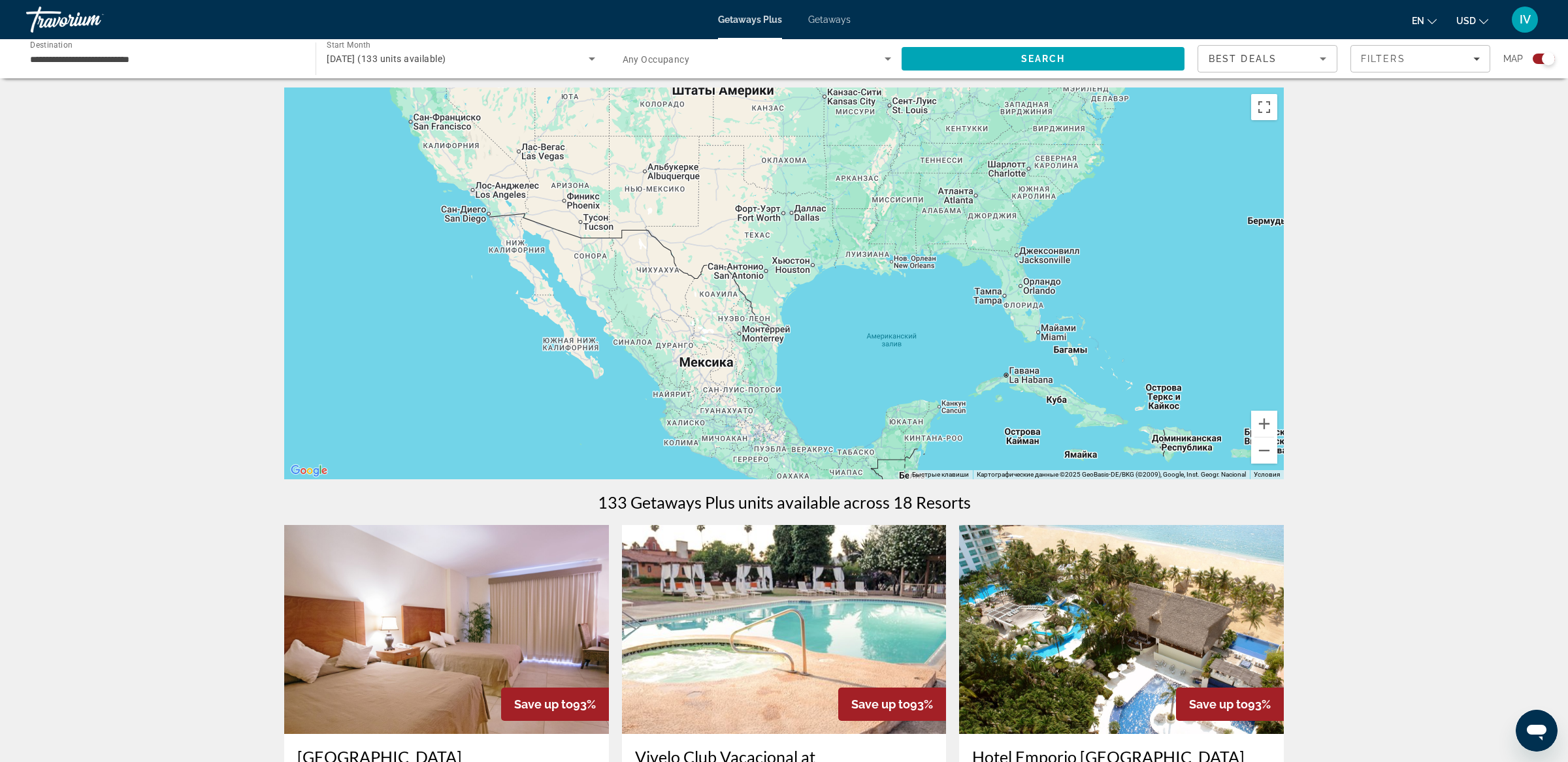
drag, startPoint x: 797, startPoint y: 335, endPoint x: 936, endPoint y: 257, distance: 159.4
click at [952, 247] on div "Main content" at bounding box center [784, 283] width 1000 height 392
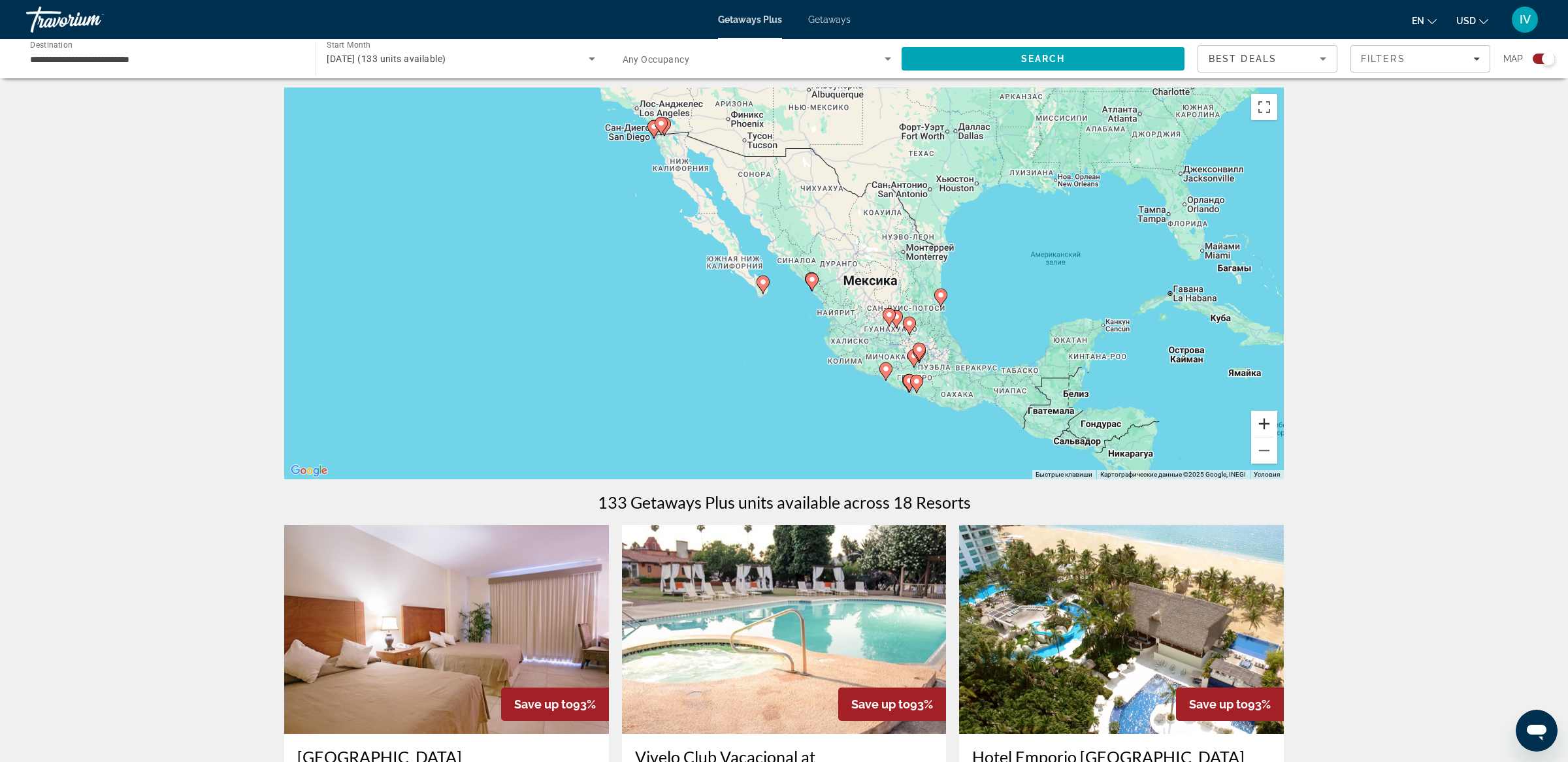
click at [1268, 423] on button "Увеличить" at bounding box center [1264, 423] width 26 height 26
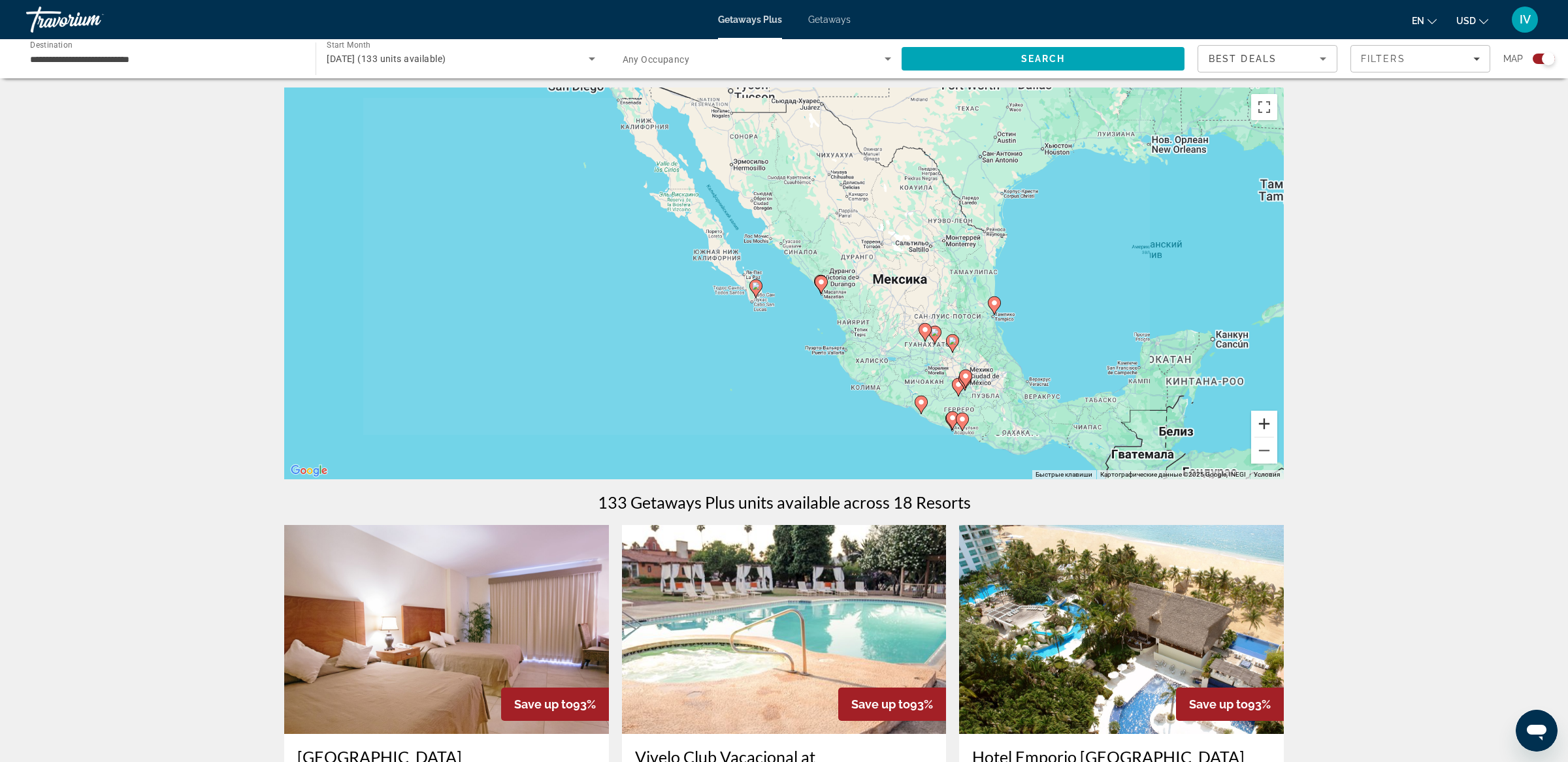
click at [1268, 423] on button "Увеличить" at bounding box center [1264, 423] width 26 height 26
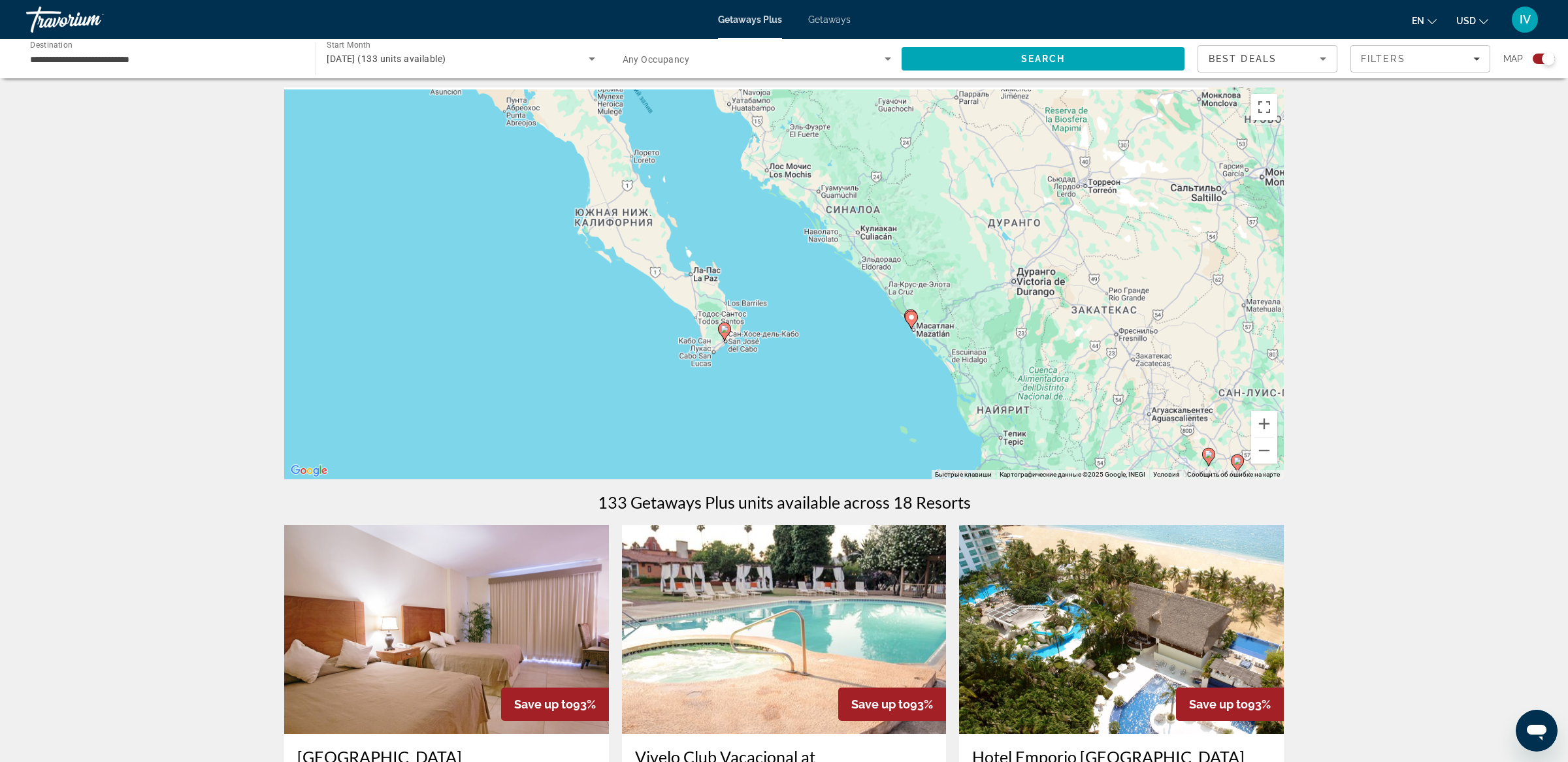
drag, startPoint x: 708, startPoint y: 259, endPoint x: 932, endPoint y: 399, distance: 264.2
click at [951, 410] on div "Чтобы активировать перетаскивание с помощью клавиатуры, нажмите Alt + Ввод. Пос…" at bounding box center [784, 283] width 1000 height 392
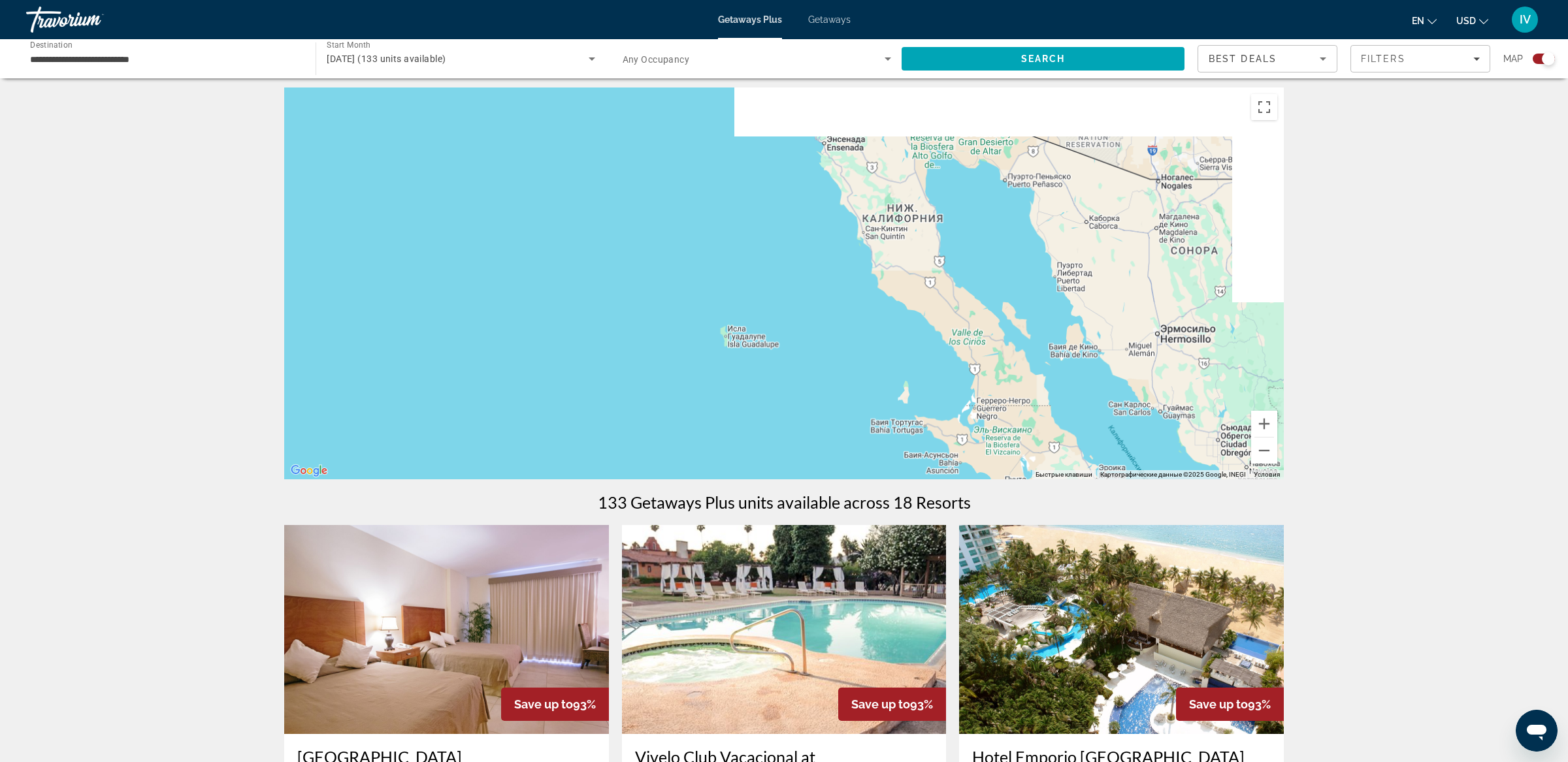
drag, startPoint x: 769, startPoint y: 375, endPoint x: 748, endPoint y: 419, distance: 48.8
click at [746, 420] on div "Чтобы активировать перетаскивание с помощью клавиатуры, нажмите Alt + Ввод. Пос…" at bounding box center [784, 283] width 1000 height 392
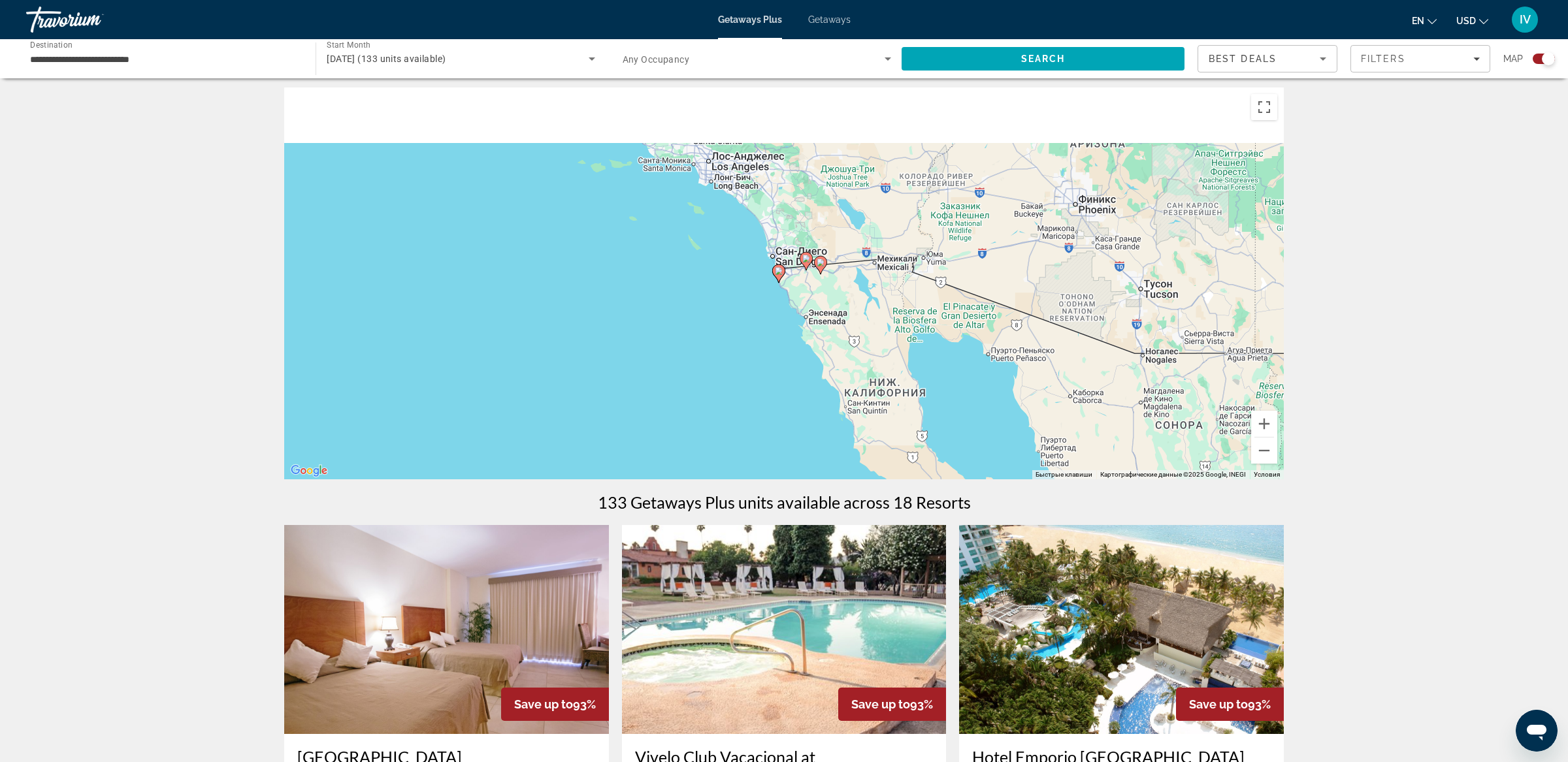
drag, startPoint x: 788, startPoint y: 269, endPoint x: 798, endPoint y: 410, distance: 141.4
click at [776, 416] on div "Чтобы активировать перетаскивание с помощью клавиатуры, нажмите Alt + Ввод. Пос…" at bounding box center [784, 283] width 1000 height 392
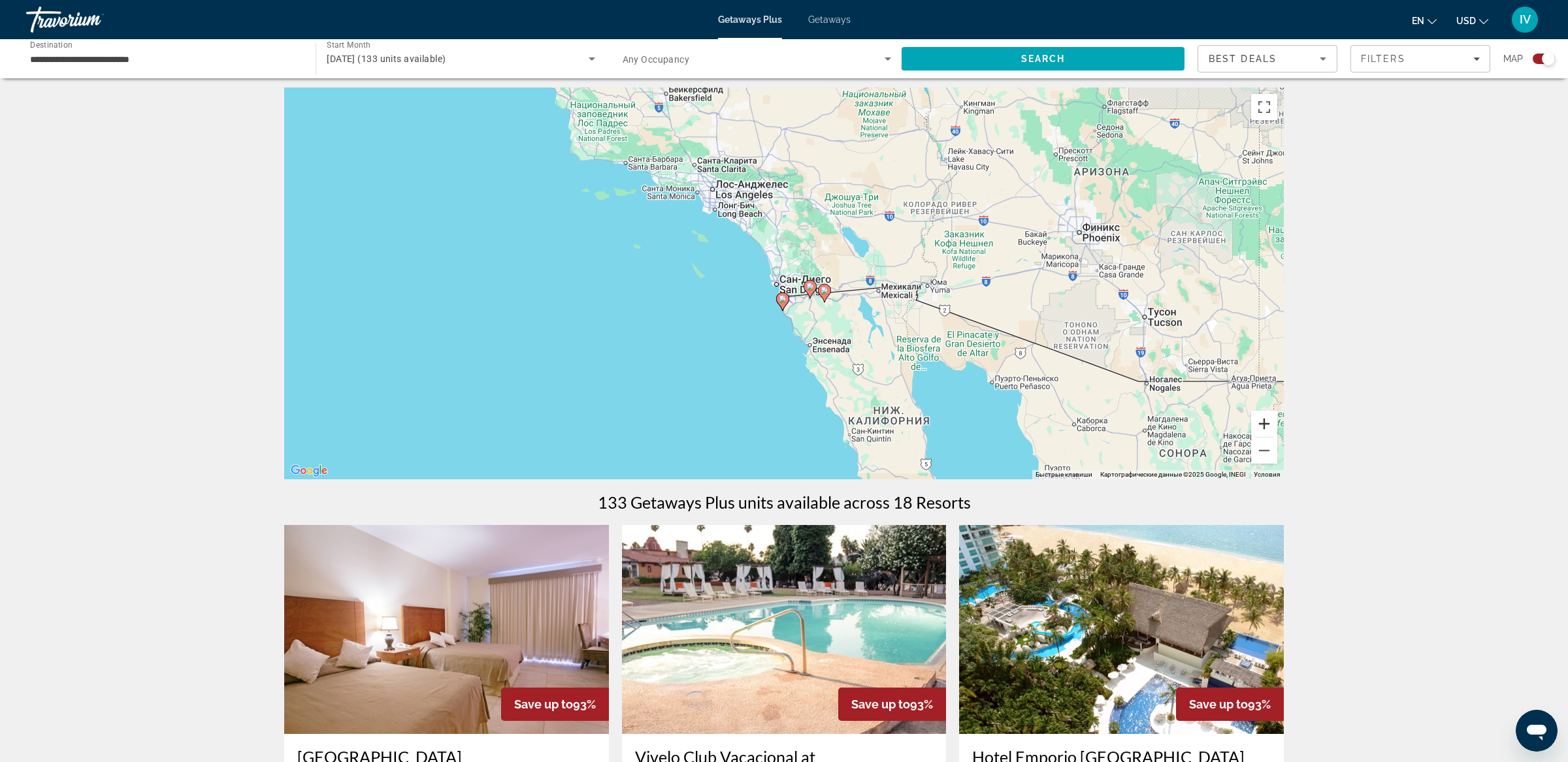
click at [1261, 421] on button "Увеличить" at bounding box center [1264, 423] width 26 height 26
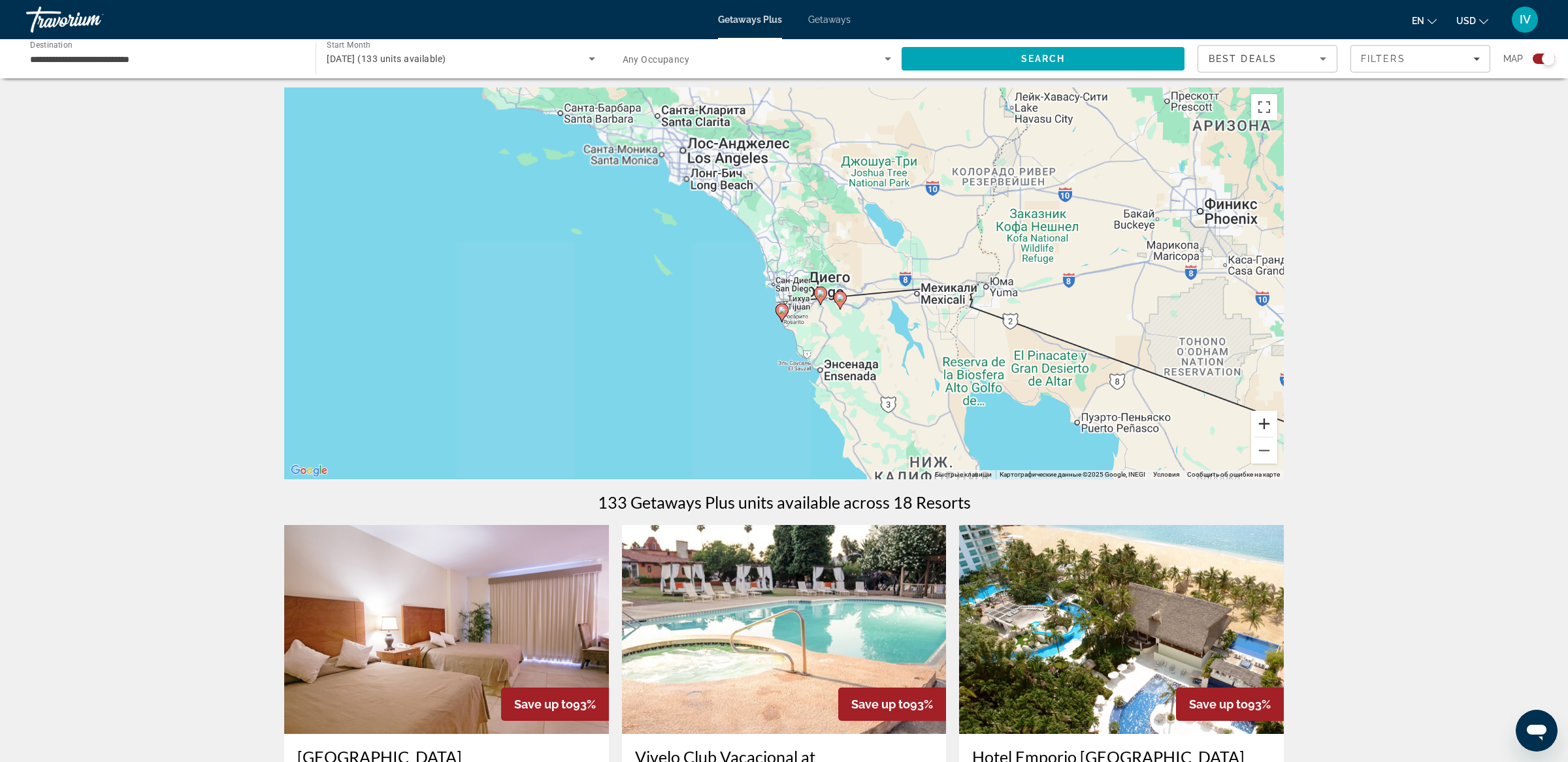
click at [1261, 421] on button "Увеличить" at bounding box center [1264, 423] width 26 height 26
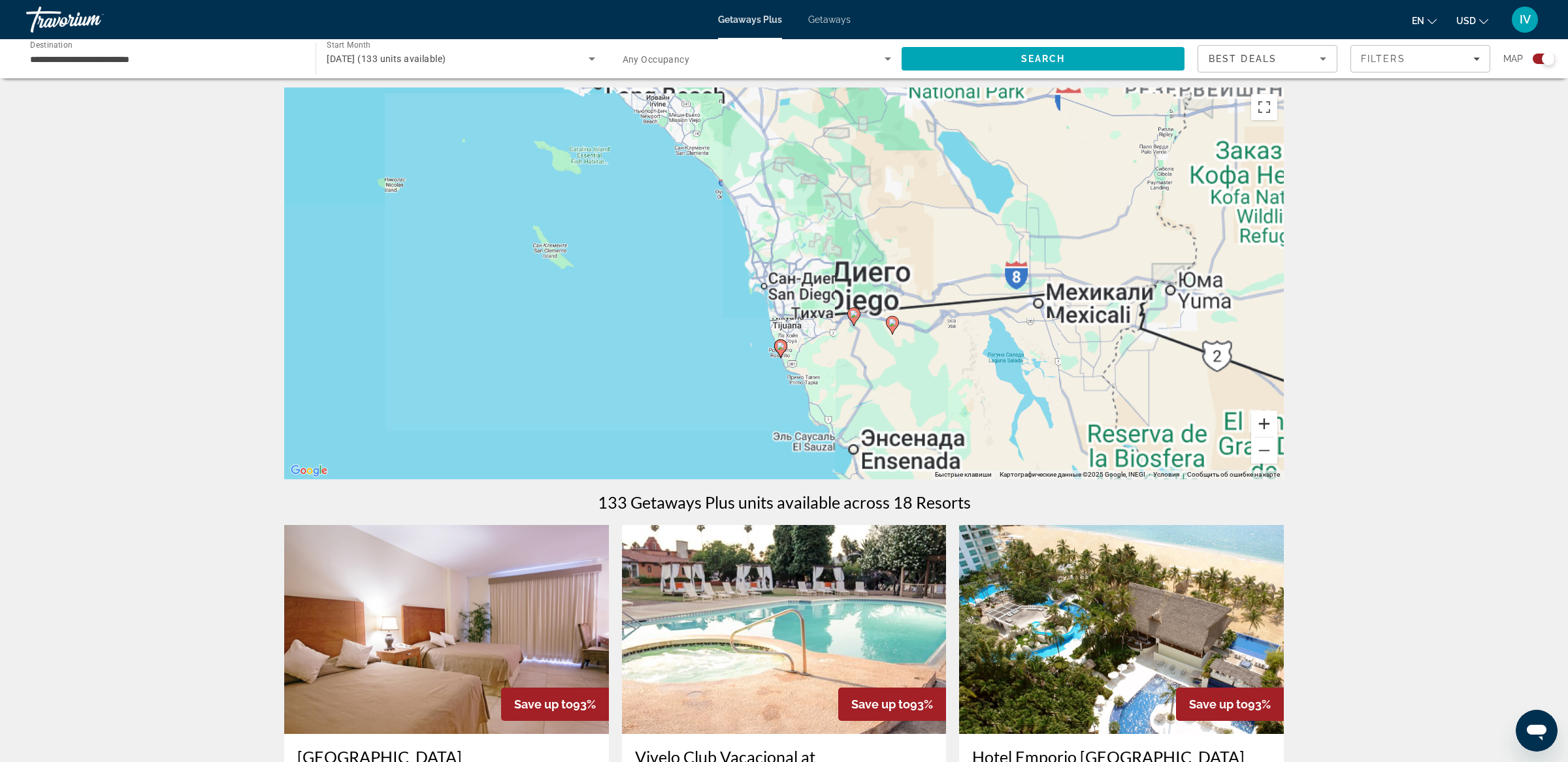
click at [1261, 421] on button "Увеличить" at bounding box center [1264, 423] width 26 height 26
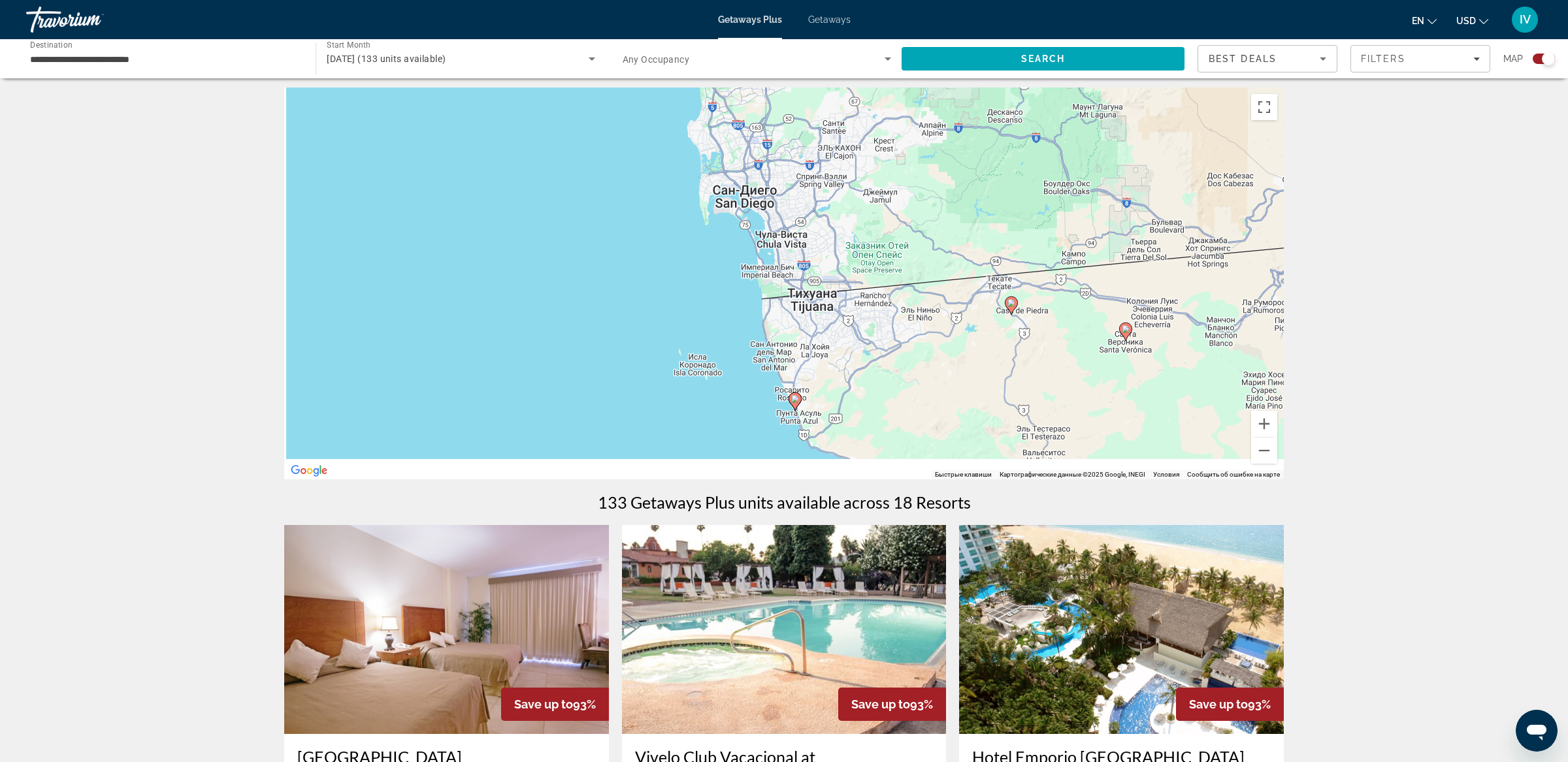
drag, startPoint x: 913, startPoint y: 305, endPoint x: 931, endPoint y: 212, distance: 94.7
click at [931, 212] on div "Чтобы активировать перетаскивание с помощью клавиатуры, нажмите Alt + Ввод. Пос…" at bounding box center [784, 283] width 1000 height 392
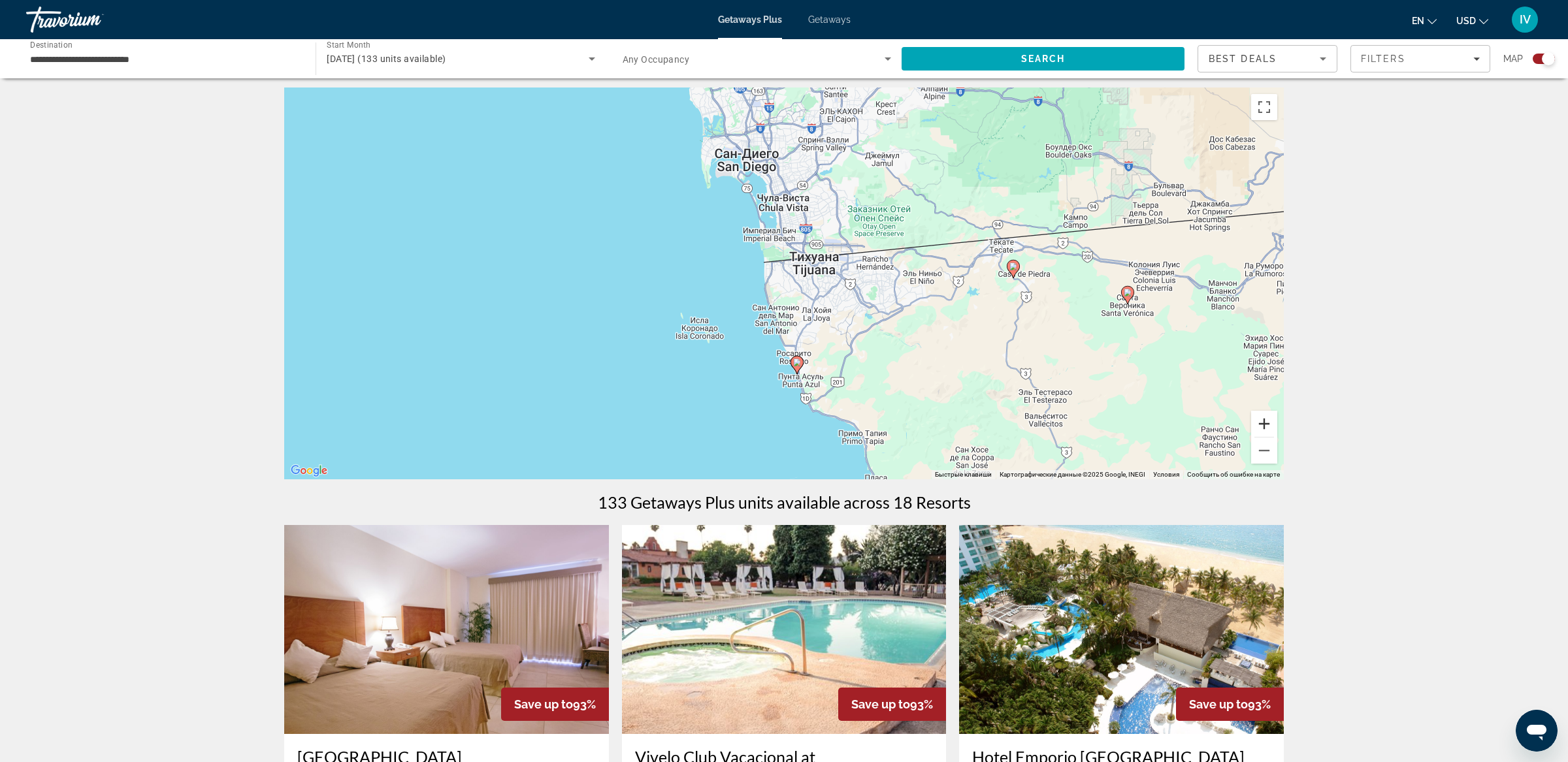
click at [1264, 418] on button "Увеличить" at bounding box center [1264, 423] width 26 height 26
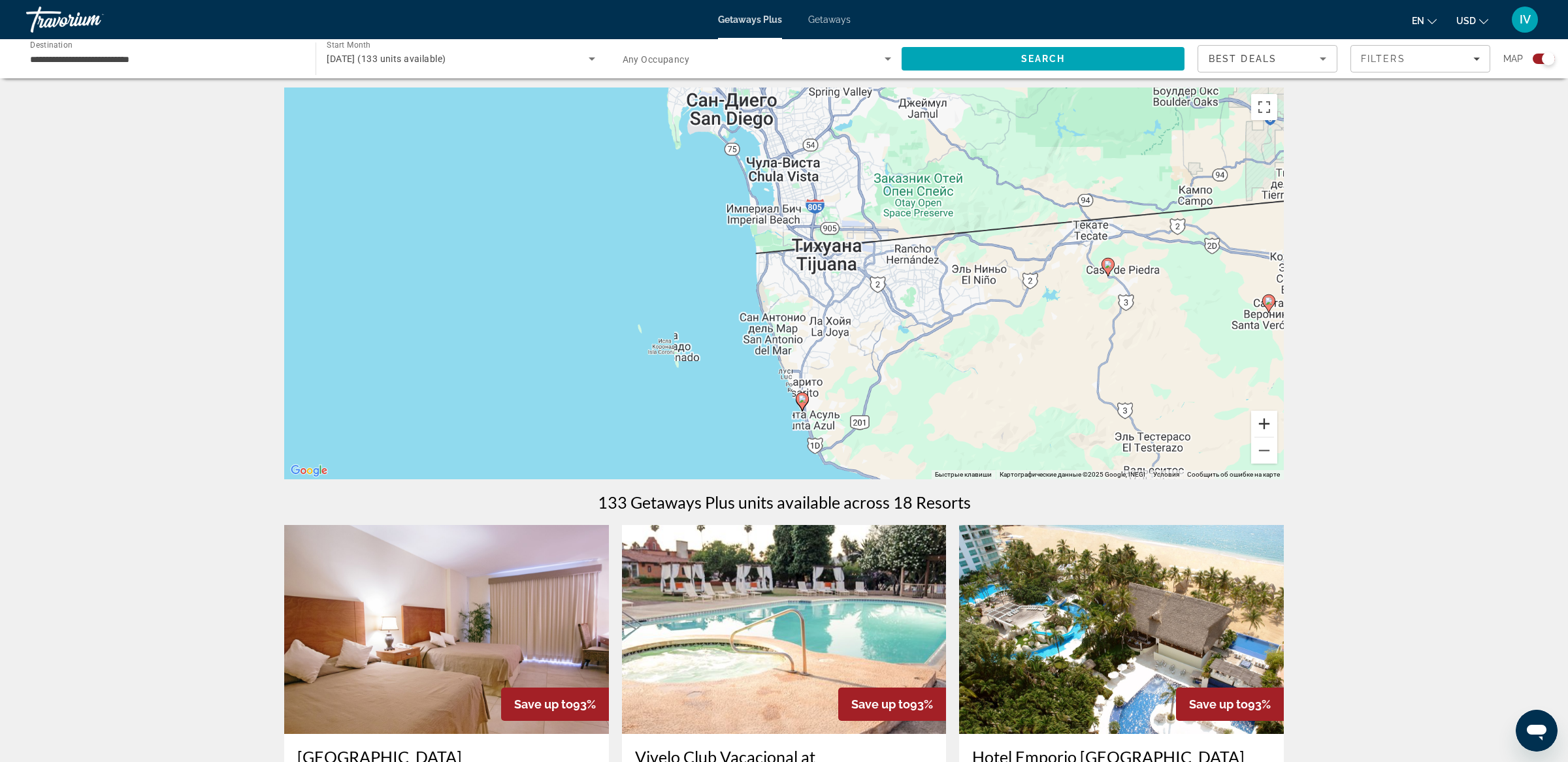
click at [1264, 418] on button "Увеличить" at bounding box center [1264, 423] width 26 height 26
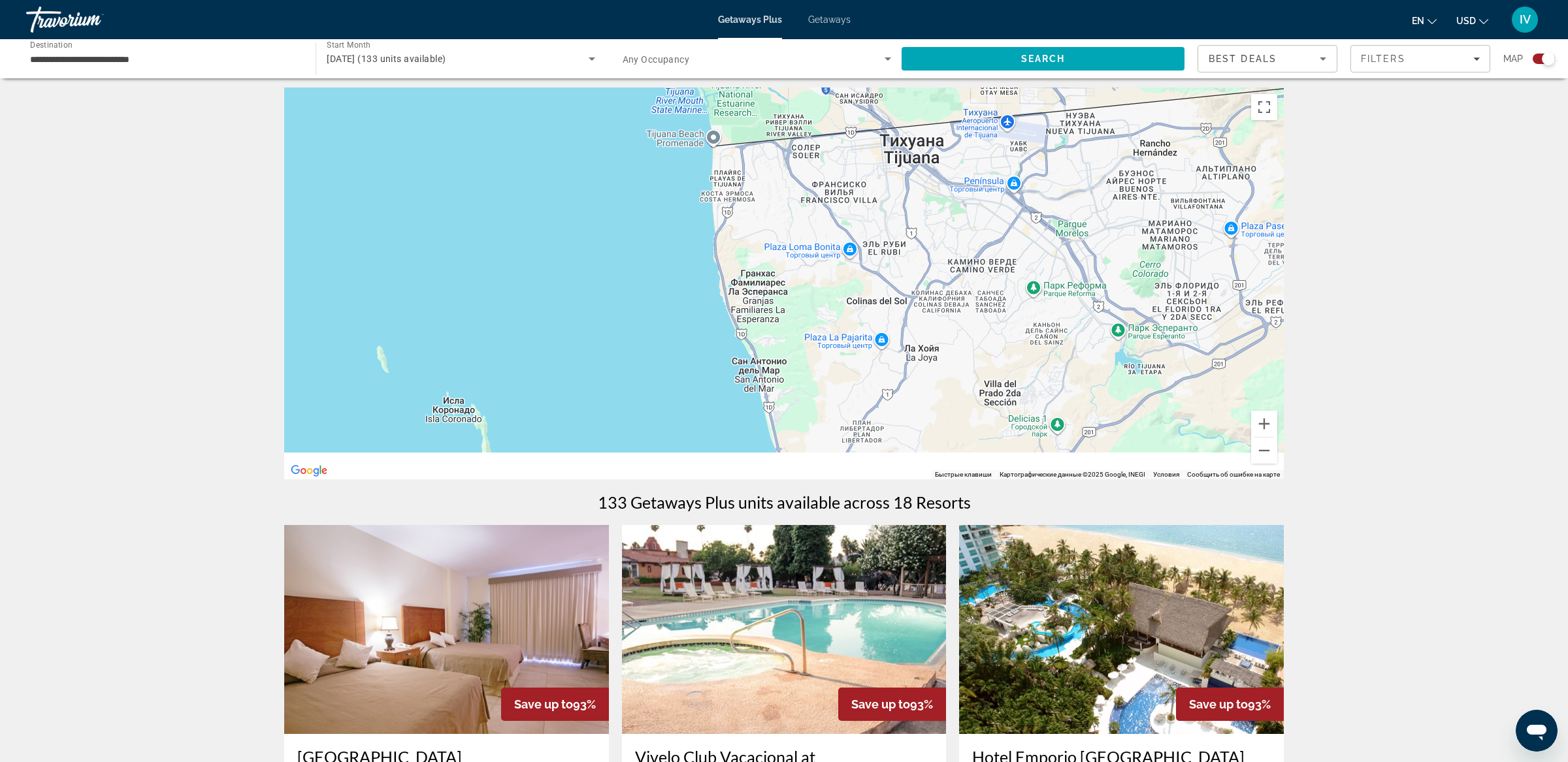
drag, startPoint x: 985, startPoint y: 322, endPoint x: 1009, endPoint y: 164, distance: 159.8
click at [1015, 157] on div "Main content" at bounding box center [784, 283] width 1000 height 392
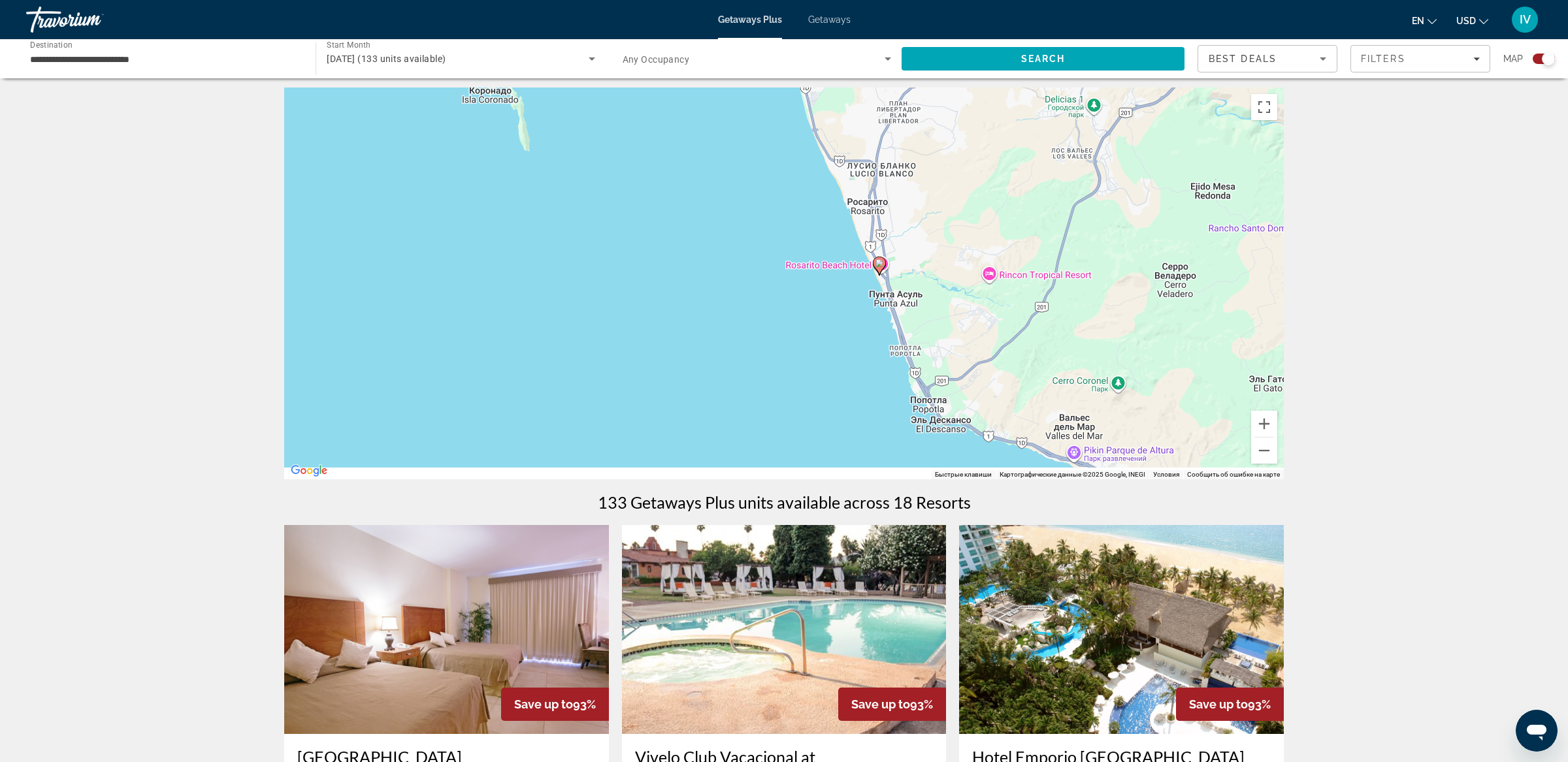
drag, startPoint x: 969, startPoint y: 265, endPoint x: 979, endPoint y: 202, distance: 63.8
click at [972, 195] on div "Чтобы активировать перетаскивание с помощью клавиатуры, нажмите Alt + Ввод. Пос…" at bounding box center [784, 283] width 1000 height 392
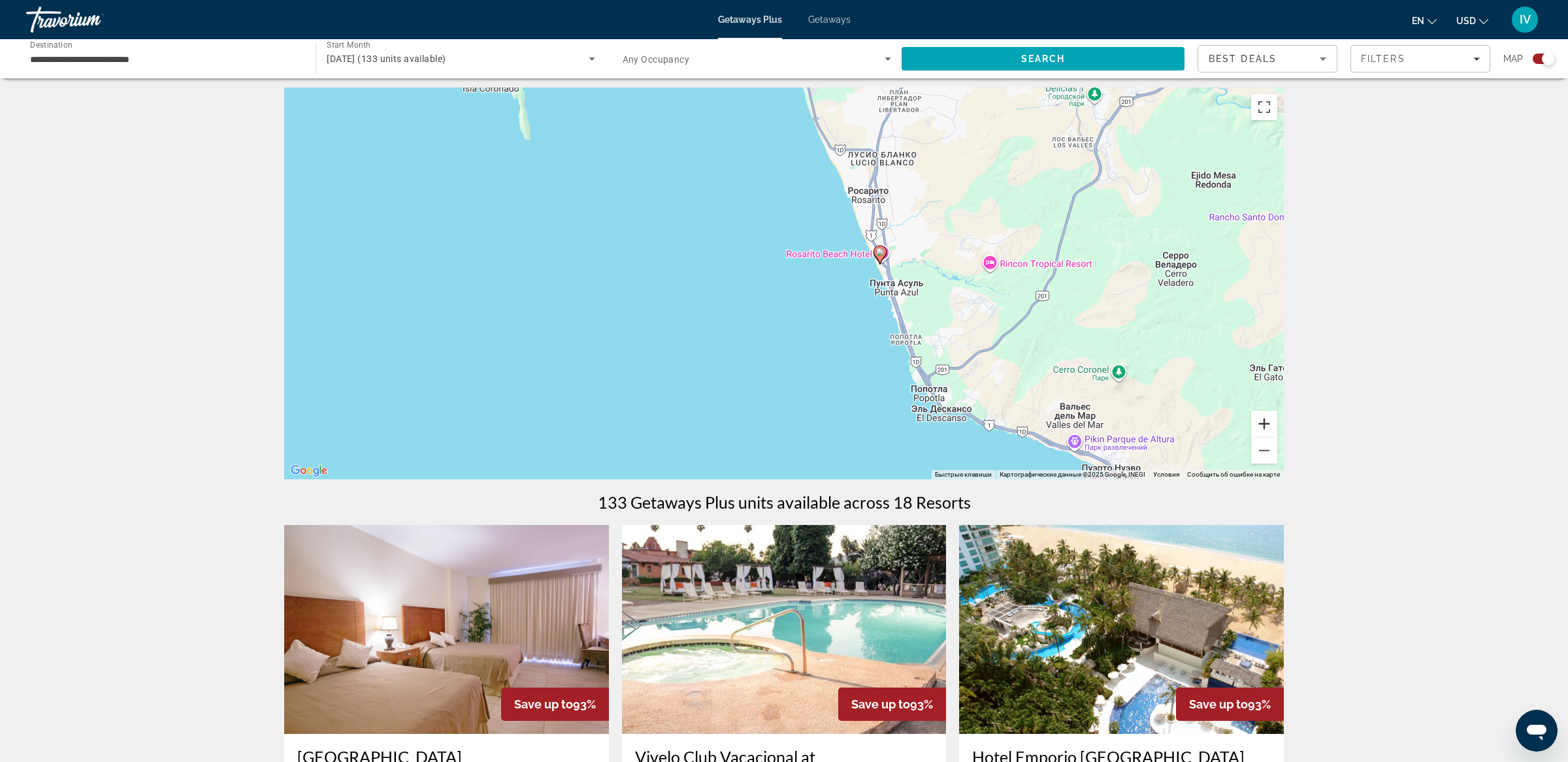
click at [1263, 425] on button "Увеличить" at bounding box center [1264, 423] width 26 height 26
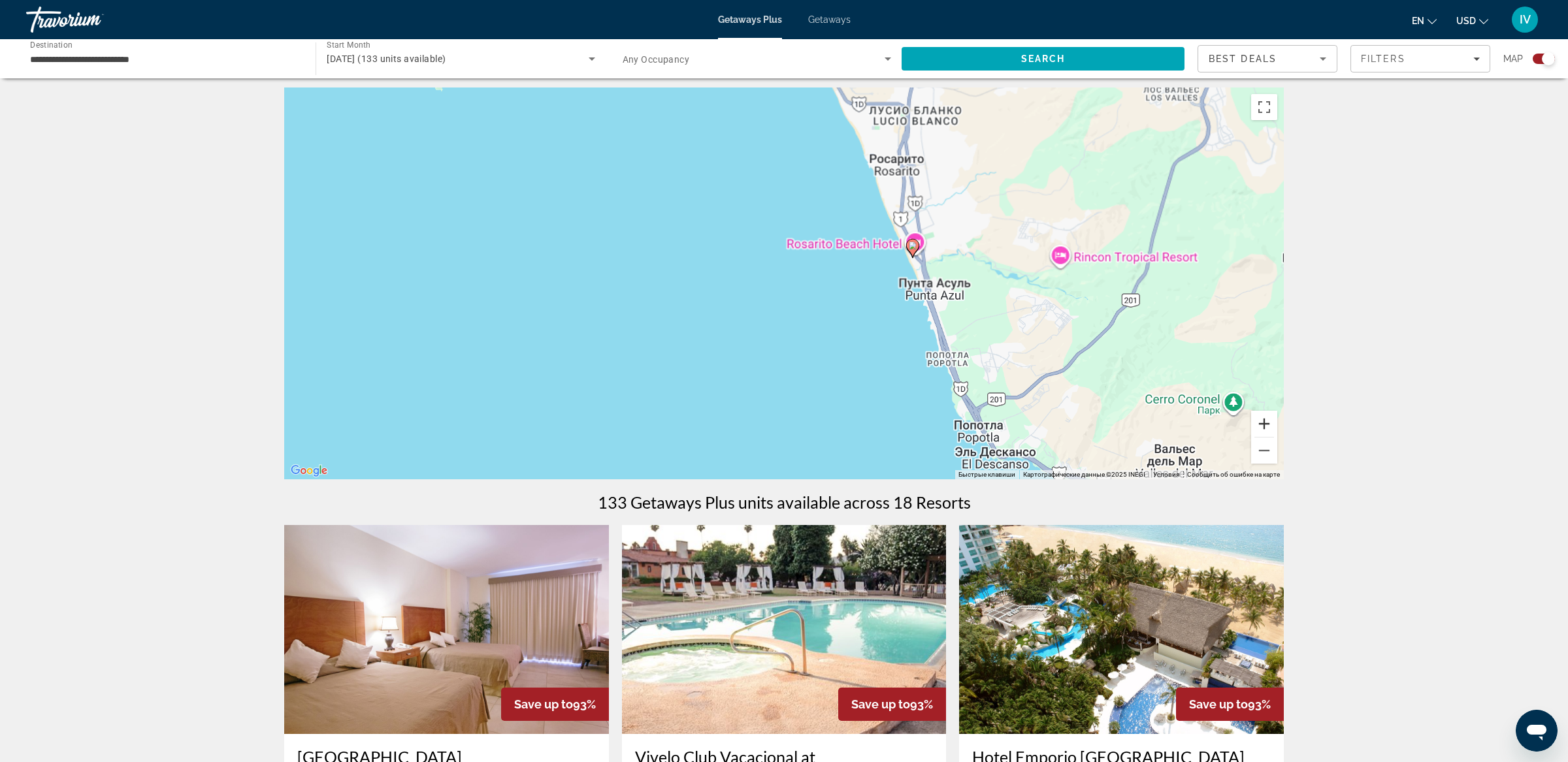
click at [1263, 424] on button "Увеличить" at bounding box center [1264, 423] width 26 height 26
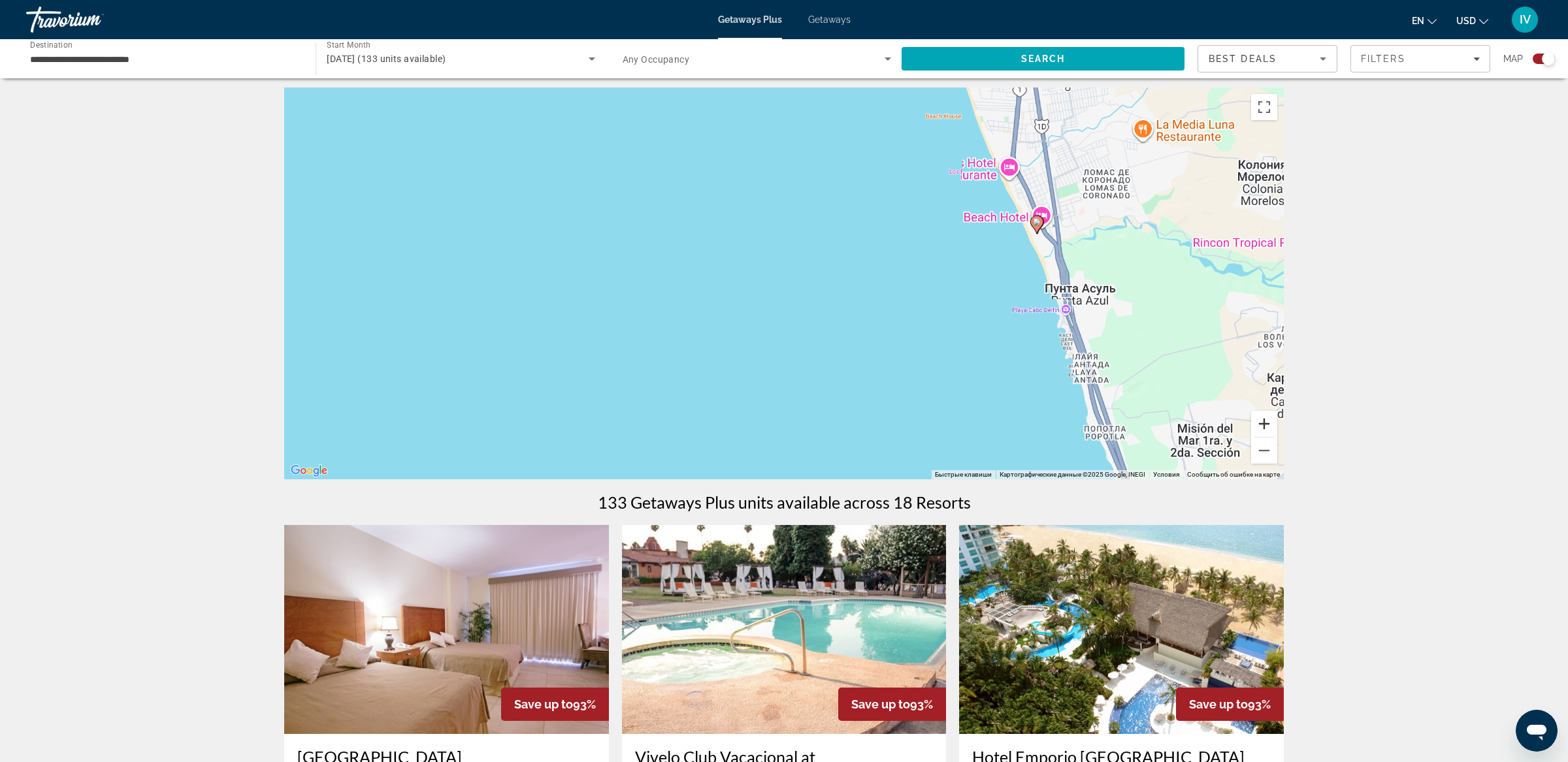
click at [1263, 424] on button "Увеличить" at bounding box center [1264, 423] width 26 height 26
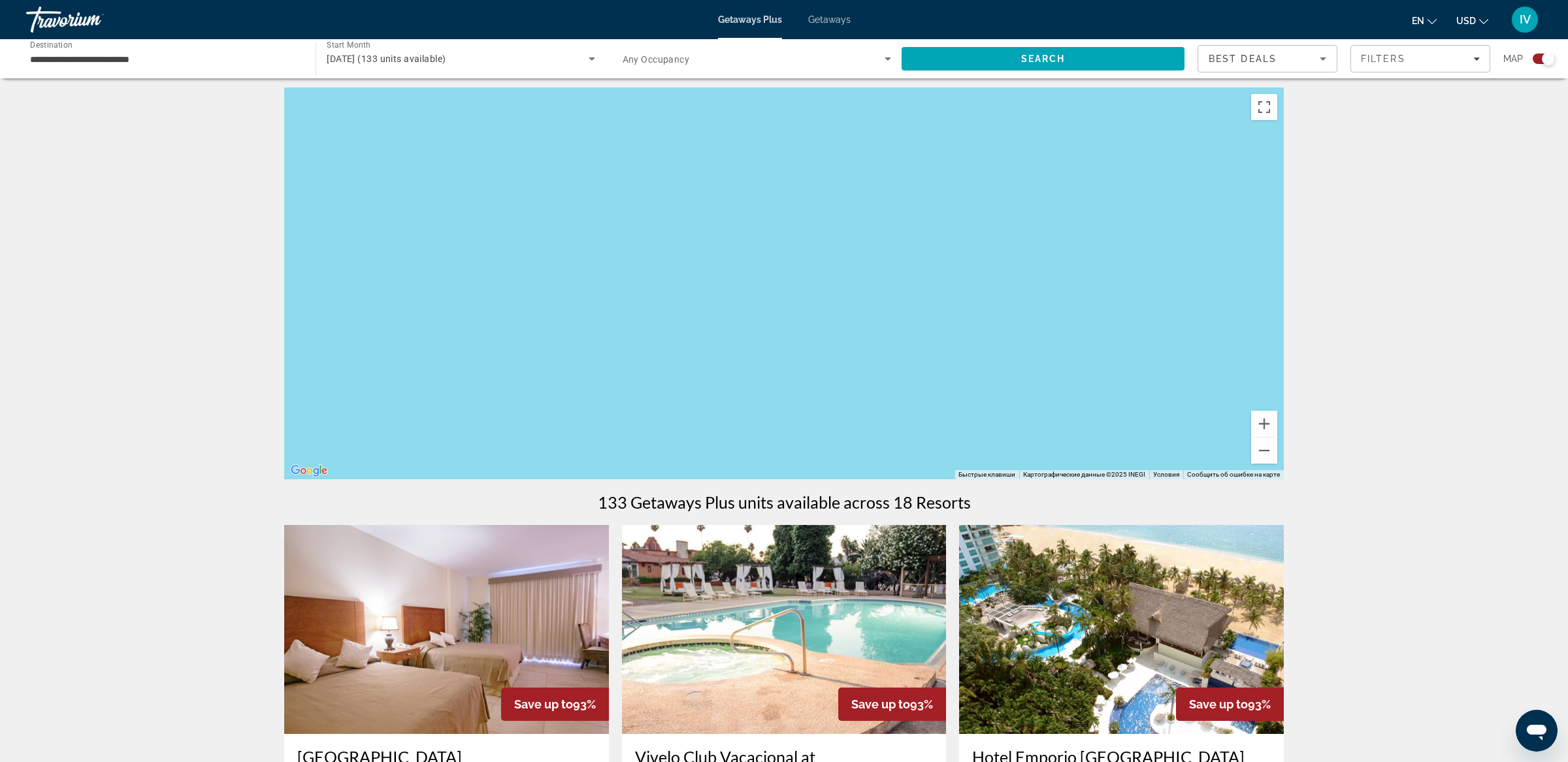
drag, startPoint x: 1145, startPoint y: 248, endPoint x: 787, endPoint y: 306, distance: 362.7
click at [790, 306] on div "Чтобы активировать перетаскивание с помощью клавиатуры, нажмите Alt + Ввод. Пос…" at bounding box center [784, 283] width 1000 height 392
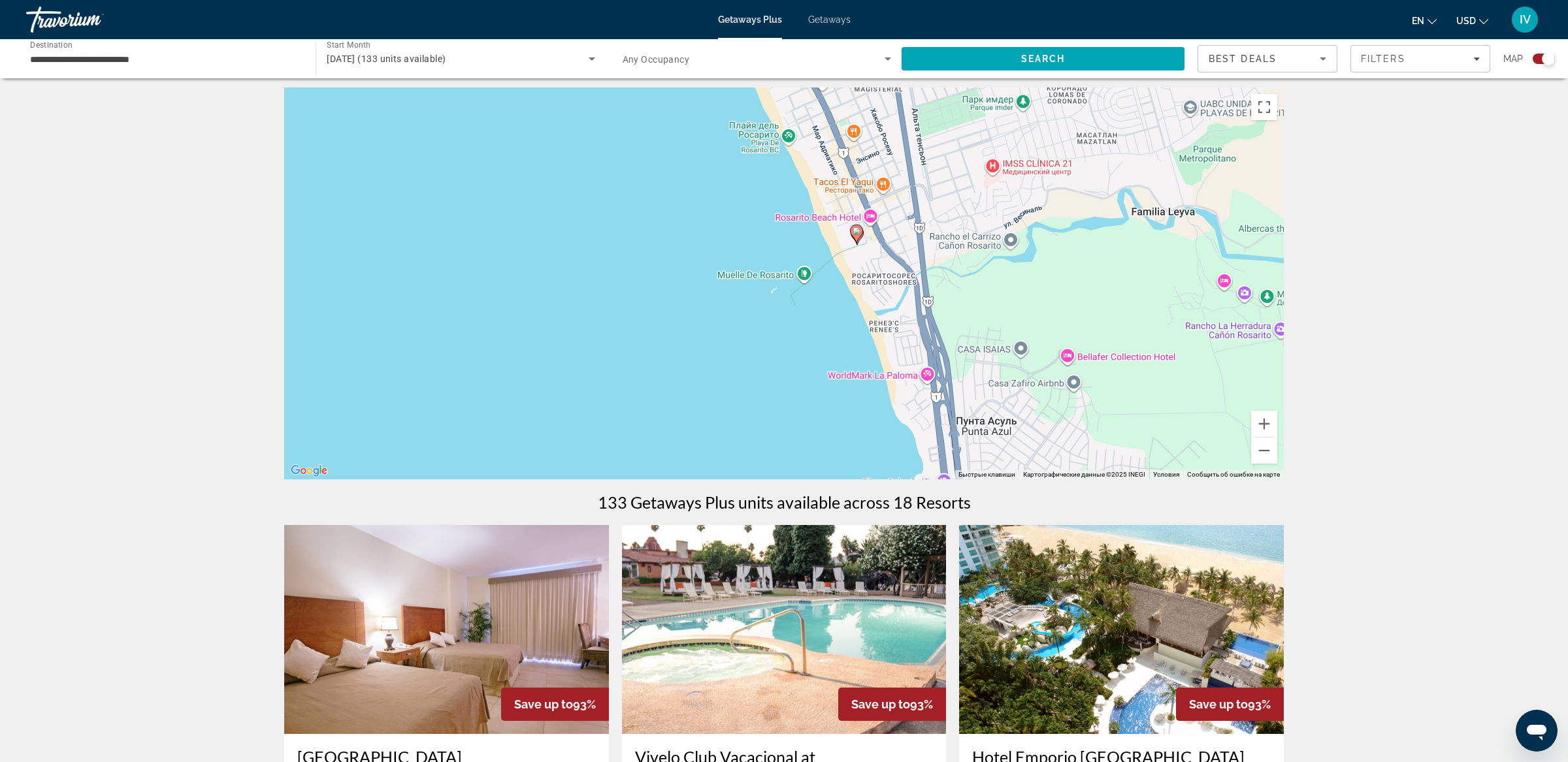
drag, startPoint x: 882, startPoint y: 306, endPoint x: 826, endPoint y: 315, distance: 56.7
click at [823, 316] on div "Чтобы активировать перетаскивание с помощью клавиатуры, нажмите Alt + Ввод. Пос…" at bounding box center [784, 283] width 1000 height 392
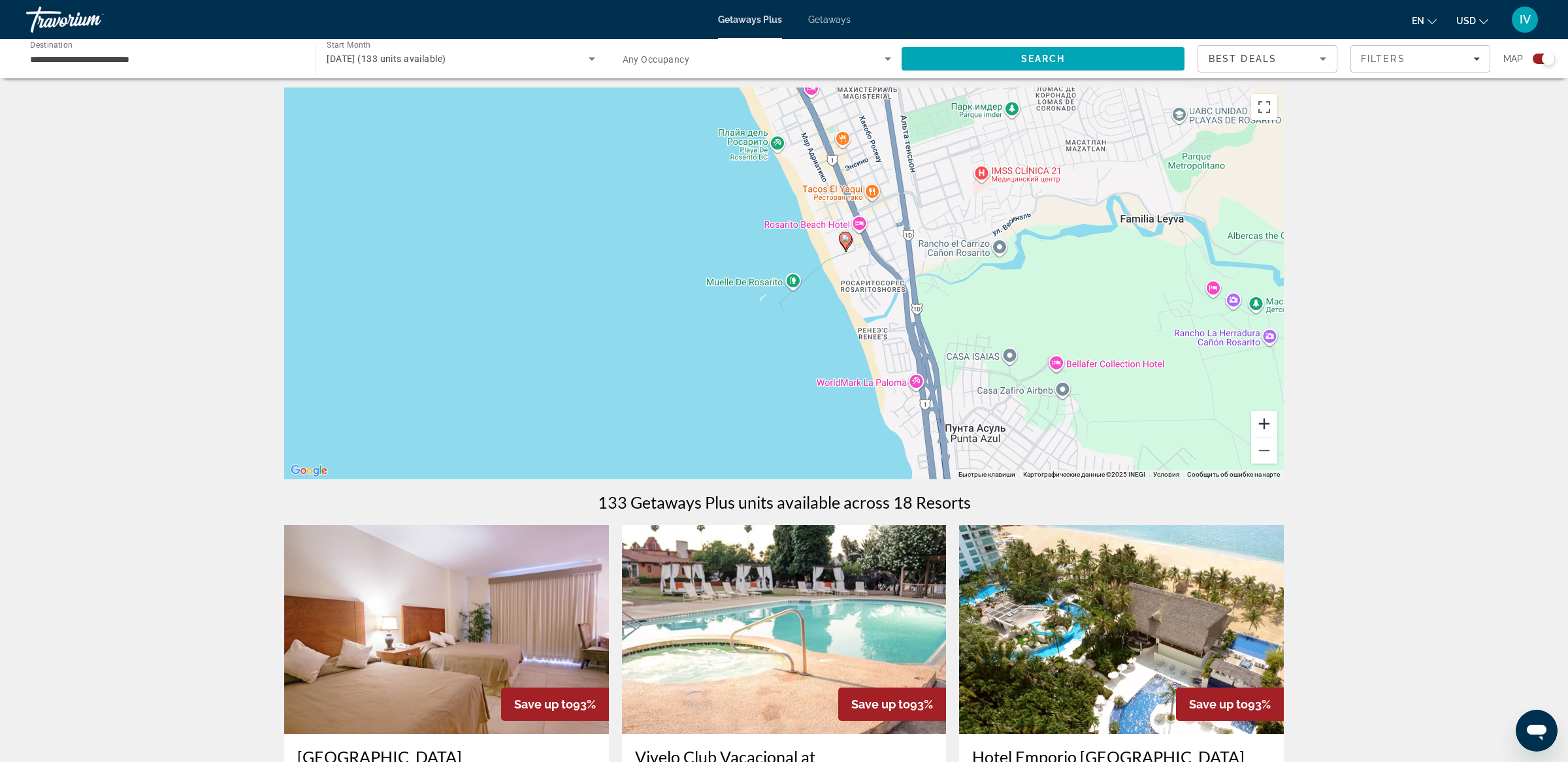
click at [1259, 424] on button "Увеличить" at bounding box center [1264, 423] width 26 height 26
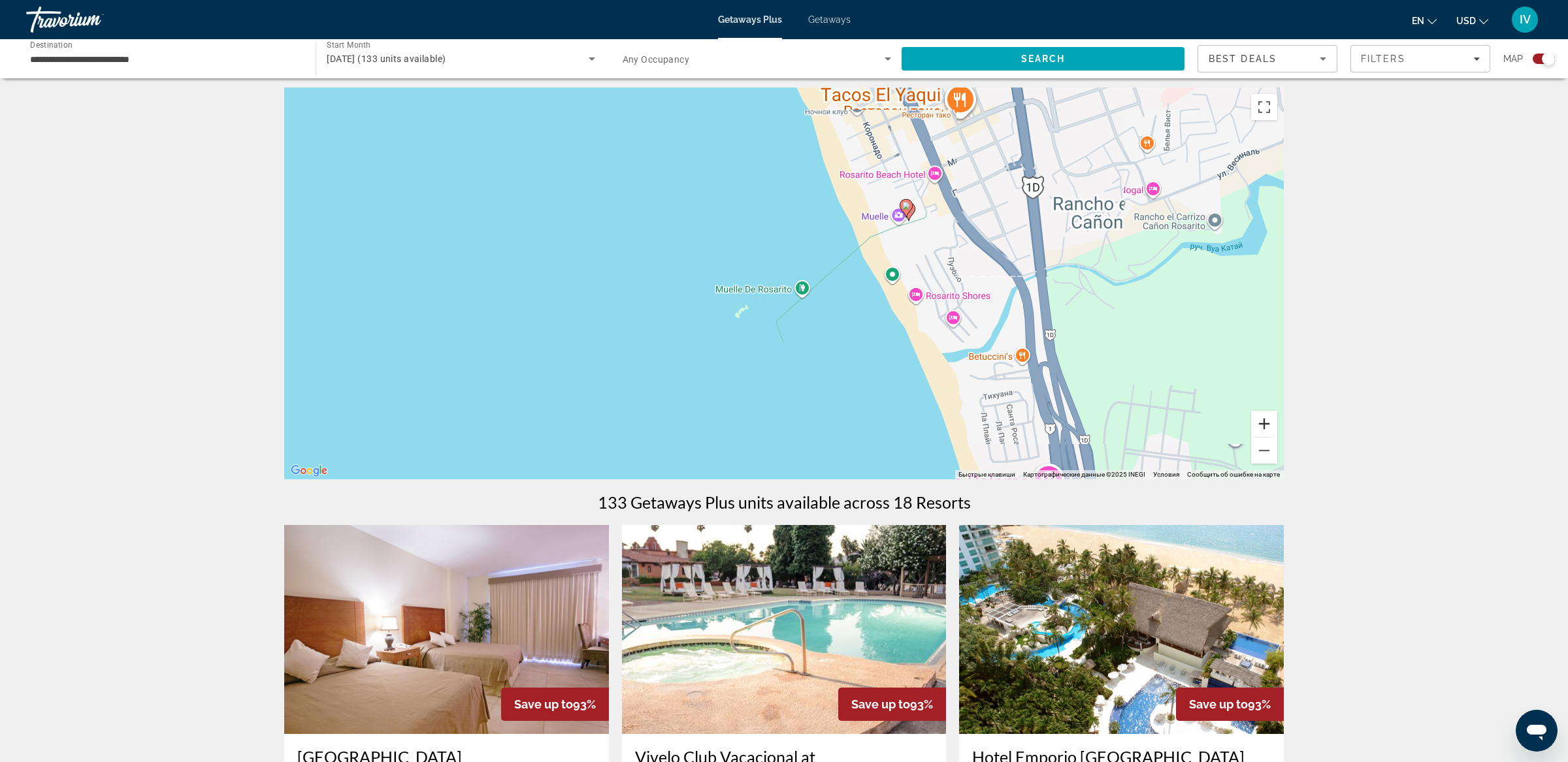
click at [1259, 424] on button "Увеличить" at bounding box center [1264, 423] width 26 height 26
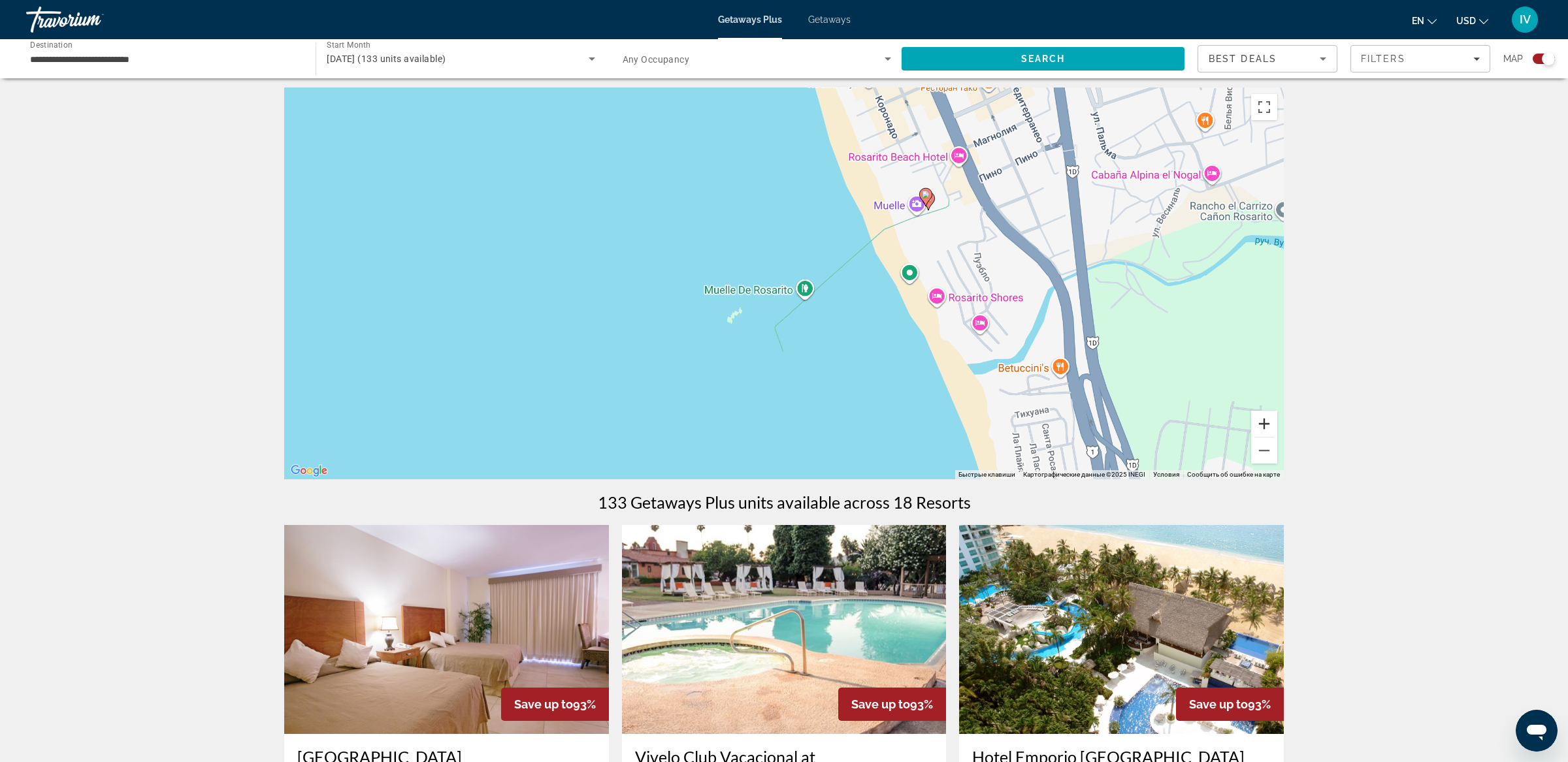
click at [1259, 424] on button "Увеличить" at bounding box center [1264, 423] width 26 height 26
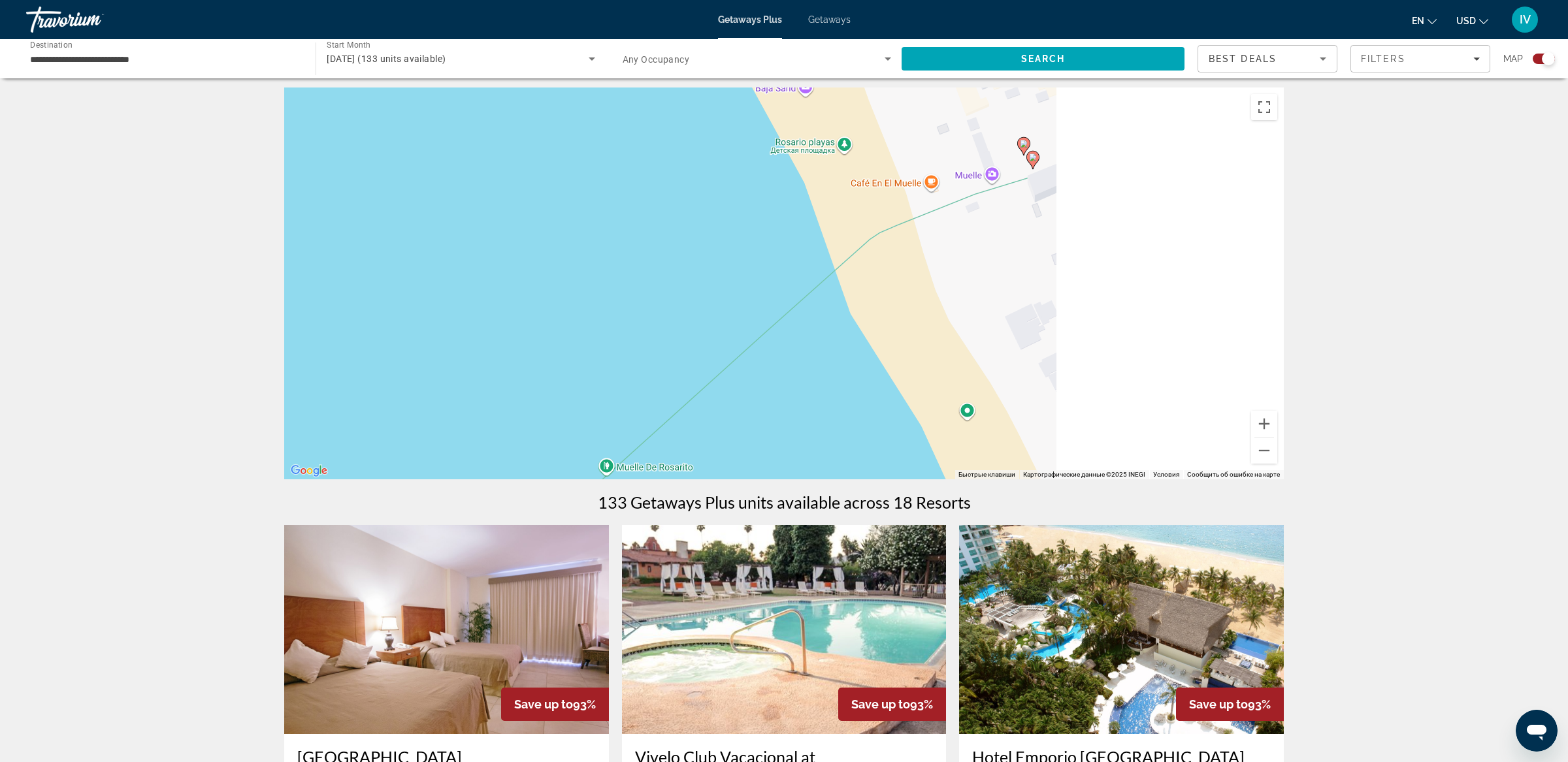
drag, startPoint x: 889, startPoint y: 337, endPoint x: 784, endPoint y: 374, distance: 111.3
click at [783, 375] on div "Чтобы активировать перетаскивание с помощью клавиатуры, нажмите Alt + Ввод. Пос…" at bounding box center [784, 283] width 1000 height 392
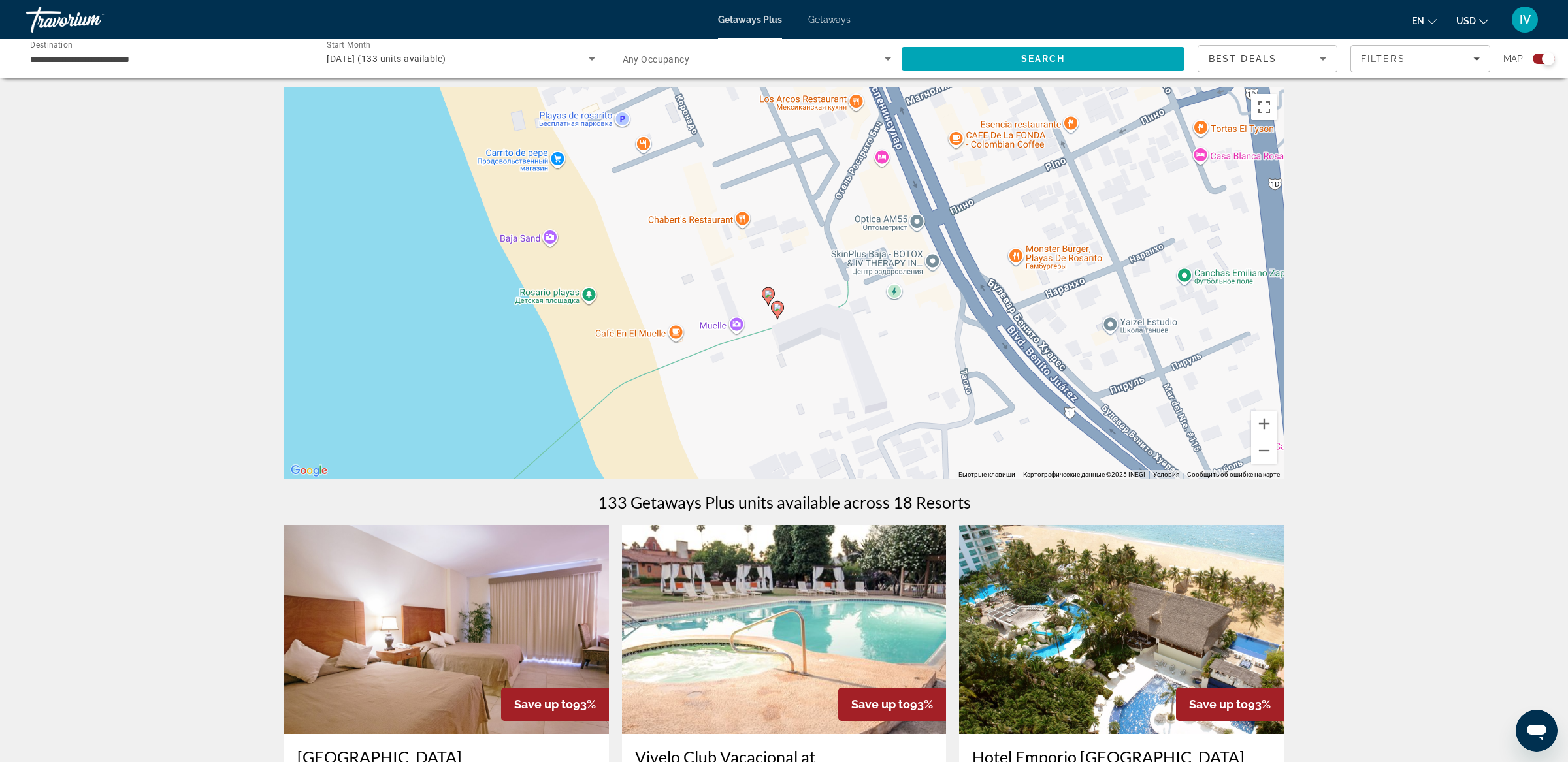
drag, startPoint x: 853, startPoint y: 319, endPoint x: 848, endPoint y: 351, distance: 32.4
click at [848, 351] on div "Чтобы активировать перетаскивание с помощью клавиатуры, нажмите Alt + Ввод. Пос…" at bounding box center [784, 283] width 1000 height 392
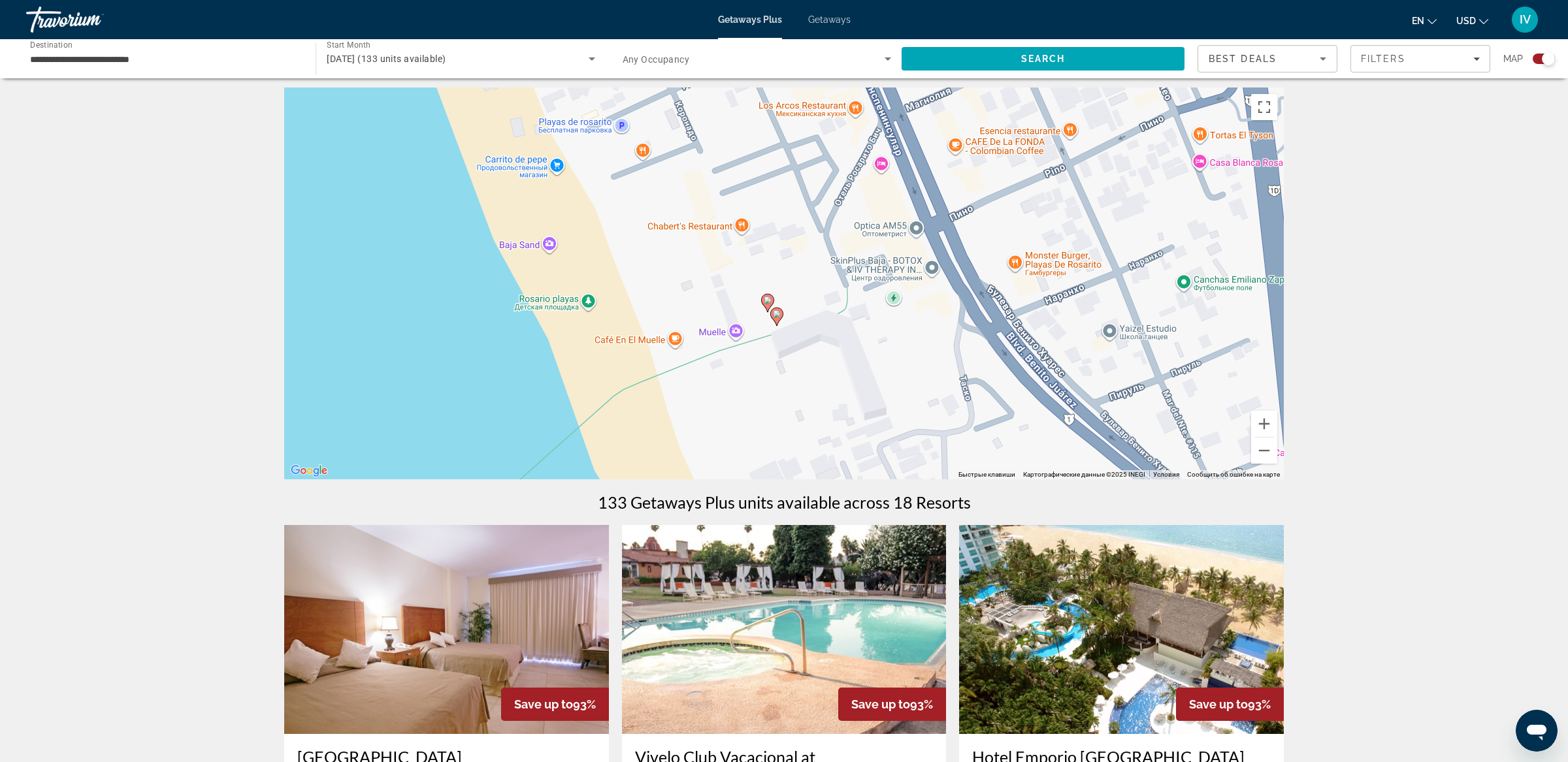
click at [763, 298] on icon "Main content" at bounding box center [768, 303] width 12 height 17
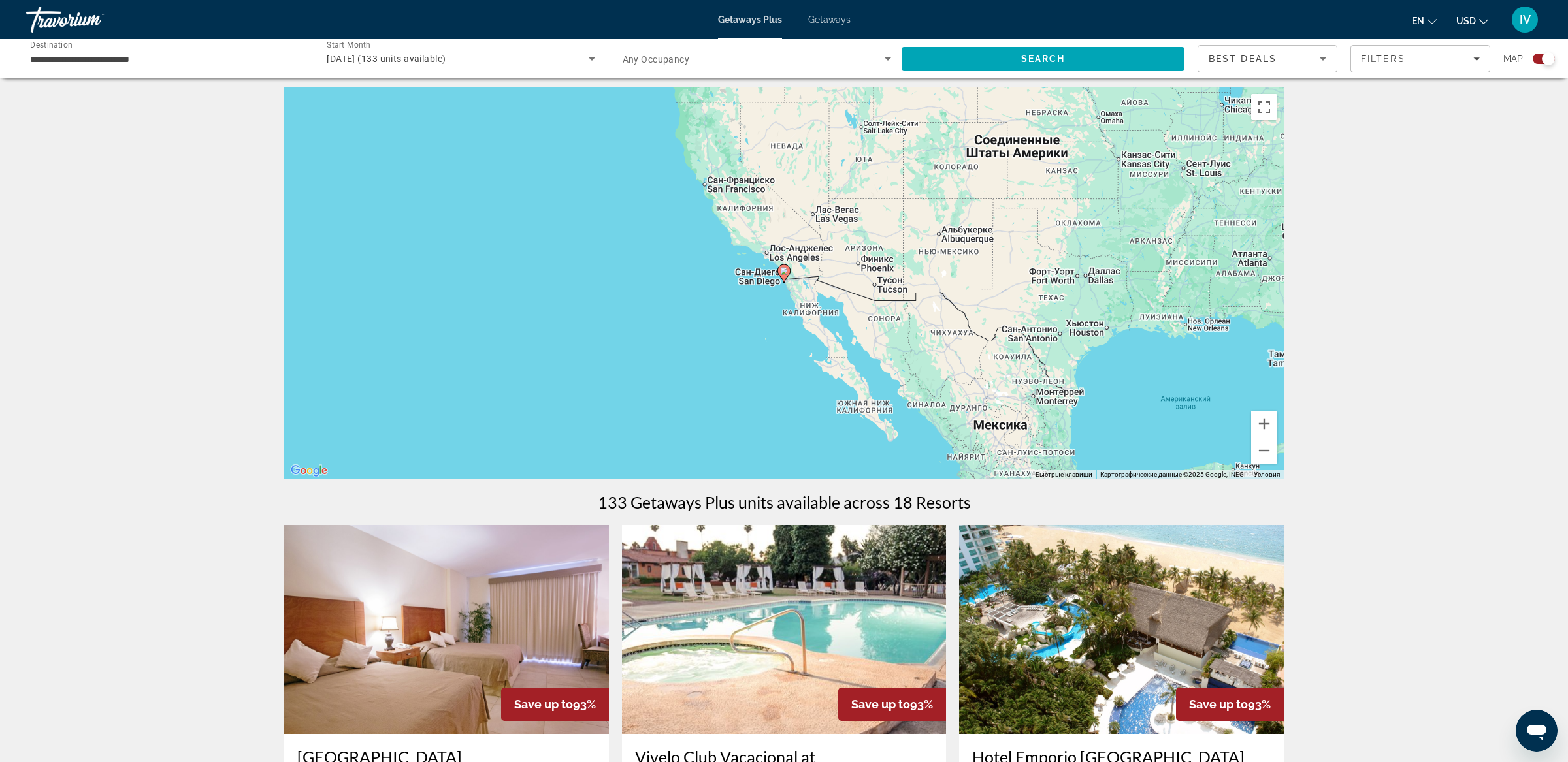
click at [780, 279] on gmp-advanced-marker "Main content" at bounding box center [784, 274] width 13 height 19
type input "**********"
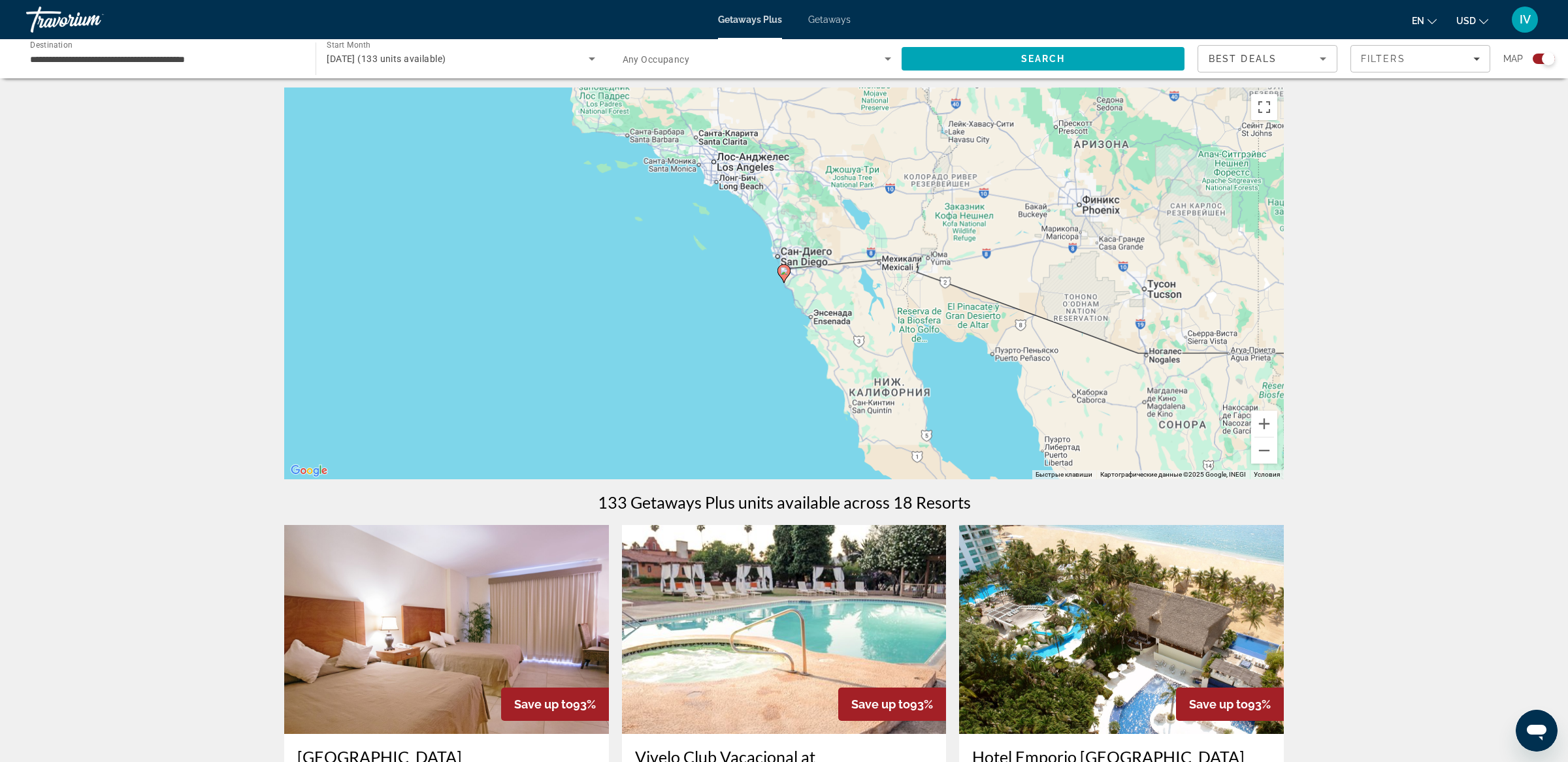
click at [780, 277] on icon "Main content" at bounding box center [784, 273] width 12 height 17
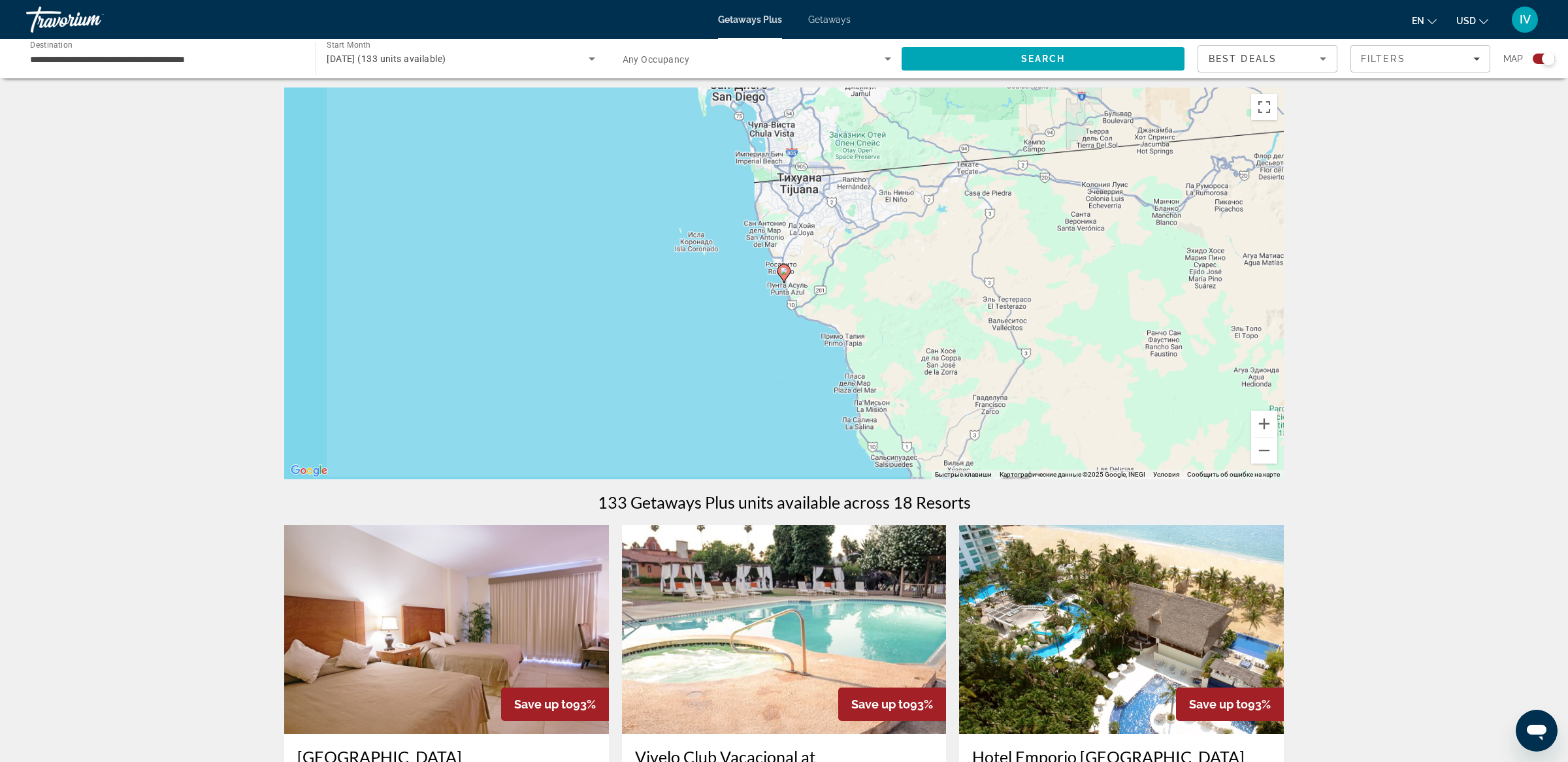
click at [784, 278] on icon "Main content" at bounding box center [784, 273] width 12 height 17
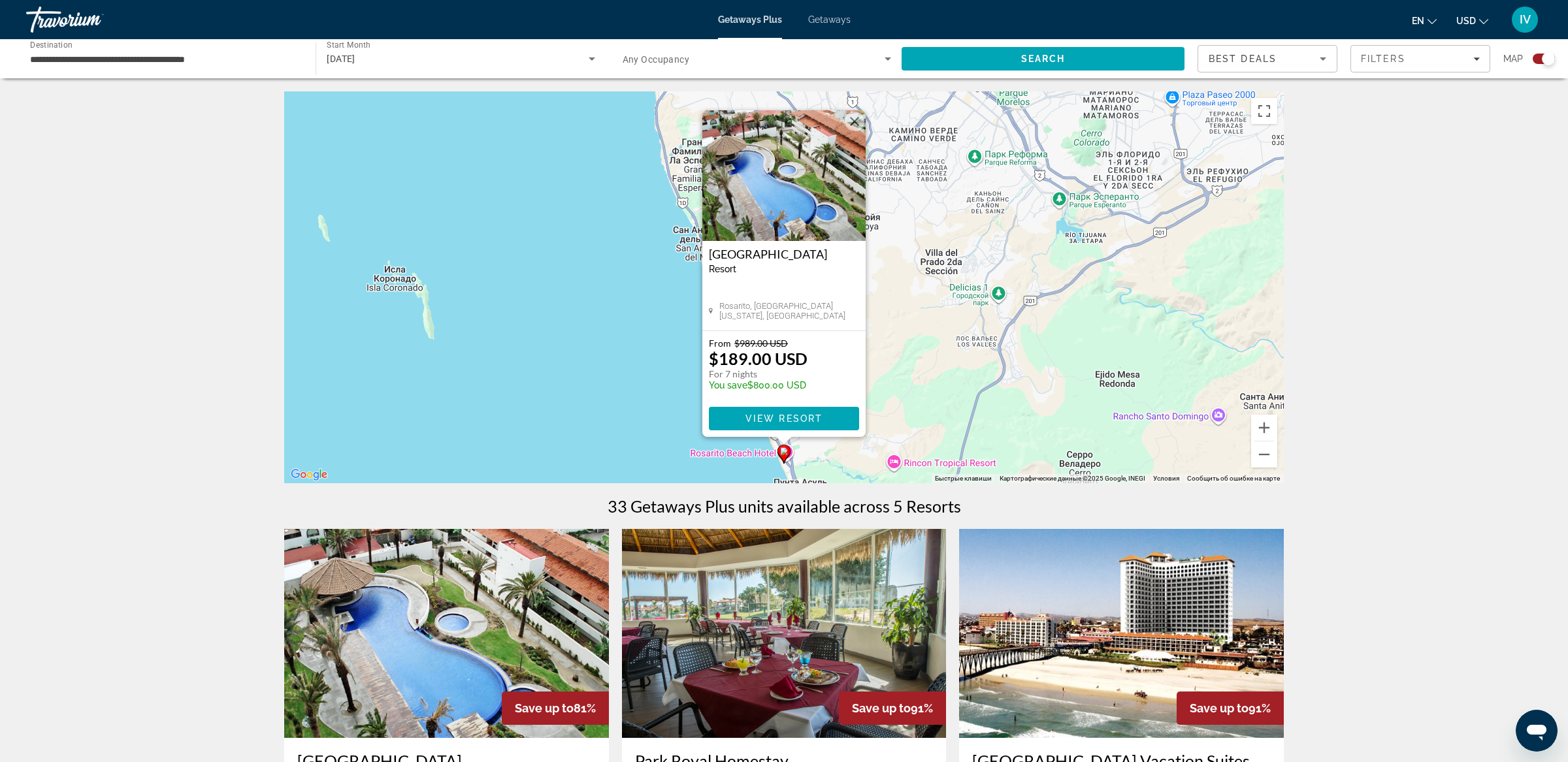
click at [535, 604] on img "Main content" at bounding box center [447, 633] width 325 height 209
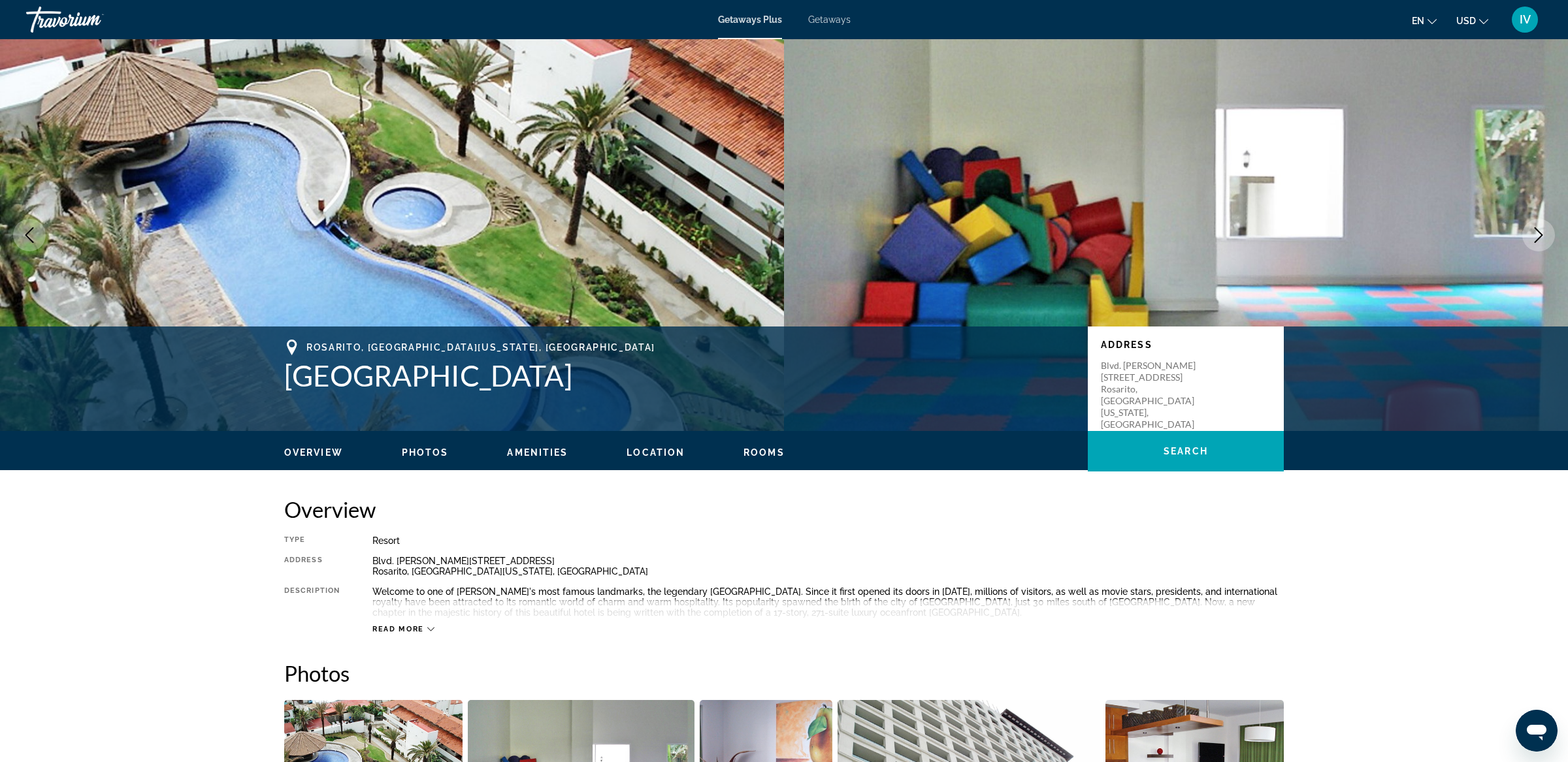
click at [1536, 226] on button "Next image" at bounding box center [1538, 235] width 33 height 33
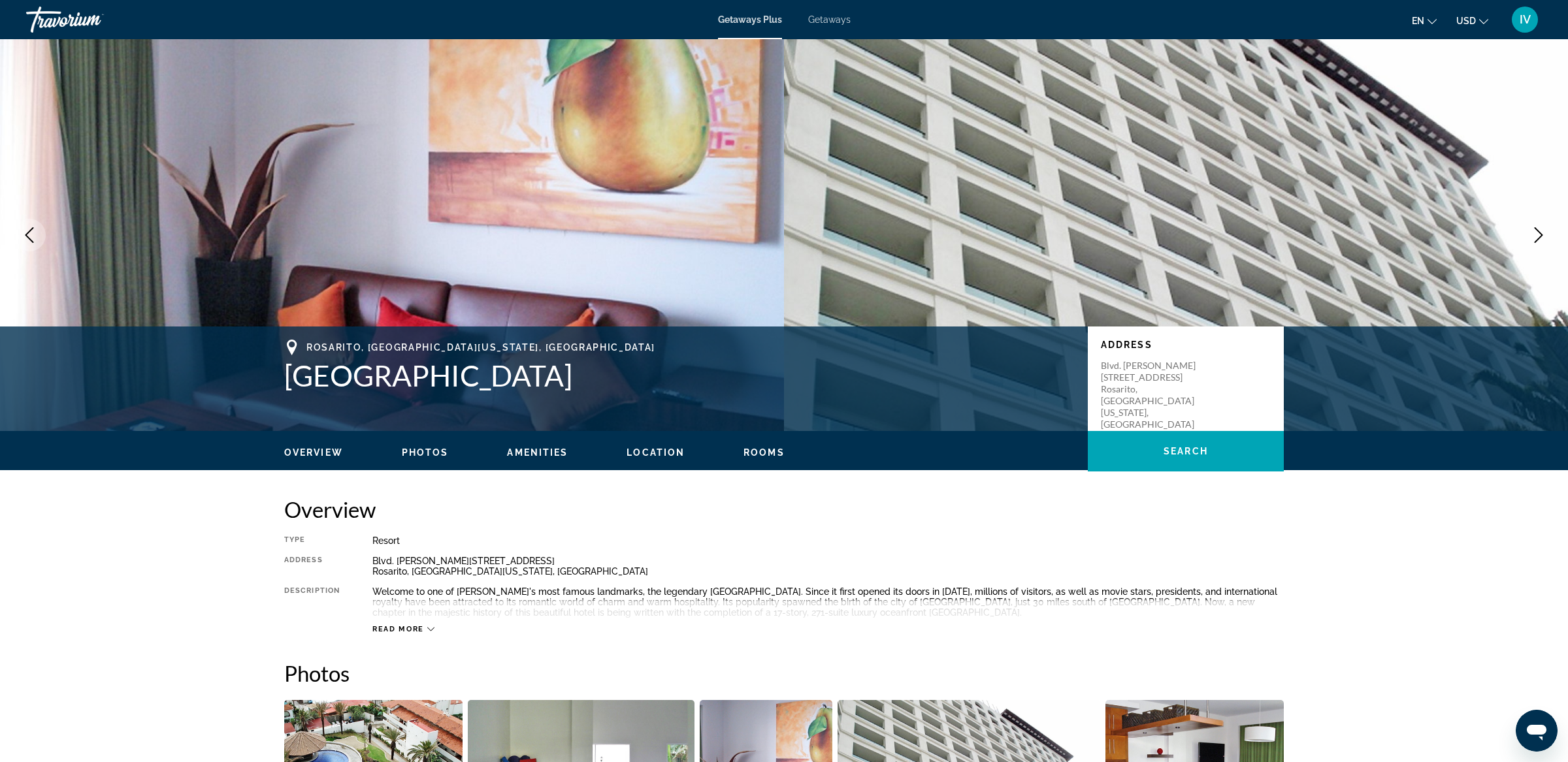
click at [1536, 226] on button "Next image" at bounding box center [1538, 235] width 33 height 33
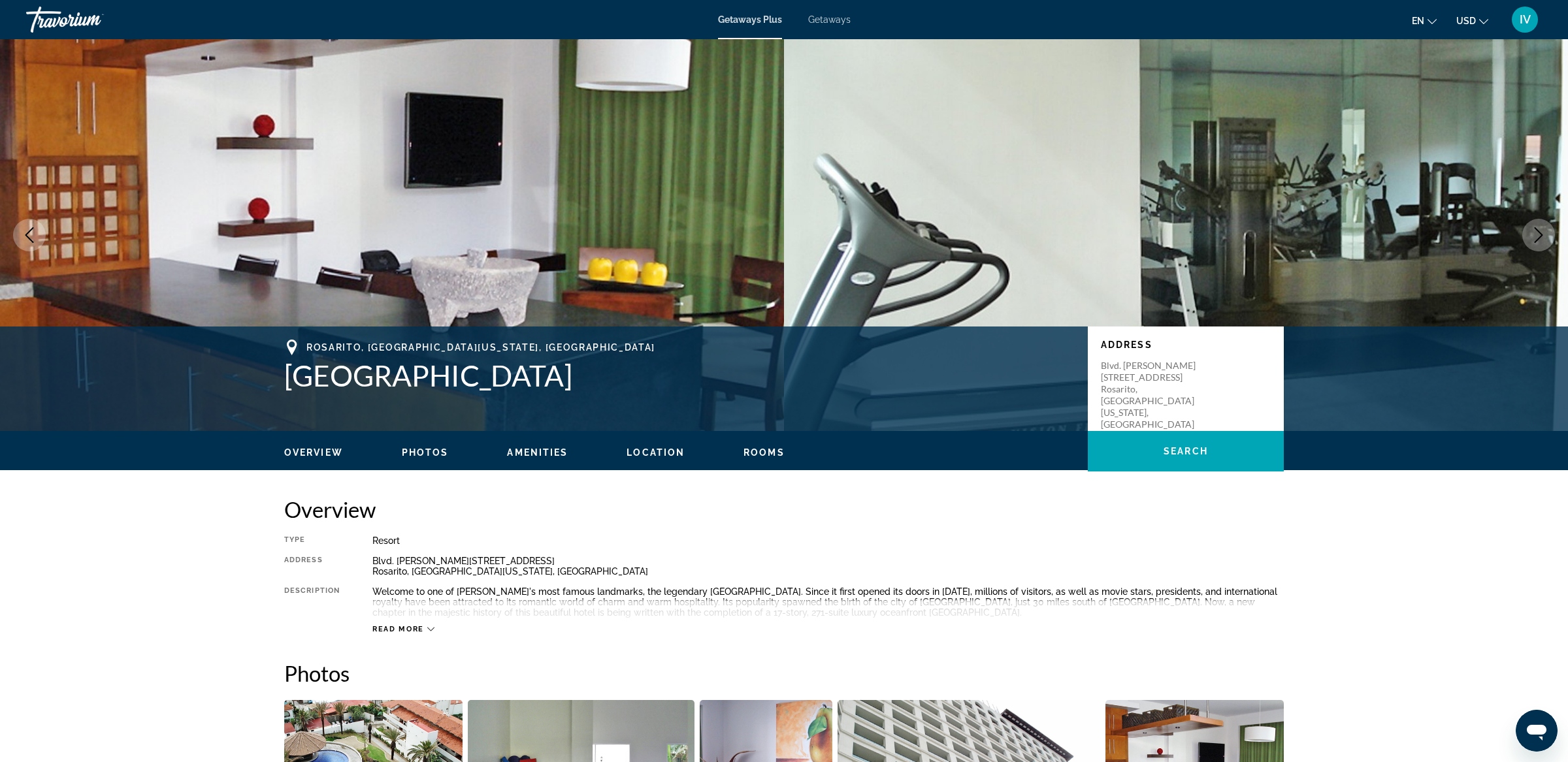
click at [1536, 226] on button "Next image" at bounding box center [1538, 235] width 33 height 33
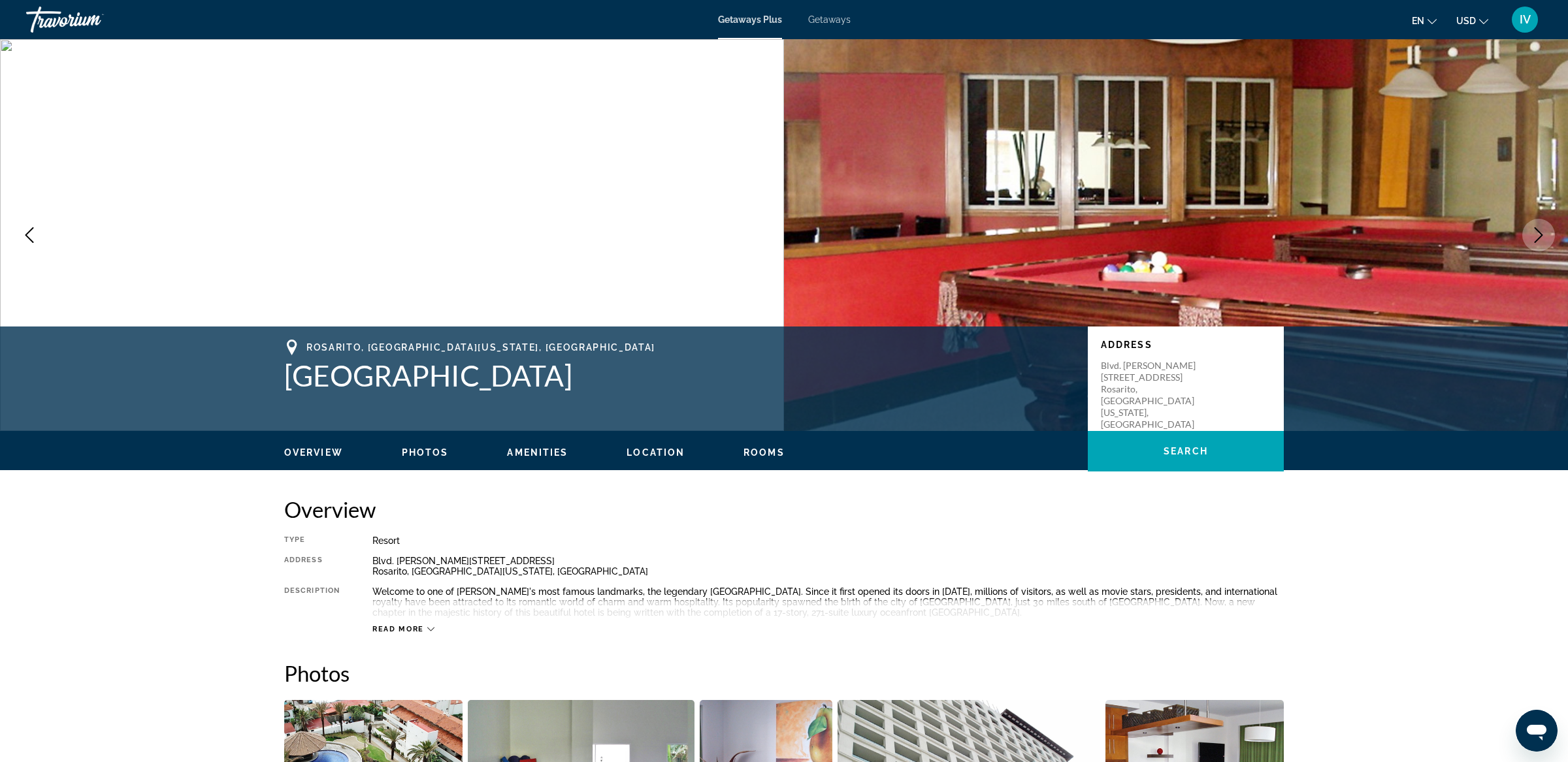
click at [1536, 226] on button "Next image" at bounding box center [1538, 235] width 33 height 33
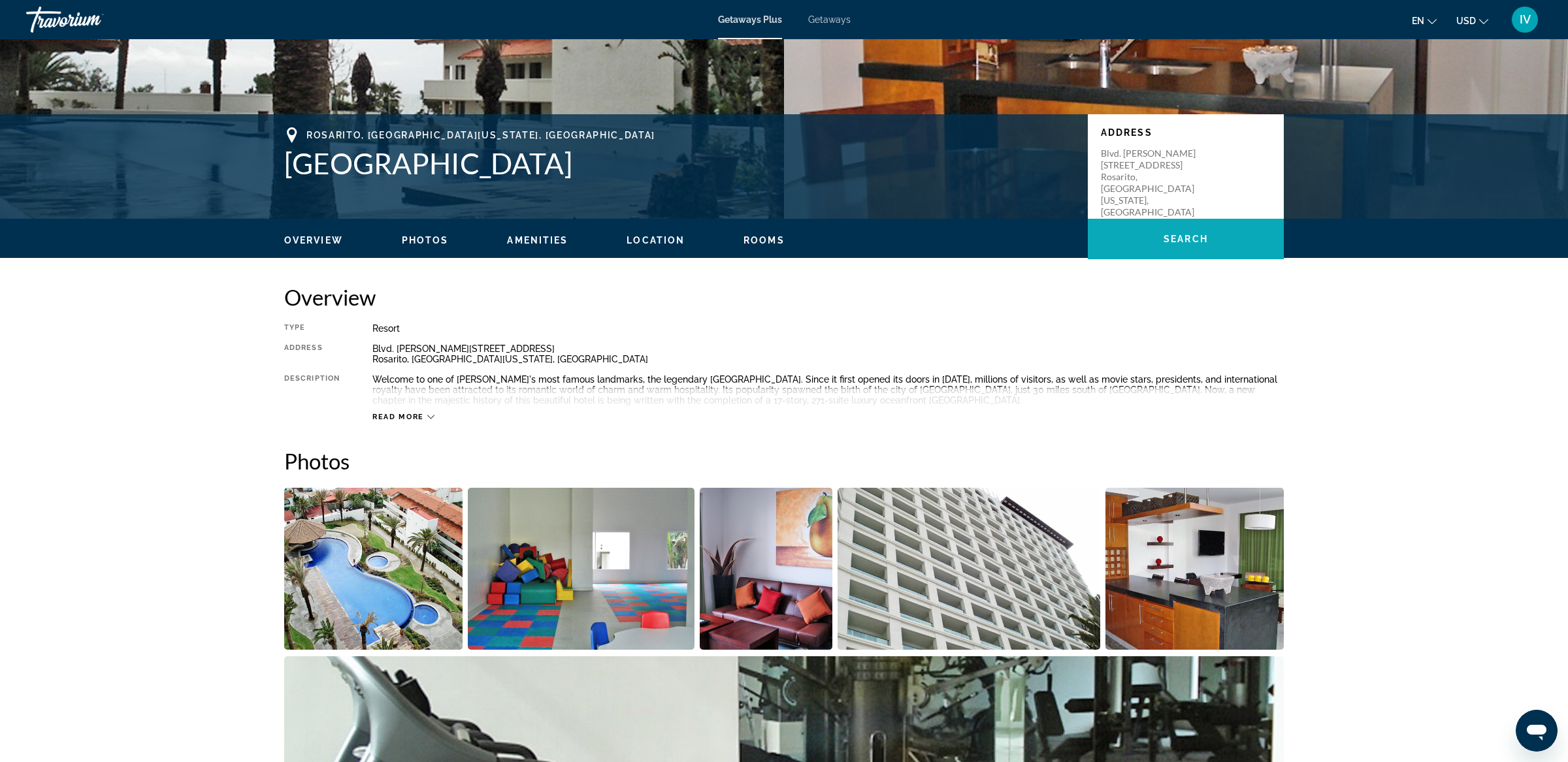
scroll to position [219, 0]
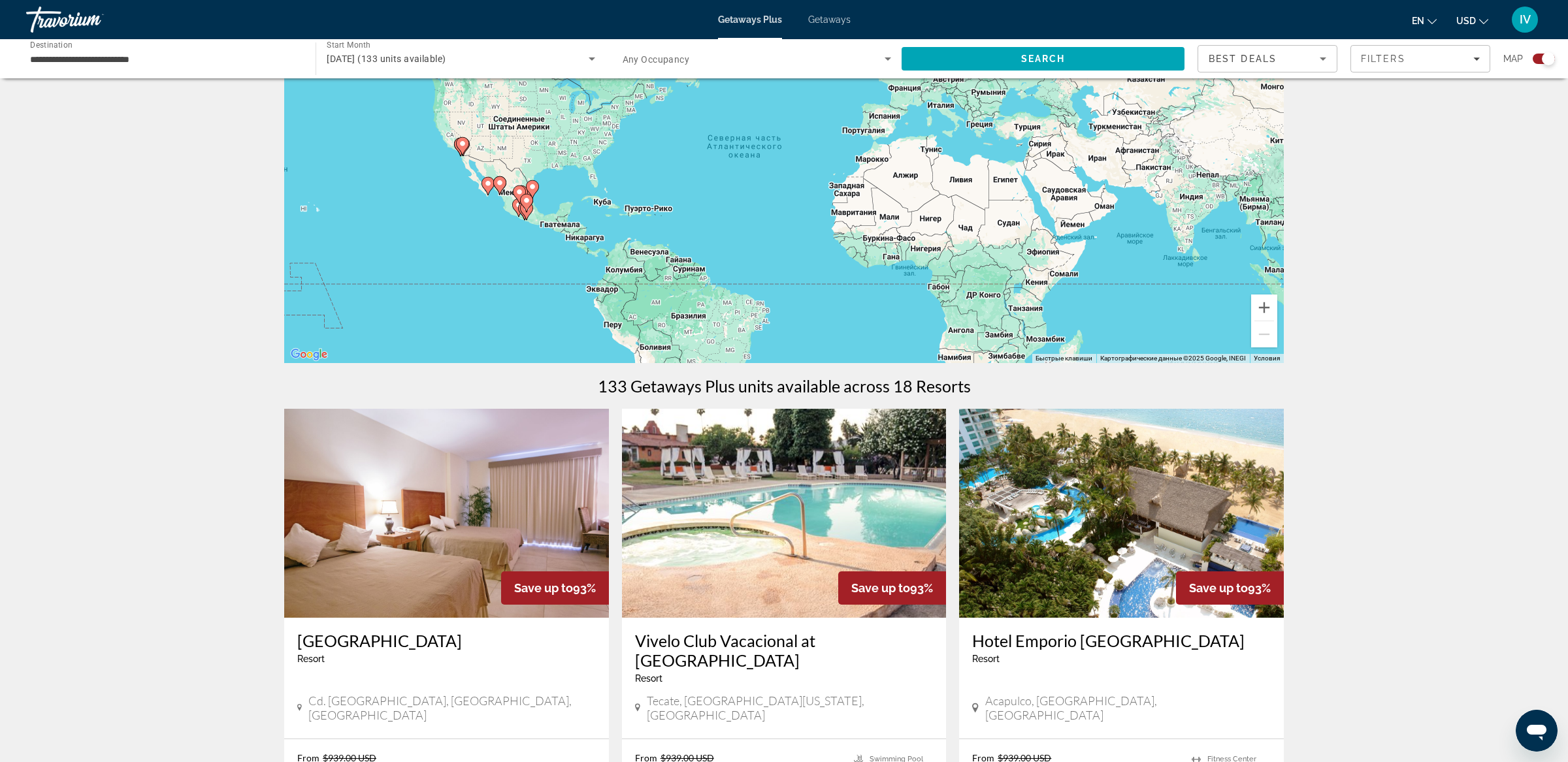
scroll to position [239, 0]
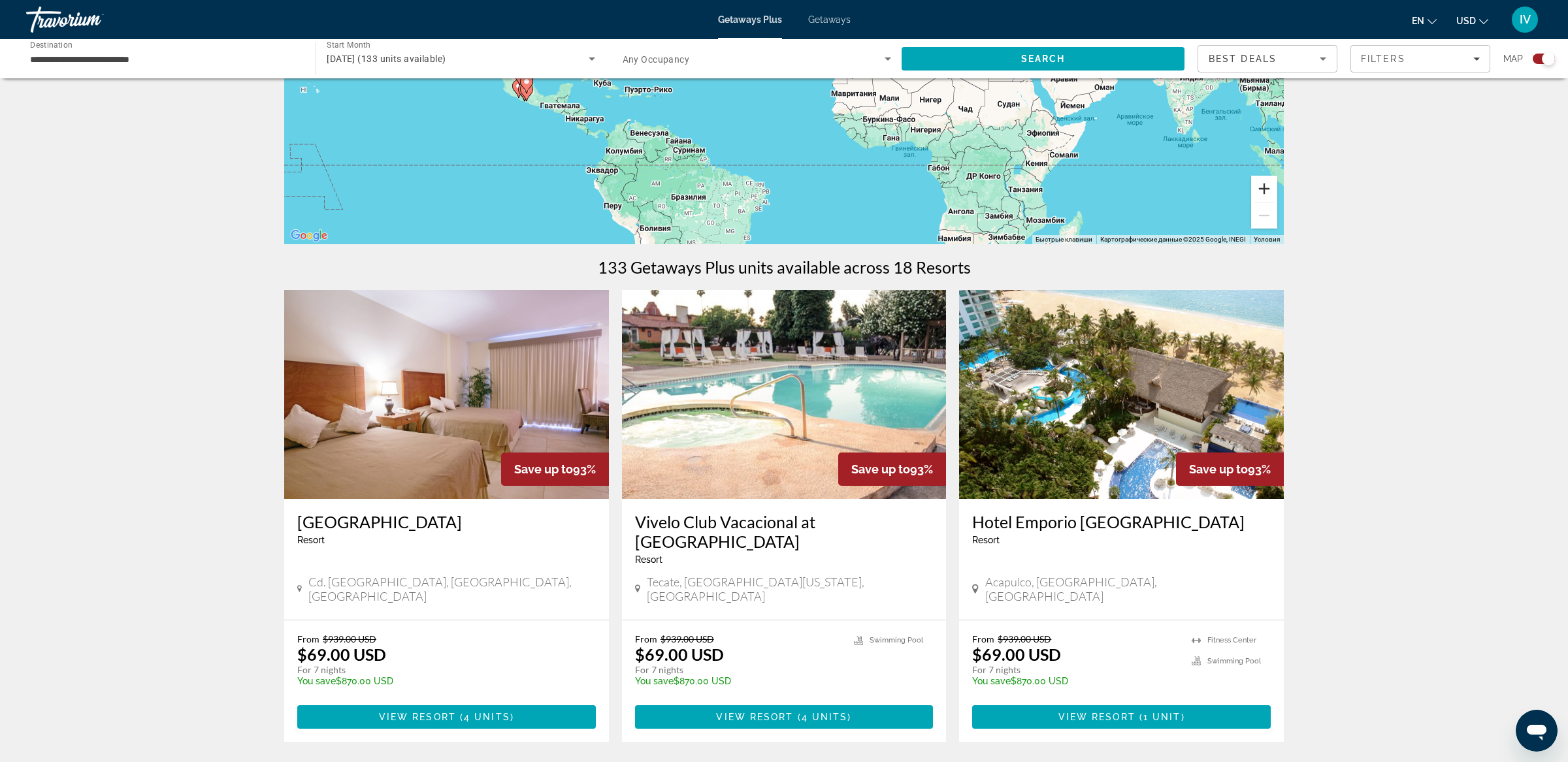
click at [1262, 190] on button "Увеличить" at bounding box center [1264, 189] width 26 height 26
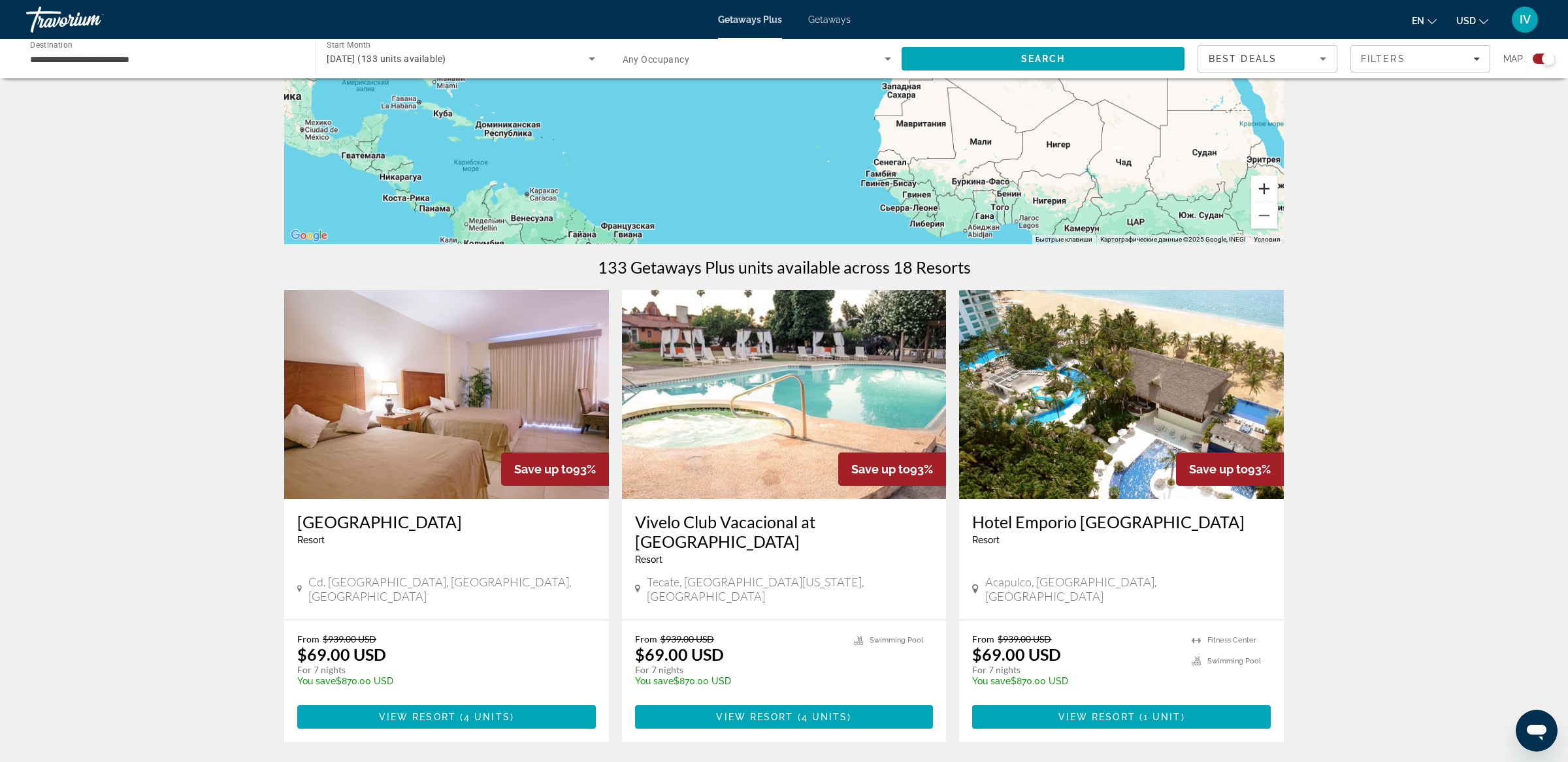
click at [1262, 190] on button "Увеличить" at bounding box center [1264, 189] width 26 height 26
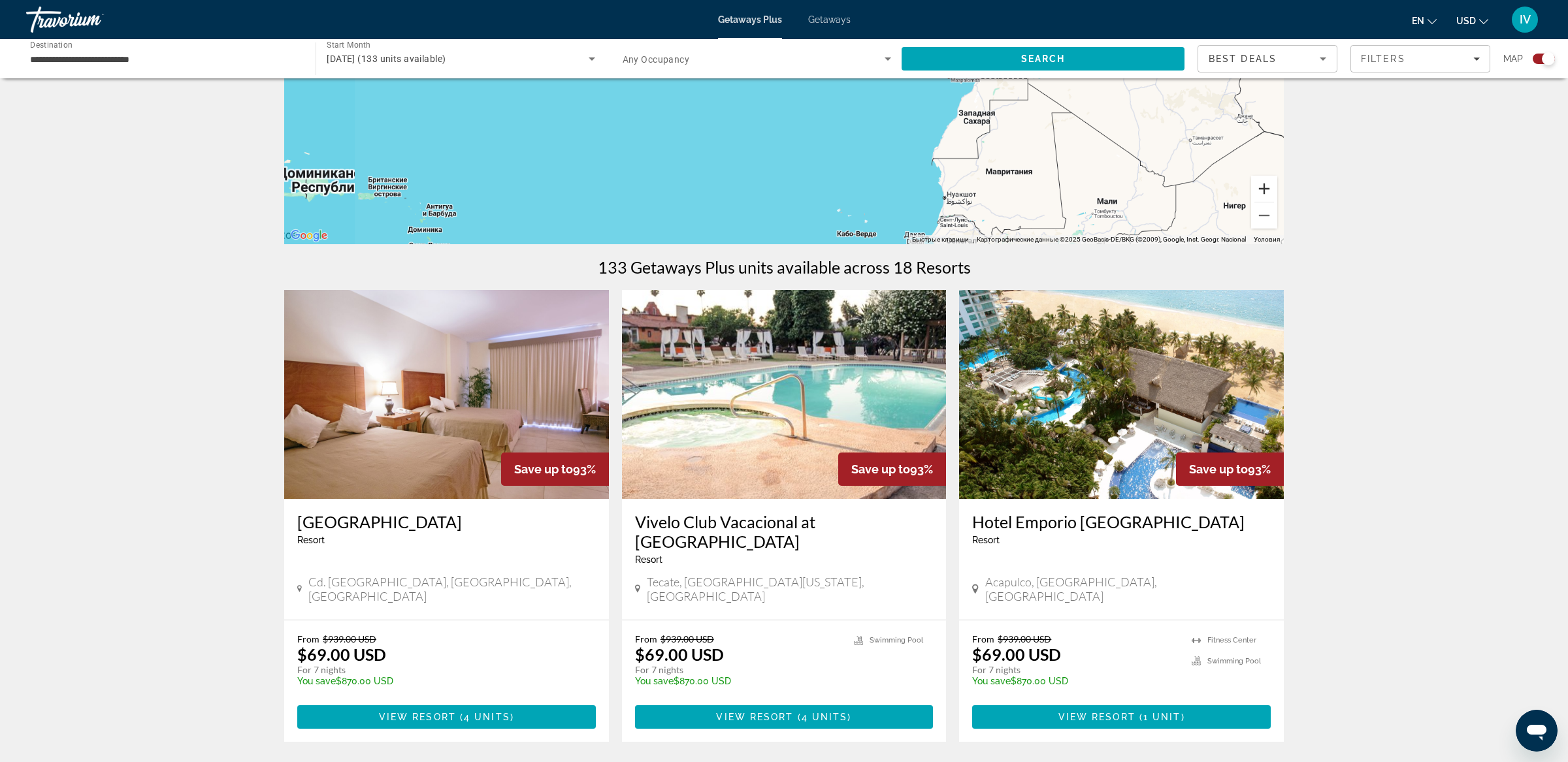
click at [1262, 190] on button "Увеличить" at bounding box center [1264, 189] width 26 height 26
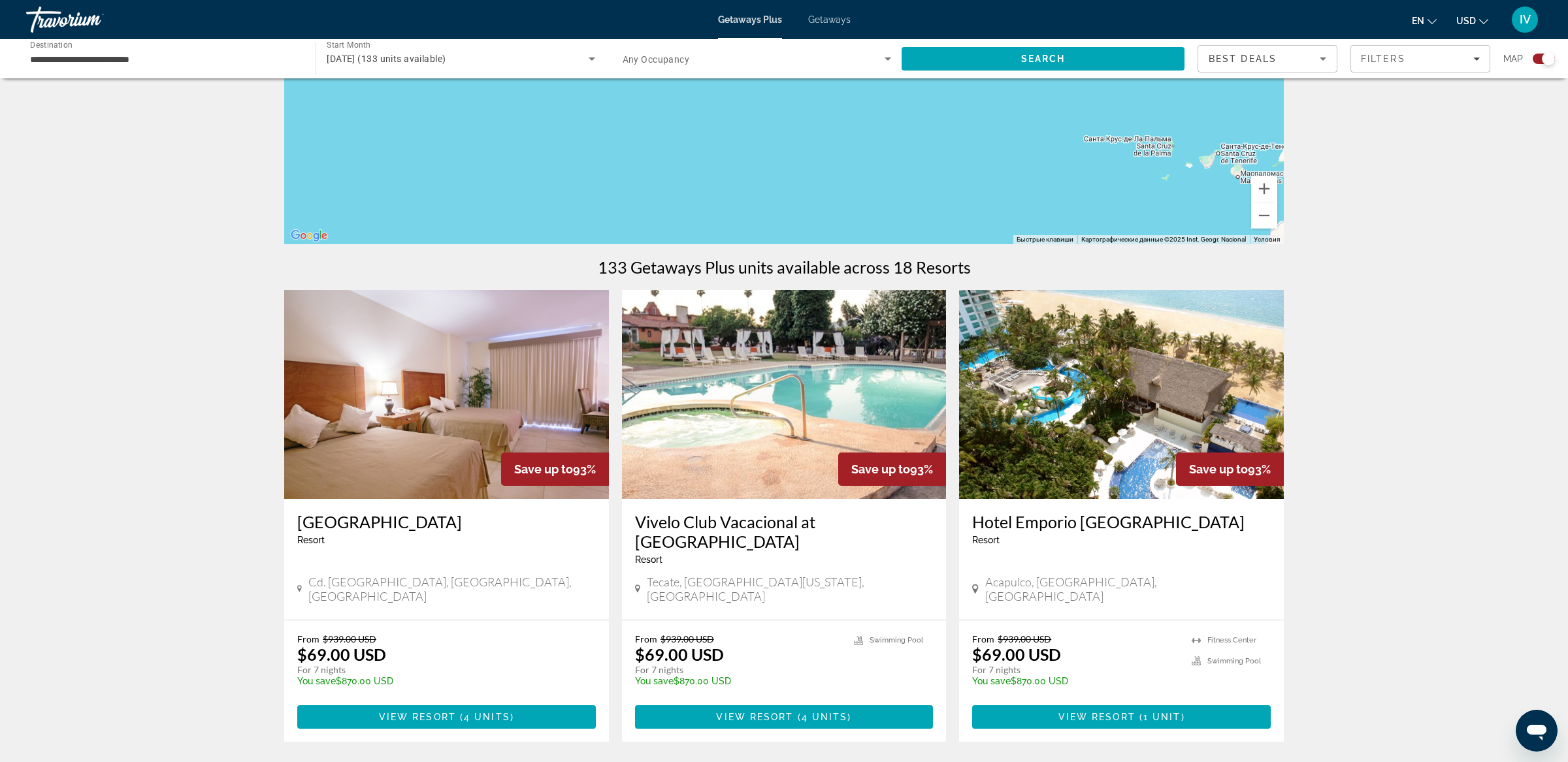
drag, startPoint x: 612, startPoint y: 231, endPoint x: 644, endPoint y: 439, distance: 210.4
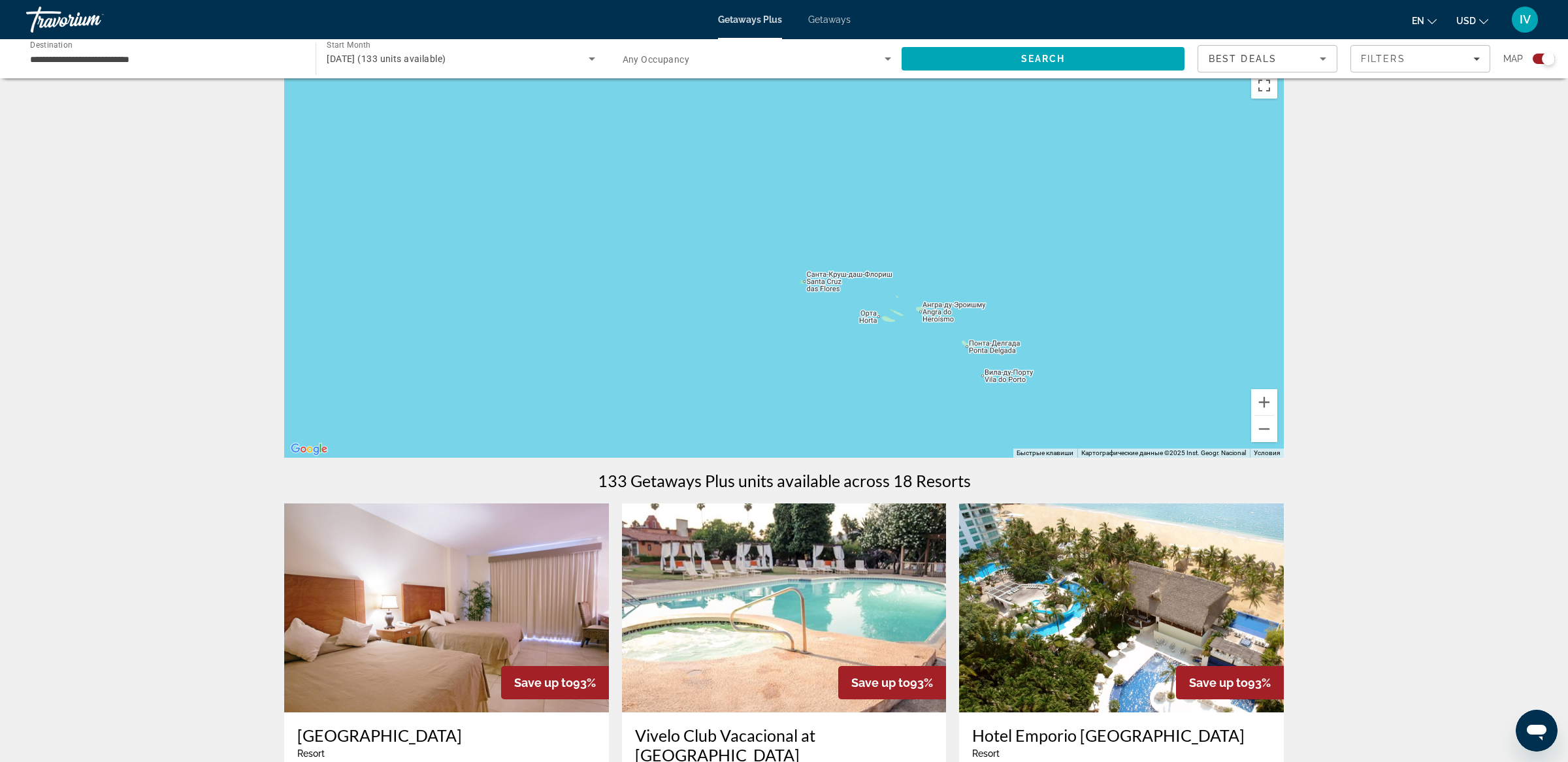
scroll to position [0, 0]
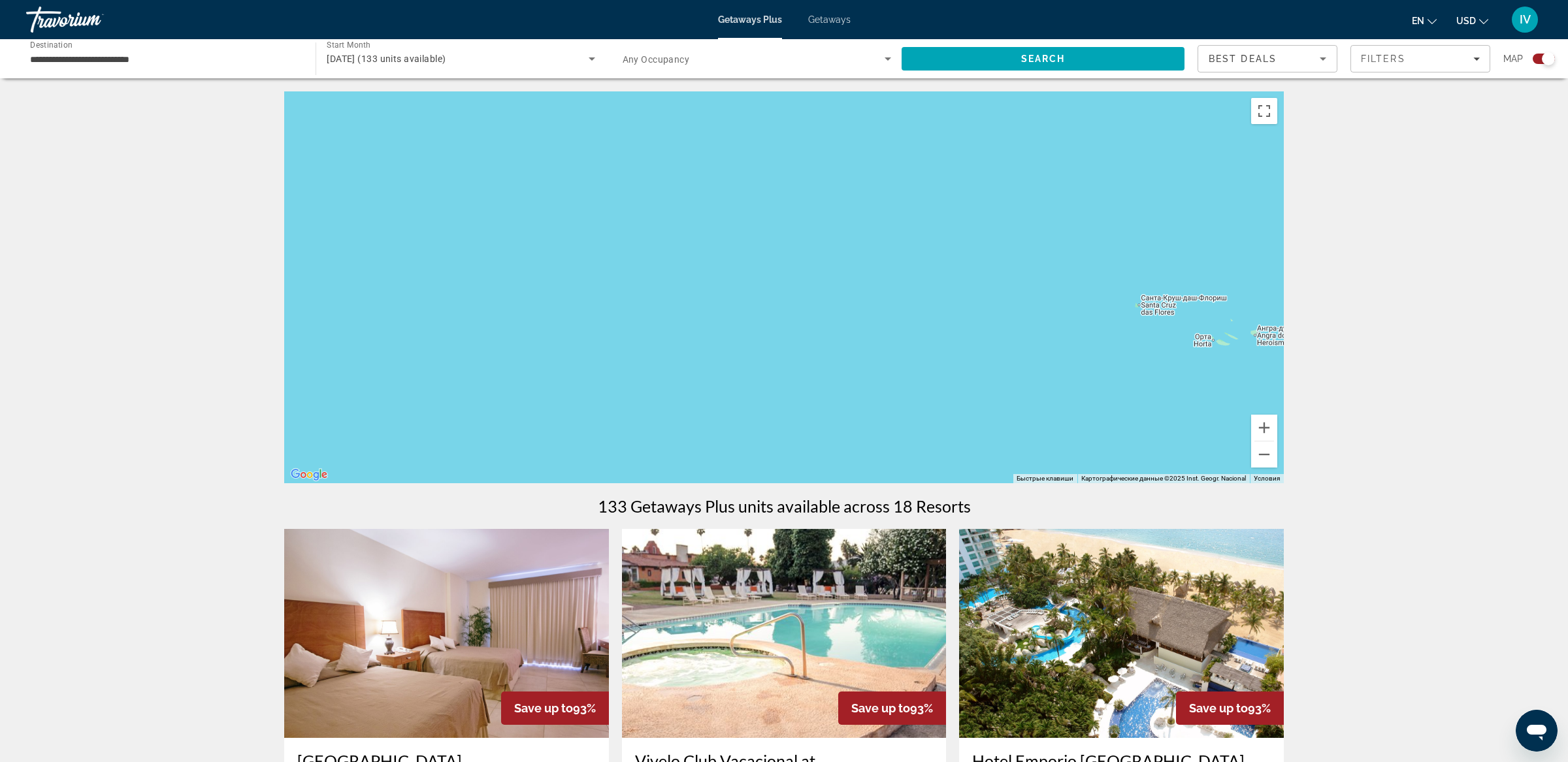
drag, startPoint x: 609, startPoint y: 397, endPoint x: 933, endPoint y: 395, distance: 324.0
click at [942, 395] on div "Main content" at bounding box center [784, 287] width 1000 height 392
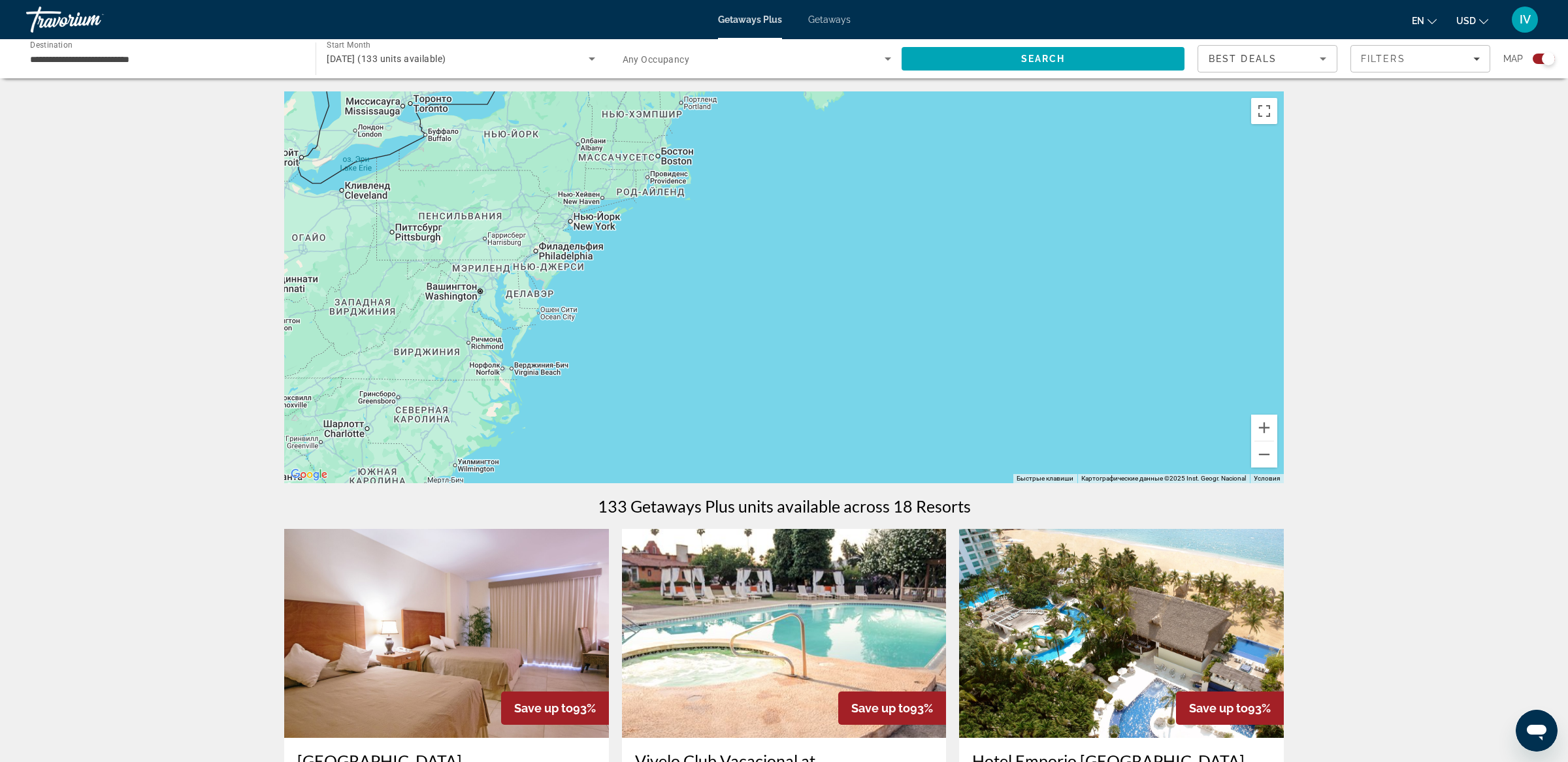
drag, startPoint x: 688, startPoint y: 319, endPoint x: 955, endPoint y: 319, distance: 267.0
click at [955, 319] on div "Main content" at bounding box center [784, 287] width 1000 height 392
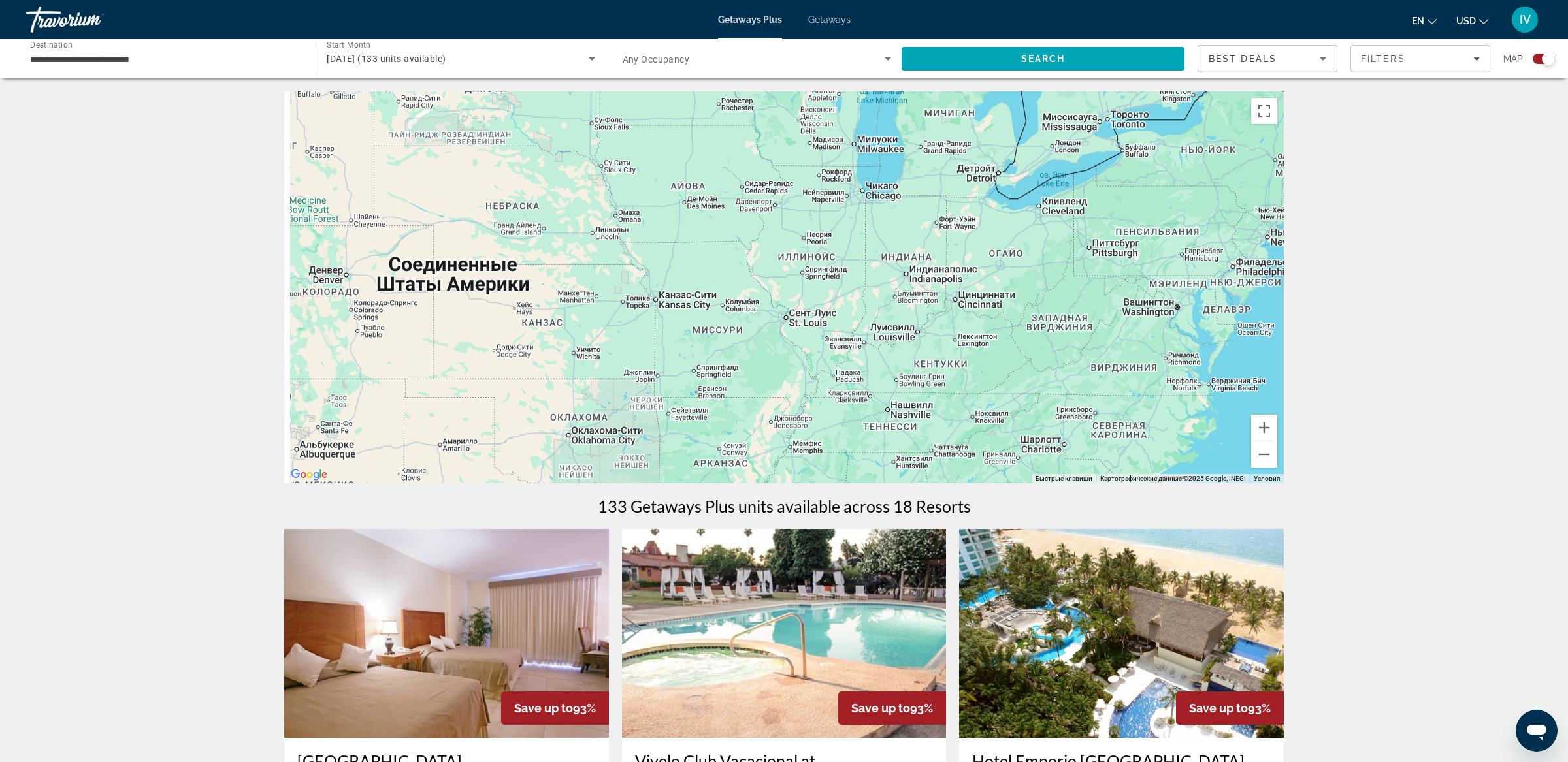
drag, startPoint x: 812, startPoint y: 331, endPoint x: 881, endPoint y: 335, distance: 69.1
click at [883, 335] on div "Main content" at bounding box center [784, 287] width 1000 height 392
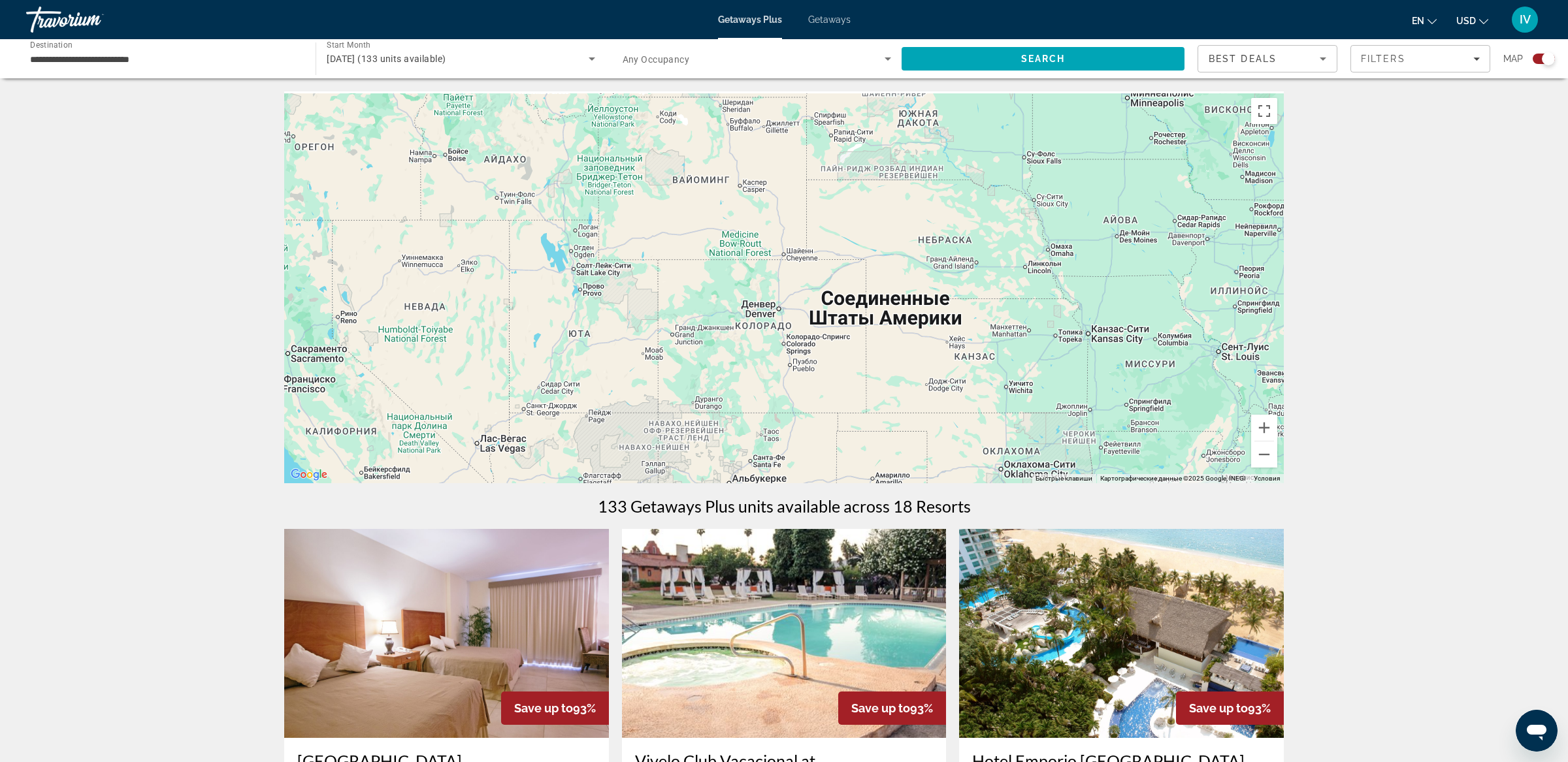
drag, startPoint x: 581, startPoint y: 321, endPoint x: 858, endPoint y: 312, distance: 277.1
click at [858, 312] on div "Main content" at bounding box center [784, 287] width 1000 height 392
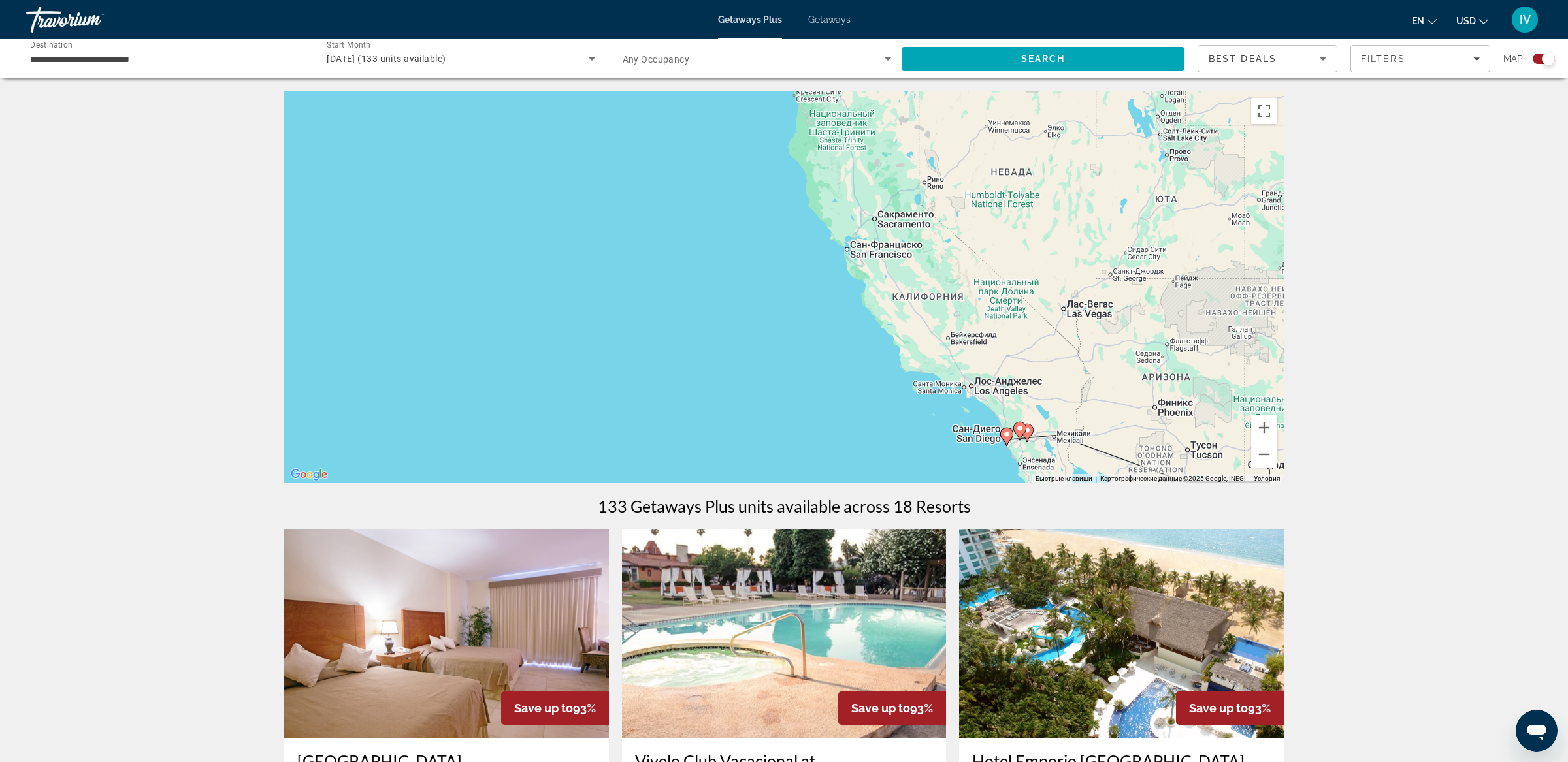
drag, startPoint x: 880, startPoint y: 311, endPoint x: 619, endPoint y: 216, distance: 277.8
click at [616, 215] on div "Чтобы активировать перетаскивание с помощью клавиатуры, нажмите Alt + Ввод. Пос…" at bounding box center [784, 287] width 1000 height 392
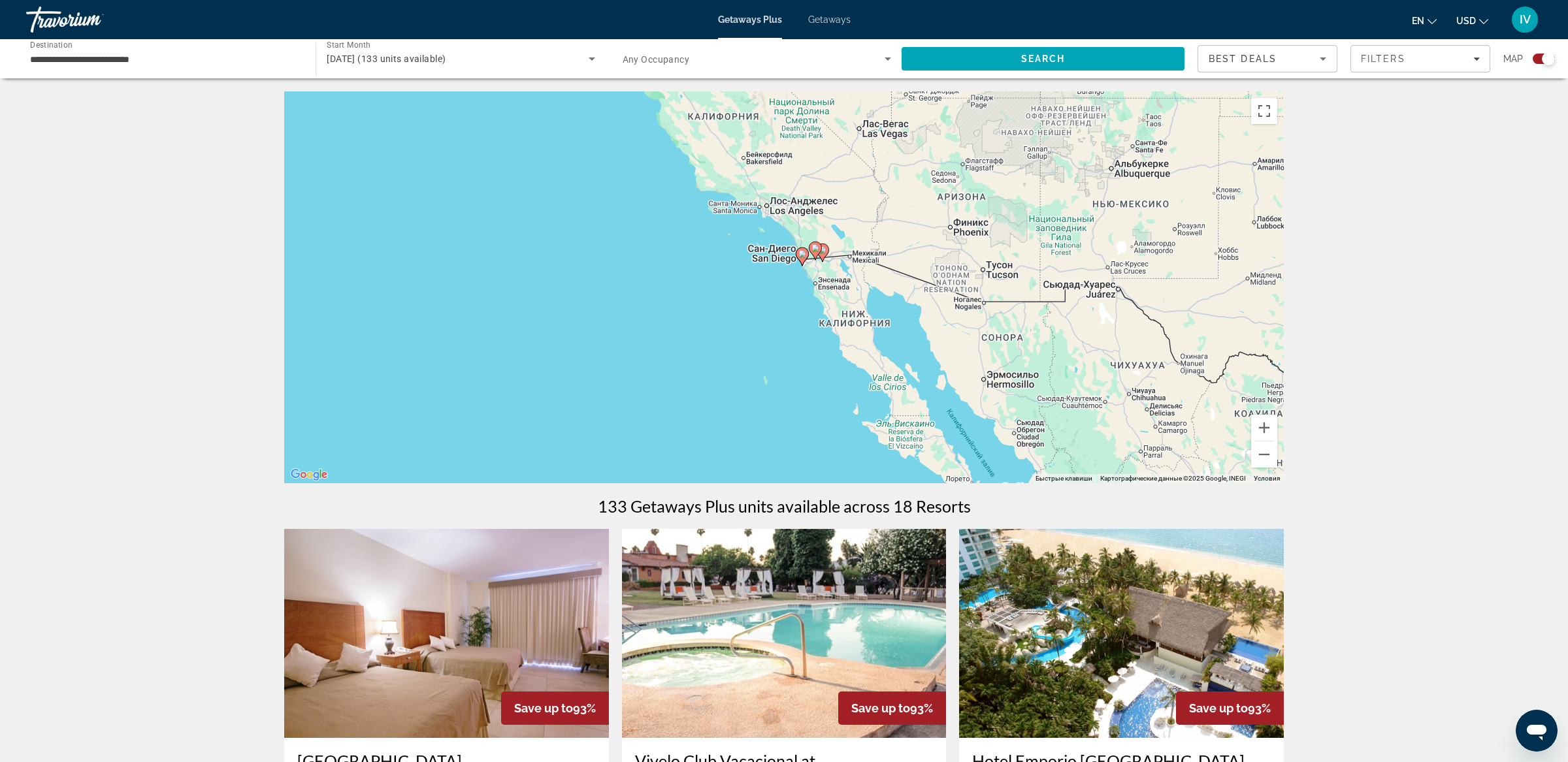
drag, startPoint x: 785, startPoint y: 379, endPoint x: 709, endPoint y: 234, distance: 163.7
click at [611, 214] on div "Чтобы активировать перетаскивание с помощью клавиатуры, нажмите Alt + Ввод. Пос…" at bounding box center [784, 287] width 1000 height 392
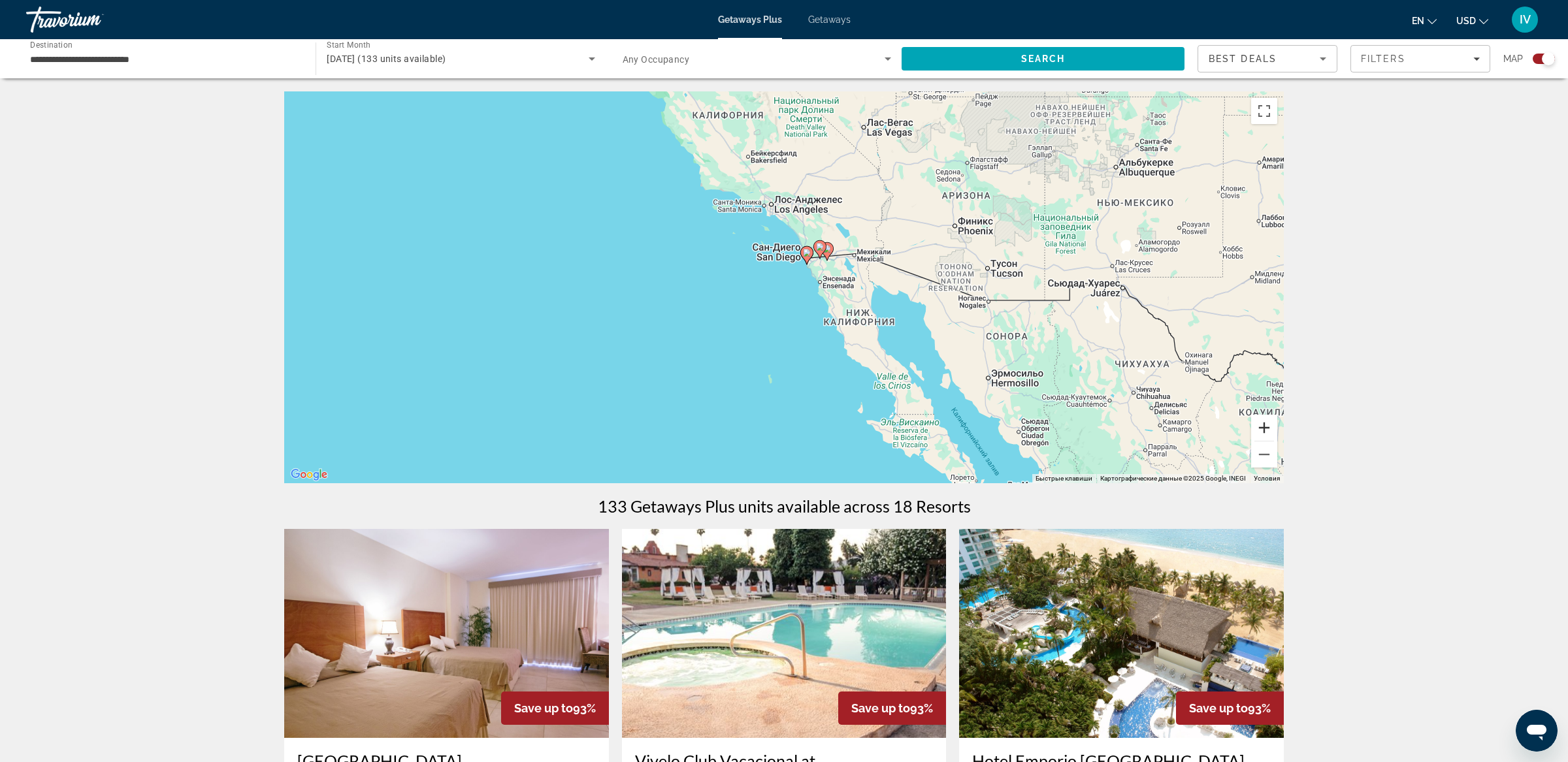
click at [1266, 424] on button "Увеличить" at bounding box center [1264, 427] width 26 height 26
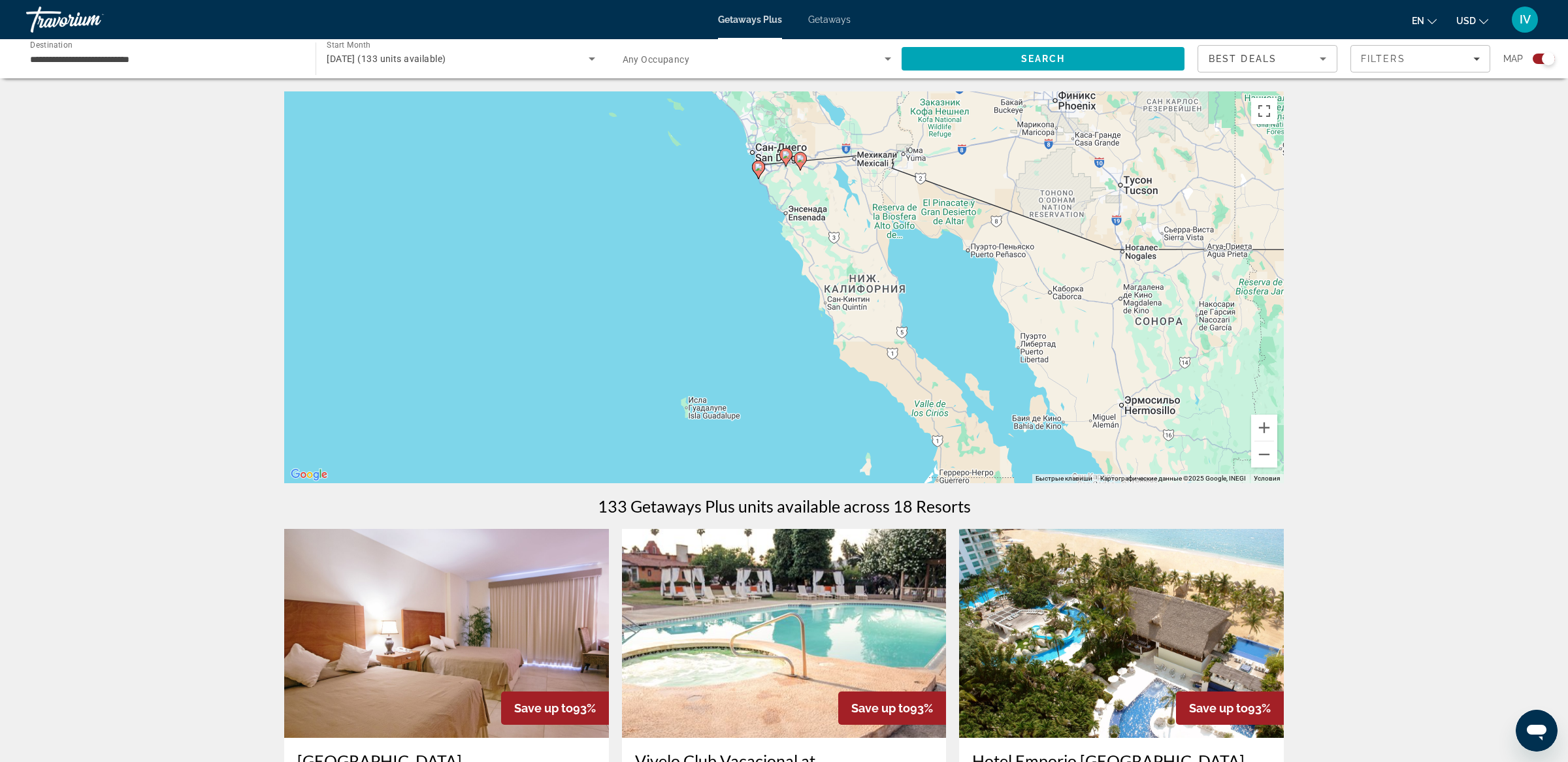
drag, startPoint x: 906, startPoint y: 263, endPoint x: 778, endPoint y: 174, distance: 155.9
click at [778, 174] on div "Чтобы активировать перетаскивание с помощью клавиатуры, нажмите Alt + Ввод. Пос…" at bounding box center [784, 287] width 1000 height 392
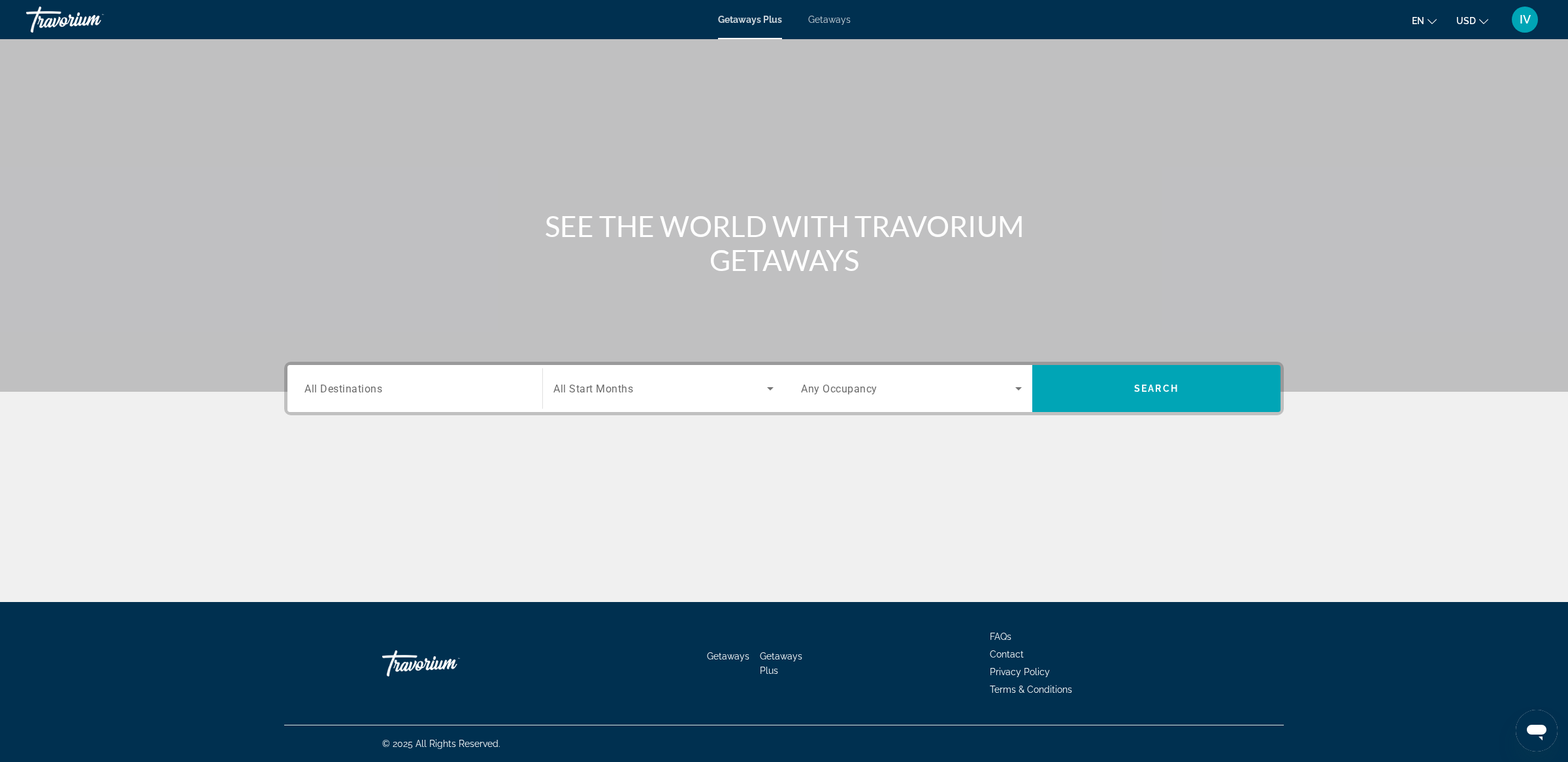
click at [453, 384] on input "Destination All Destinations" at bounding box center [415, 390] width 221 height 16
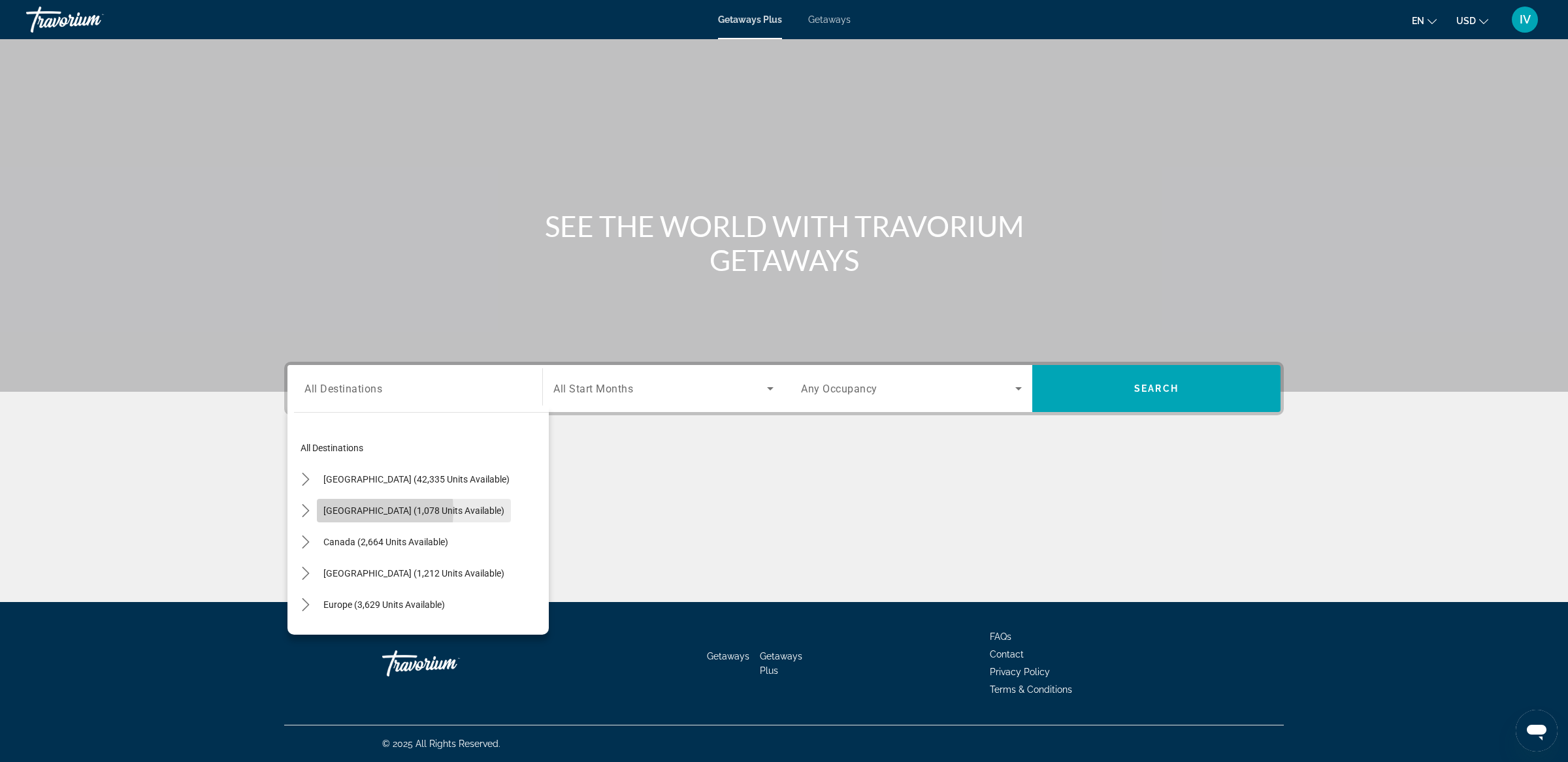
click at [343, 511] on span "[GEOGRAPHIC_DATA] (1,078 units available)" at bounding box center [414, 511] width 181 height 10
type input "**********"
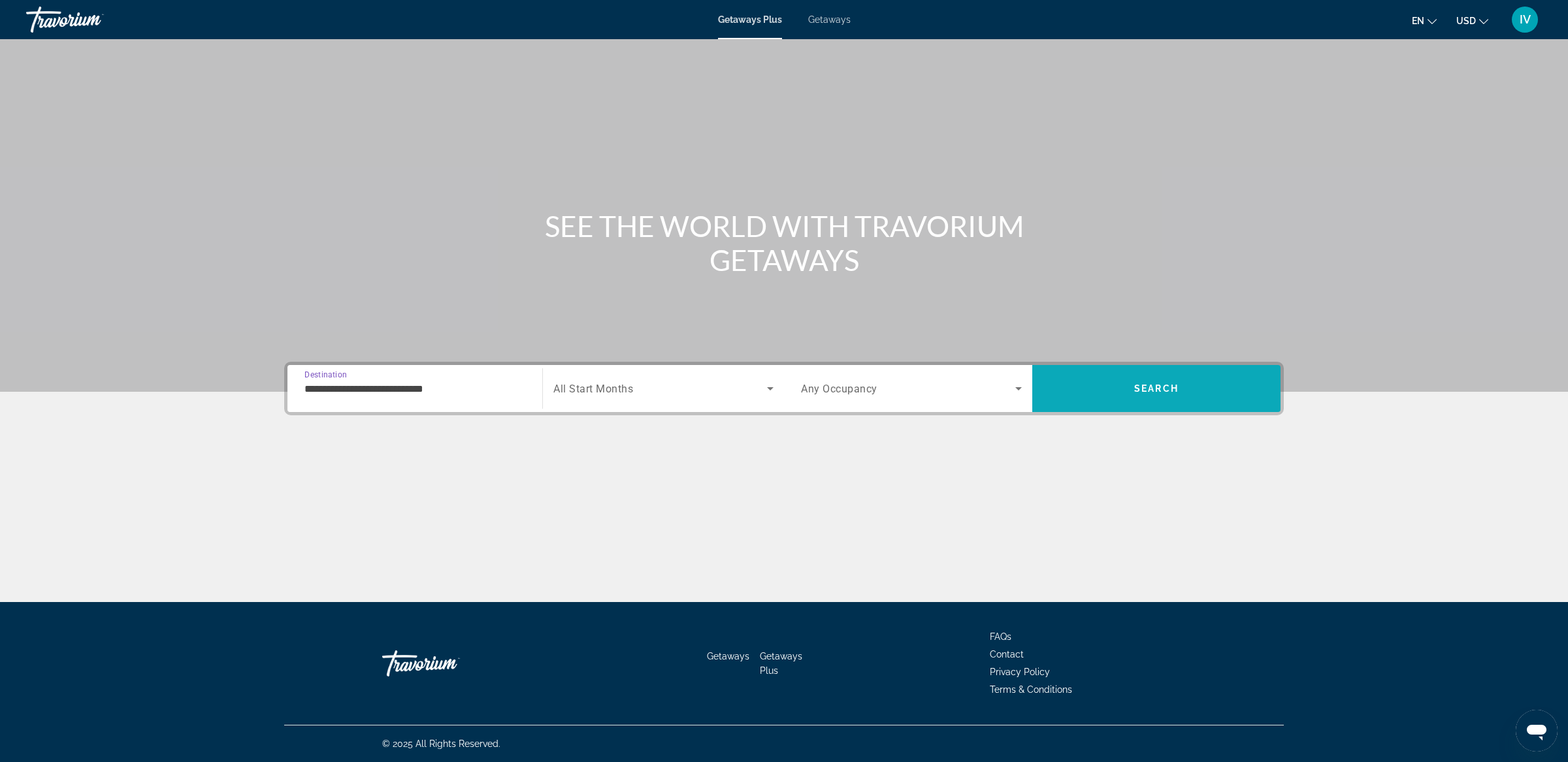
click at [1173, 395] on span "Search" at bounding box center [1156, 388] width 248 height 31
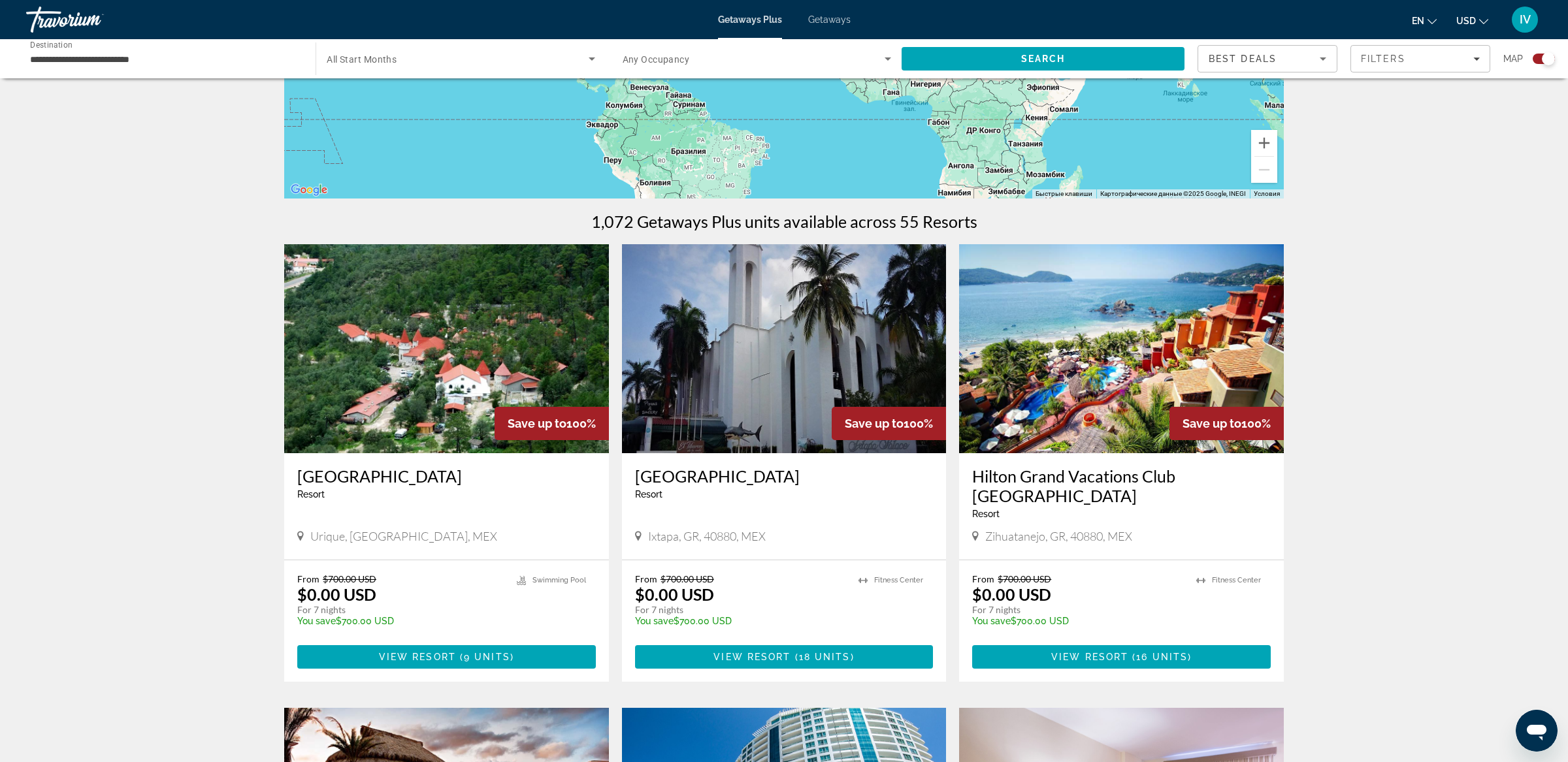
scroll to position [287, 0]
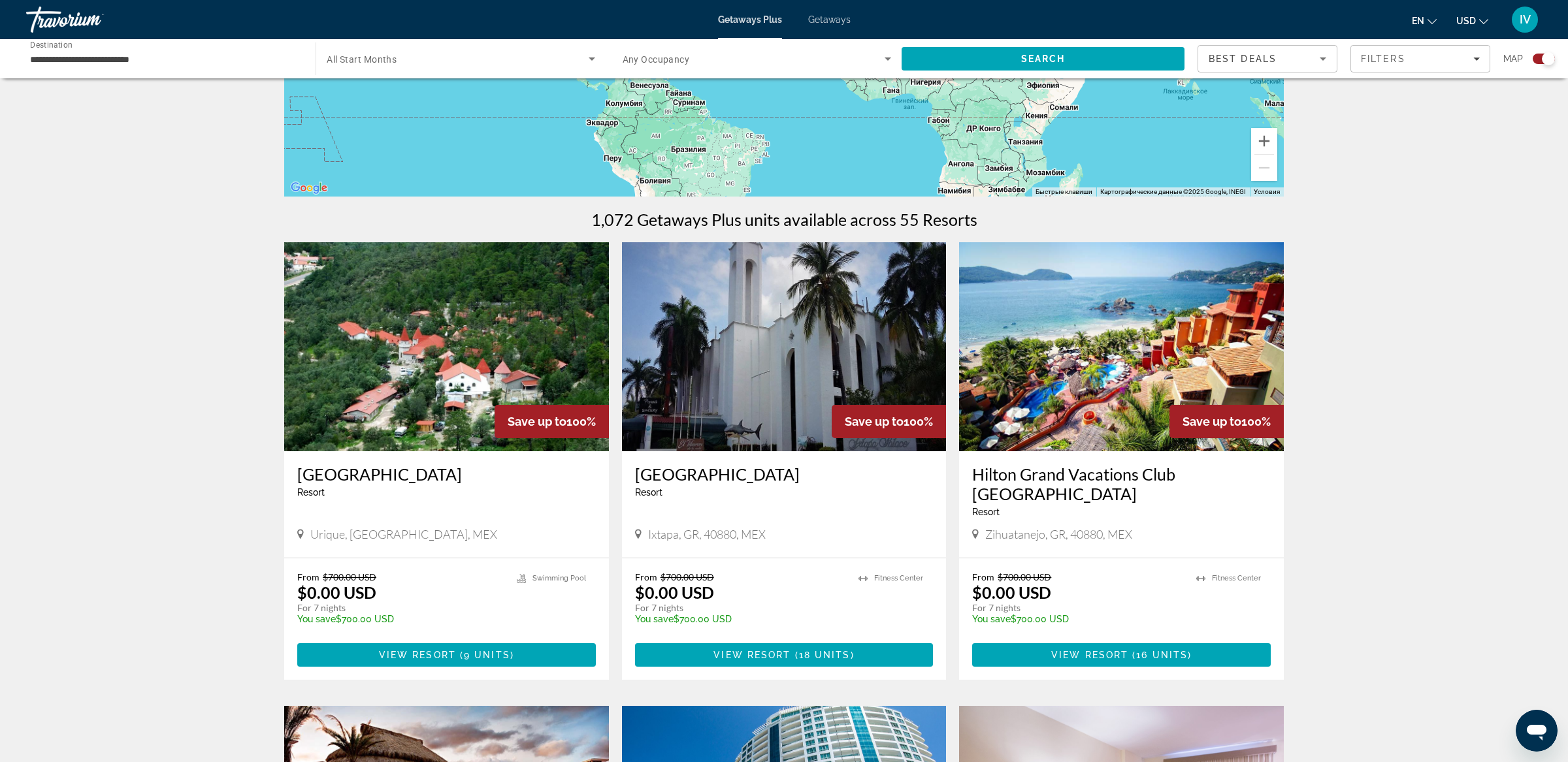
click at [1087, 398] on img "Main content" at bounding box center [1121, 347] width 325 height 209
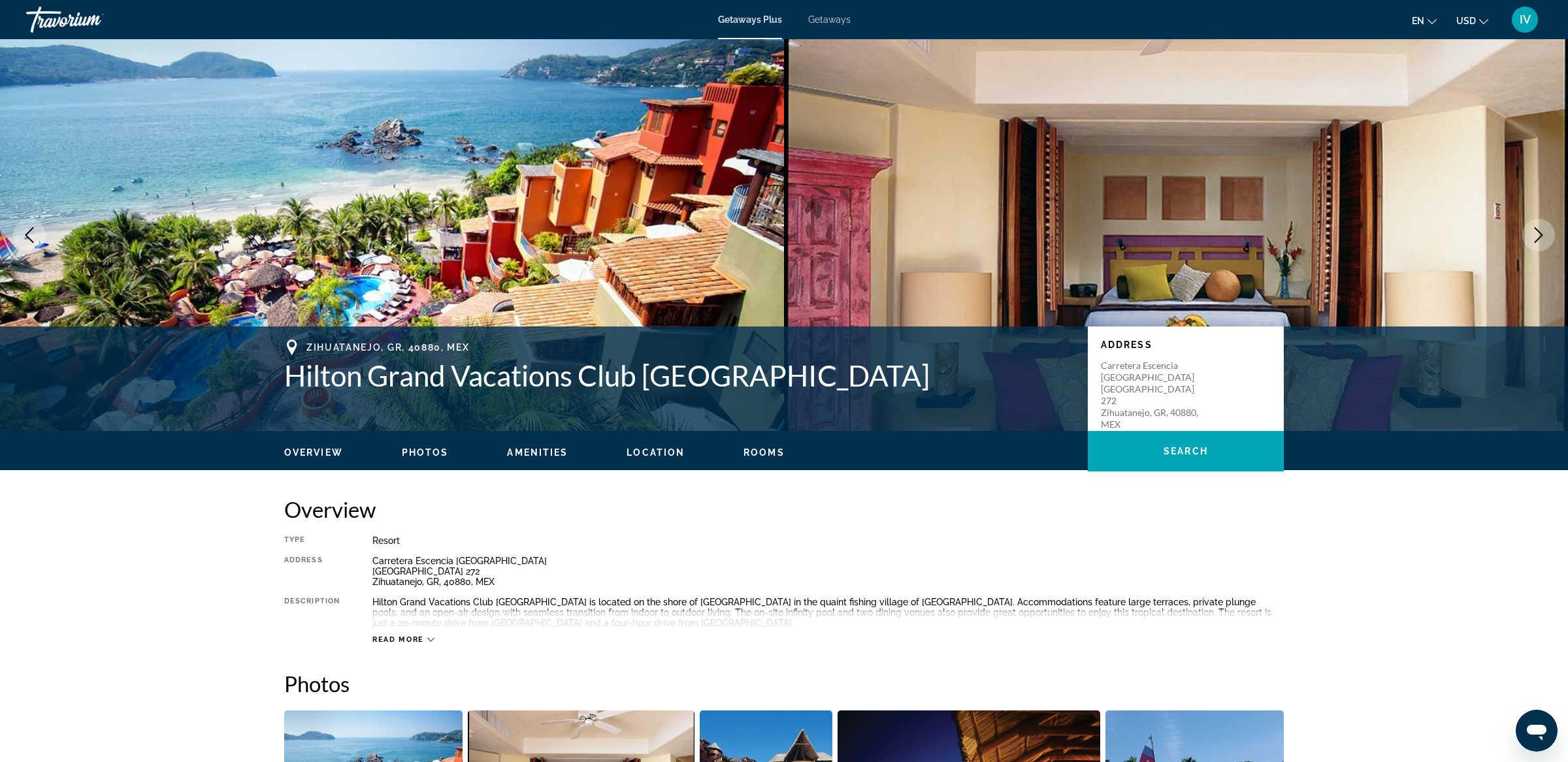
scroll to position [12, 0]
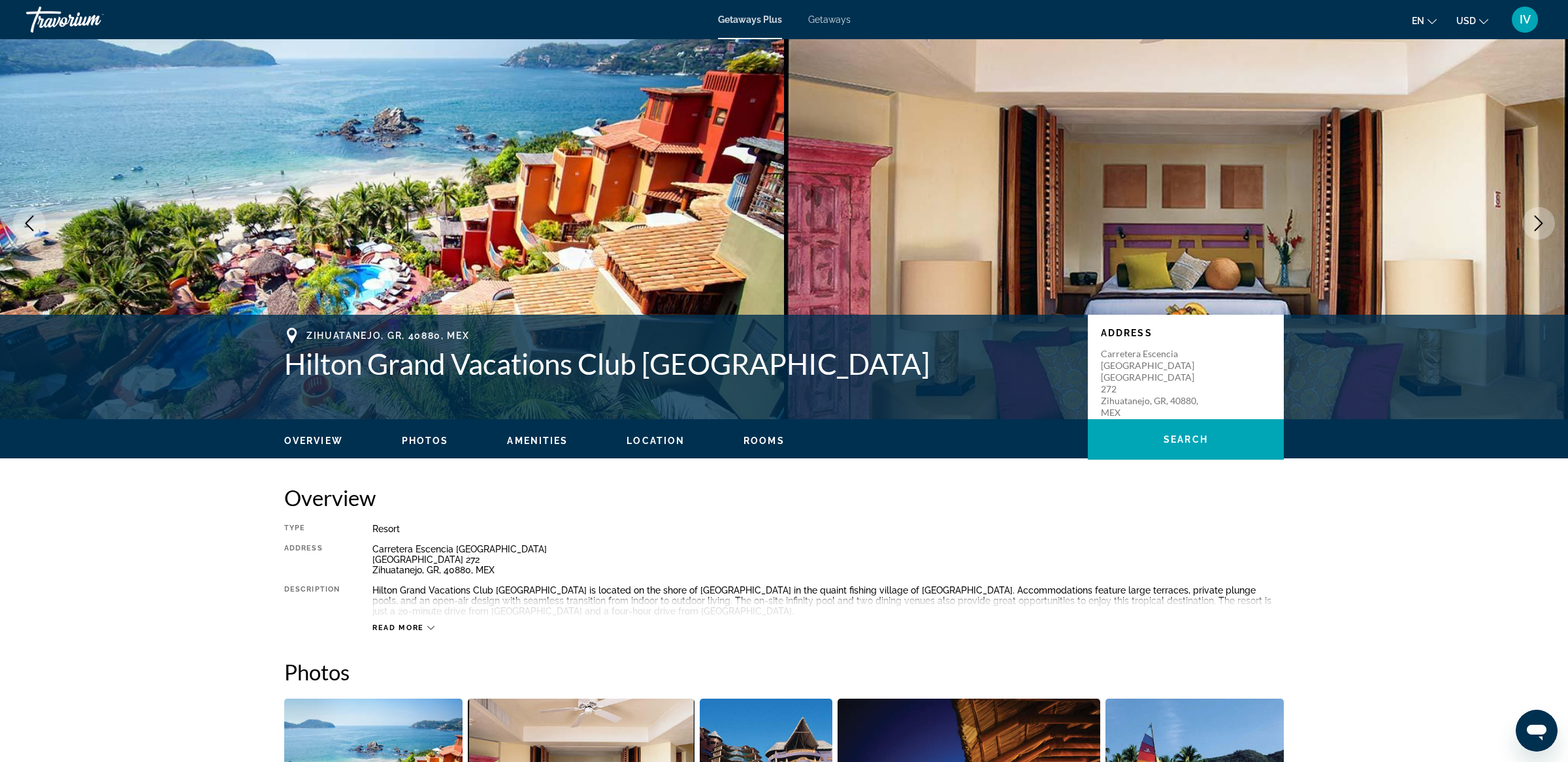
click at [1526, 218] on button "Next image" at bounding box center [1538, 223] width 33 height 33
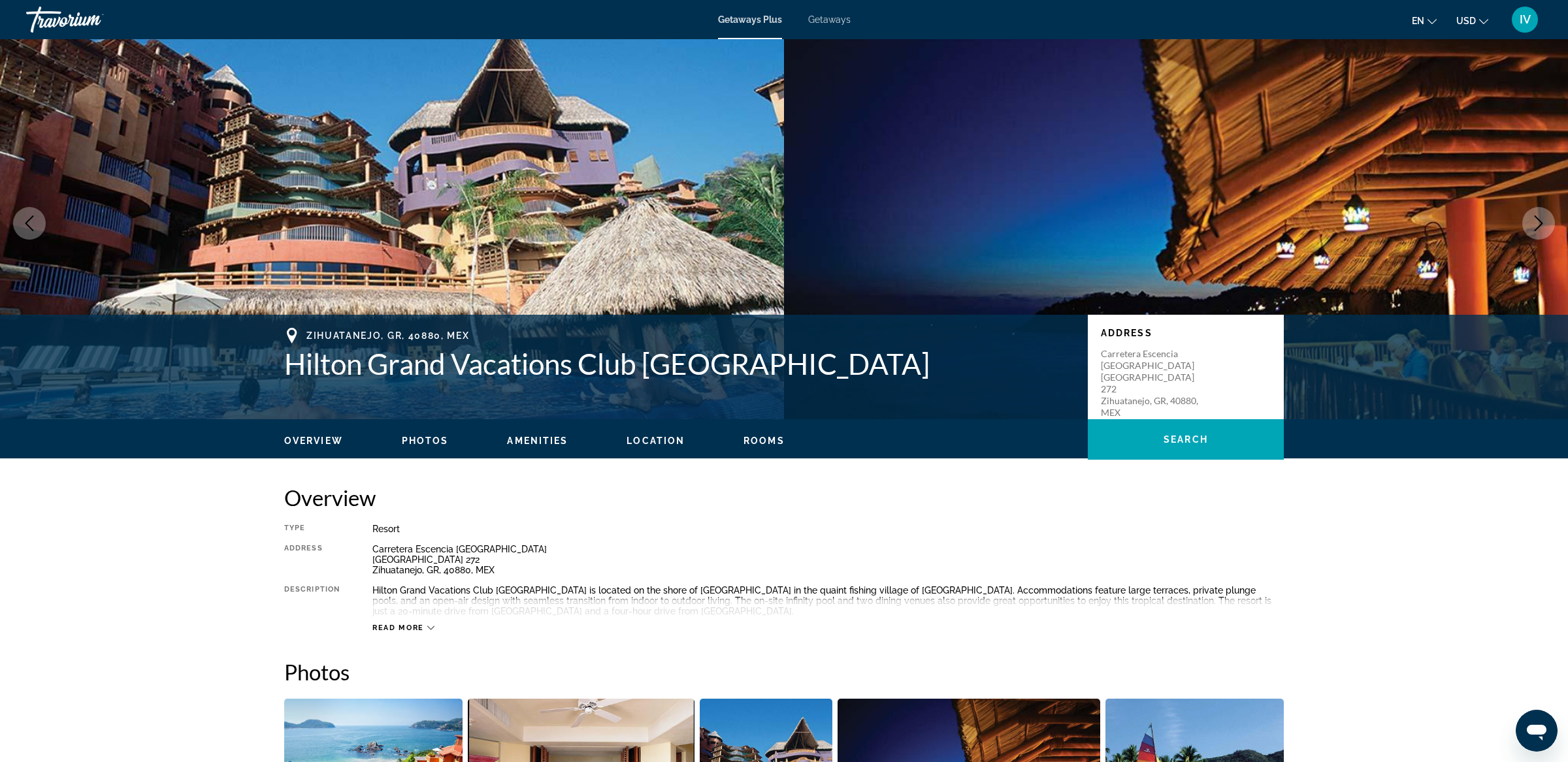
click at [1526, 218] on button "Next image" at bounding box center [1538, 223] width 33 height 33
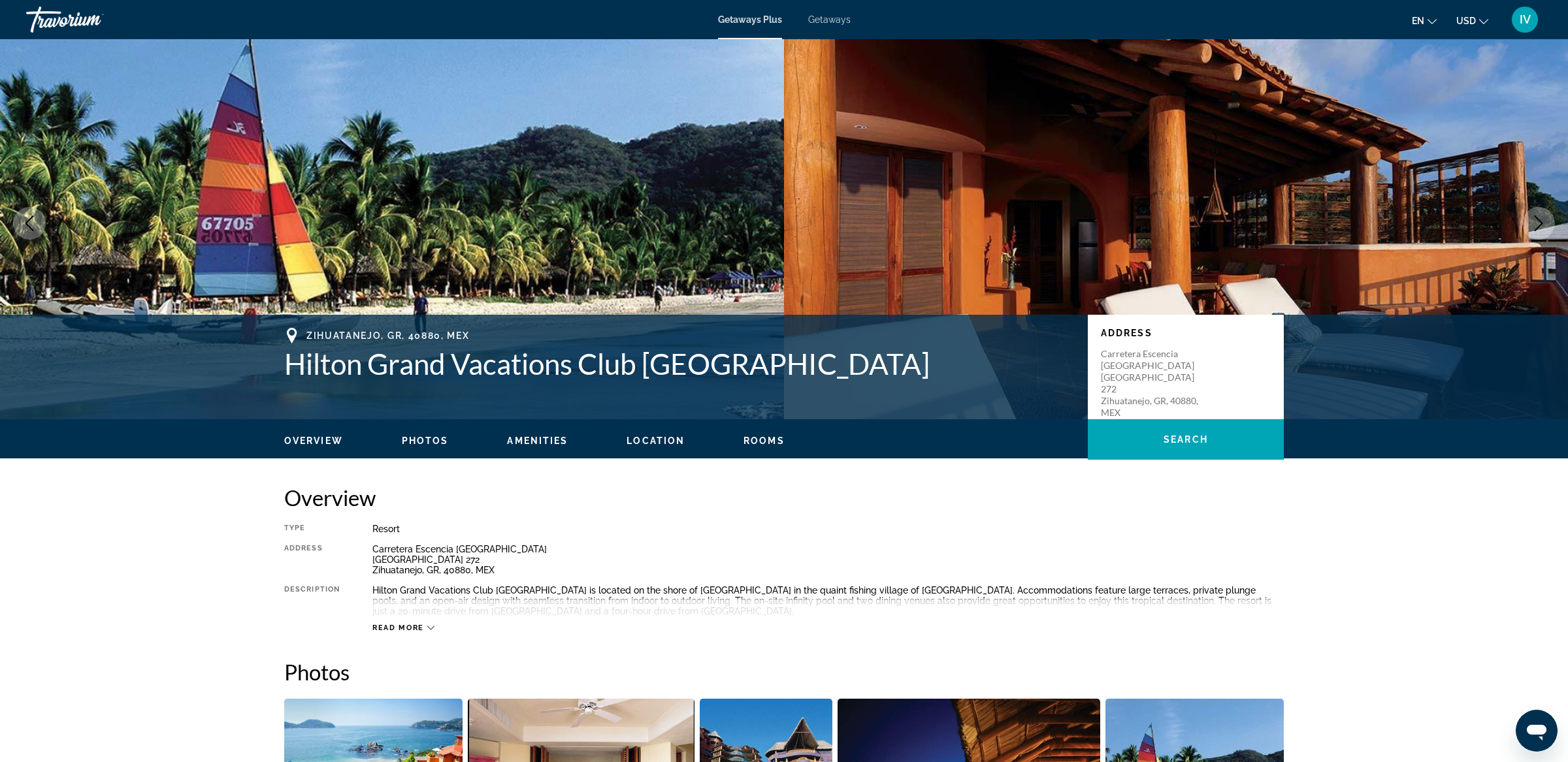
click at [1526, 218] on button "Next image" at bounding box center [1538, 223] width 33 height 33
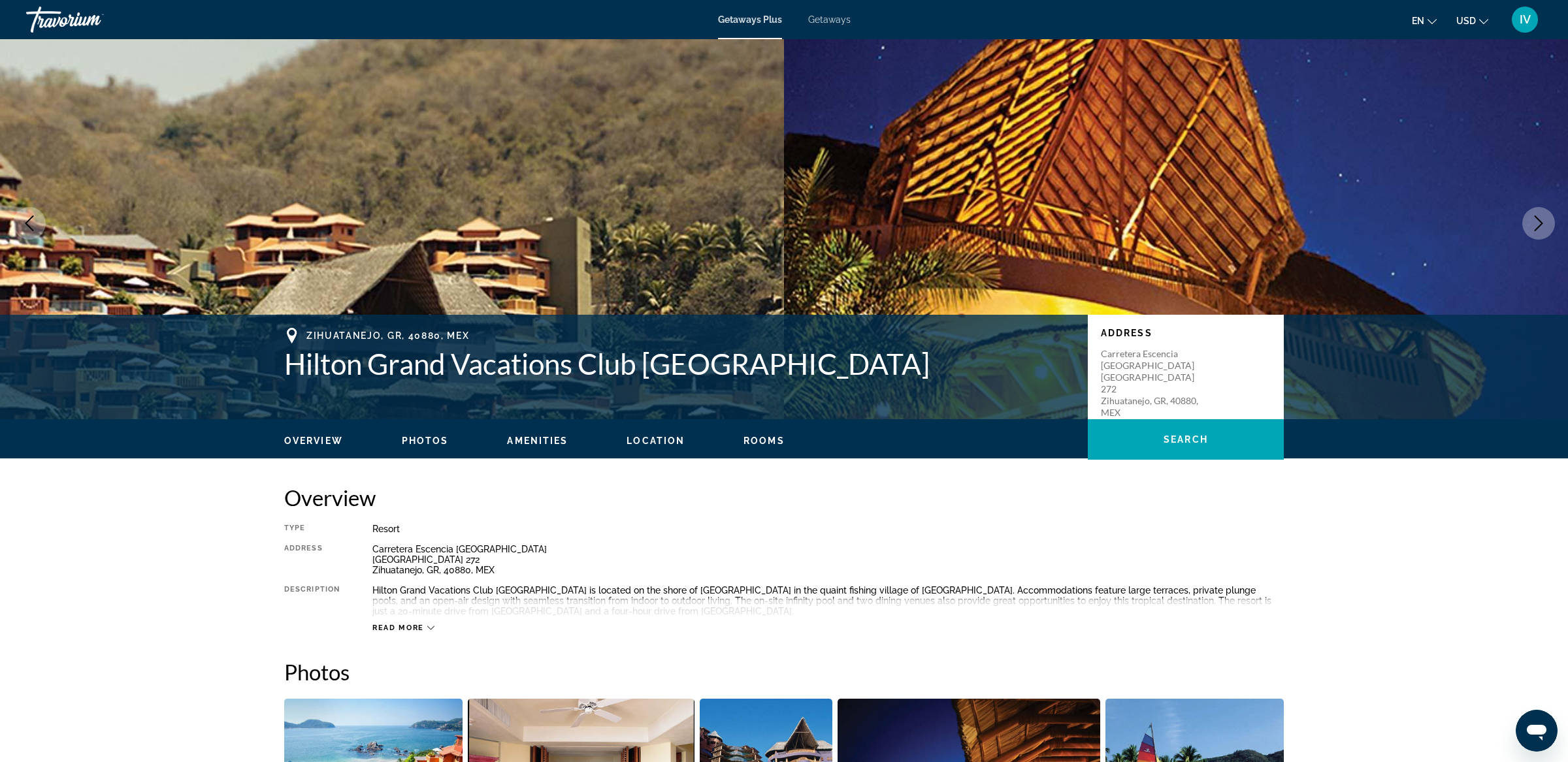
click at [1526, 218] on button "Next image" at bounding box center [1538, 223] width 33 height 33
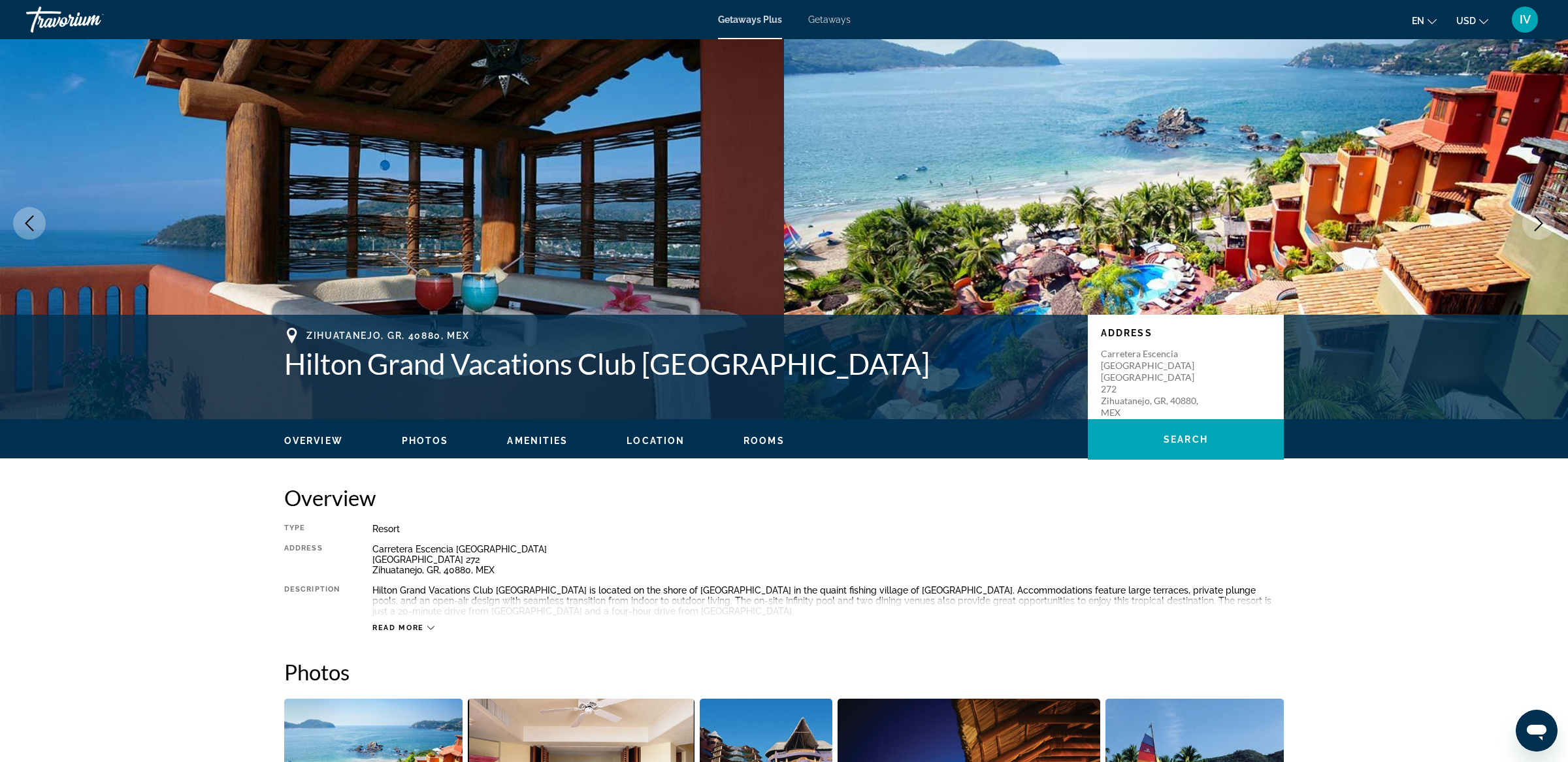
scroll to position [14, 0]
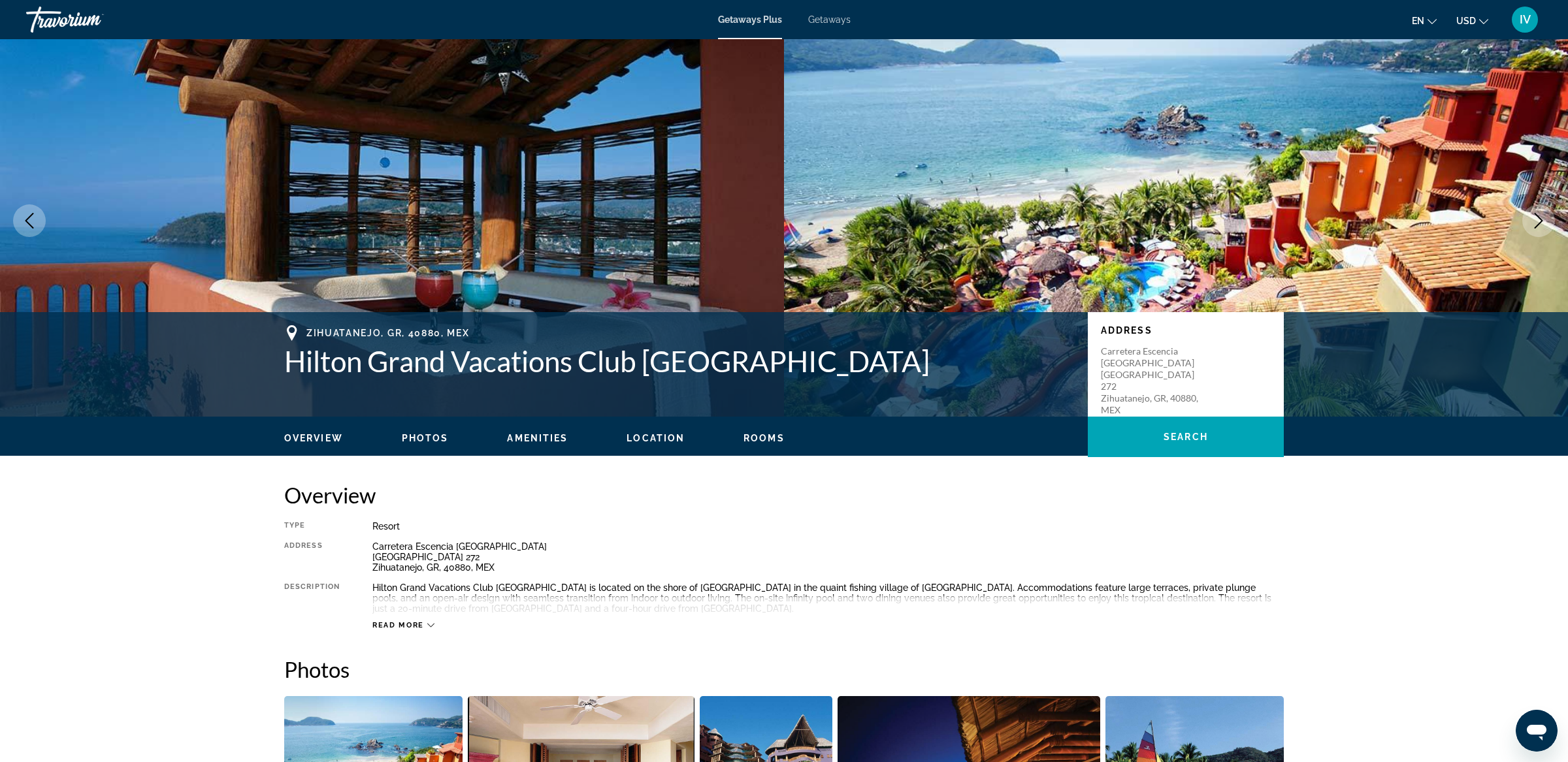
click at [1526, 218] on button "Next image" at bounding box center [1538, 220] width 33 height 33
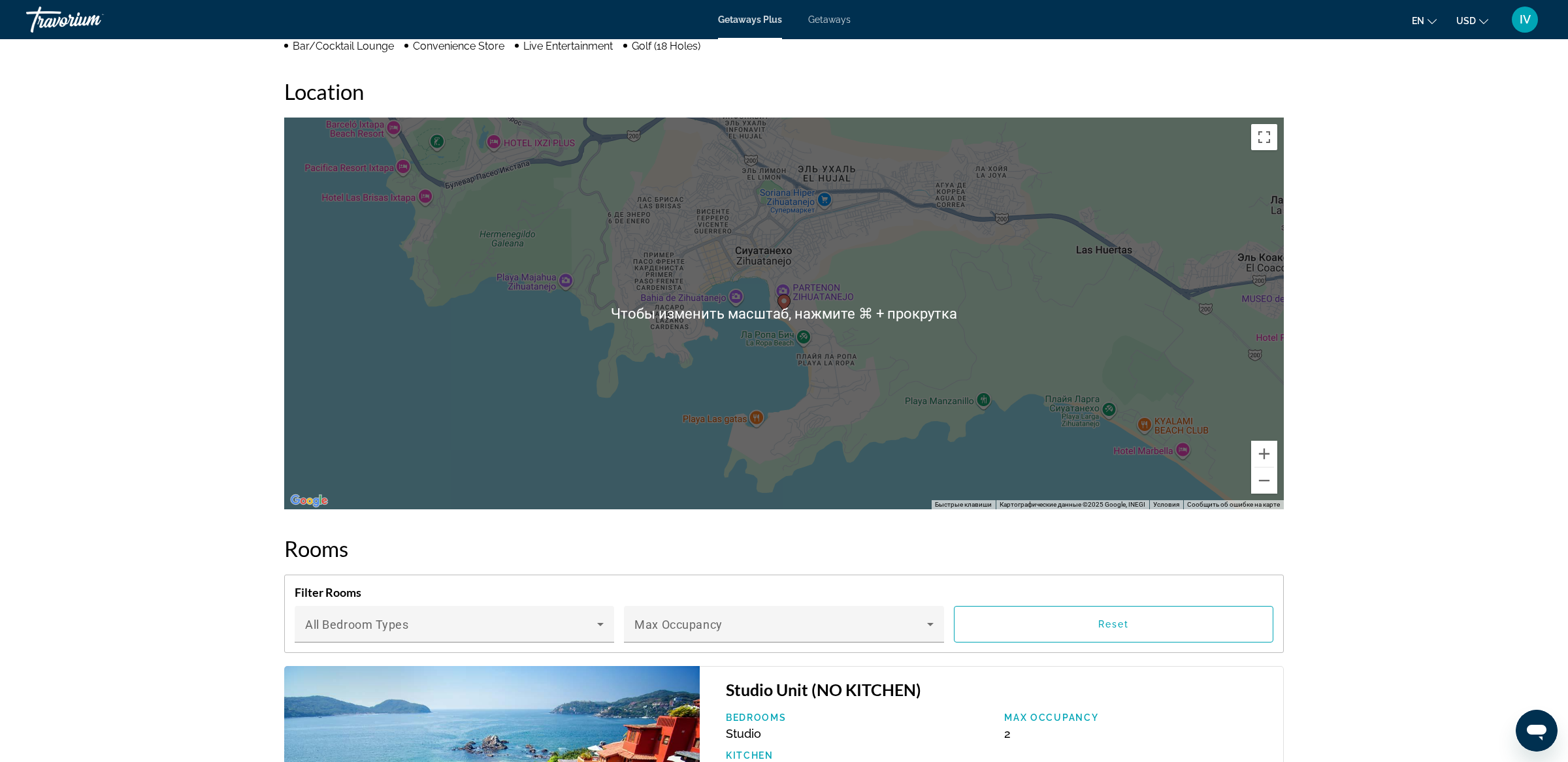
scroll to position [1190, 0]
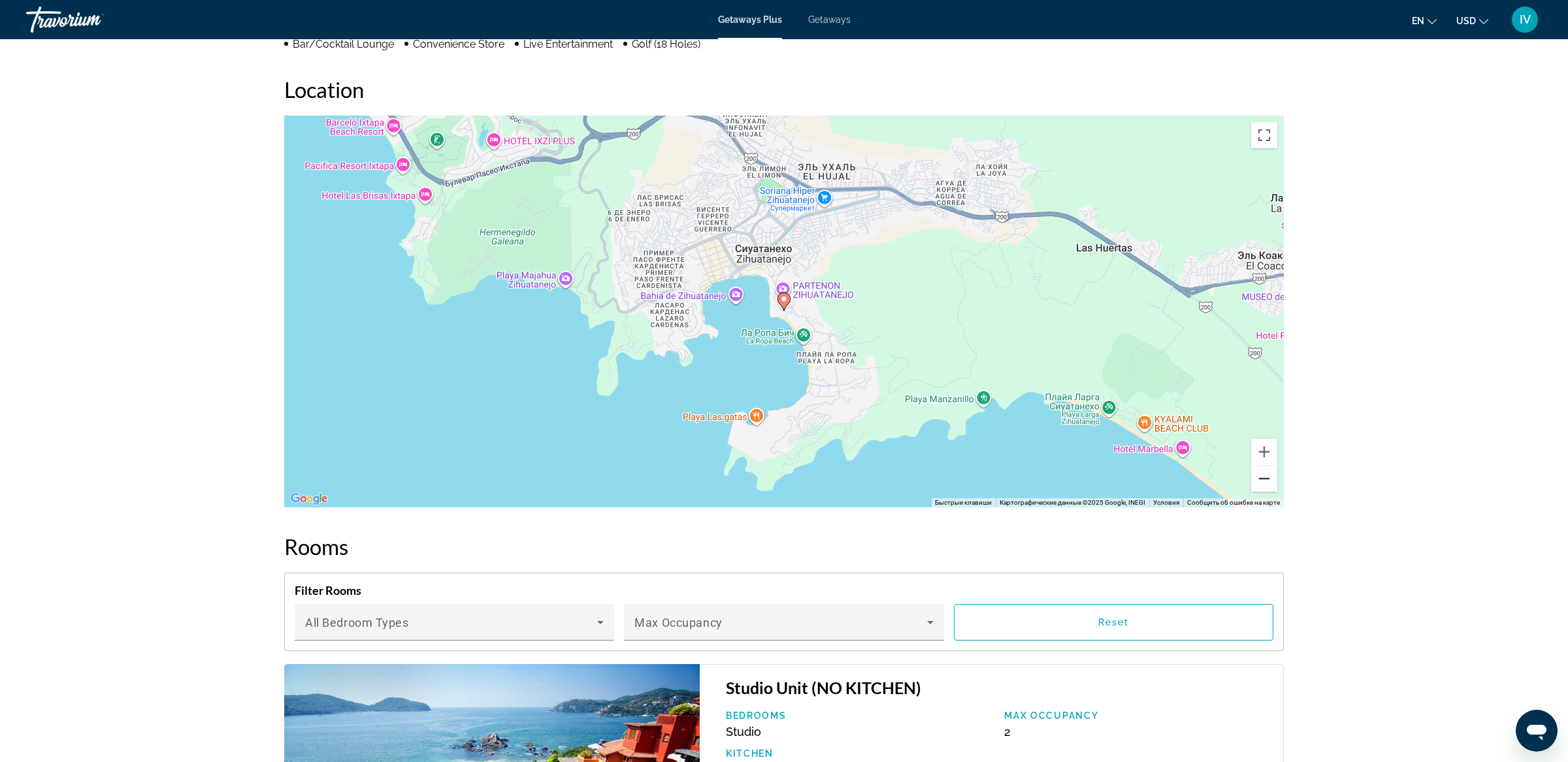
click at [1262, 489] on button "Уменьшить" at bounding box center [1264, 479] width 26 height 26
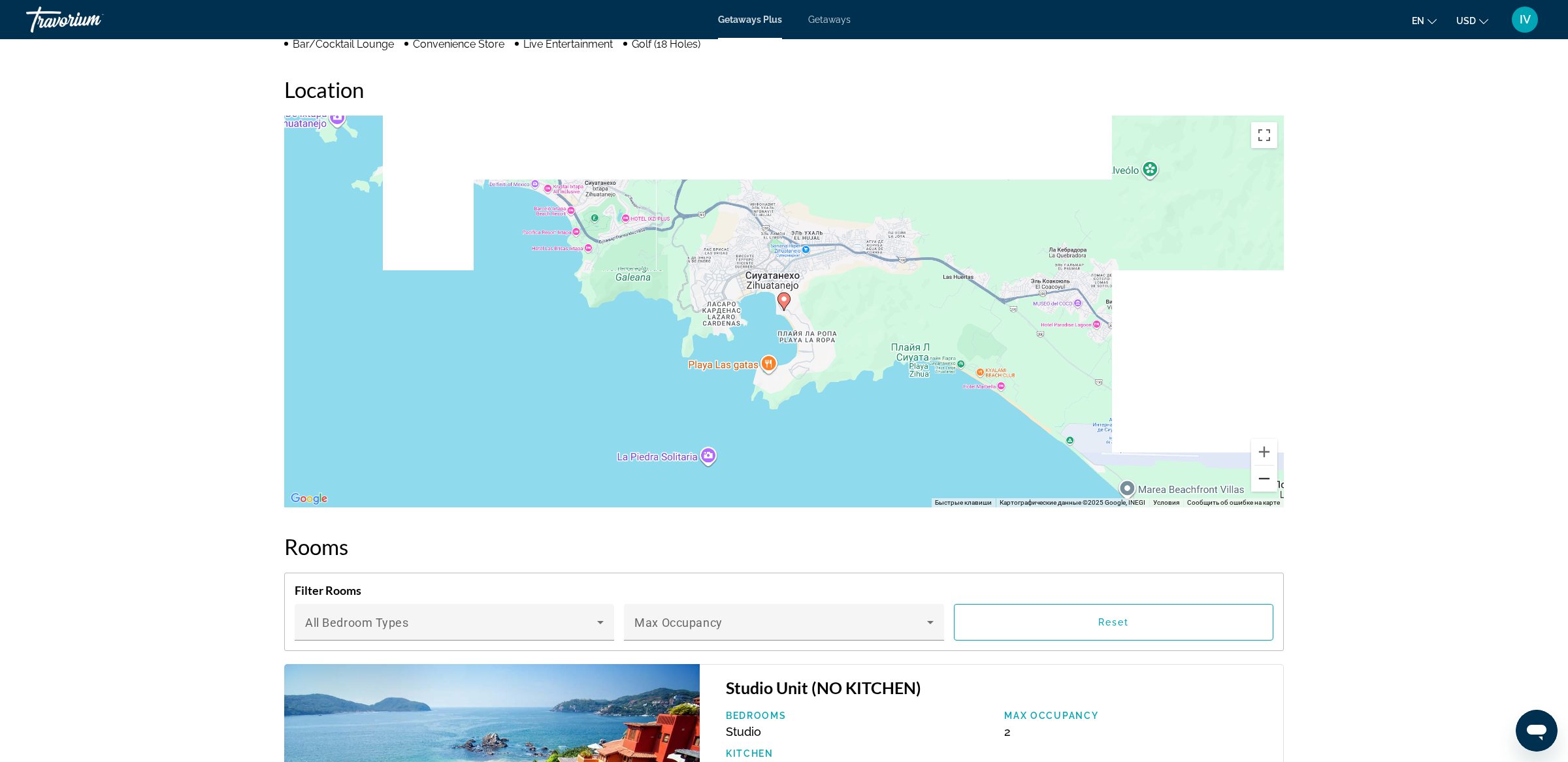
click at [1262, 489] on button "Уменьшить" at bounding box center [1264, 479] width 26 height 26
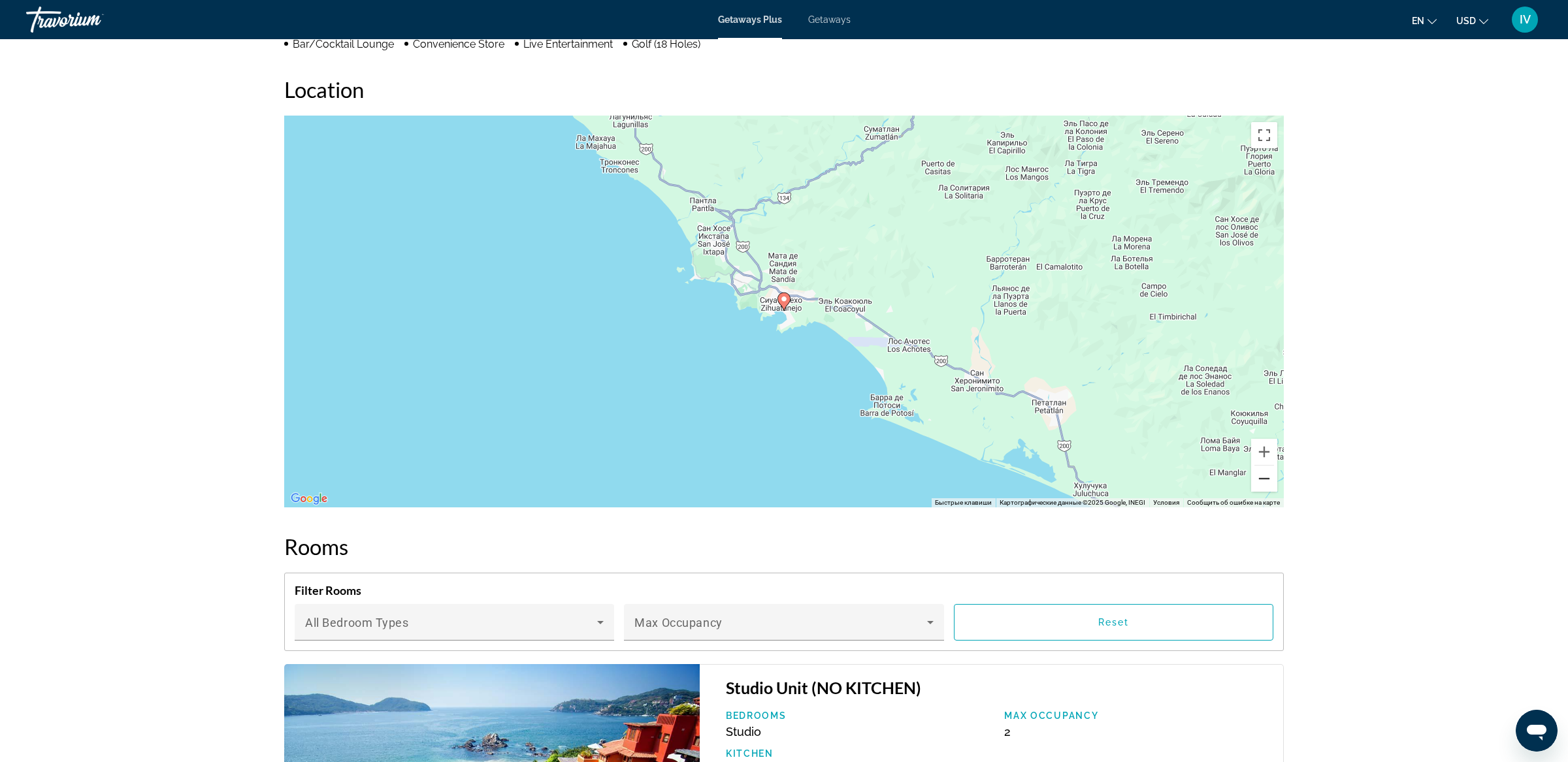
click at [1260, 488] on button "Уменьшить" at bounding box center [1264, 479] width 26 height 26
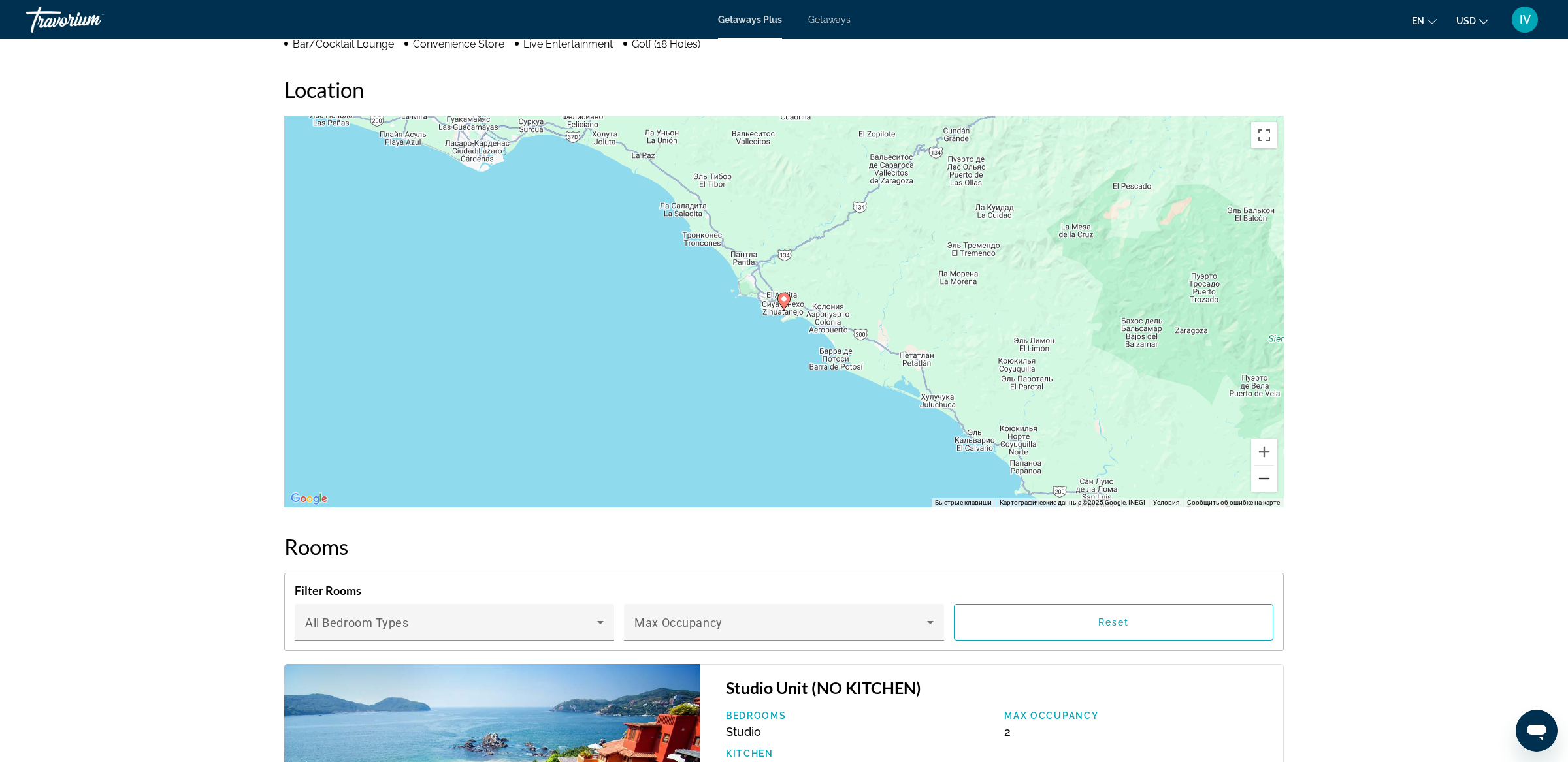
click at [1260, 488] on button "Уменьшить" at bounding box center [1264, 479] width 26 height 26
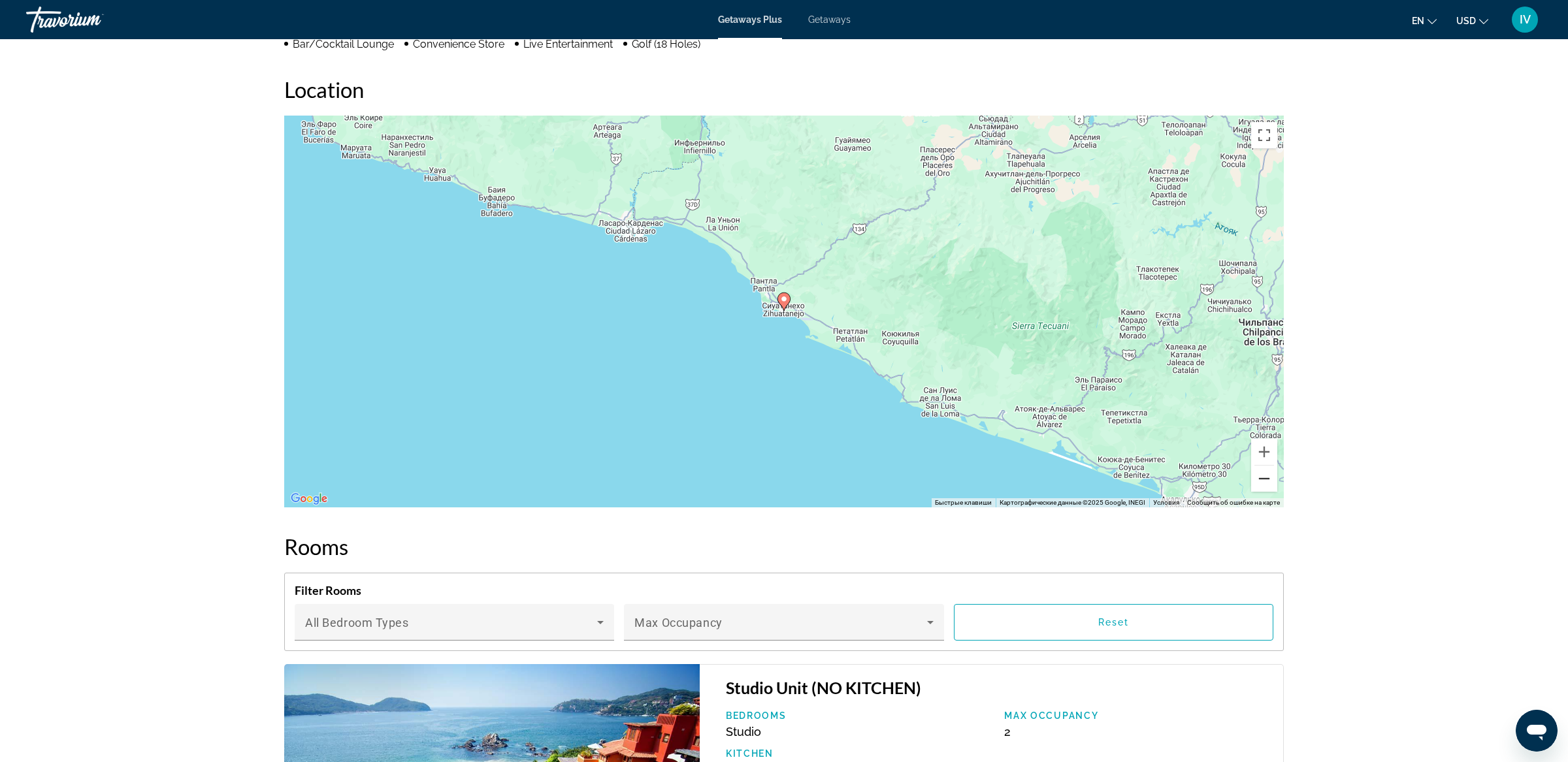
click at [1260, 488] on button "Уменьшить" at bounding box center [1264, 479] width 26 height 26
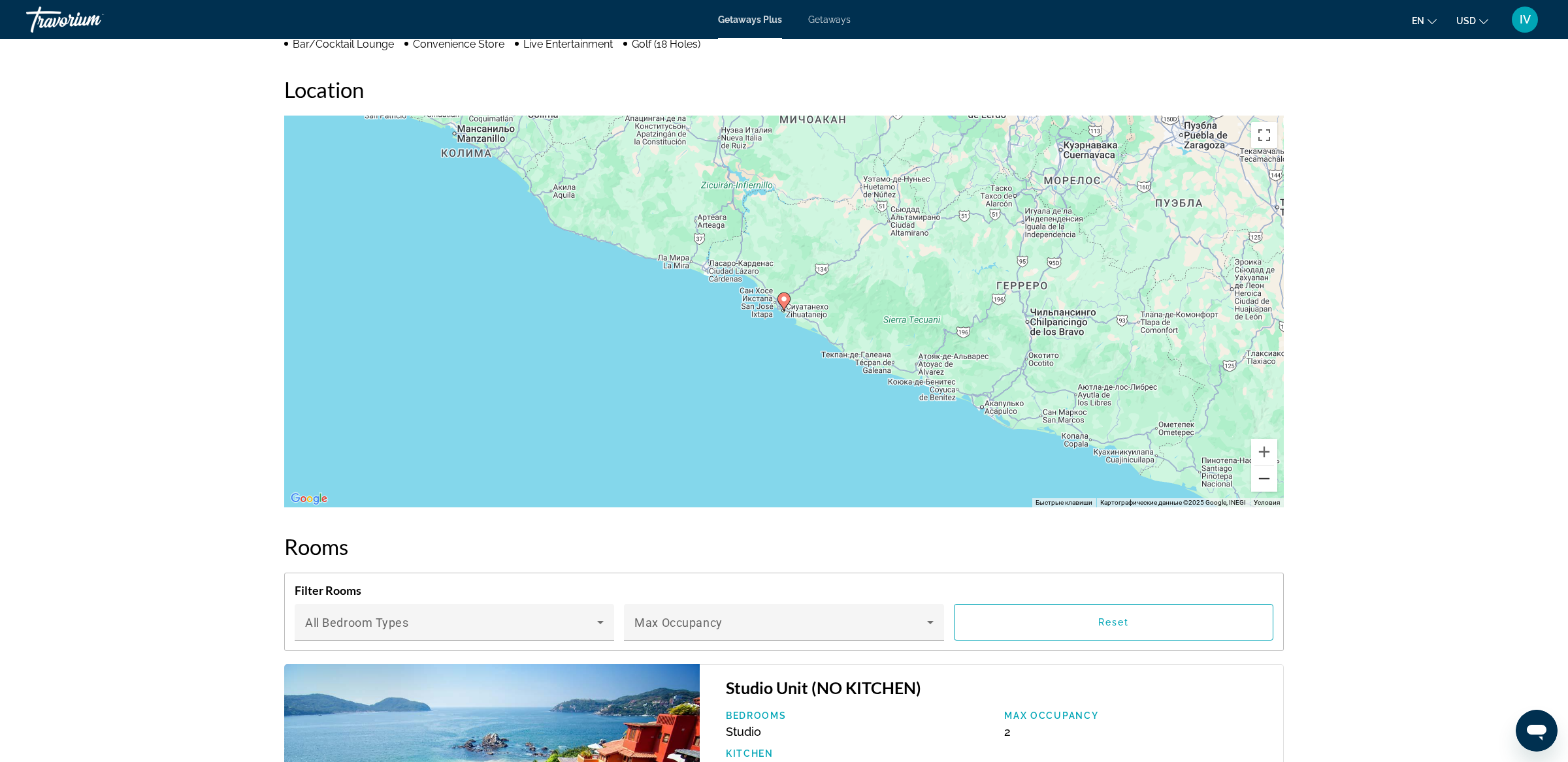
click at [1260, 488] on button "Уменьшить" at bounding box center [1264, 479] width 26 height 26
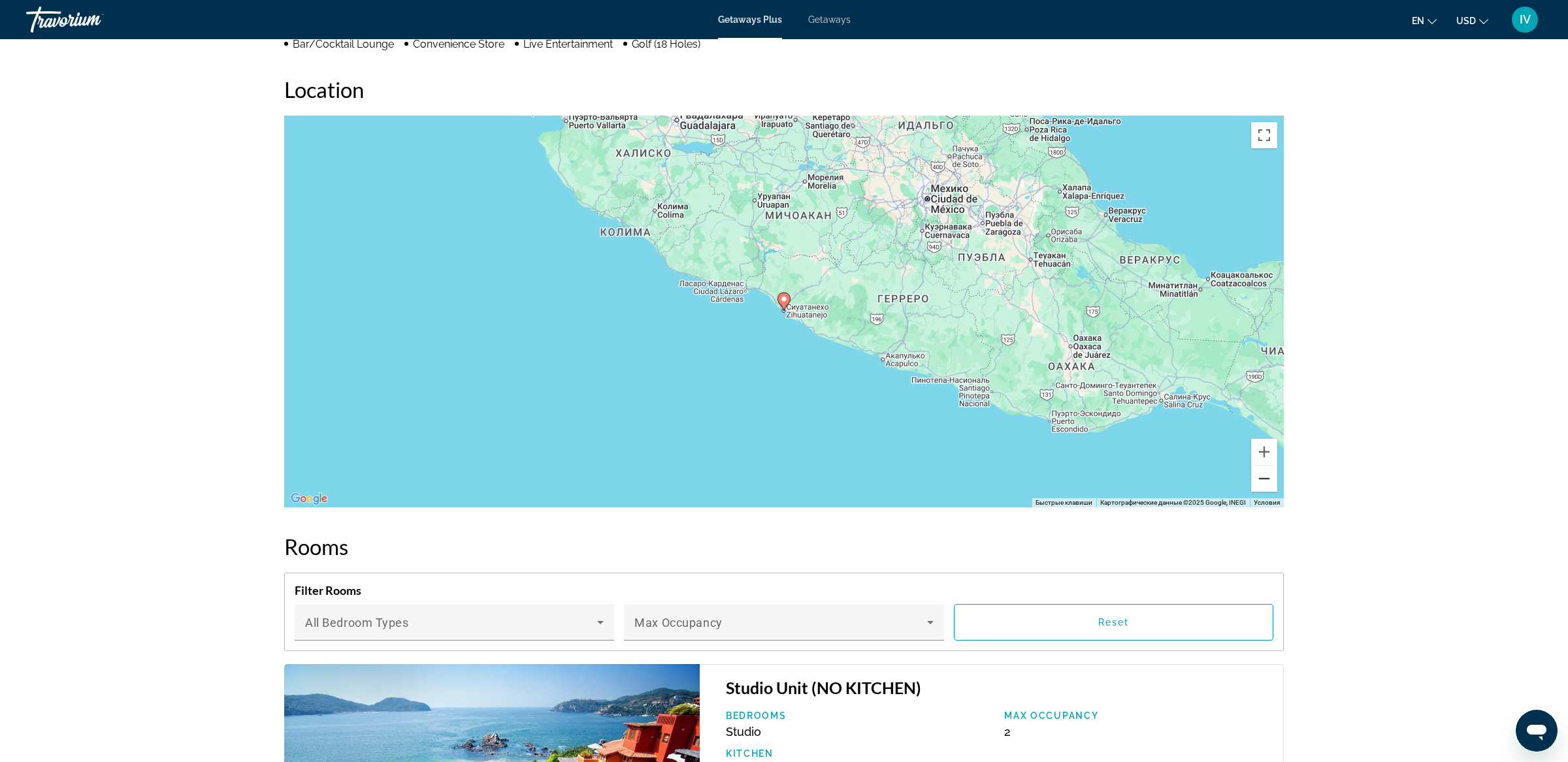
click at [1260, 488] on button "Уменьшить" at bounding box center [1264, 479] width 26 height 26
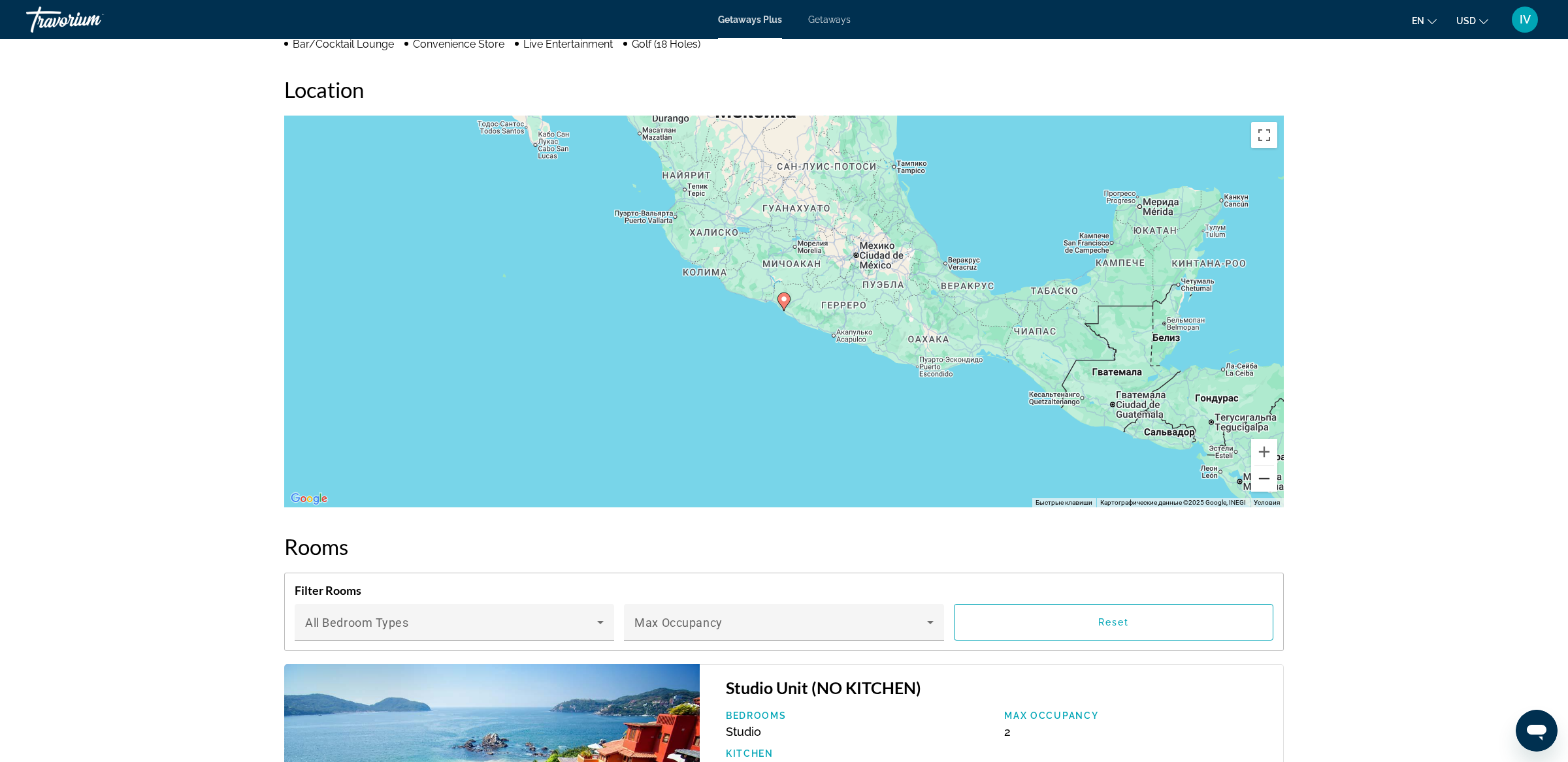
click at [1260, 488] on button "Уменьшить" at bounding box center [1264, 479] width 26 height 26
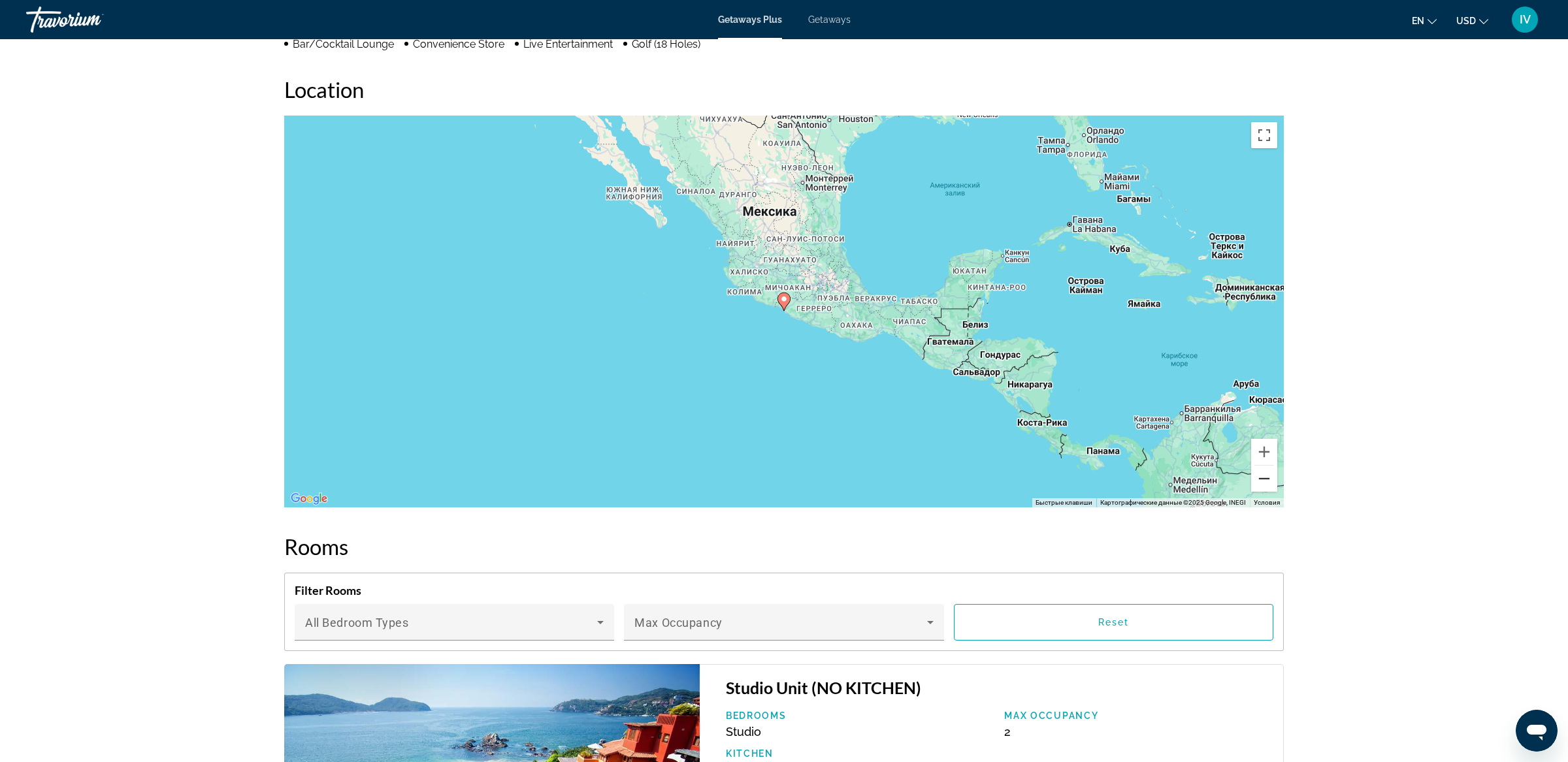
click at [1260, 488] on button "Уменьшить" at bounding box center [1264, 479] width 26 height 26
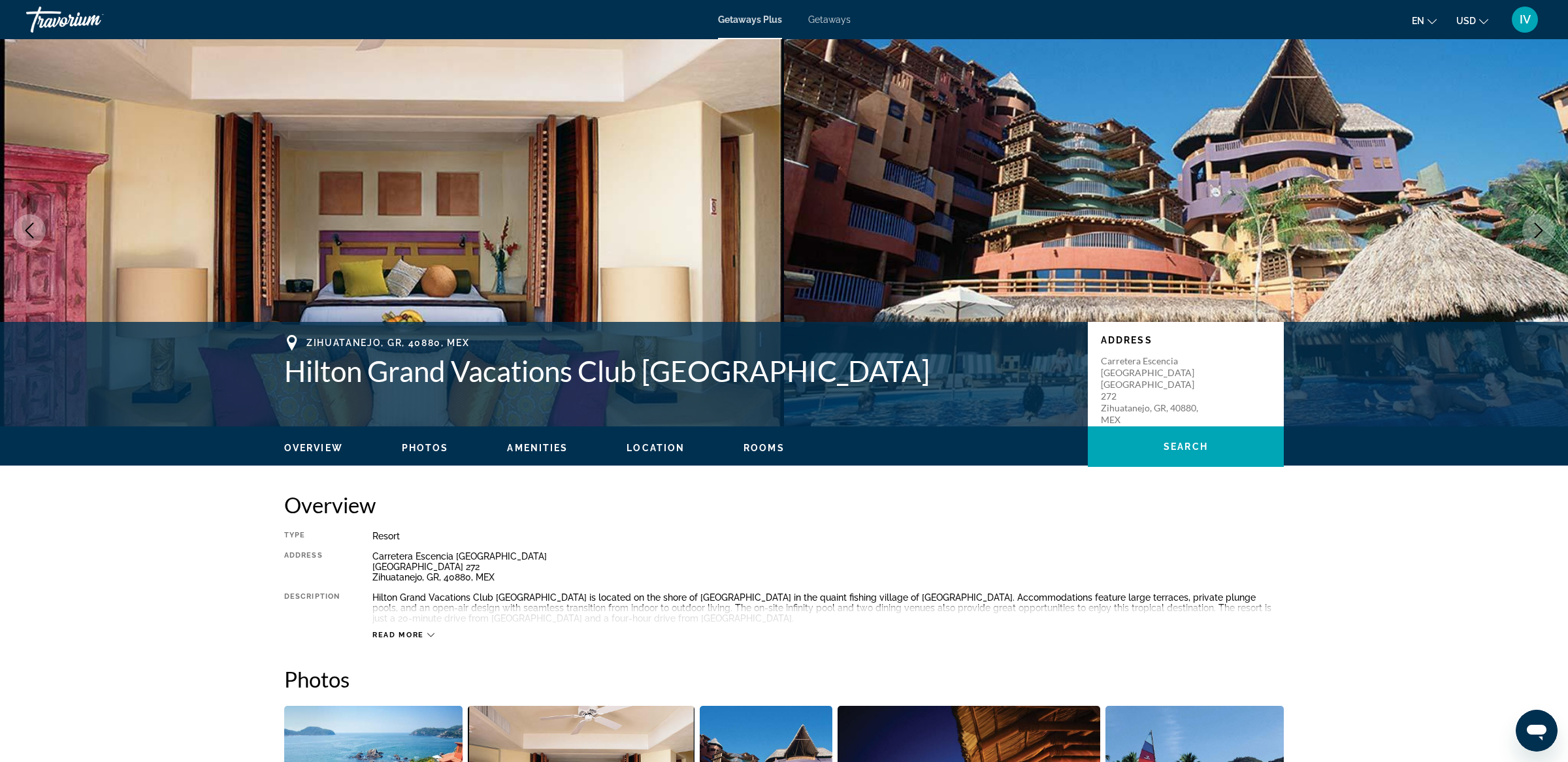
scroll to position [0, 0]
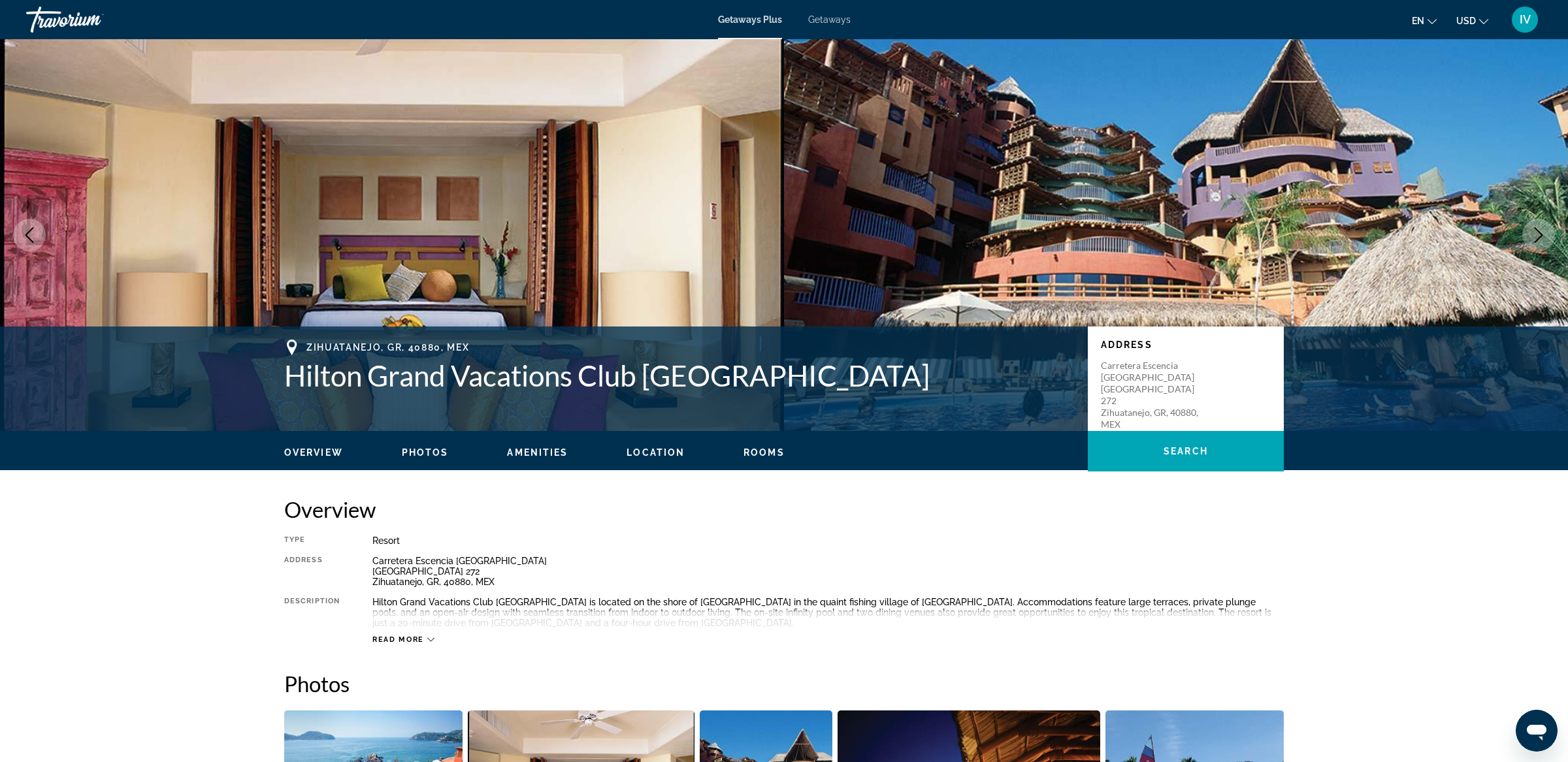
click at [1536, 242] on icon "Next image" at bounding box center [1538, 235] width 9 height 16
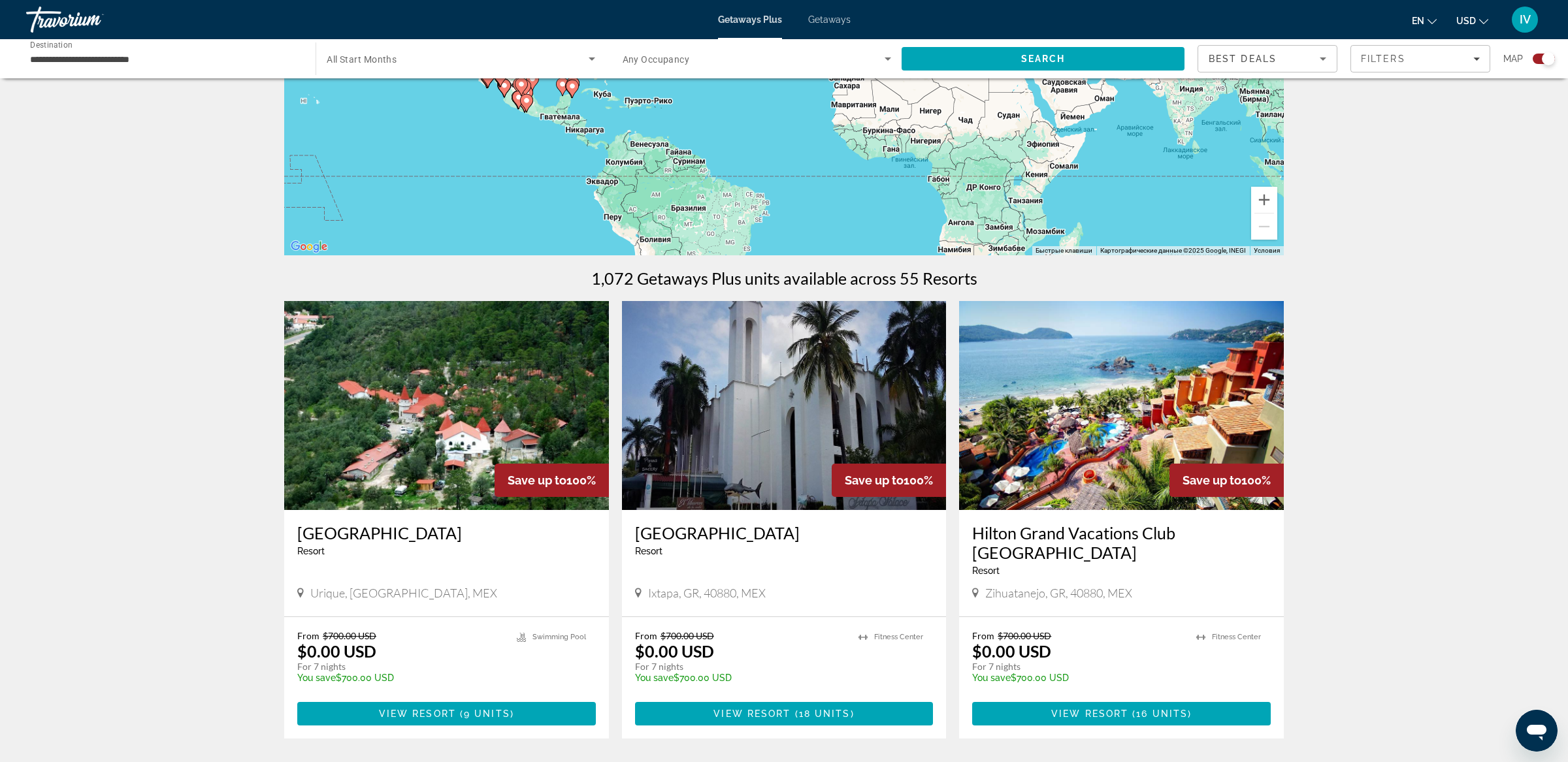
scroll to position [240, 0]
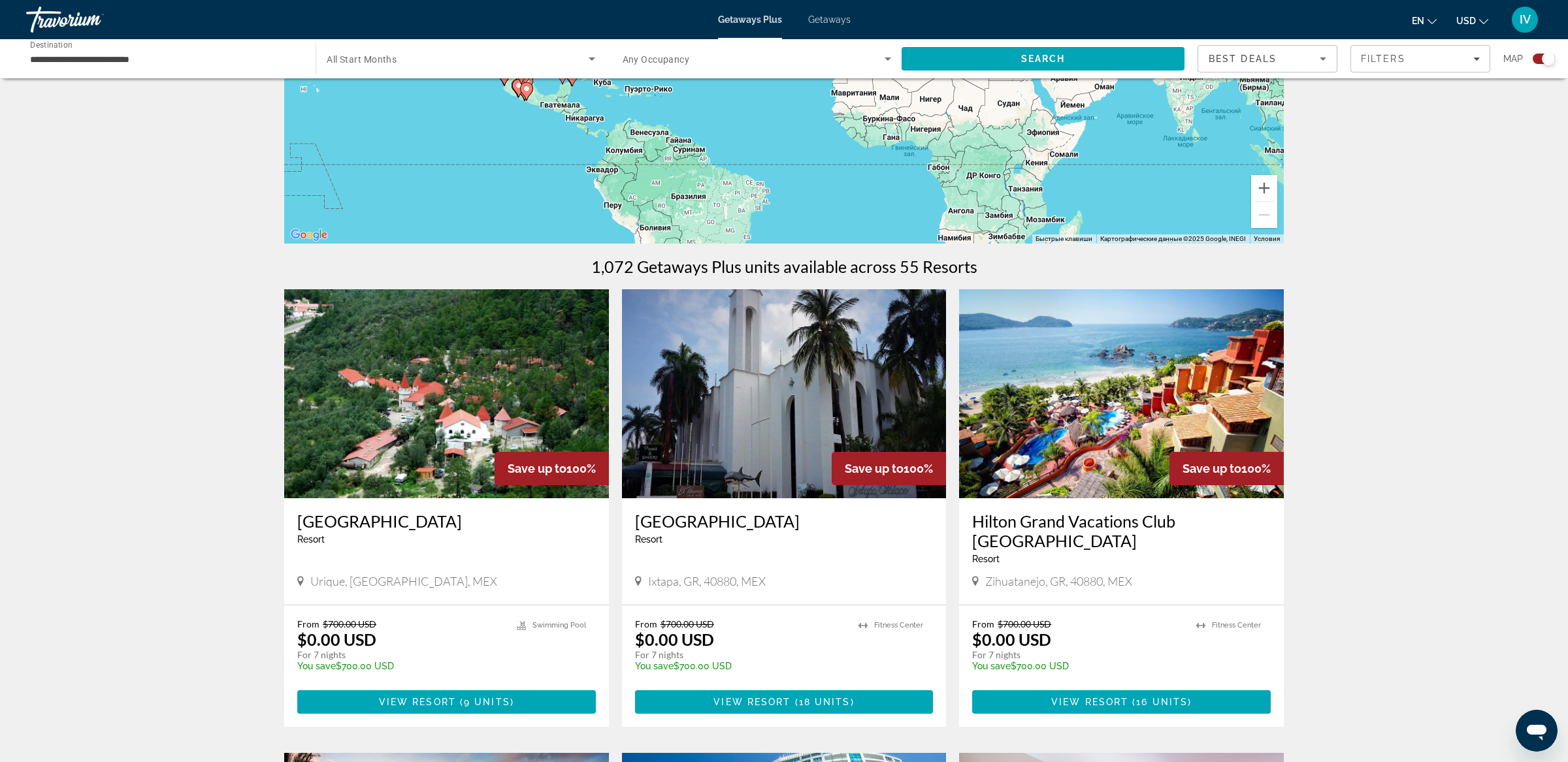
click at [485, 421] on img "Main content" at bounding box center [447, 394] width 325 height 209
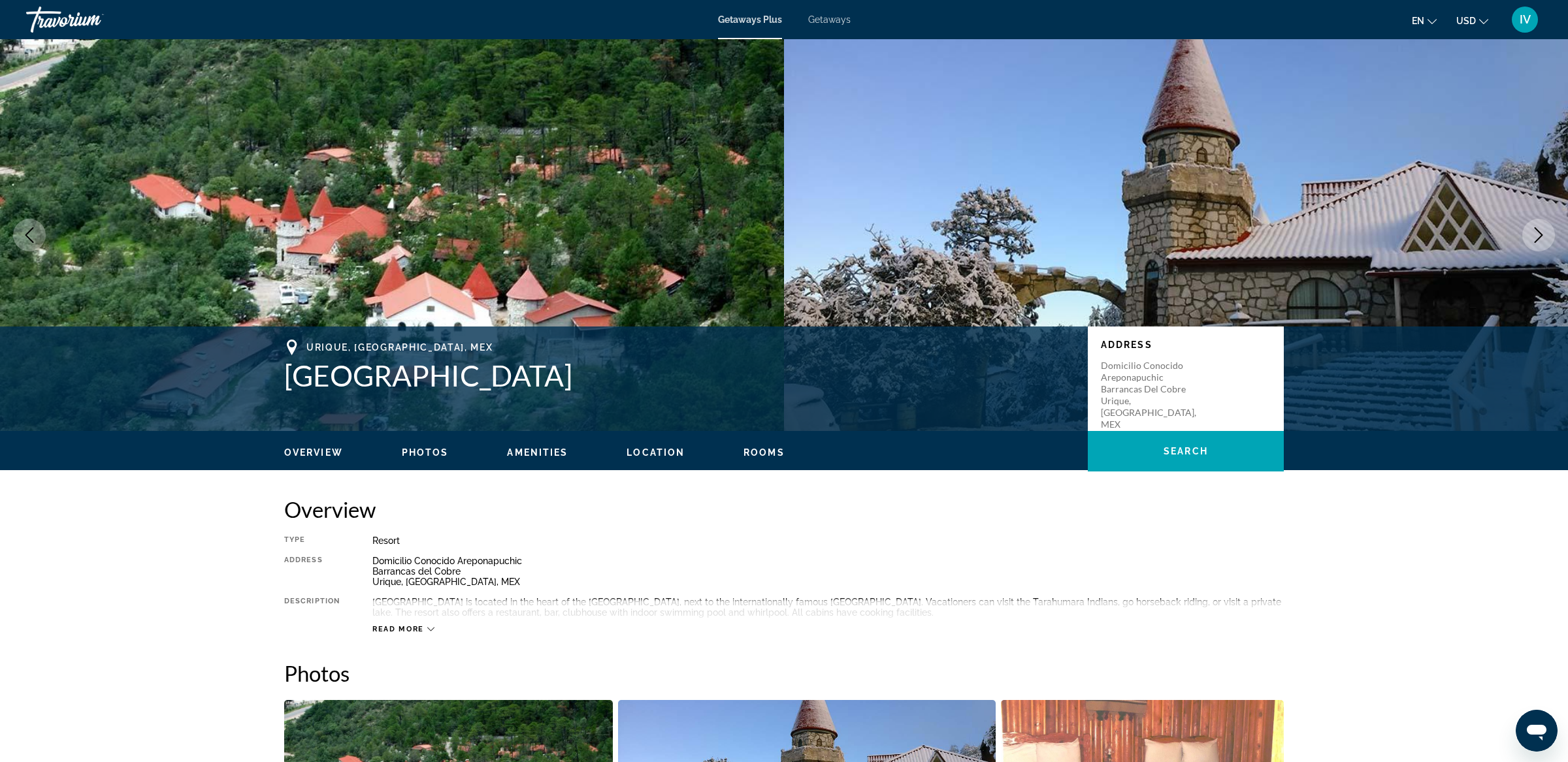
click at [1536, 232] on icon "Next image" at bounding box center [1538, 235] width 16 height 16
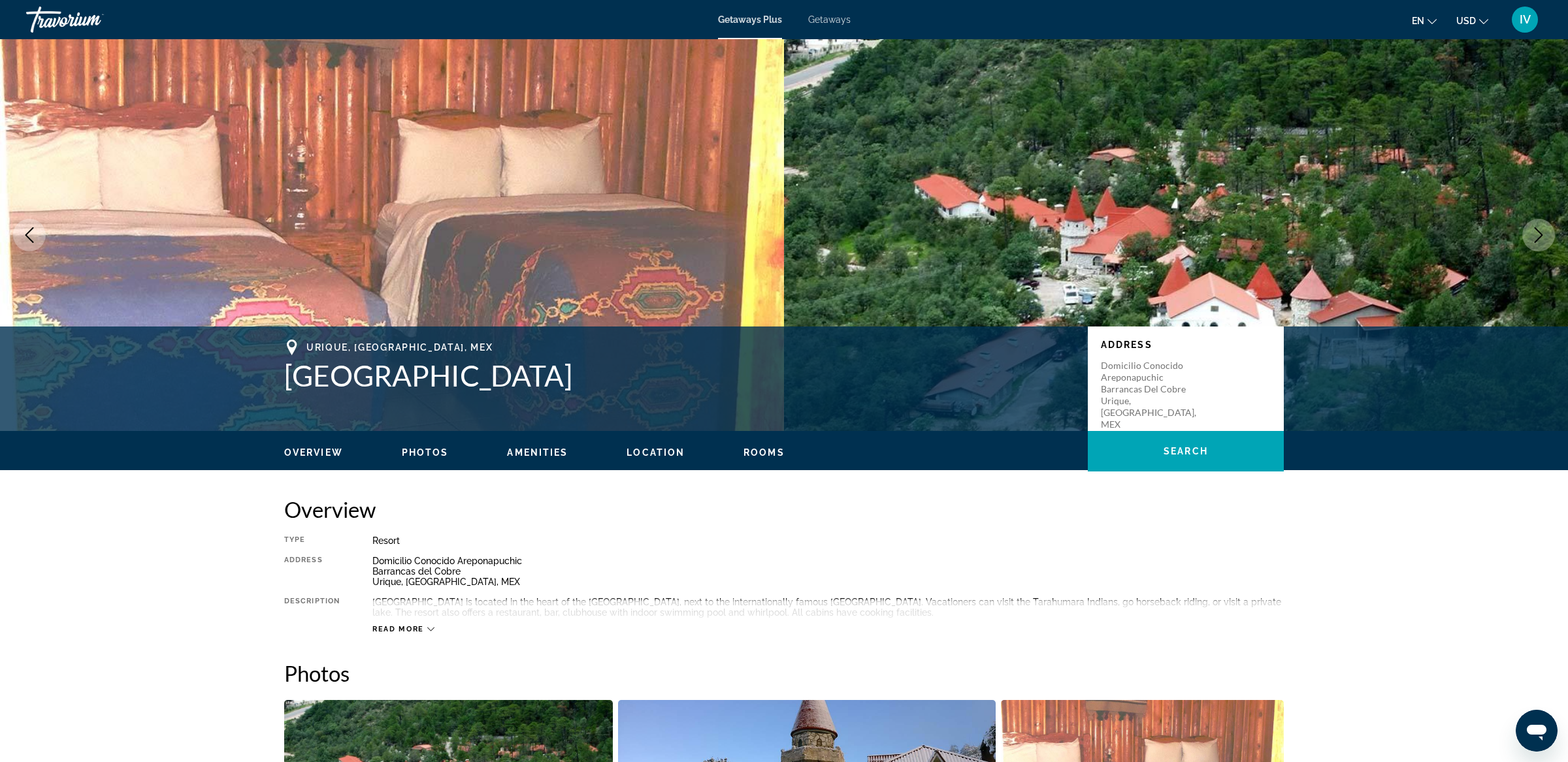
click at [1536, 232] on icon "Next image" at bounding box center [1538, 235] width 16 height 16
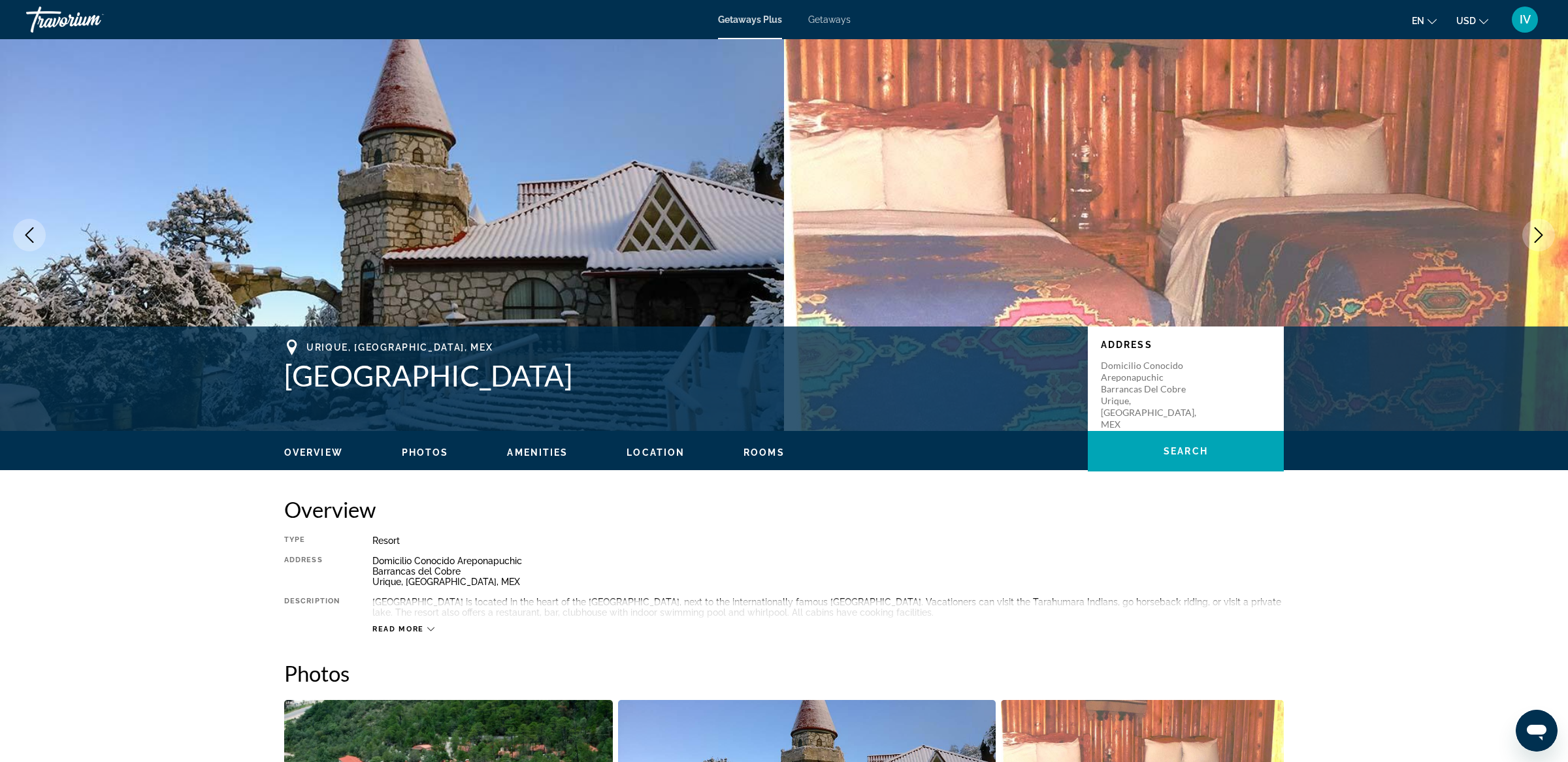
click at [1536, 232] on icon "Next image" at bounding box center [1538, 235] width 16 height 16
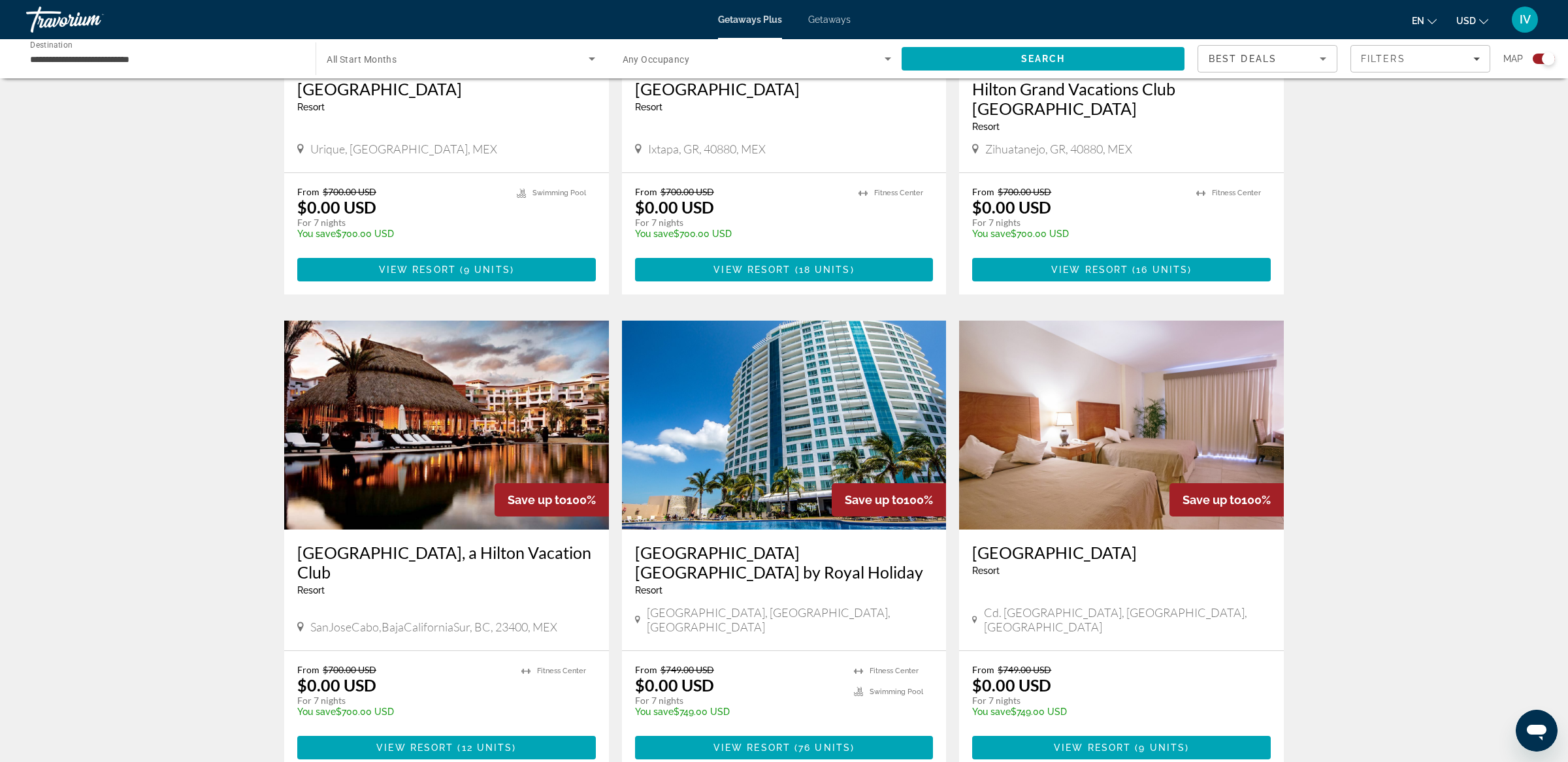
scroll to position [673, 0]
click at [437, 414] on img "Main content" at bounding box center [447, 424] width 325 height 209
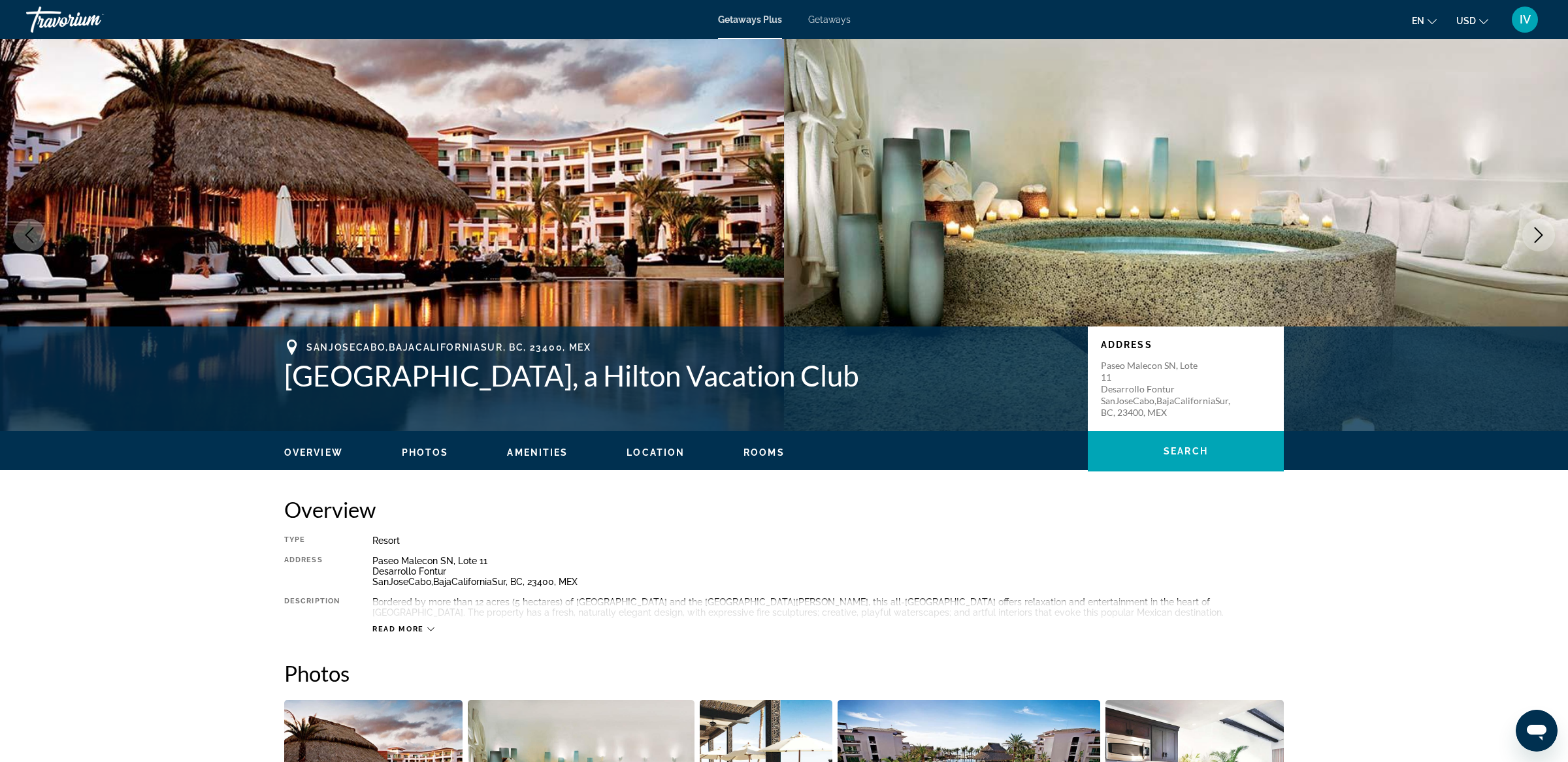
click at [1534, 238] on icon "Next image" at bounding box center [1538, 235] width 16 height 16
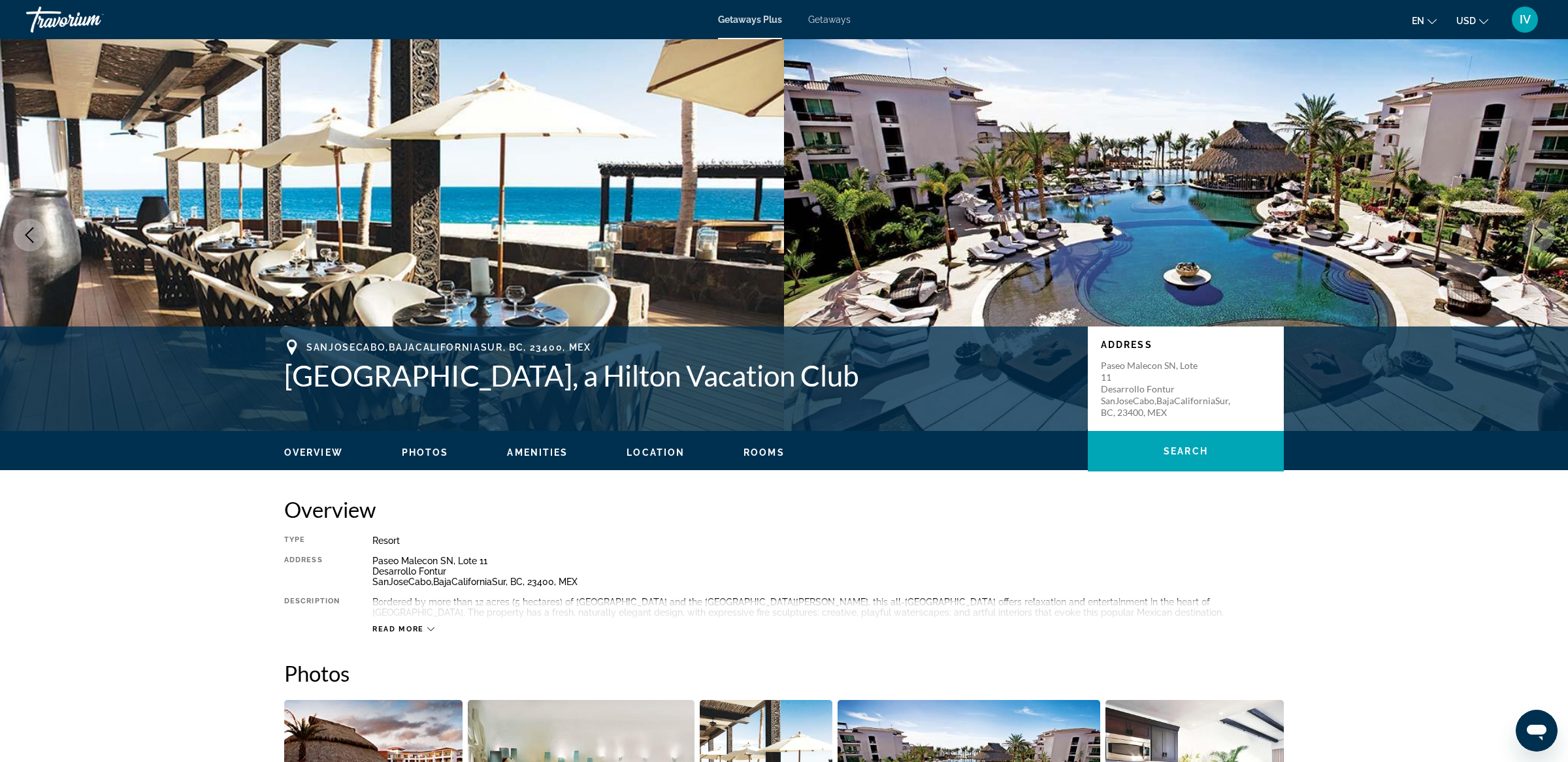
click at [1534, 238] on icon "Next image" at bounding box center [1538, 235] width 16 height 16
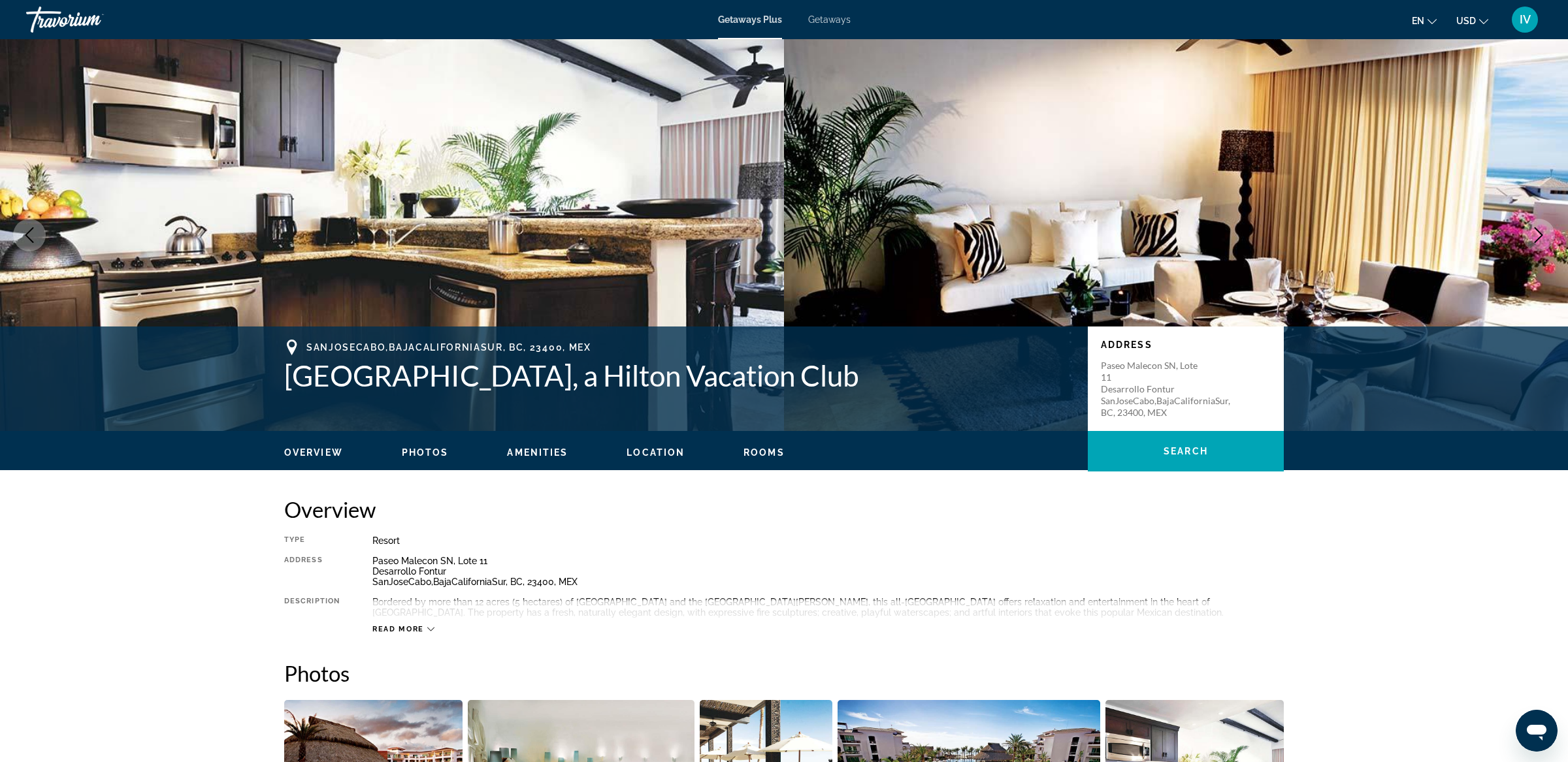
click at [1534, 238] on icon "Next image" at bounding box center [1538, 235] width 16 height 16
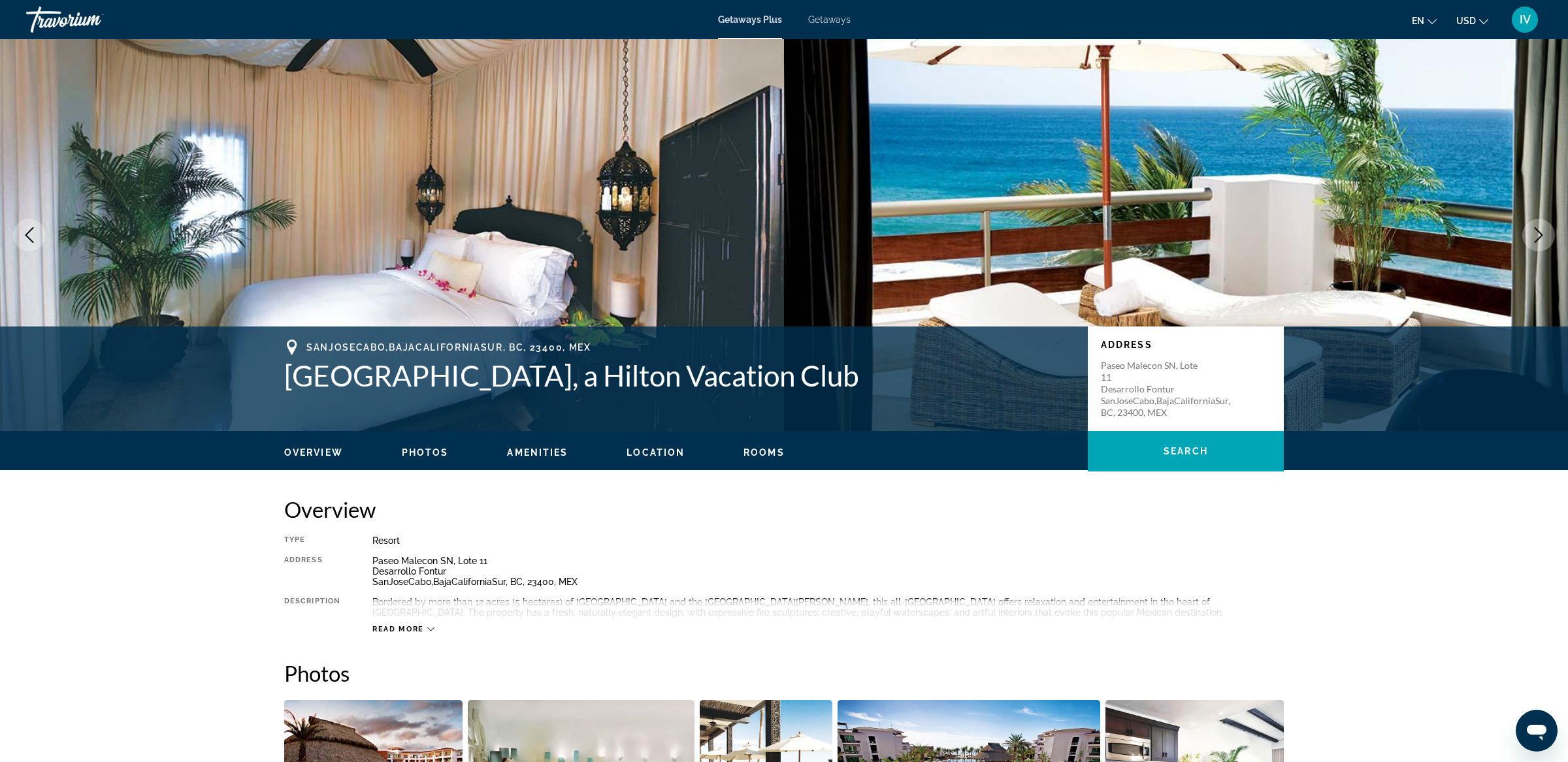
click at [1534, 238] on icon "Next image" at bounding box center [1538, 235] width 16 height 16
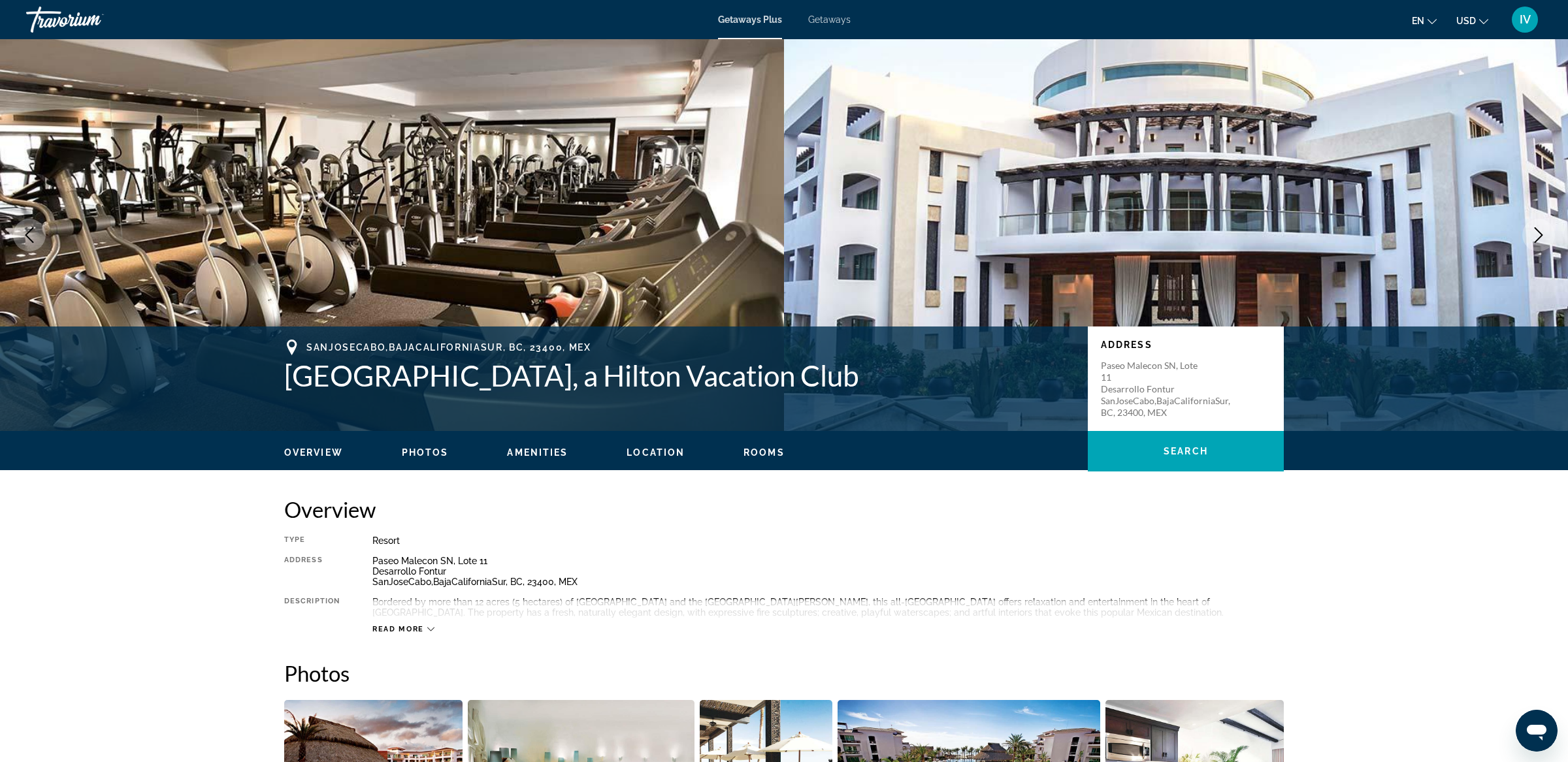
click at [1534, 238] on icon "Next image" at bounding box center [1538, 235] width 16 height 16
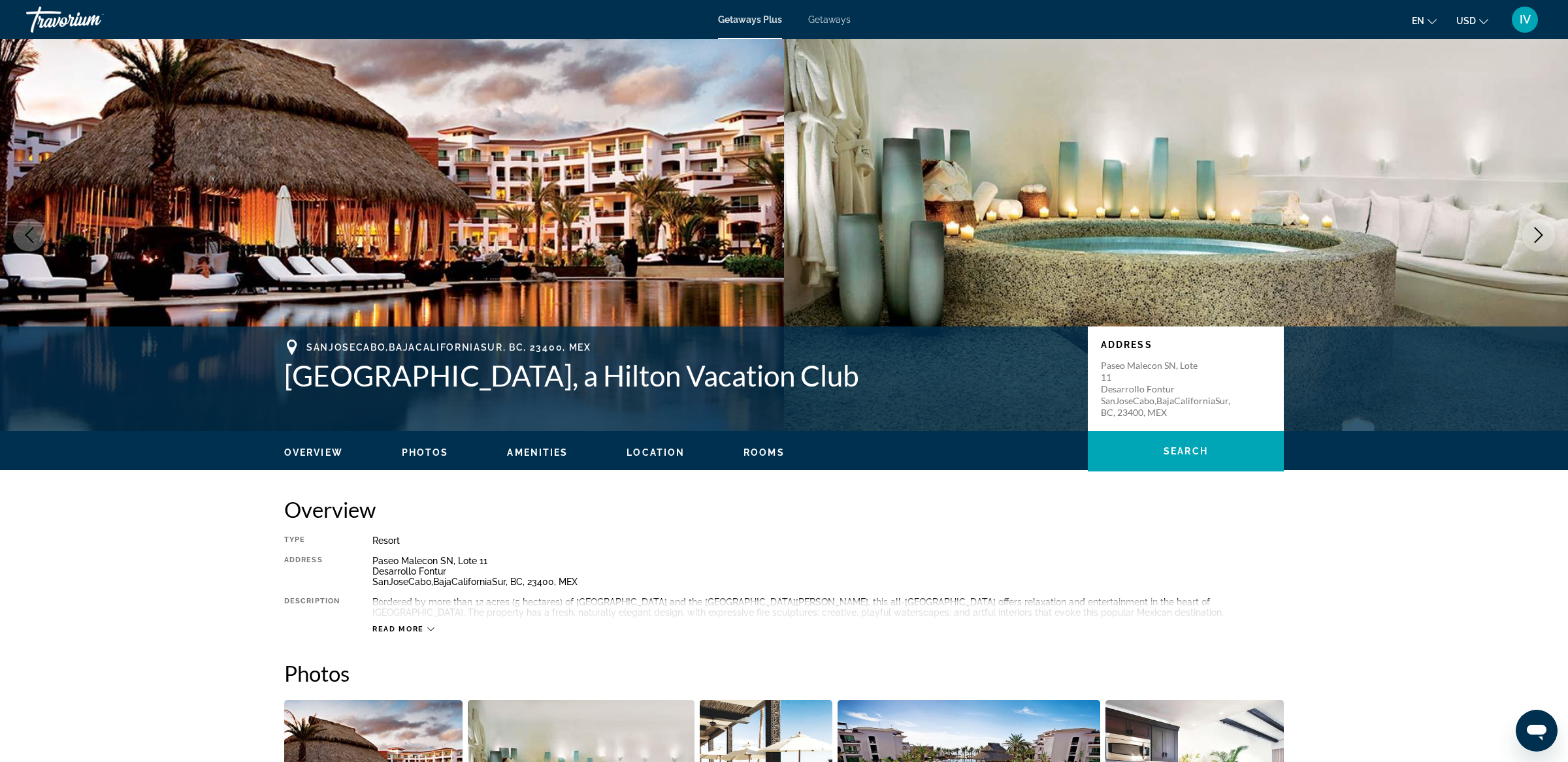
click at [1534, 238] on icon "Next image" at bounding box center [1538, 235] width 16 height 16
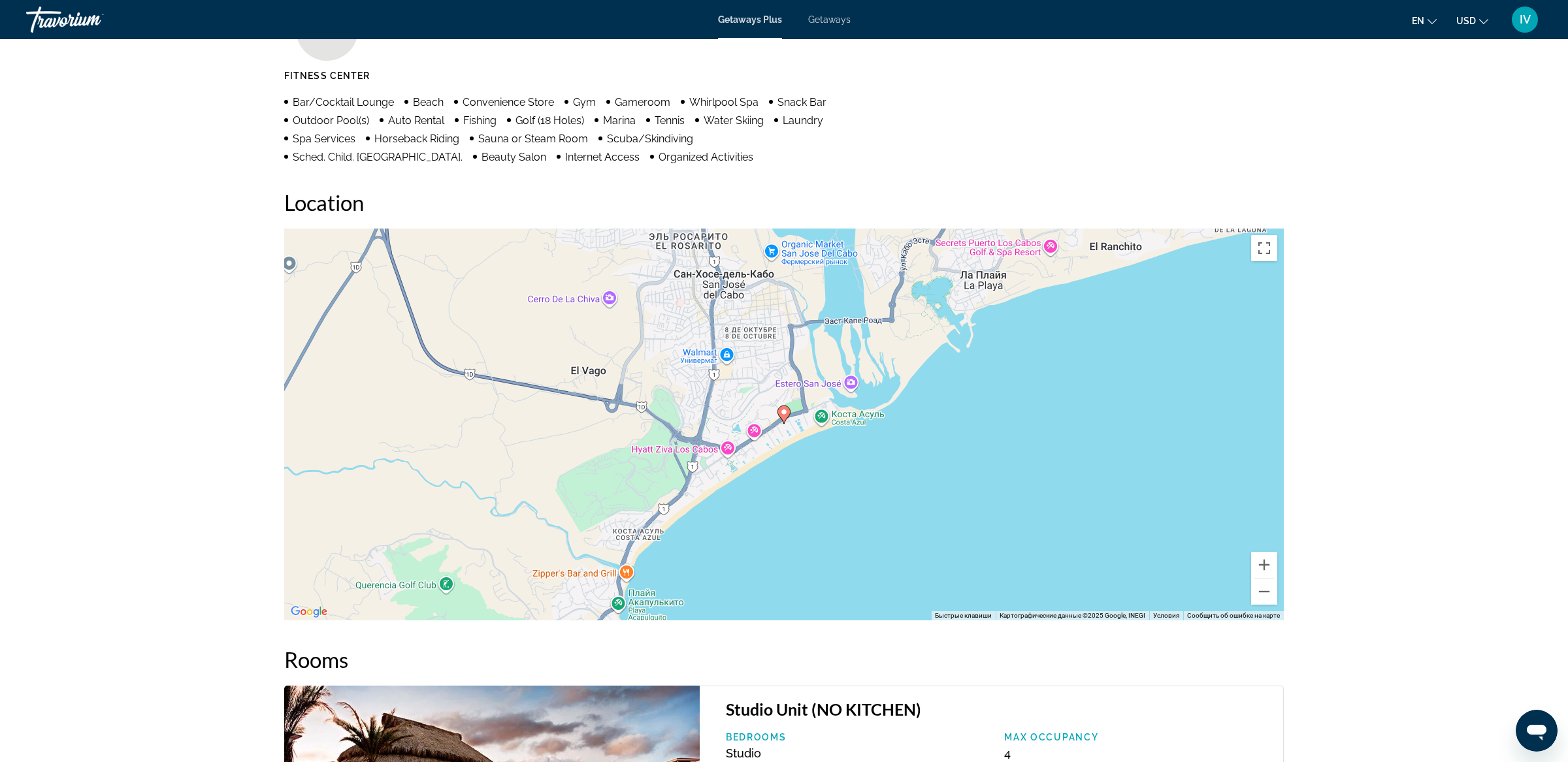
scroll to position [1105, 0]
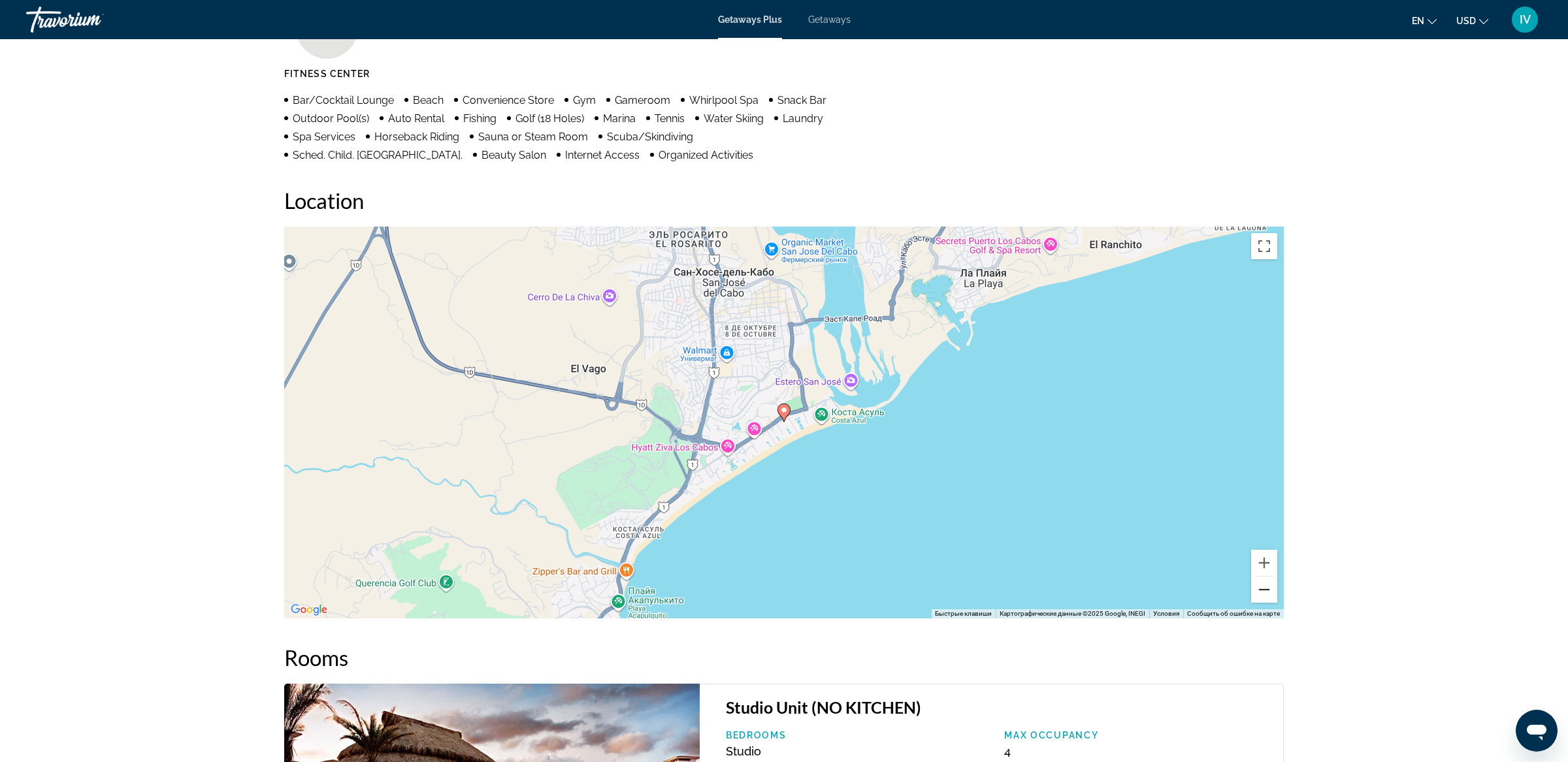
click at [1254, 593] on button "Уменьшить" at bounding box center [1264, 590] width 26 height 26
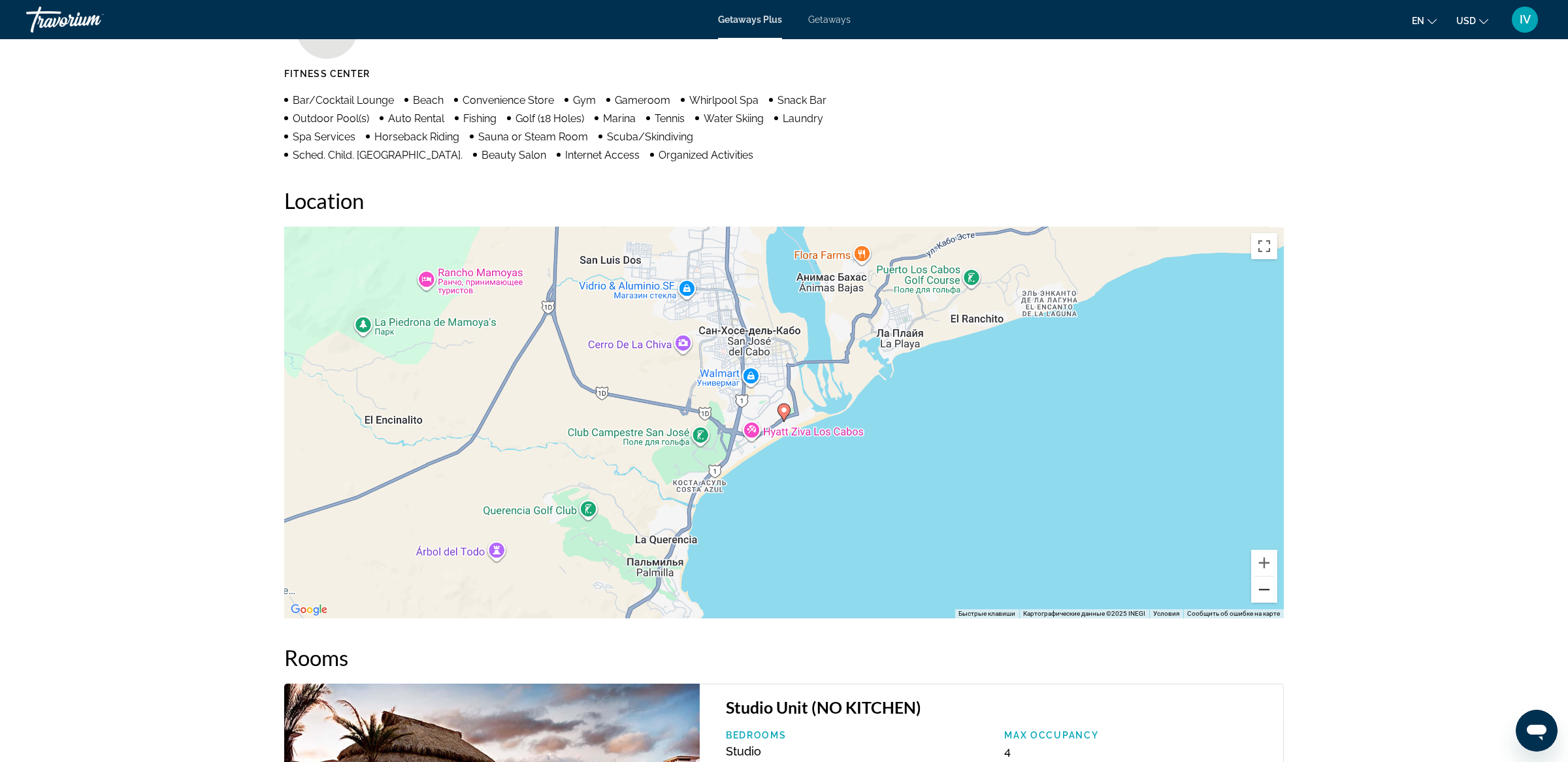
click at [1254, 593] on button "Уменьшить" at bounding box center [1264, 590] width 26 height 26
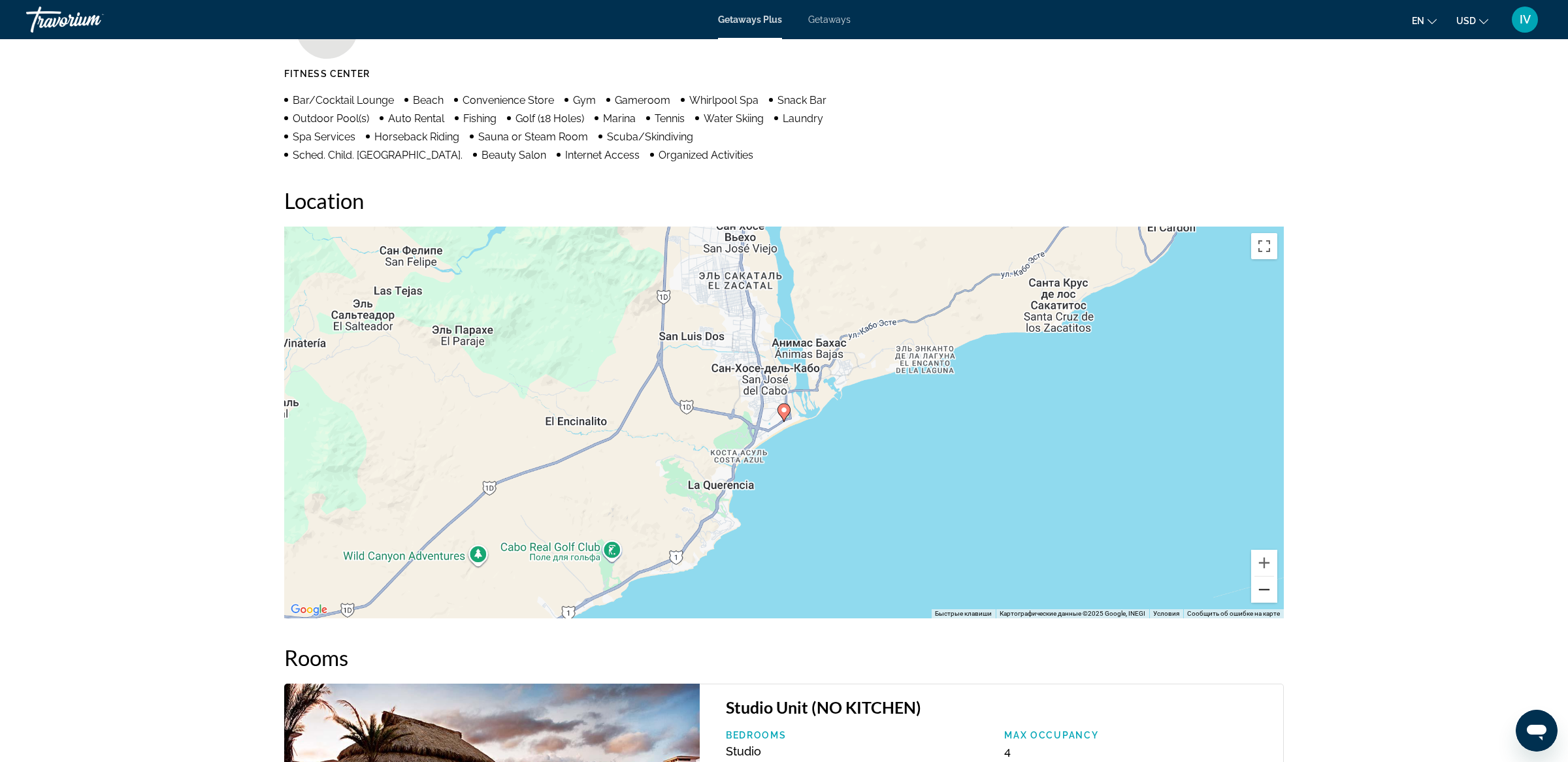
click at [1254, 593] on button "Уменьшить" at bounding box center [1264, 590] width 26 height 26
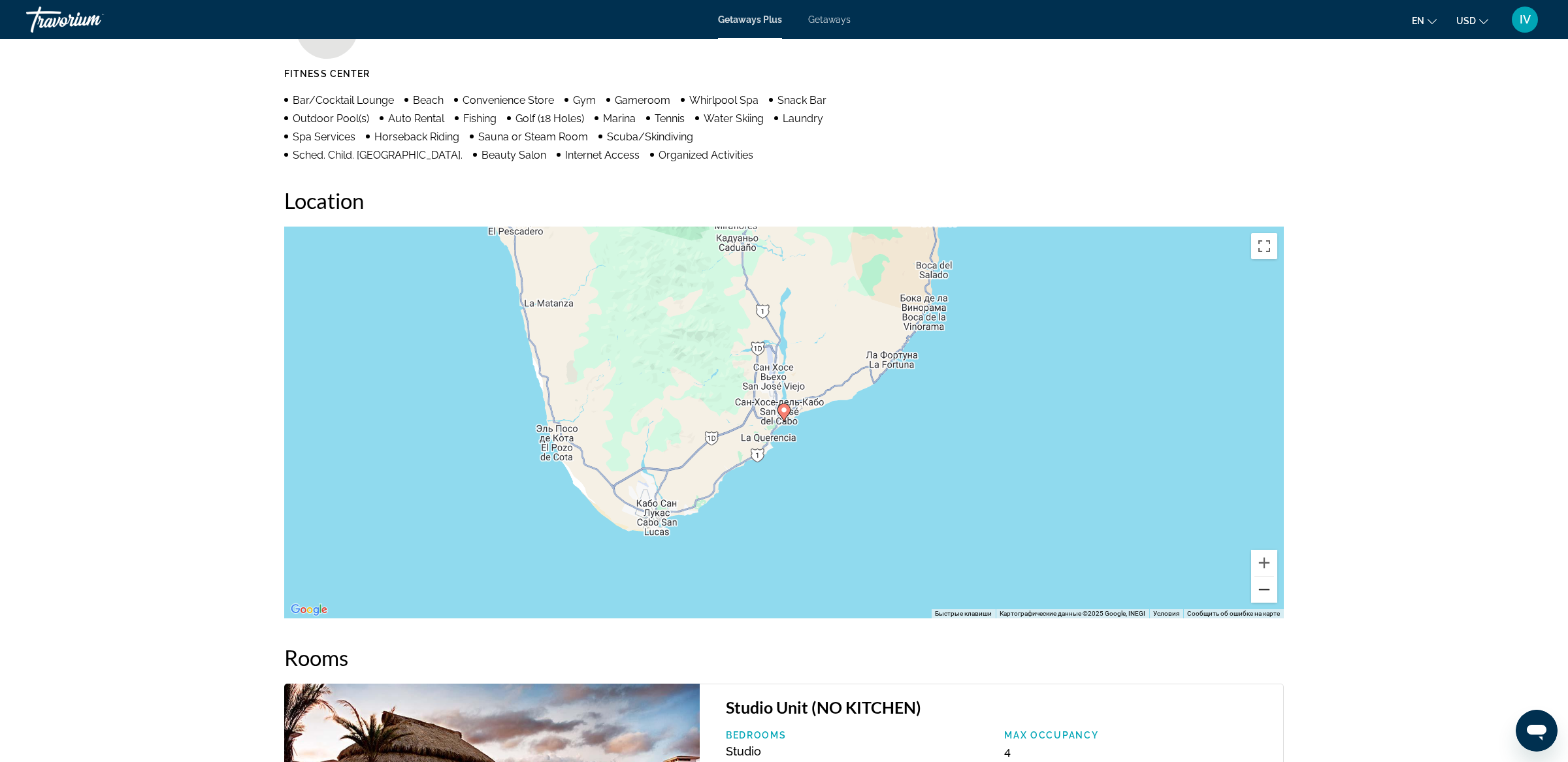
click at [1254, 593] on button "Уменьшить" at bounding box center [1264, 590] width 26 height 26
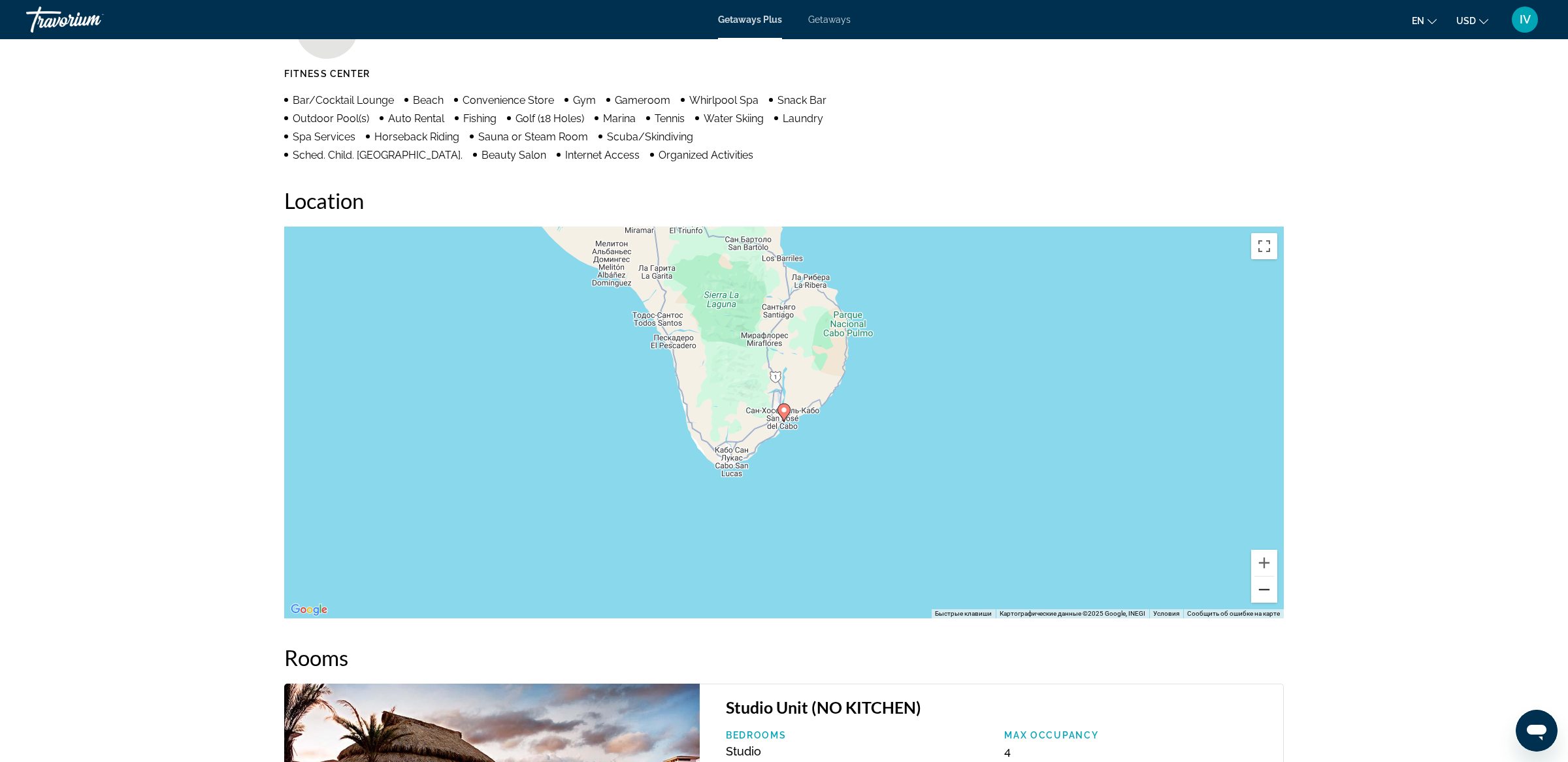
click at [1254, 593] on button "Уменьшить" at bounding box center [1264, 590] width 26 height 26
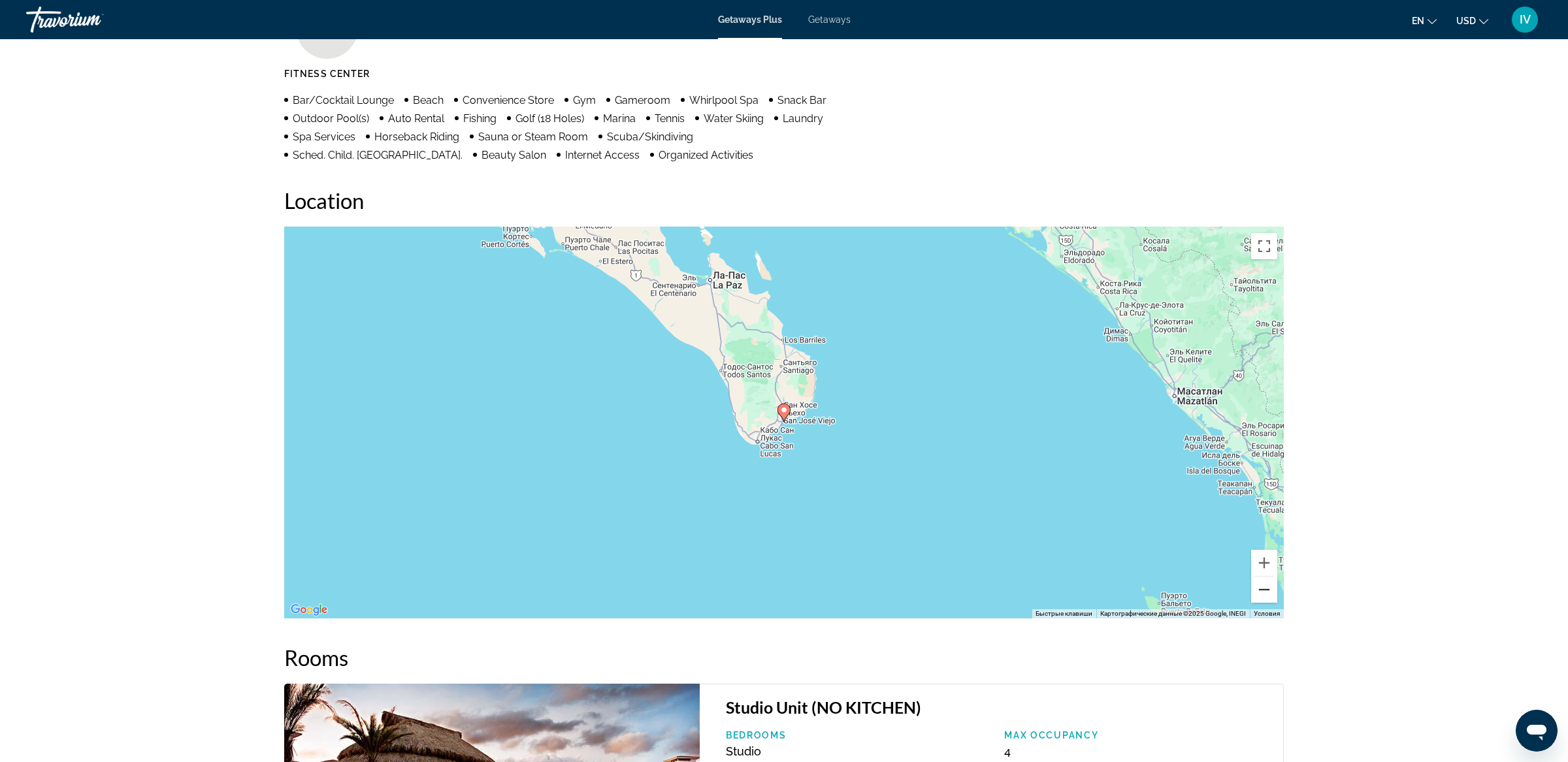
click at [1254, 593] on button "Уменьшить" at bounding box center [1264, 590] width 26 height 26
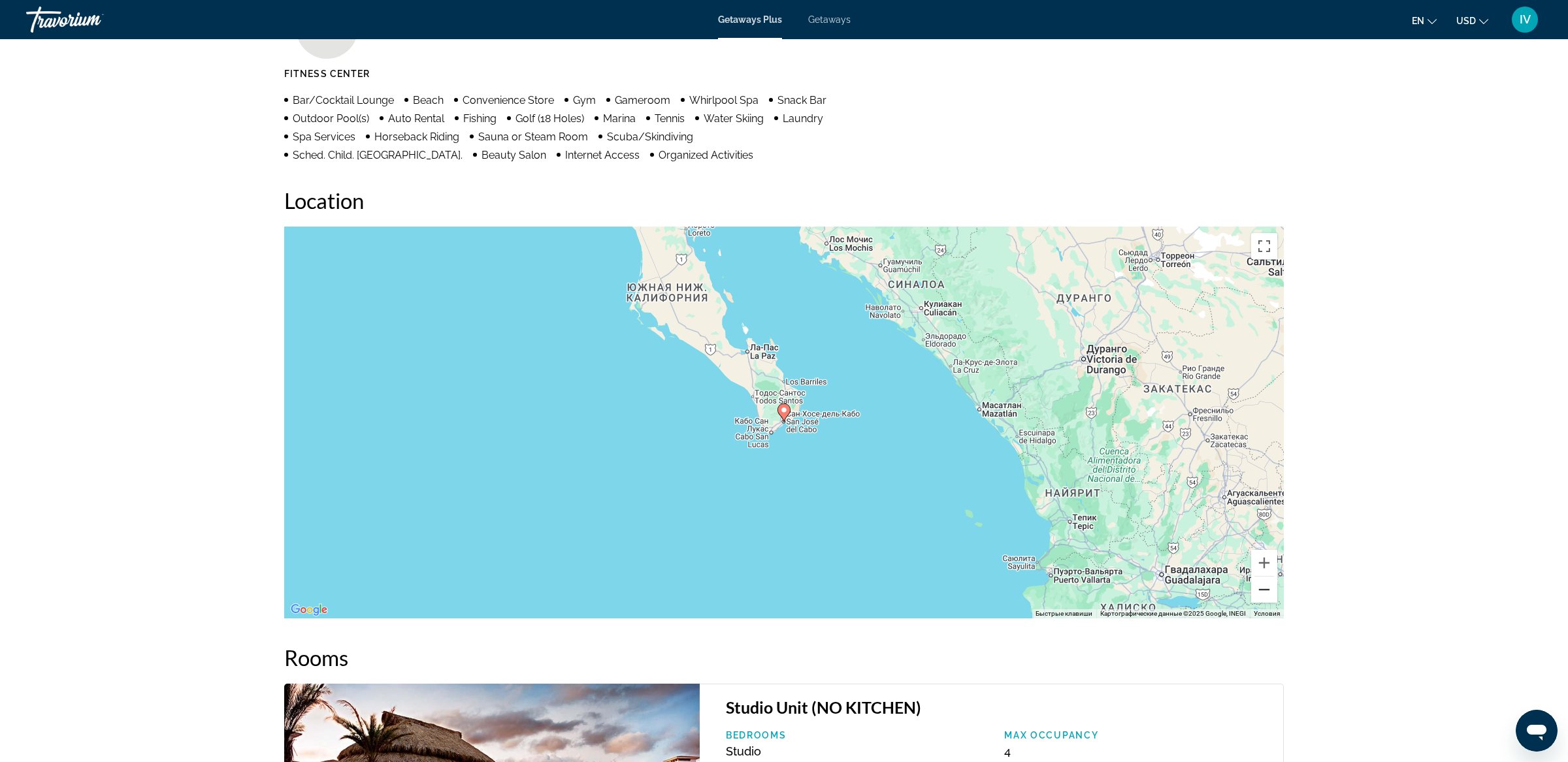
click at [1254, 593] on button "Уменьшить" at bounding box center [1264, 590] width 26 height 26
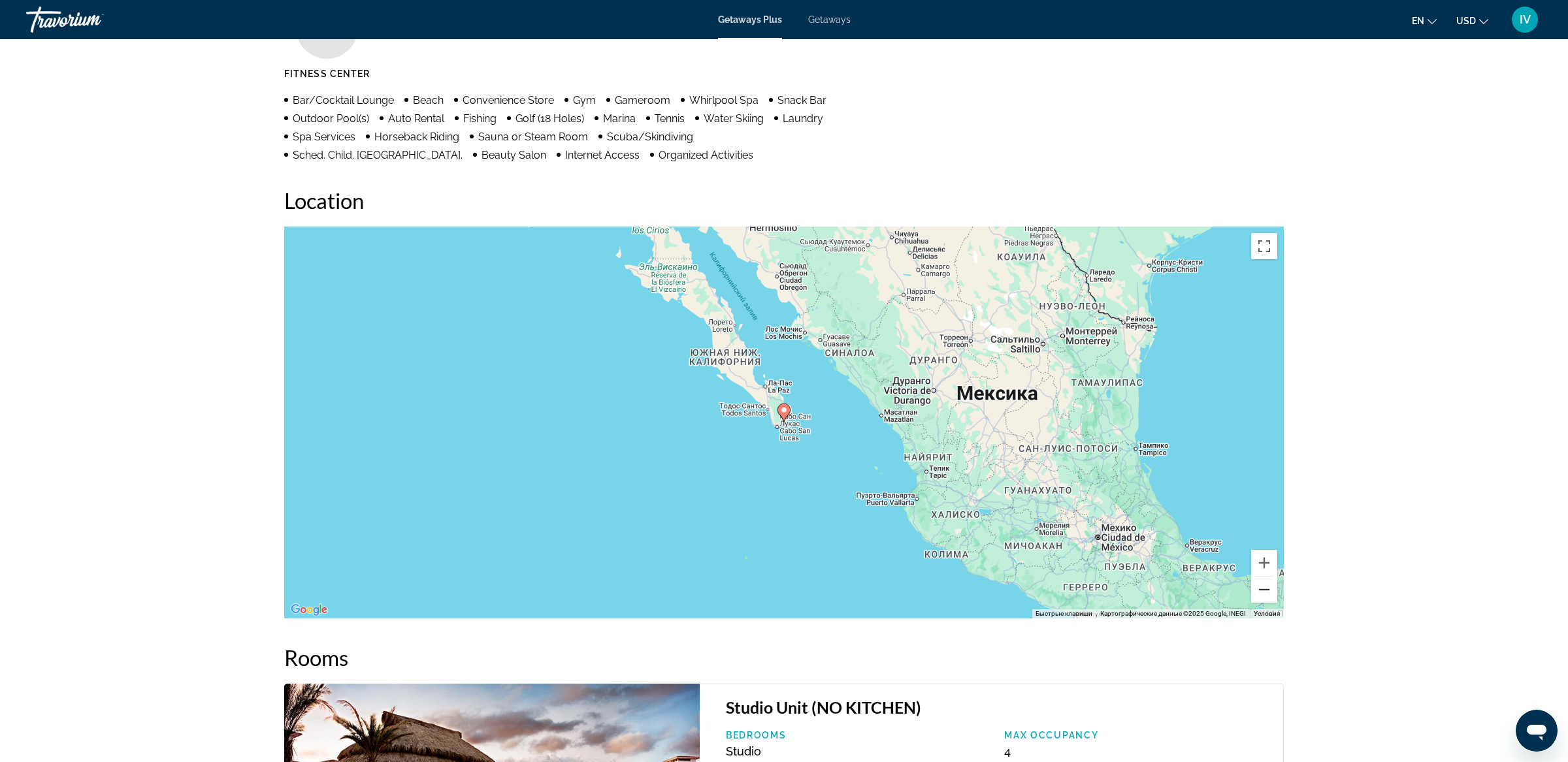
click at [1254, 593] on button "Уменьшить" at bounding box center [1264, 590] width 26 height 26
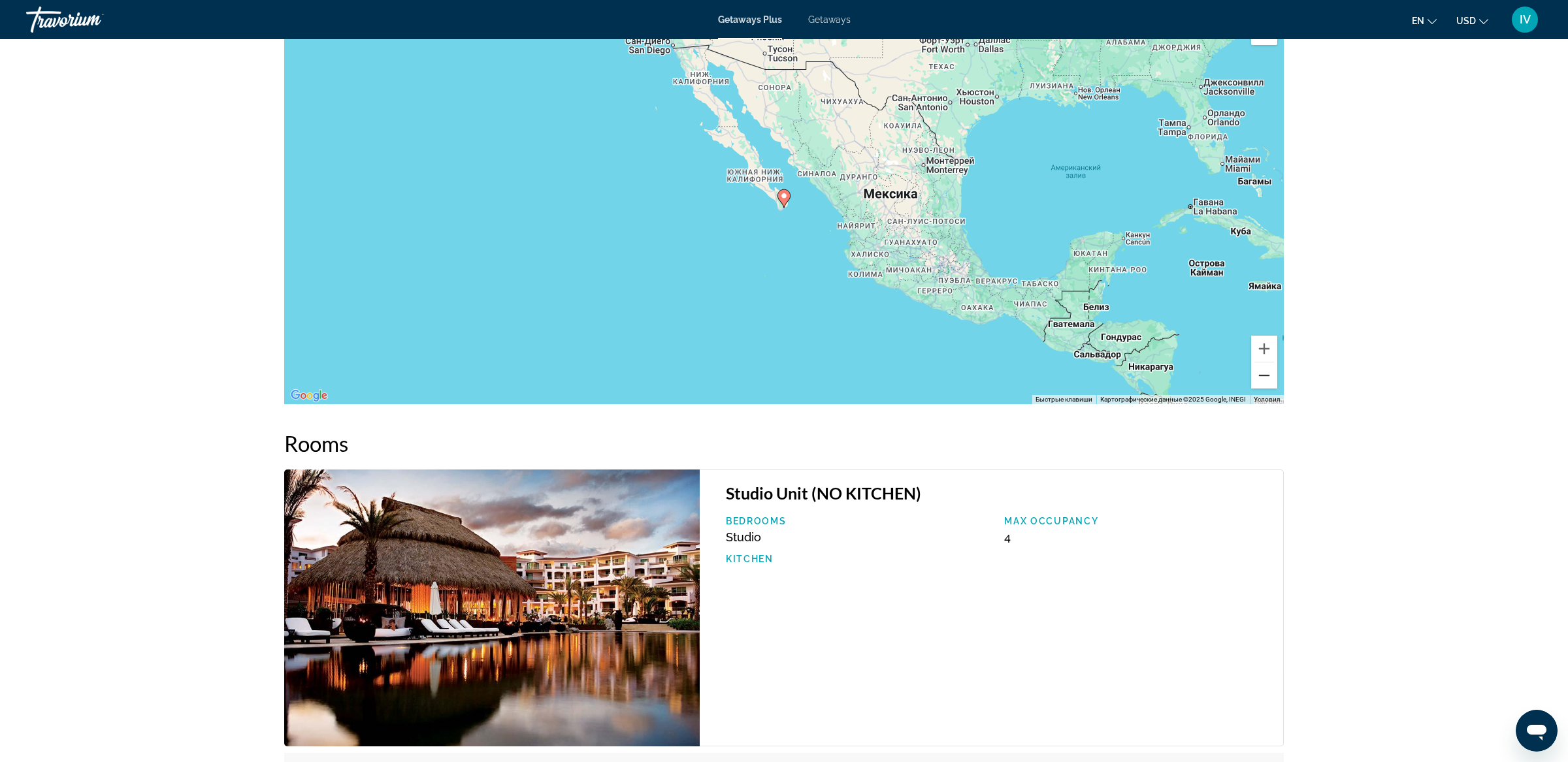
scroll to position [1316, 0]
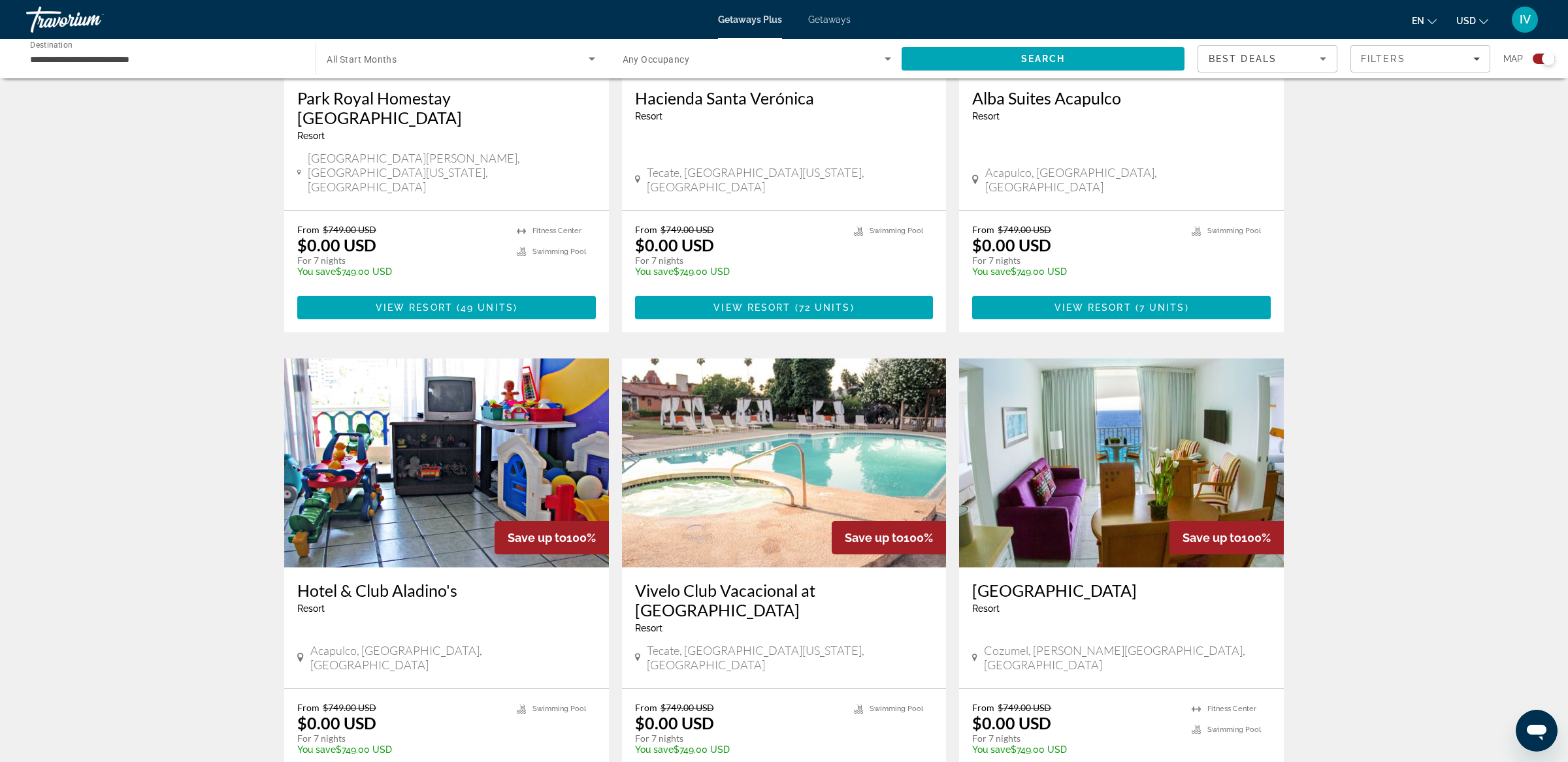
scroll to position [1609, 0]
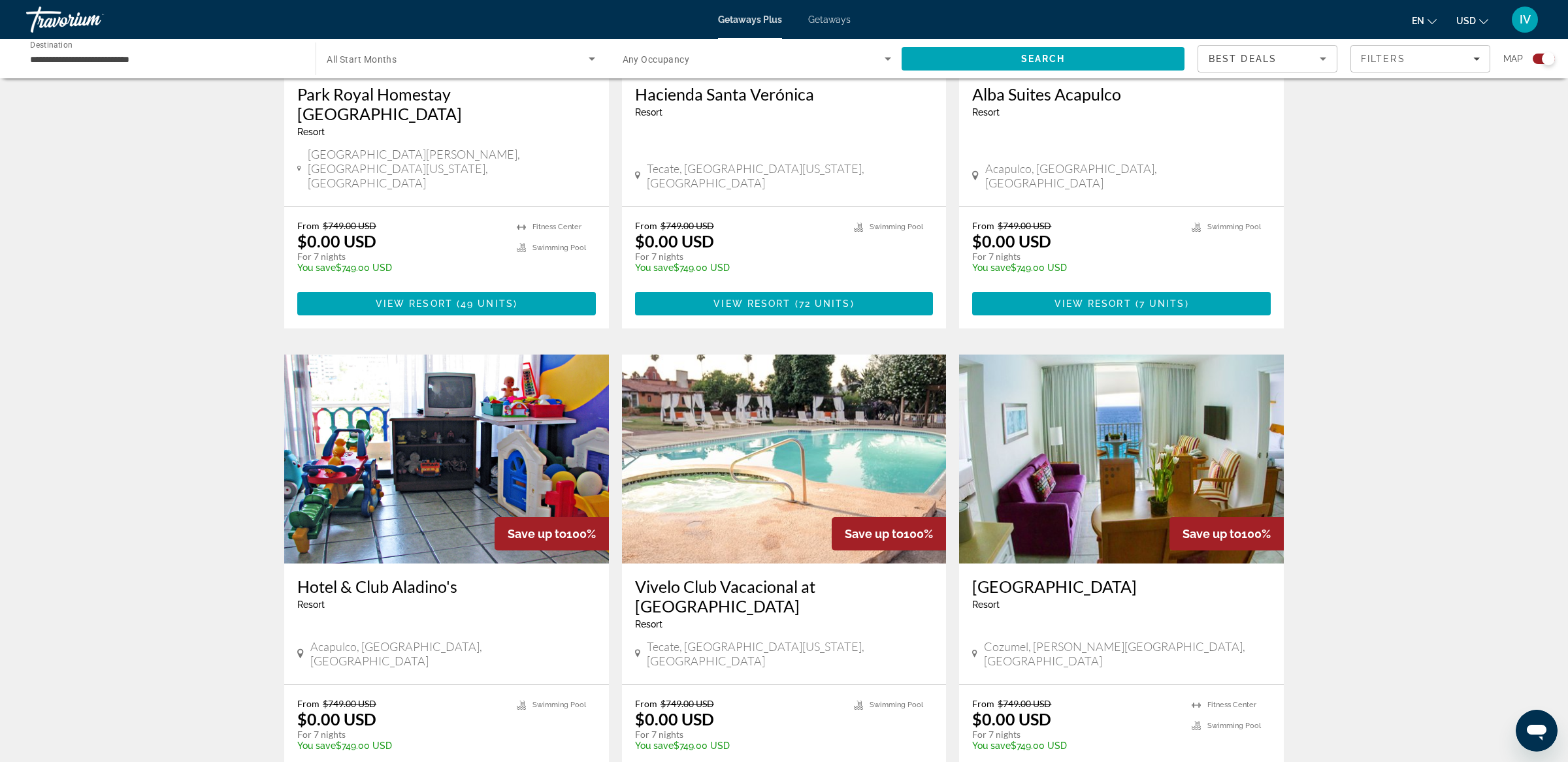
click at [349, 387] on img "Main content" at bounding box center [447, 459] width 325 height 209
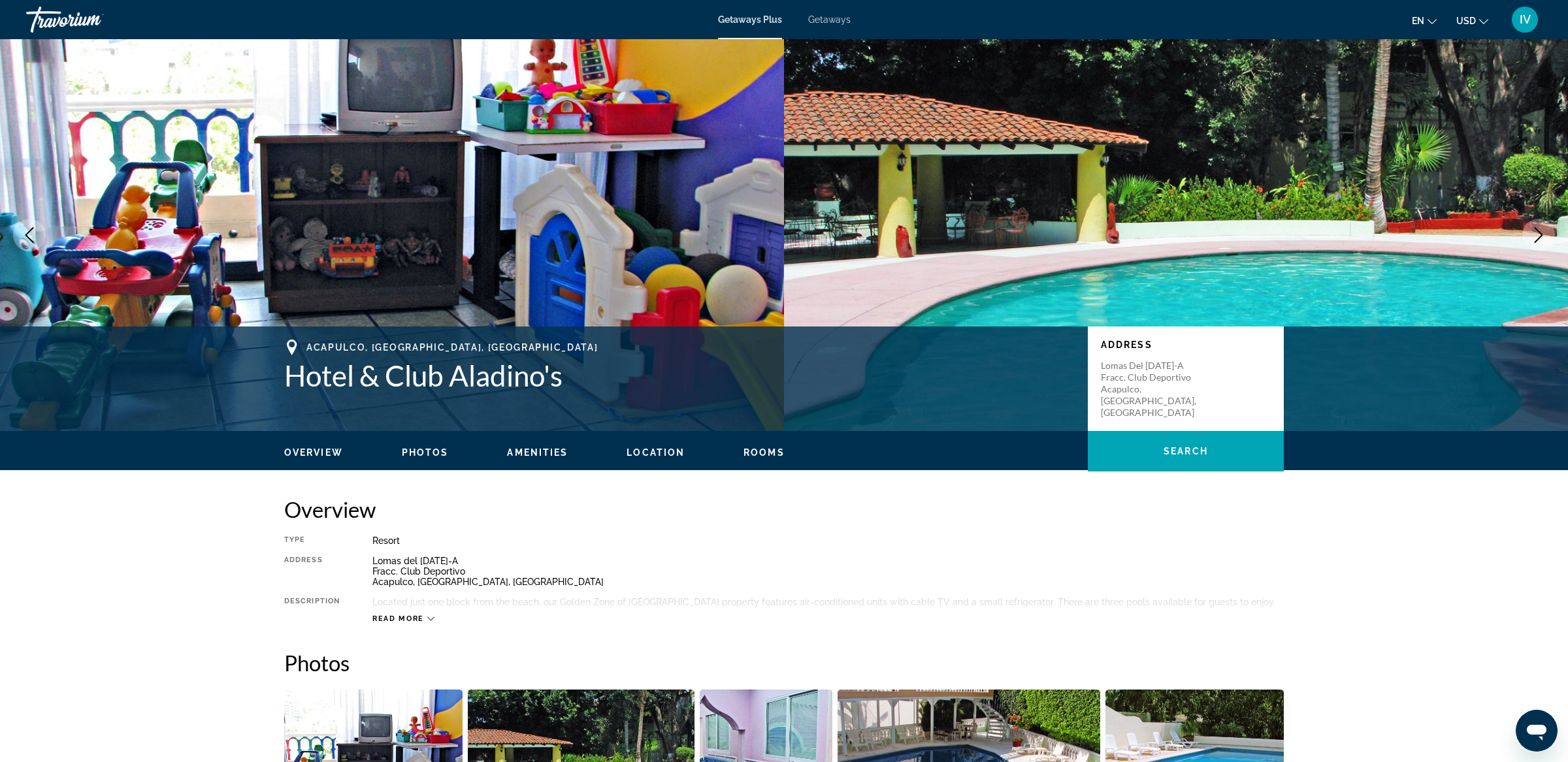
click at [1534, 229] on icon "Next image" at bounding box center [1538, 235] width 16 height 16
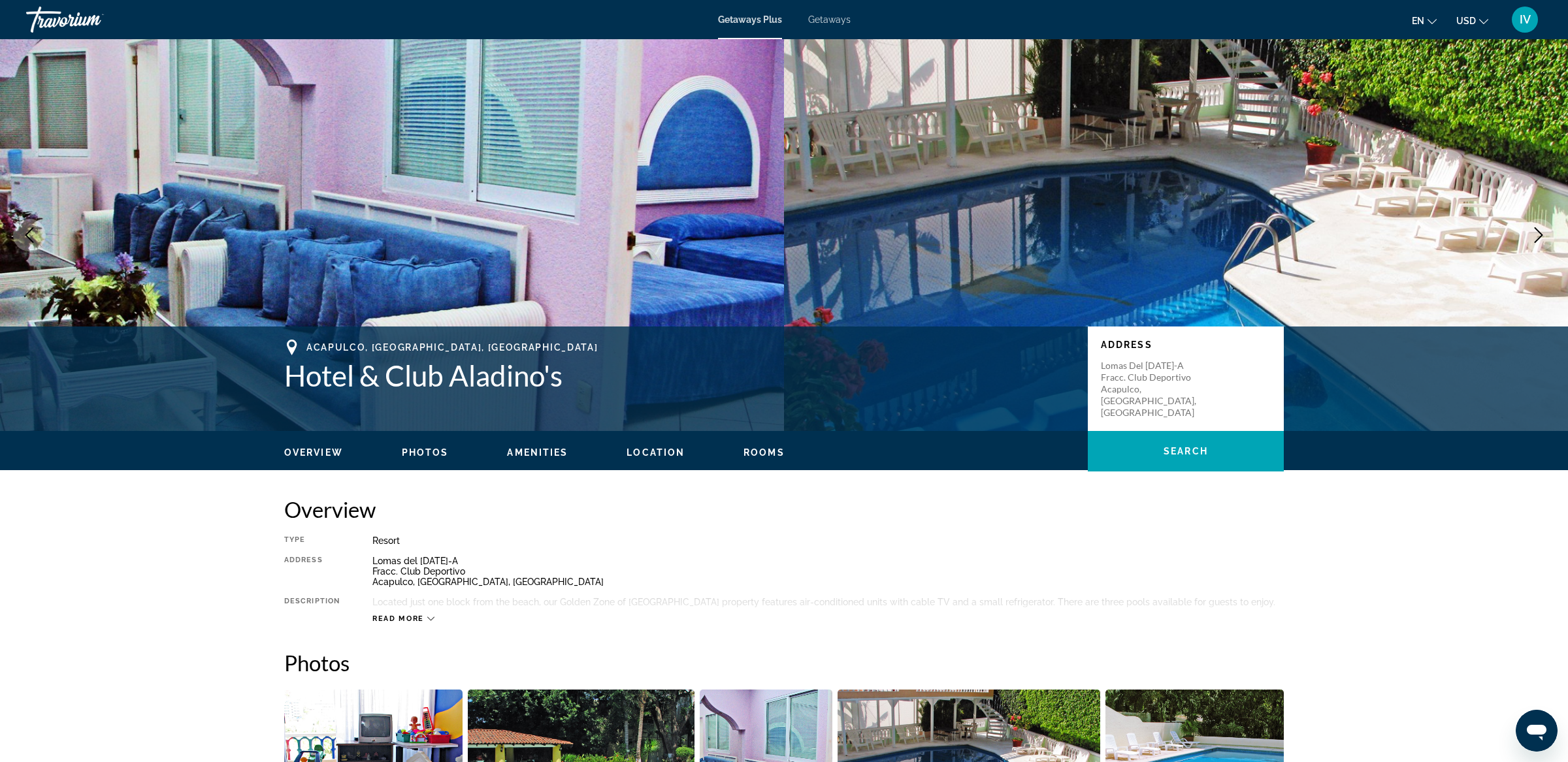
click at [1534, 229] on icon "Next image" at bounding box center [1538, 235] width 16 height 16
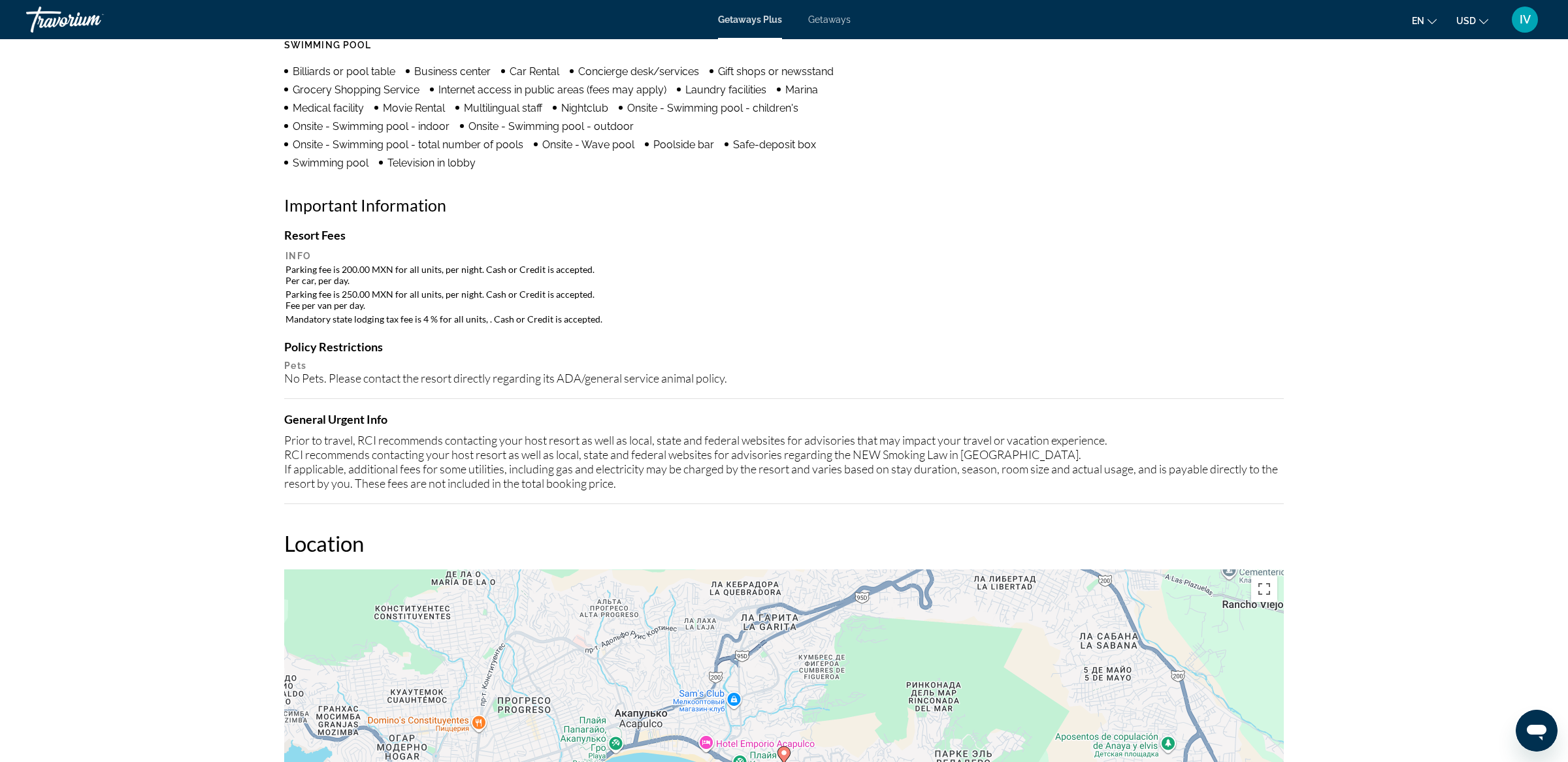
scroll to position [1637, 0]
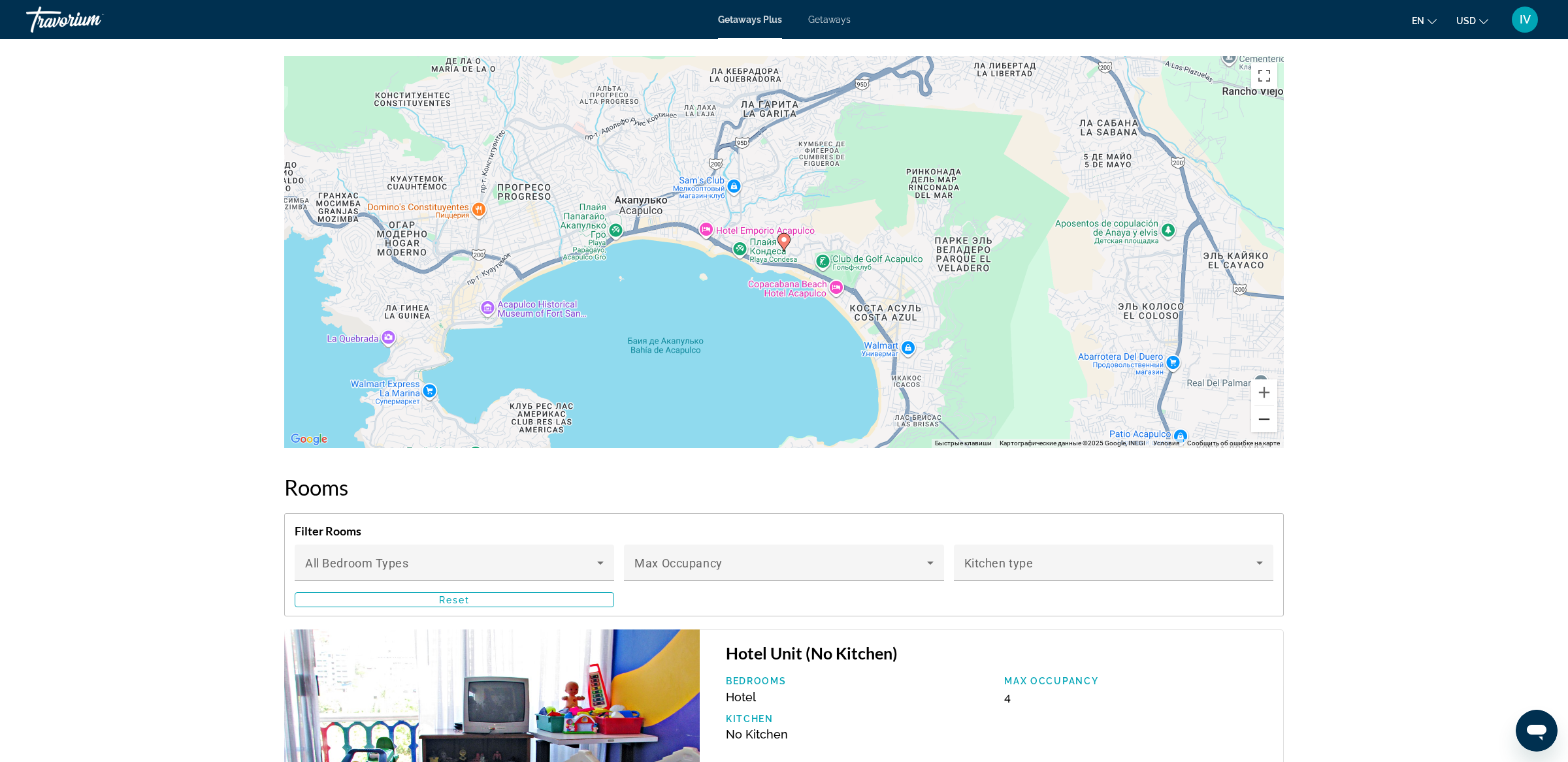
click at [1264, 423] on button "Уменьшить" at bounding box center [1264, 419] width 26 height 26
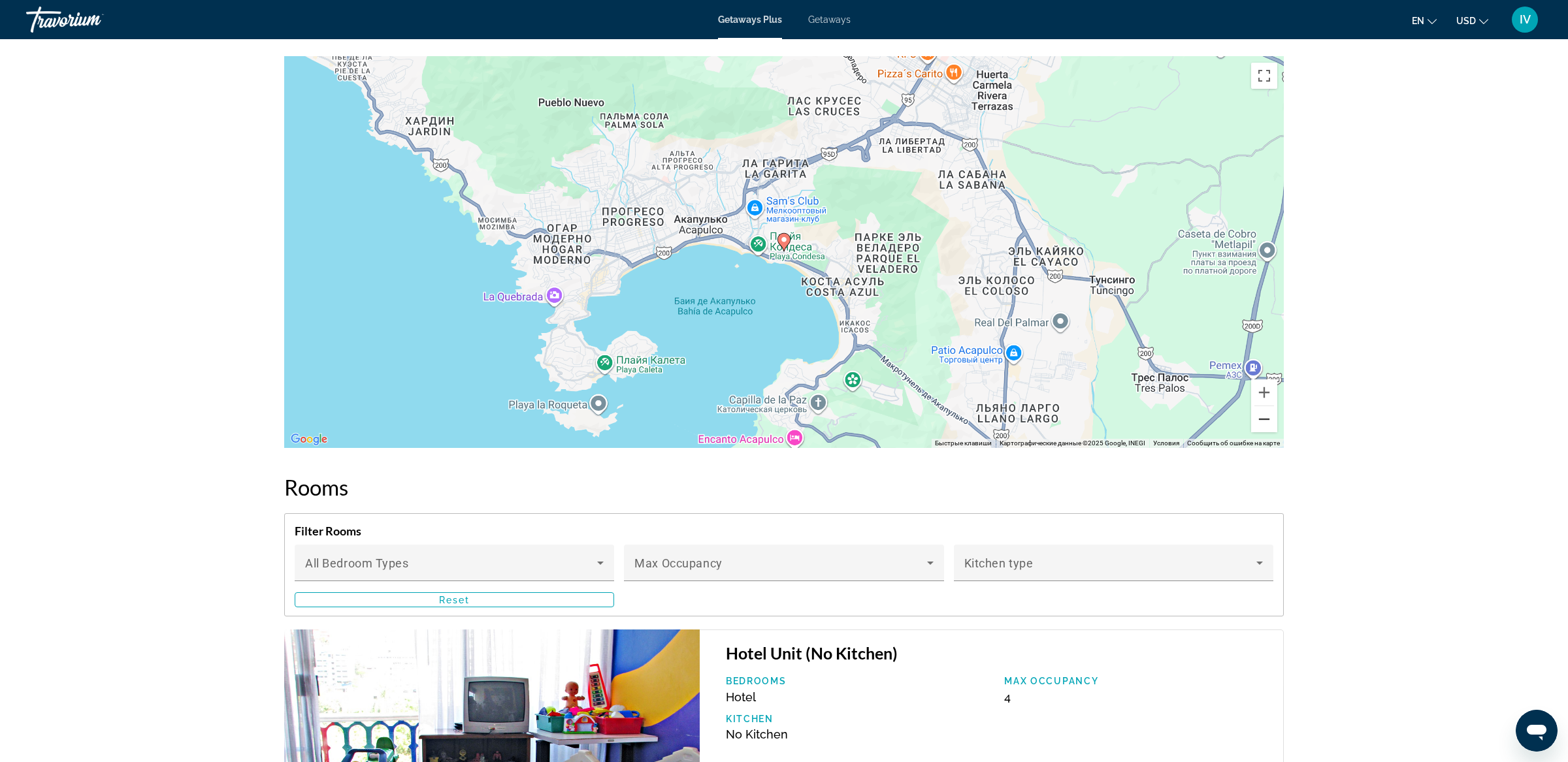
click at [1264, 423] on button "Уменьшить" at bounding box center [1264, 419] width 26 height 26
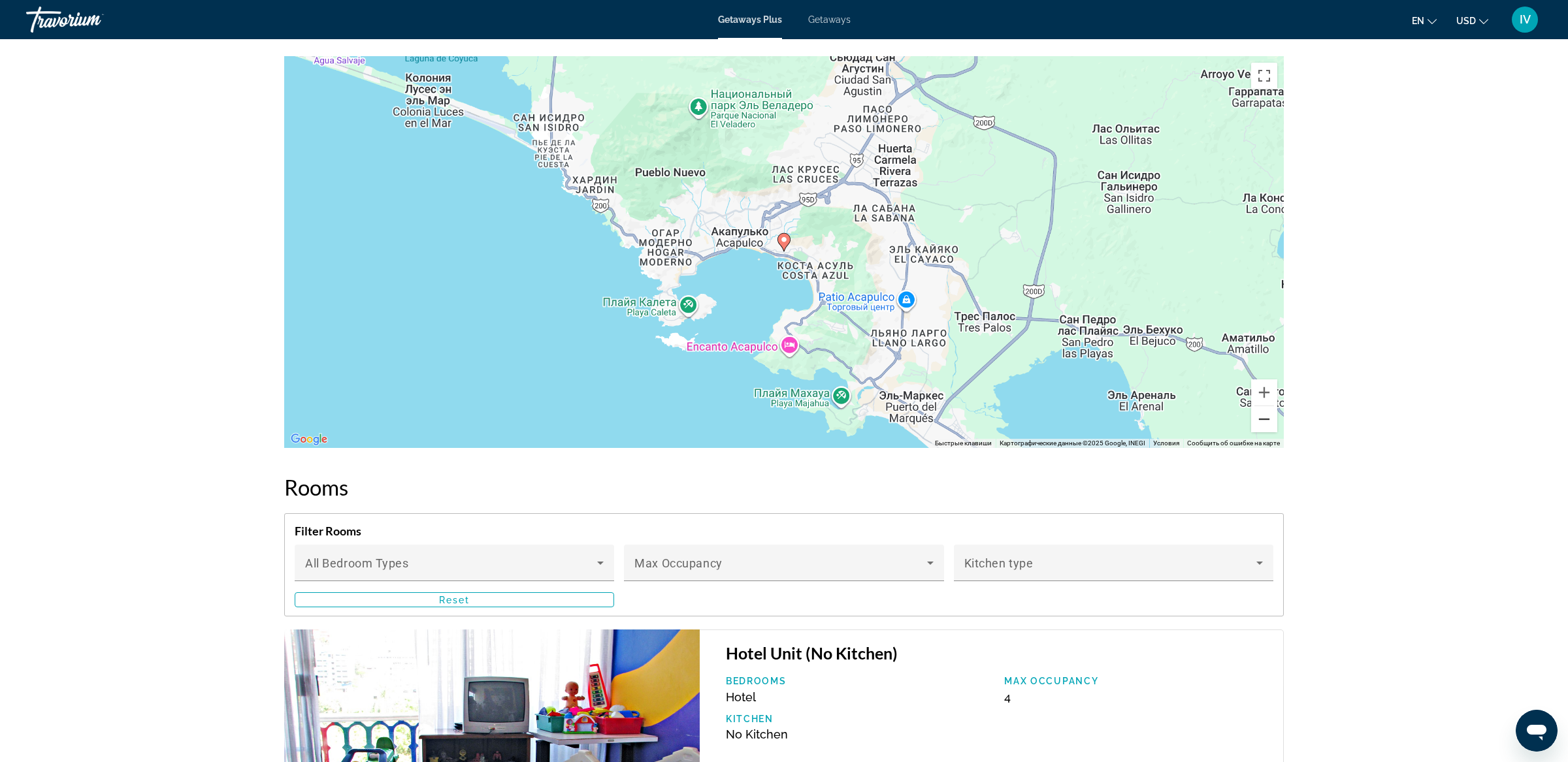
click at [1264, 423] on button "Уменьшить" at bounding box center [1264, 419] width 26 height 26
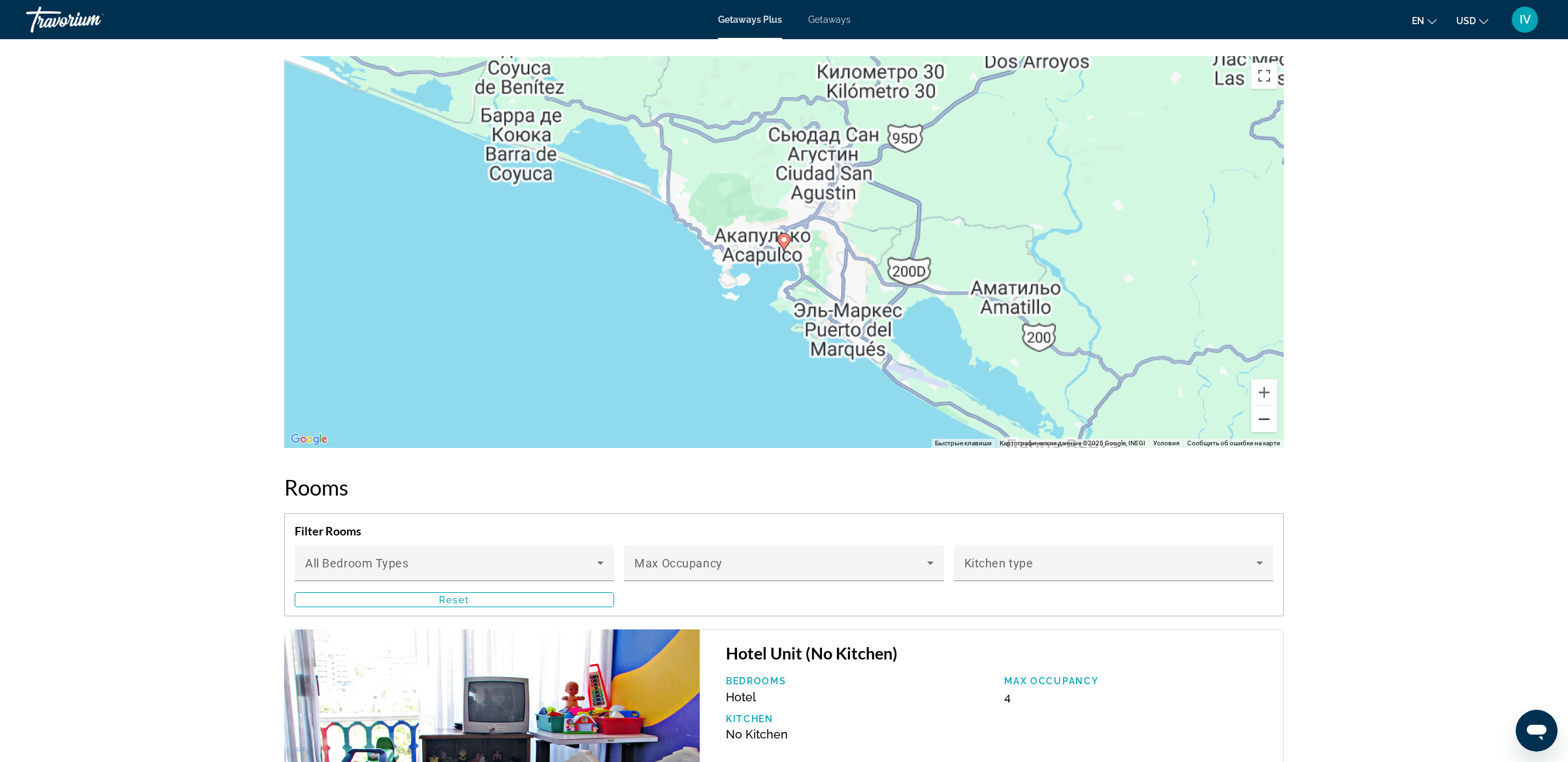
click at [1264, 423] on button "Уменьшить" at bounding box center [1264, 419] width 26 height 26
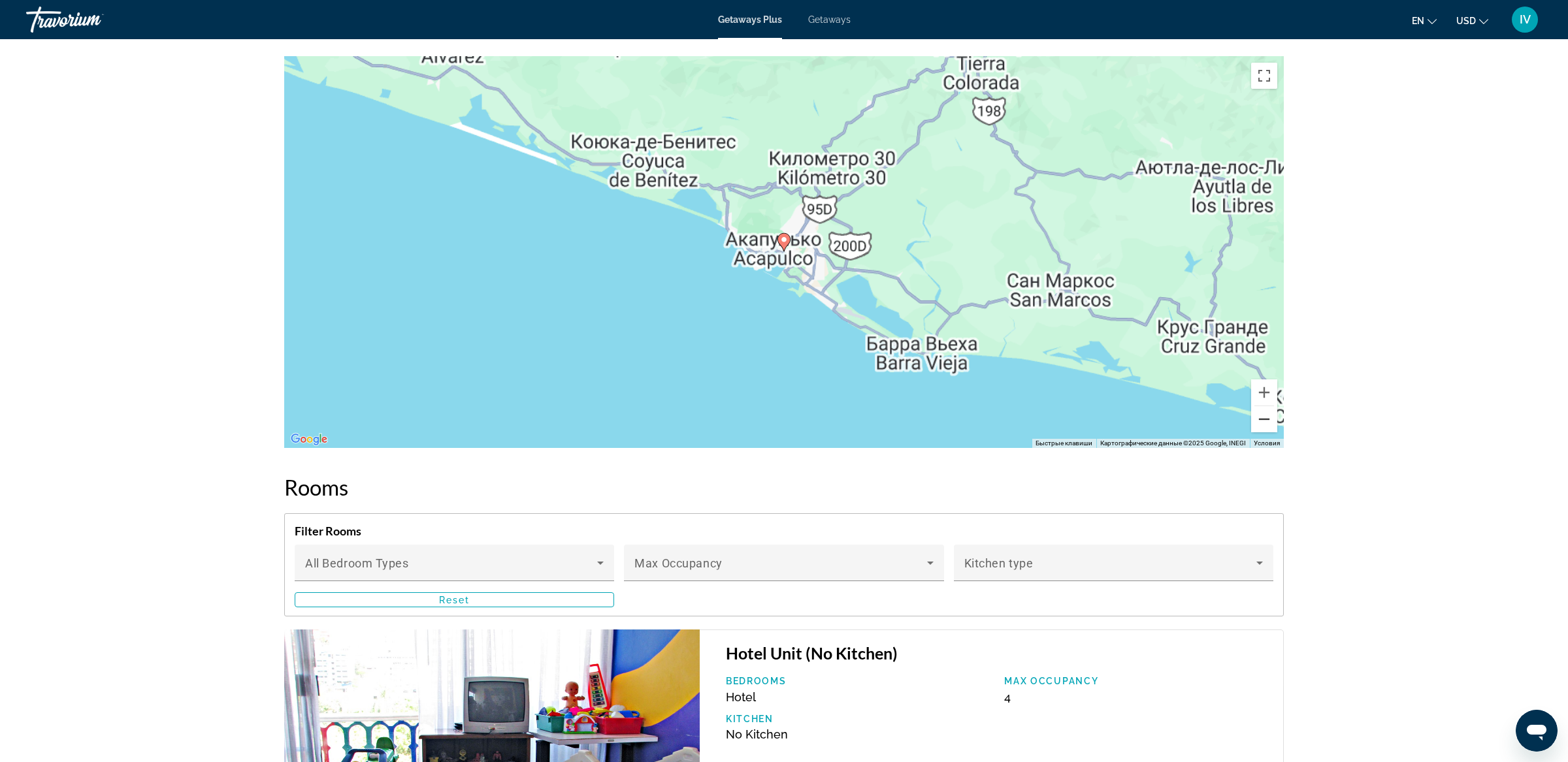
click at [1264, 423] on button "Уменьшить" at bounding box center [1264, 419] width 26 height 26
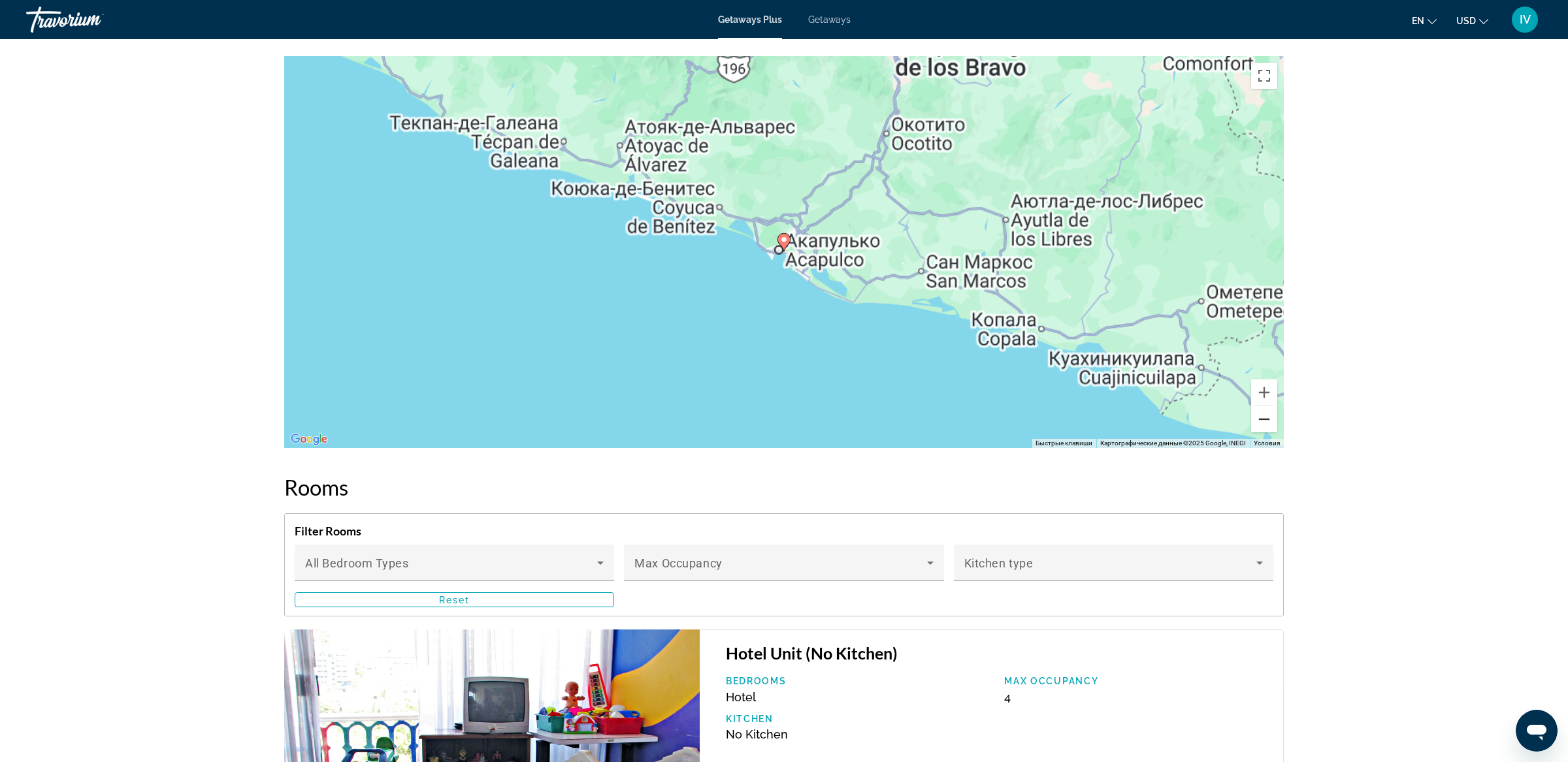
click at [1264, 423] on button "Уменьшить" at bounding box center [1264, 419] width 26 height 26
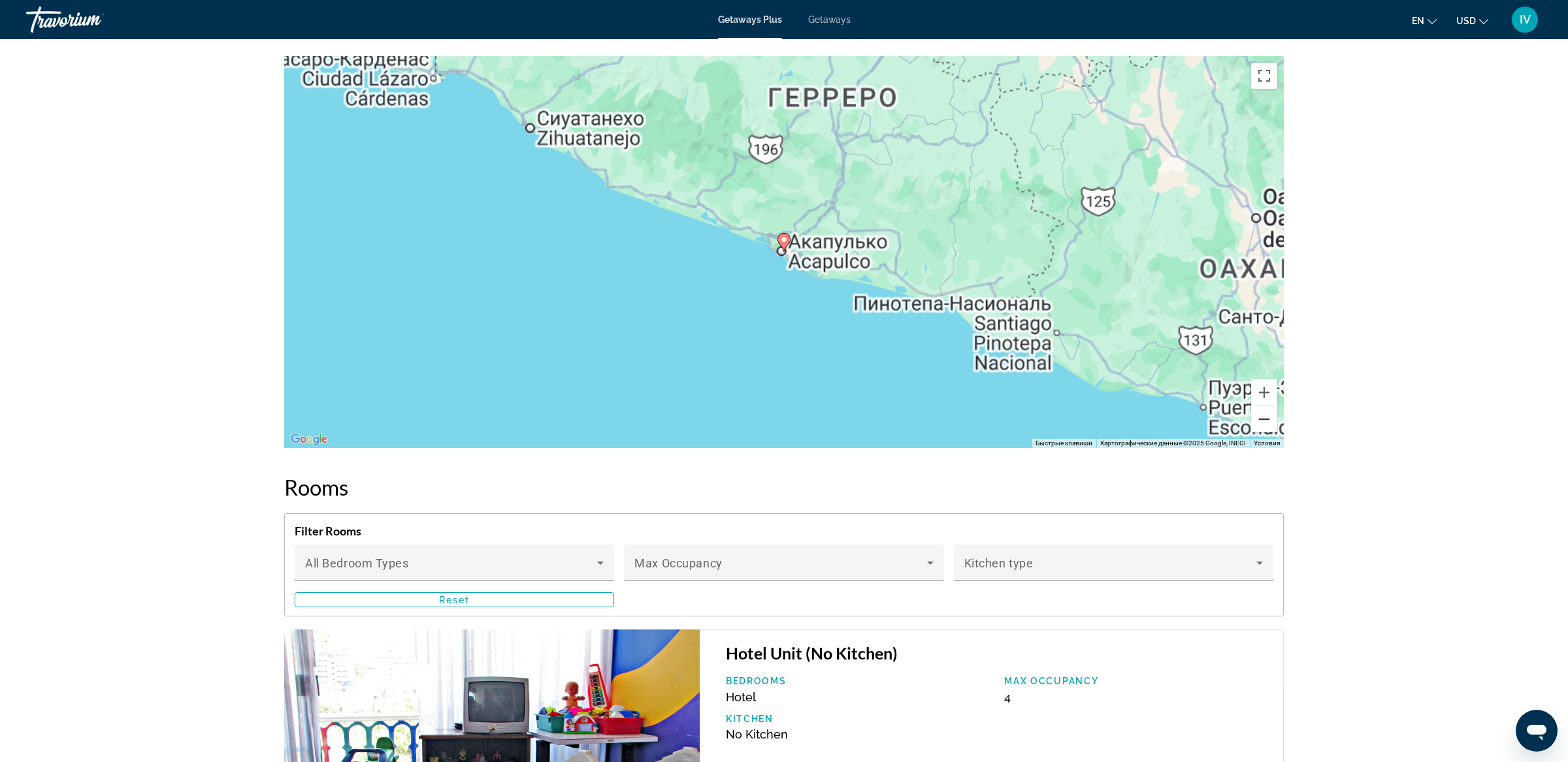
click at [1264, 423] on button "Уменьшить" at bounding box center [1264, 419] width 26 height 26
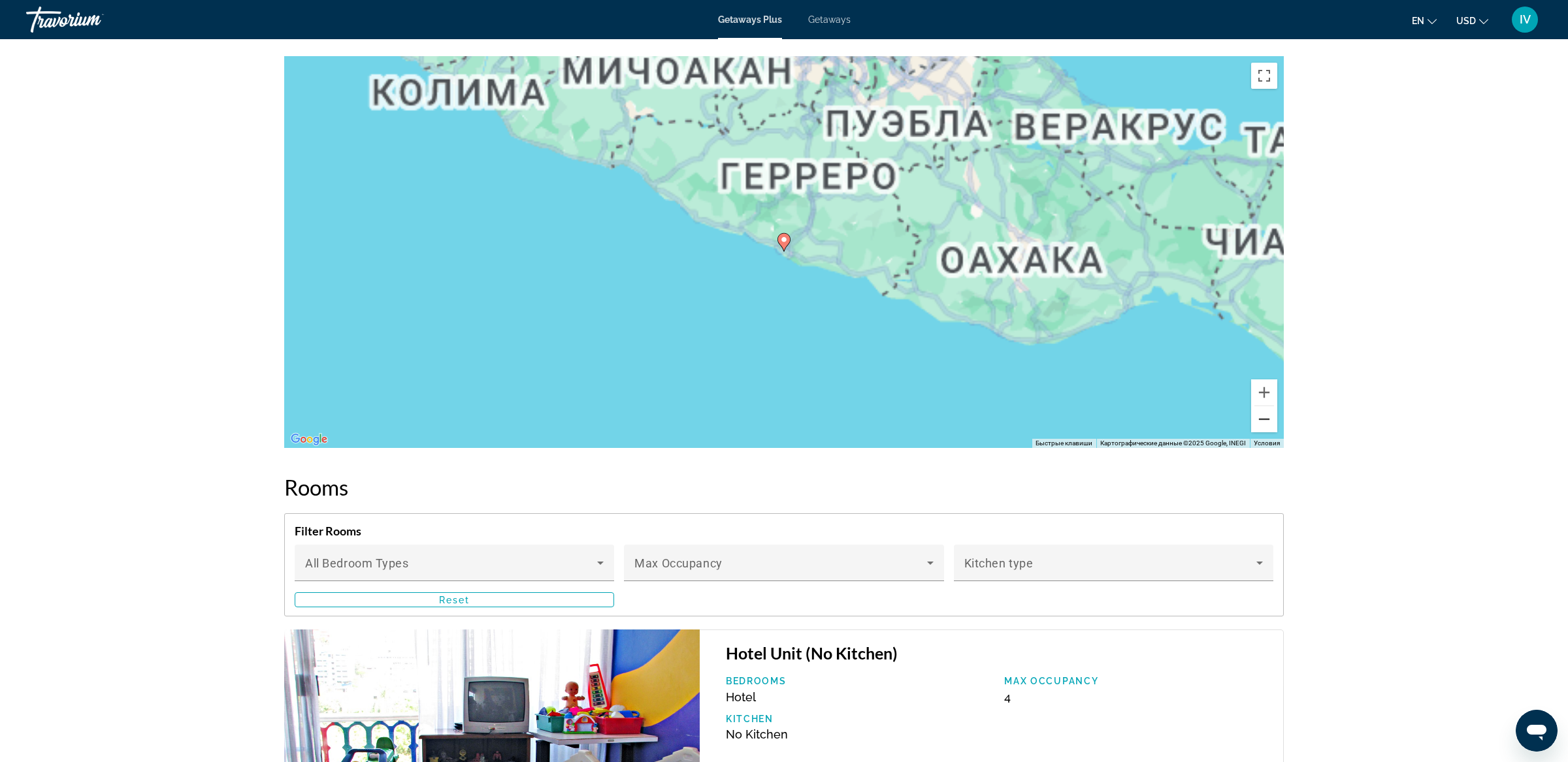
click at [1264, 423] on button "Уменьшить" at bounding box center [1264, 419] width 26 height 26
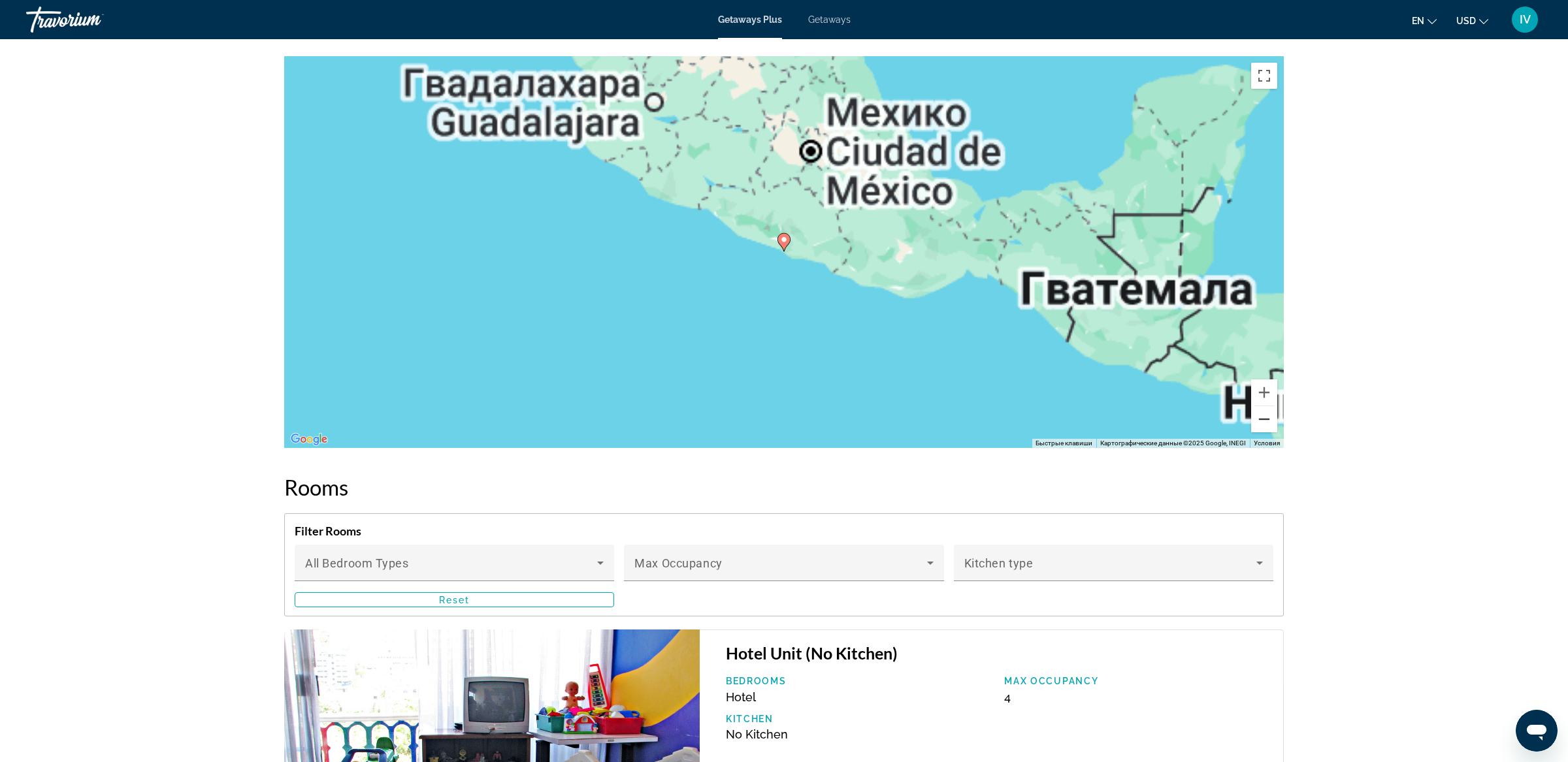
click at [1264, 423] on button "Уменьшить" at bounding box center [1264, 419] width 26 height 26
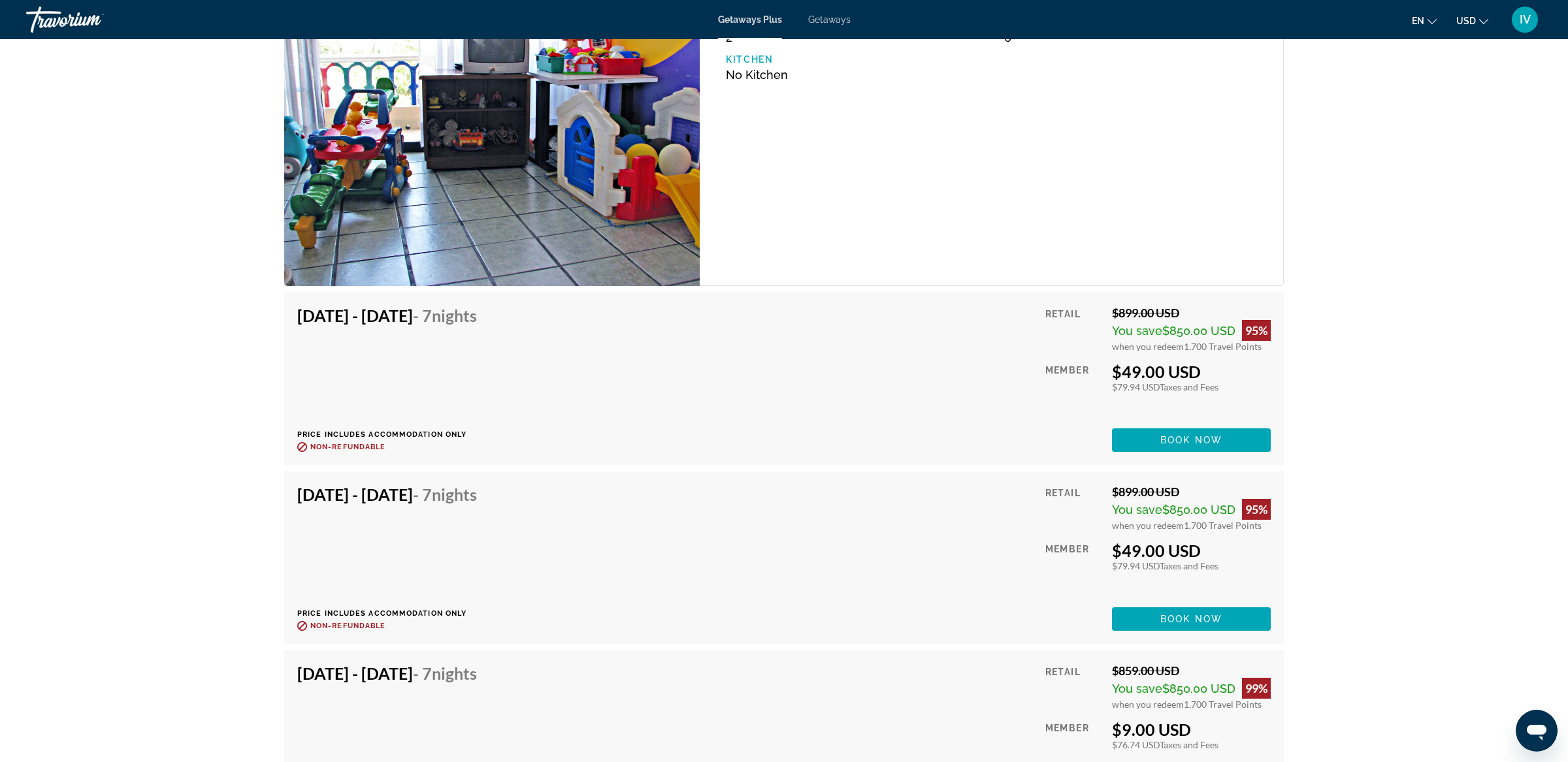
scroll to position [3721, 0]
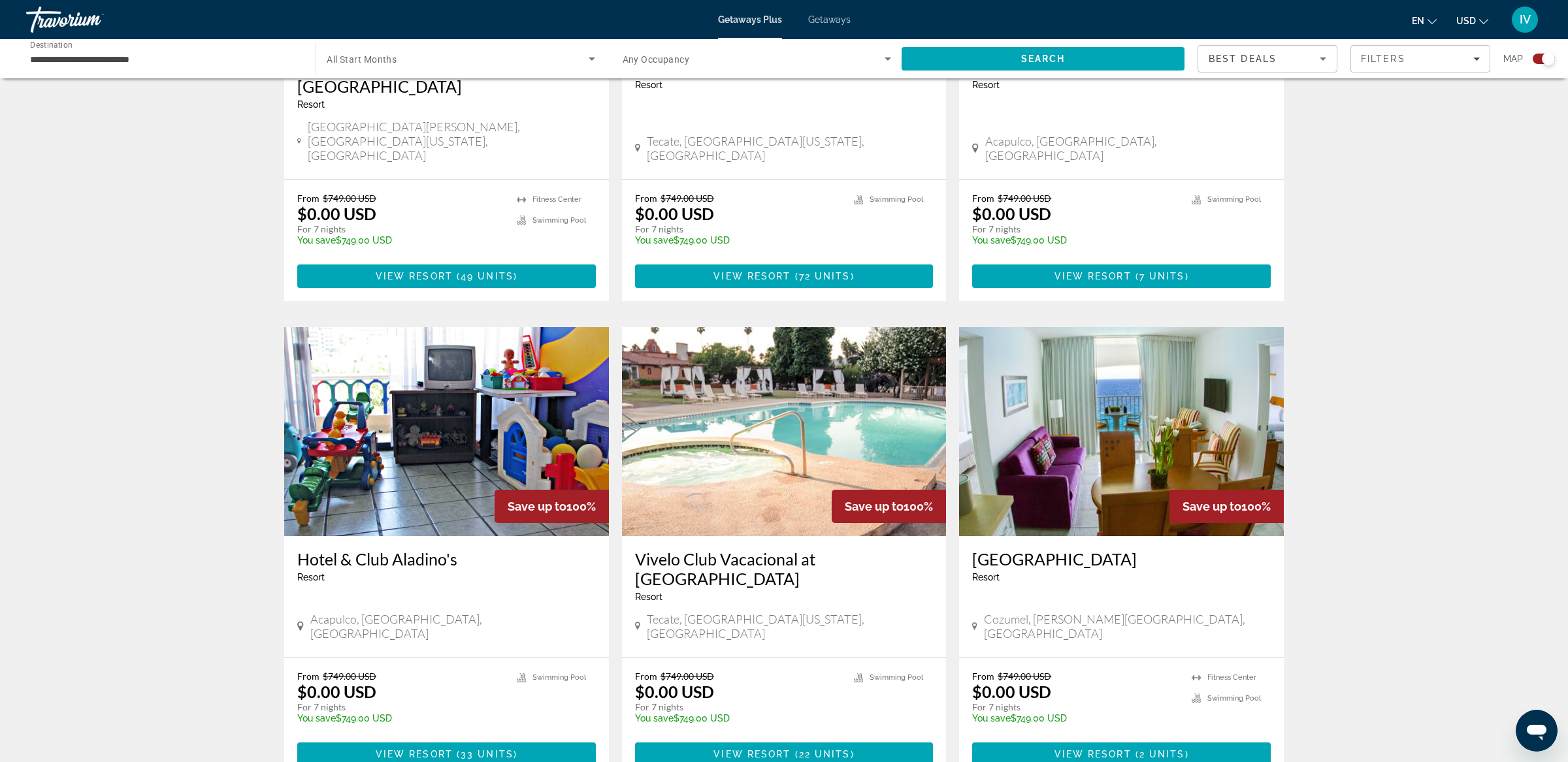
scroll to position [1775, 0]
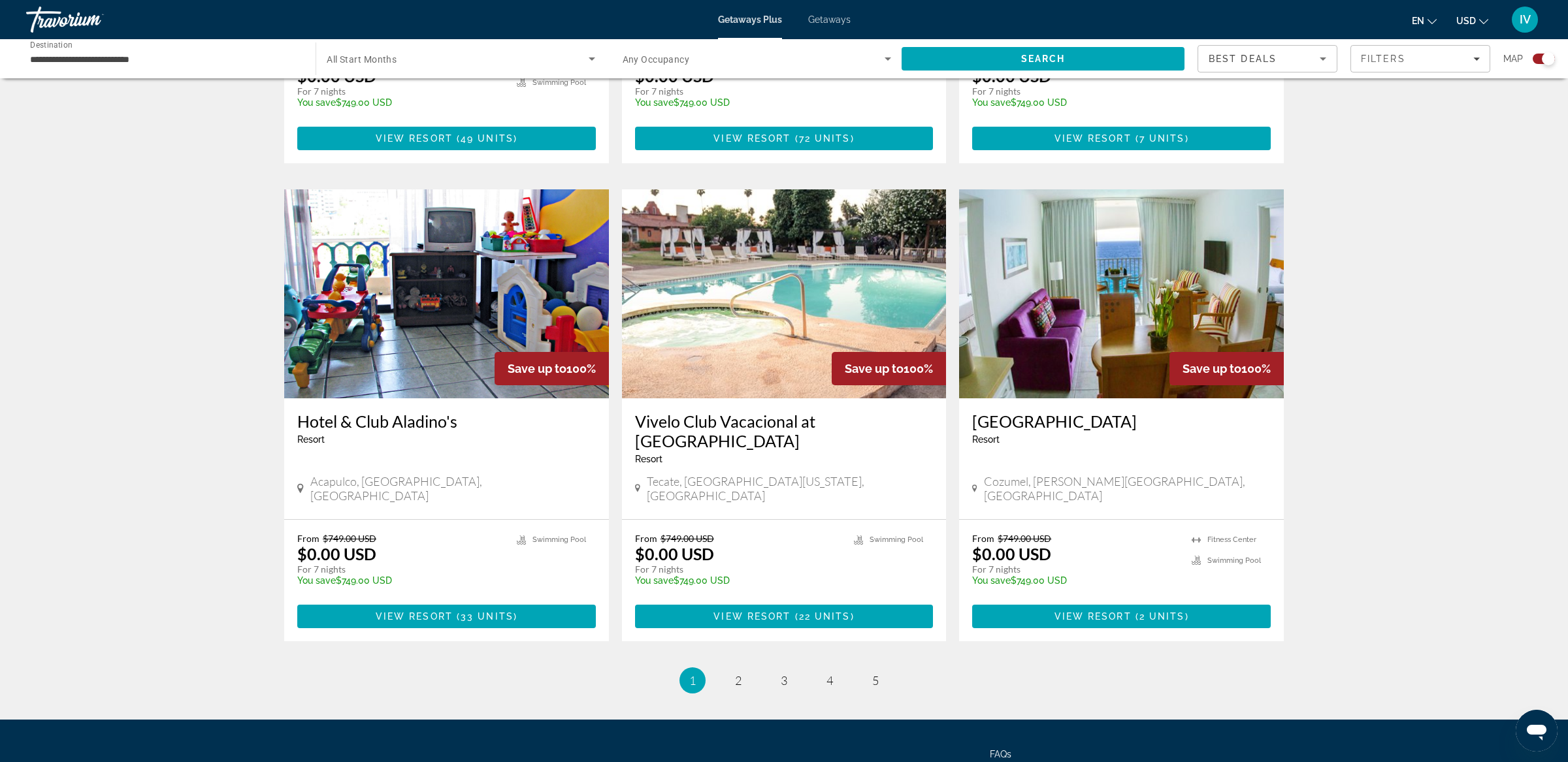
click at [1133, 229] on img "Main content" at bounding box center [1121, 294] width 325 height 209
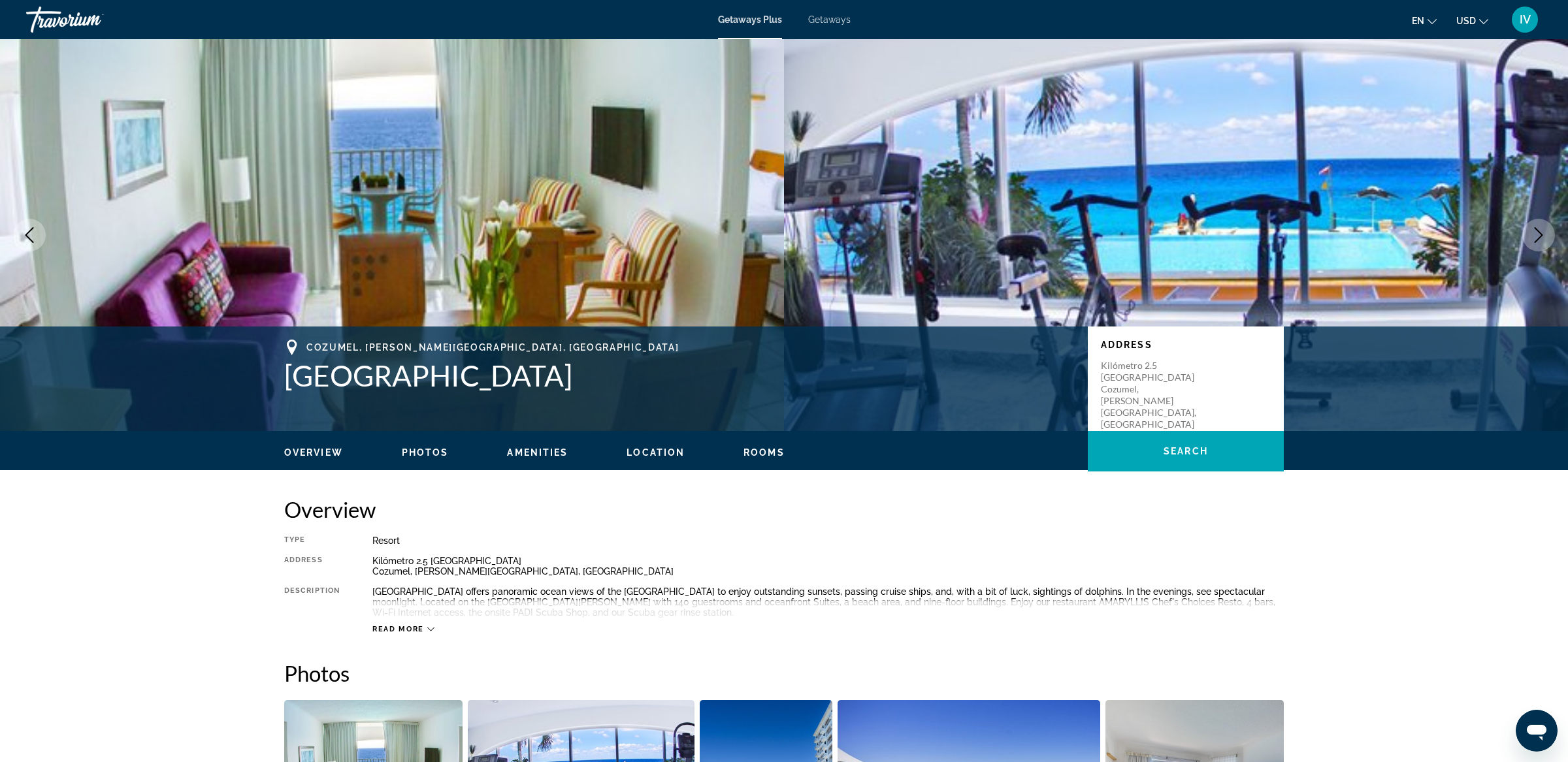
click at [1545, 242] on icon "Next image" at bounding box center [1538, 235] width 16 height 16
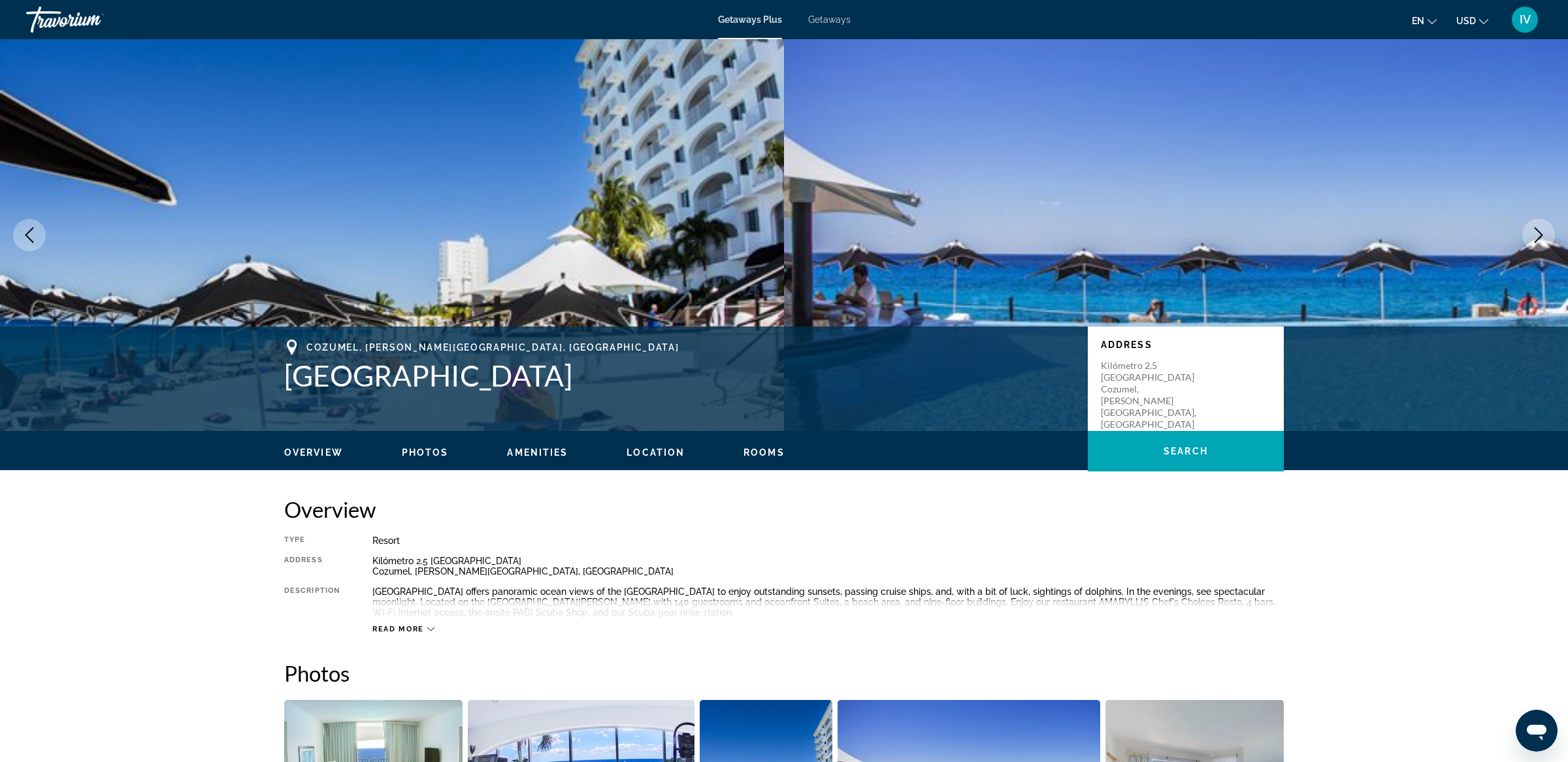
click at [1545, 242] on icon "Next image" at bounding box center [1538, 235] width 16 height 16
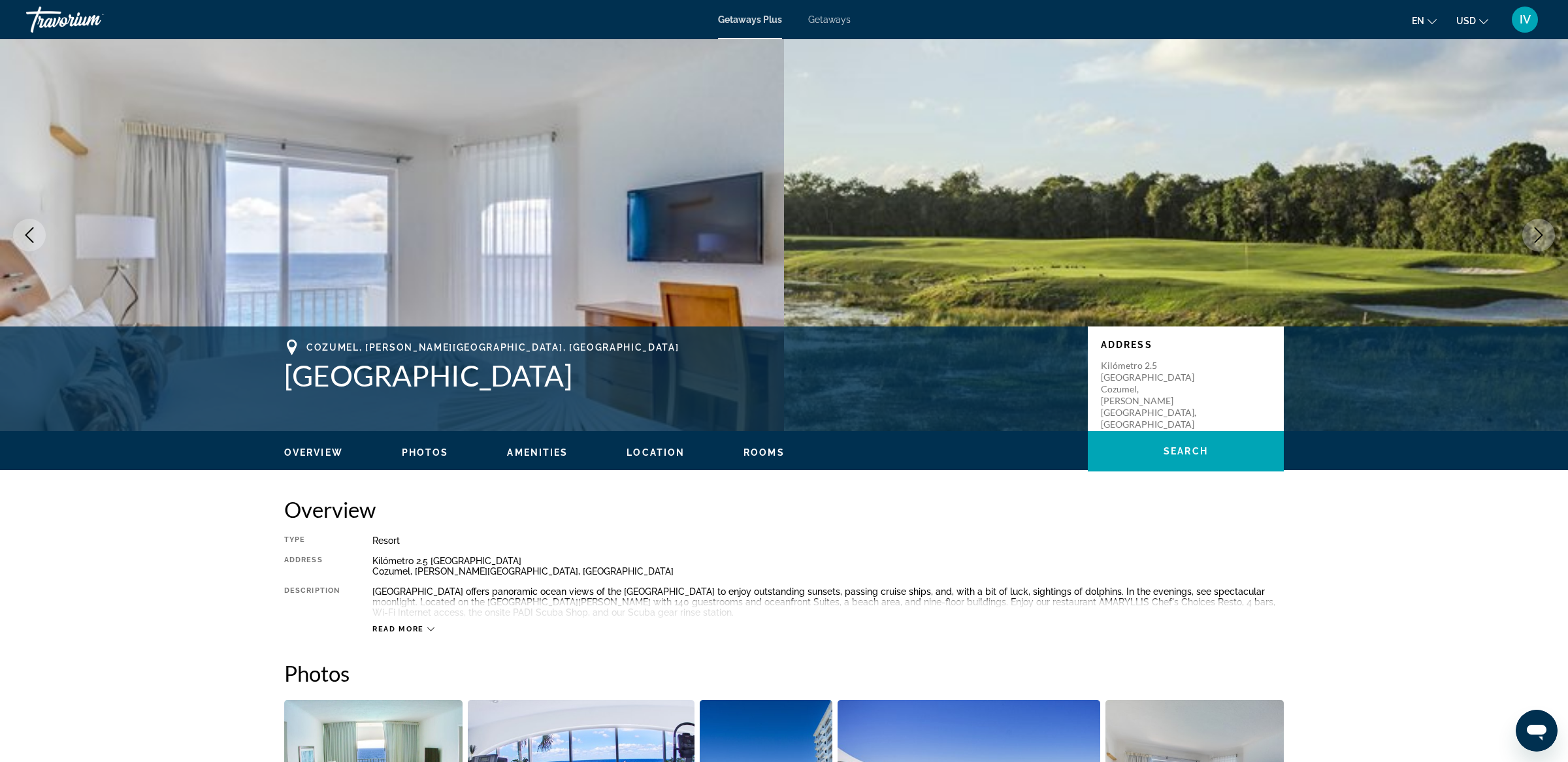
click at [1545, 242] on icon "Next image" at bounding box center [1538, 235] width 16 height 16
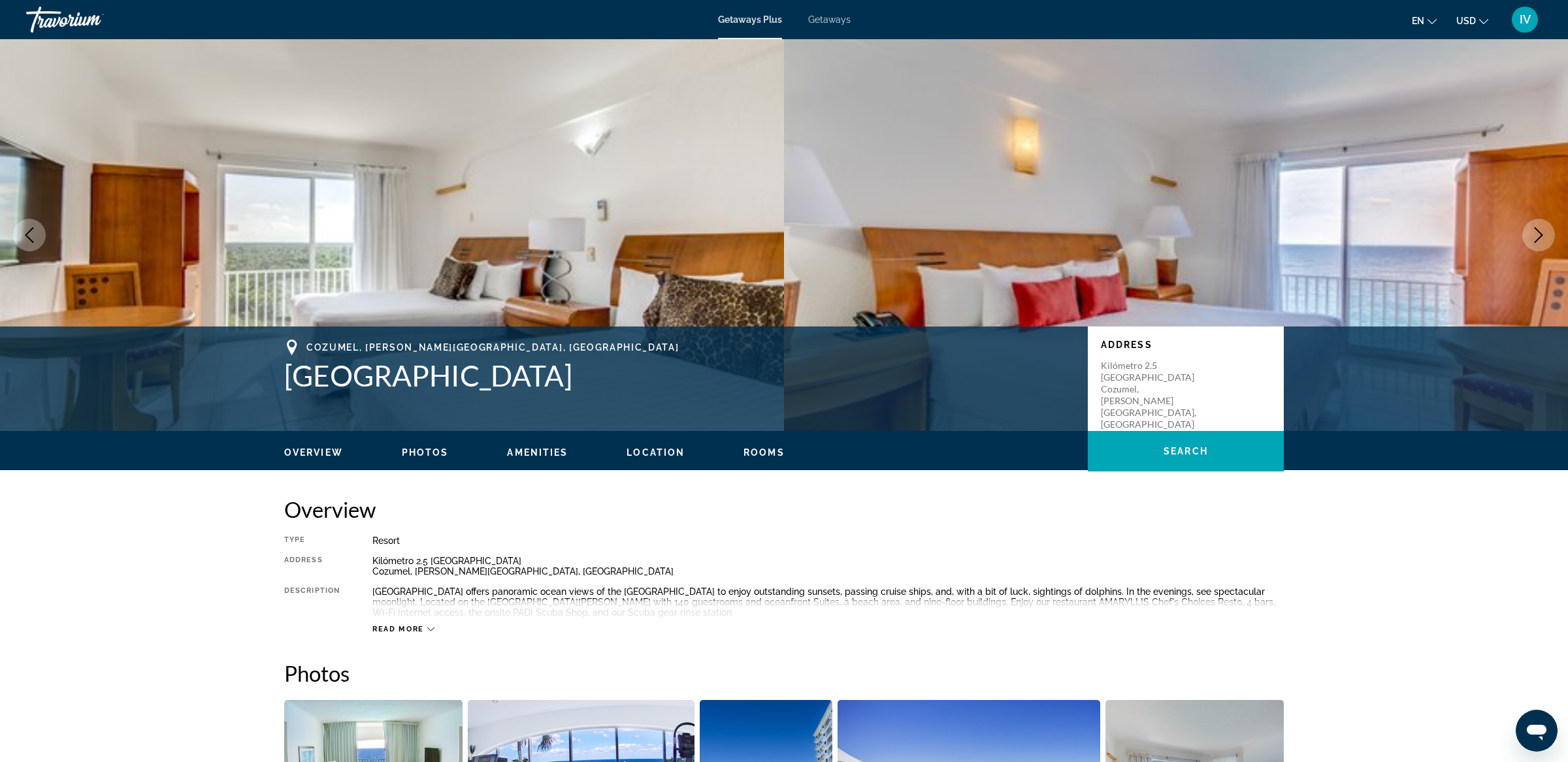
click at [1545, 242] on icon "Next image" at bounding box center [1538, 235] width 16 height 16
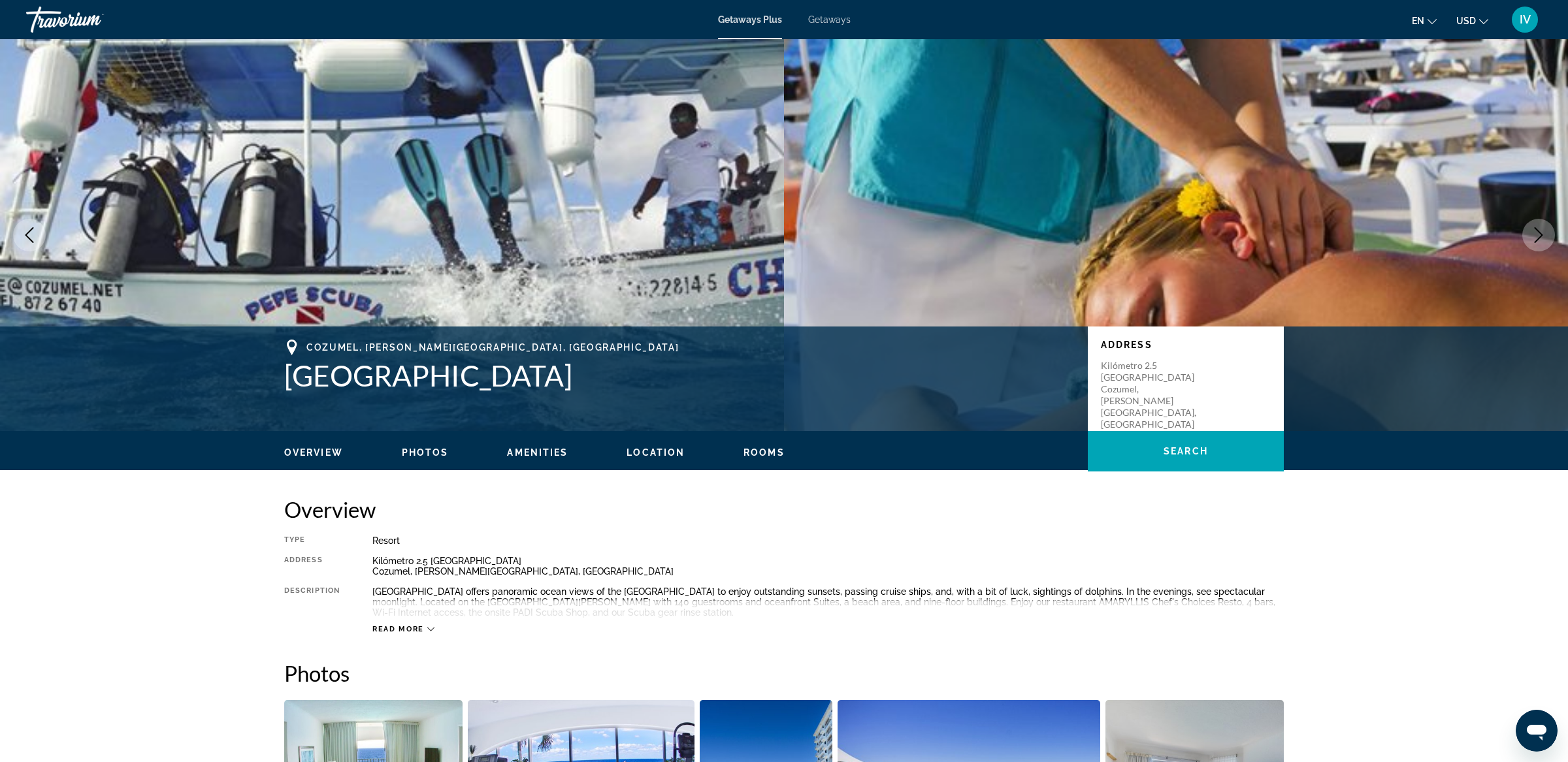
click at [1545, 242] on icon "Next image" at bounding box center [1538, 235] width 16 height 16
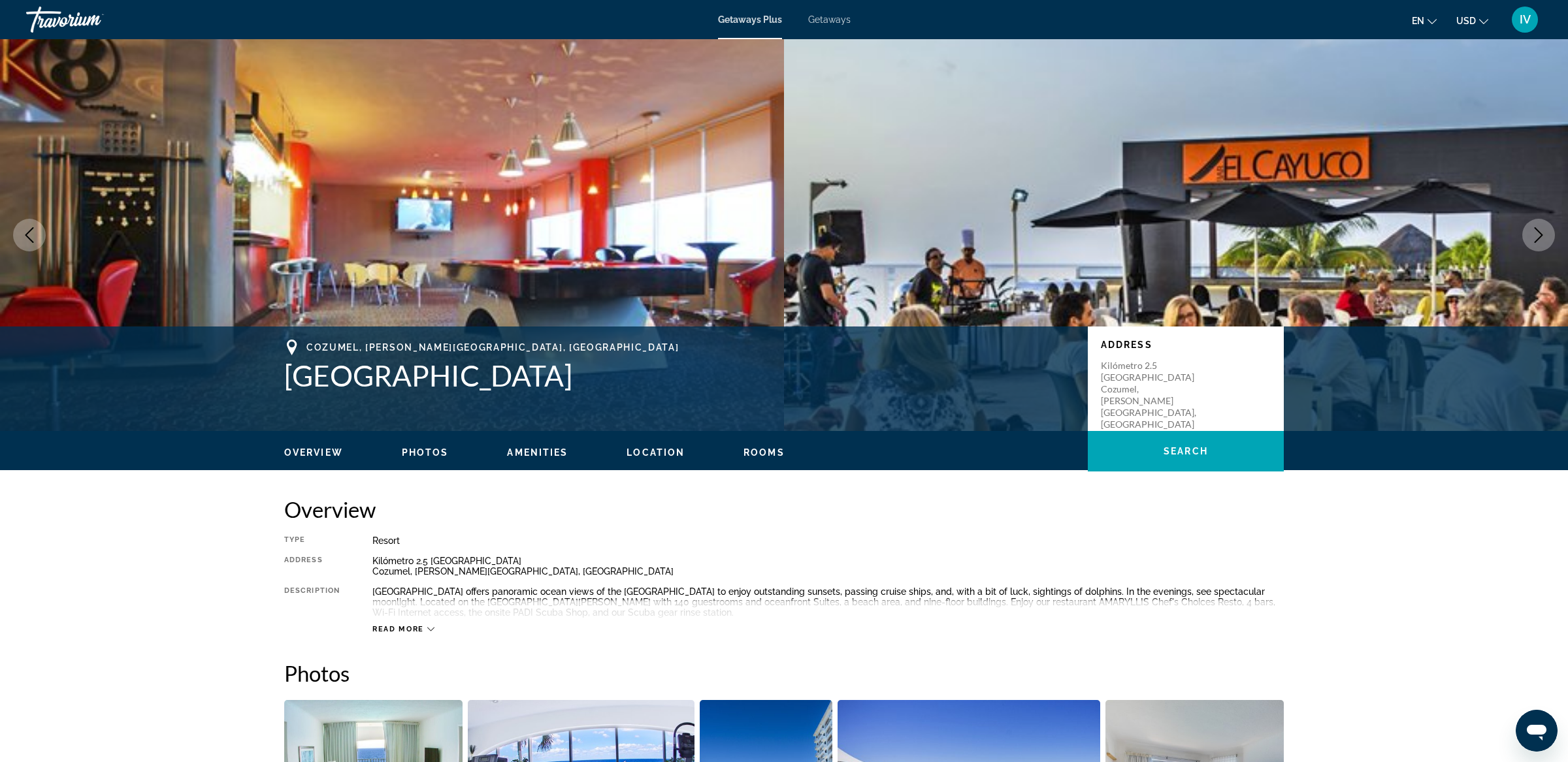
click at [1545, 242] on icon "Next image" at bounding box center [1538, 235] width 16 height 16
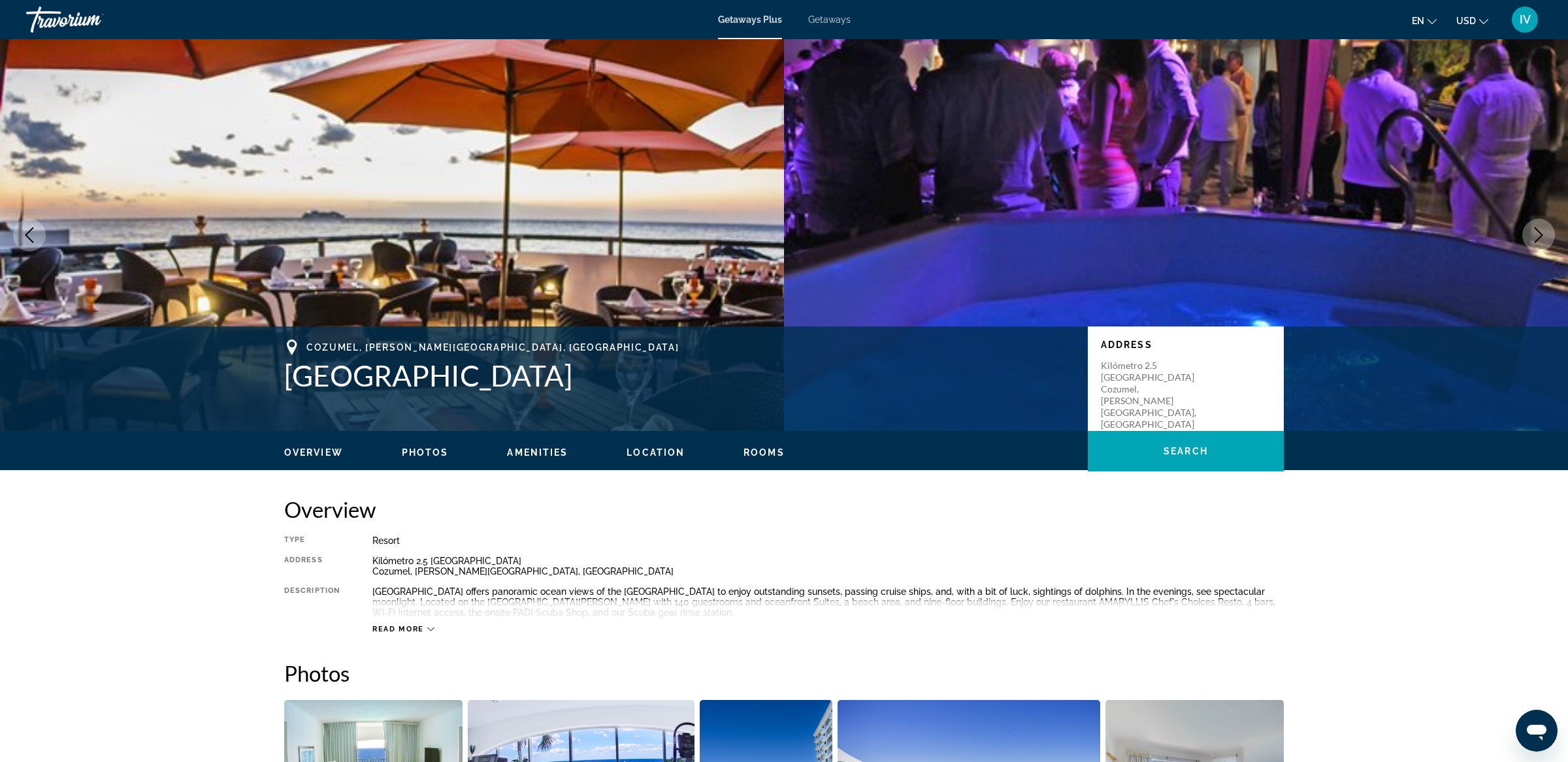
click at [1542, 234] on icon "Next image" at bounding box center [1538, 235] width 16 height 16
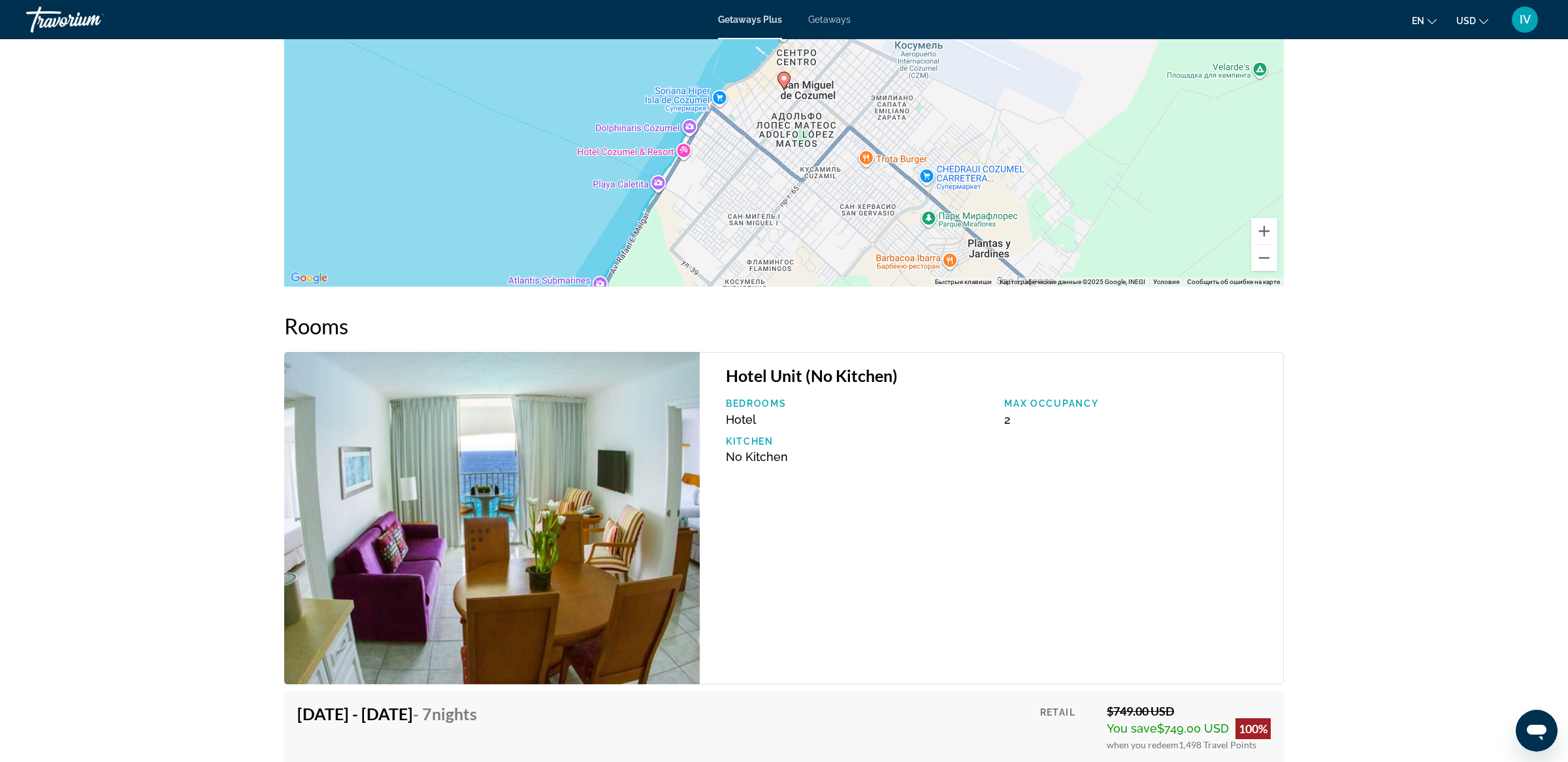
scroll to position [1961, 0]
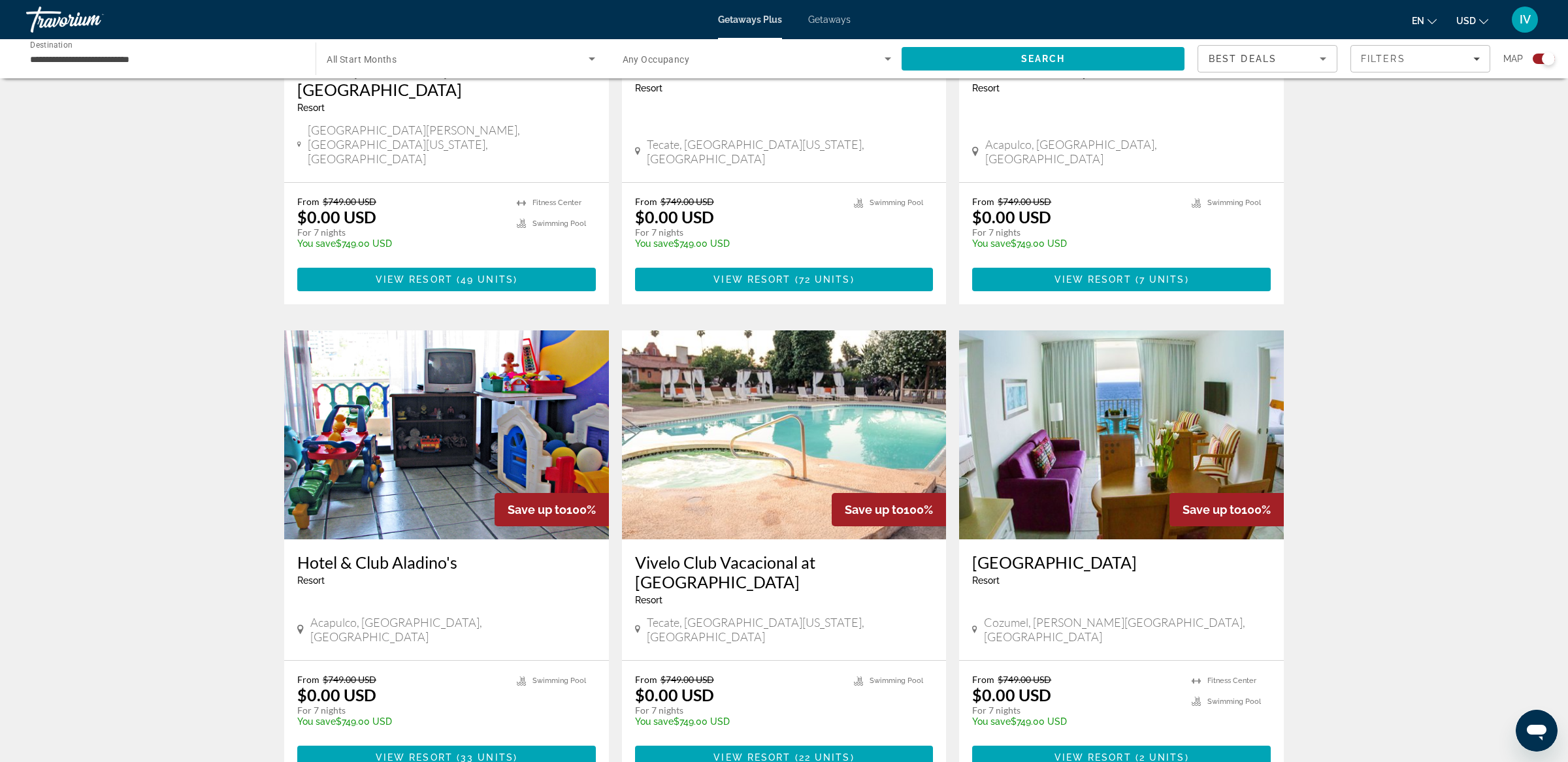
scroll to position [1775, 0]
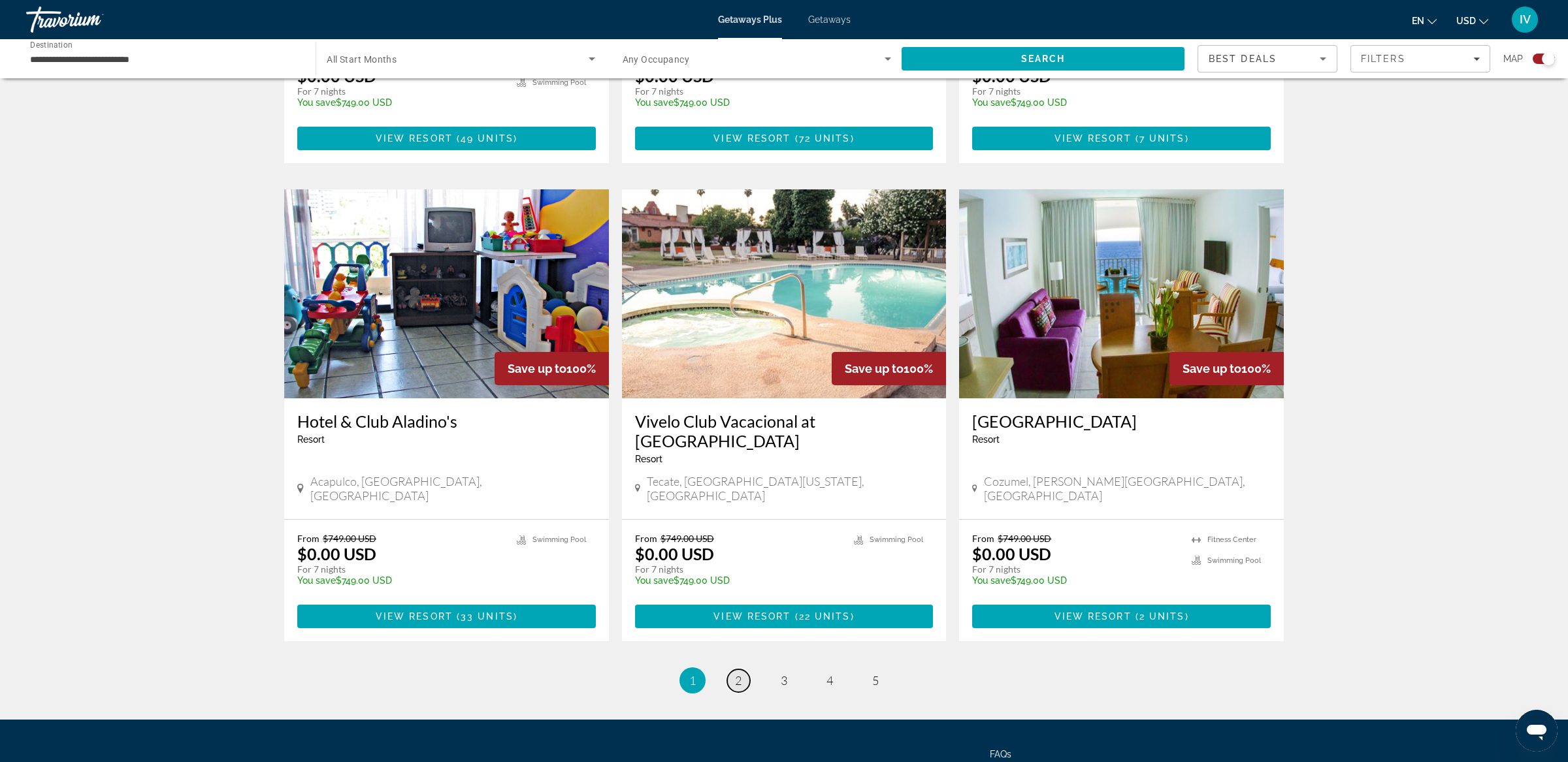
click at [730, 670] on link "page 2" at bounding box center [738, 681] width 23 height 23
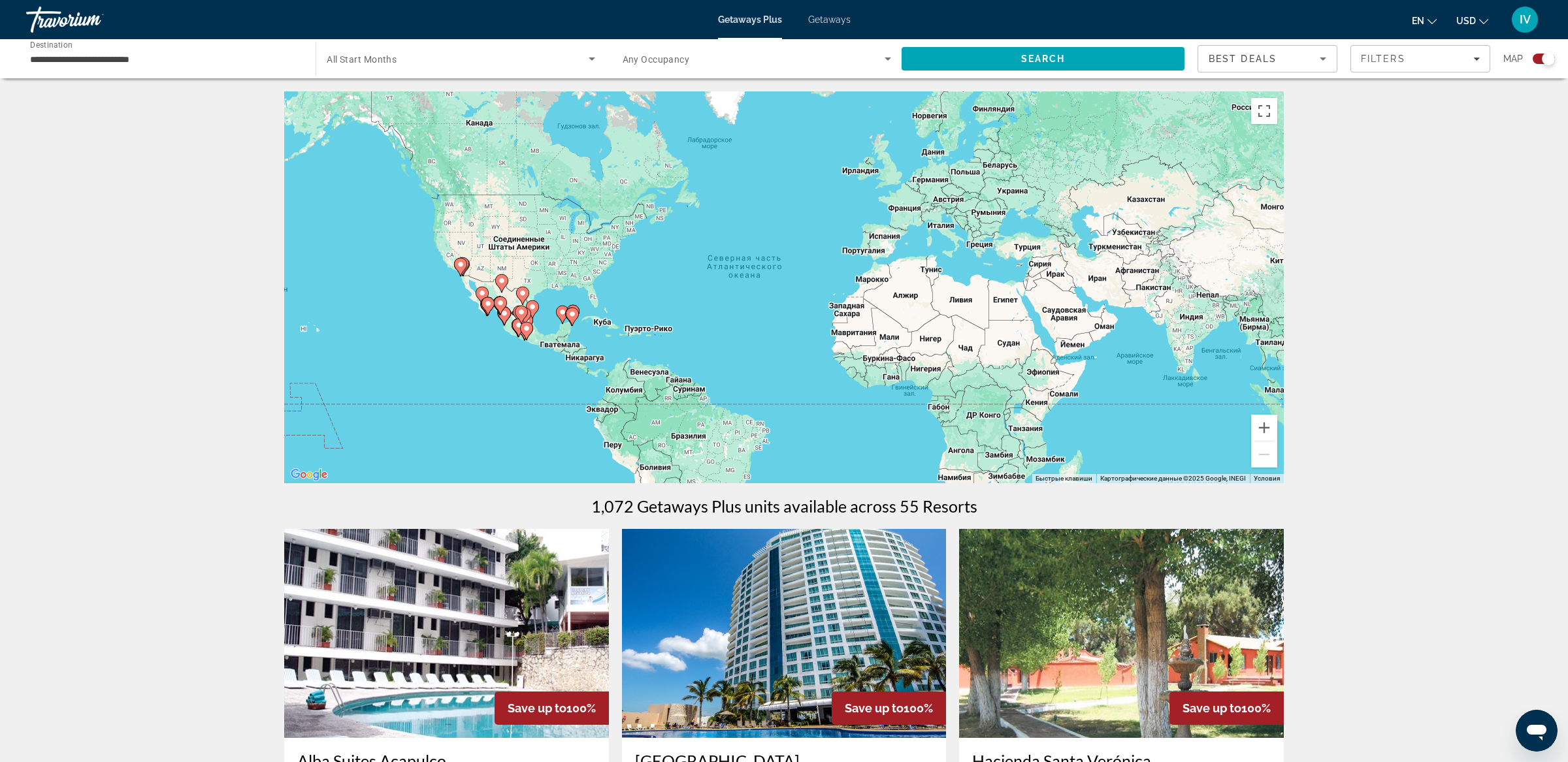
scroll to position [6, 0]
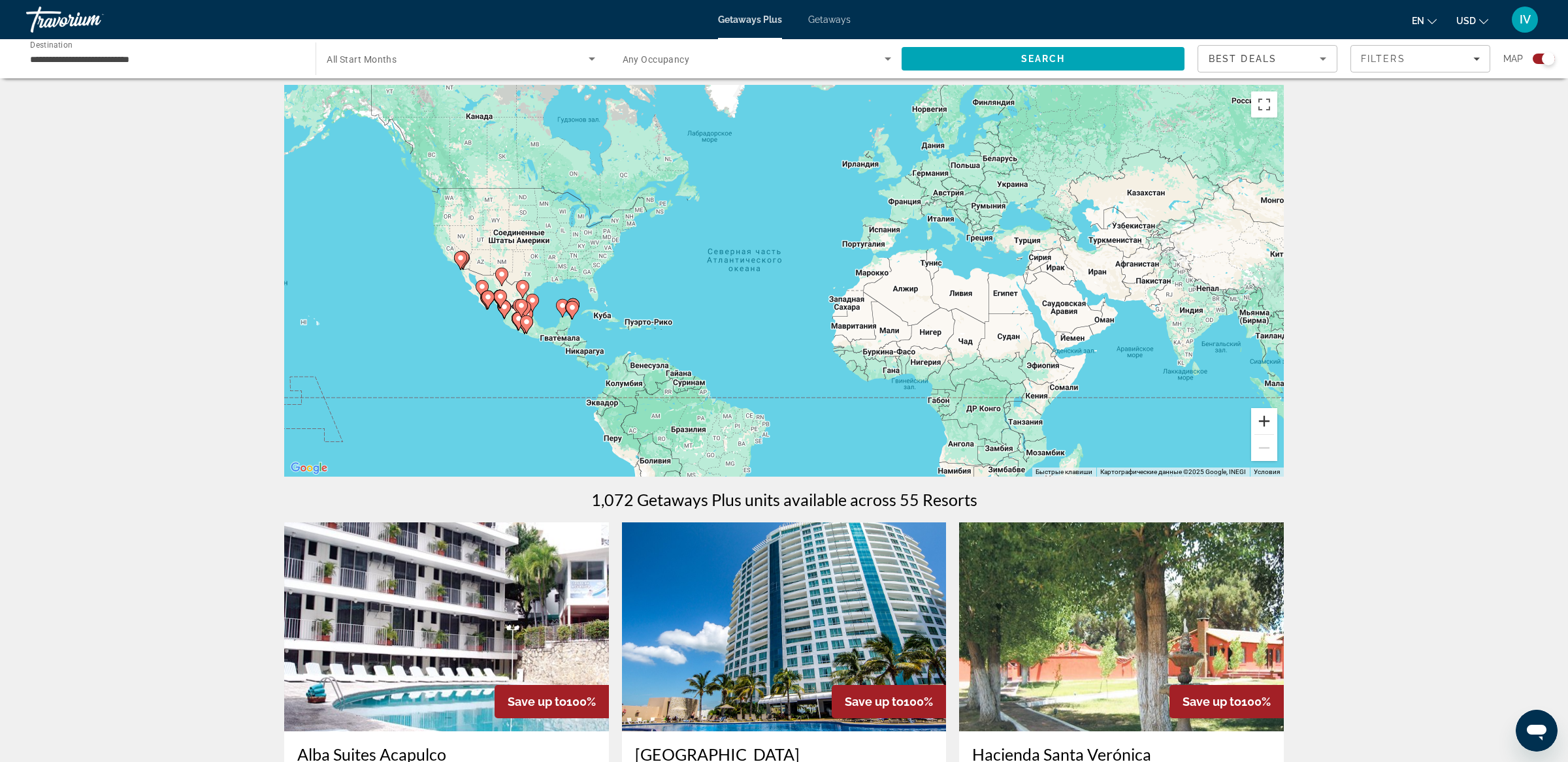
click at [1269, 420] on button "Увеличить" at bounding box center [1264, 421] width 26 height 26
click at [1268, 420] on button "Увеличить" at bounding box center [1264, 421] width 26 height 26
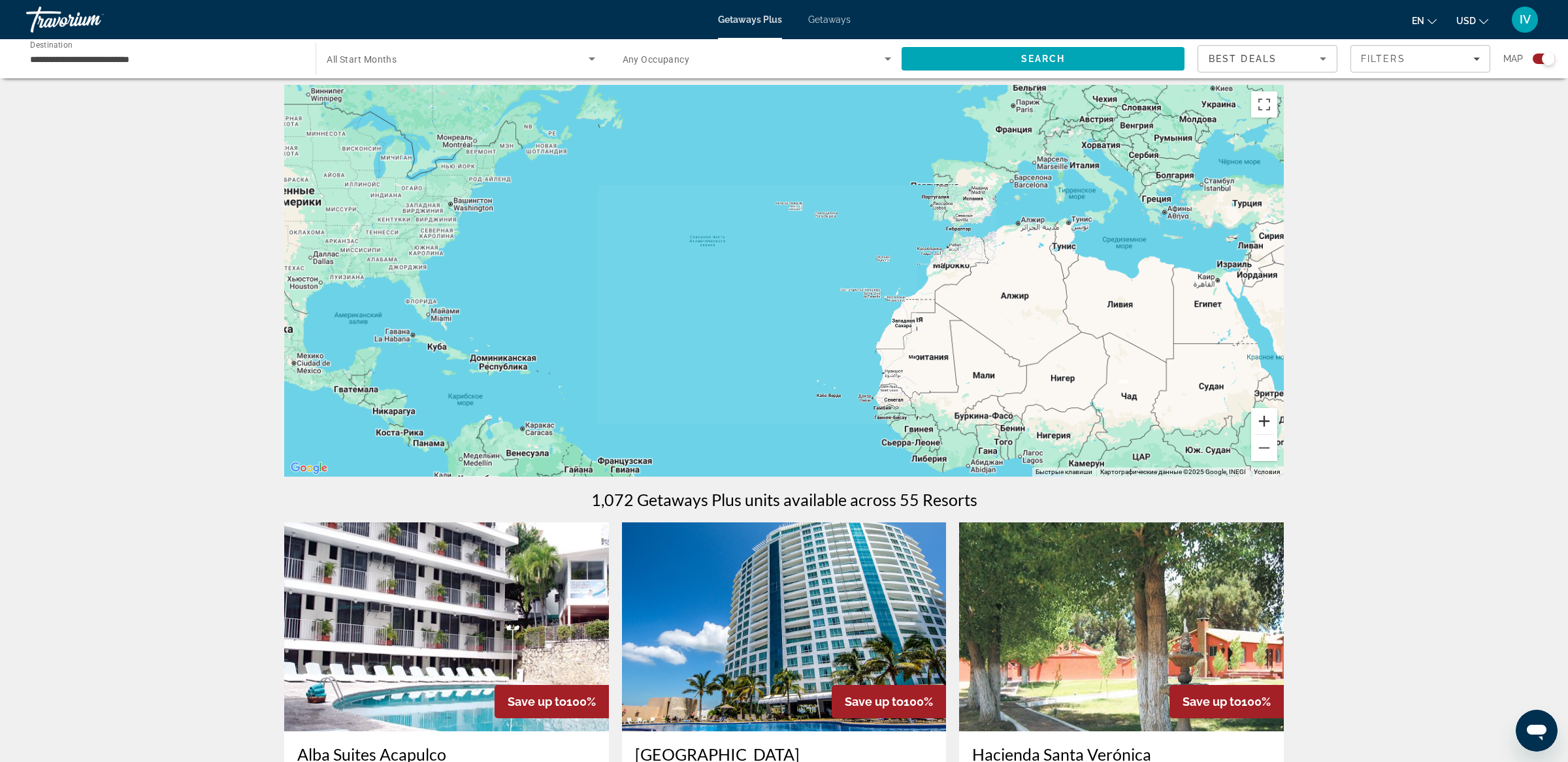
click at [1268, 420] on button "Увеличить" at bounding box center [1264, 421] width 26 height 26
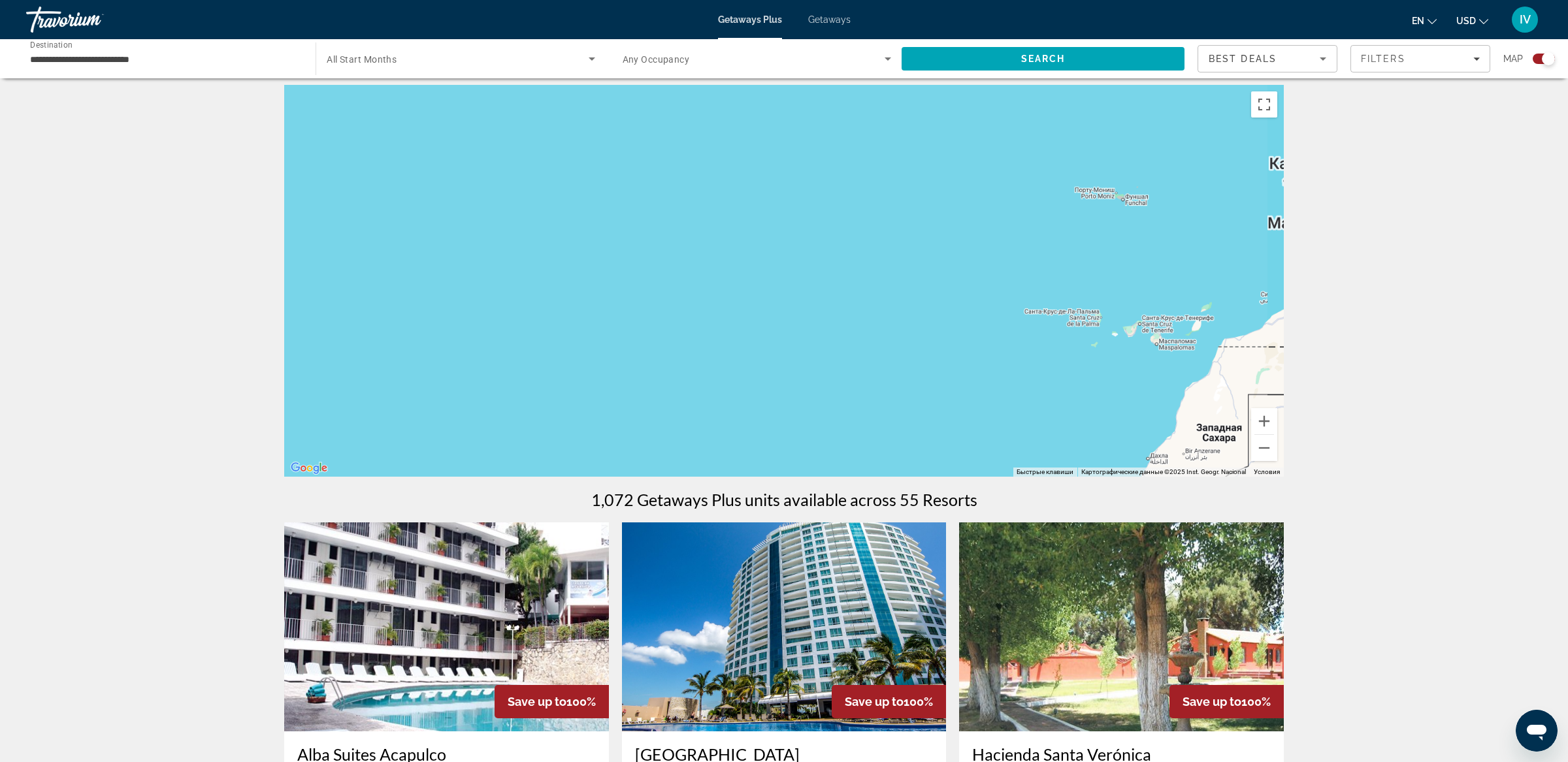
drag, startPoint x: 620, startPoint y: 347, endPoint x: 981, endPoint y: 323, distance: 361.8
click at [963, 323] on div "Main content" at bounding box center [784, 281] width 1000 height 392
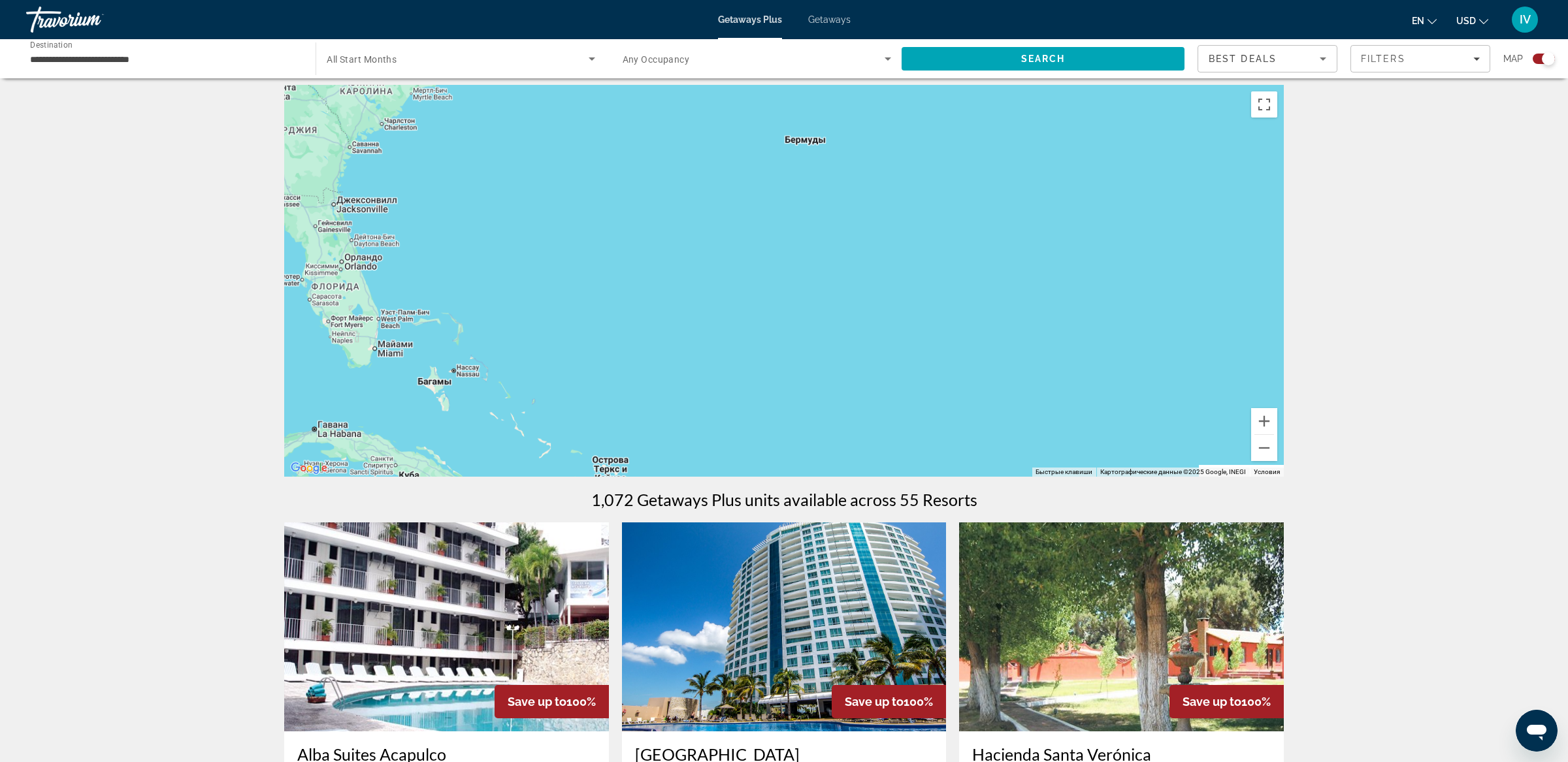
drag, startPoint x: 707, startPoint y: 319, endPoint x: 879, endPoint y: 245, distance: 187.2
click at [872, 246] on div "Main content" at bounding box center [784, 281] width 1000 height 392
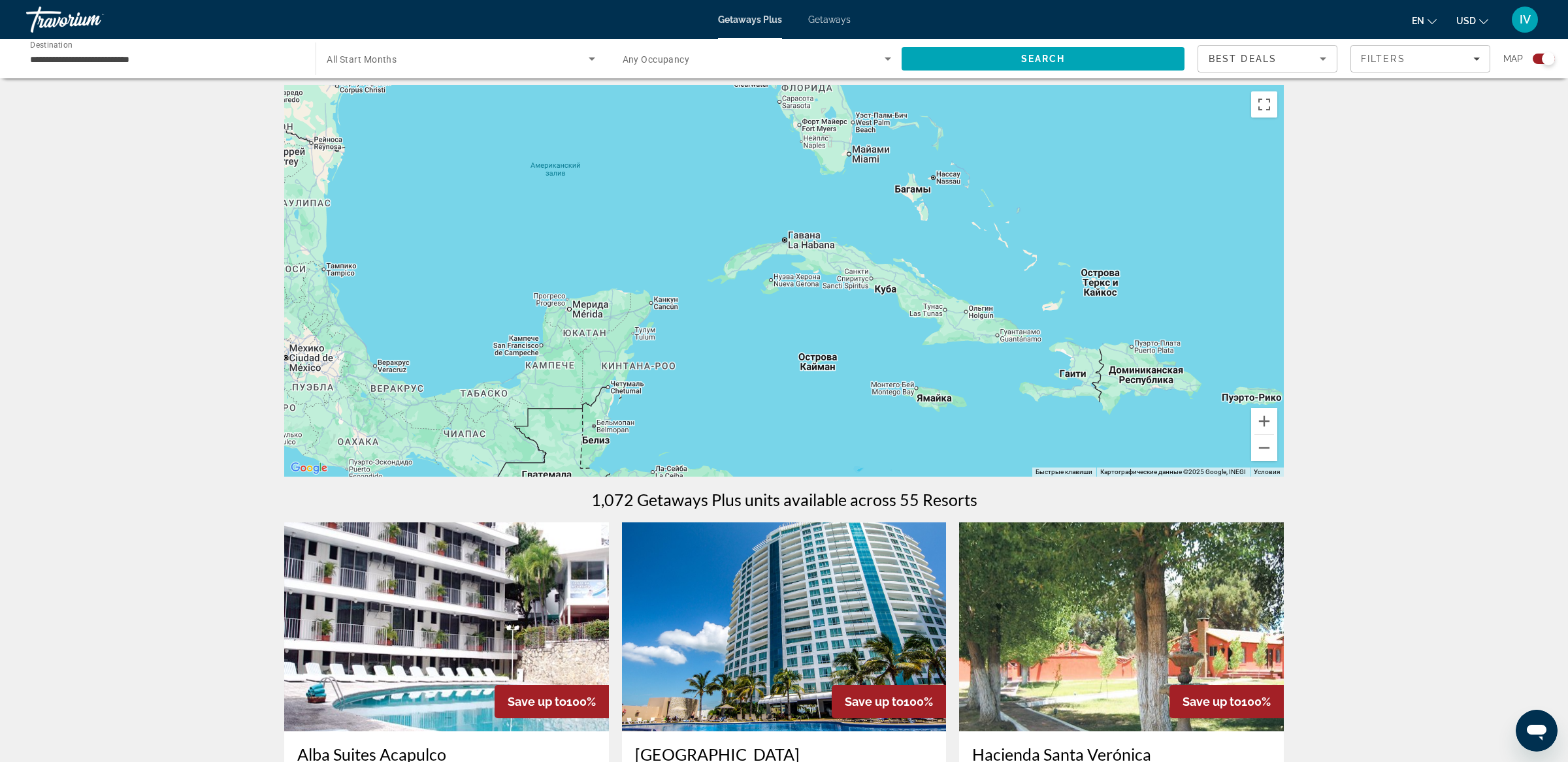
drag, startPoint x: 740, startPoint y: 286, endPoint x: 893, endPoint y: 291, distance: 153.1
click at [909, 287] on div "Main content" at bounding box center [784, 281] width 1000 height 392
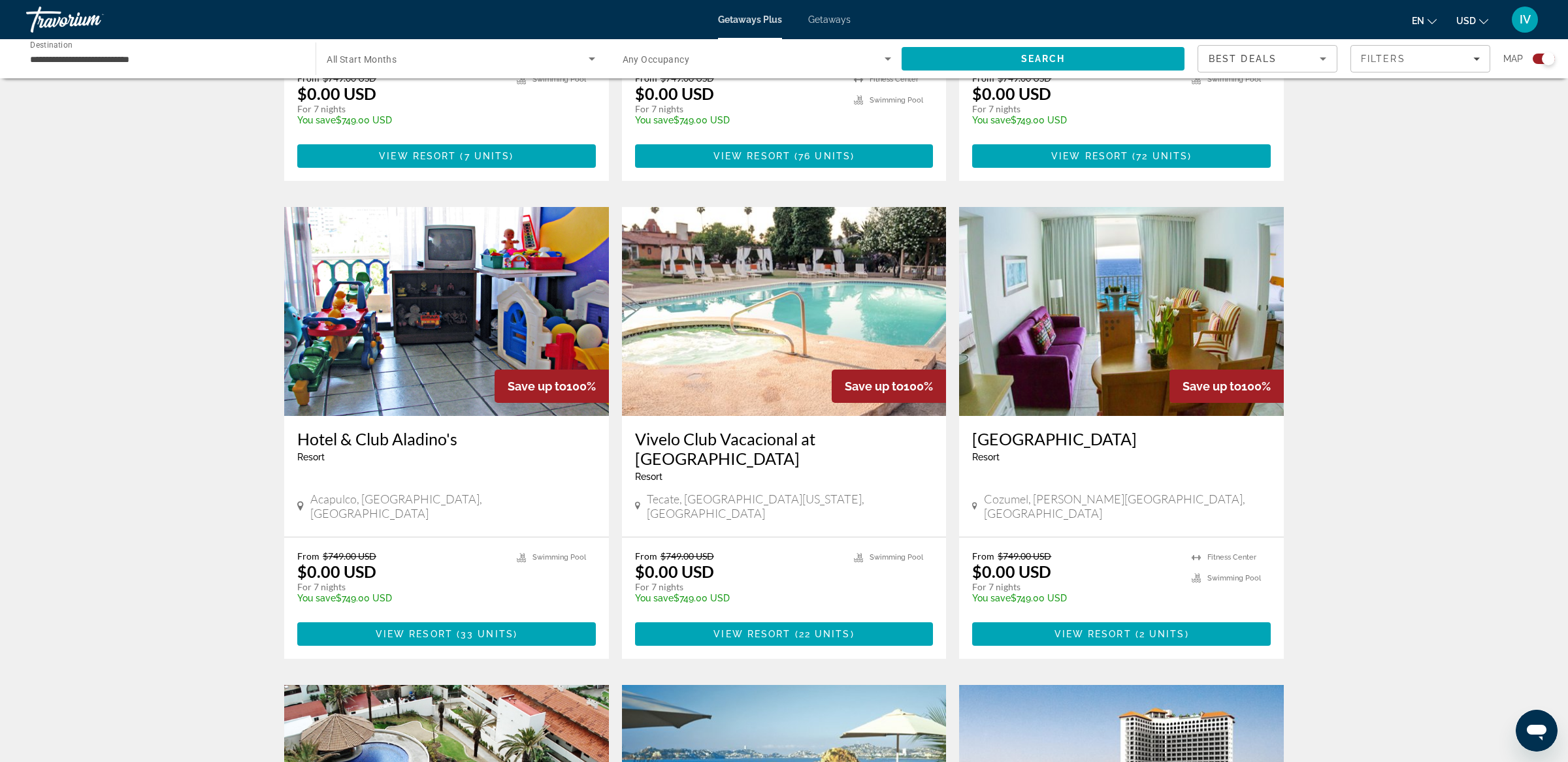
scroll to position [0, 0]
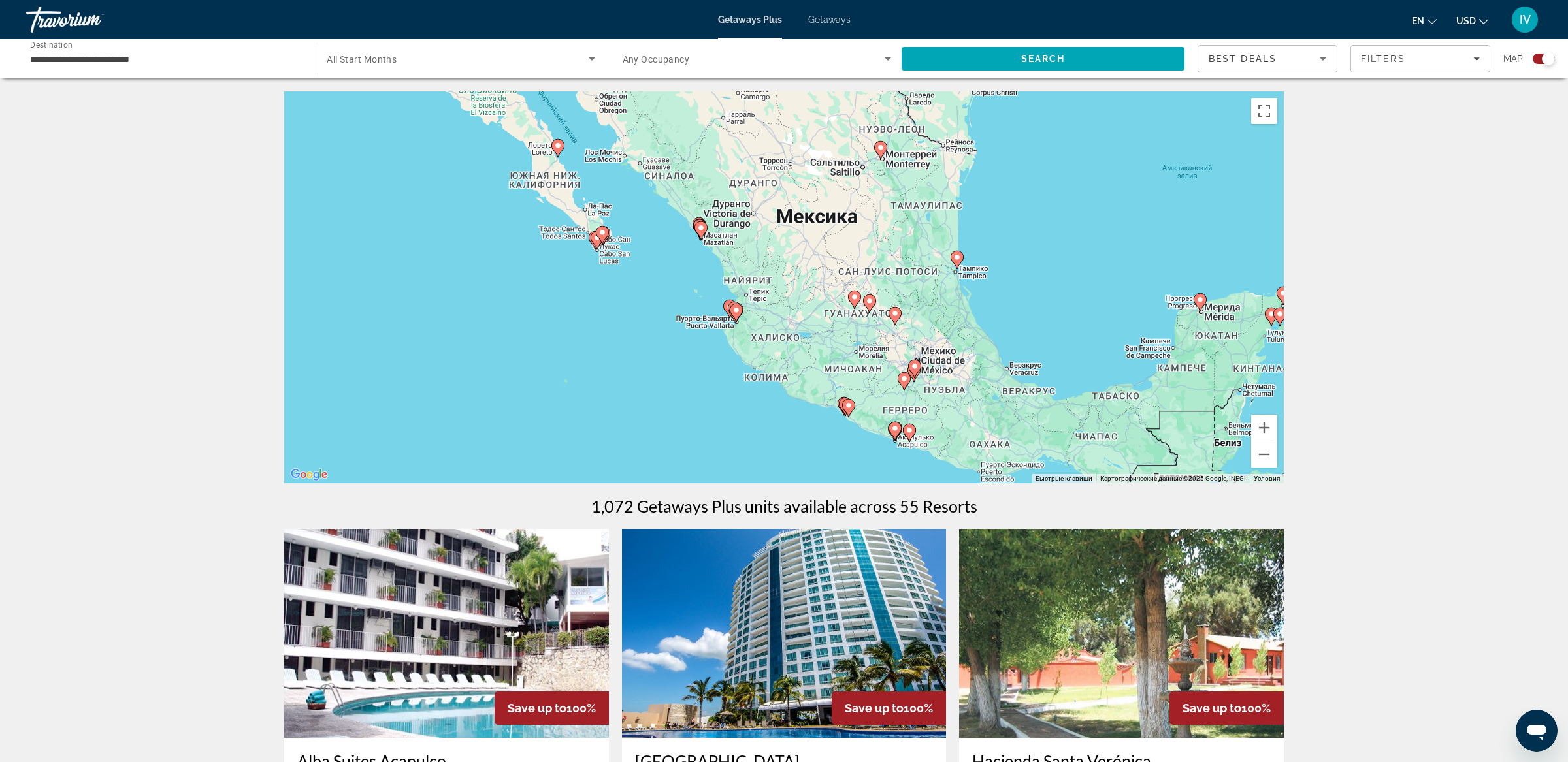
click at [208, 62] on input "**********" at bounding box center [164, 59] width 268 height 16
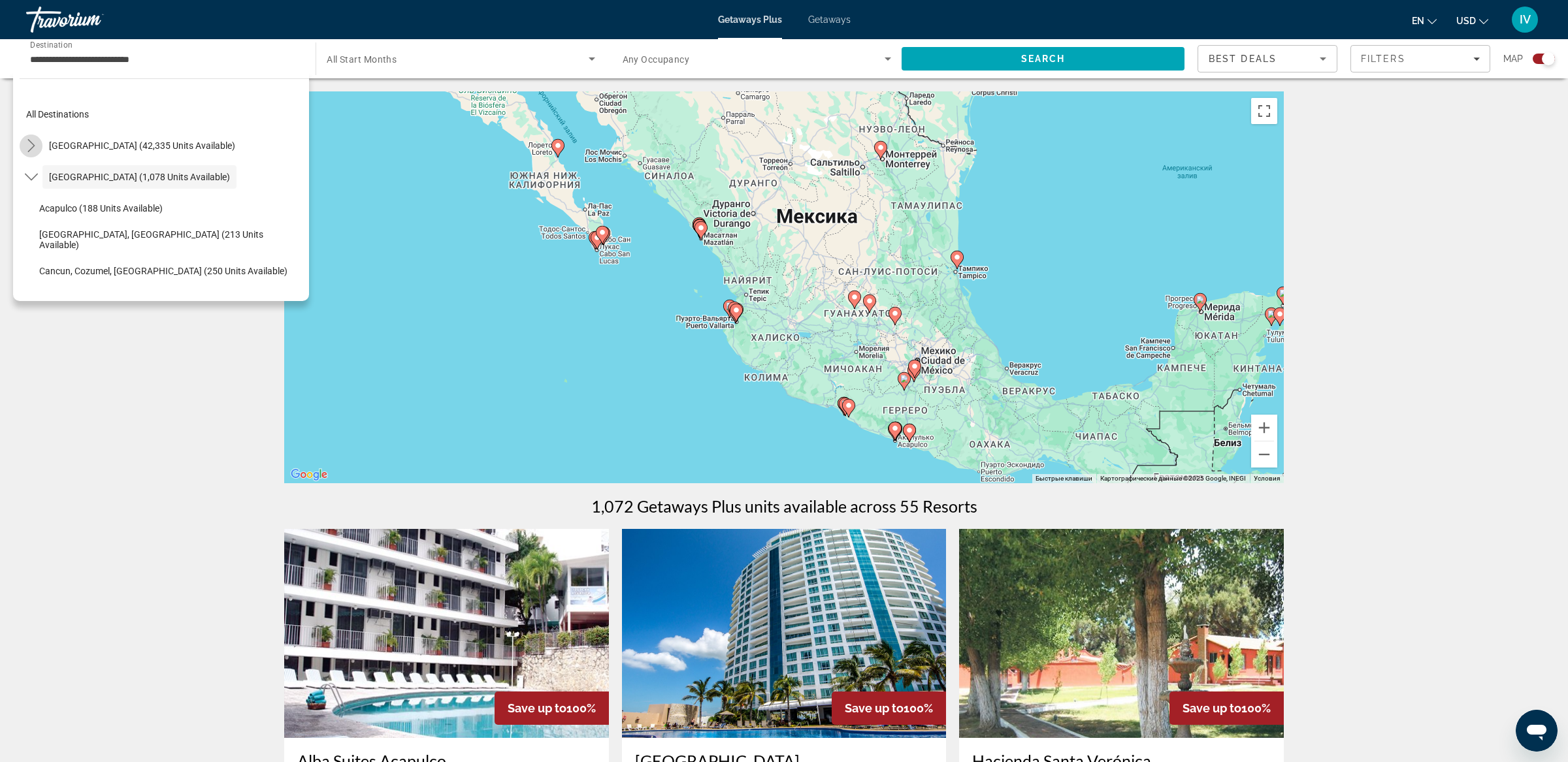
click at [36, 145] on icon "Toggle United States (42,335 units available) submenu" at bounding box center [31, 146] width 13 height 13
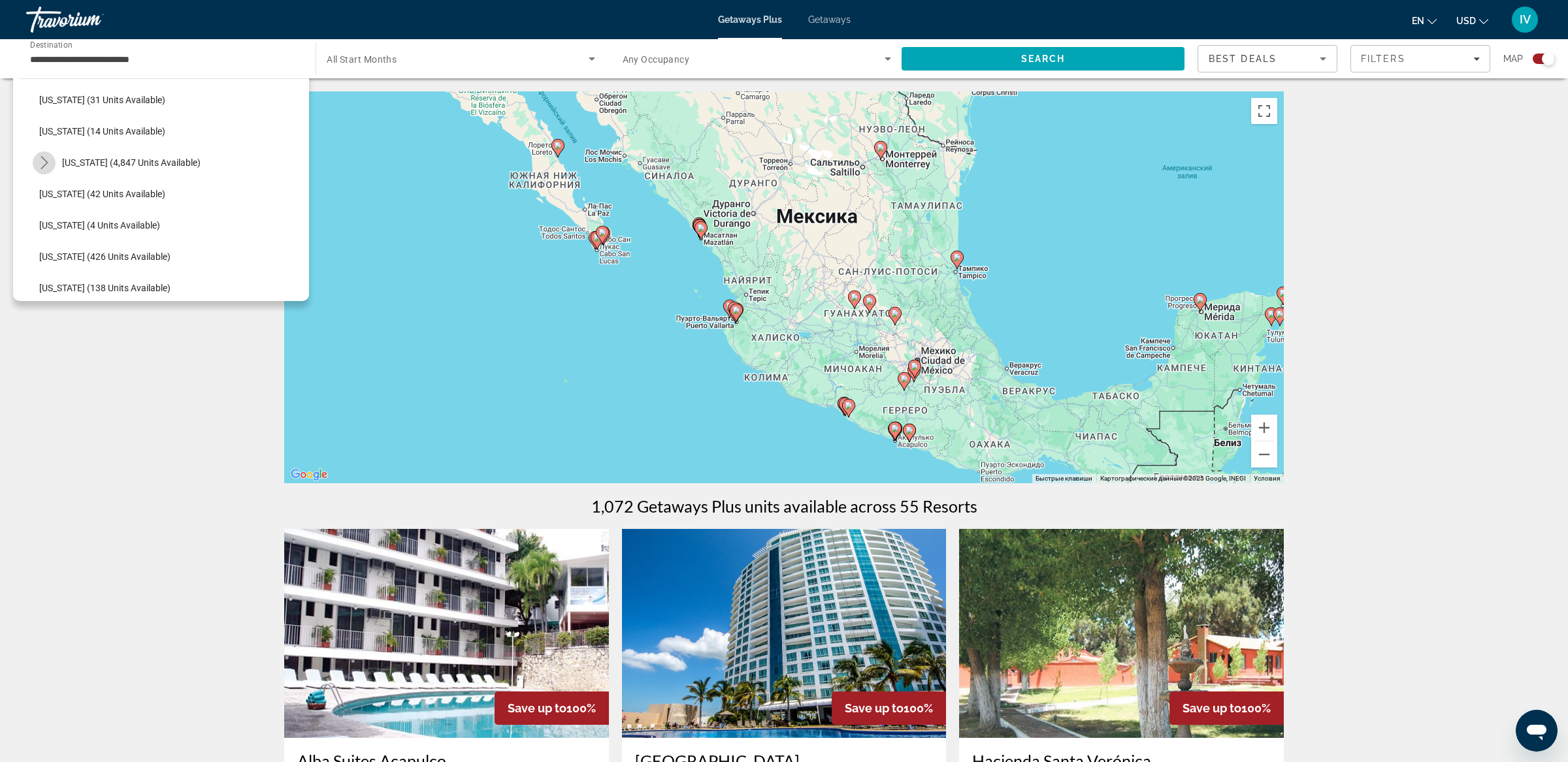
click at [37, 160] on mat-icon "Toggle Florida (4,847 units available) submenu" at bounding box center [44, 162] width 23 height 23
click at [122, 221] on span "[GEOGRAPHIC_DATA] (1,041 units available)" at bounding box center [142, 225] width 181 height 10
type input "**********"
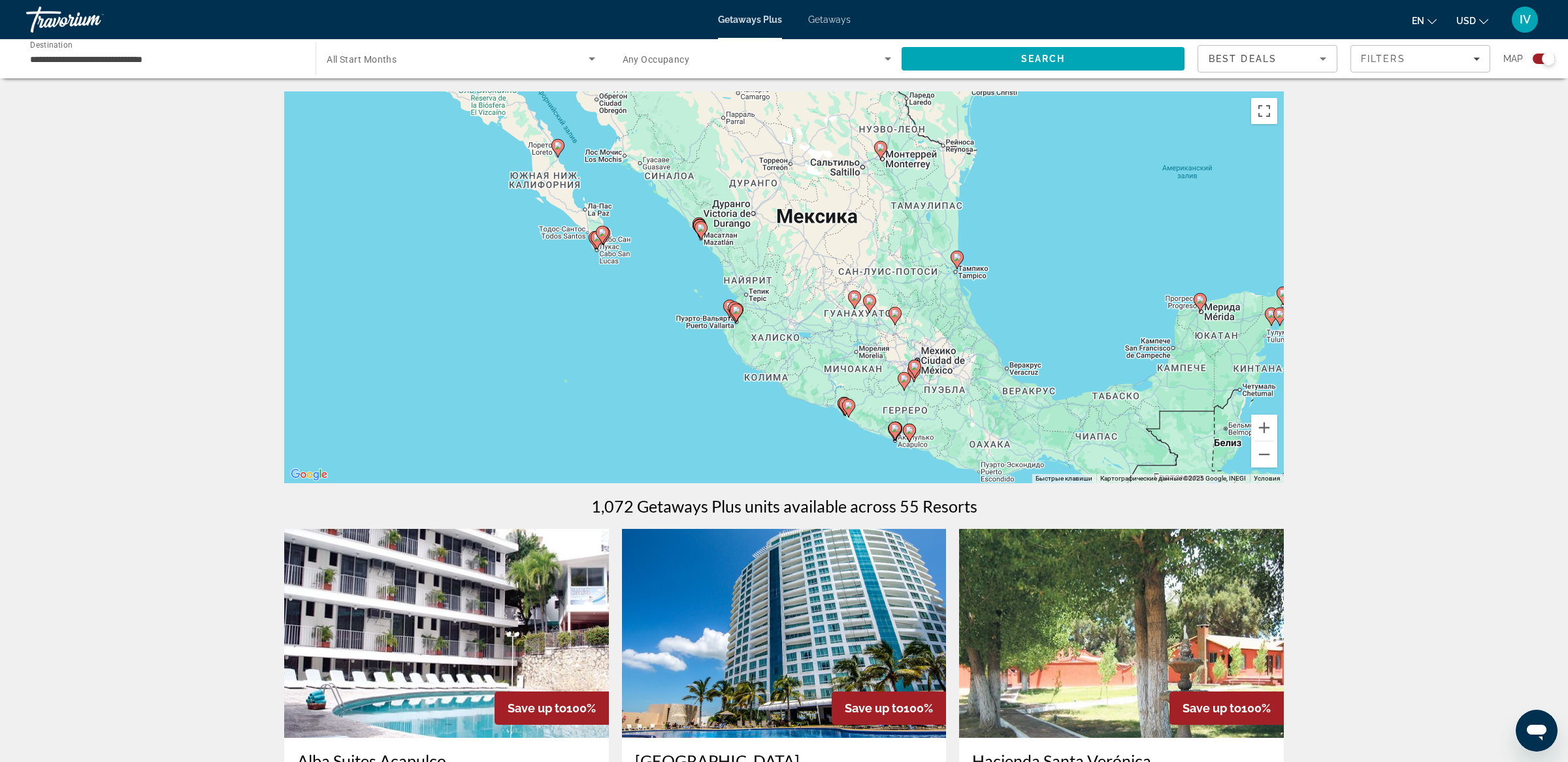
click at [344, 62] on span "All Start Months" at bounding box center [361, 59] width 70 height 10
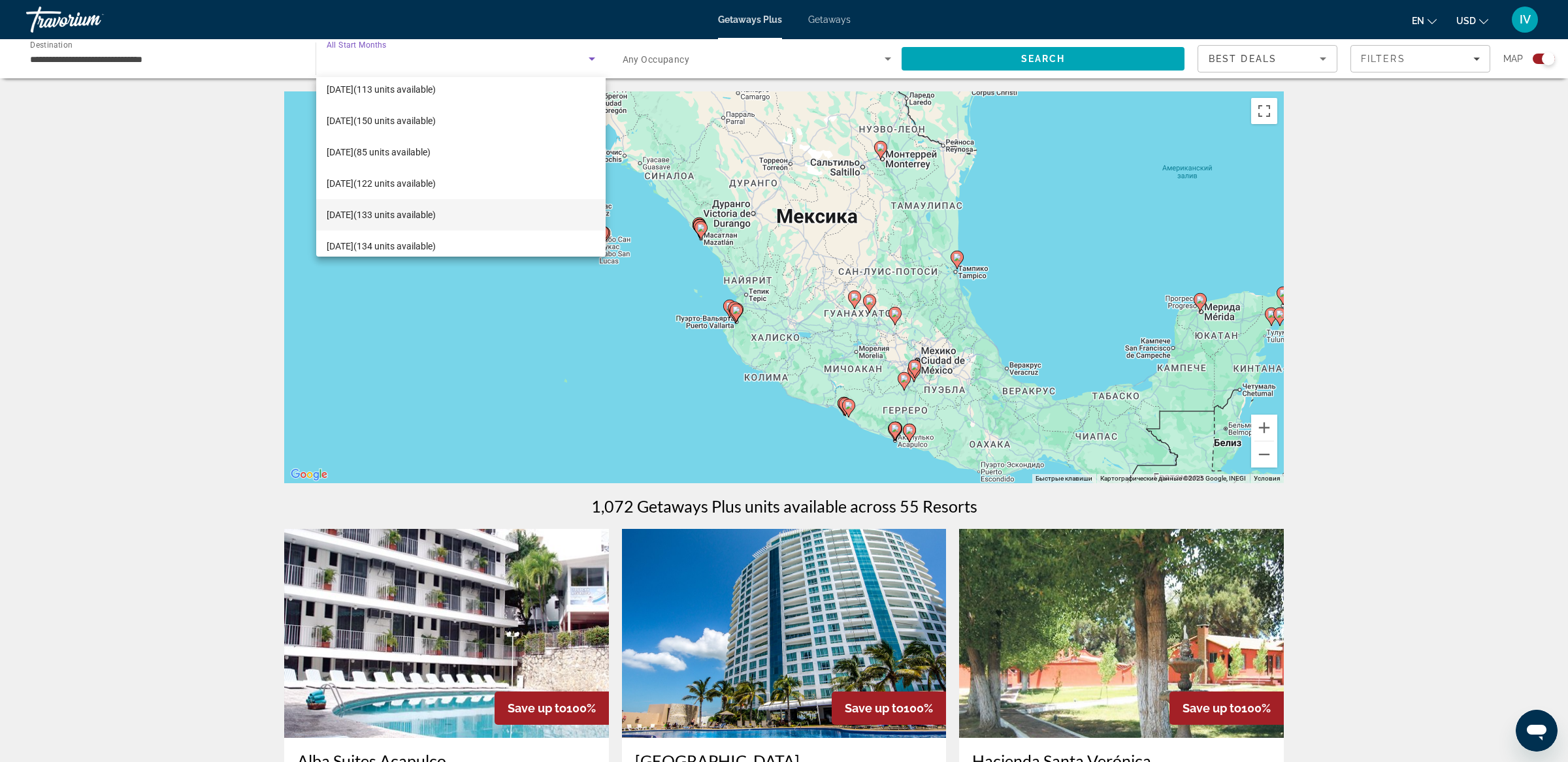
scroll to position [51, 0]
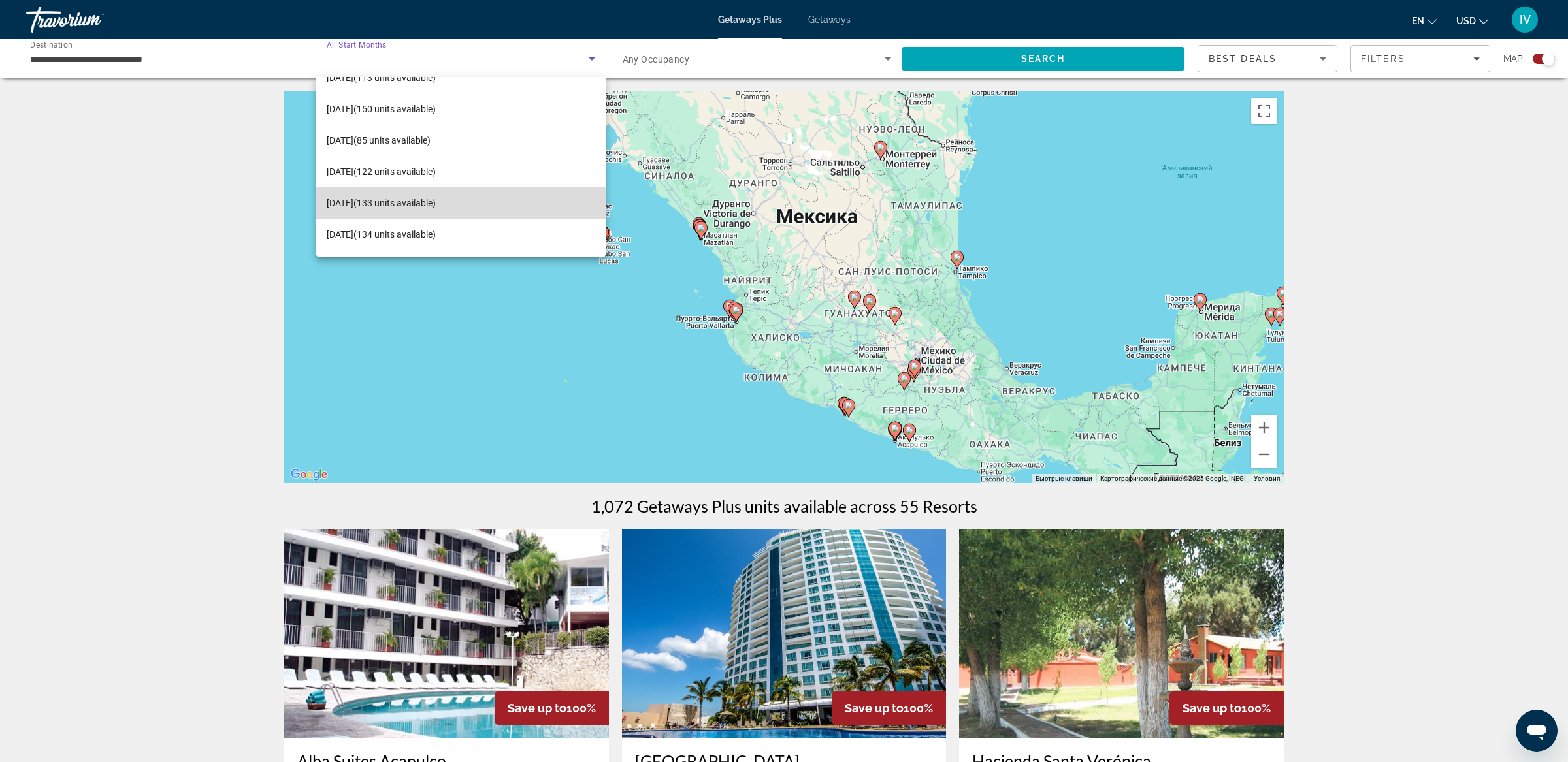
click at [391, 203] on span "[DATE] (133 units available)" at bounding box center [381, 203] width 109 height 16
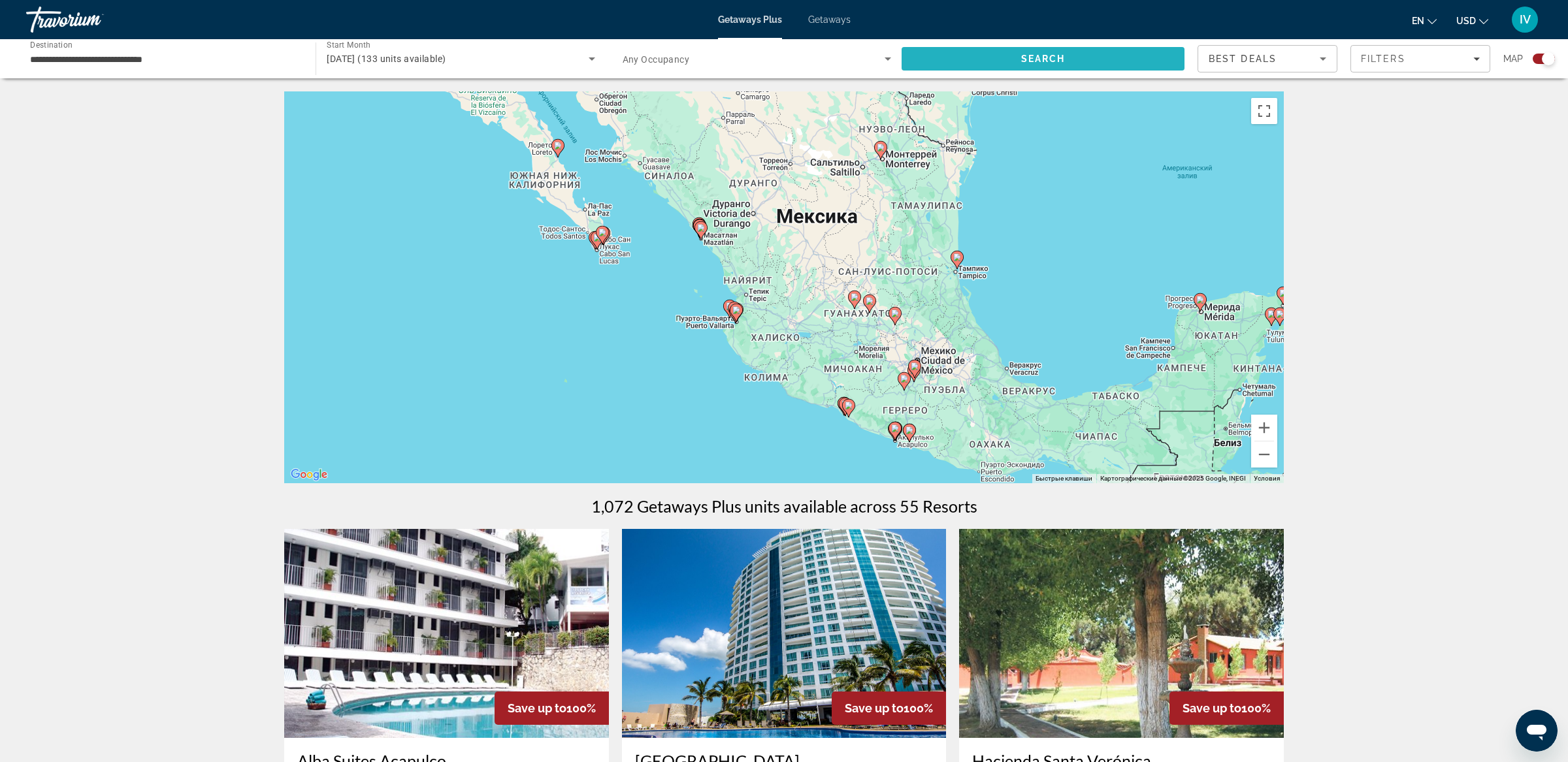
click at [995, 70] on span "Search" at bounding box center [1042, 58] width 283 height 31
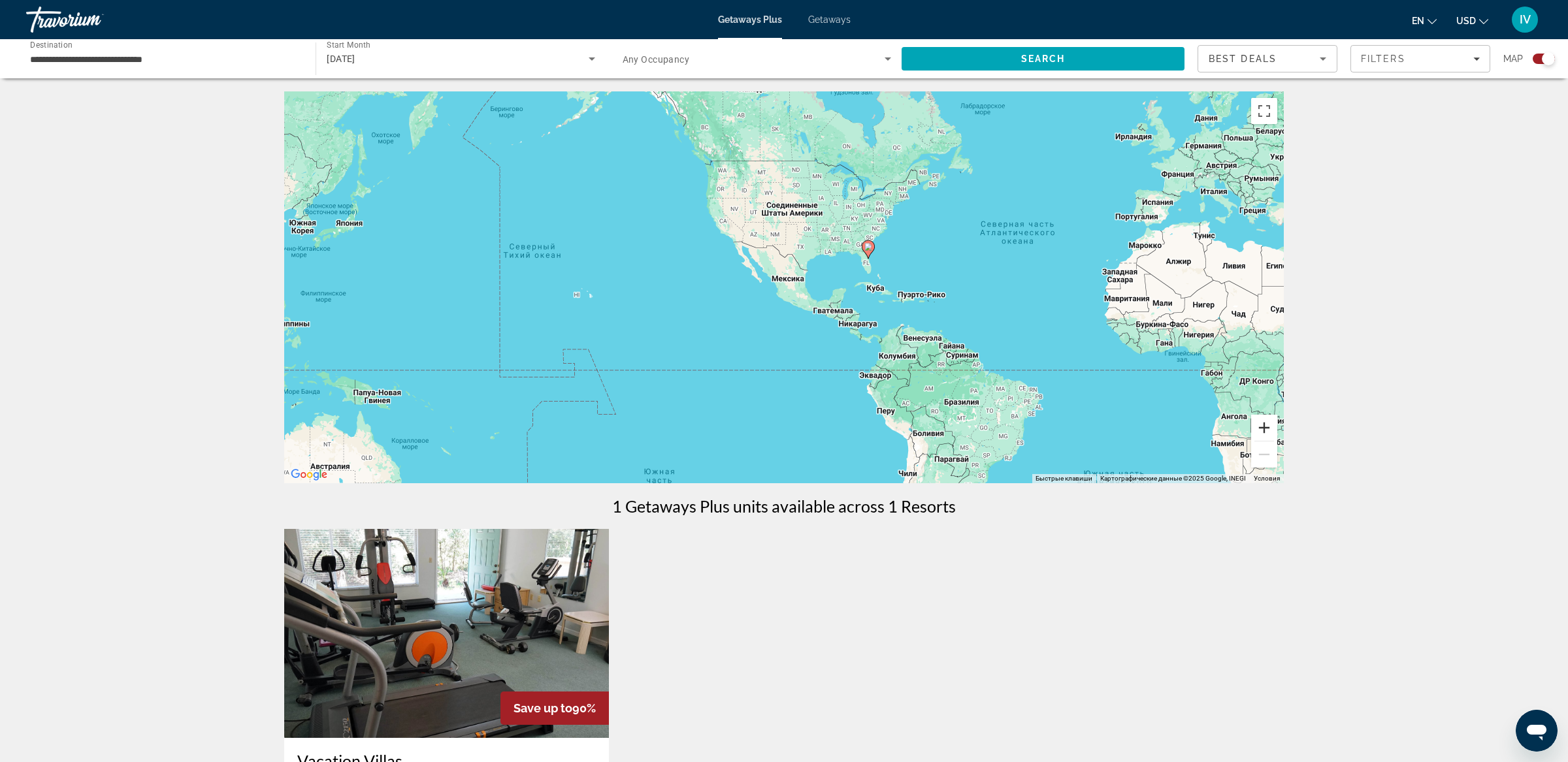
click at [1256, 422] on button "Увеличить" at bounding box center [1264, 427] width 26 height 26
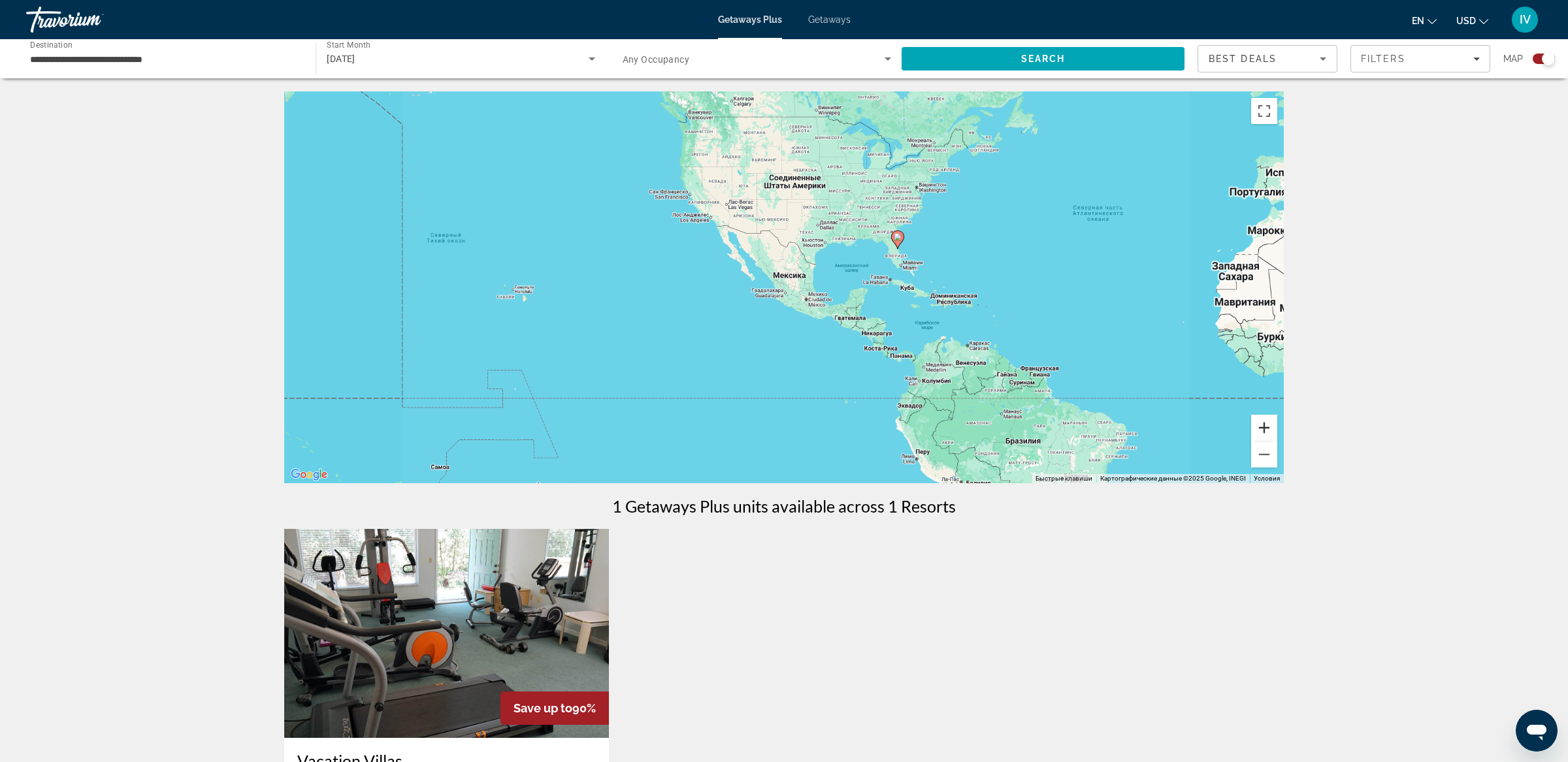
click at [1256, 422] on button "Увеличить" at bounding box center [1264, 427] width 26 height 26
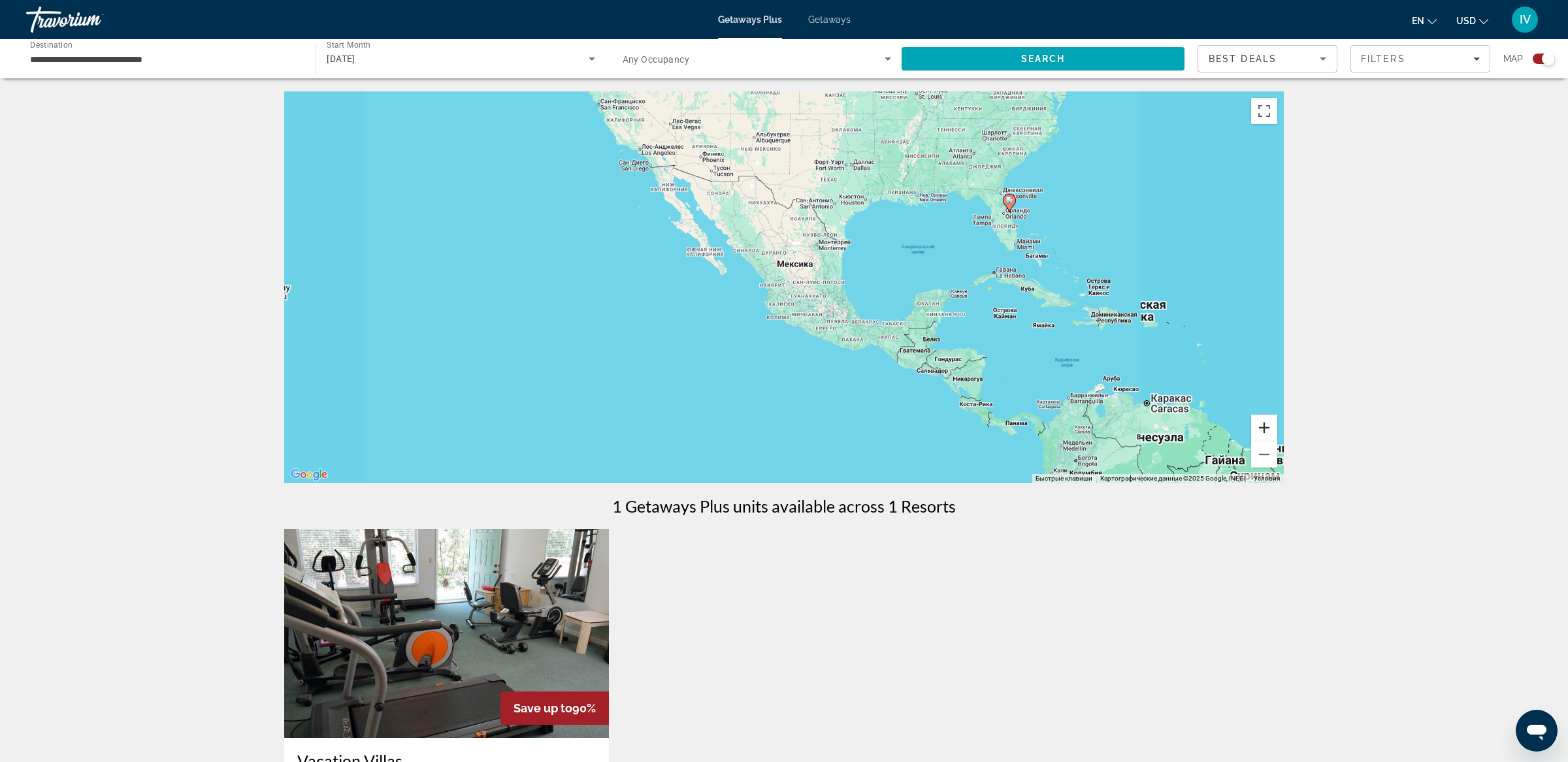
click at [1256, 422] on button "Увеличить" at bounding box center [1264, 427] width 26 height 26
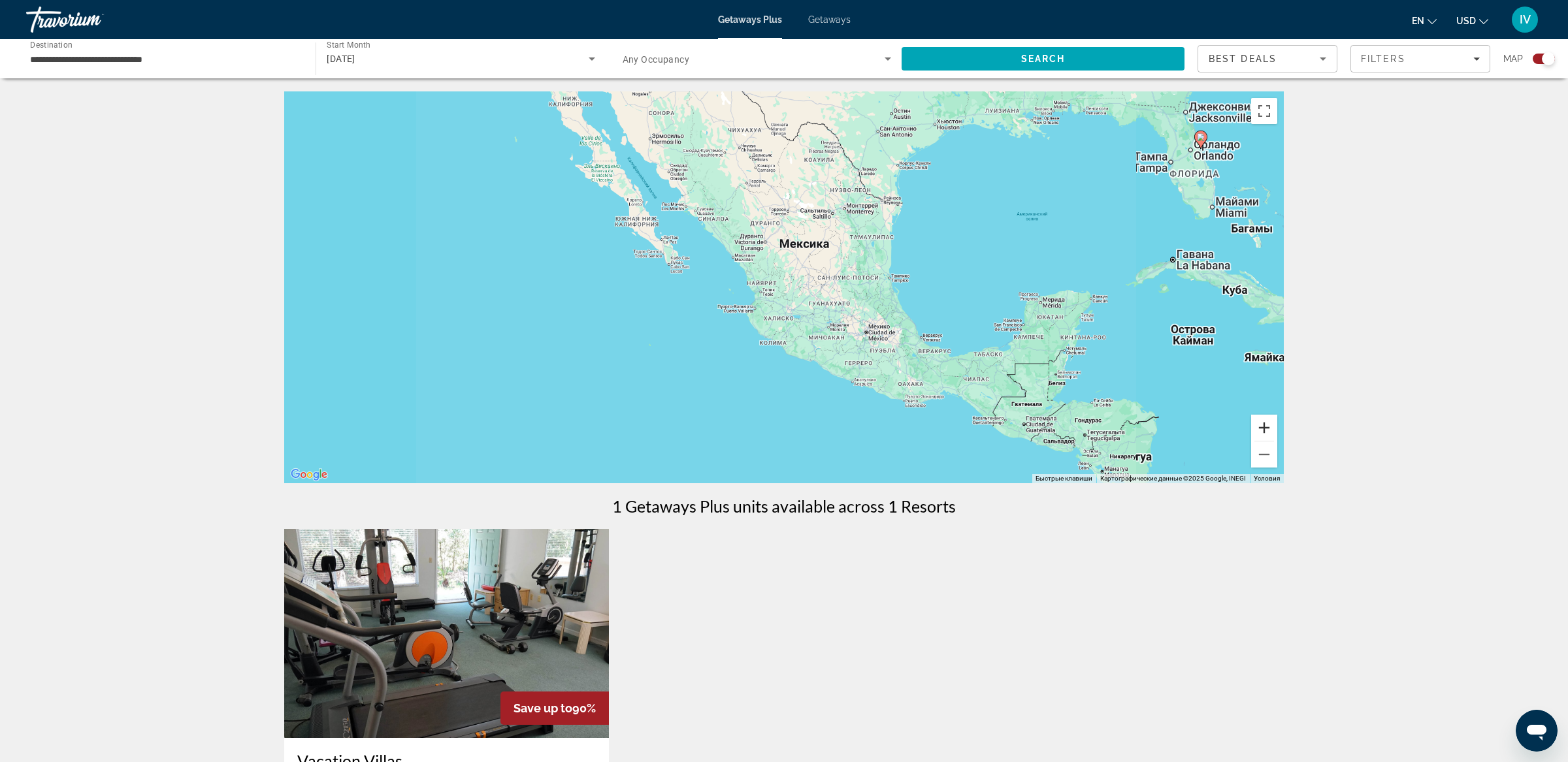
click at [1256, 422] on button "Увеличить" at bounding box center [1264, 427] width 26 height 26
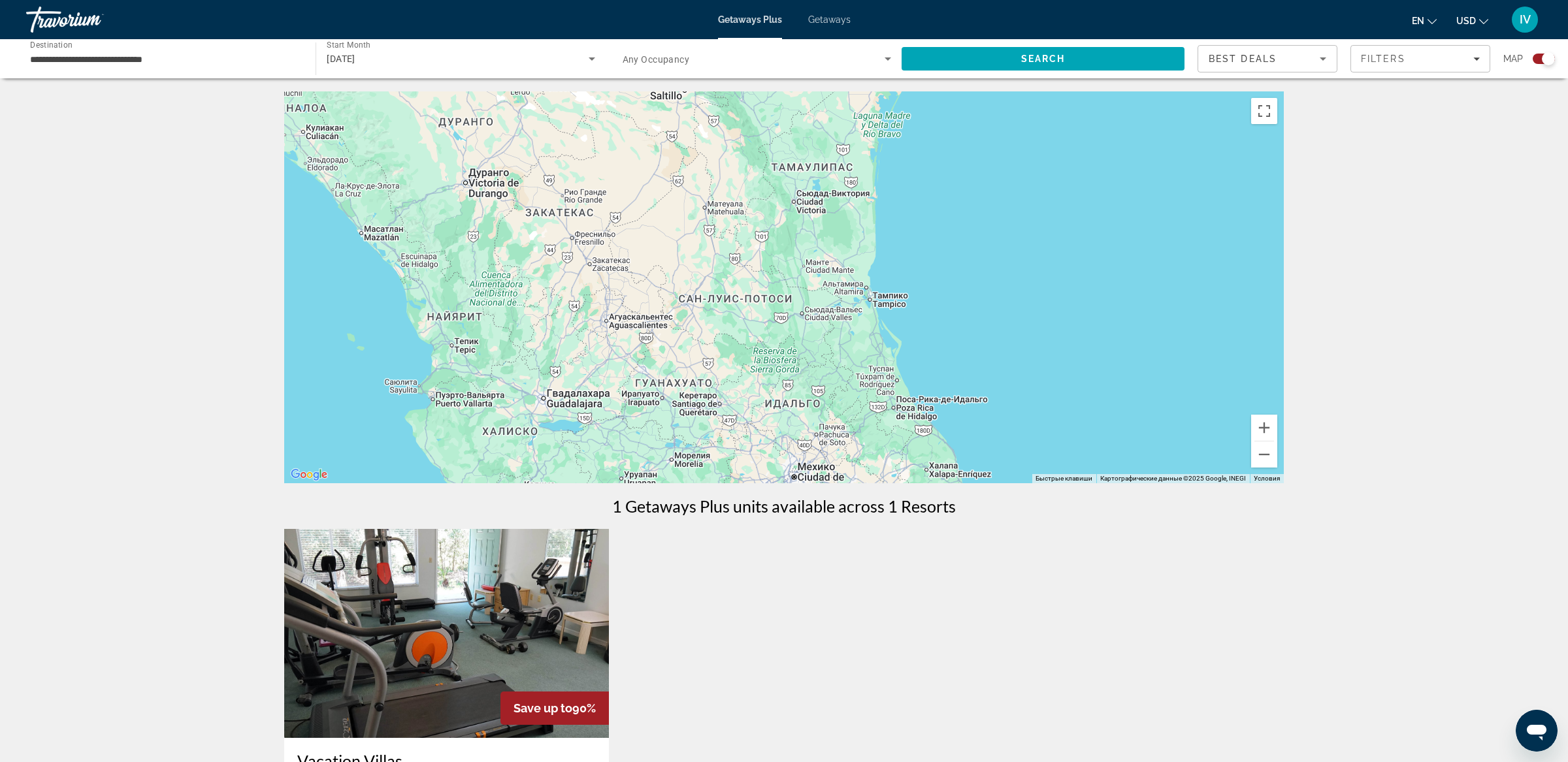
drag, startPoint x: 863, startPoint y: 270, endPoint x: 768, endPoint y: 291, distance: 97.3
click at [767, 290] on div "Main content" at bounding box center [784, 287] width 1000 height 392
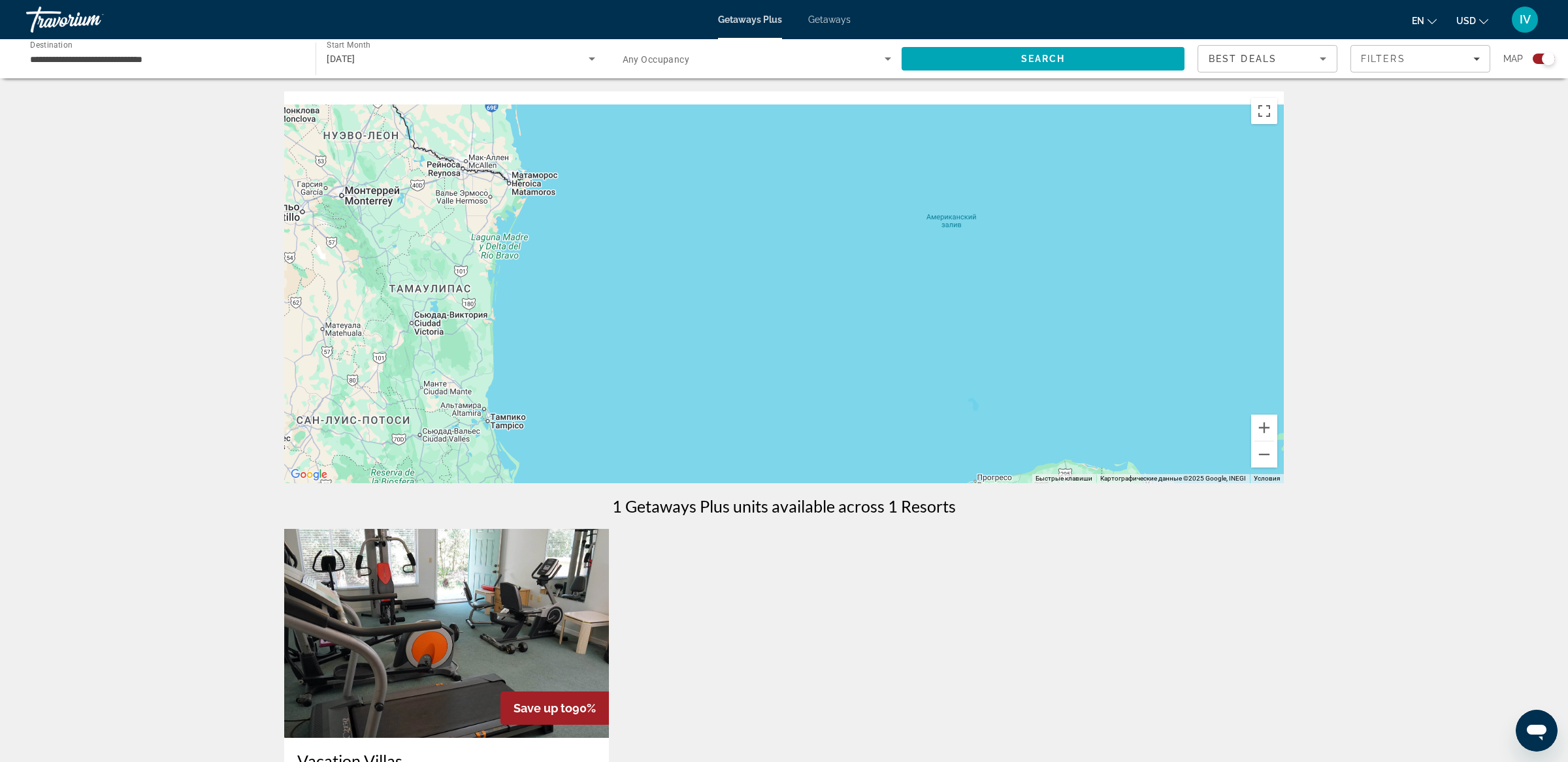
drag, startPoint x: 886, startPoint y: 218, endPoint x: 902, endPoint y: 355, distance: 137.9
click at [885, 343] on div "Main content" at bounding box center [784, 287] width 1000 height 392
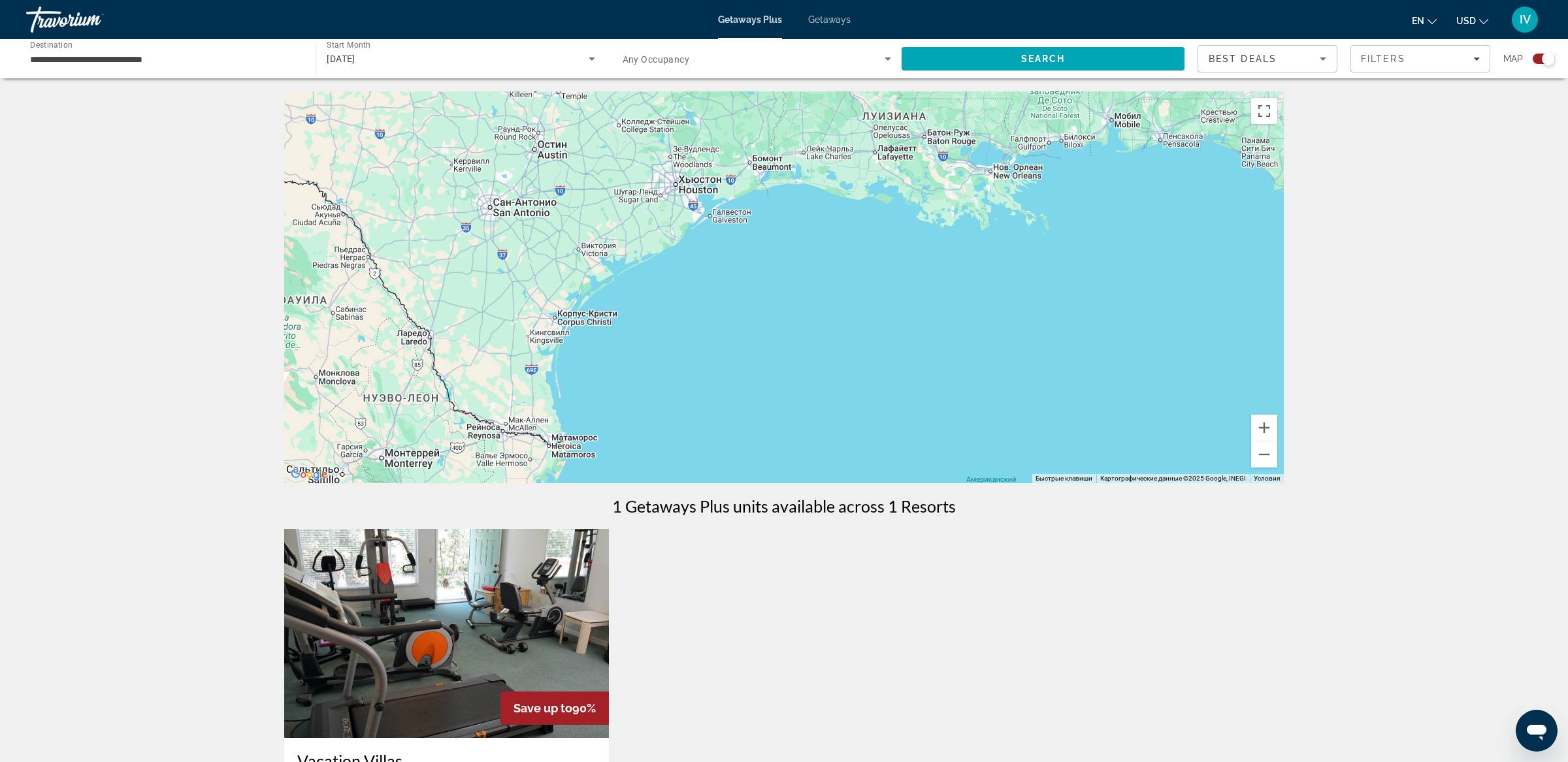
drag, startPoint x: 865, startPoint y: 297, endPoint x: 956, endPoint y: 364, distance: 113.0
click at [956, 363] on div "Main content" at bounding box center [784, 287] width 1000 height 392
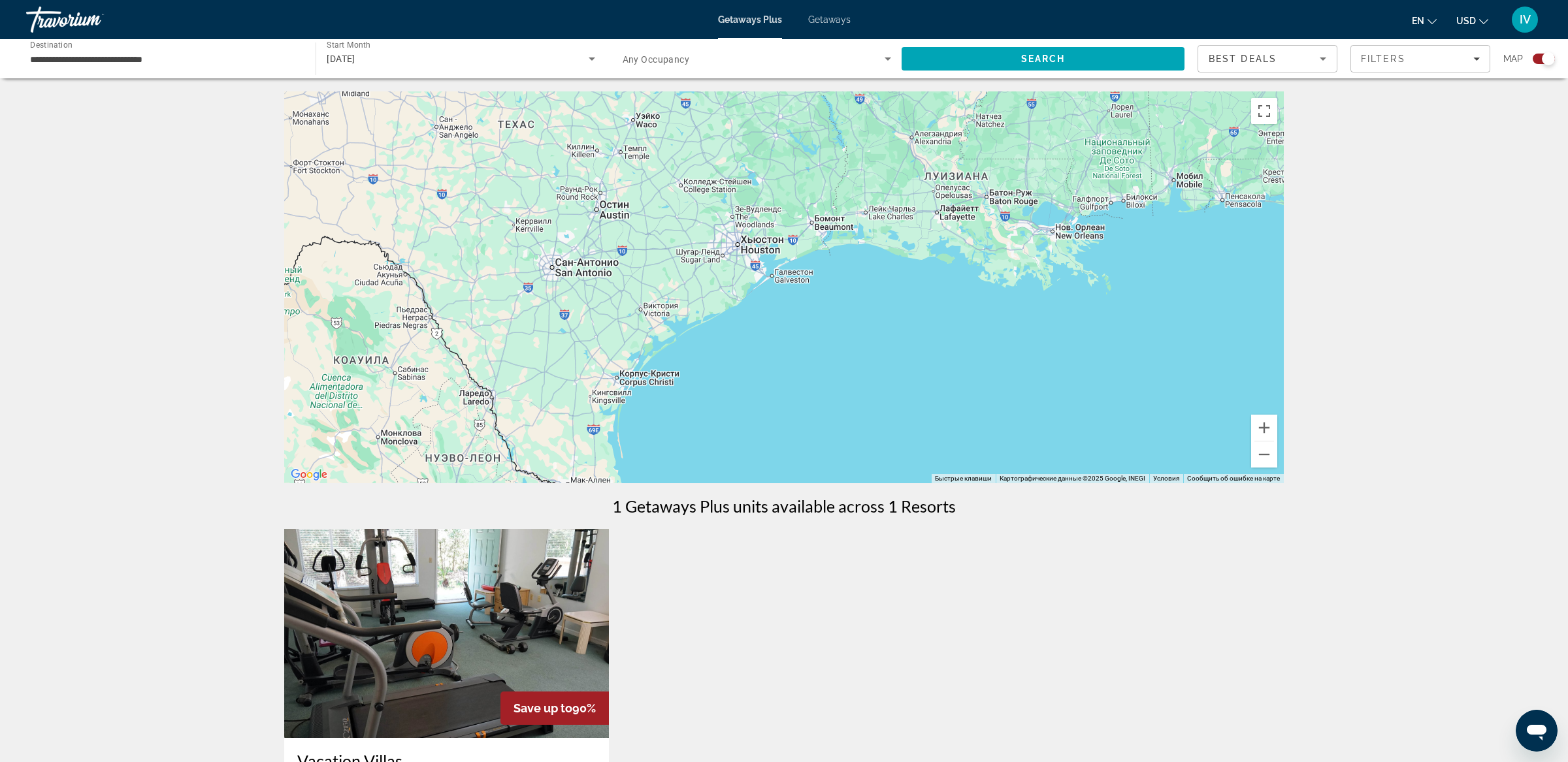
click at [832, 19] on span "Getaways" at bounding box center [829, 19] width 42 height 10
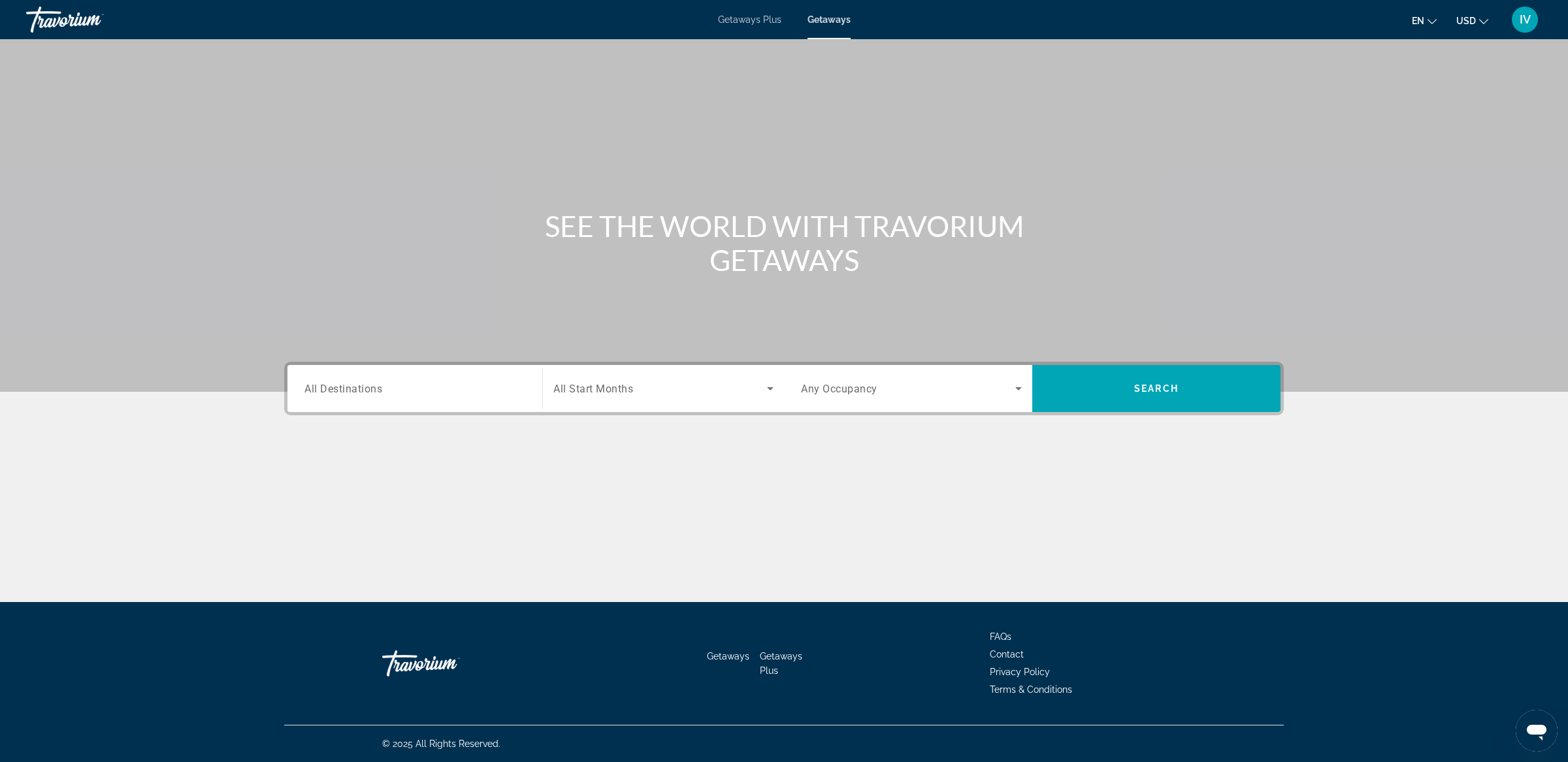
click at [357, 389] on span "All Destinations" at bounding box center [343, 388] width 78 height 13
click at [357, 389] on input "Destination All Destinations" at bounding box center [415, 390] width 221 height 16
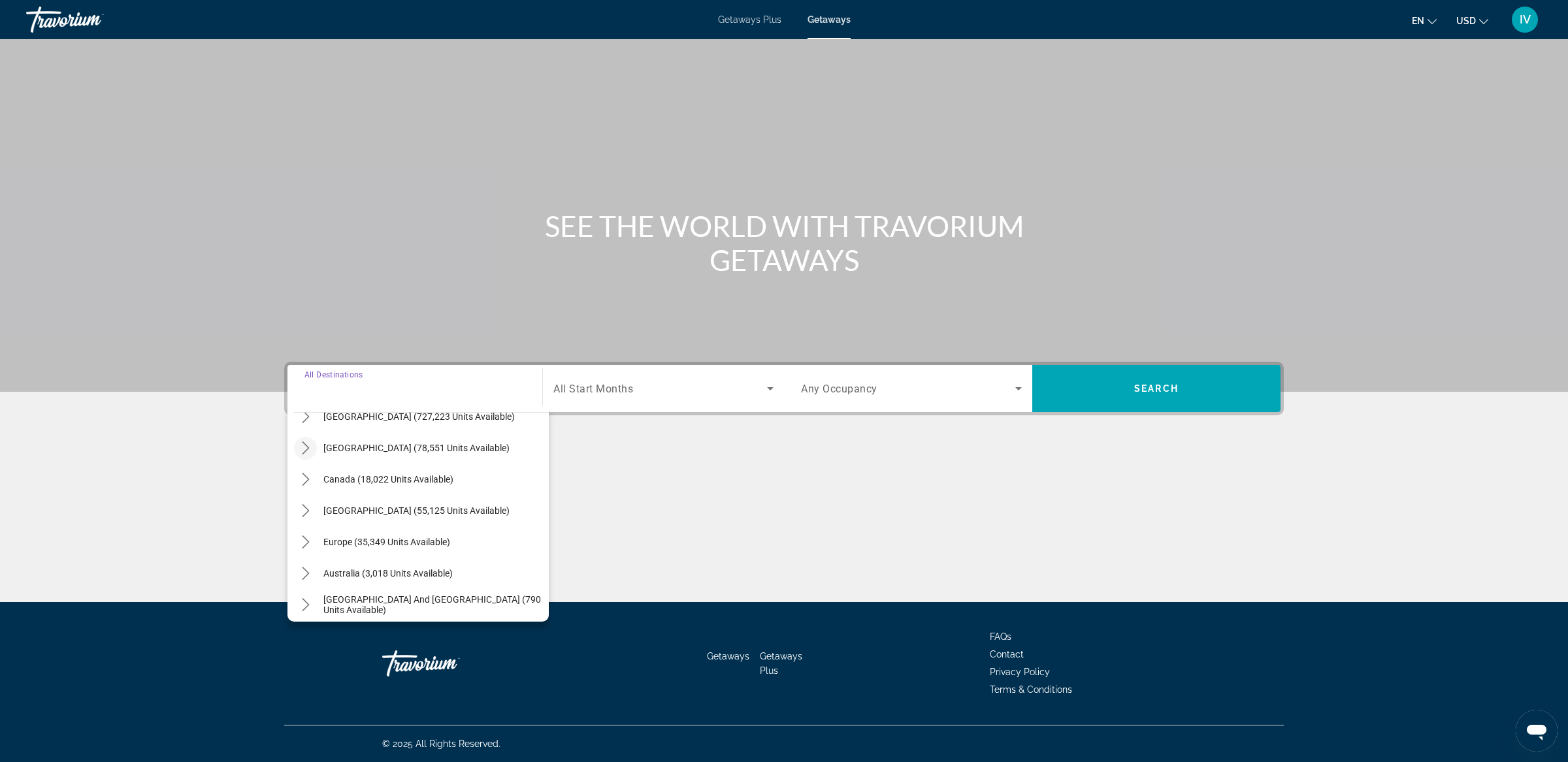
scroll to position [53, 0]
click at [309, 415] on icon "Toggle United States (727,223 units available) submenu" at bounding box center [306, 413] width 13 height 13
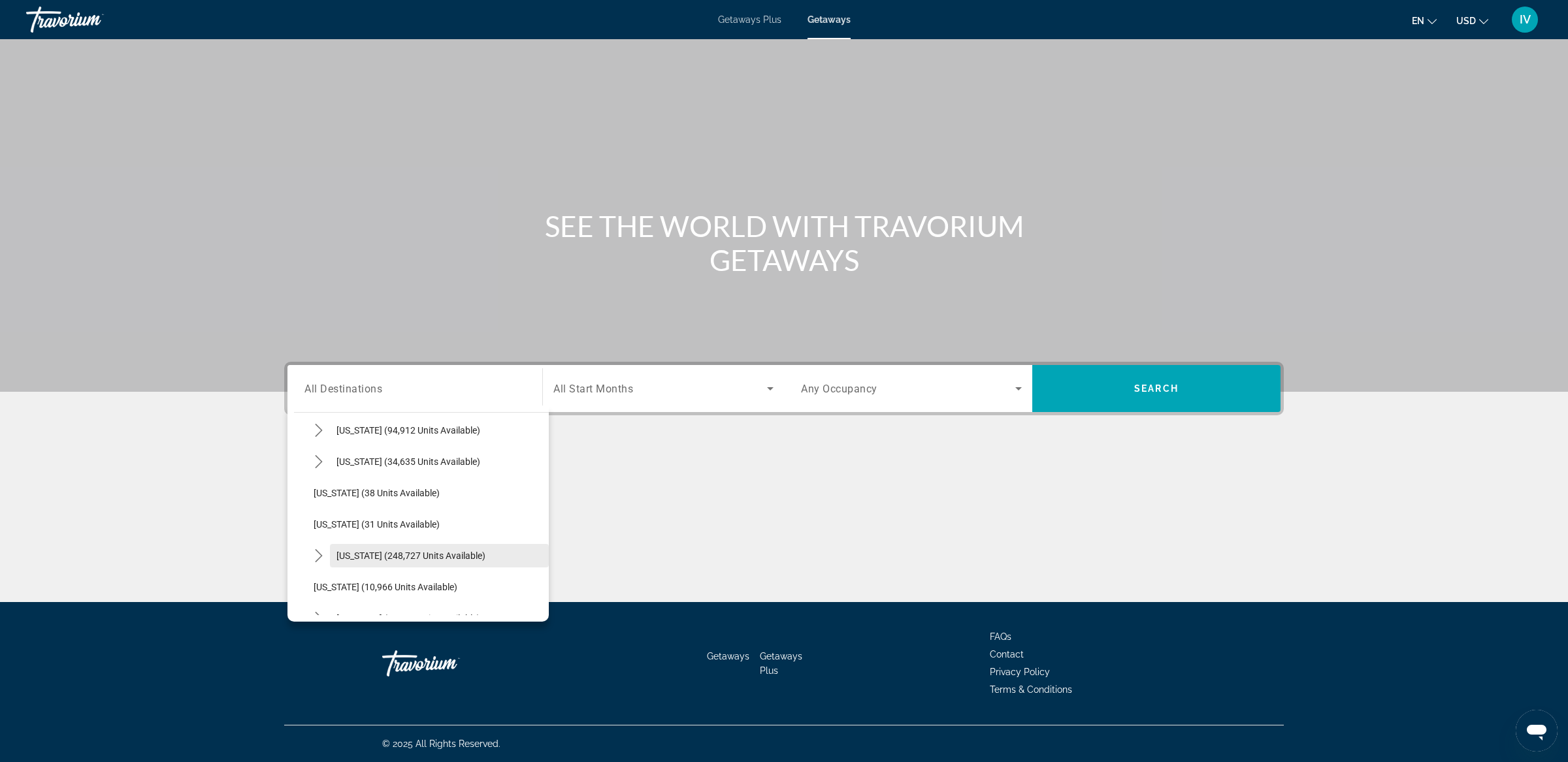
scroll to position [135, 0]
click at [387, 557] on span "Select destination: Florida (248,727 units available)" at bounding box center [439, 550] width 219 height 31
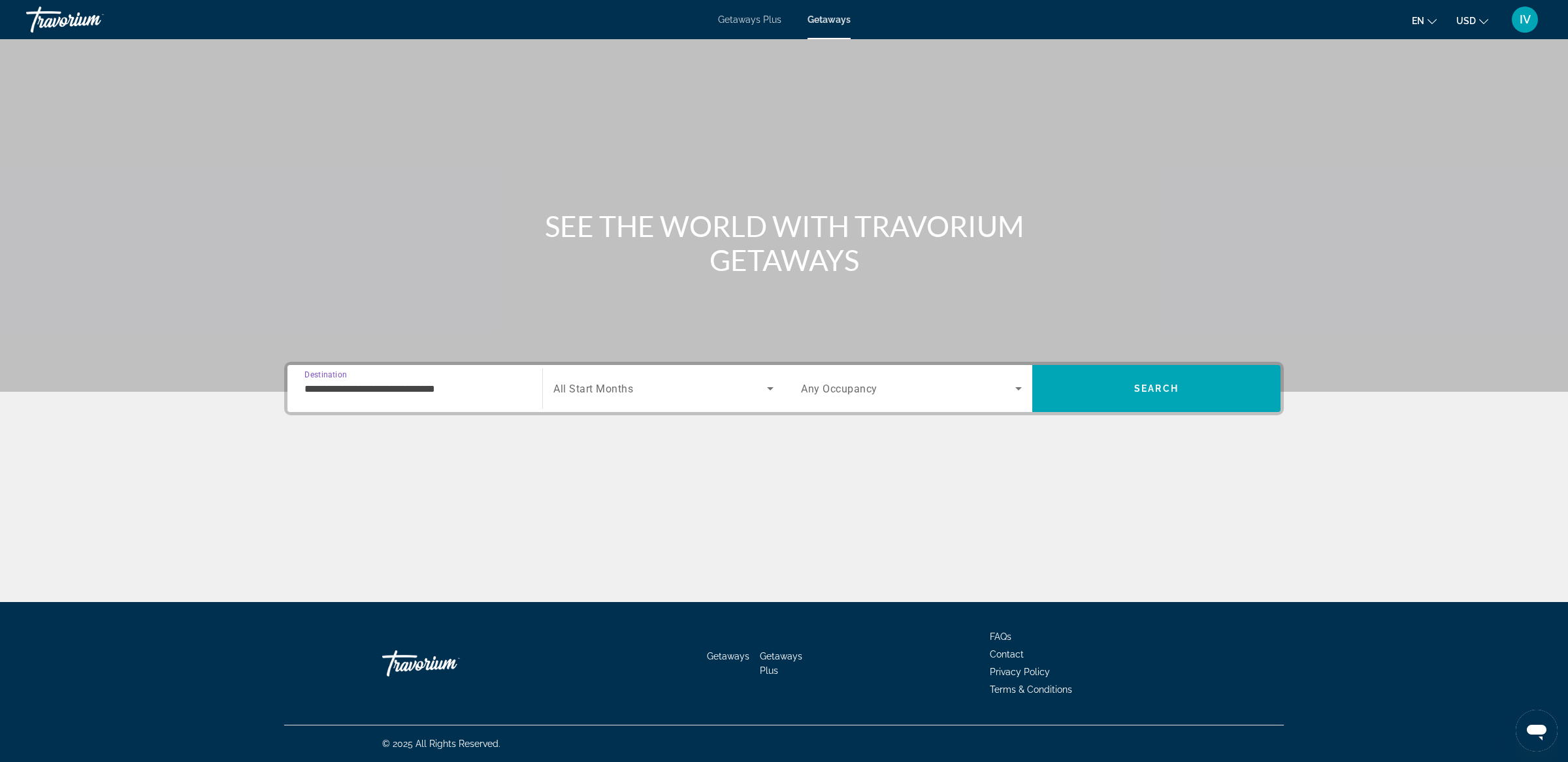
click at [421, 400] on div "**********" at bounding box center [415, 389] width 221 height 38
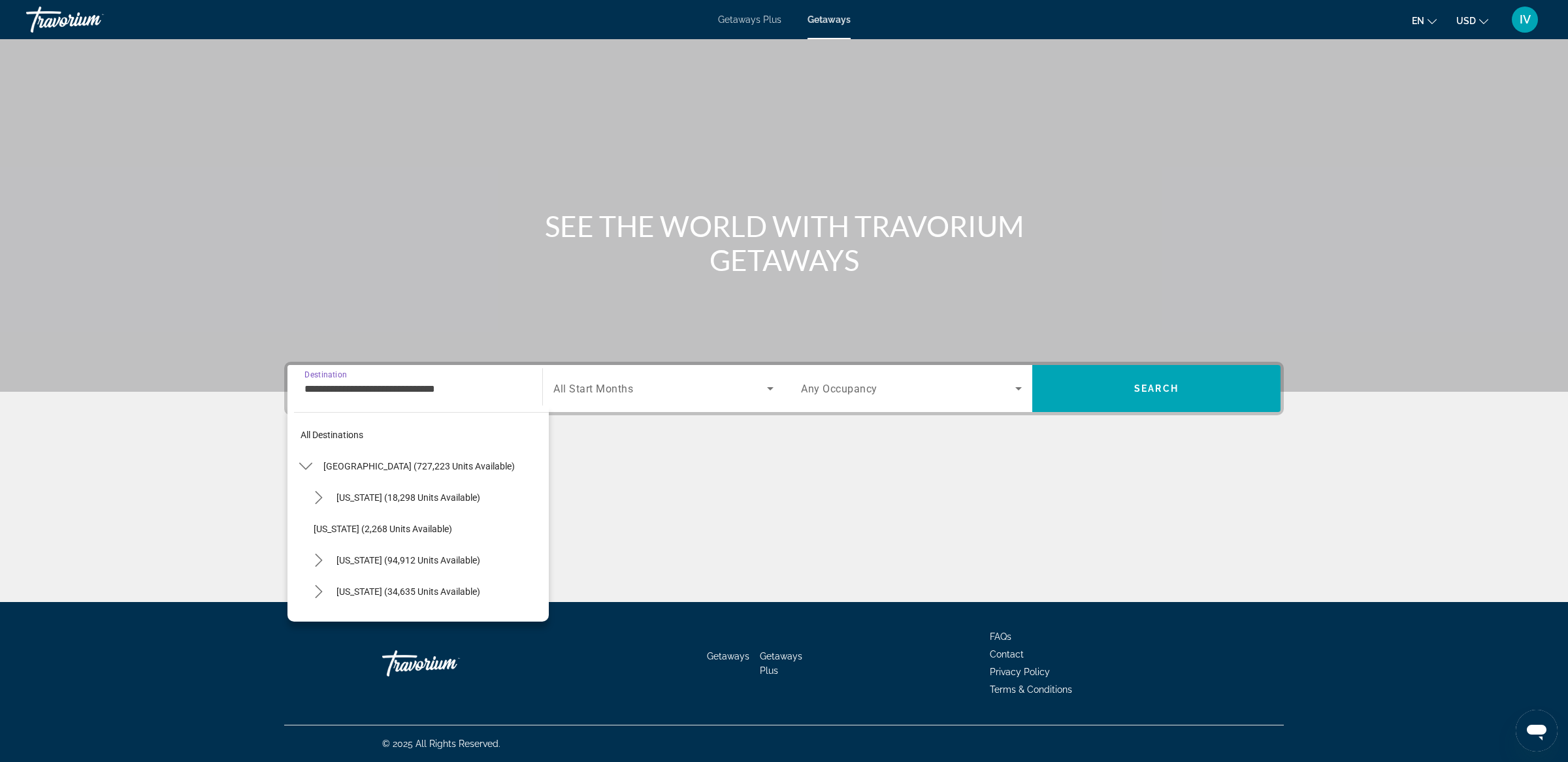
scroll to position [172, 0]
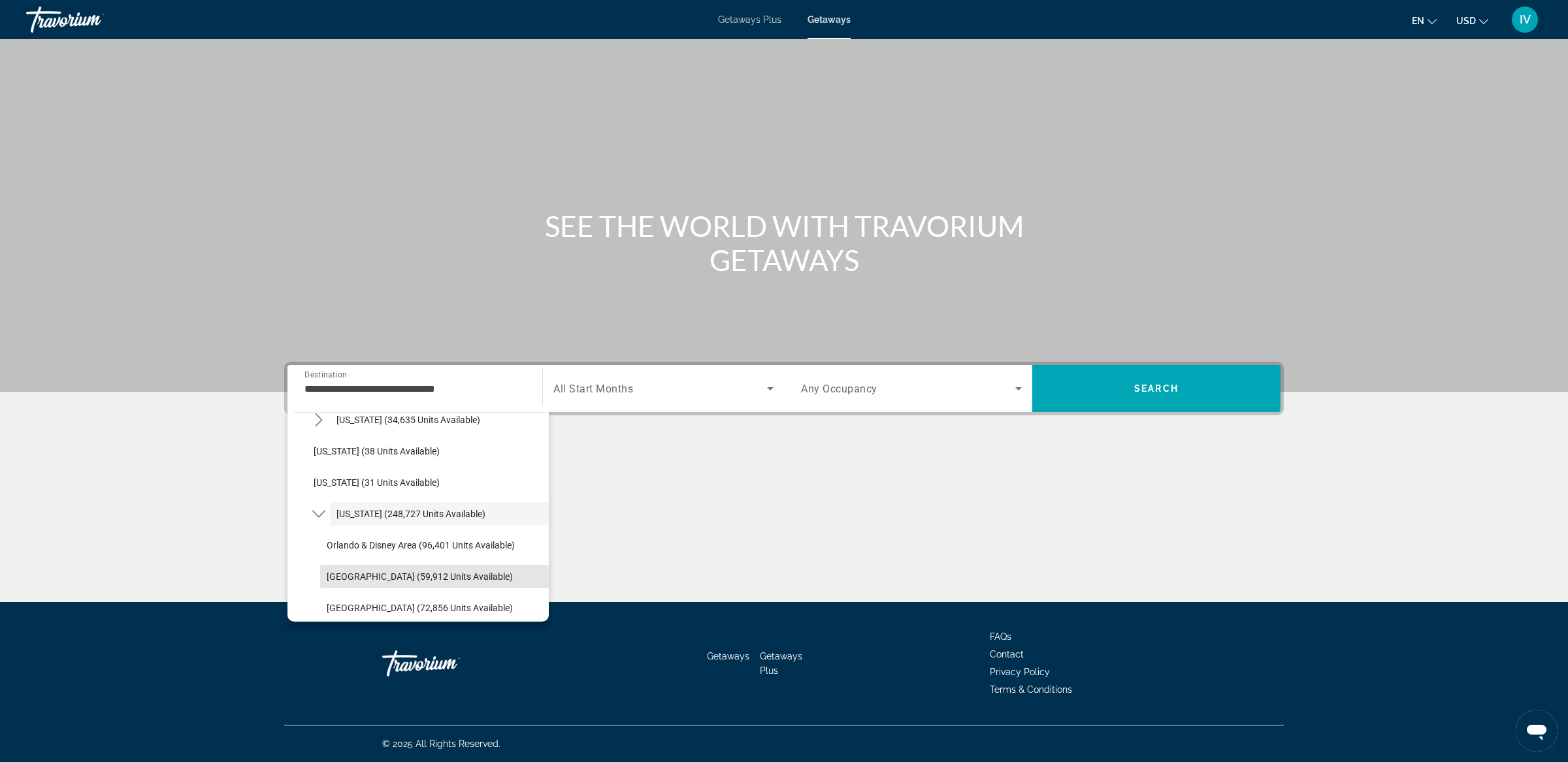
drag, startPoint x: 347, startPoint y: 576, endPoint x: 423, endPoint y: 567, distance: 76.5
click at [347, 576] on span "[GEOGRAPHIC_DATA] (59,912 units available)" at bounding box center [419, 576] width 186 height 10
type input "**********"
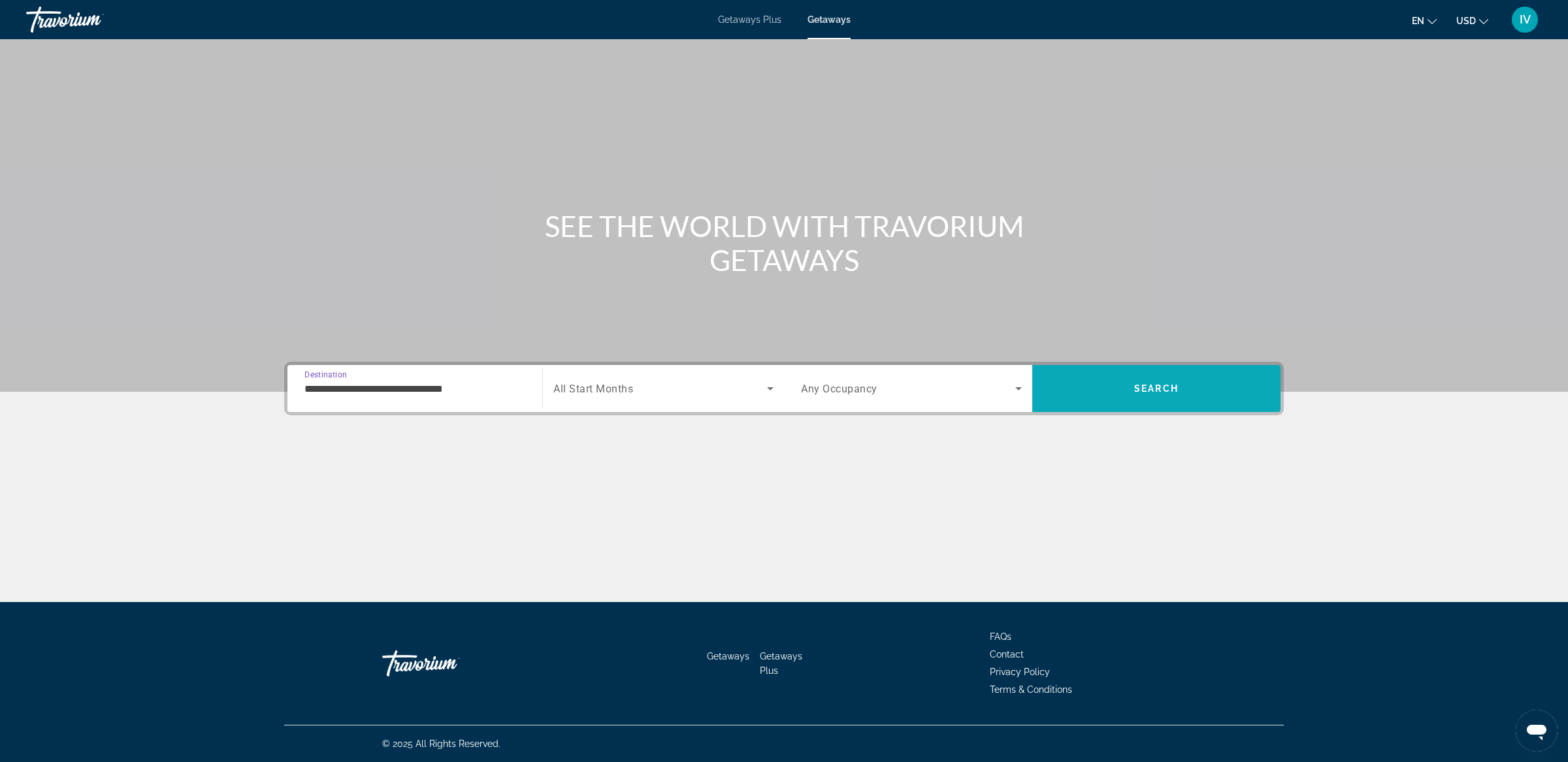
click at [1088, 382] on span "Search" at bounding box center [1156, 388] width 248 height 31
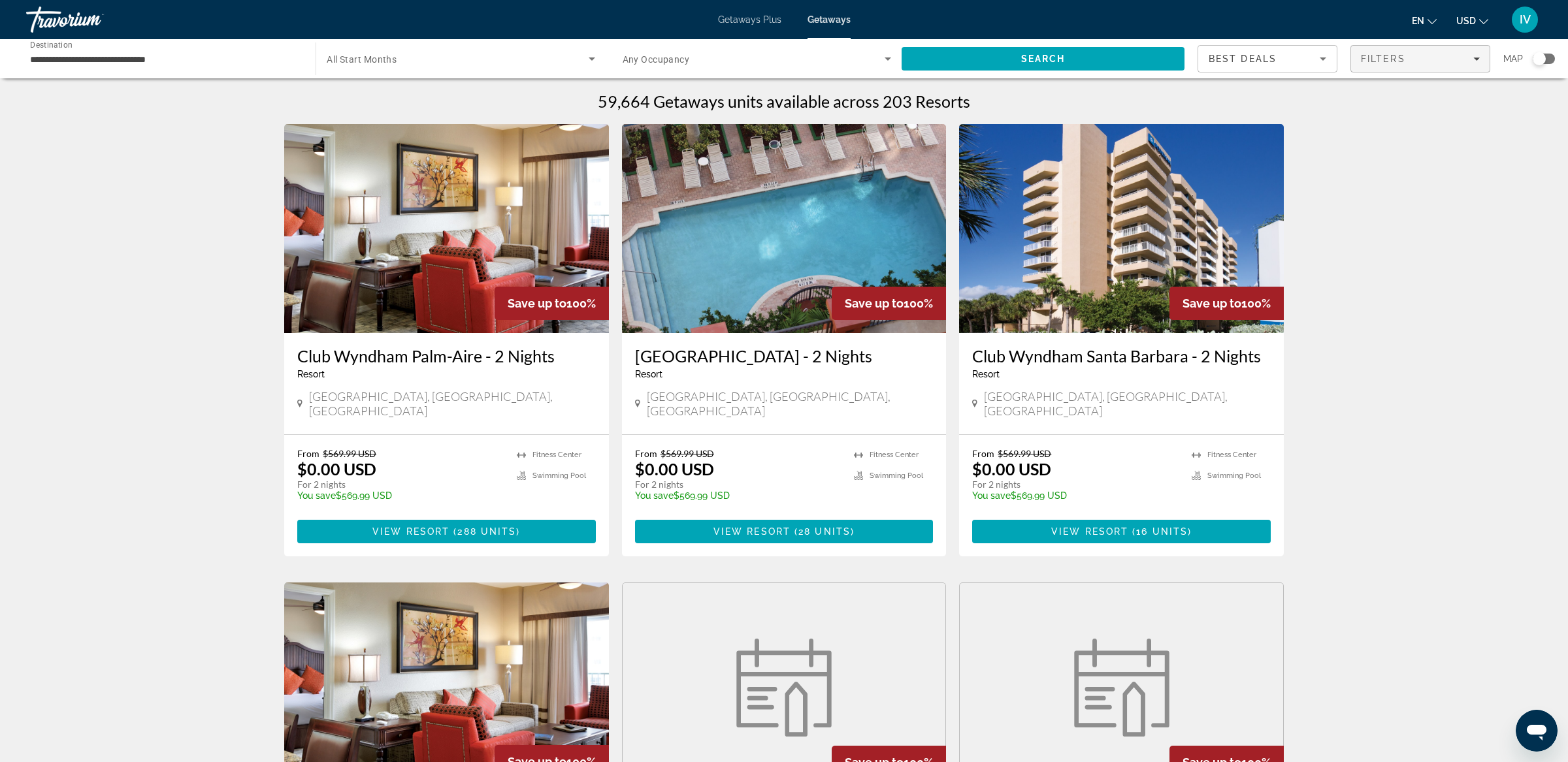
click at [1454, 70] on span "Filters" at bounding box center [1420, 58] width 138 height 31
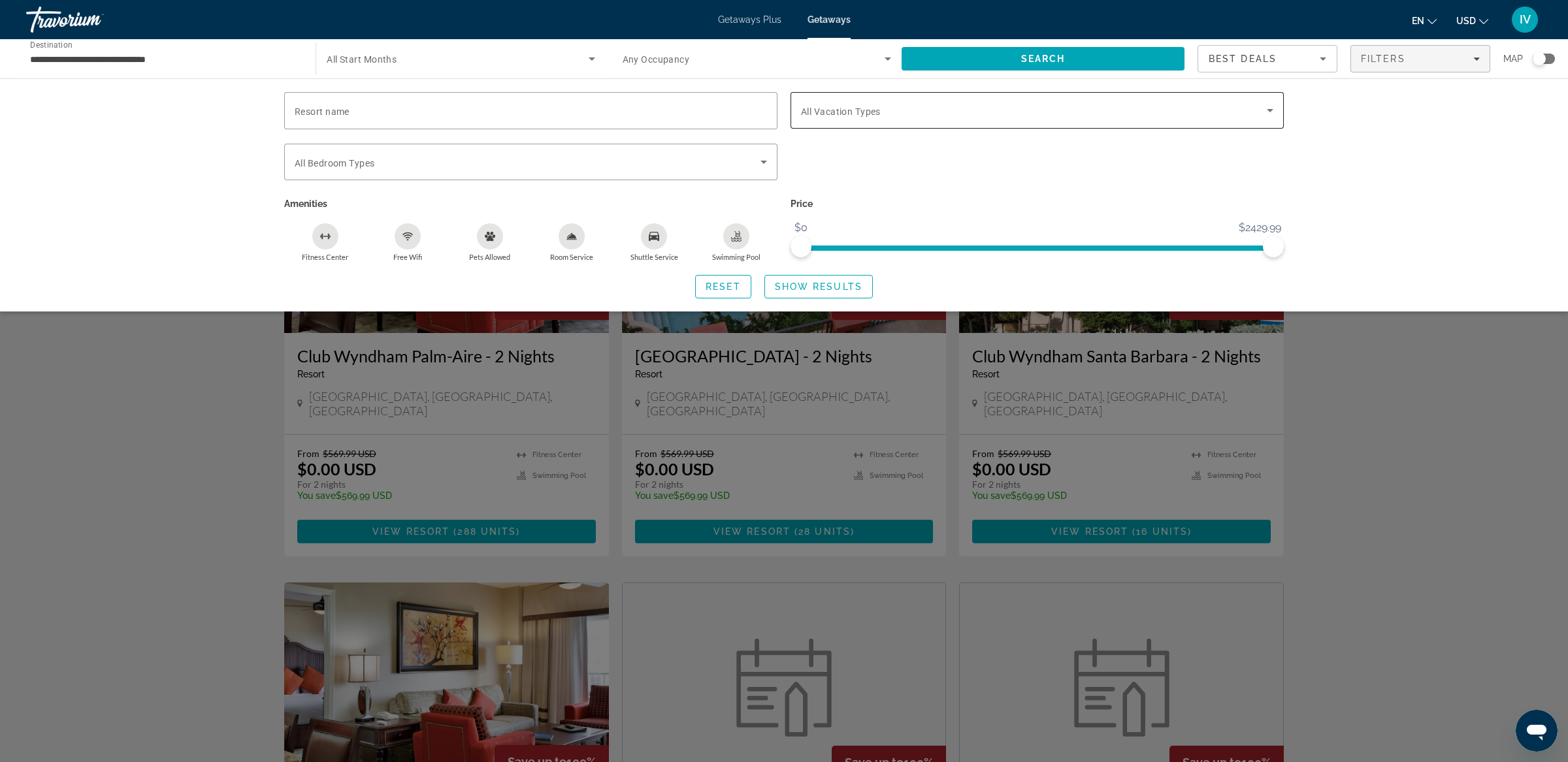
click at [924, 117] on span "Search widget" at bounding box center [1034, 110] width 466 height 16
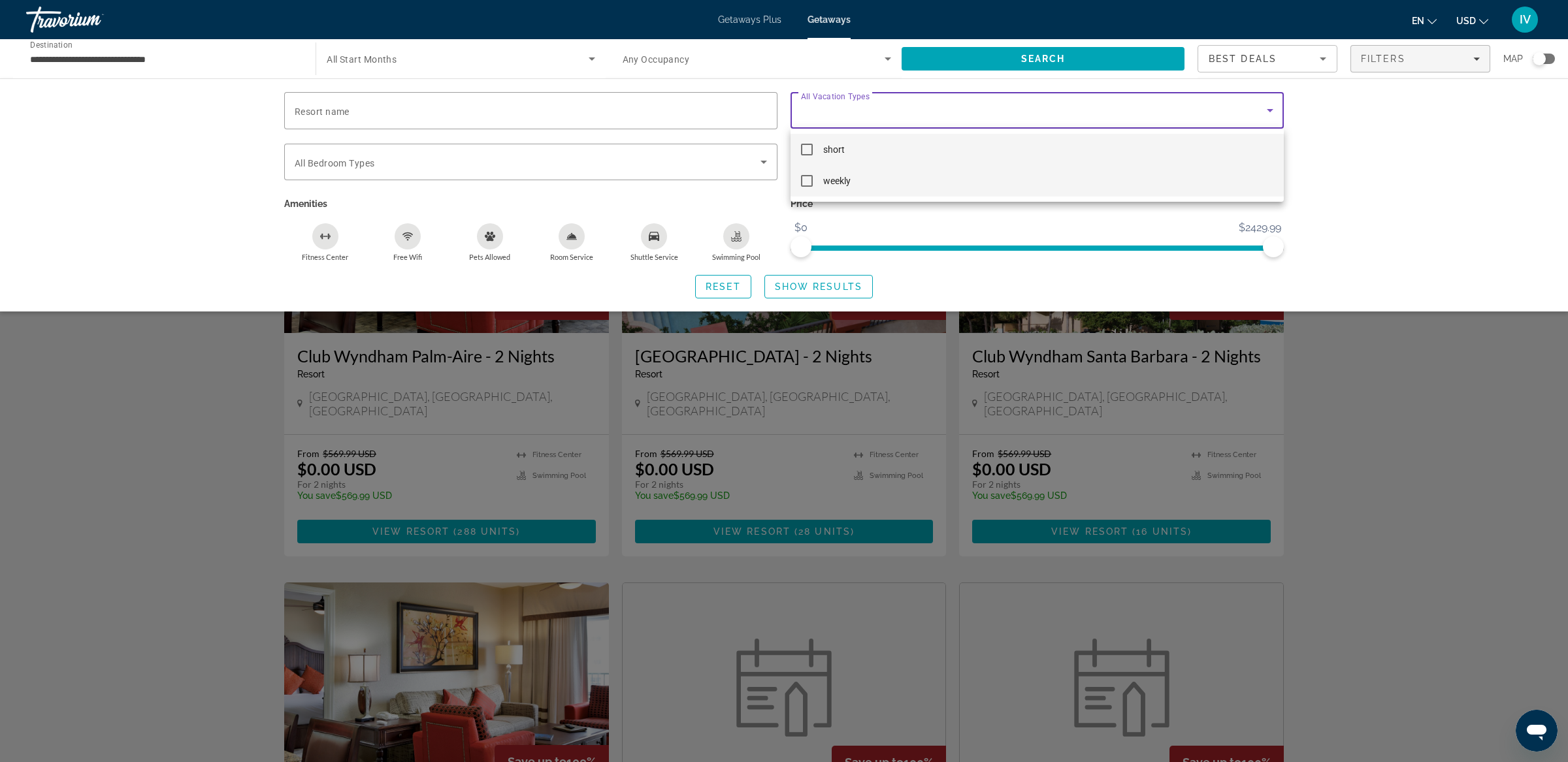
click at [810, 183] on mat-pseudo-checkbox at bounding box center [807, 181] width 12 height 12
click at [824, 289] on div at bounding box center [784, 381] width 1568 height 762
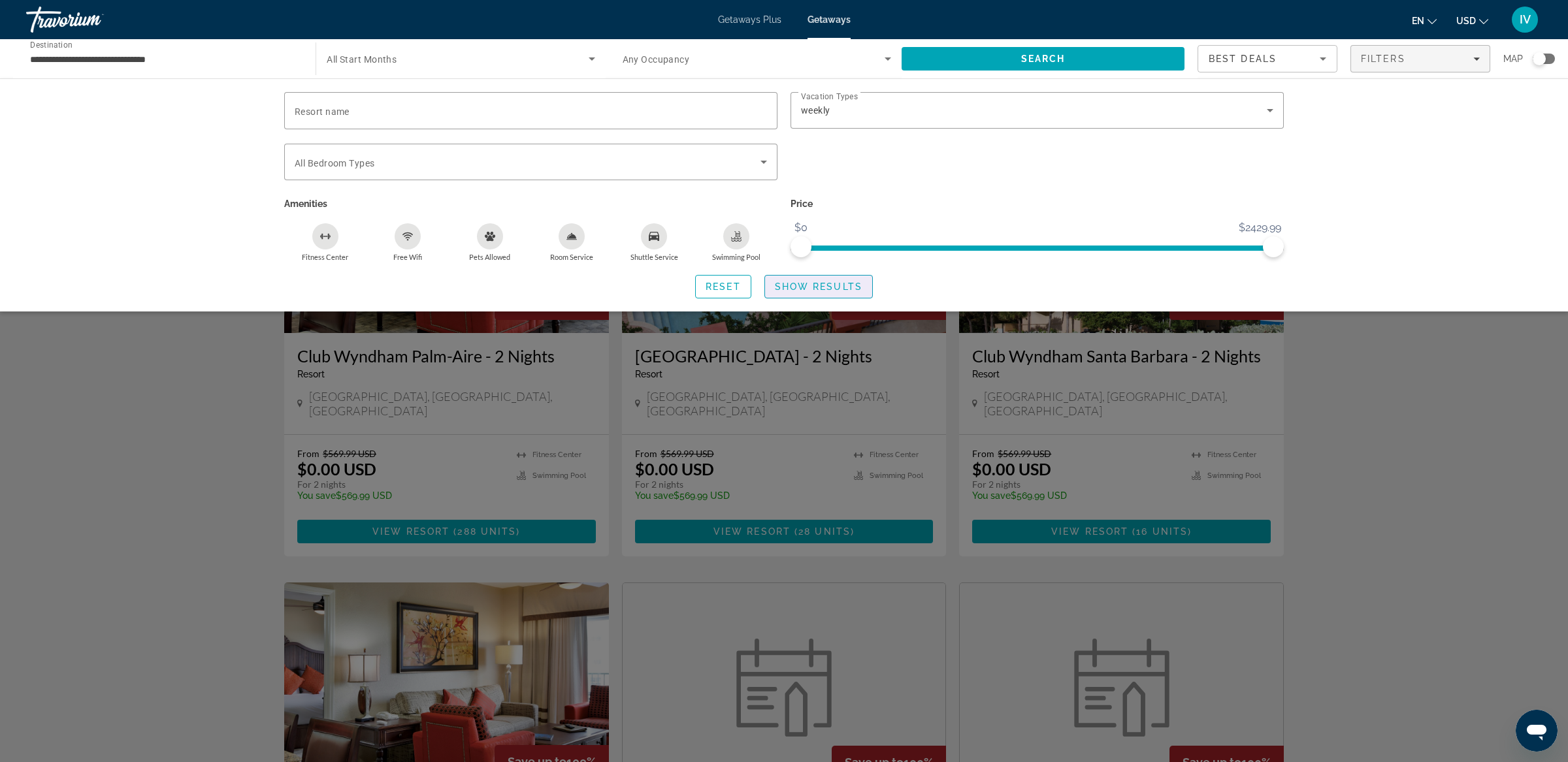
click at [824, 289] on span "Show Results" at bounding box center [818, 287] width 87 height 10
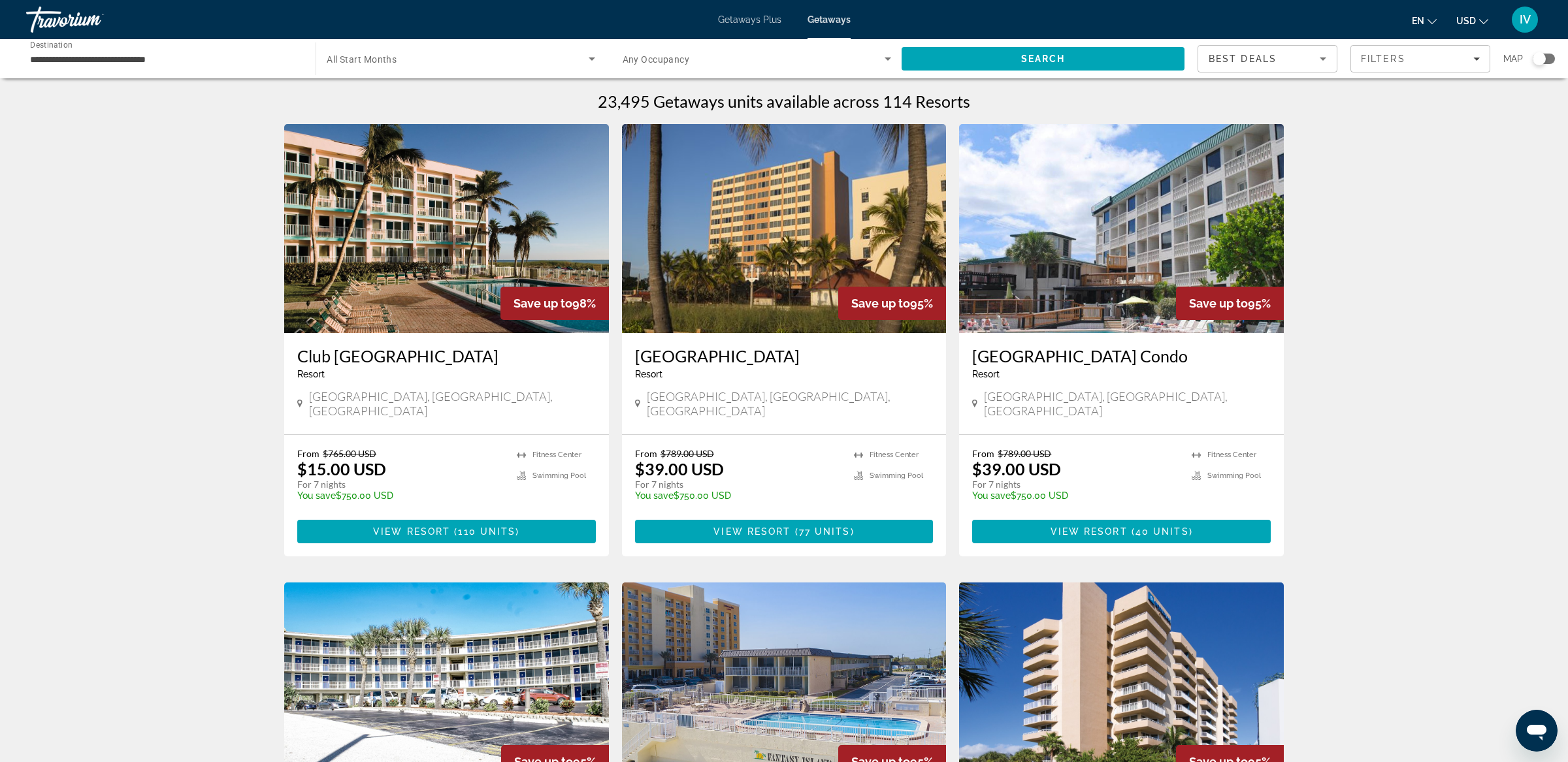
click at [457, 57] on span "Search widget" at bounding box center [457, 59] width 261 height 16
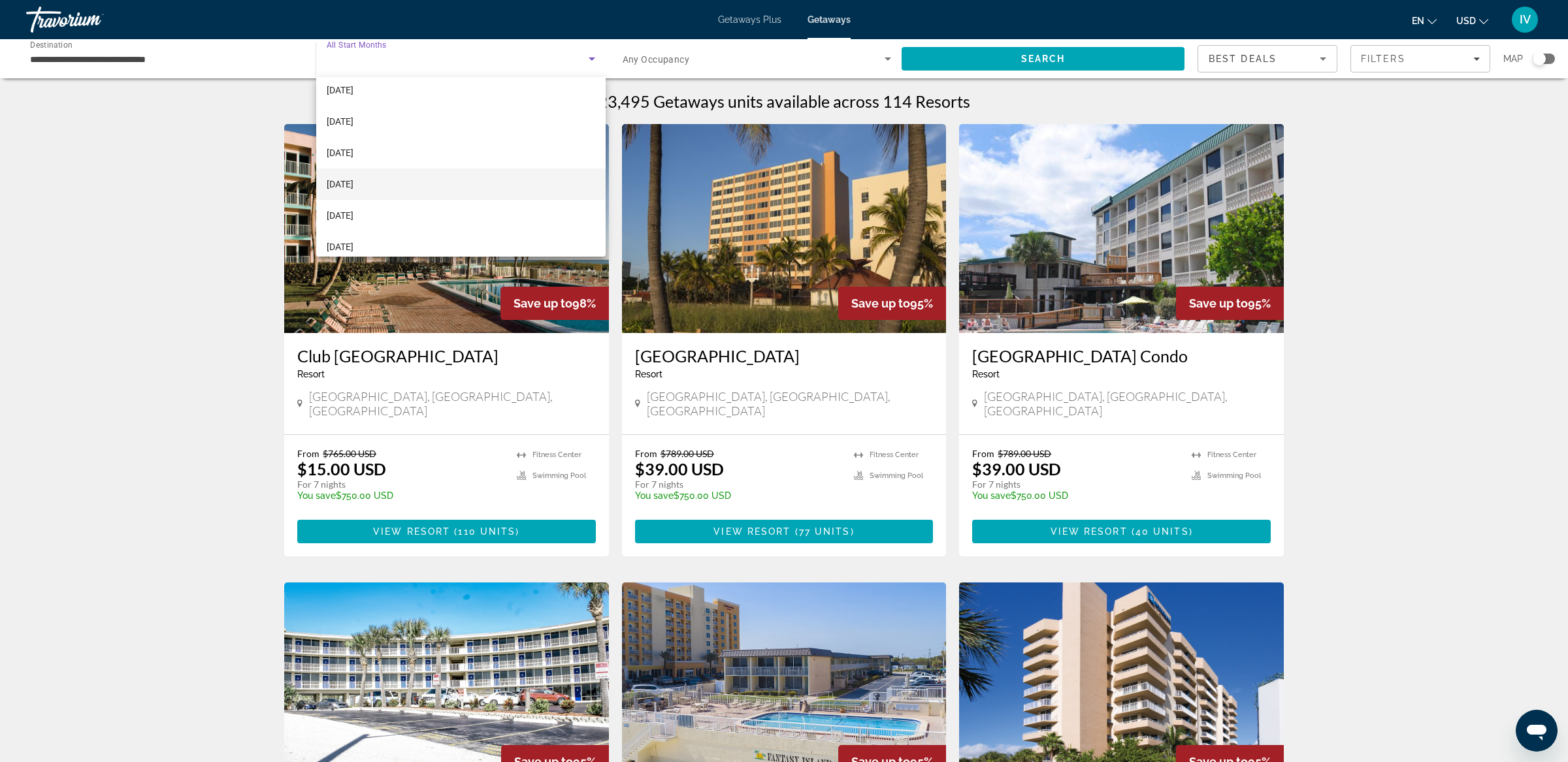
scroll to position [49, 0]
click at [354, 204] on span "[DATE]" at bounding box center [339, 206] width 26 height 16
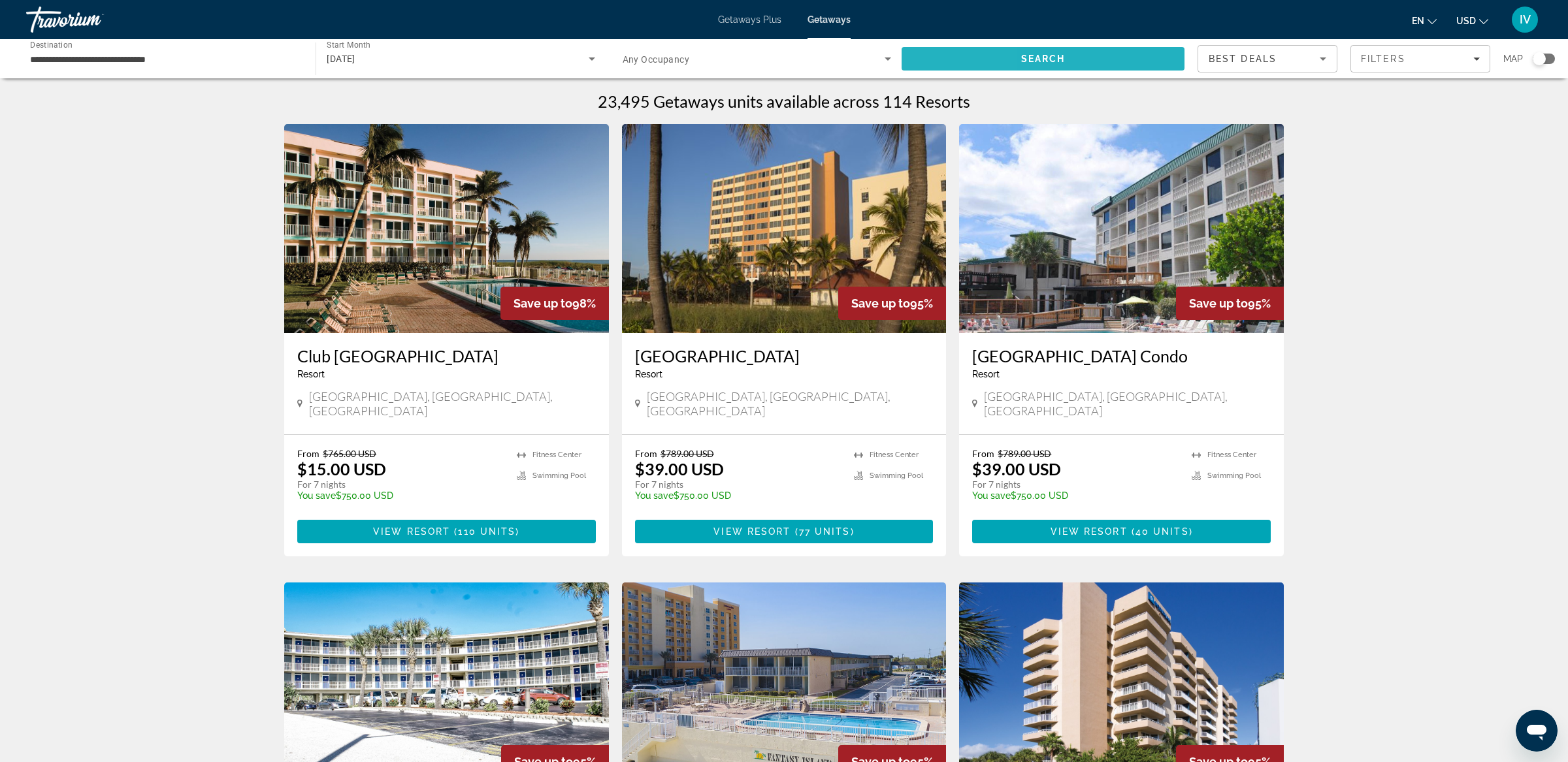
click at [935, 54] on span "Search" at bounding box center [1042, 58] width 283 height 31
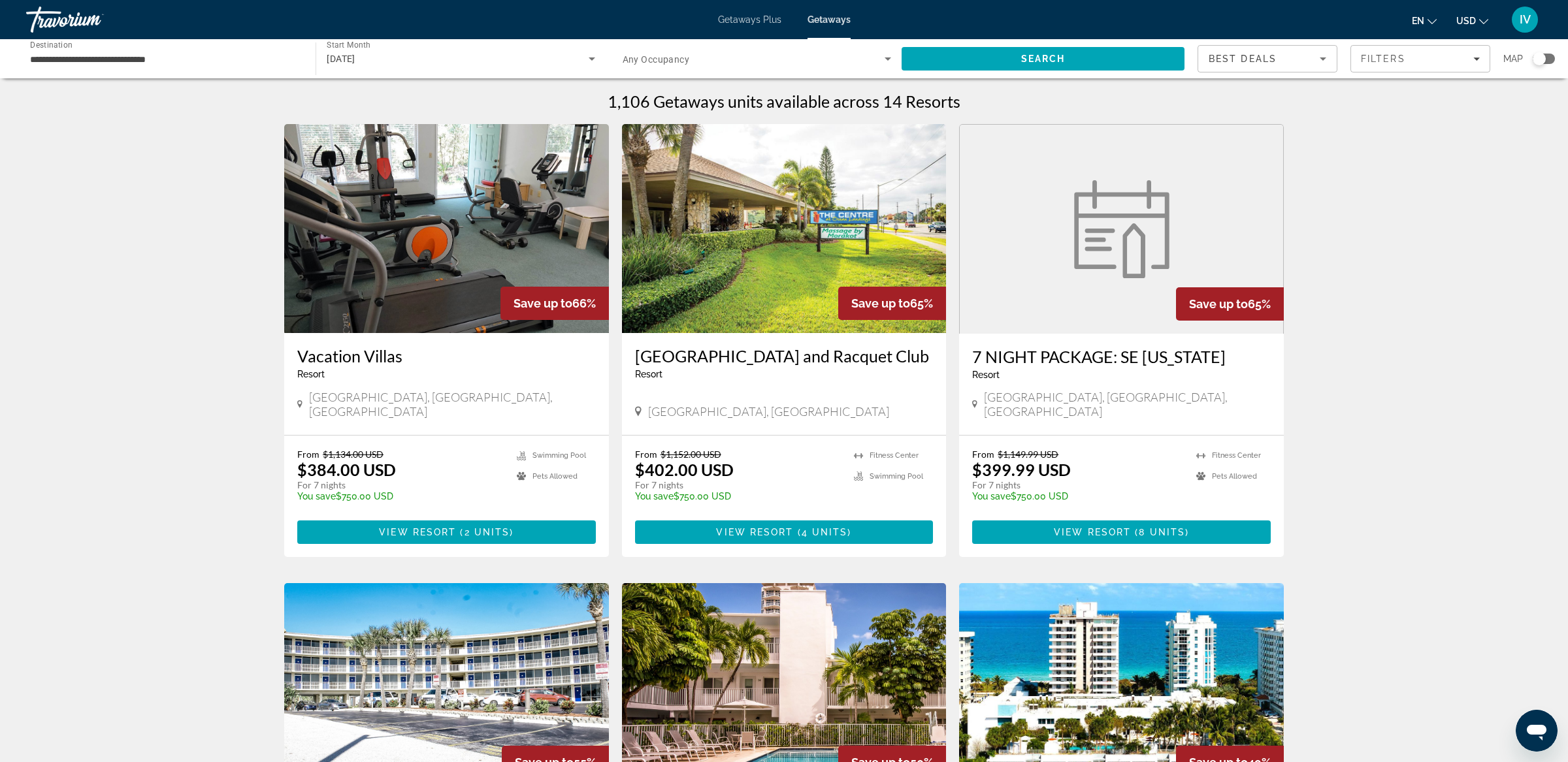
click at [452, 55] on div "[DATE]" at bounding box center [457, 59] width 261 height 16
click at [383, 101] on span "All Start Months" at bounding box center [359, 98] width 66 height 10
click at [968, 58] on span "Search" at bounding box center [1042, 58] width 283 height 31
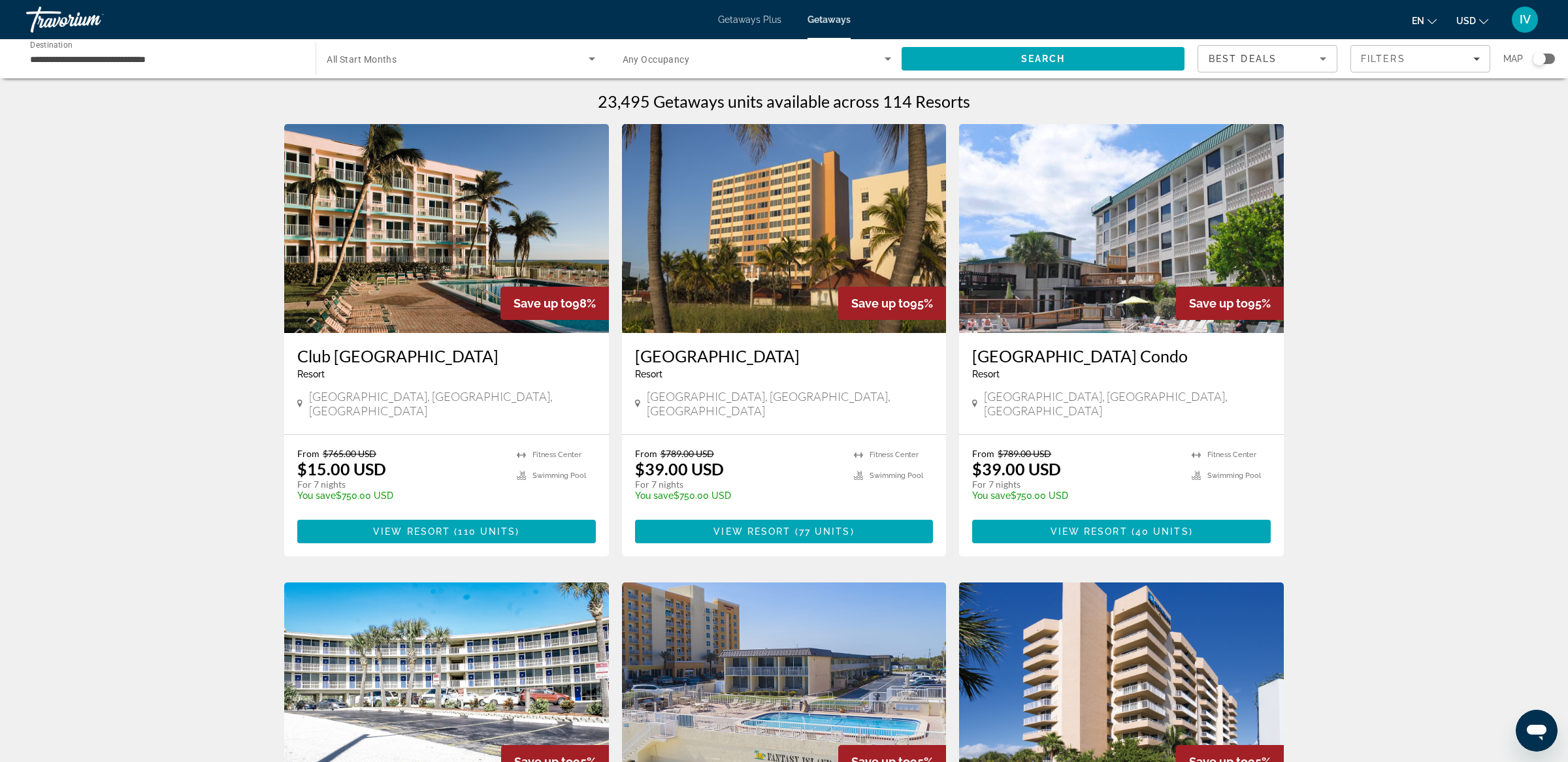
click at [509, 224] on img "Main content" at bounding box center [447, 228] width 325 height 209
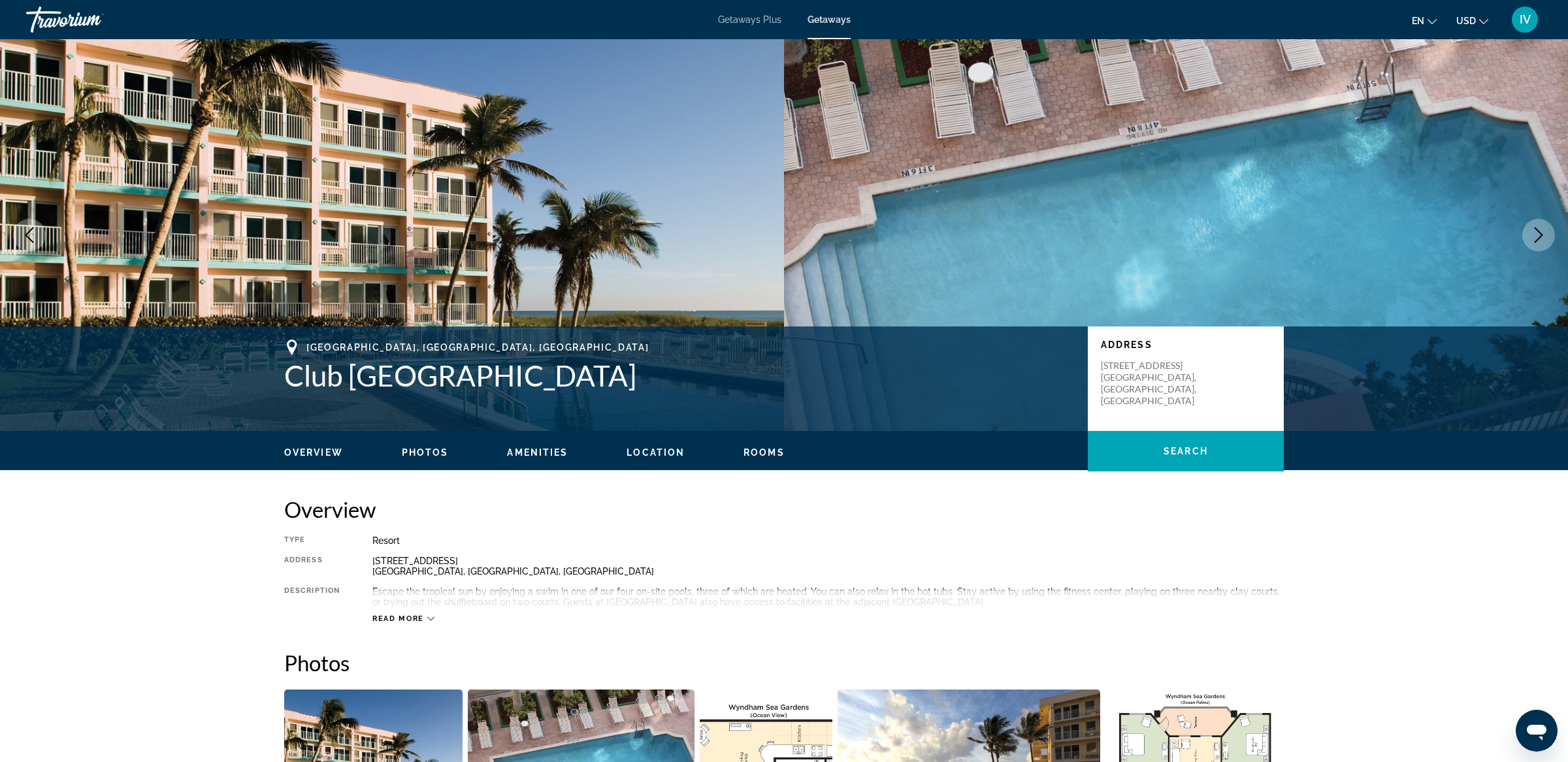
click at [1547, 246] on button "Next image" at bounding box center [1538, 235] width 33 height 33
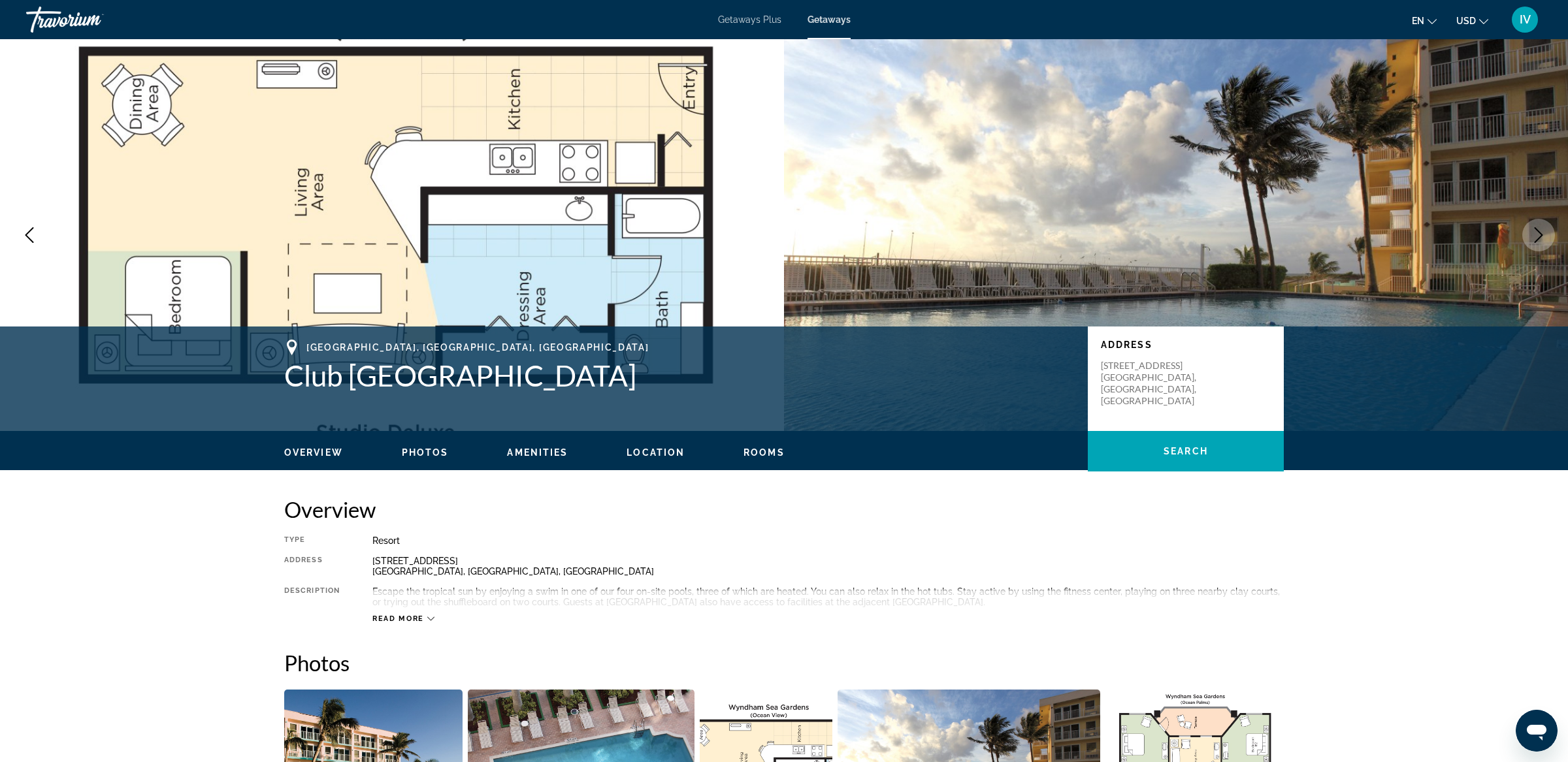
click at [1540, 236] on icon "Next image" at bounding box center [1538, 235] width 9 height 16
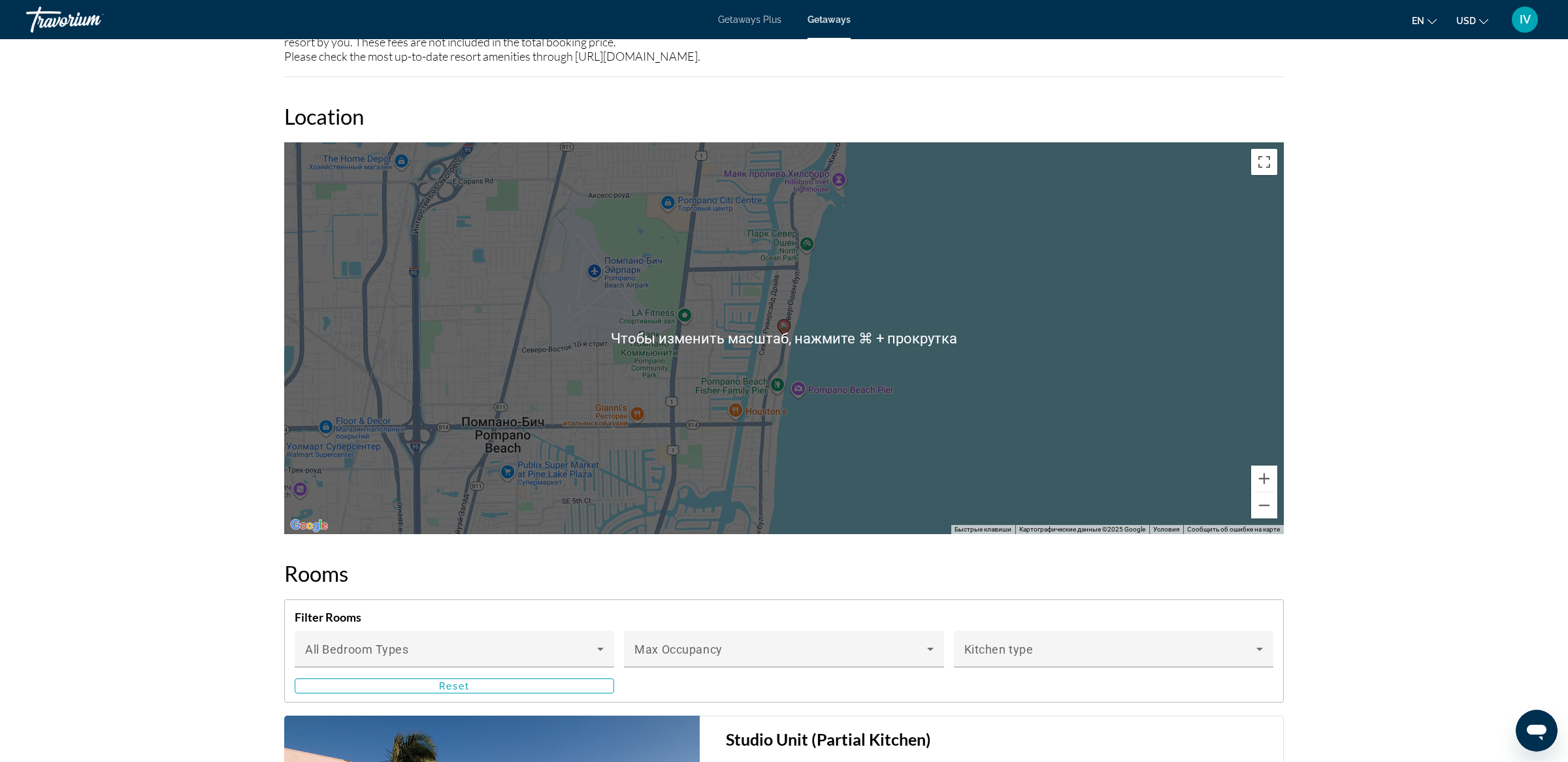
scroll to position [1975, 0]
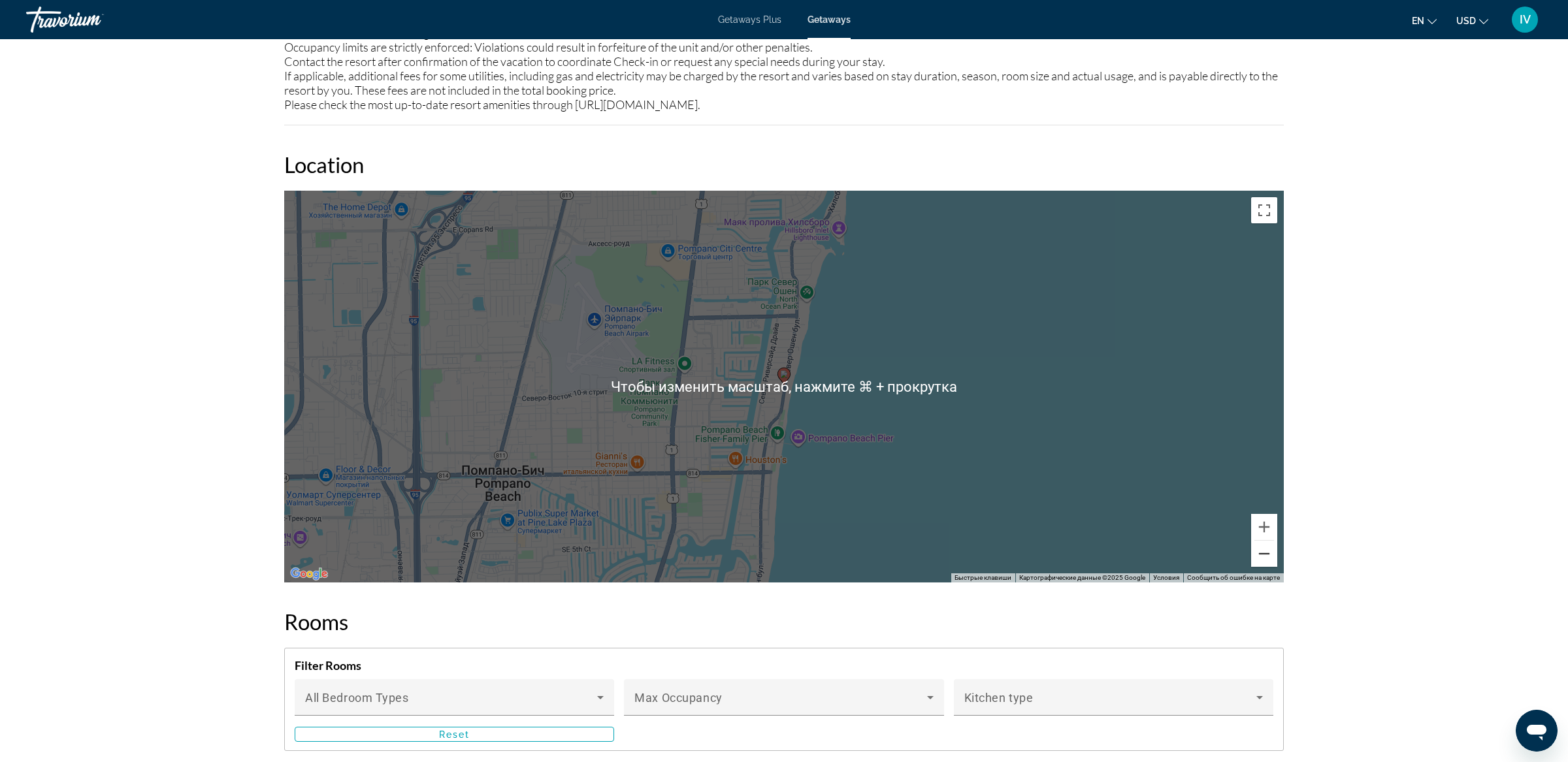
click at [1266, 541] on button "Уменьшить" at bounding box center [1264, 554] width 26 height 26
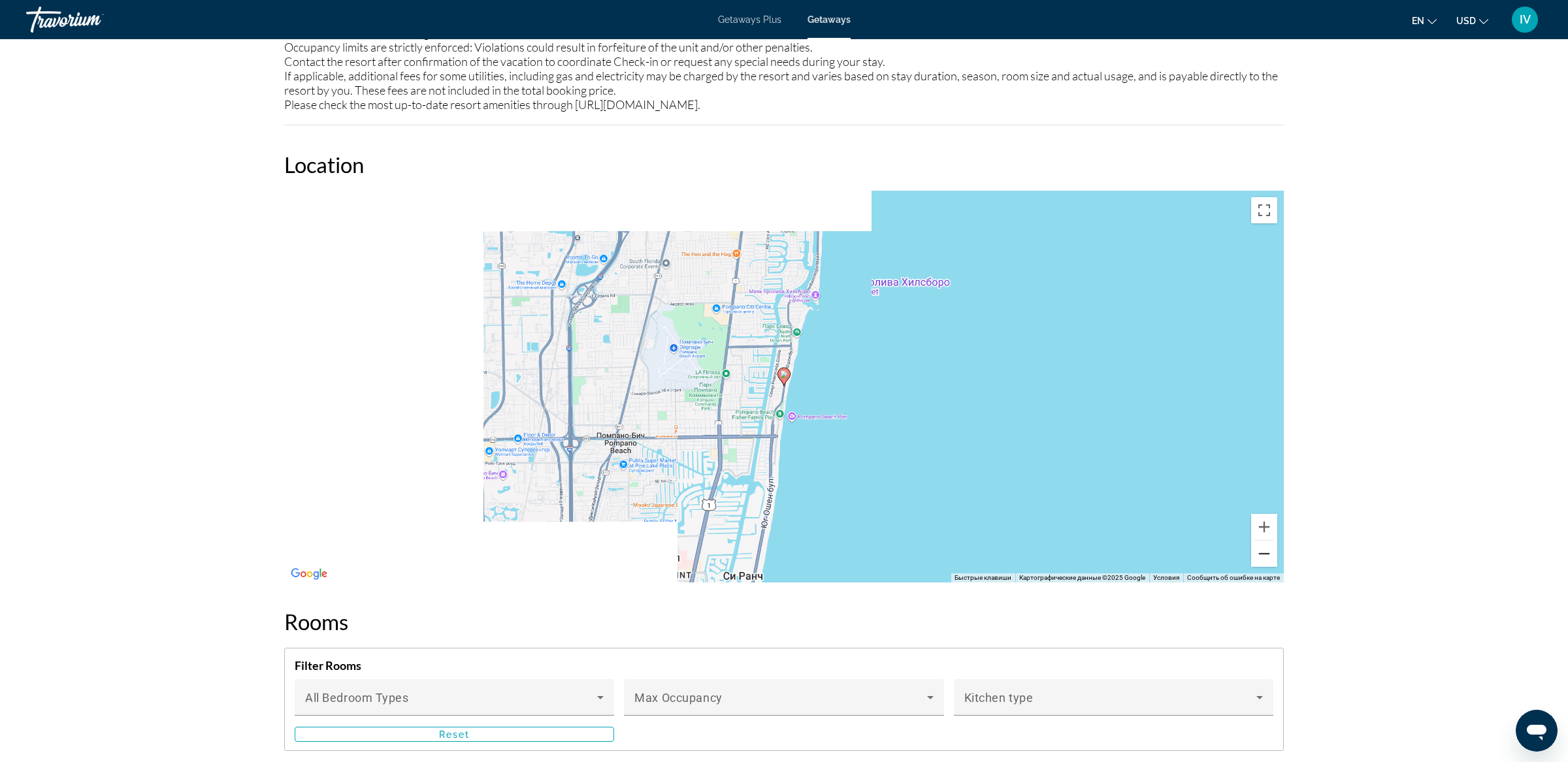
click at [1266, 541] on button "Уменьшить" at bounding box center [1264, 554] width 26 height 26
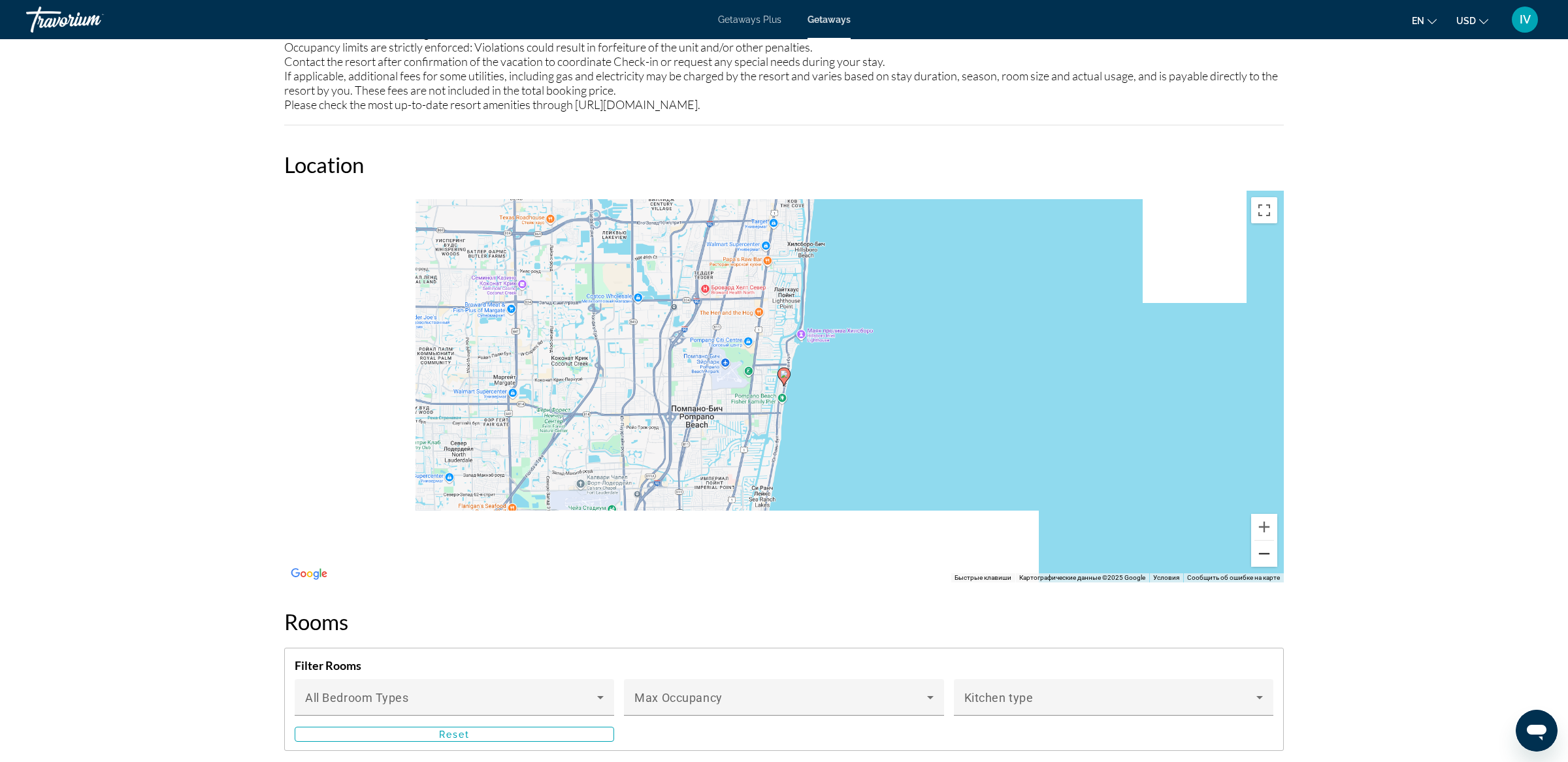
click at [1266, 541] on button "Уменьшить" at bounding box center [1264, 554] width 26 height 26
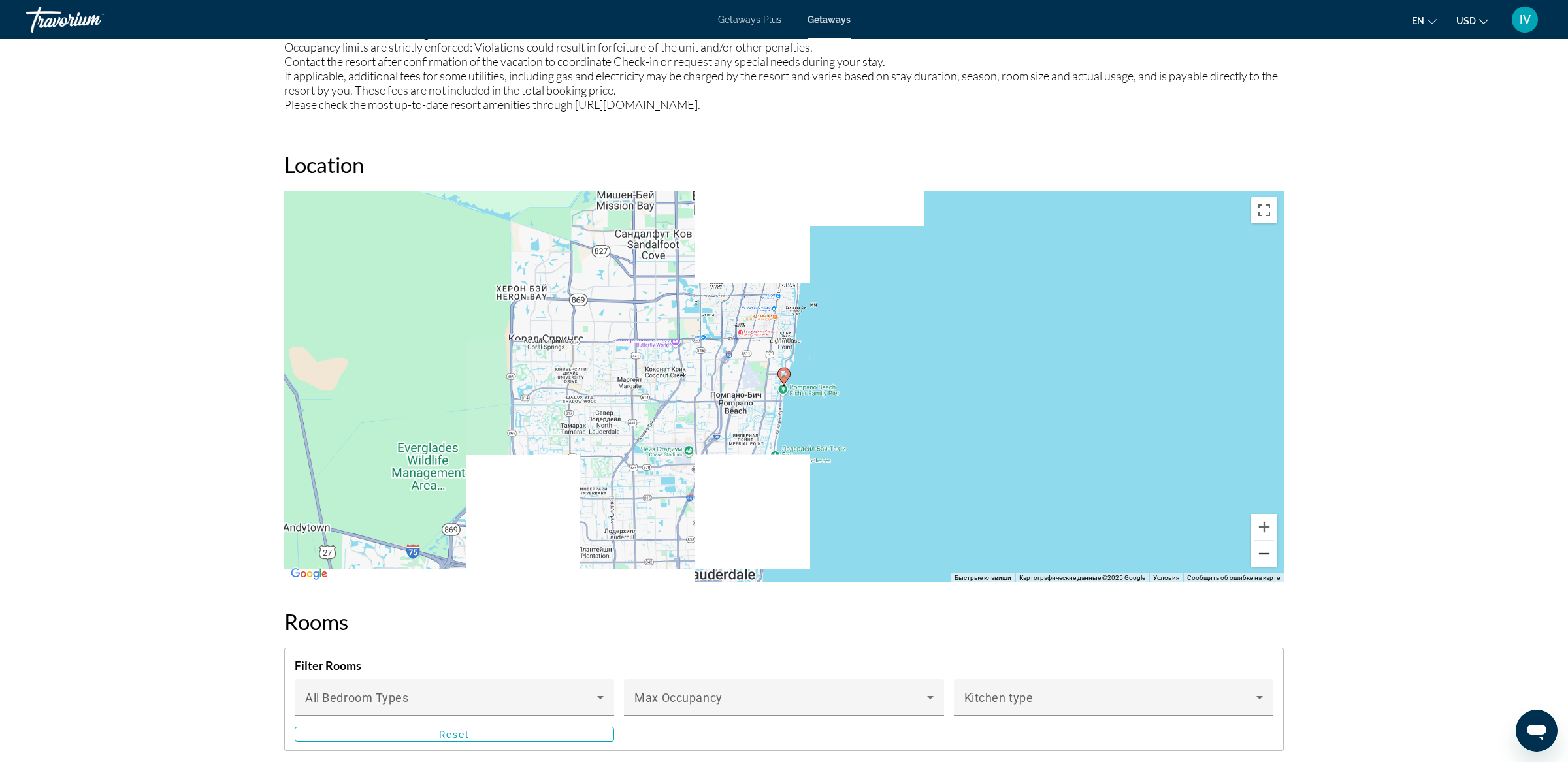
click at [1266, 541] on button "Уменьшить" at bounding box center [1264, 554] width 26 height 26
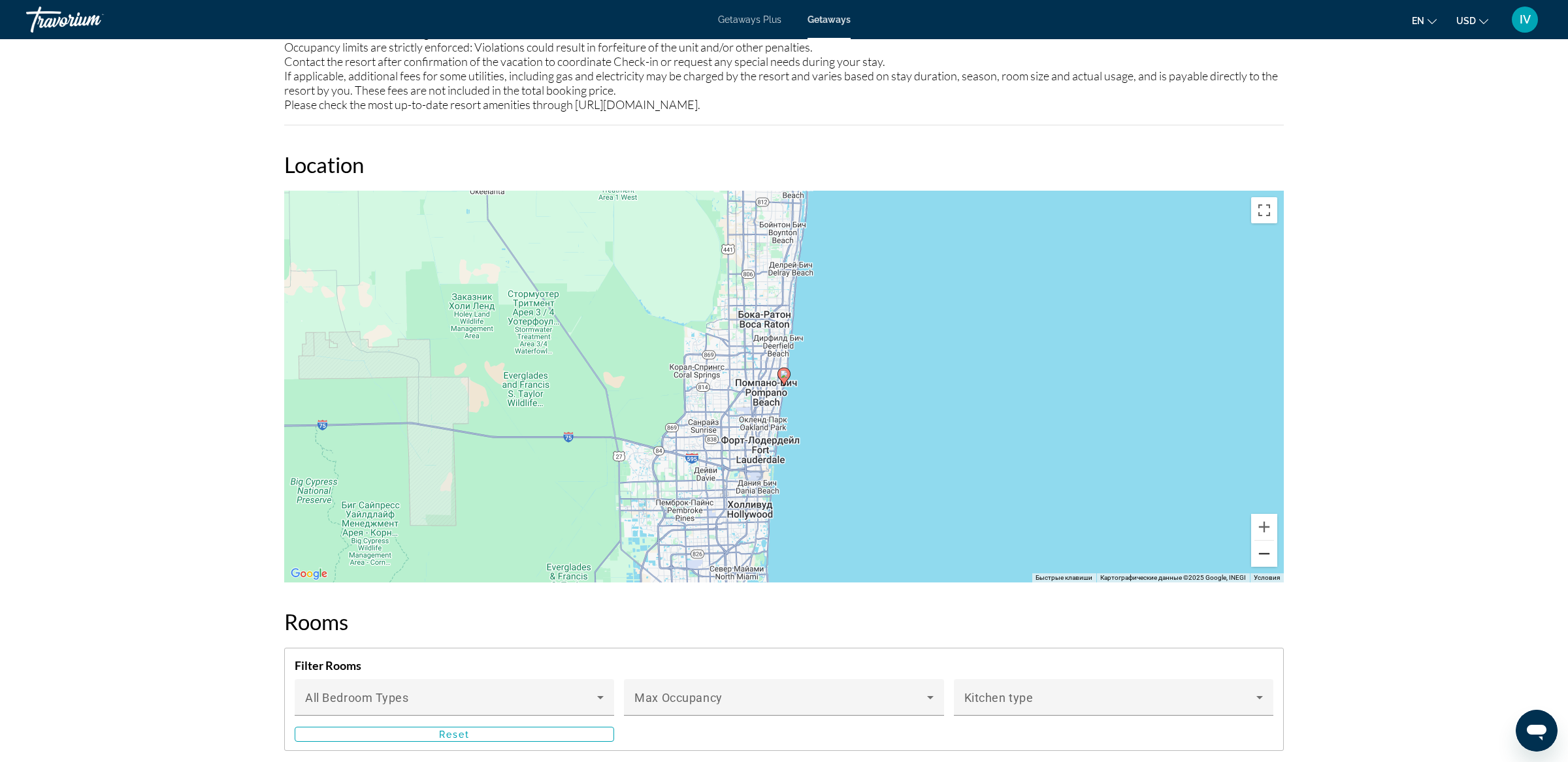
click at [1266, 541] on button "Уменьшить" at bounding box center [1264, 554] width 26 height 26
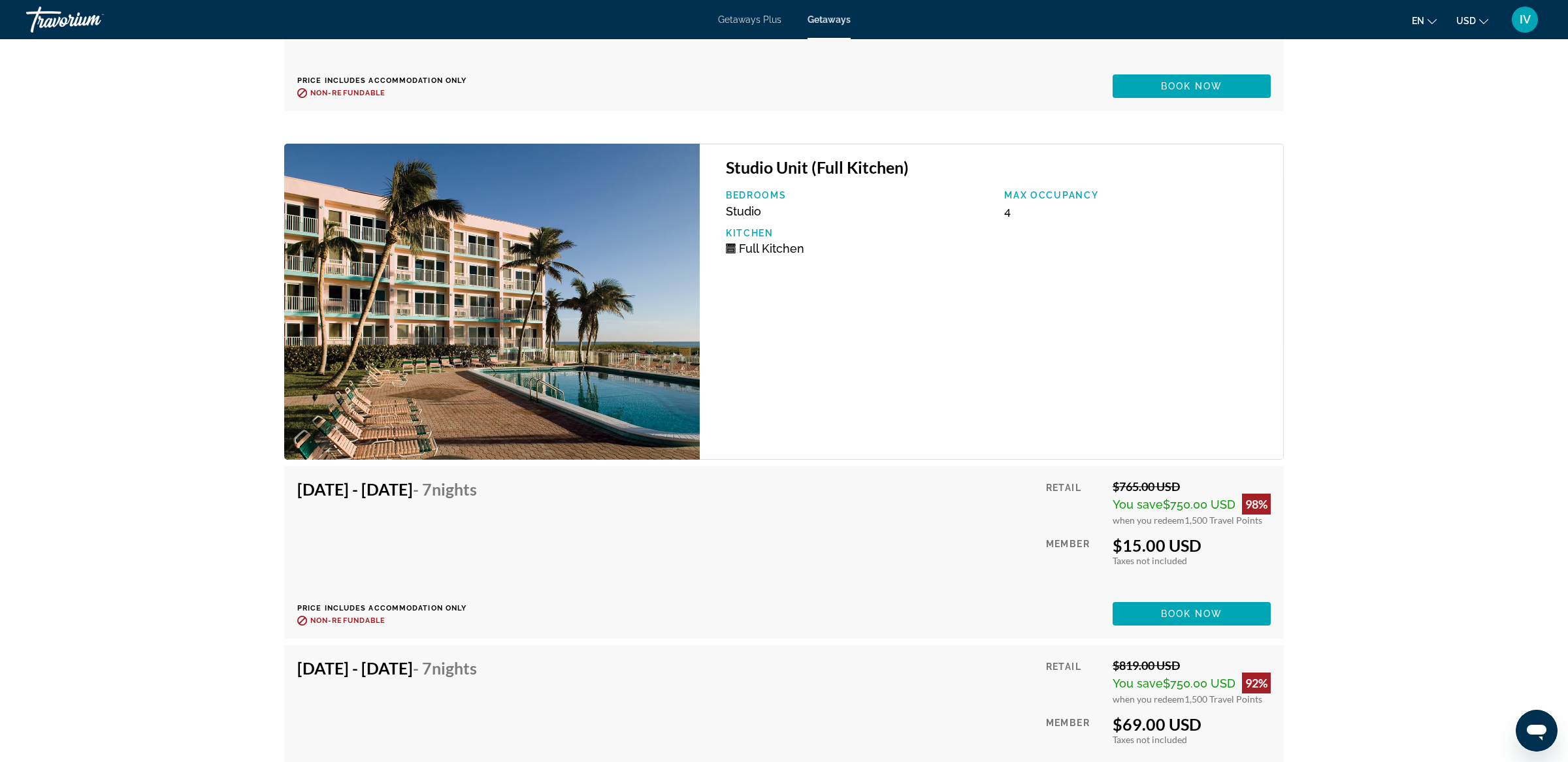
scroll to position [5600, 0]
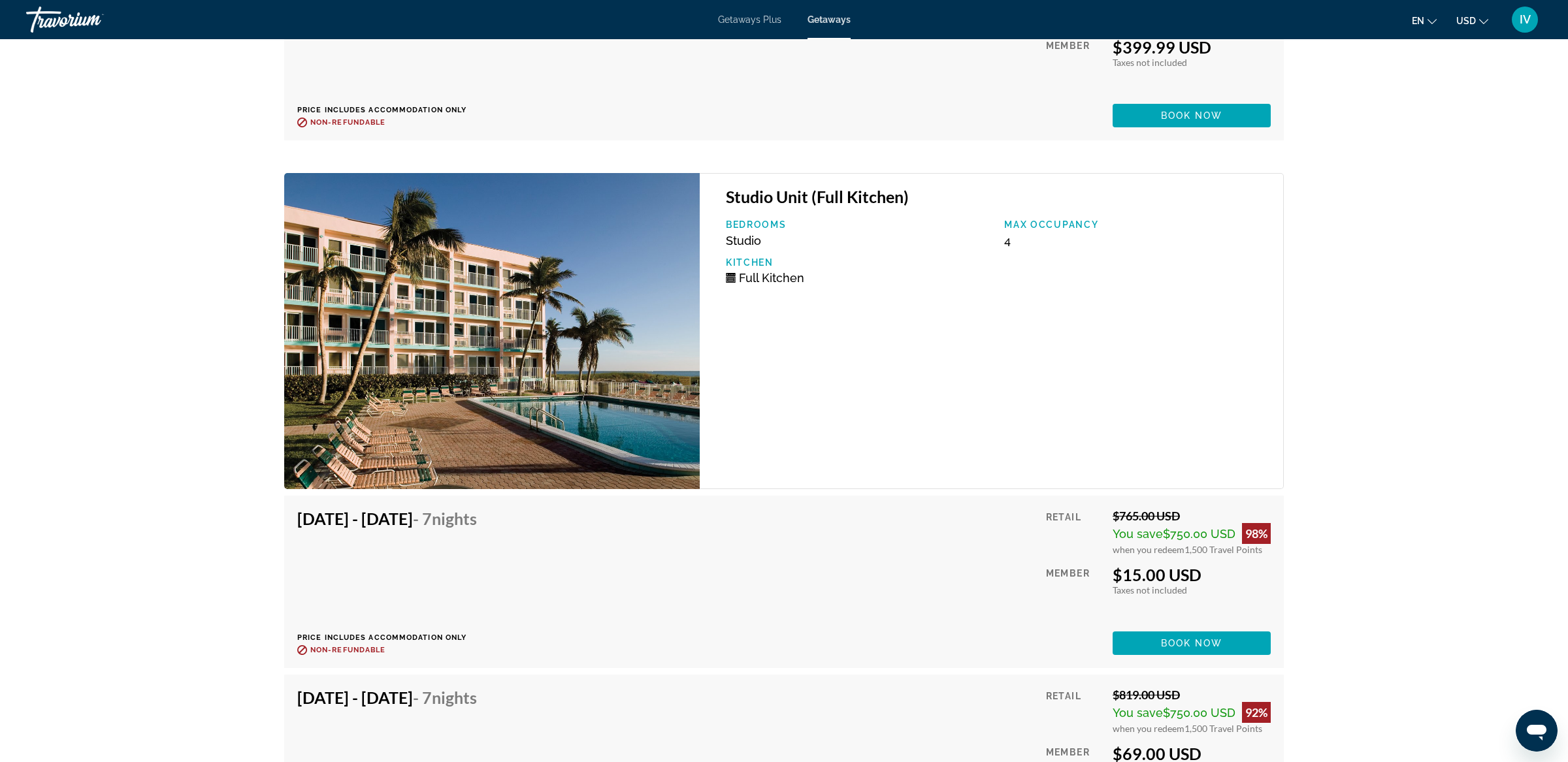
click at [446, 448] on img "Main content" at bounding box center [491, 331] width 415 height 316
